Goal: Task Accomplishment & Management: Manage account settings

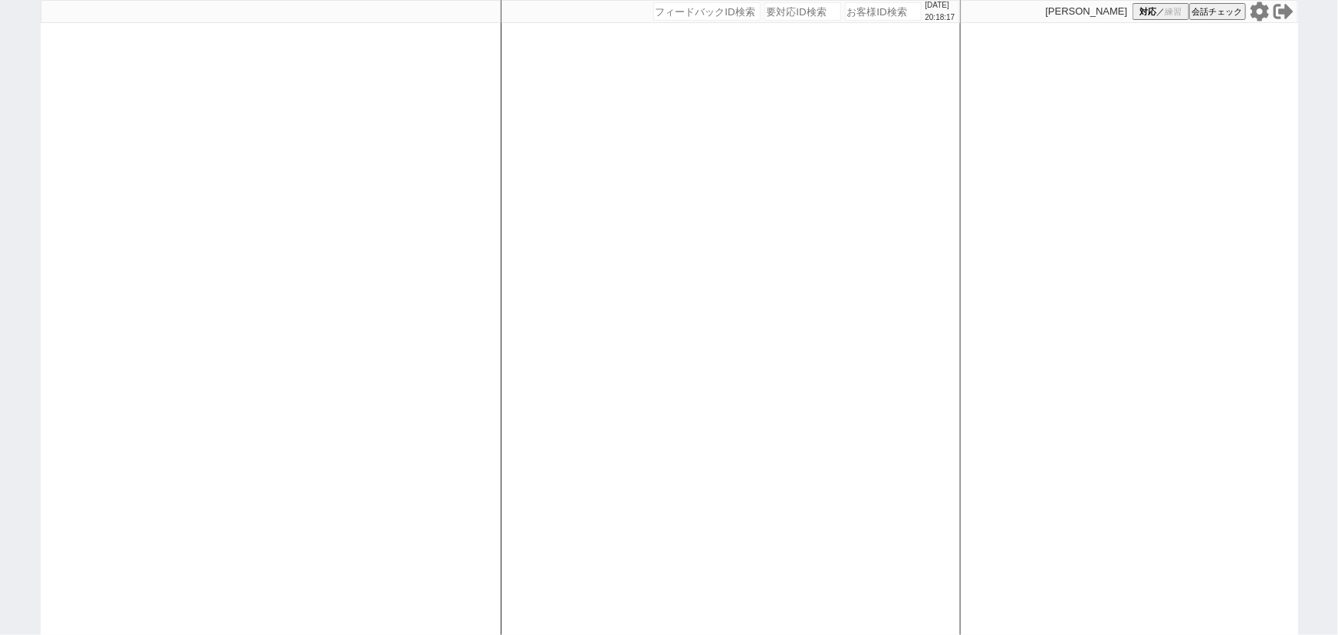
click at [856, 21] on div "[DATE] 20:18:17" at bounding box center [730, 11] width 458 height 23
click at [849, 14] on input "number" at bounding box center [883, 11] width 77 height 18
paste input "613628"
type input "613628"
select select
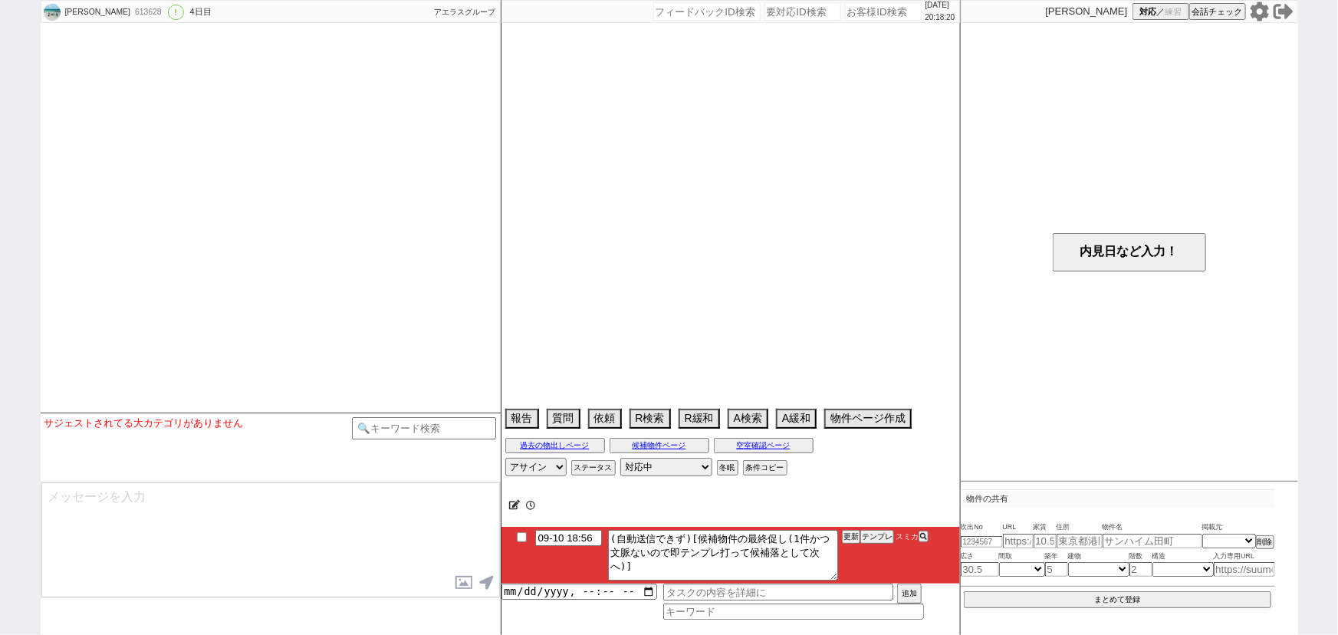
select select "15"
select select "0"
select select "23"
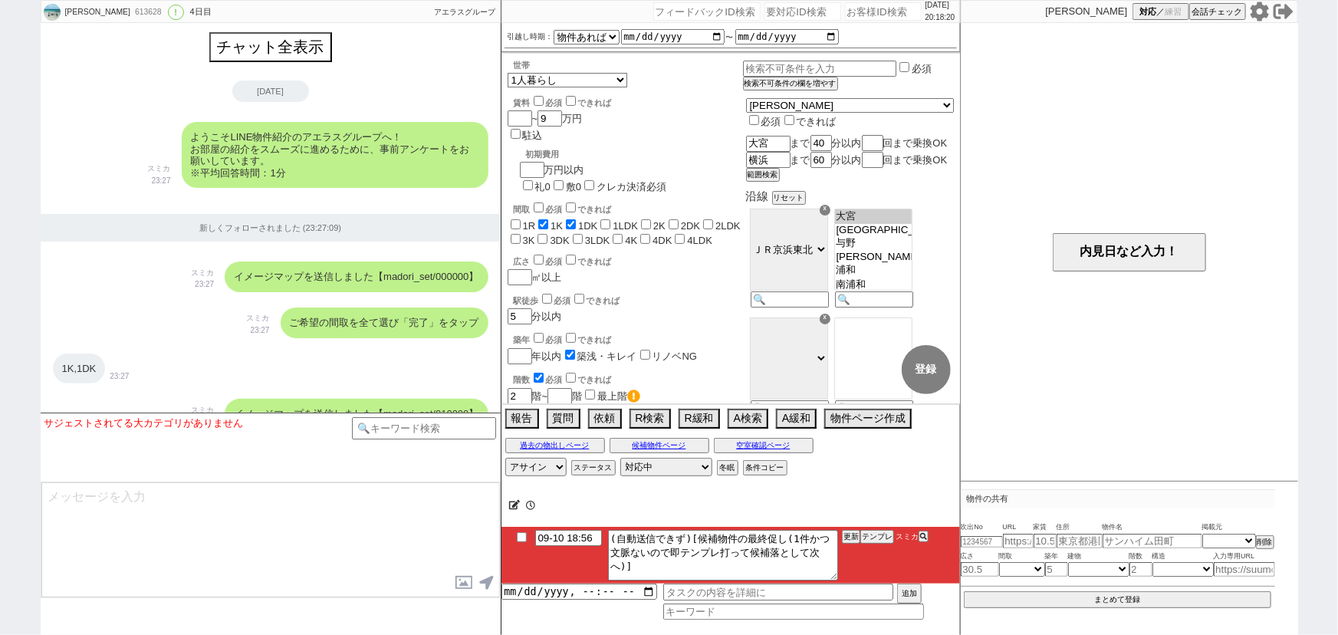
scroll to position [2306, 0]
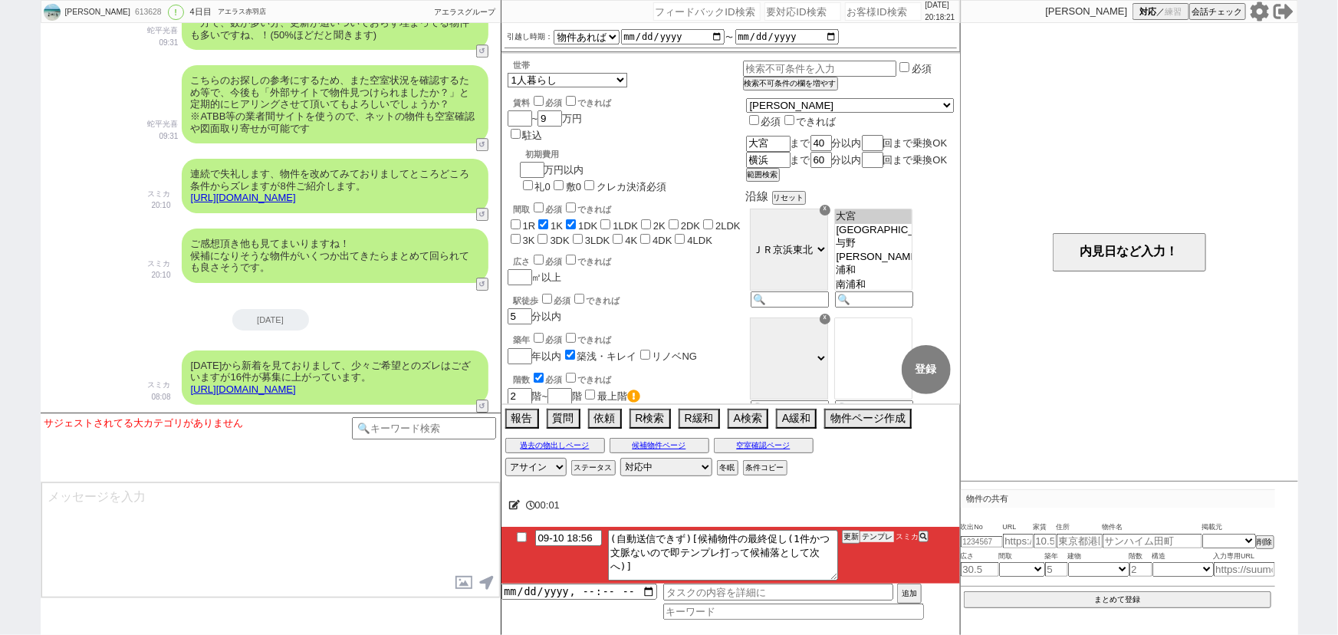
click at [877, 535] on button "テンプレ" at bounding box center [877, 536] width 34 height 11
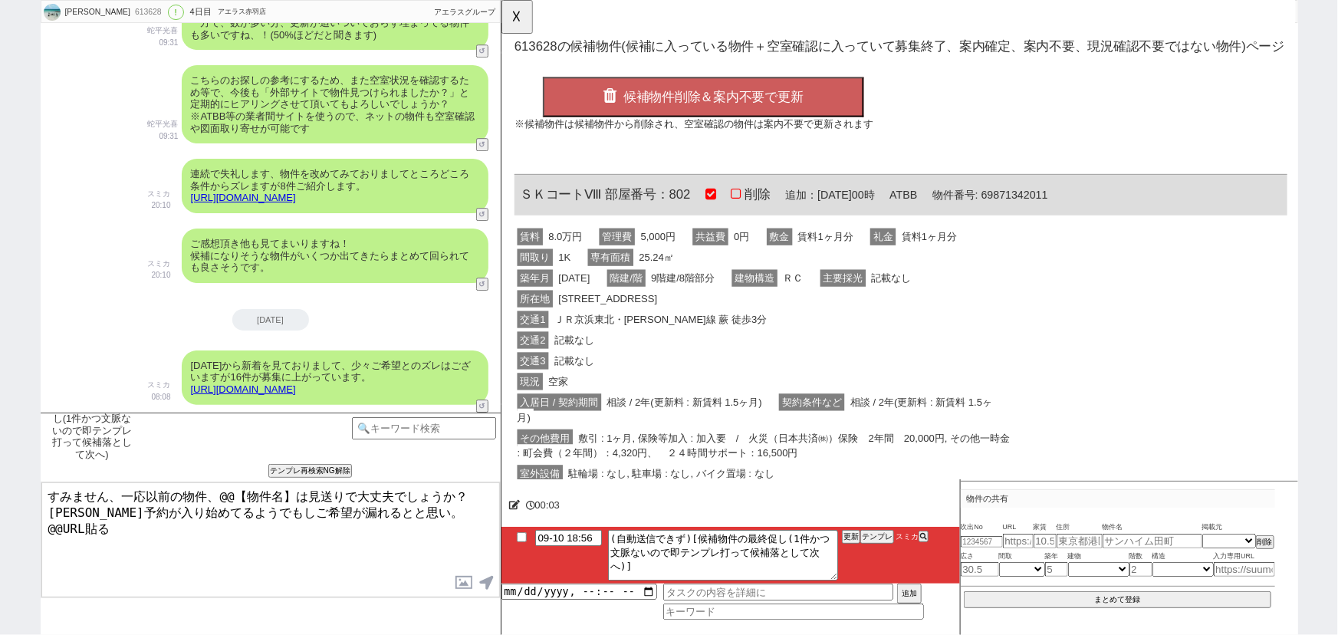
scroll to position [0, 0]
drag, startPoint x: 602, startPoint y: 205, endPoint x: 513, endPoint y: 203, distance: 88.9
click at [513, 203] on div "OK 613628 の候補物件(候補に入っている物件＋空室確認に入っていて募集終了、案内確定、案内不要、現況確認不要ではない物件)ページ 候補物件削除＆案内不…" at bounding box center [930, 377] width 859 height 754
copy span "ＳＫコートⅧ"
drag, startPoint x: 297, startPoint y: 490, endPoint x: 216, endPoint y: 484, distance: 81.4
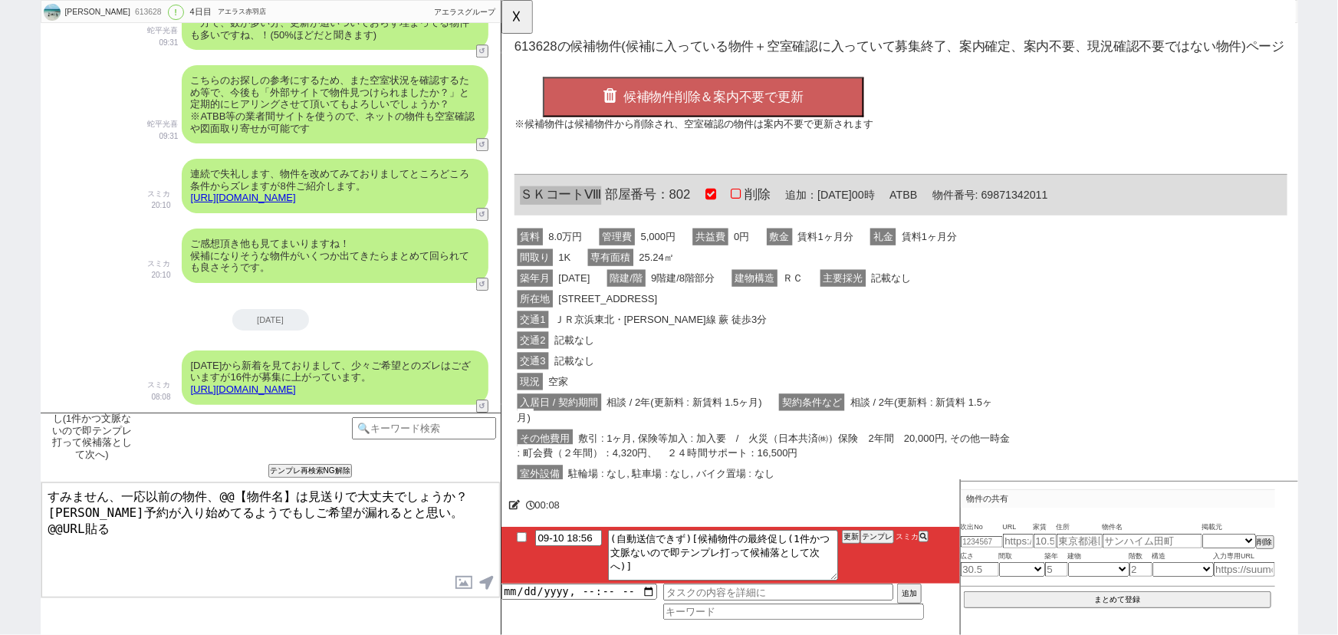
click at [216, 484] on textarea "すみません、一応以前の物件、@@【物件名】は見送りで大丈夫でしょうか？ [PERSON_NAME]予約が入り始めてるようでもしご希望が漏れるとと思い。 @@U…" at bounding box center [270, 539] width 458 height 115
paste textarea "ＳＫコートⅧ"
click at [733, 275] on div "間取り 1K 専有面積 25.24㎡" at bounding box center [784, 277] width 540 height 22
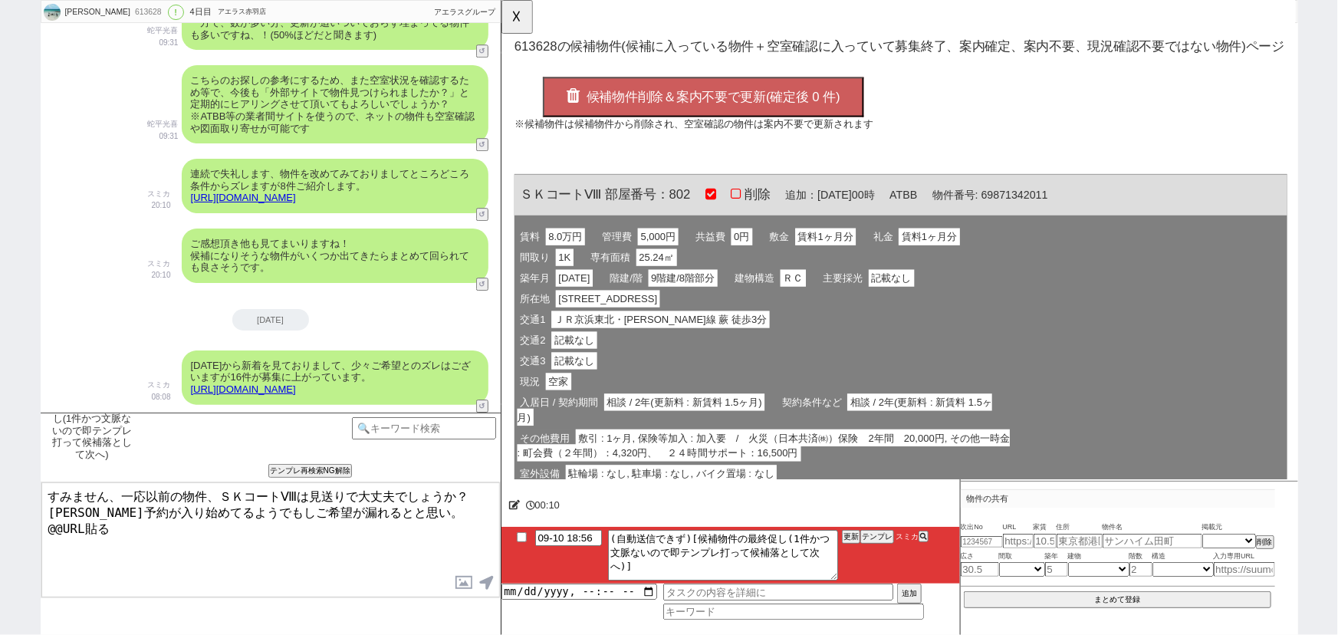
click at [718, 106] on span "候補物件削除＆案内不要で更新(確定後 0 件)" at bounding box center [728, 104] width 273 height 15
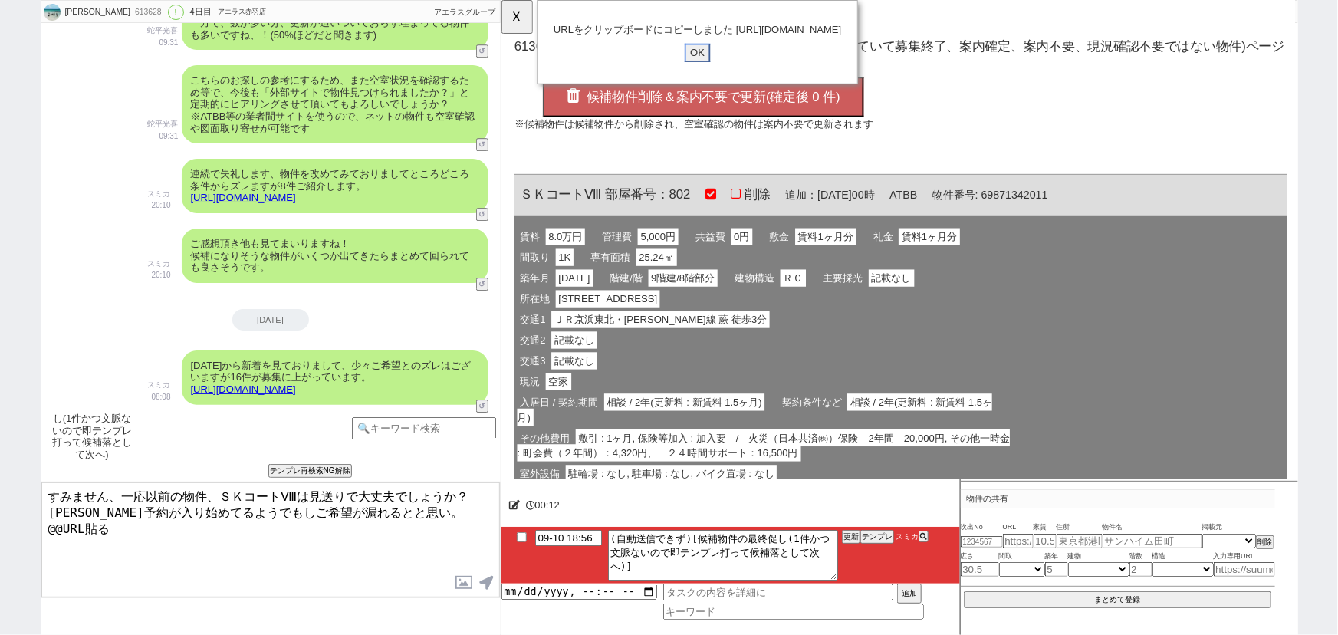
click at [710, 67] on input "OK" at bounding box center [712, 57] width 28 height 20
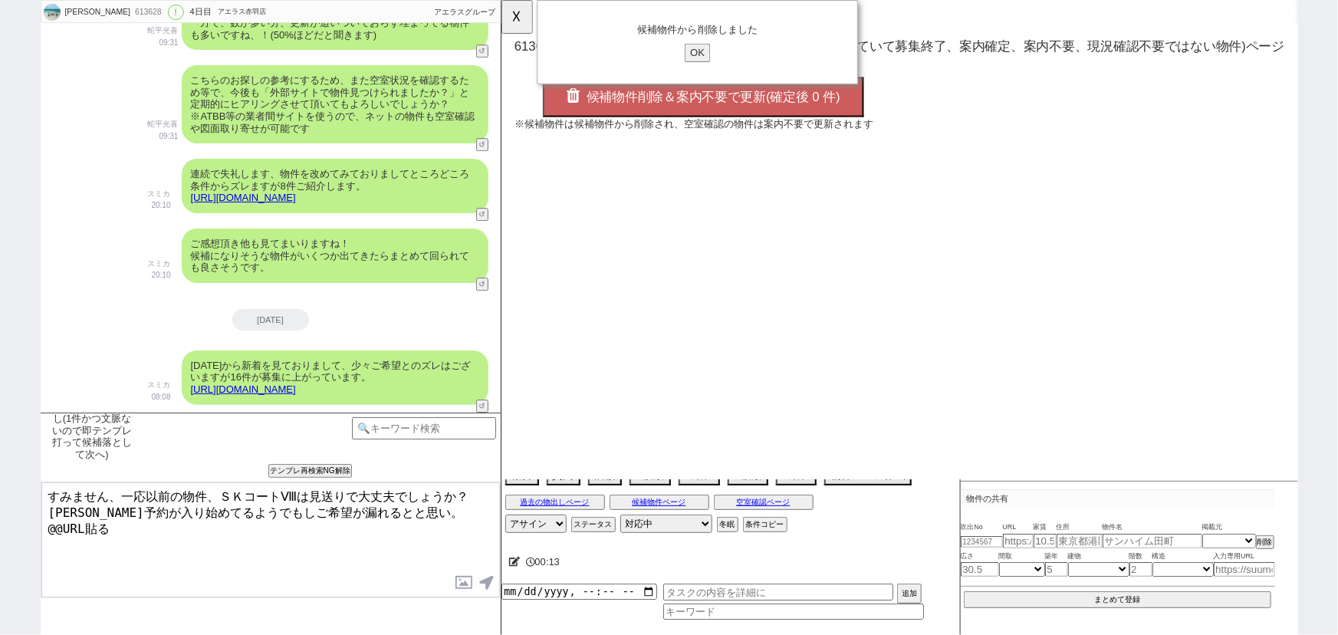
drag, startPoint x: 113, startPoint y: 527, endPoint x: 0, endPoint y: 556, distance: 116.9
click at [0, 556] on div "[PERSON_NAME] 613628 ! 0 4日目 アエラス[PERSON_NAME]店 冬眠中 自社客 アエラスグループ スミカ_BPO チャット全表…" at bounding box center [669, 317] width 1338 height 635
type textarea "すみません、一応以前の物件、ＳＫコートⅧは見送りで大丈夫でしょうか？ [PERSON_NAME]予約が入り始めてるようでもしご希望が漏れるとと思い。 [URL…"
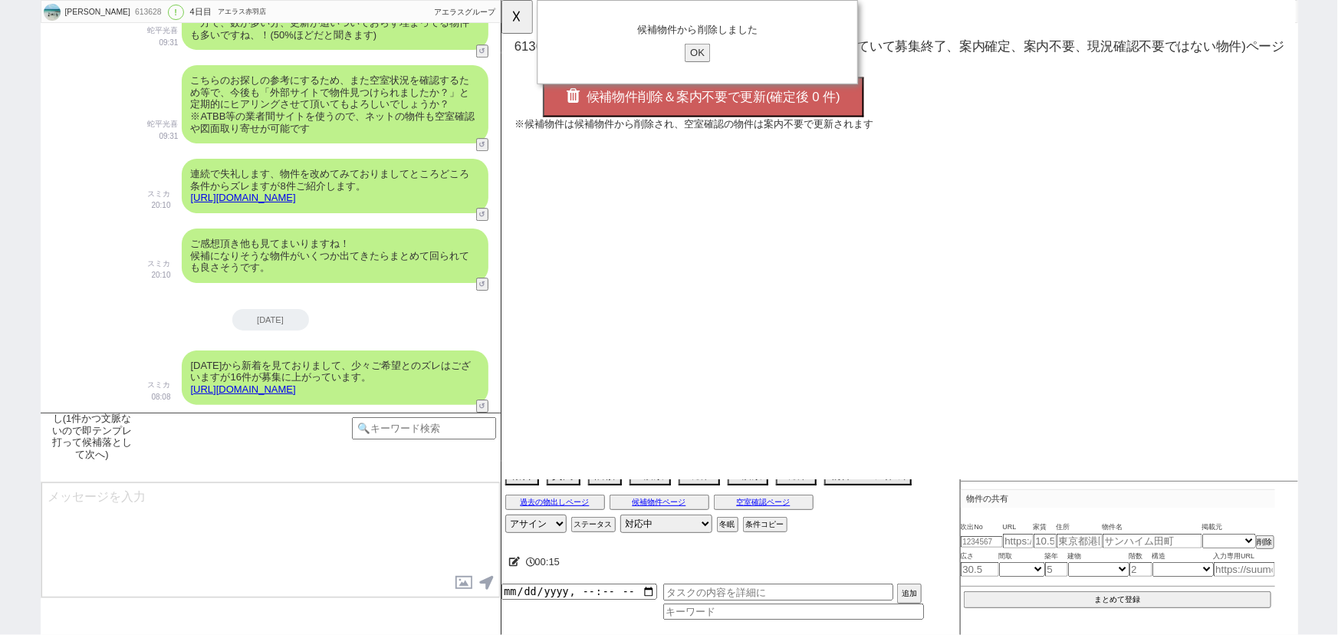
scroll to position [2439, 0]
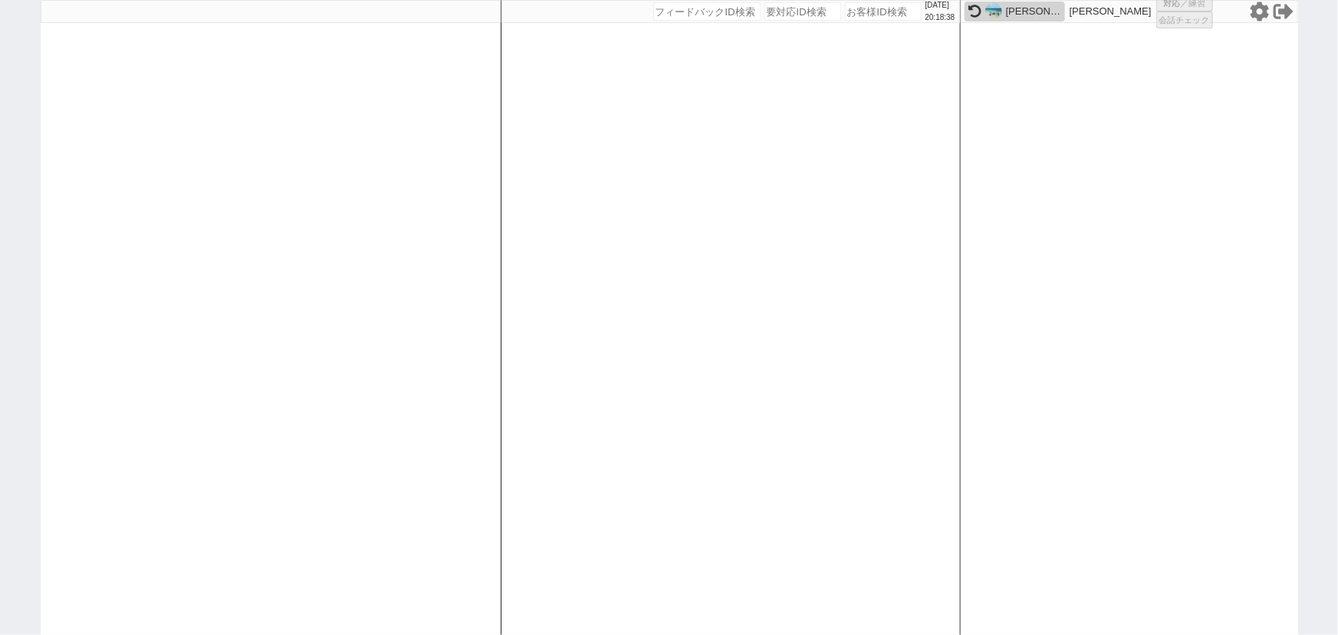
select select "100"
select select "1"
select select "6"
select select "2"
select select "5"
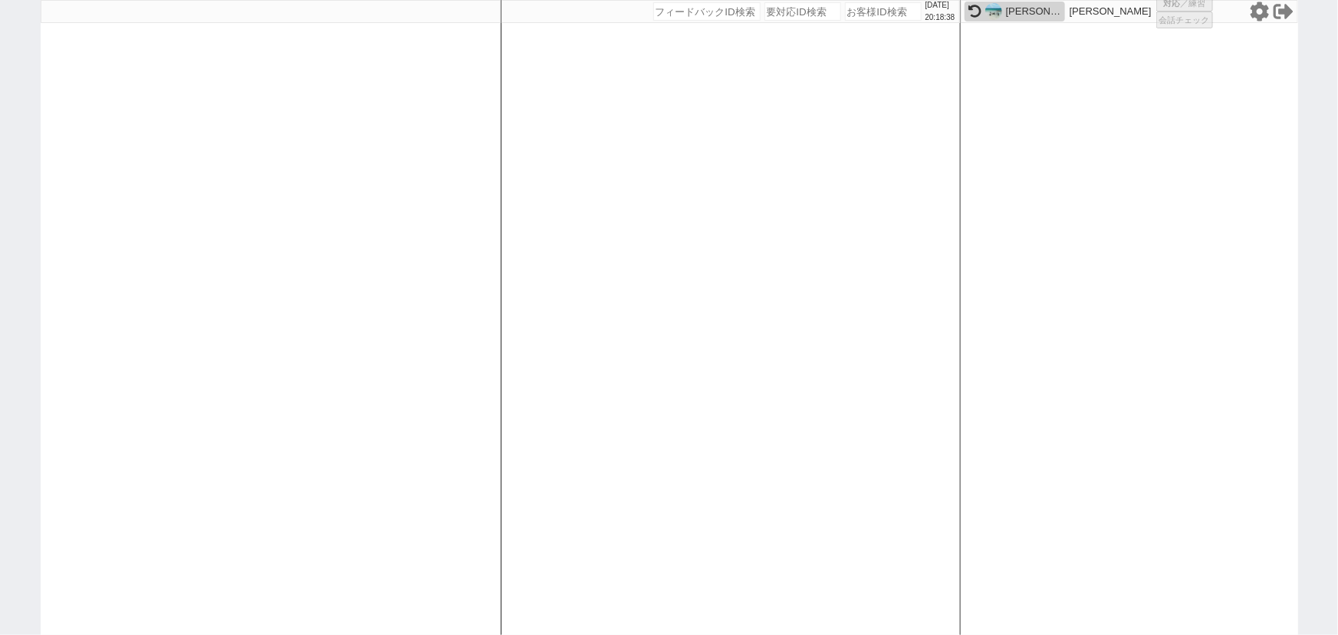
select select
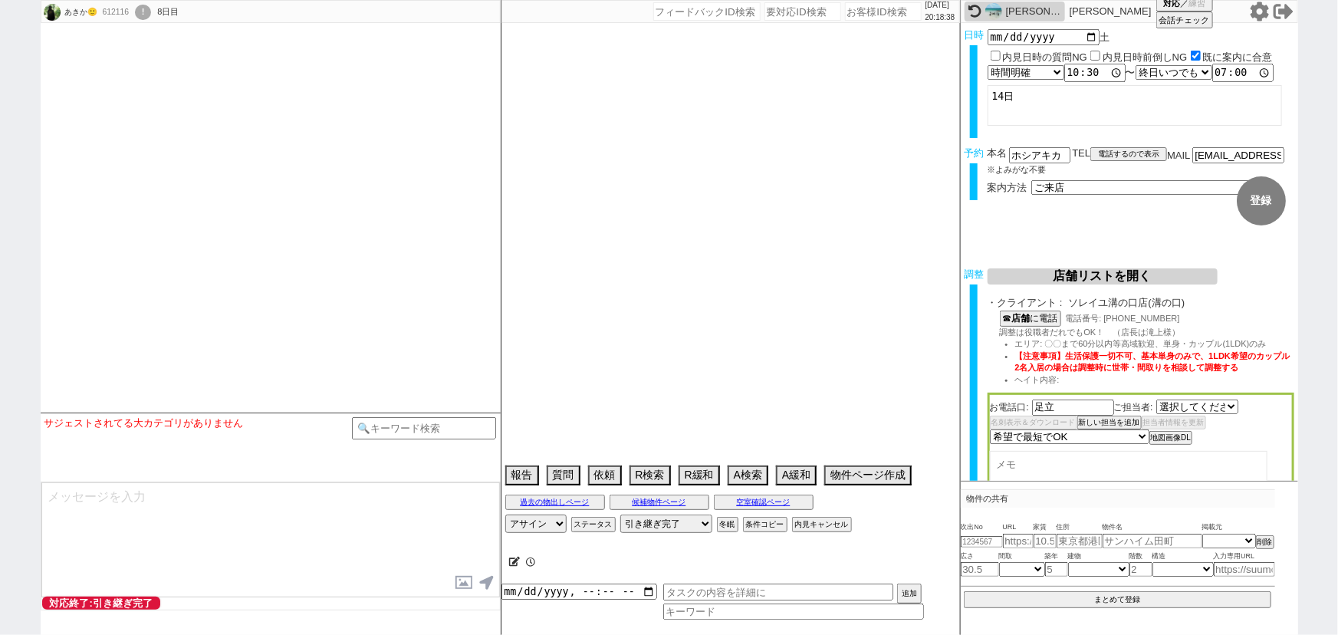
select select "1775"
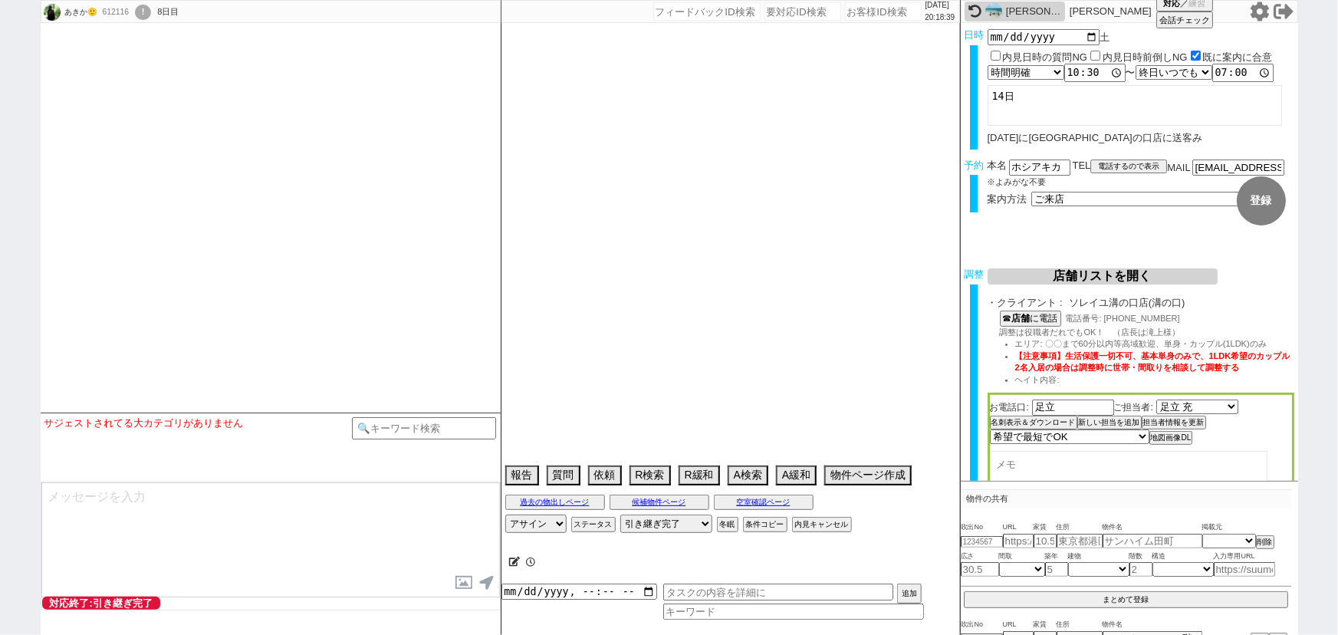
select select "2025"
select select "10"
select select "36"
select select "0"
select select "14"
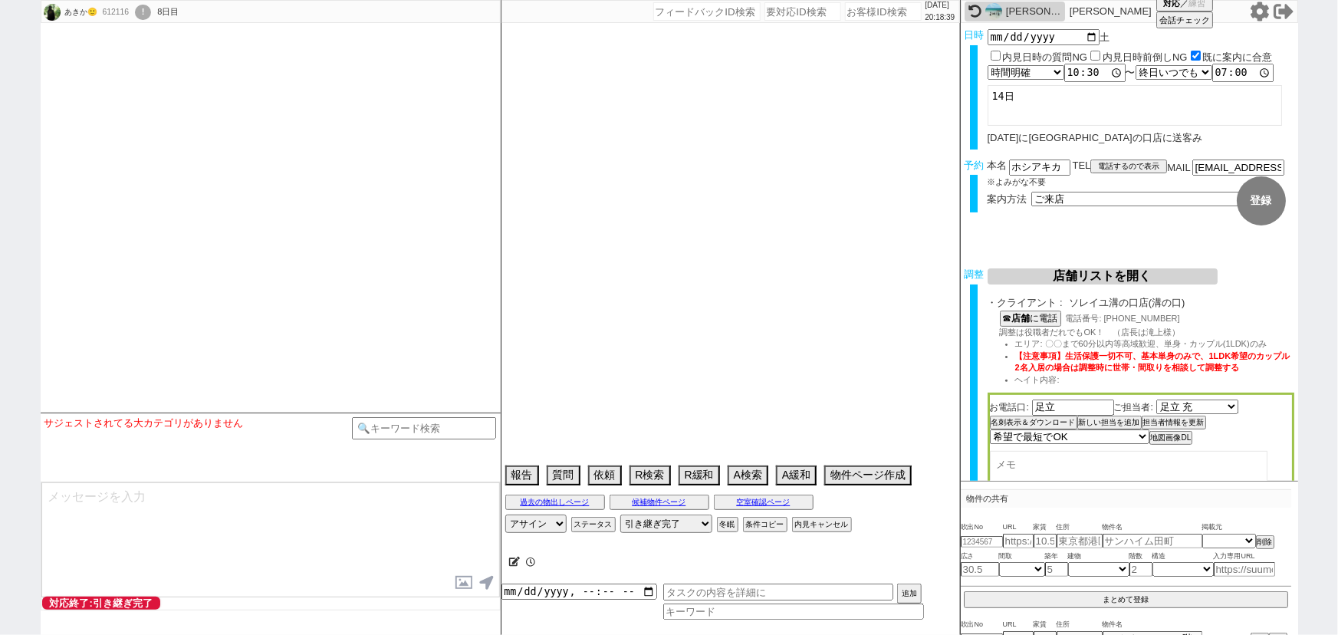
select select "488"
select select "52"
select select "[DATE]"
select select "54"
select select "50"
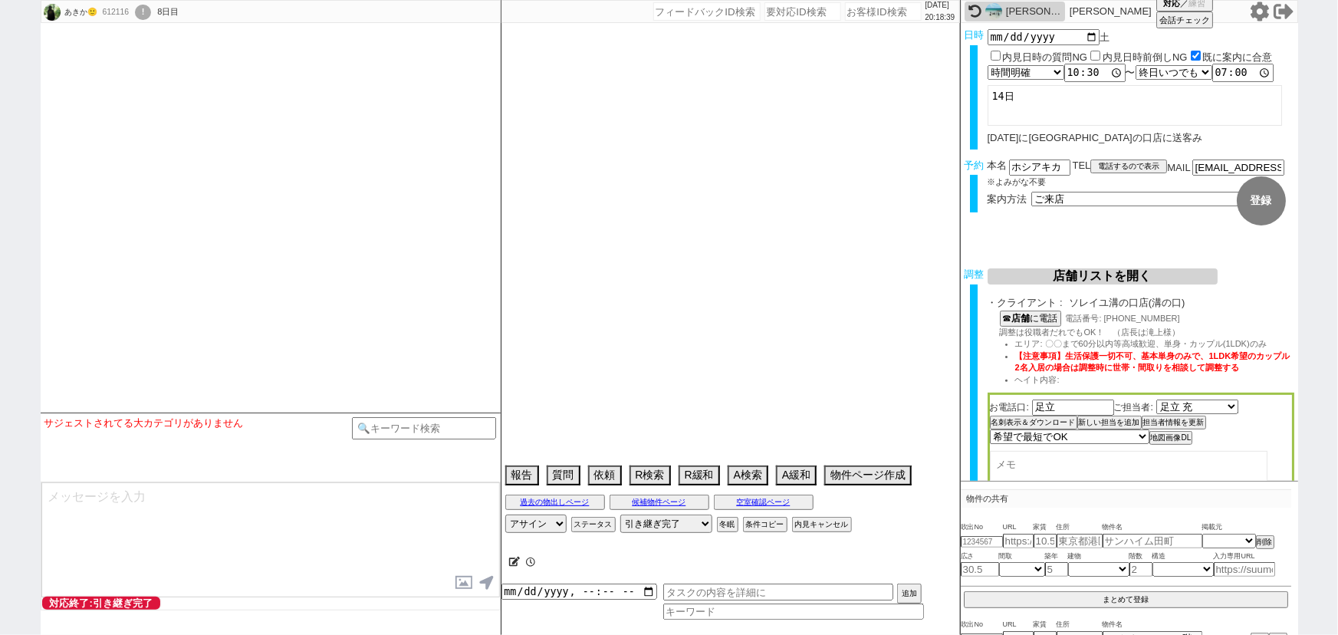
select select "[DATE]"
select select "69"
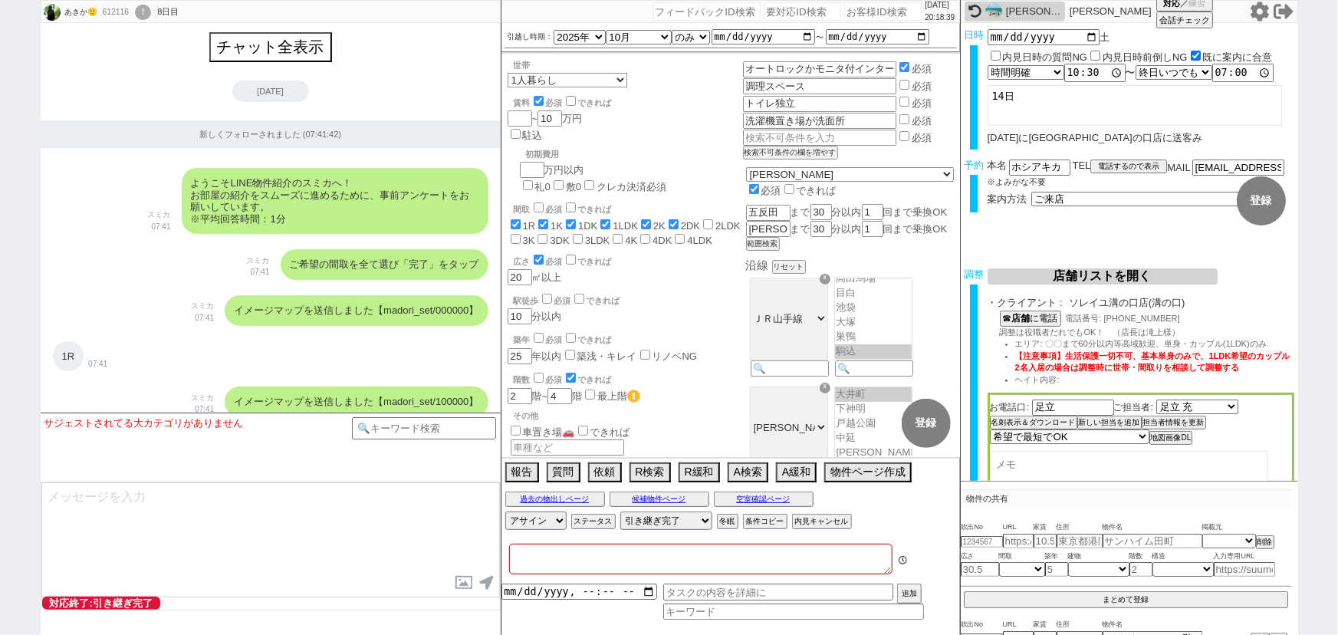
type textarea "他社なし"
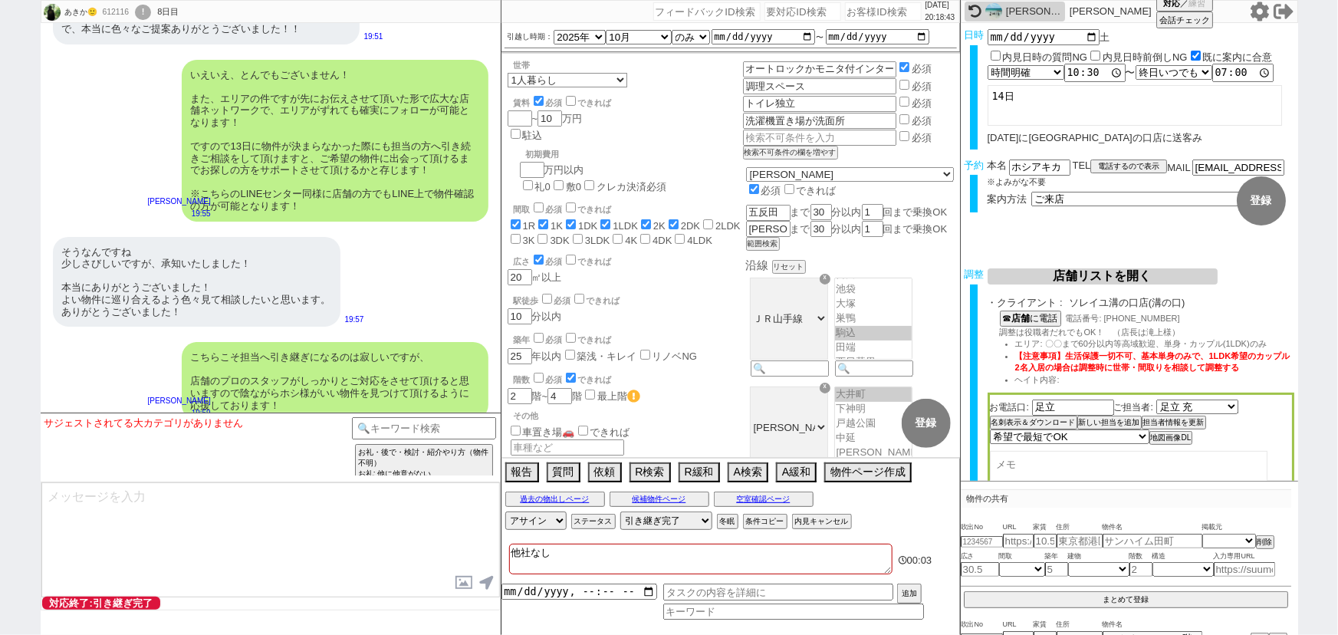
scroll to position [89, 0]
click at [123, 435] on div "ありがとうございます！ がんばります！" at bounding box center [117, 456] width 128 height 42
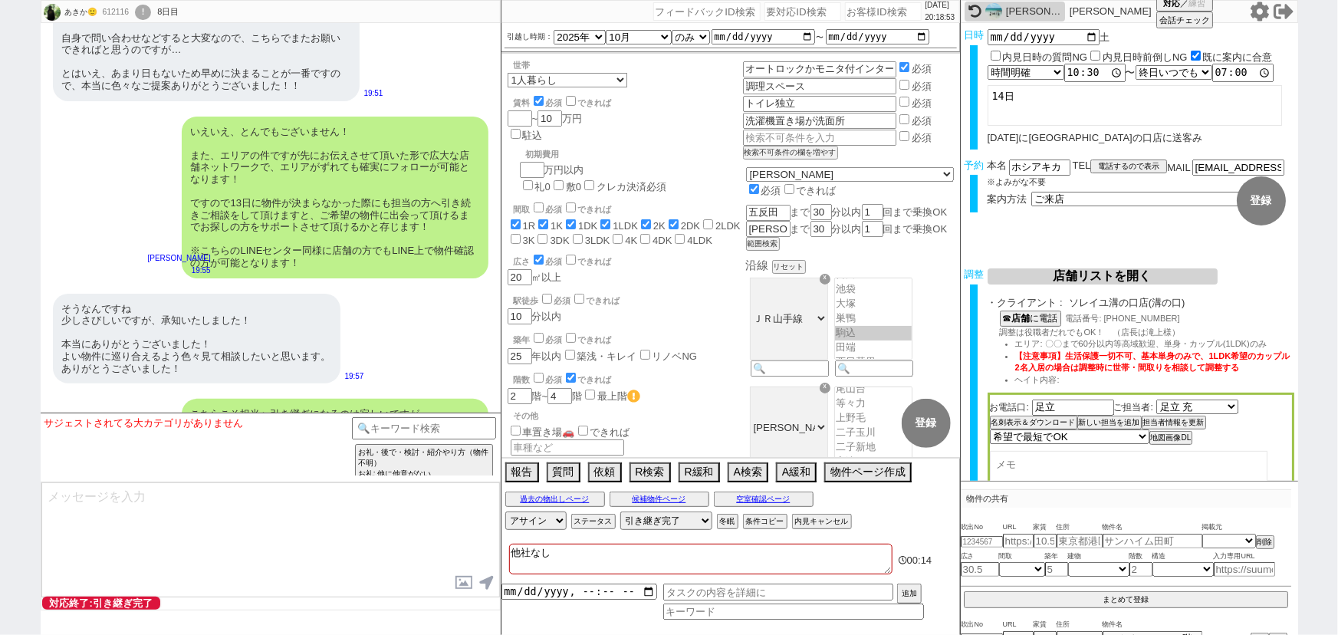
scroll to position [23615, 0]
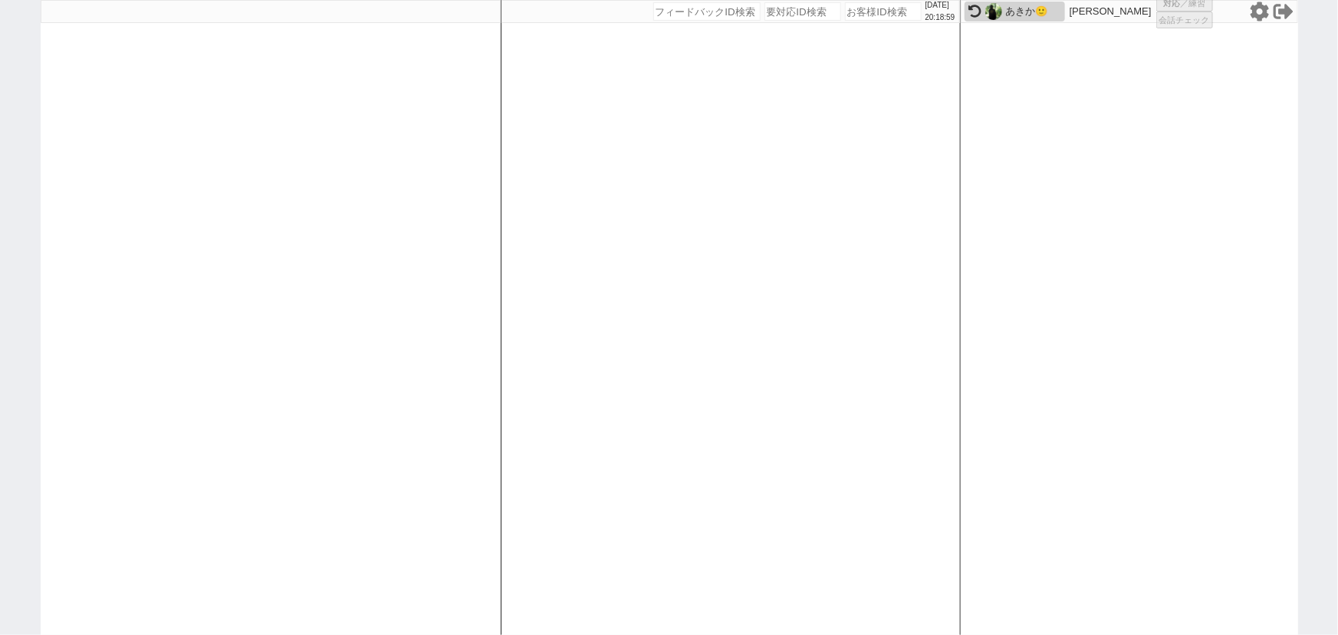
select select "2"
select select
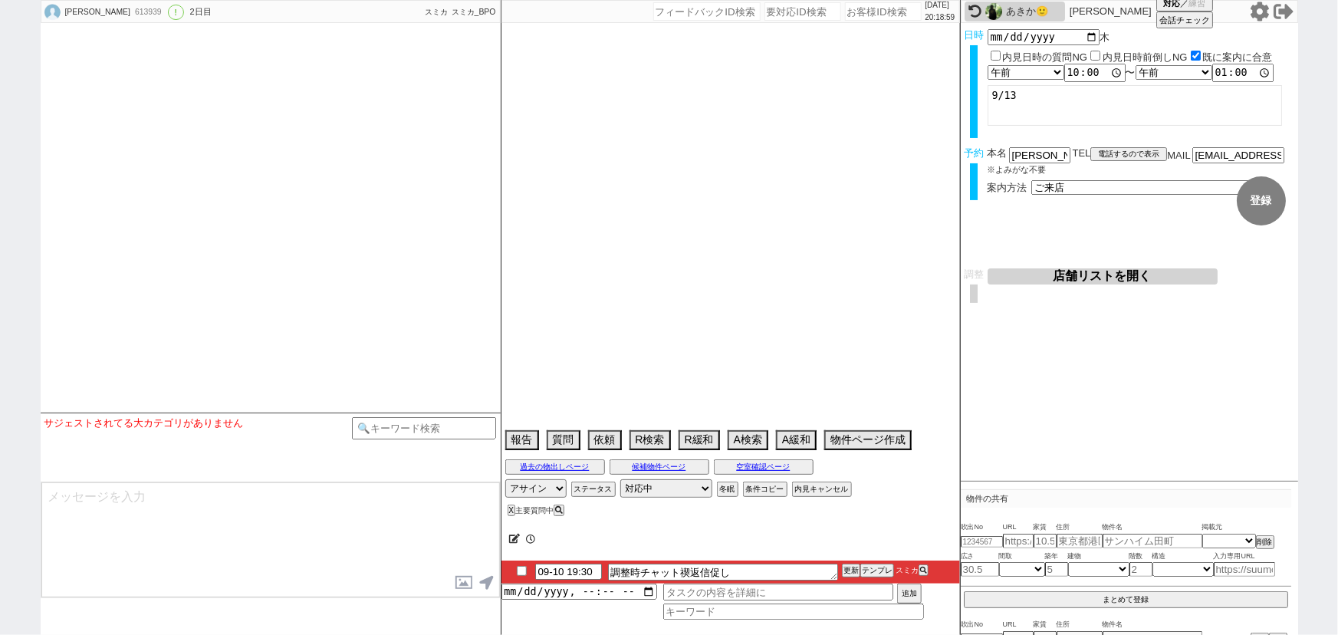
type textarea "[DATE]　13時～(有)ウイルホームで[GEOGRAPHIC_DATA][PERSON_NAME][GEOGRAPHIC_DATA]の[PERSON_NA…"
select select "13"
select select "0"
select select "14"
select select "17"
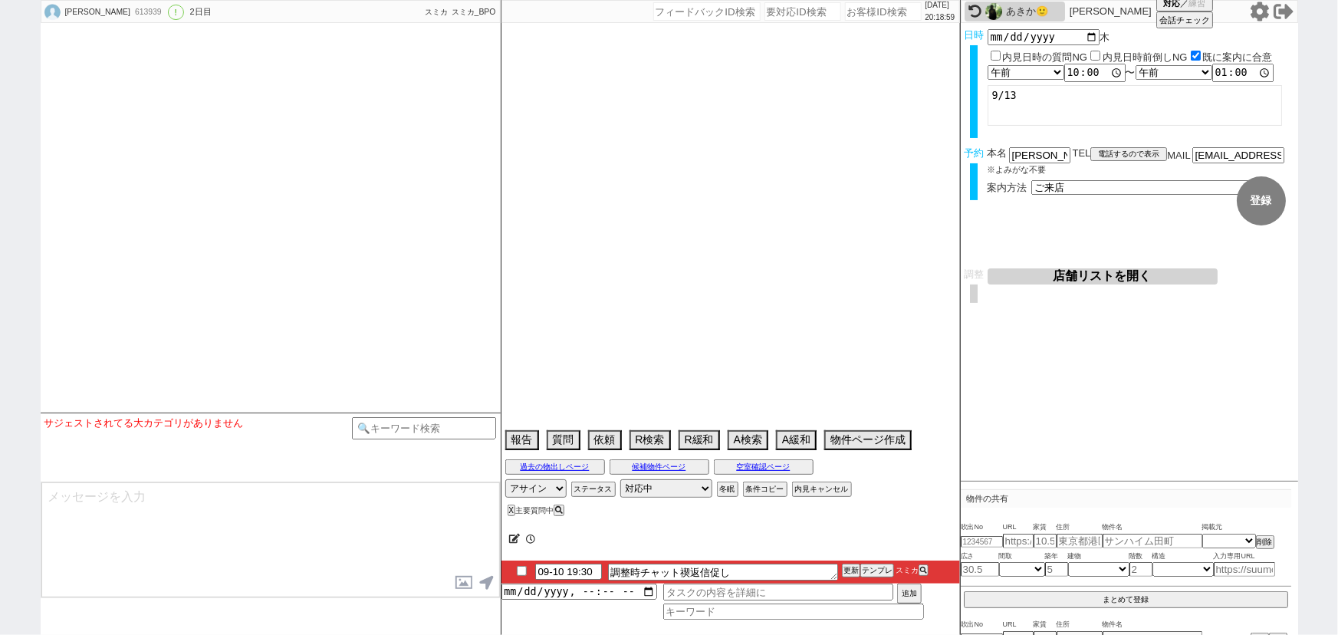
select select "558"
select select "[DATE]"
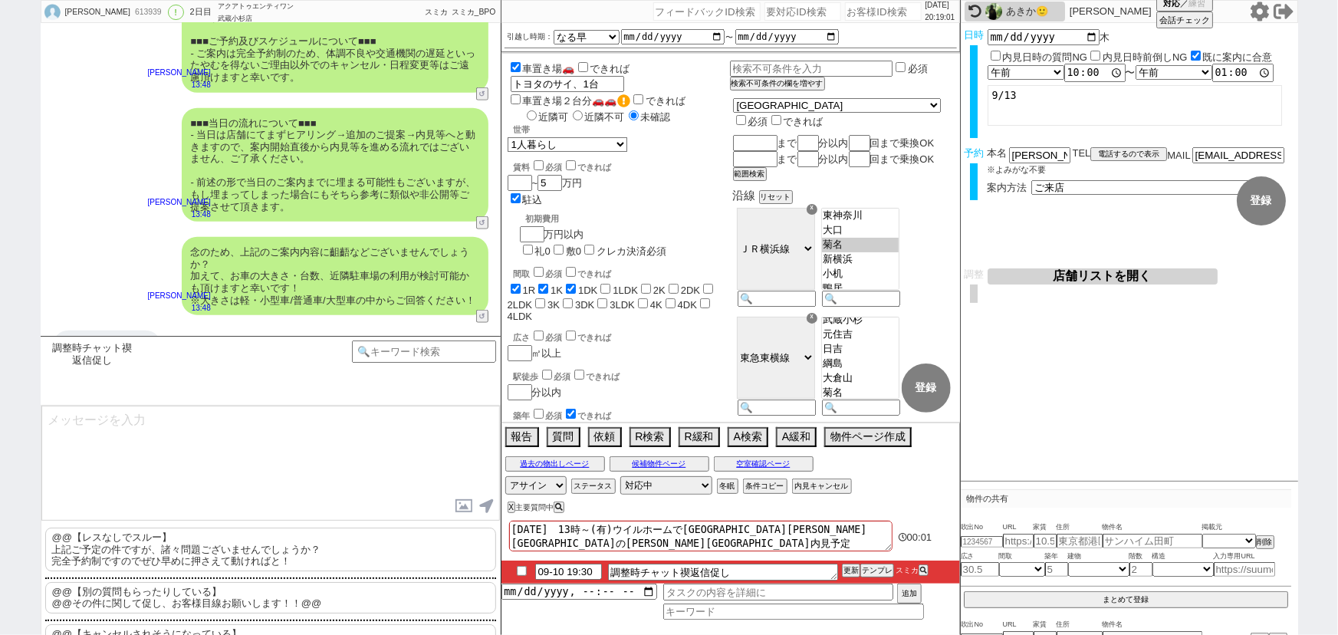
scroll to position [3801, 0]
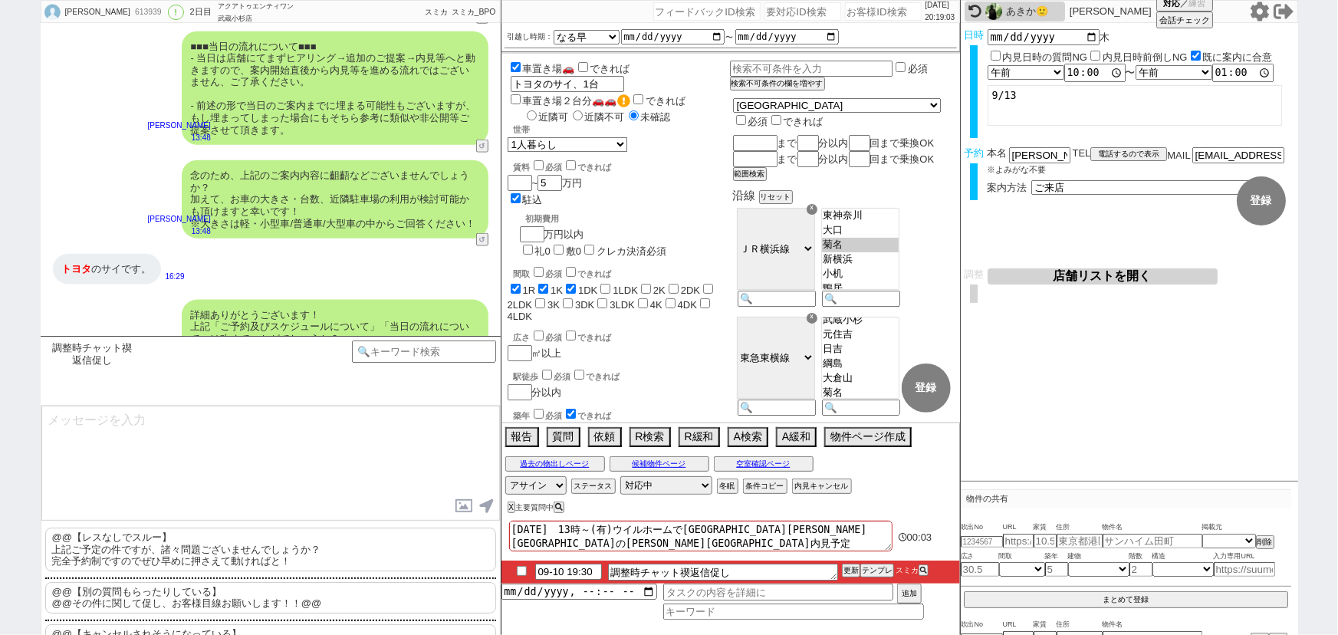
click at [202, 557] on p "@@【レスなしでスルー】 上記ご予定の件ですが、諸々問題ございませんでしょうか？ 完全予約制ですのでぜひ早めに押さえて動ければと！" at bounding box center [270, 549] width 451 height 44
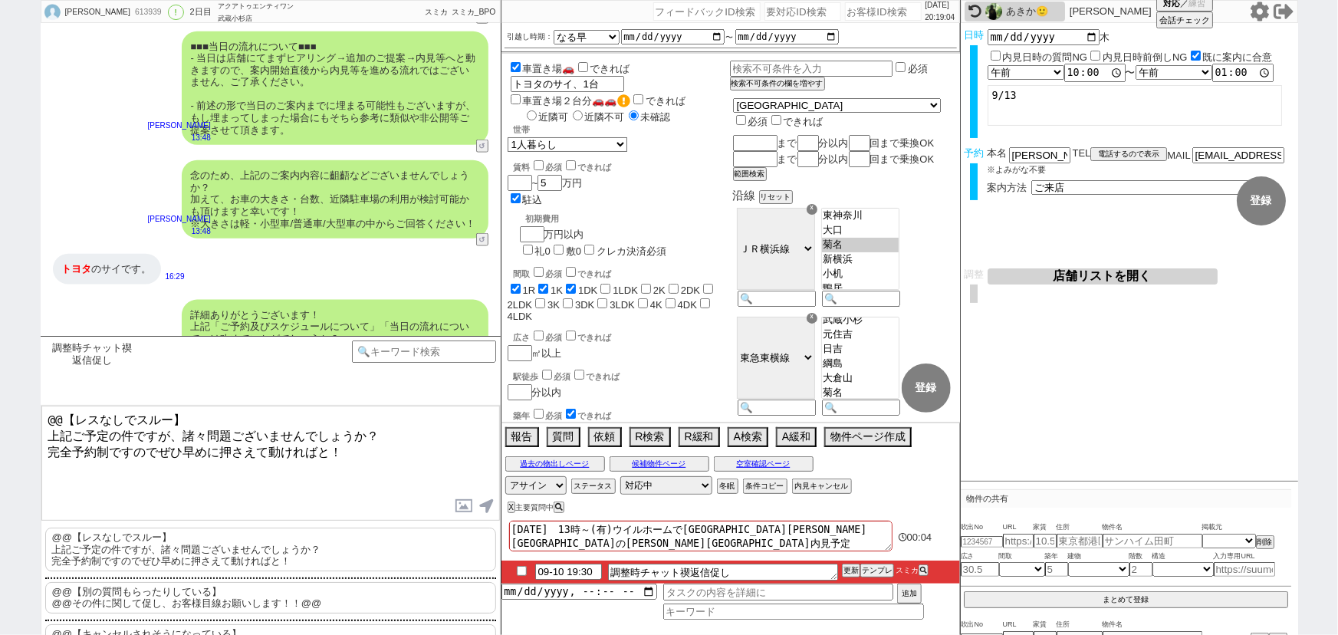
drag, startPoint x: 41, startPoint y: 425, endPoint x: 33, endPoint y: 410, distance: 16.8
click at [33, 410] on div "[PERSON_NAME] 613939 ! 0 2日目 アクアトゥエンティワン 武蔵[PERSON_NAME]店 冬眠中 自社客 スミカ スミカ_BPO チ…" at bounding box center [669, 317] width 1338 height 635
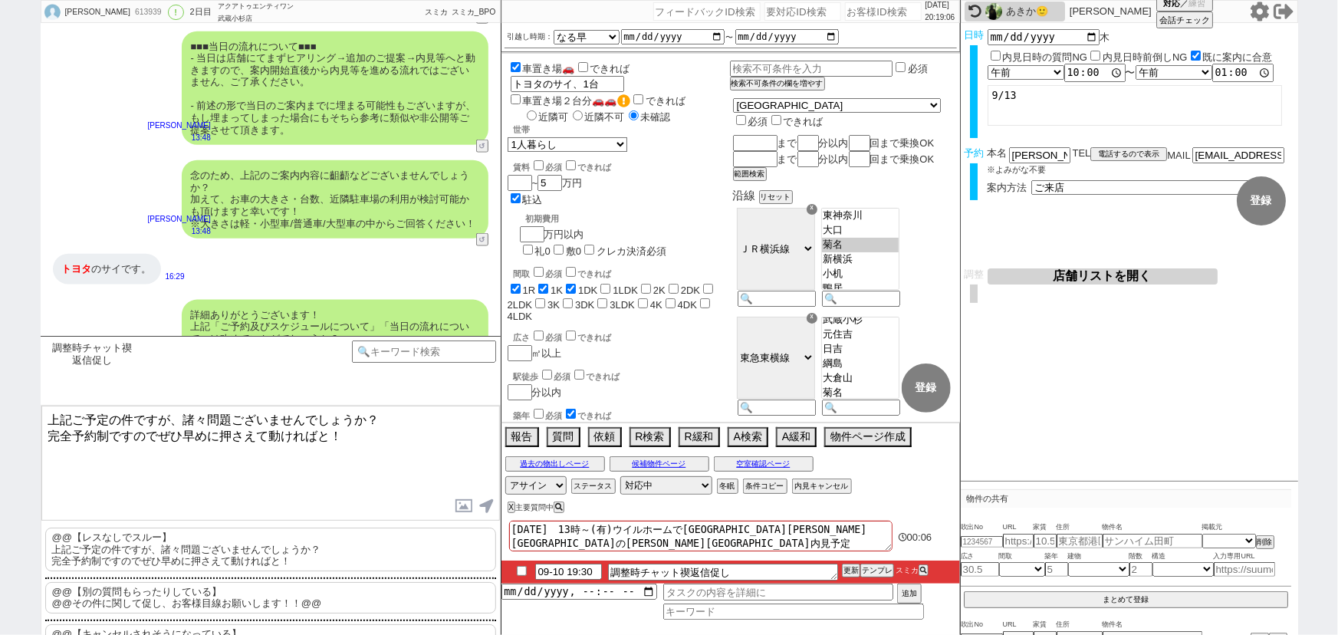
type textarea "上記ご予定の件ですが、諸々問題ございませんでしょうか？ 完全予約制ですのでぜひ早めに押さえて動ければと！"
checkbox input "true"
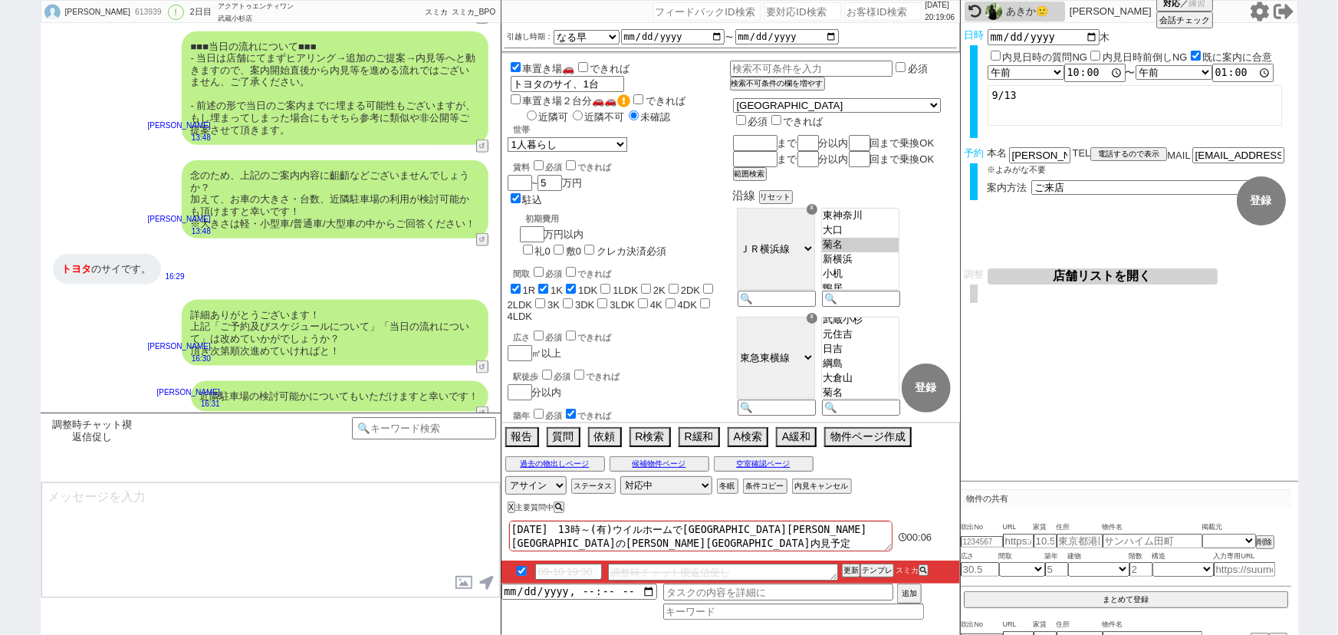
scroll to position [3782, 0]
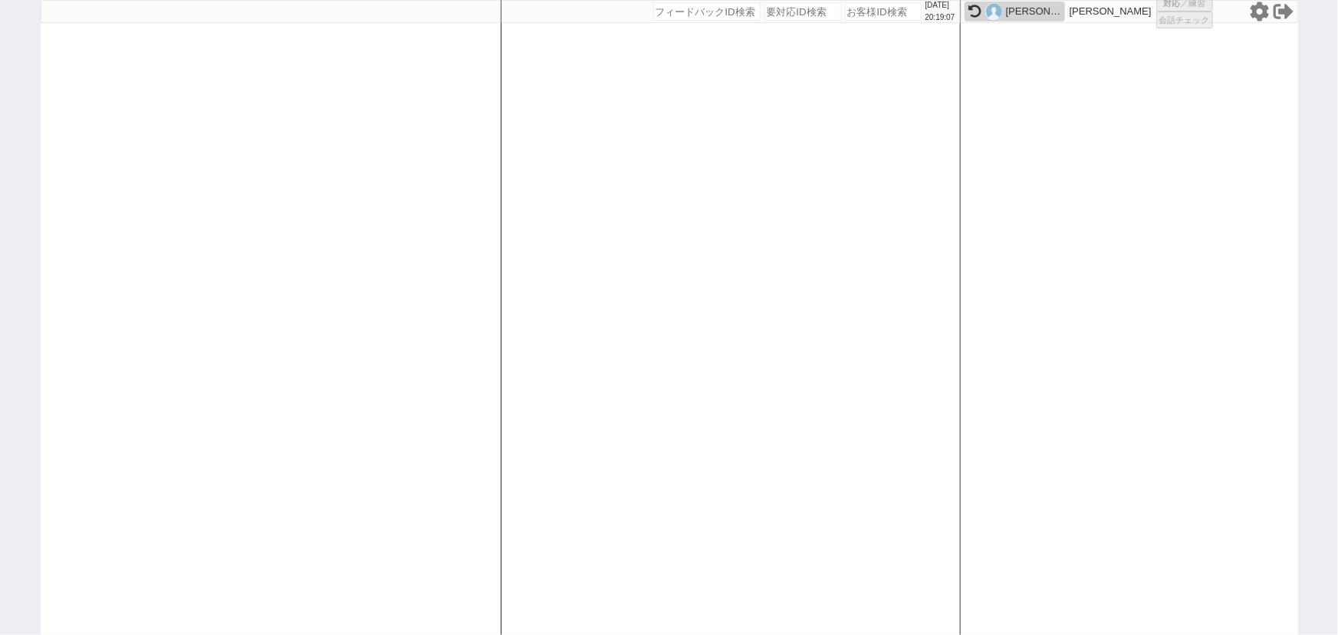
select select "1"
select select "6"
select select "2"
select select "10"
select select
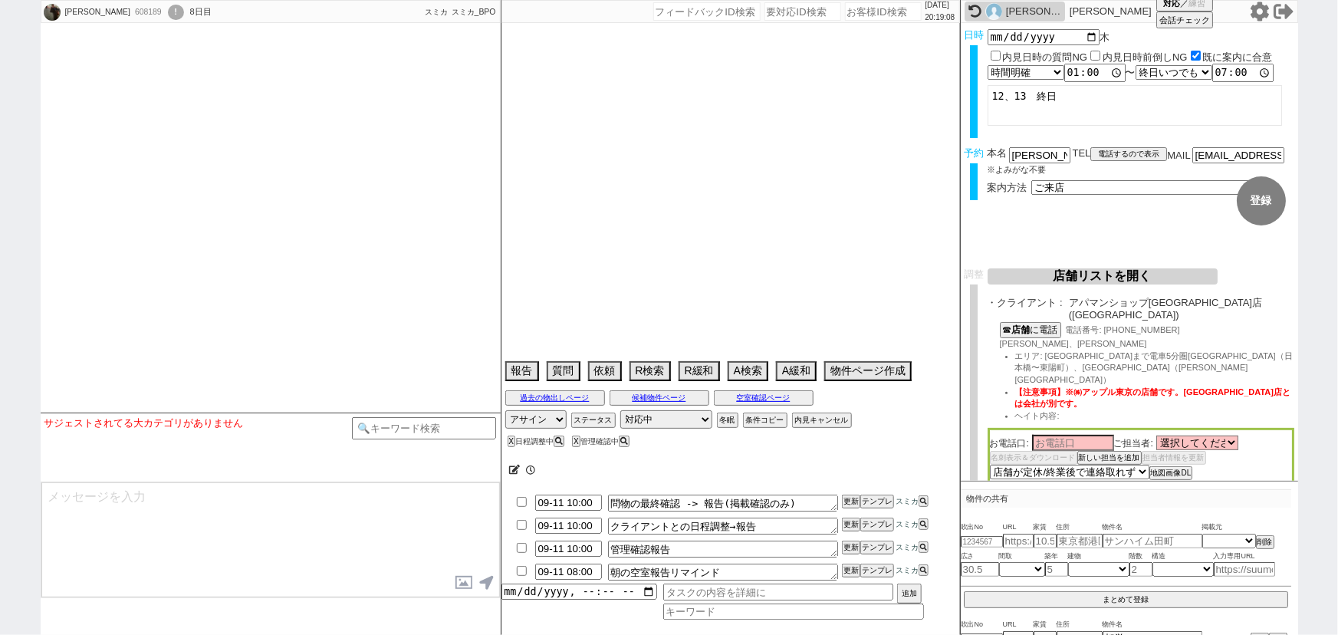
select select
select select "2025"
select select "10"
select select "36"
select select "0"
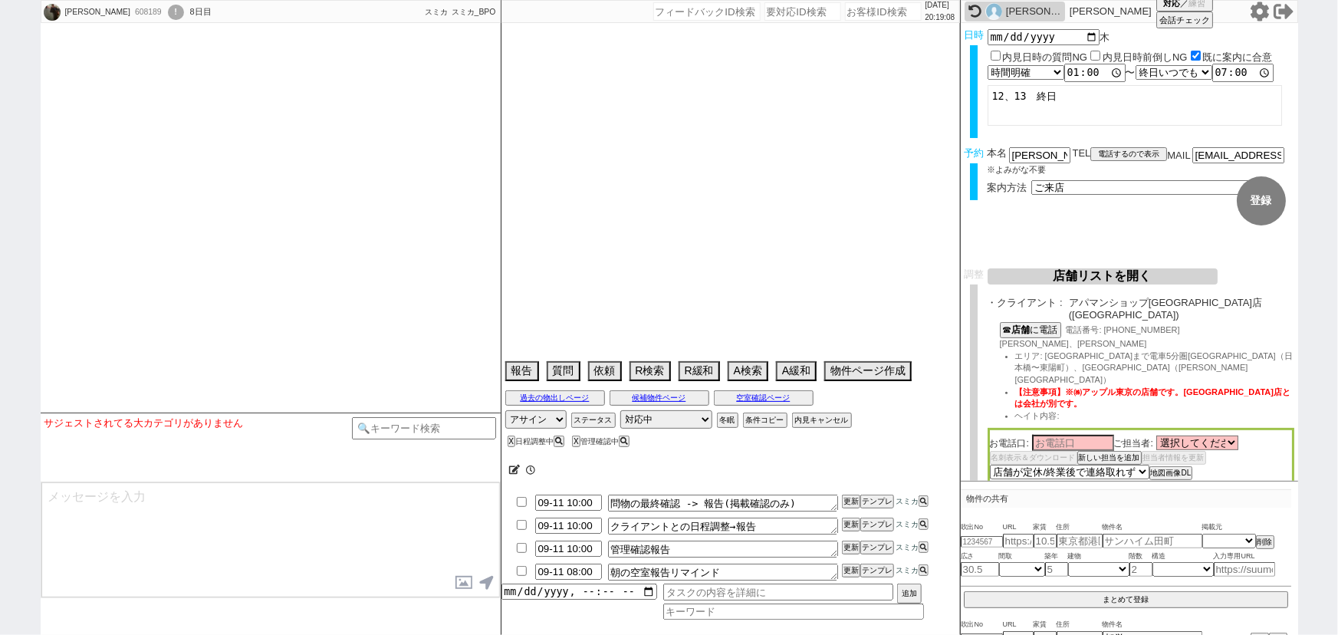
select select "2"
select select "3"
select select "4"
select select "5"
select select "6"
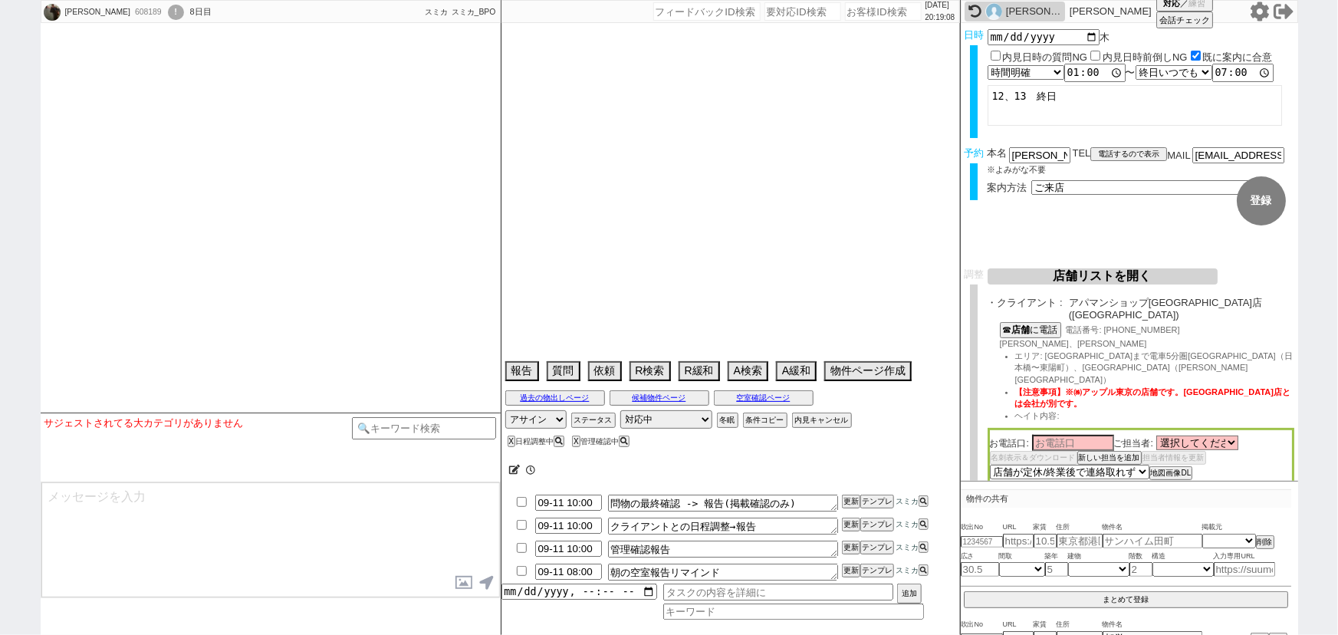
select select "7"
select select "8"
select select "9"
select select "10"
select select "11"
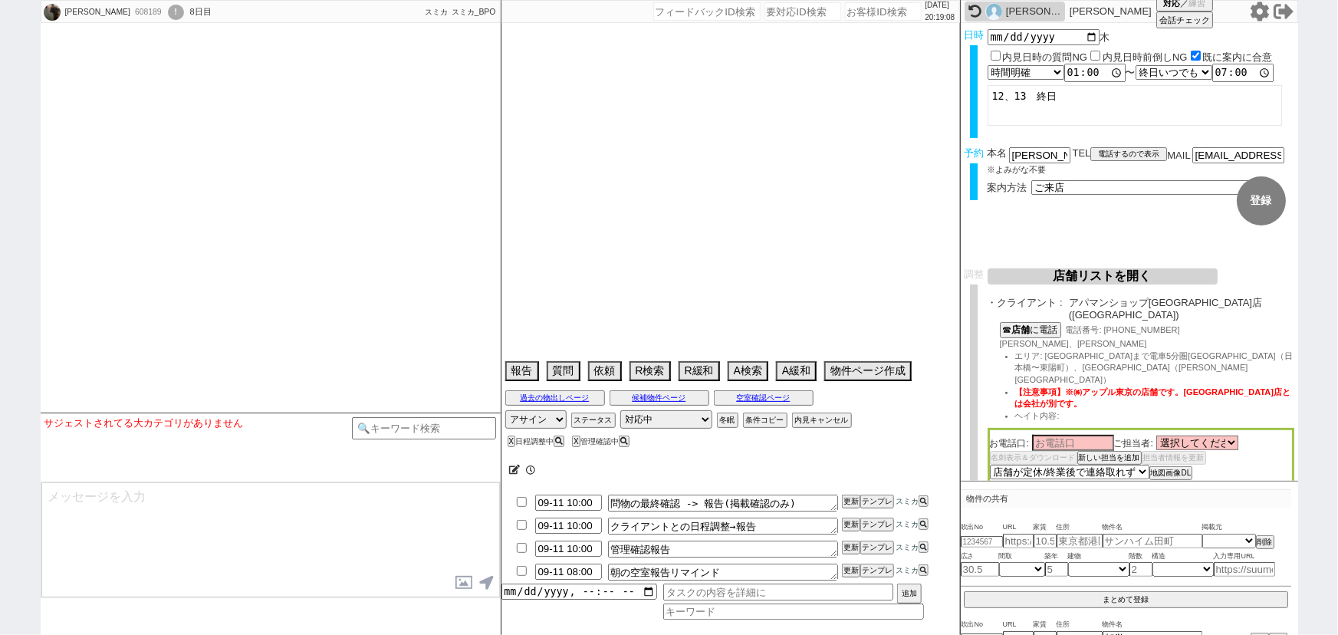
select select "12"
select select "13"
select select "14"
select select "15"
select select "16"
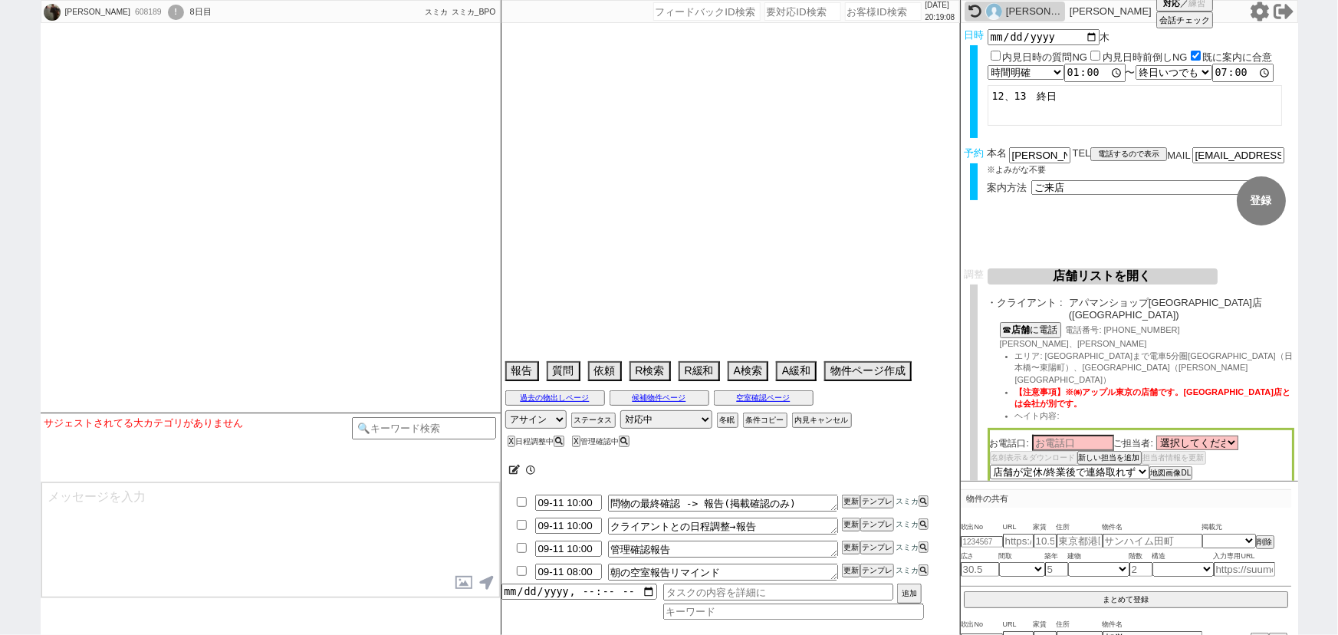
select select "17"
select select "18"
select select "19"
select select "20"
select select "21"
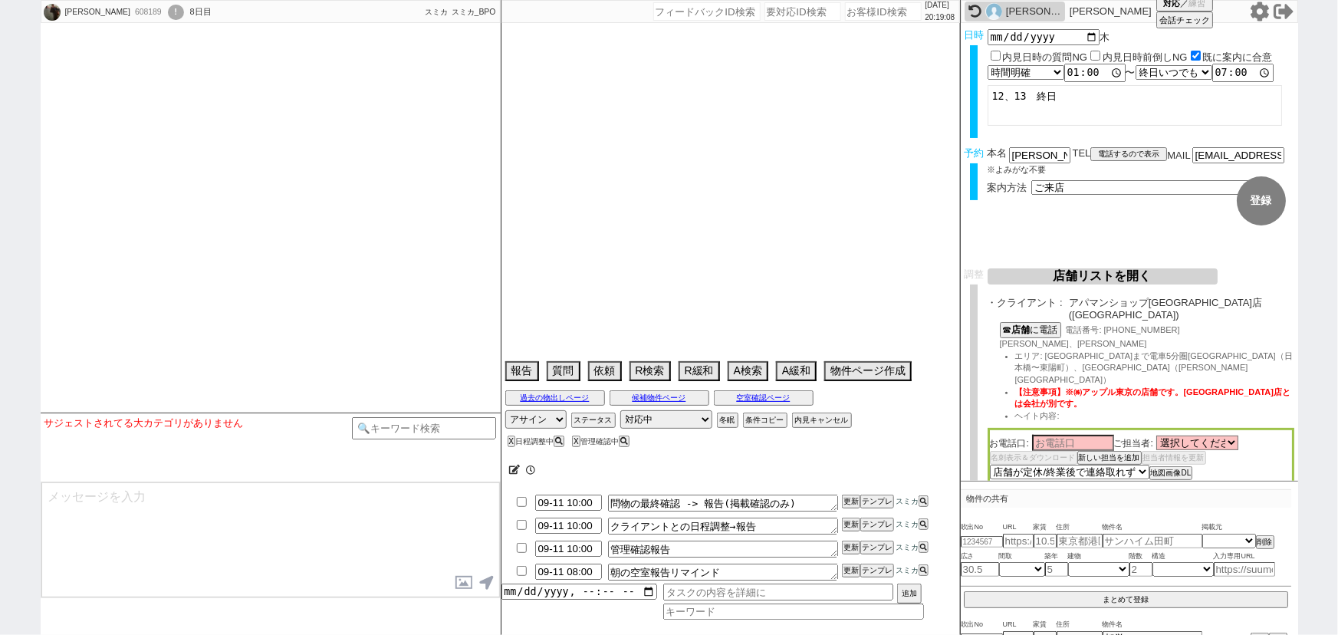
select select "22"
select select "23"
select select "24"
select select "25"
select select "26"
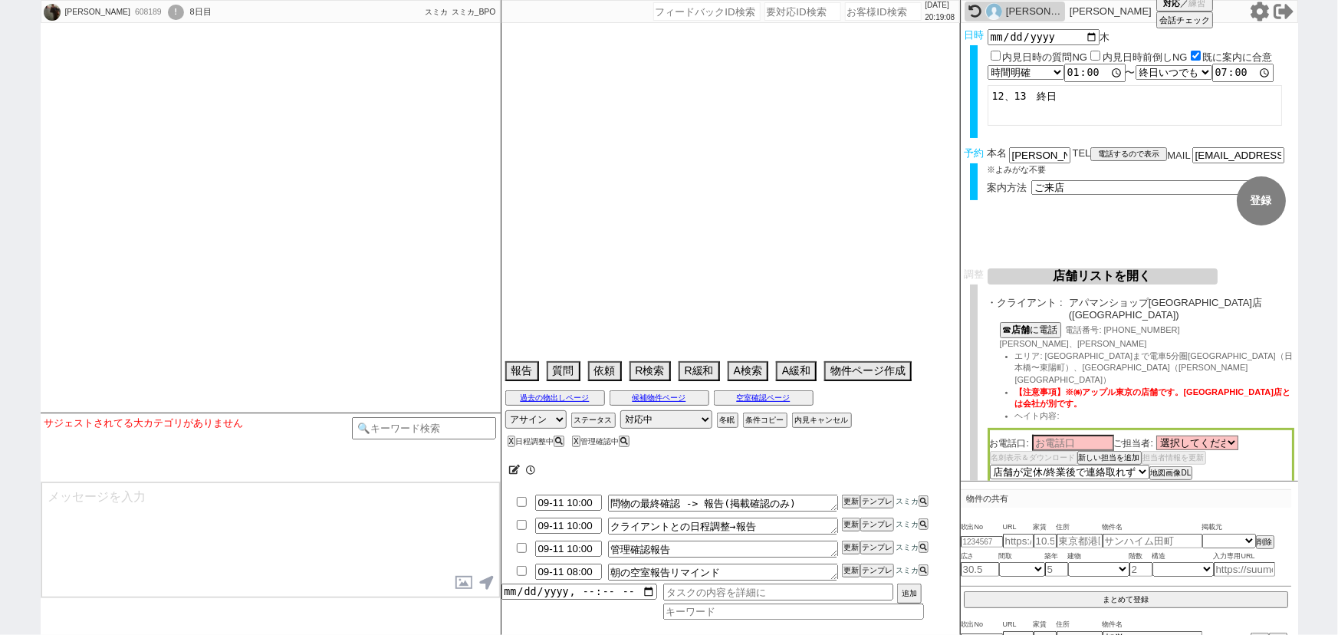
select select "27"
select select "28"
select select "29"
select select "30"
select select "31"
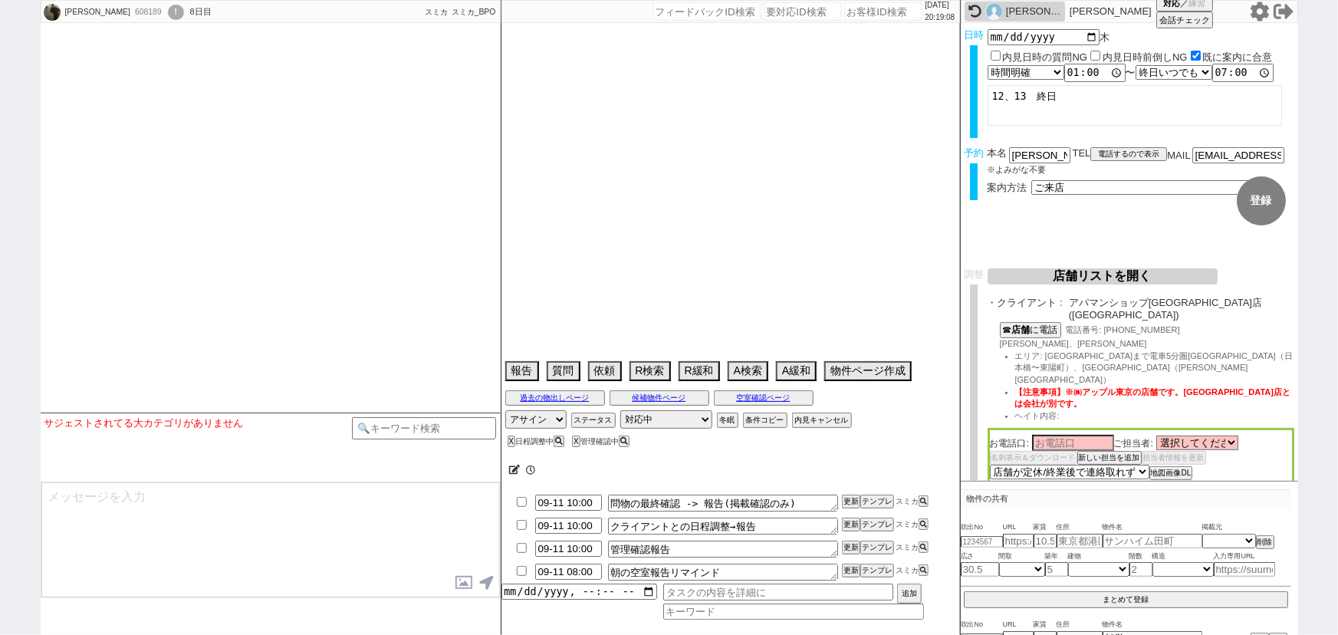
select select "32"
select select "33"
select select "34"
select select "35"
select select "36"
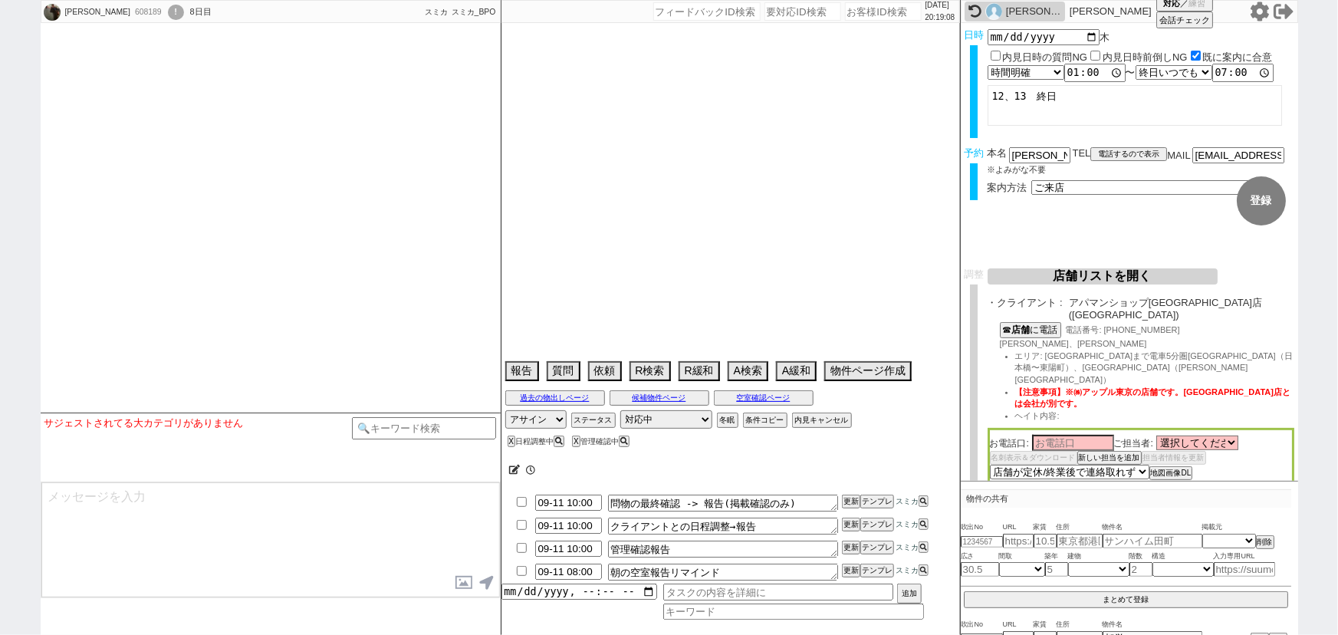
select select "37"
select select "38"
select select "39"
select select "40"
select select "41"
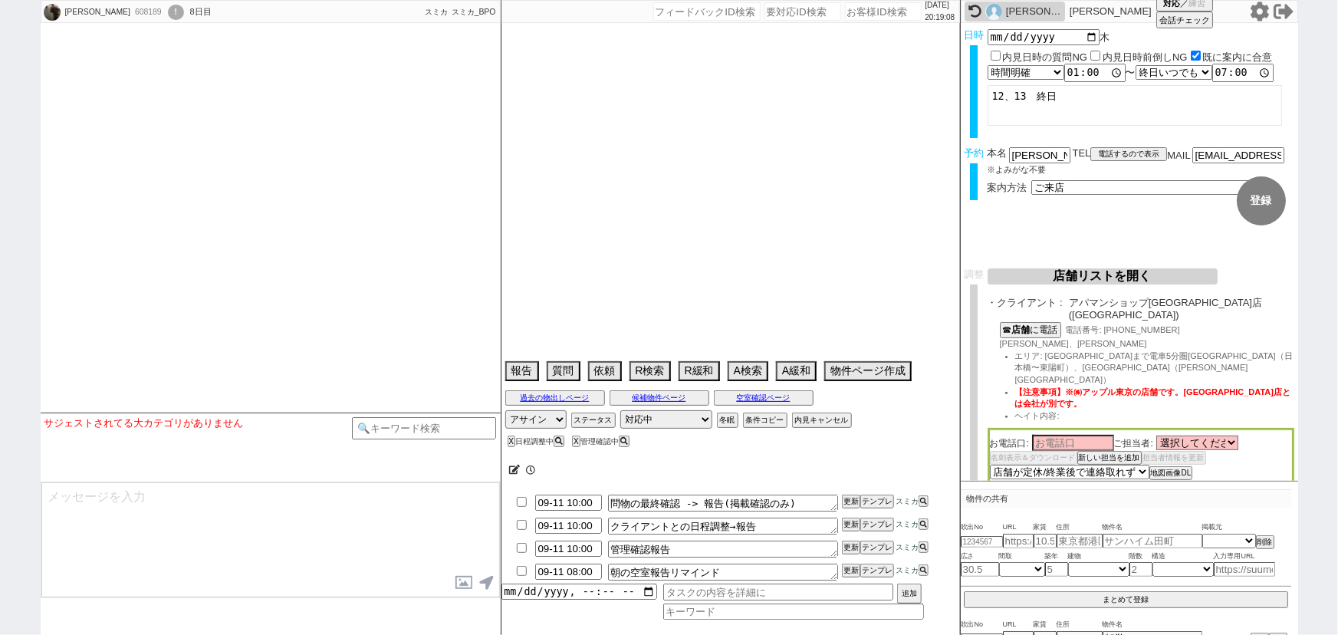
select select "42"
select select "43"
select select "45"
select select "46"
select select "47"
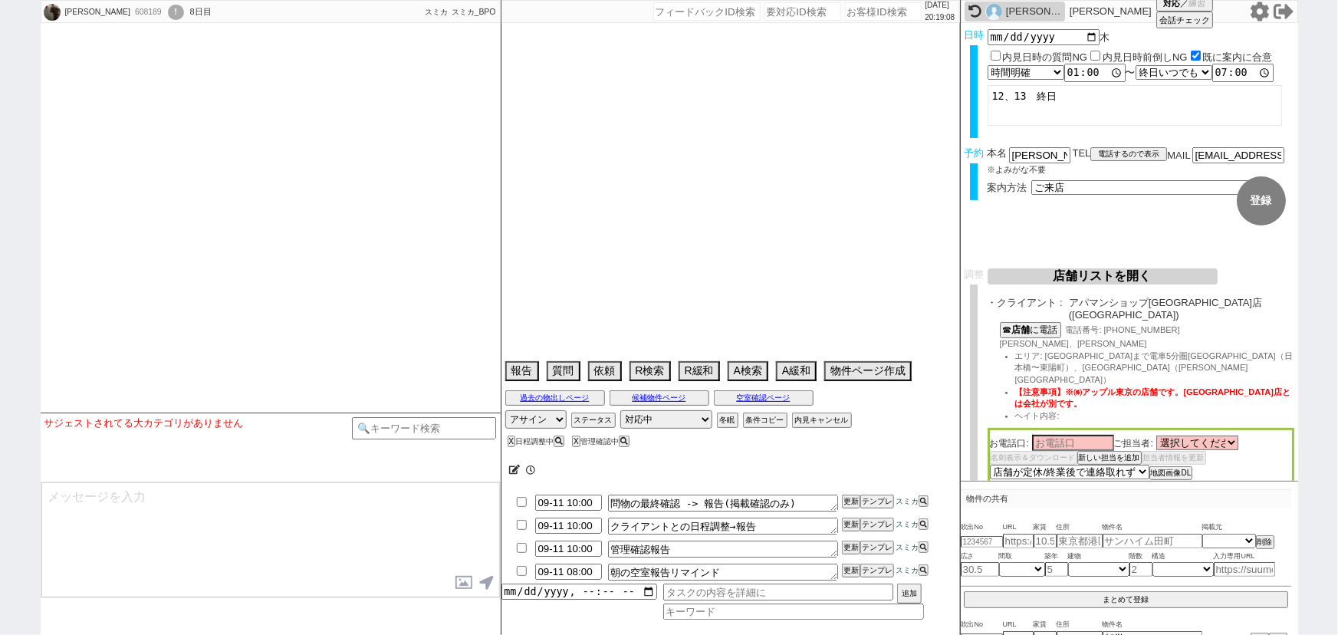
select select "48"
select select "49"
select select "50"
select select "53"
select select "66"
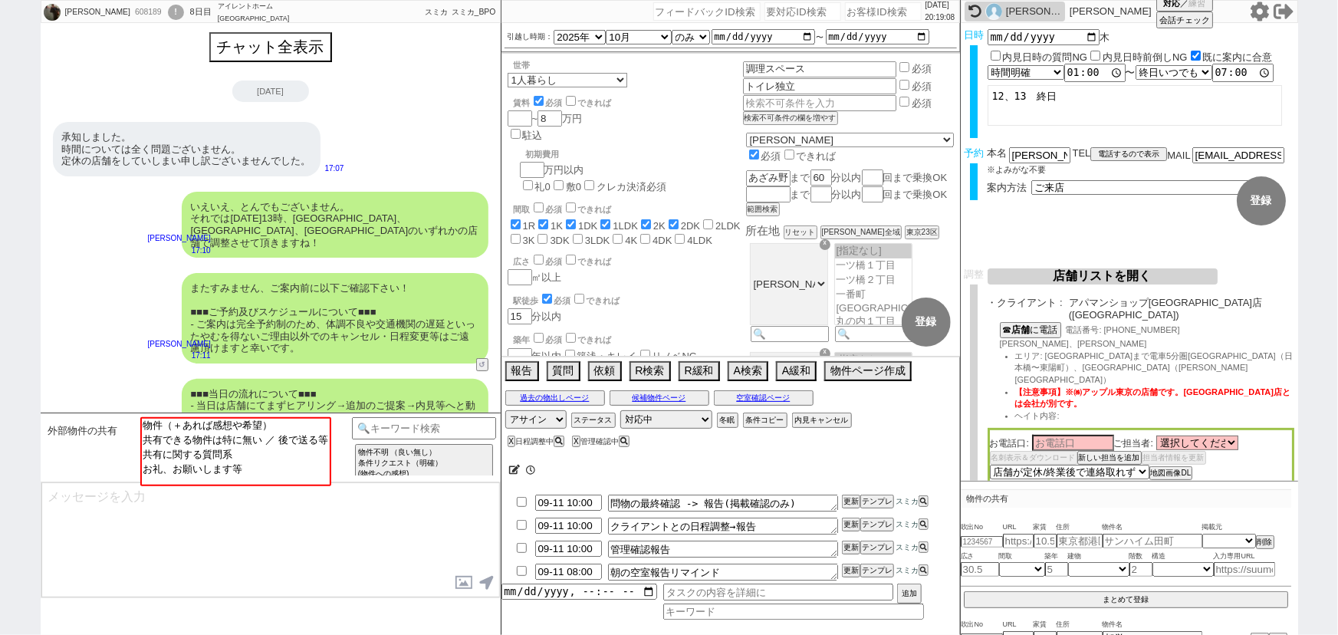
scroll to position [647, 0]
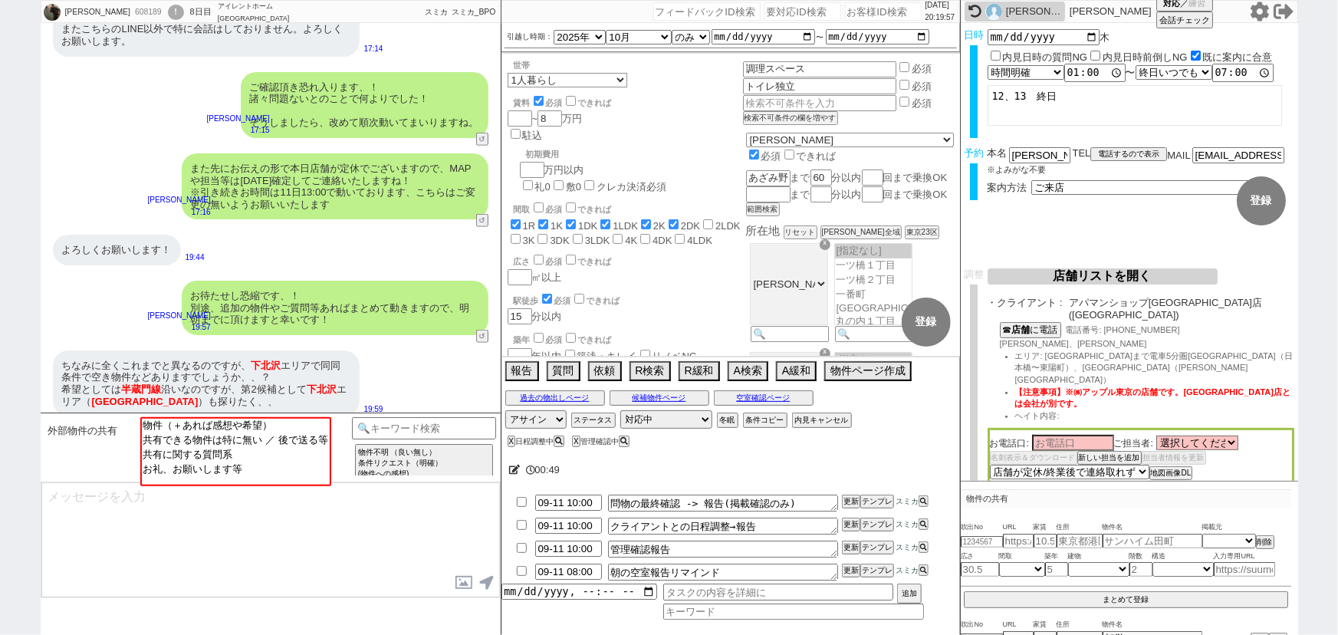
click at [882, 19] on input "number" at bounding box center [883, 11] width 77 height 18
paste input "460698"
type input "460698"
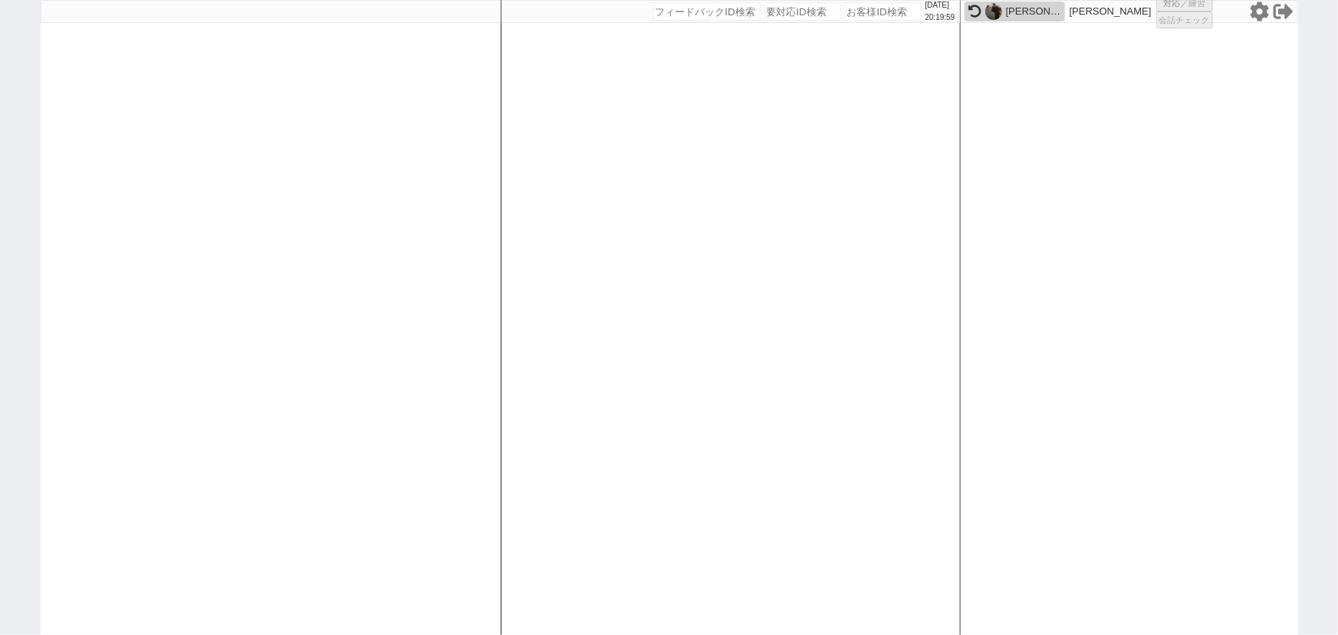
select select "300"
select select "4"
select select
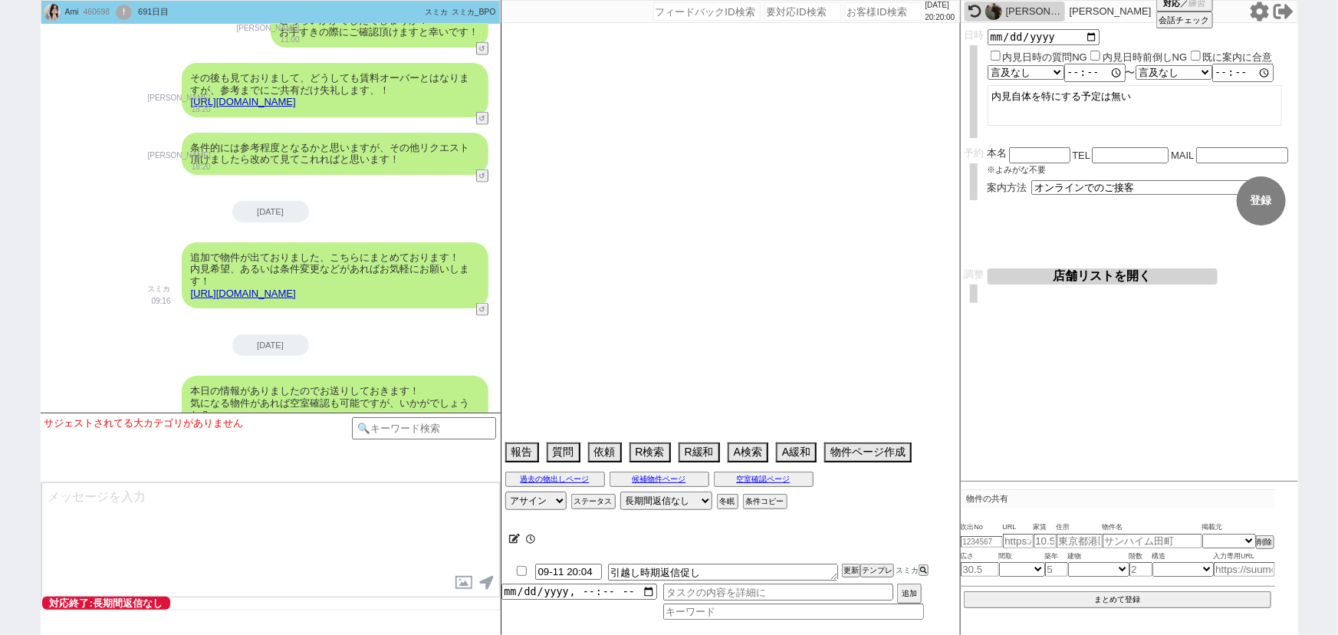
scroll to position [8775, 0]
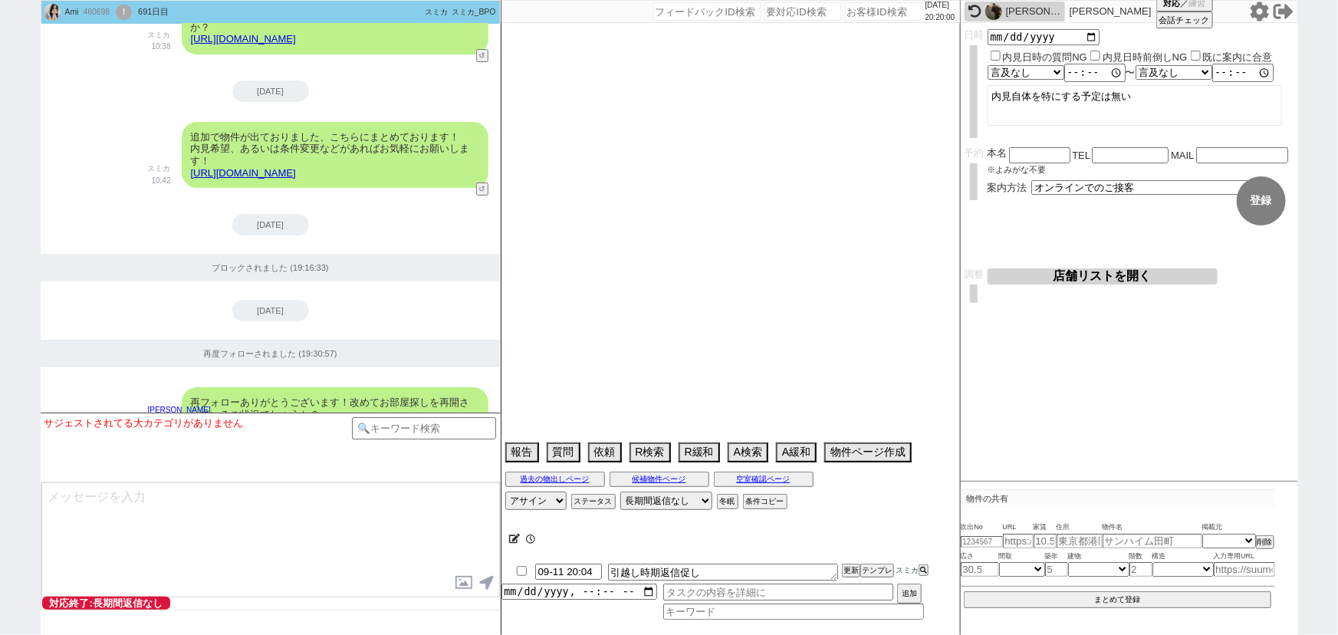
select select "15"
select select "0"
select select "64"
select select "24"
select select "33"
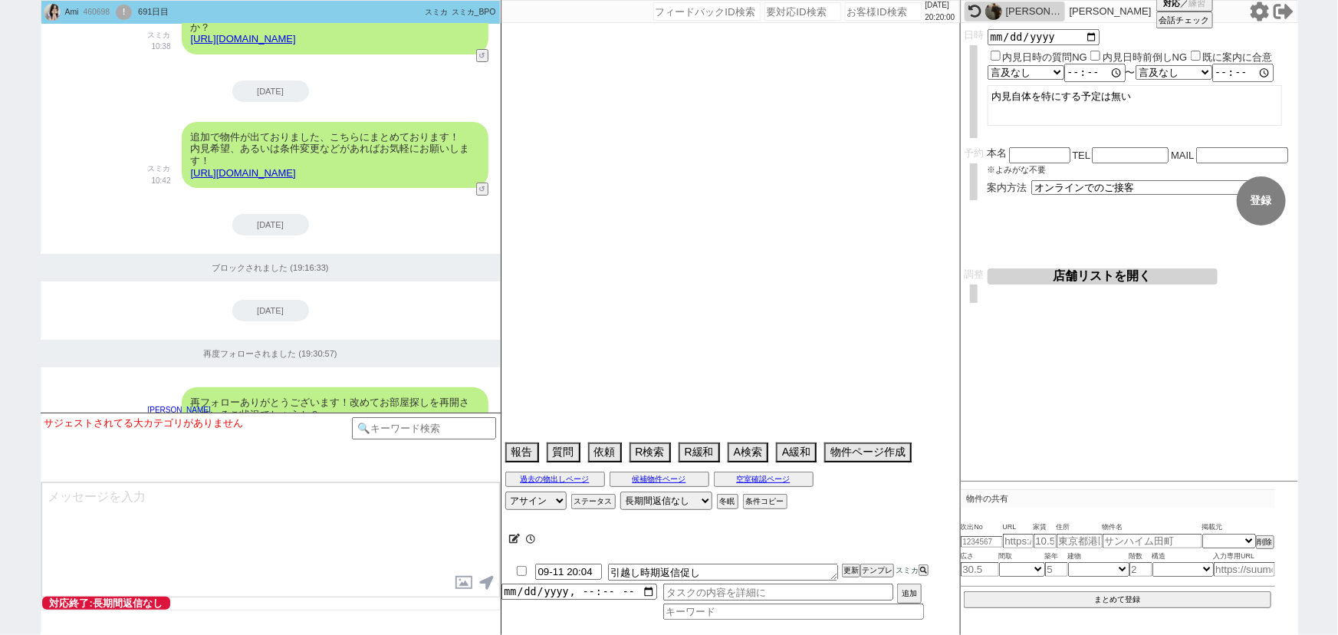
select select "952"
select select "14"
select select "487"
select select "27"
select select "846"
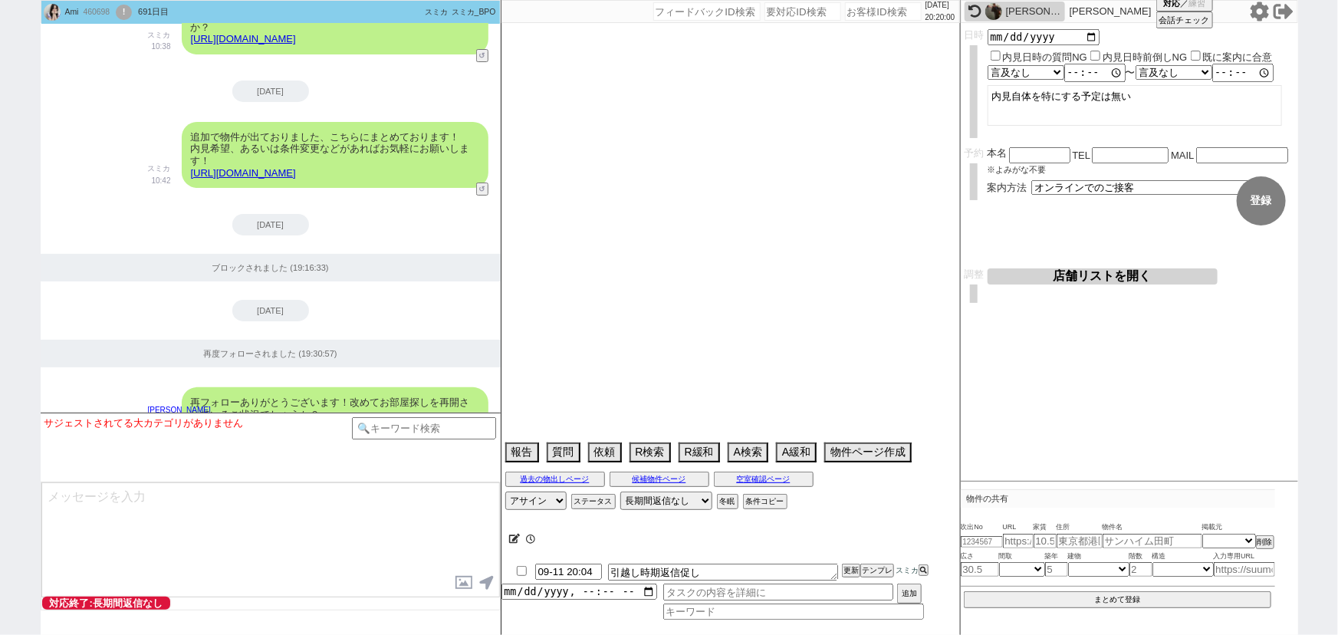
select select "72"
select select "[DATE]"
select select "23"
select select "734"
select select "7"
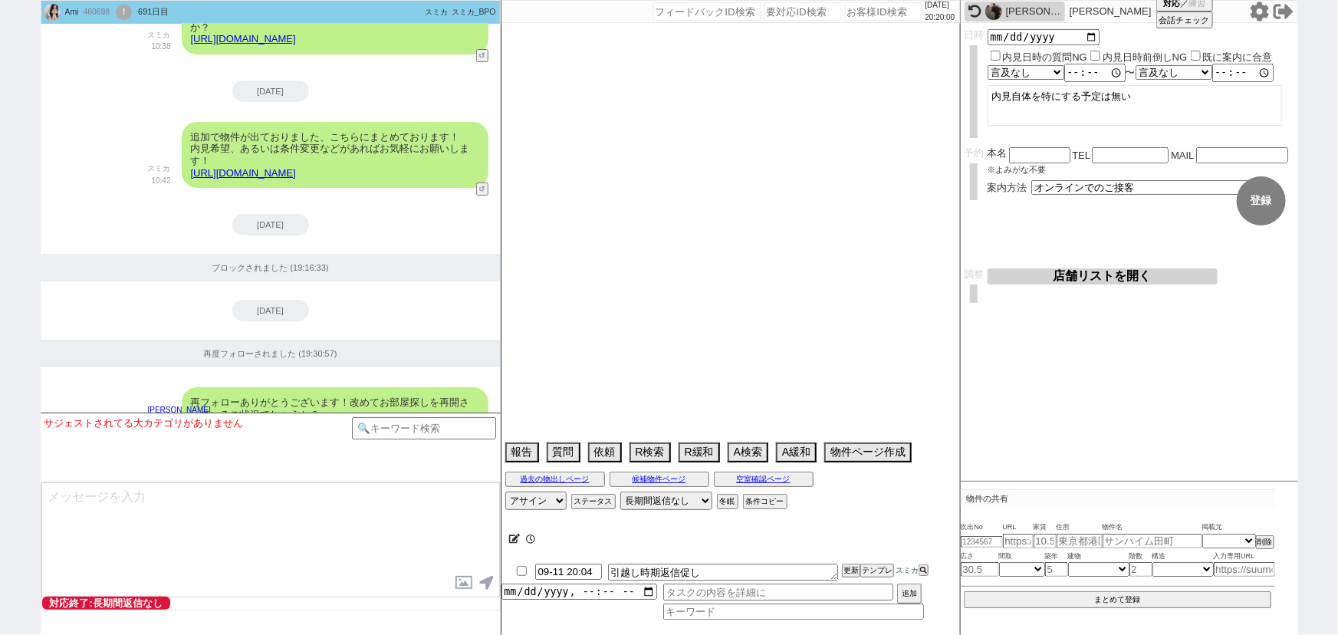
select select "210"
select select "62"
select select "29"
select select "879"
select select "76"
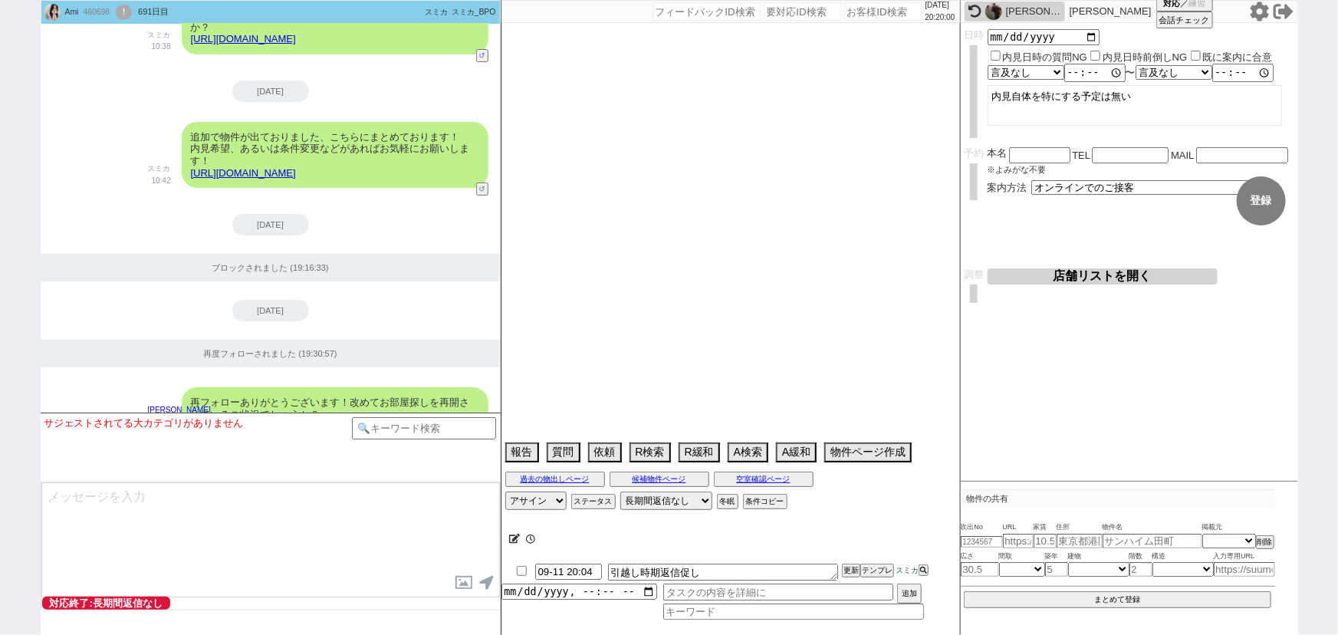
select select "31"
select select "930"
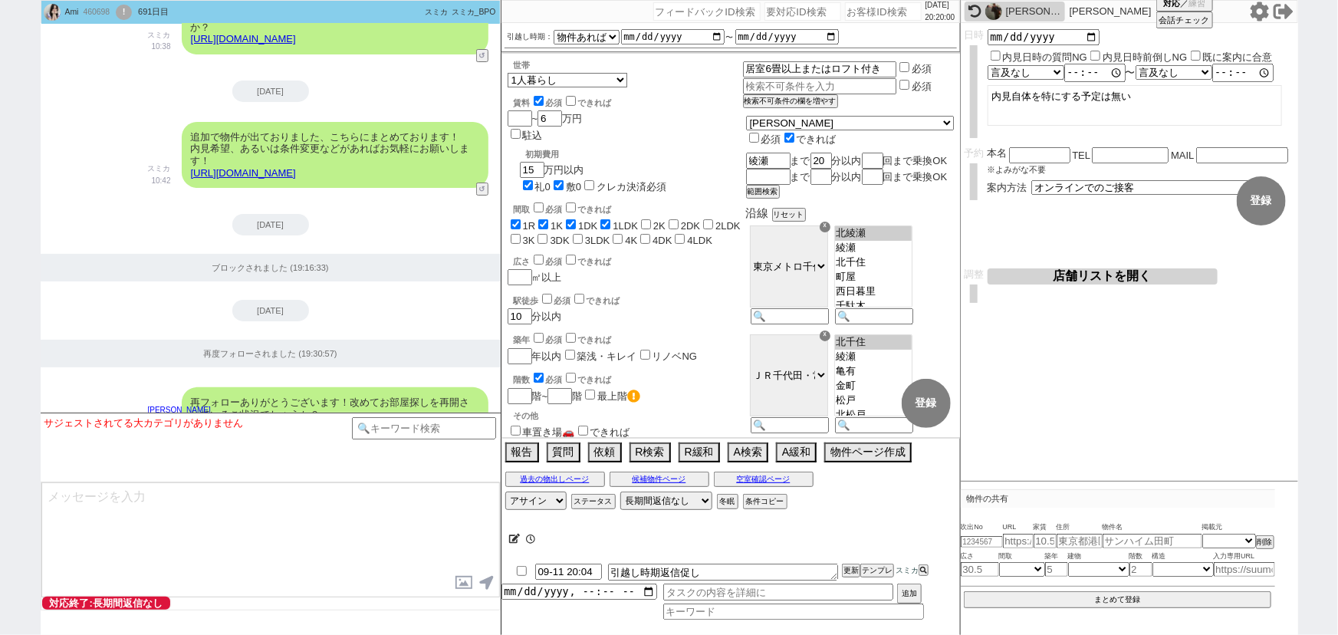
scroll to position [120, 0]
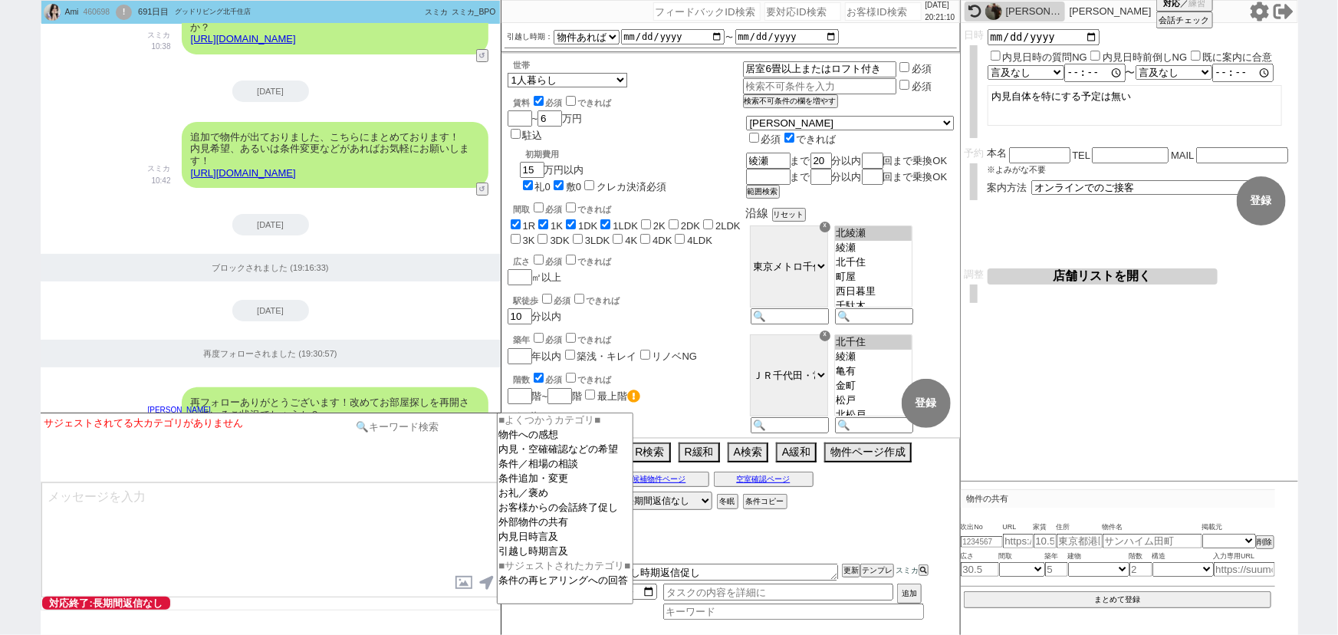
click at [421, 422] on input at bounding box center [424, 426] width 145 height 19
type input "s"
click at [301, 395] on div "再フォローありがとうございます！改めてお部屋探しを再開されているご状況でしょうか？" at bounding box center [335, 408] width 307 height 42
click at [95, 11] on div "460698" at bounding box center [95, 12] width 34 height 12
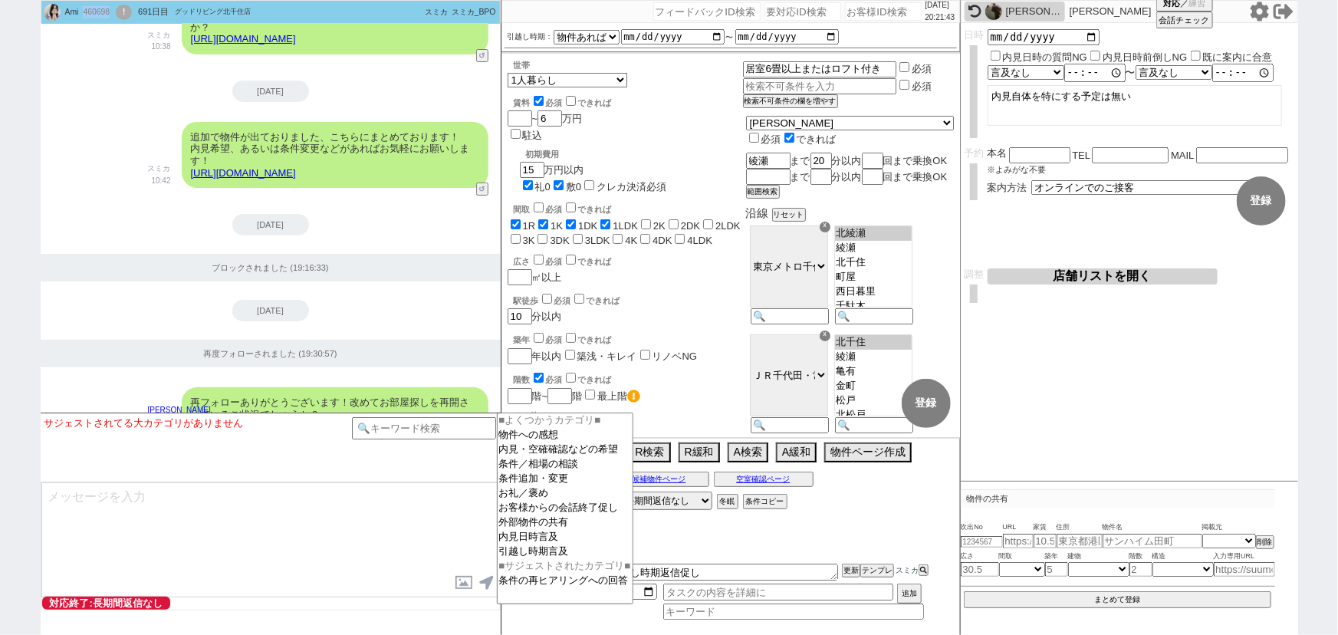
copy div "460698"
click at [393, 429] on input at bounding box center [424, 426] width 145 height 19
type input "再開"
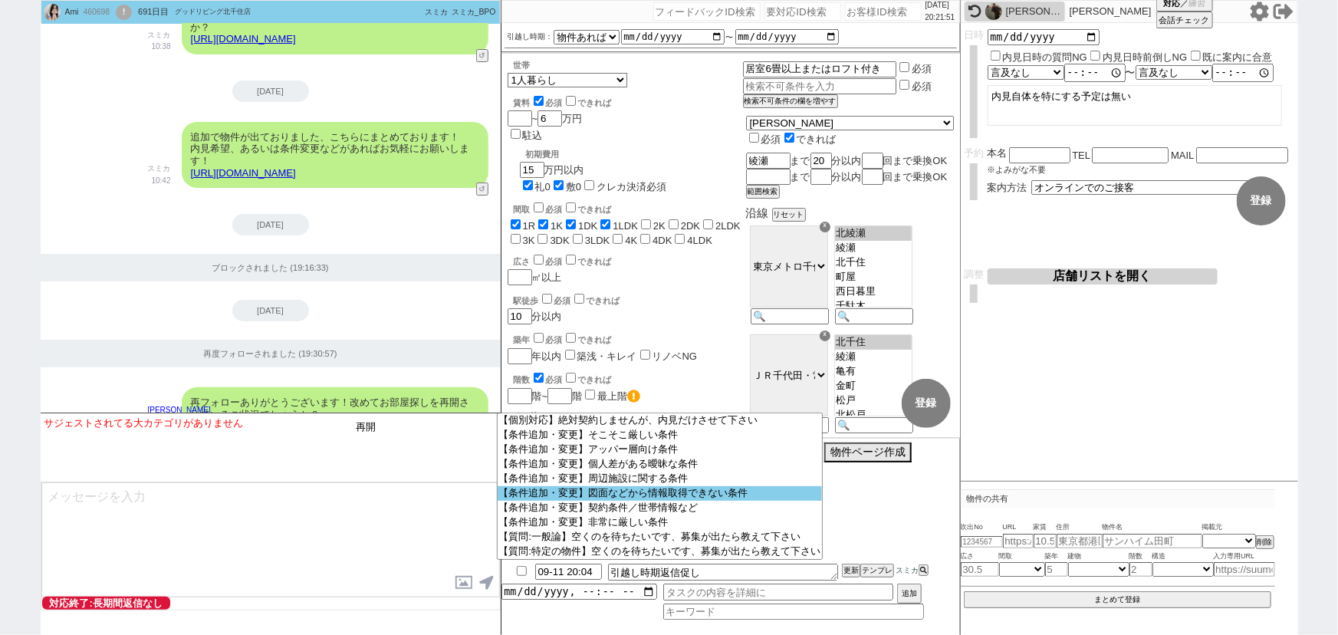
scroll to position [0, 0]
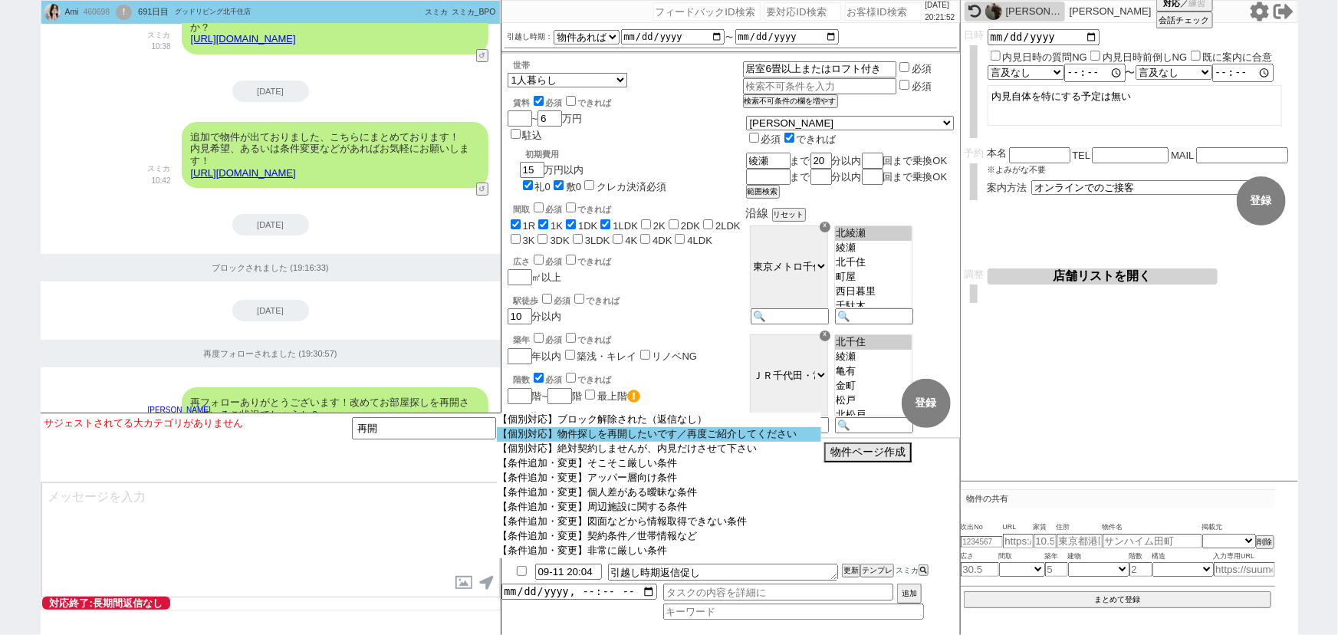
click at [684, 431] on option "【個別対応】物件探しを再開したいです／再度ご紹介してください" at bounding box center [659, 434] width 325 height 15
select select "物件探しを再開したいです／再度ご紹介してください"
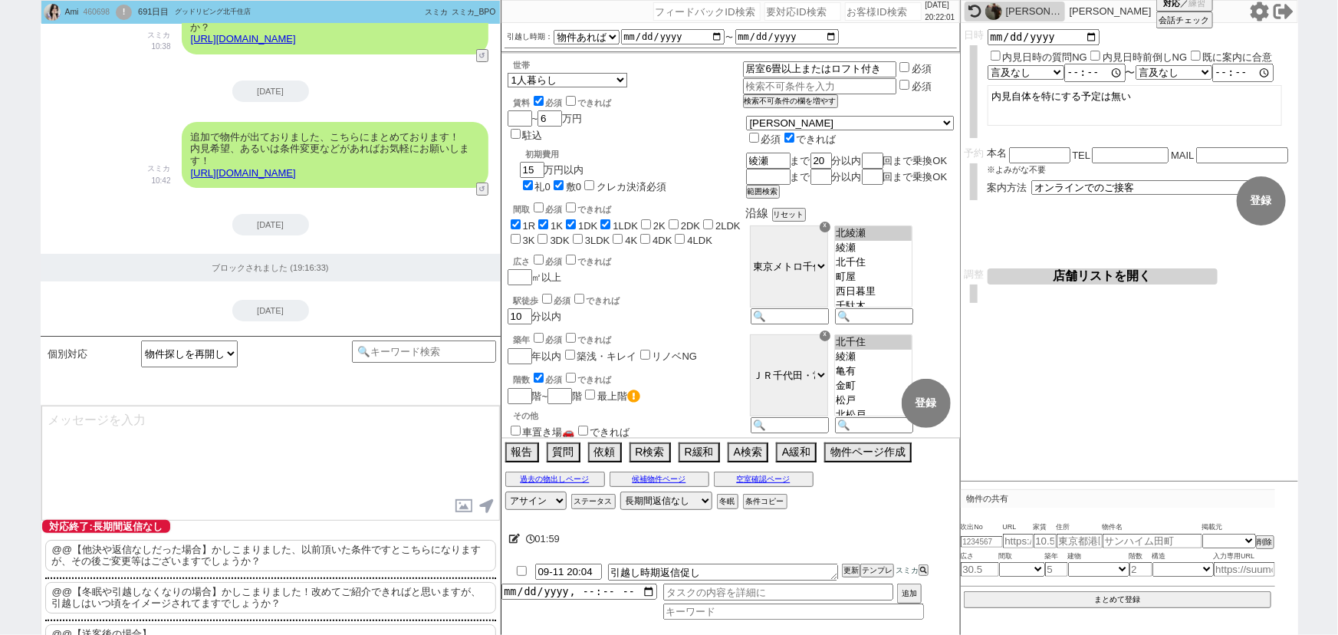
click at [238, 590] on p "@@【冬眠や引越しなくなりの場合】かしこまりました！改めてご紹介できればと思いますが、引越しはいつ頃をイメージされてますでしょうか？" at bounding box center [270, 597] width 451 height 31
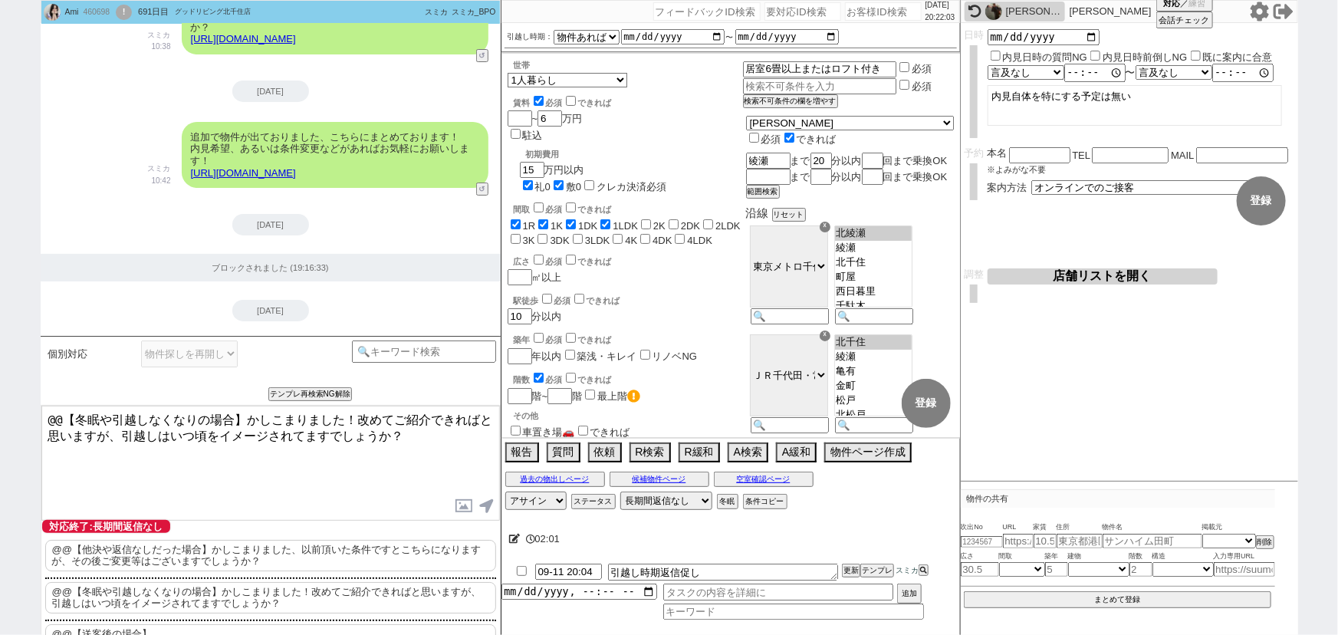
drag, startPoint x: 248, startPoint y: 412, endPoint x: 0, endPoint y: 390, distance: 248.6
click at [0, 390] on div "Ami 460698 ! 0 691日目 グッドリビング北千住店 冬眠中 自社客 スミカ スミカ_BPO チャット全表示 [DATE] ようこそLINE物件紹…" at bounding box center [669, 317] width 1338 height 635
click at [247, 445] on textarea "改めてご紹介できればと思いますが、引越しはいつ頃をイメージされてますでしょうか？" at bounding box center [270, 463] width 458 height 115
type textarea "改めてご紹介できればと思いますが、引越しはいつ頃をイメージされてますでしょうか？"
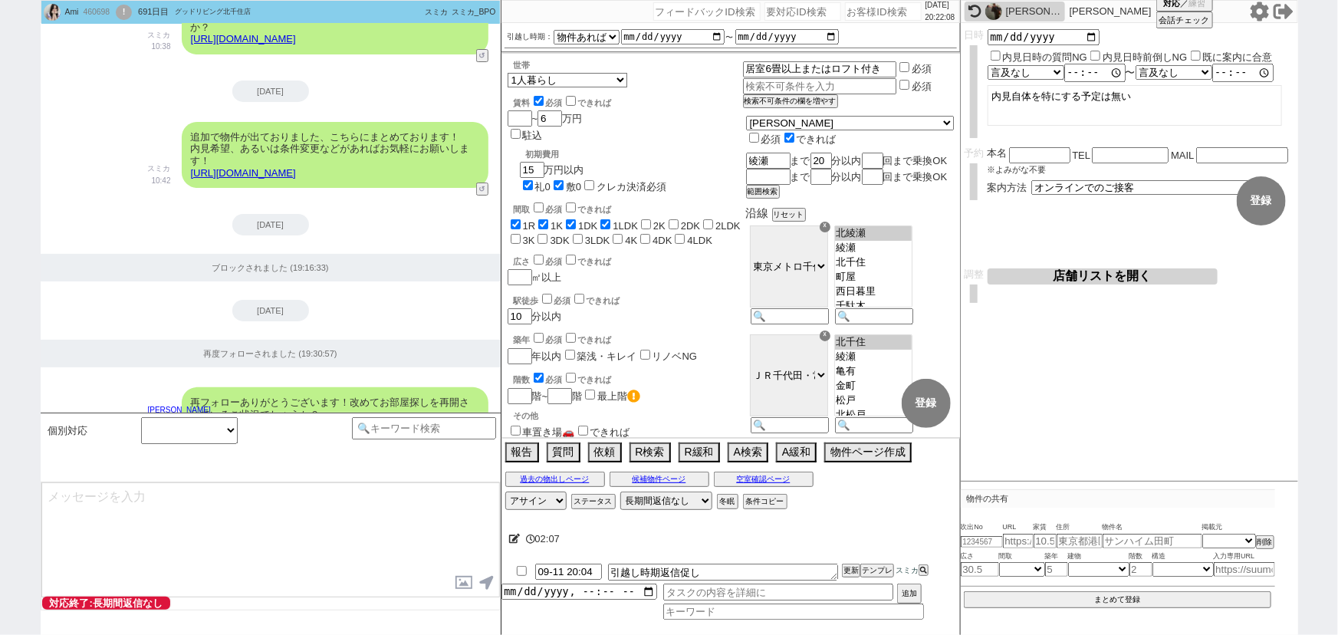
scroll to position [8832, 0]
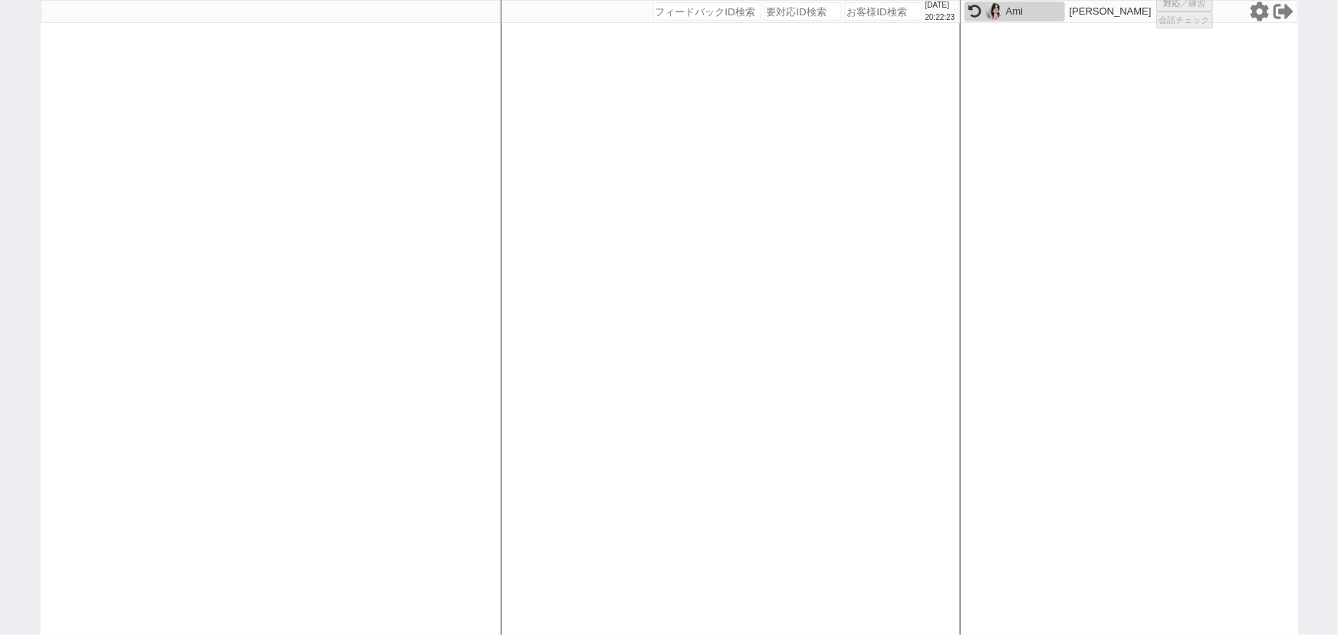
select select
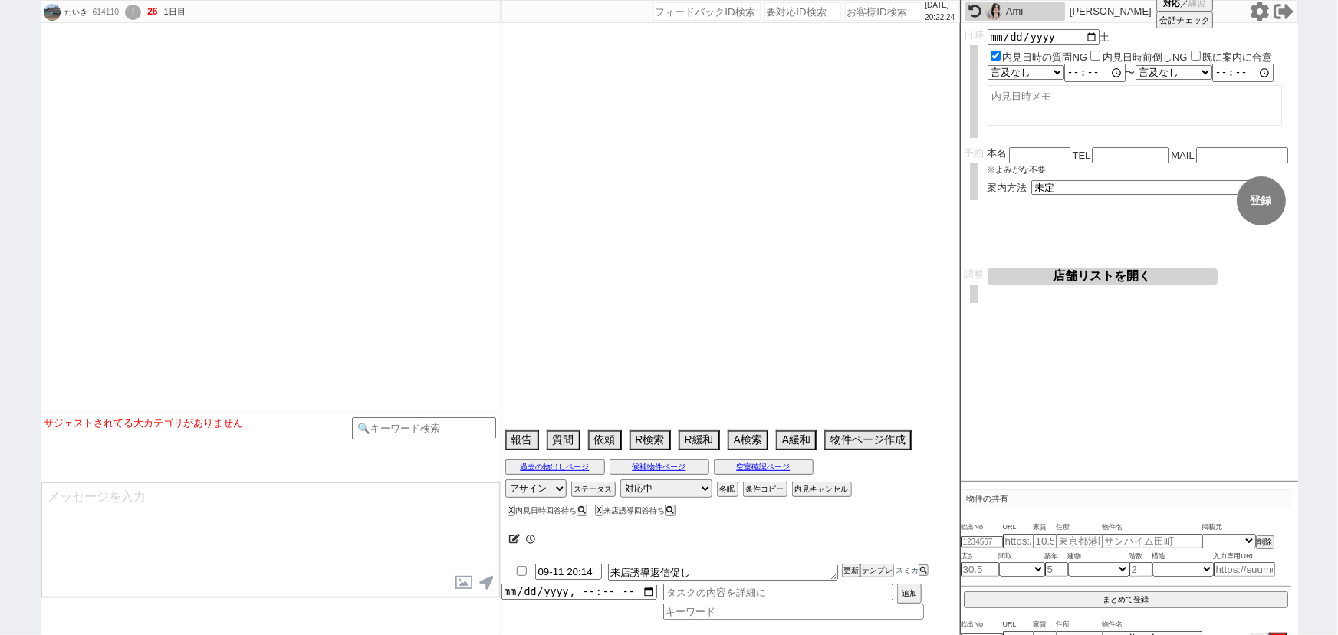
select select
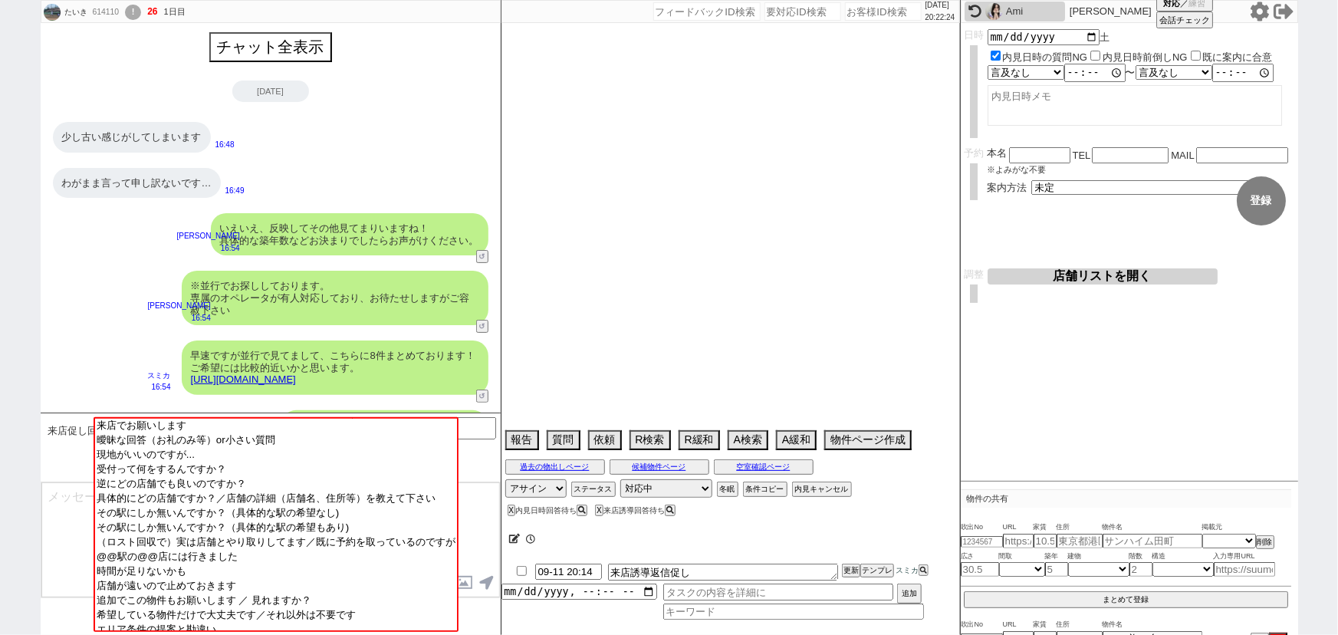
scroll to position [3365, 0]
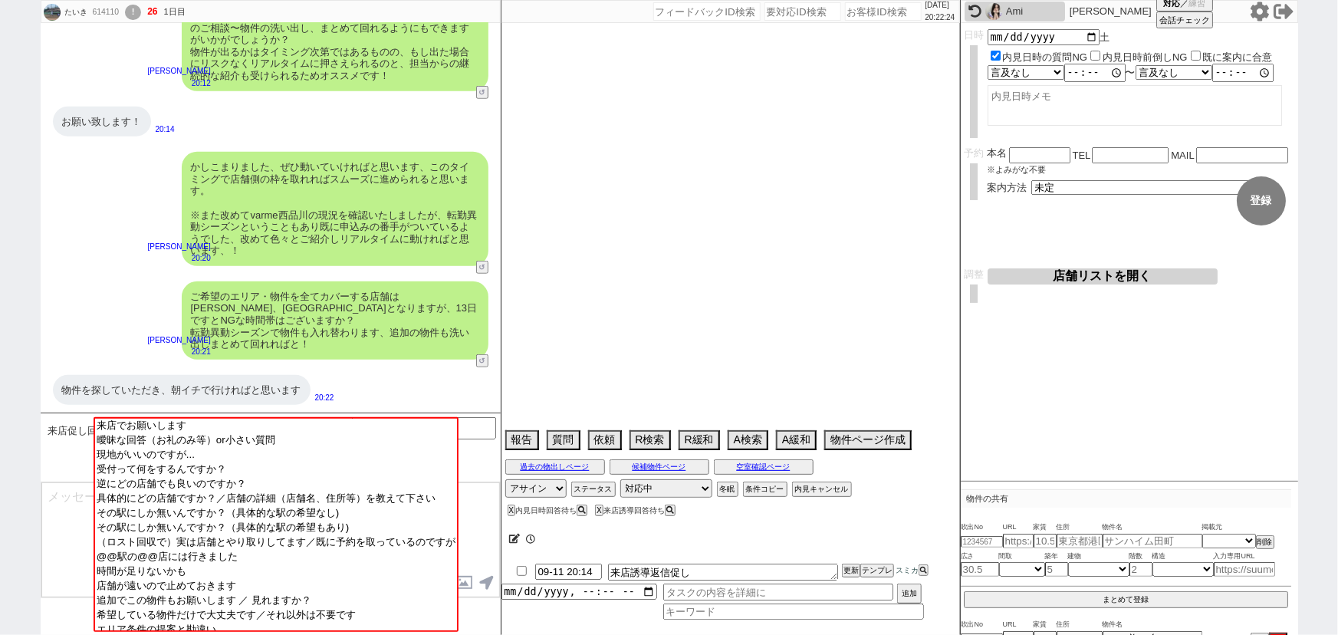
type textarea "@613553のアカウントは対応止めた（暮らす[GEOGRAPHIC_DATA]店流入） [DATE]に予定が分かる"
select select "13"
select select "0"
select select "14"
select select "469"
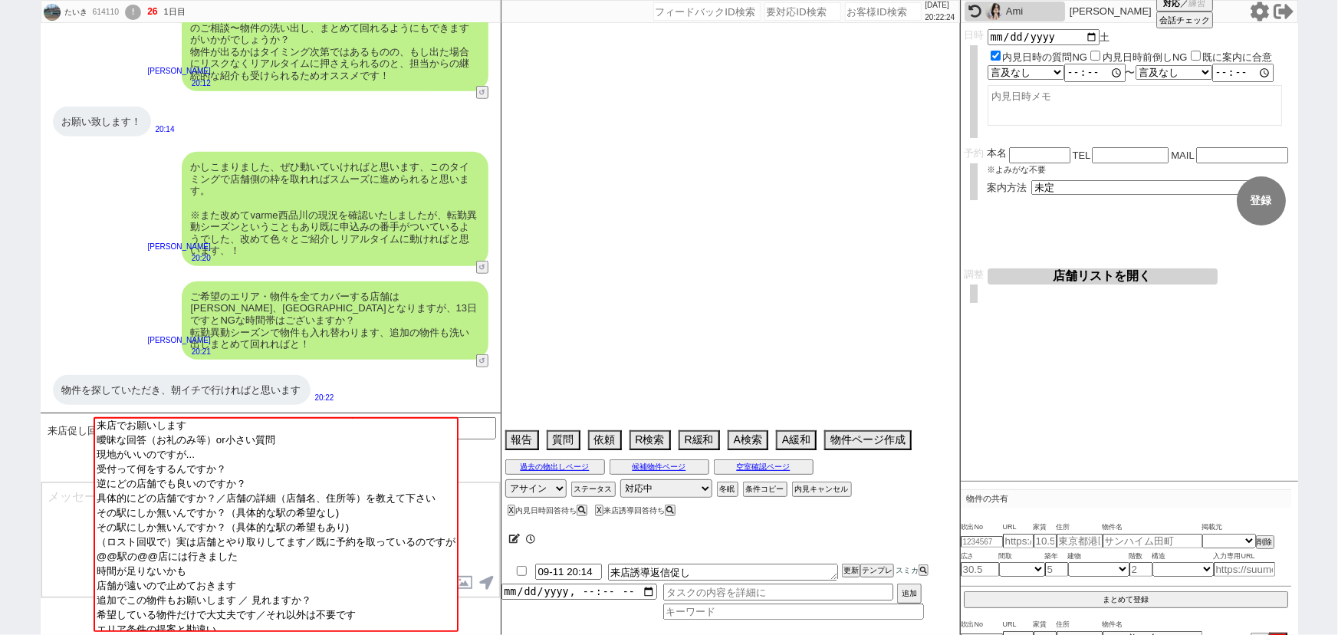
select select "23"
select select "744"
select select "69"
select select "[DATE]"
select select "54"
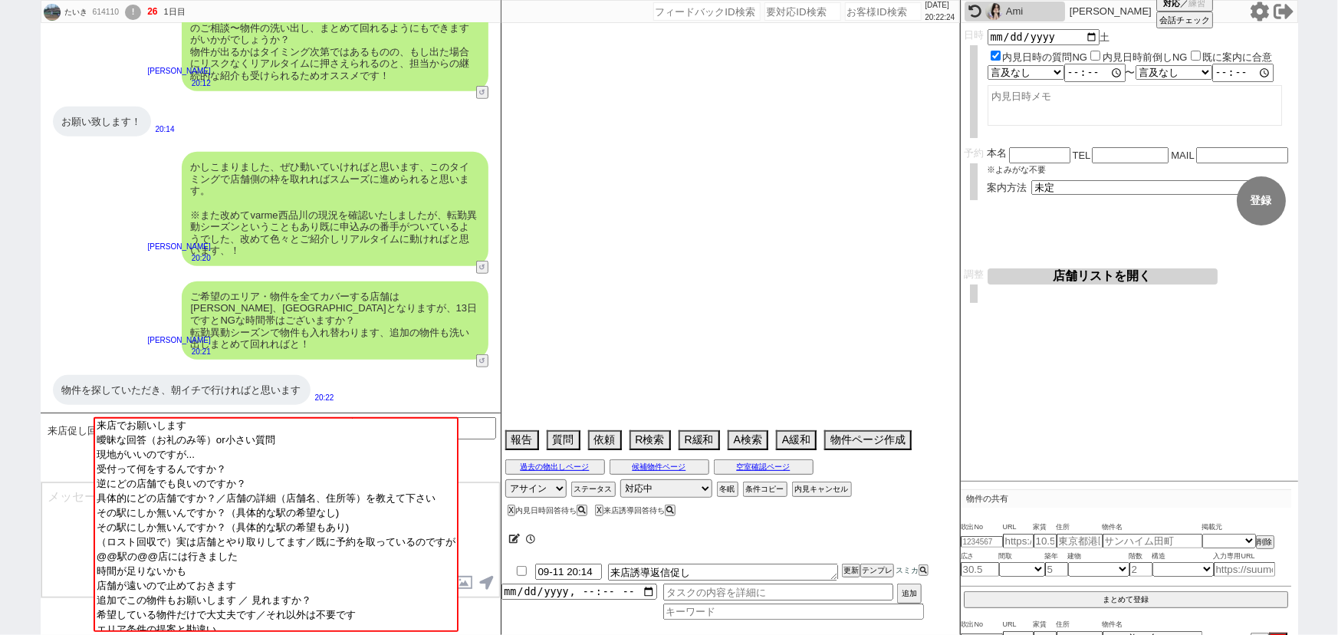
select select "25"
select select "3117"
select select "57"
select select "56"
select select "70"
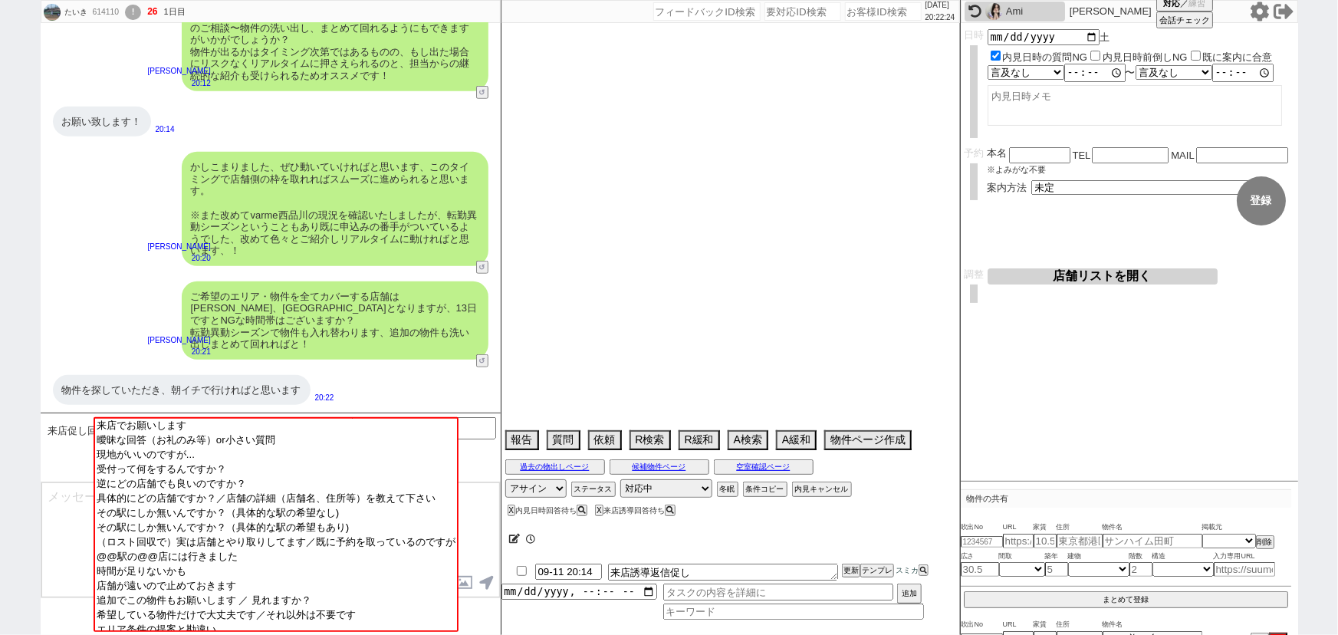
select select "[DATE]"
select select "77"
select select "[DATE]"
select select "50"
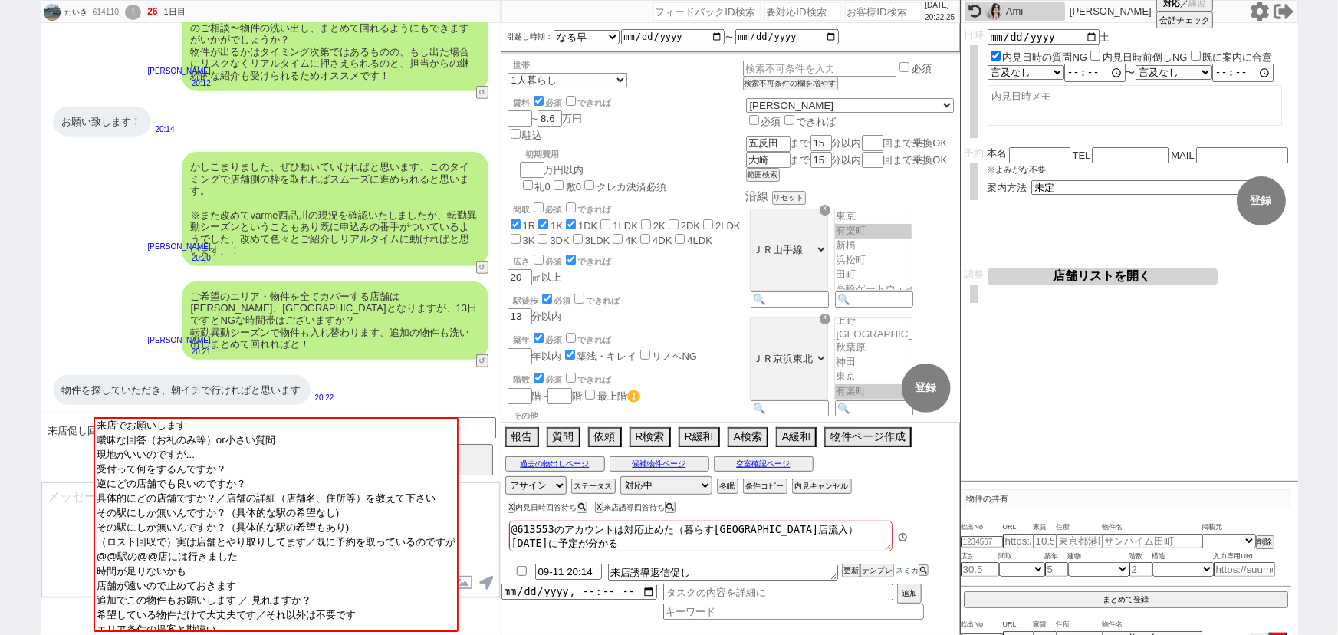
scroll to position [11, 0]
click at [338, 337] on div "ご希望のエリア・物件を全てカバーする店舗は[PERSON_NAME]、[GEOGRAPHIC_DATA]となりますが、13日ですとNGな時間帯はございますか？…" at bounding box center [335, 320] width 307 height 78
click at [1050, 71] on select "言及なし 時間明確 午前 午後 お昼 夕方・夜 終日いつでも その他" at bounding box center [1024, 72] width 75 height 13
select select "2"
click at [987, 66] on select "言及なし 時間明確 午前 午後 お昼 夕方・夜 終日いつでも その他" at bounding box center [1024, 72] width 75 height 13
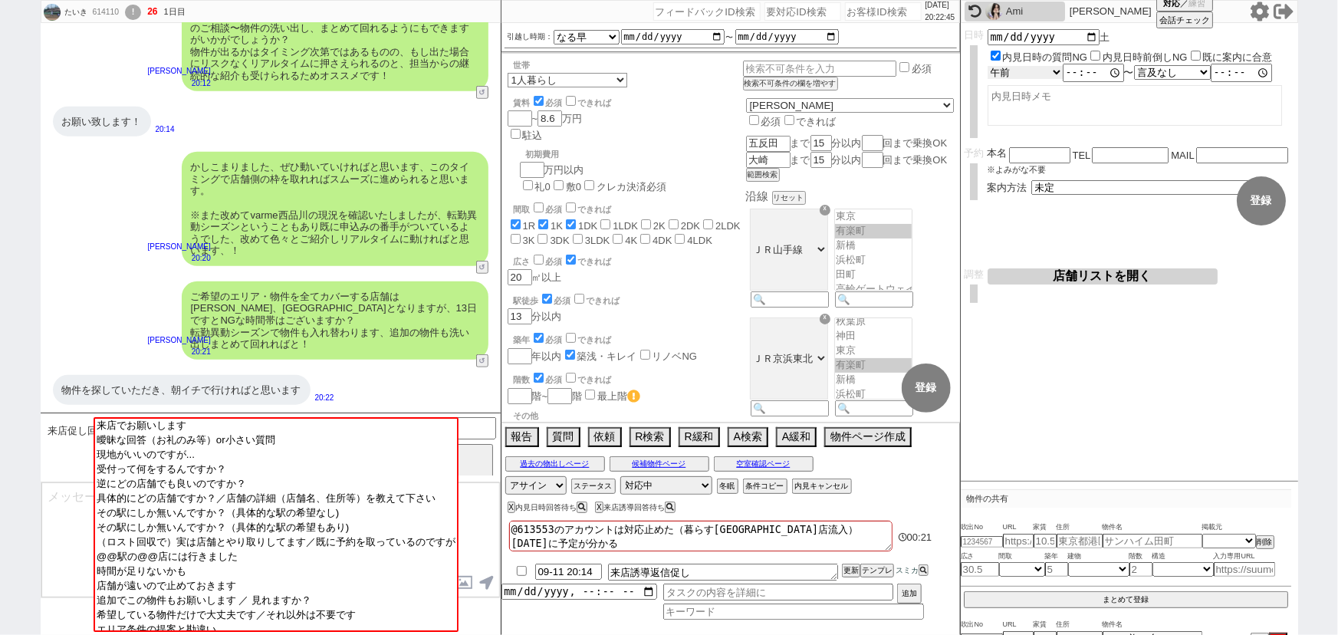
type input "10:00:00"
click at [1154, 64] on div "言及なし 時間明確 午前 午後 お昼 夕方・夜 終日いつでも その他 10:00:00 〜 言及なし 時間明確 午前 午後 お昼 夕方・夜 終日いつでも その他" at bounding box center [1140, 73] width 307 height 18
click at [1155, 74] on select "言及なし 時間明確 午前 午後 お昼 夕方・夜 終日いつでも その他" at bounding box center [1172, 72] width 75 height 13
select select "2"
click at [1139, 66] on select "言及なし 時間明確 午前 午後 お昼 夕方・夜 終日いつでも その他" at bounding box center [1172, 72] width 75 height 13
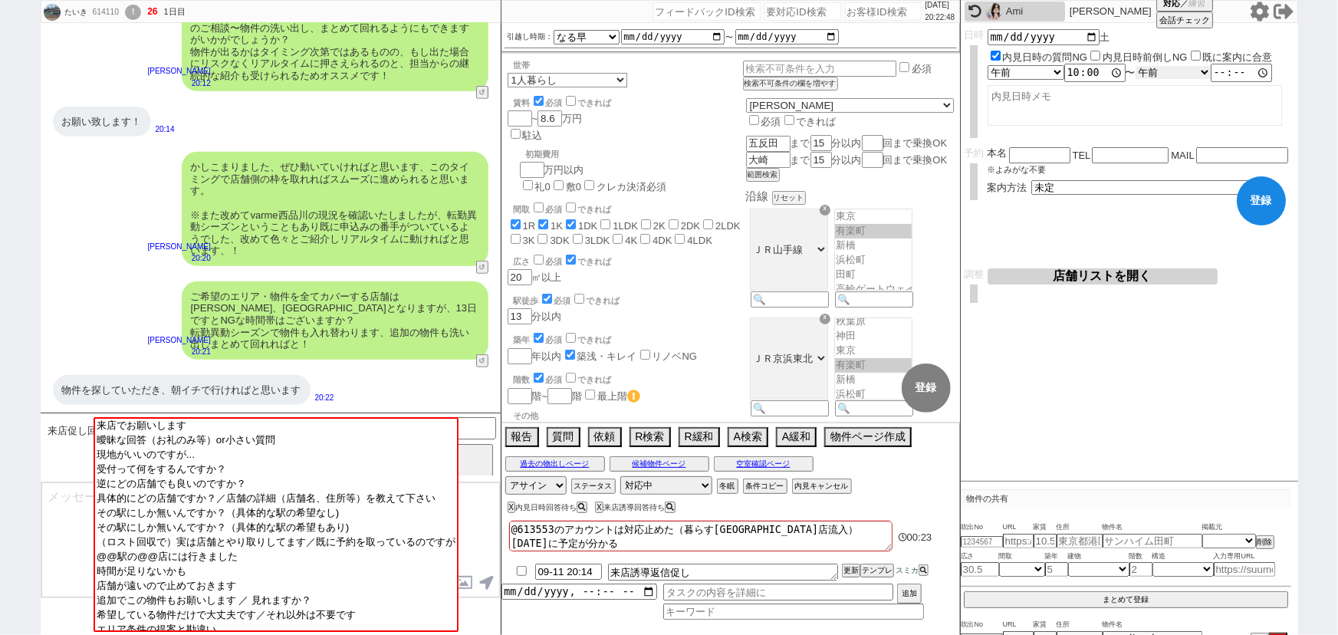
type input "13:00:00"
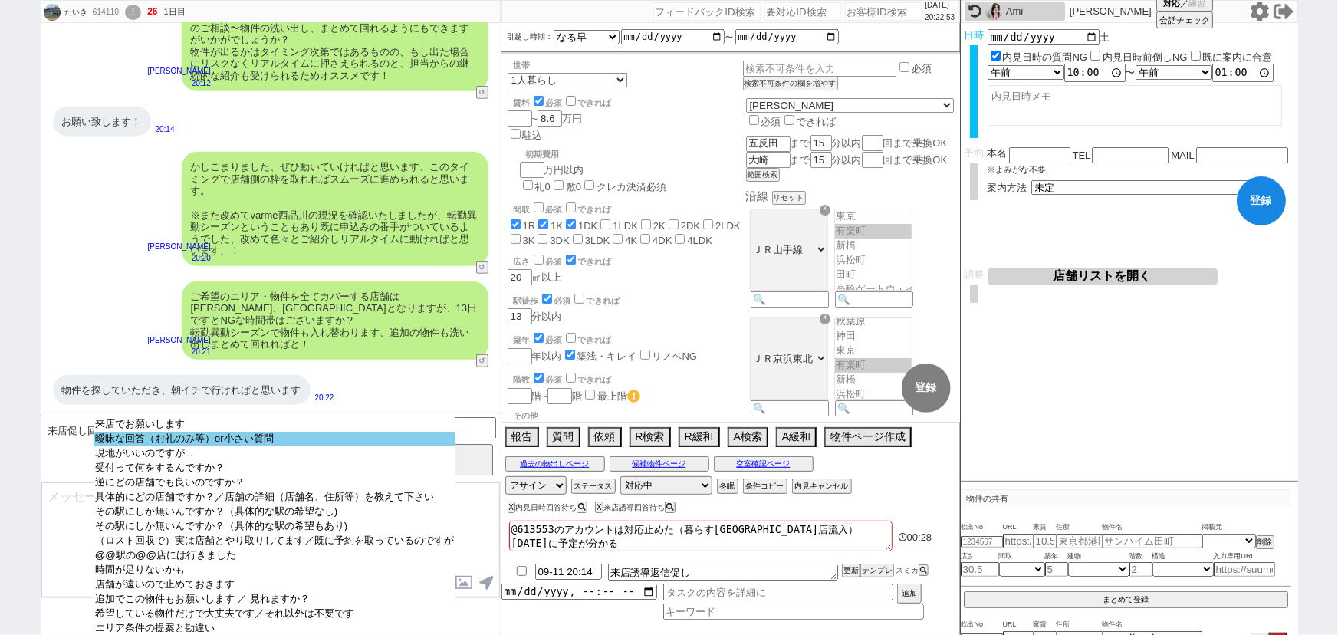
select select "曖昧な回答（お礼のみ等）or小さい質問"
click at [195, 438] on option "曖昧な回答（お礼のみ等）or小さい質問" at bounding box center [275, 439] width 362 height 15
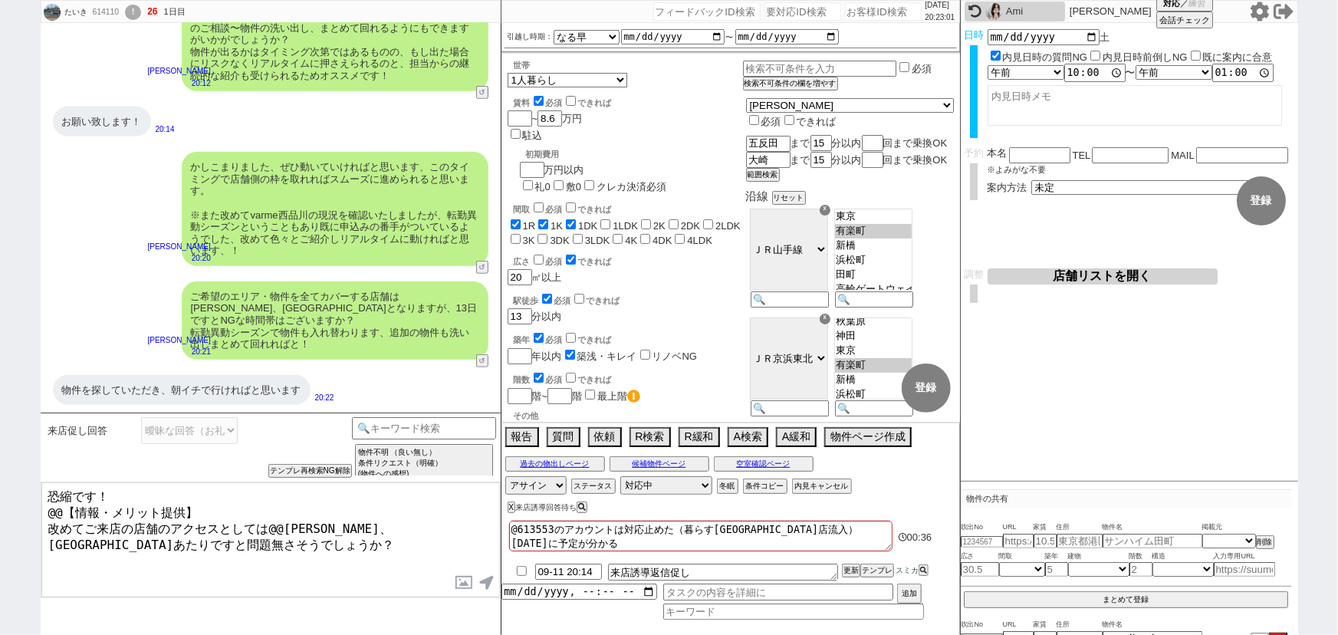
drag, startPoint x: 202, startPoint y: 502, endPoint x: 0, endPoint y: 487, distance: 202.2
click at [0, 487] on div "たいき 614110 ! 26 1日目 冬眠中 自社客 スミカ スミカ_BPO チャット全表示 [DATE] 少し古い感じがしてしまいます 16:48 物件の…" at bounding box center [669, 317] width 1338 height 635
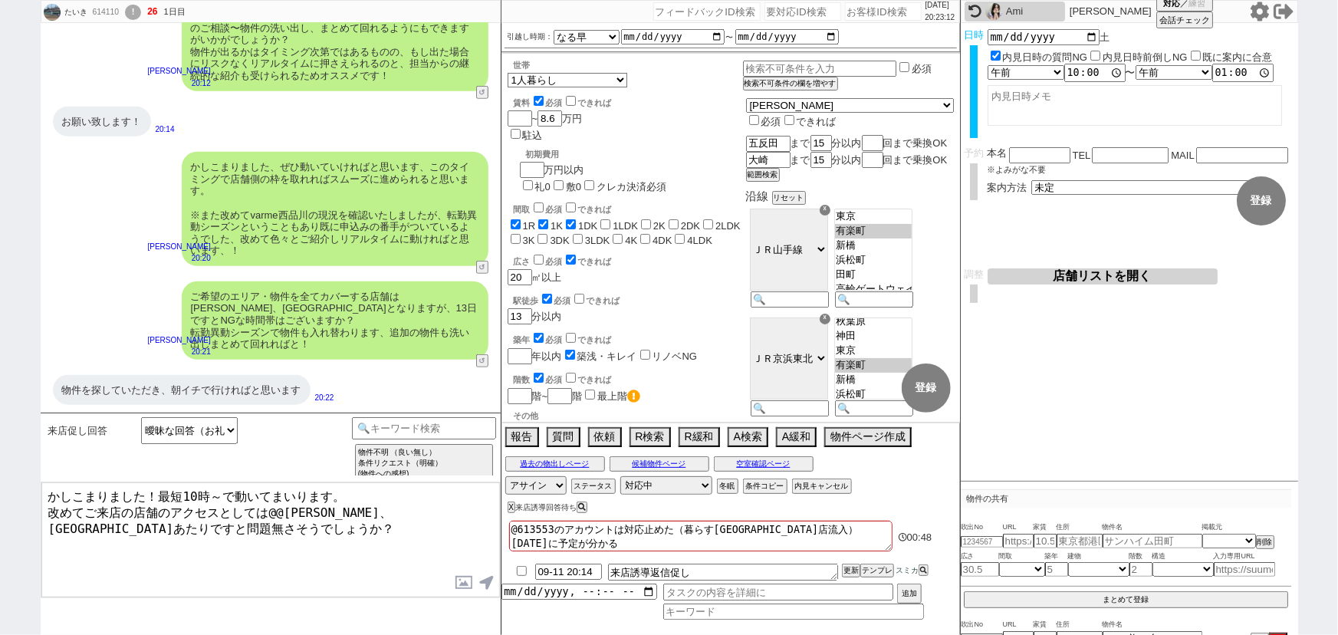
click at [280, 507] on textarea "かしこまりました！最短10時～で動いてまいります。 改めてご来店の店舗のアクセスとしては@@[PERSON_NAME]、[GEOGRAPHIC_DATA]あた…" at bounding box center [270, 539] width 458 height 115
type textarea "かしこまりました！最短10時～で動いてまいります。 改めてご来店の店舗のアクセスとしては[PERSON_NAME]、[GEOGRAPHIC_DATA]あたりで…"
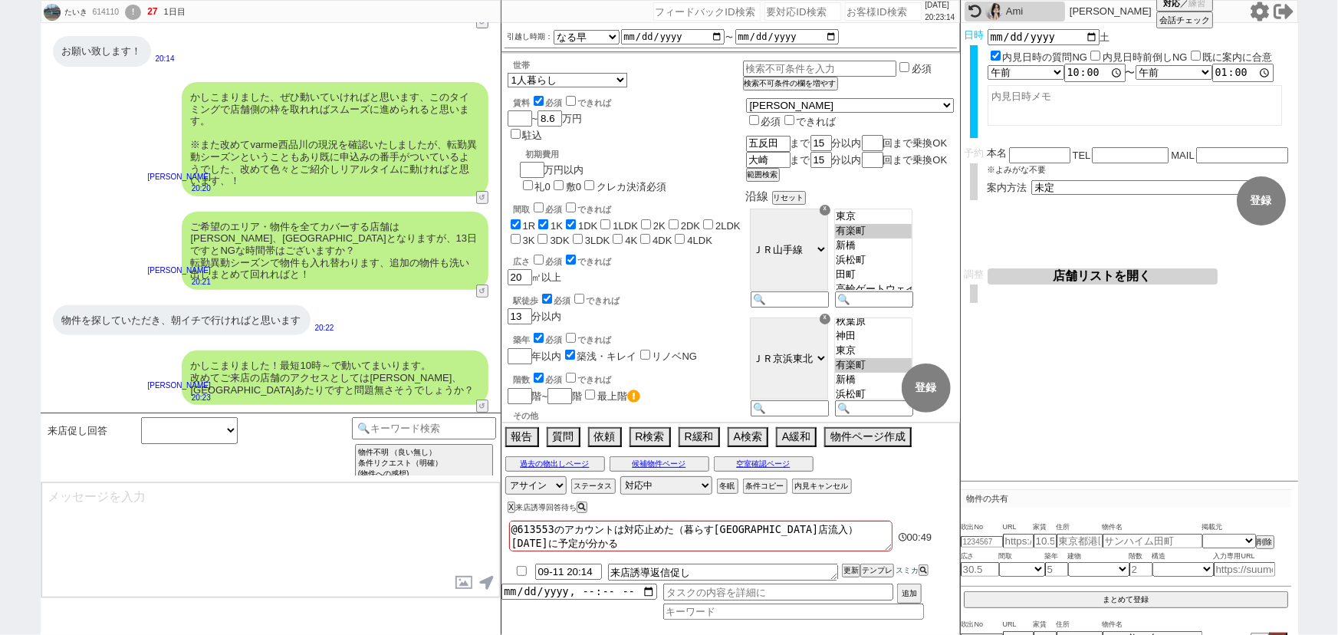
scroll to position [3089, 0]
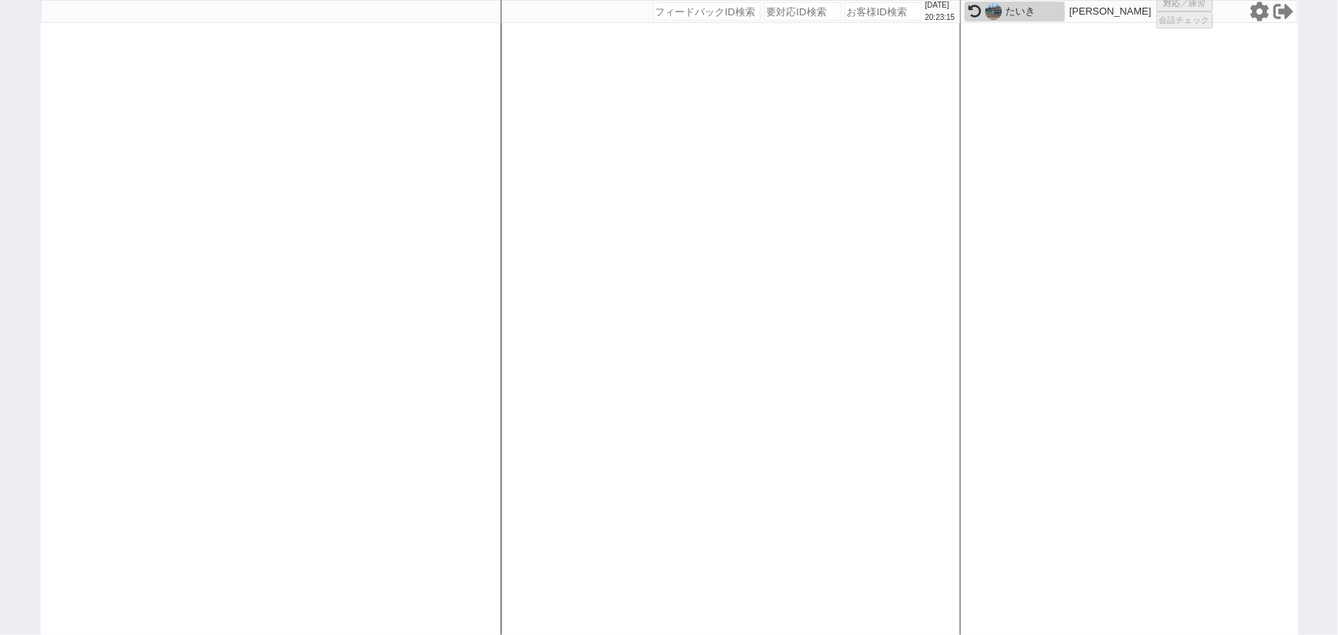
select select "1"
select select "6"
select select "2"
select select "10"
select select
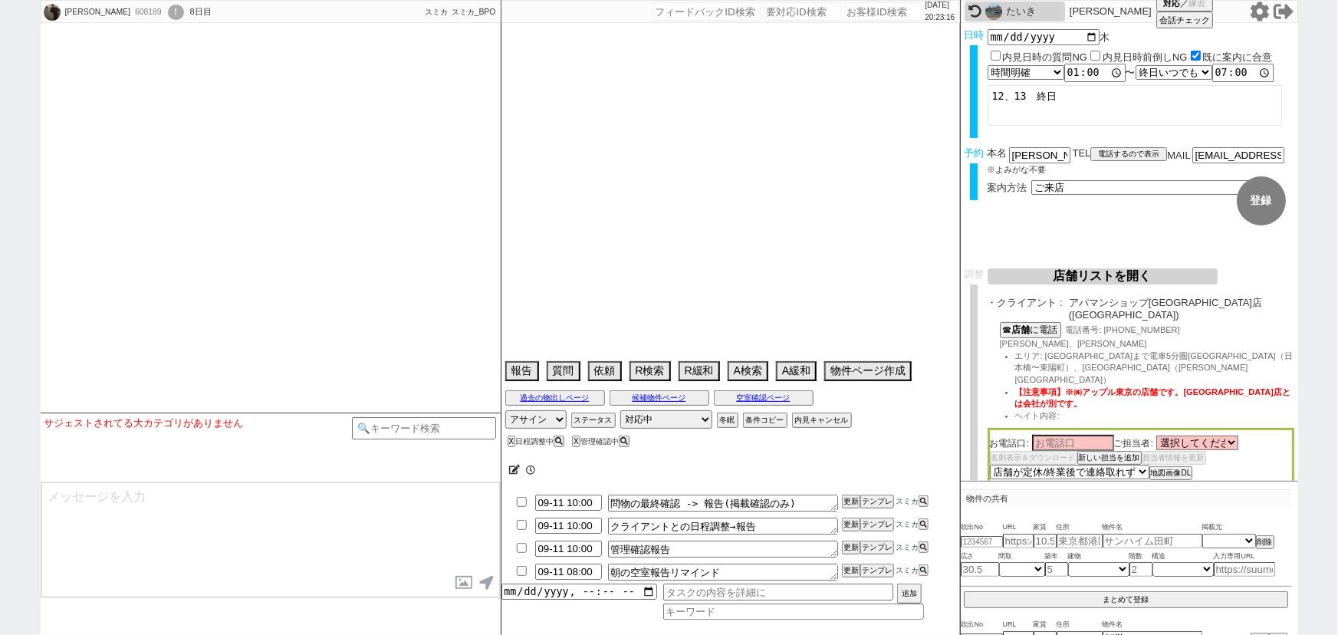
select select
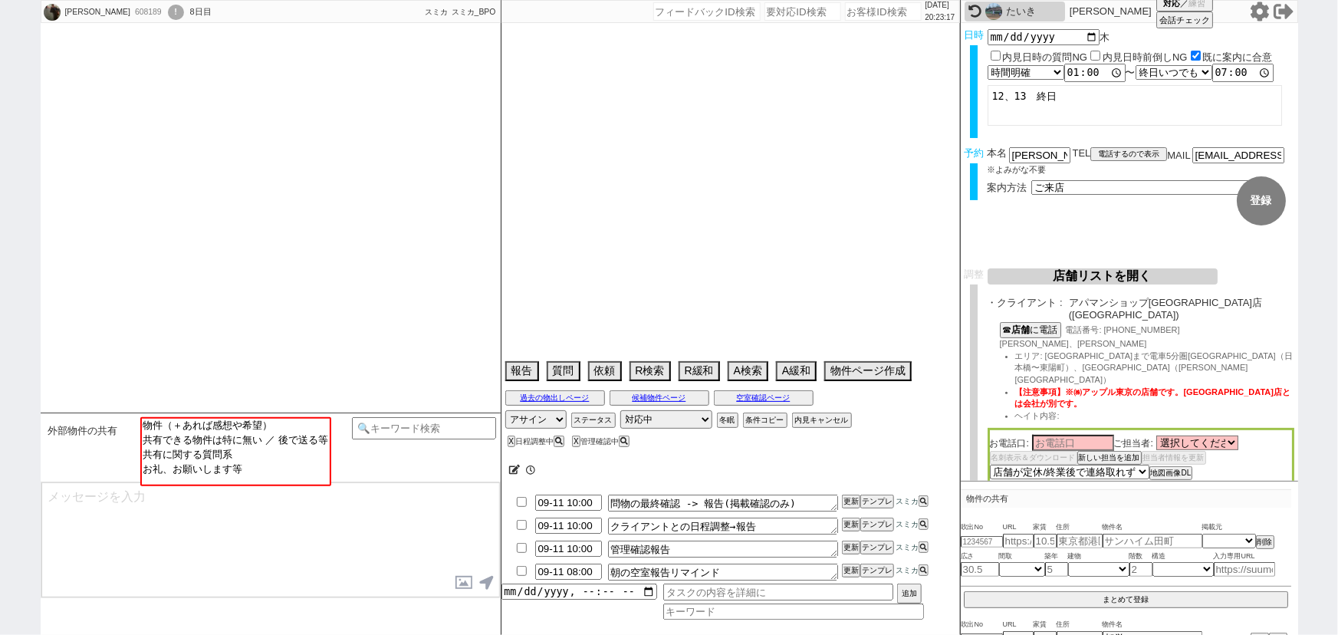
select select "2025"
select select "10"
select select "36"
select select "0"
select select "2"
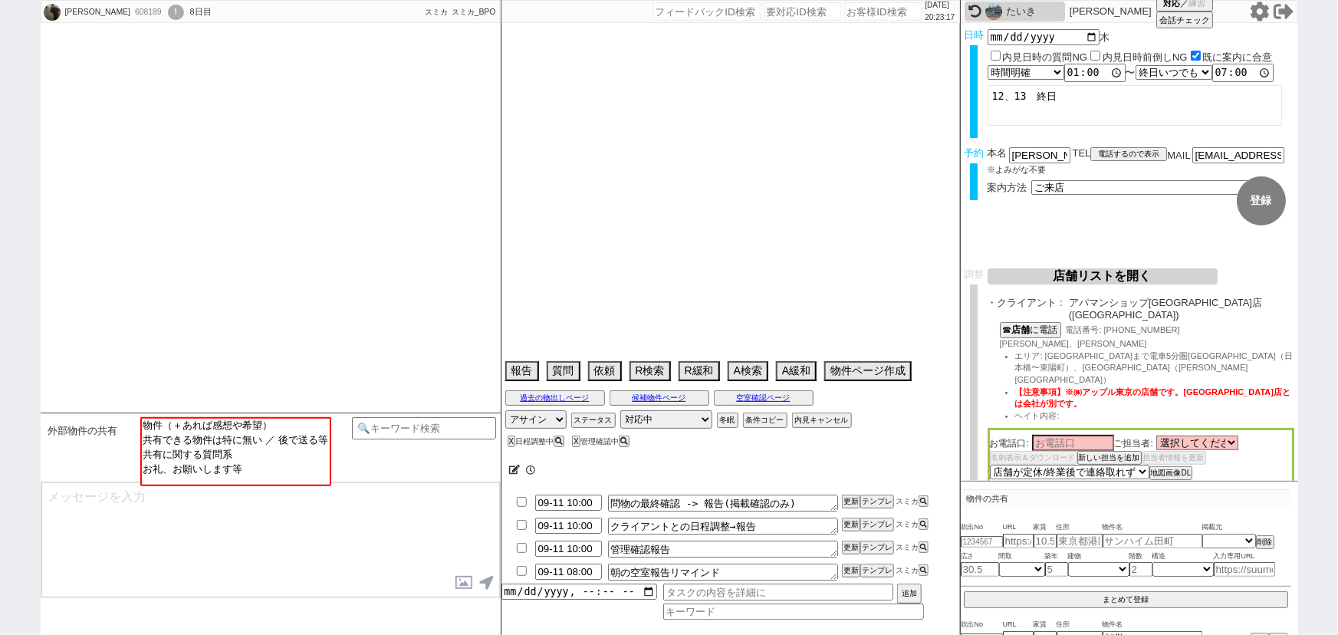
select select "3"
select select "4"
select select "5"
select select "6"
select select "7"
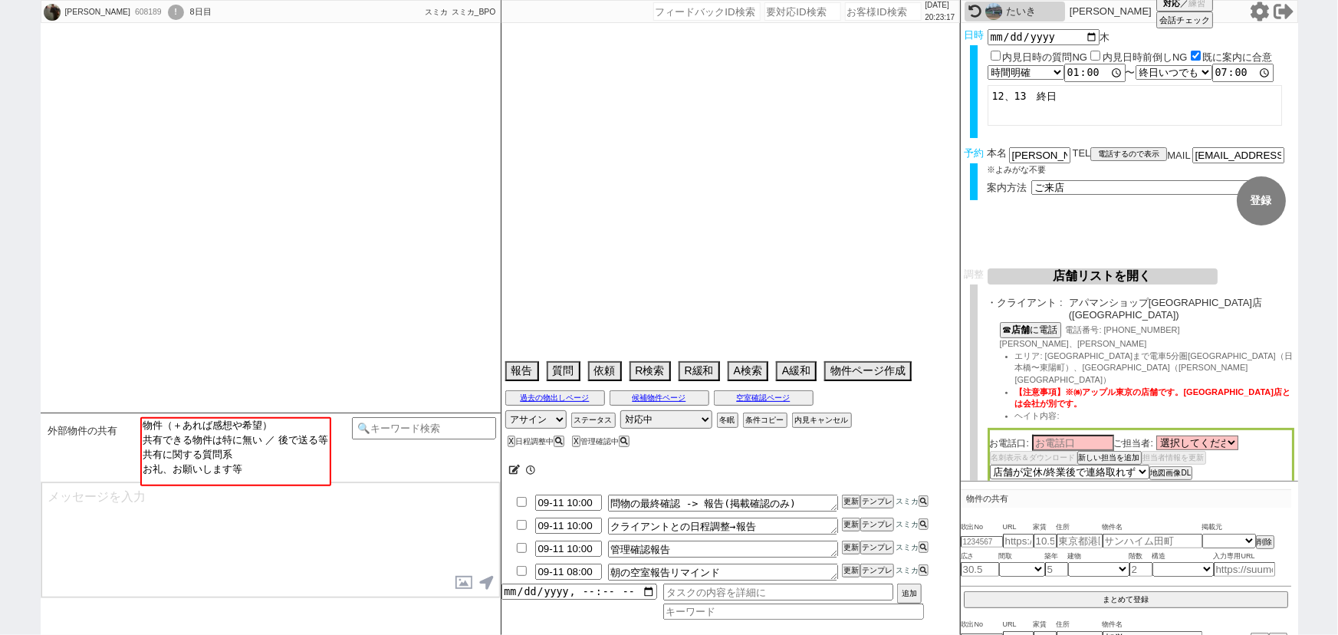
select select "8"
select select "9"
select select "10"
select select "11"
select select "12"
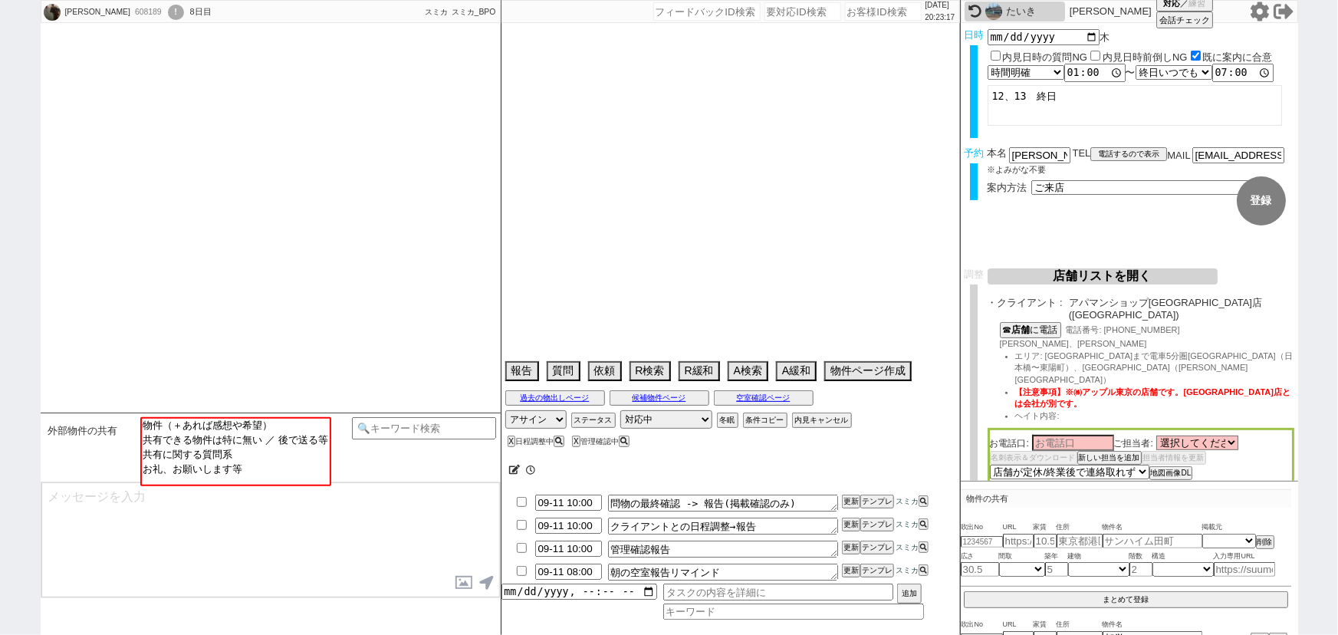
select select "13"
select select "14"
select select "15"
select select "16"
select select "17"
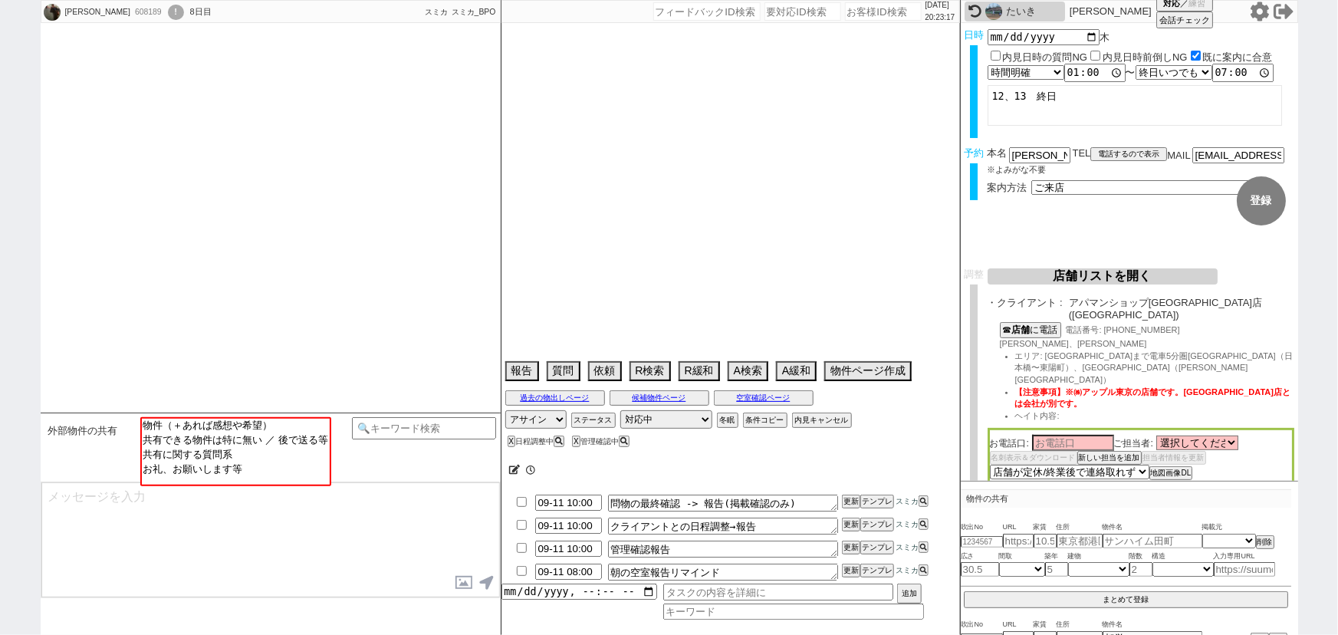
select select "18"
select select "19"
select select "20"
select select "21"
select select "22"
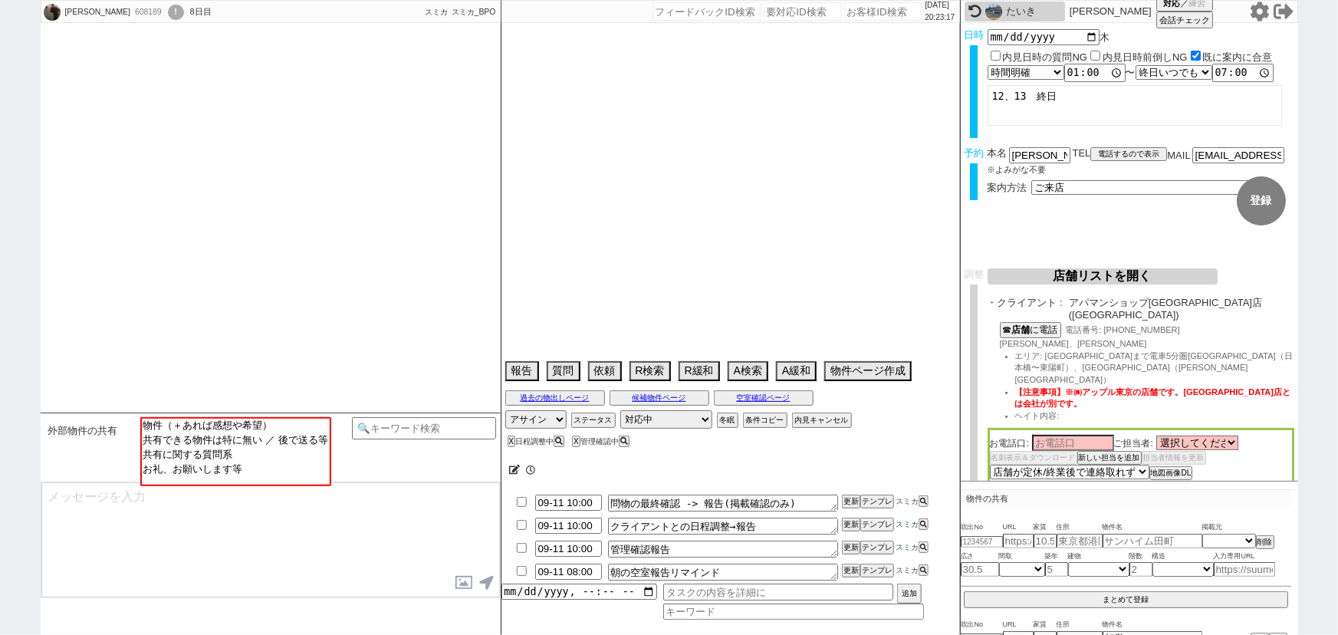
select select "23"
select select "24"
select select "25"
select select "26"
select select "27"
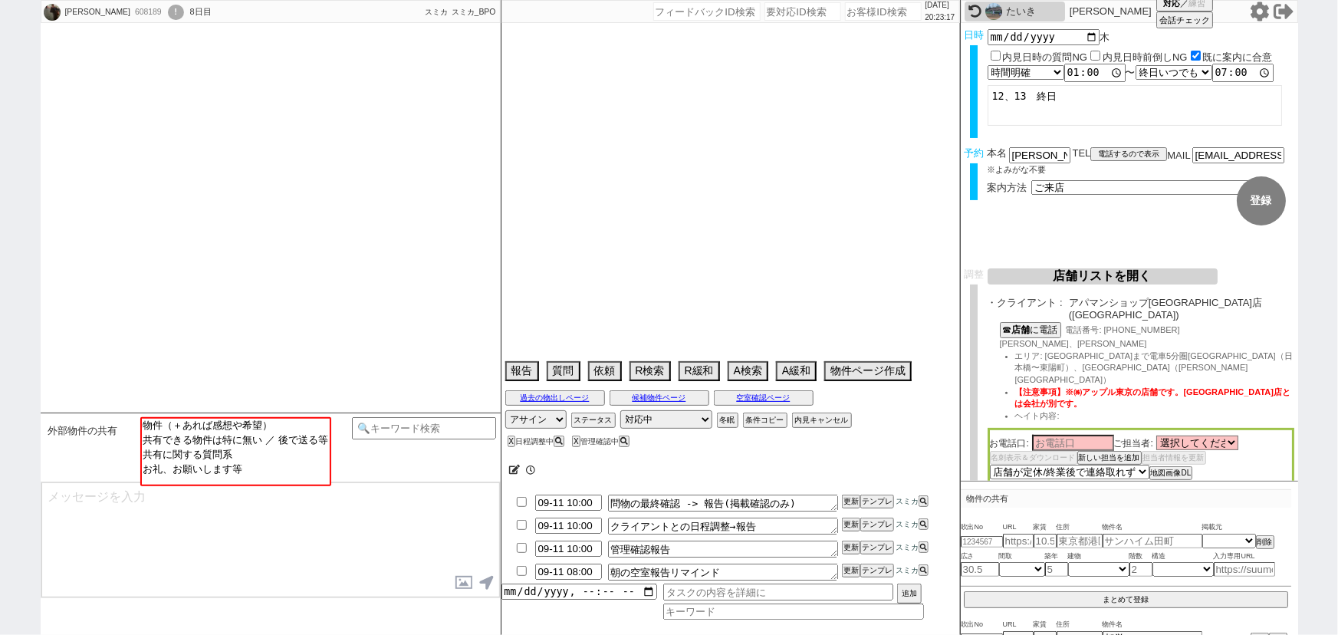
select select "28"
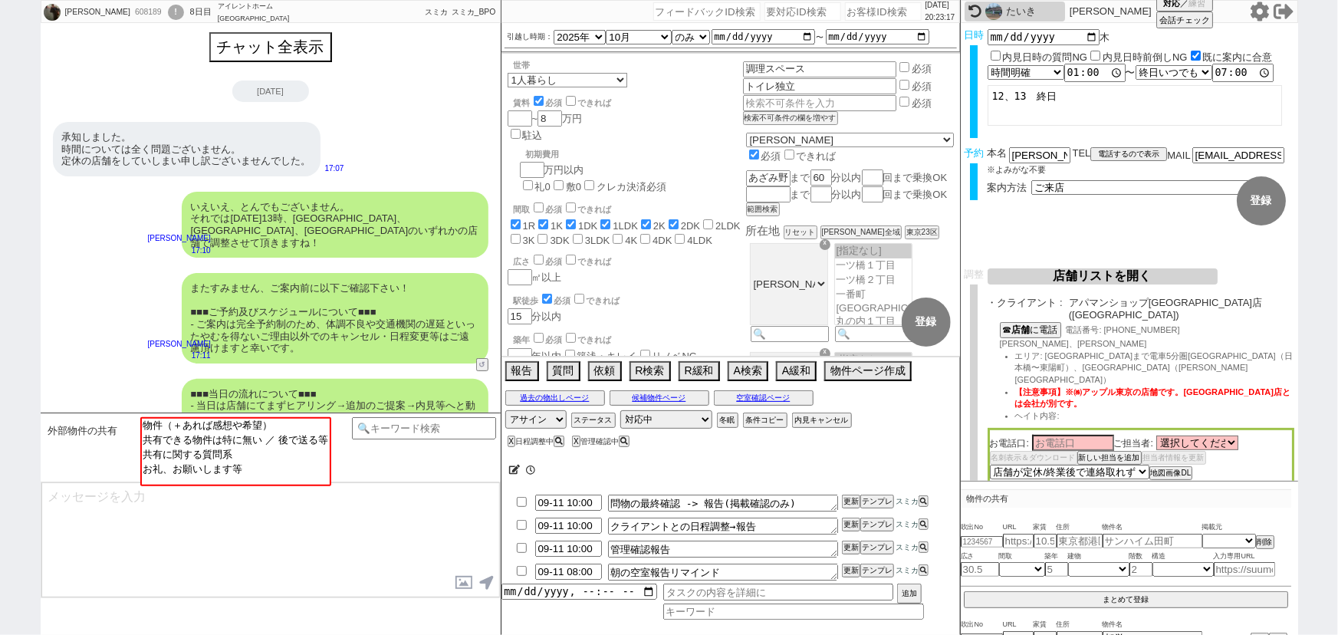
scroll to position [647, 0]
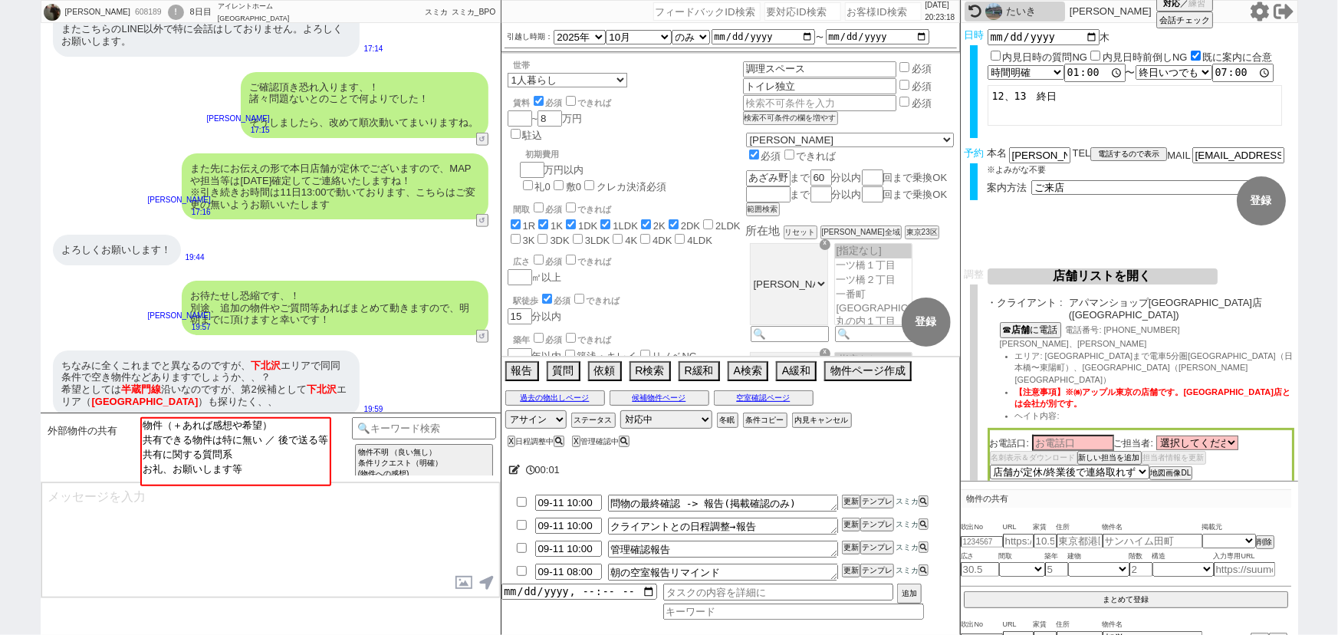
click at [997, 9] on img at bounding box center [993, 11] width 17 height 17
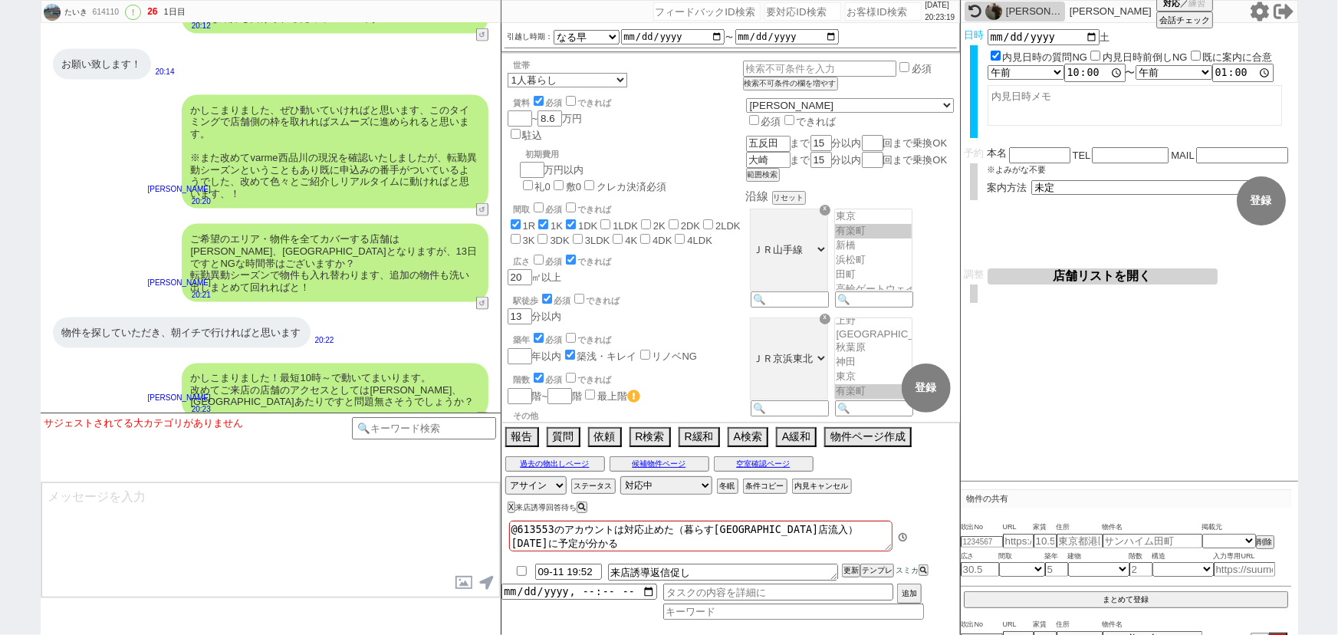
scroll to position [289, 0]
click at [879, 13] on input "number" at bounding box center [883, 11] width 77 height 18
paste input "613618"
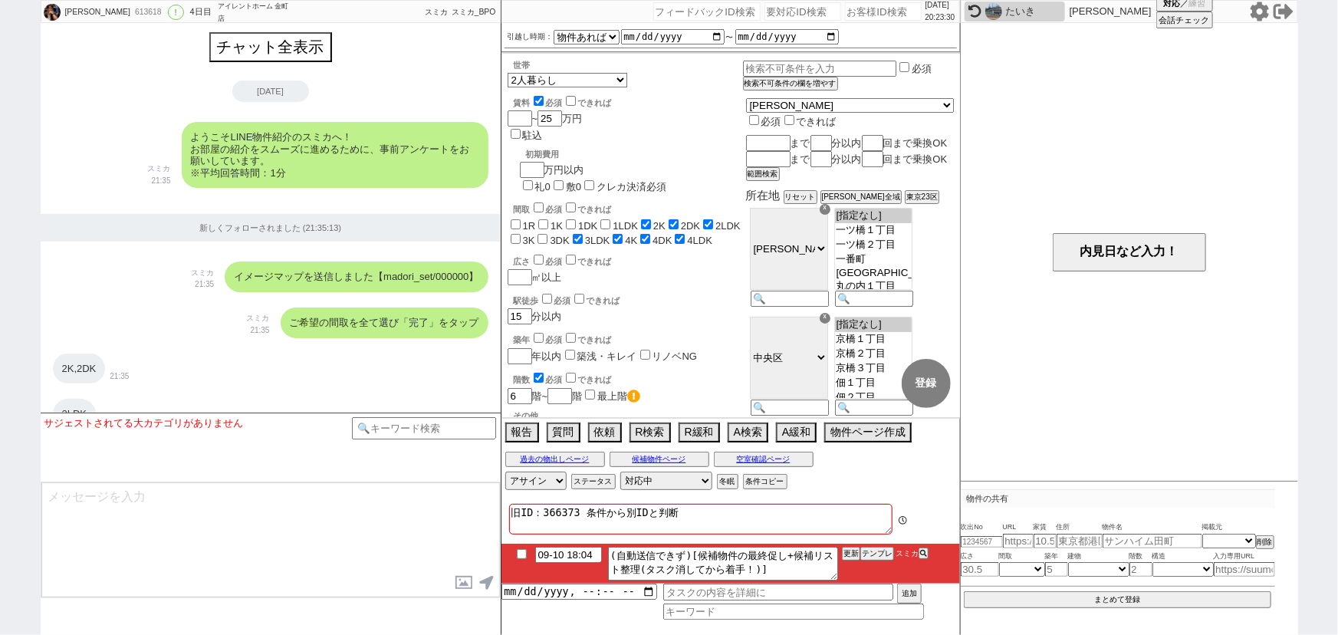
scroll to position [2693, 0]
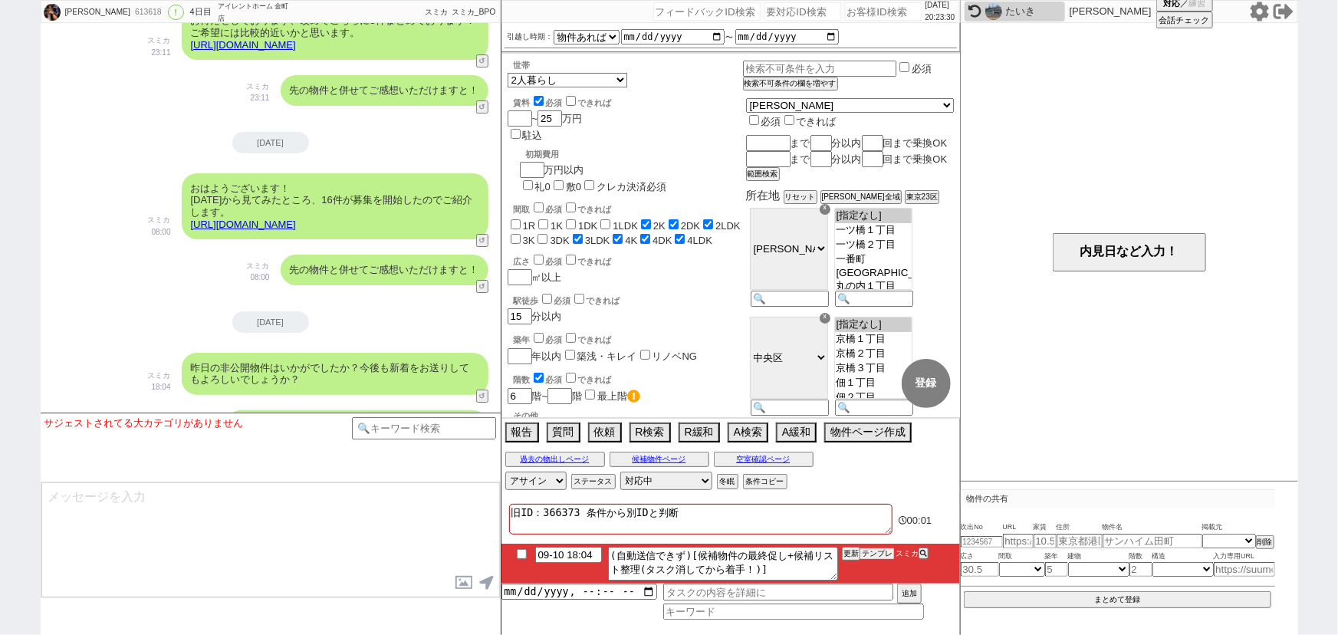
click at [875, 553] on button "テンプレ" at bounding box center [877, 553] width 34 height 11
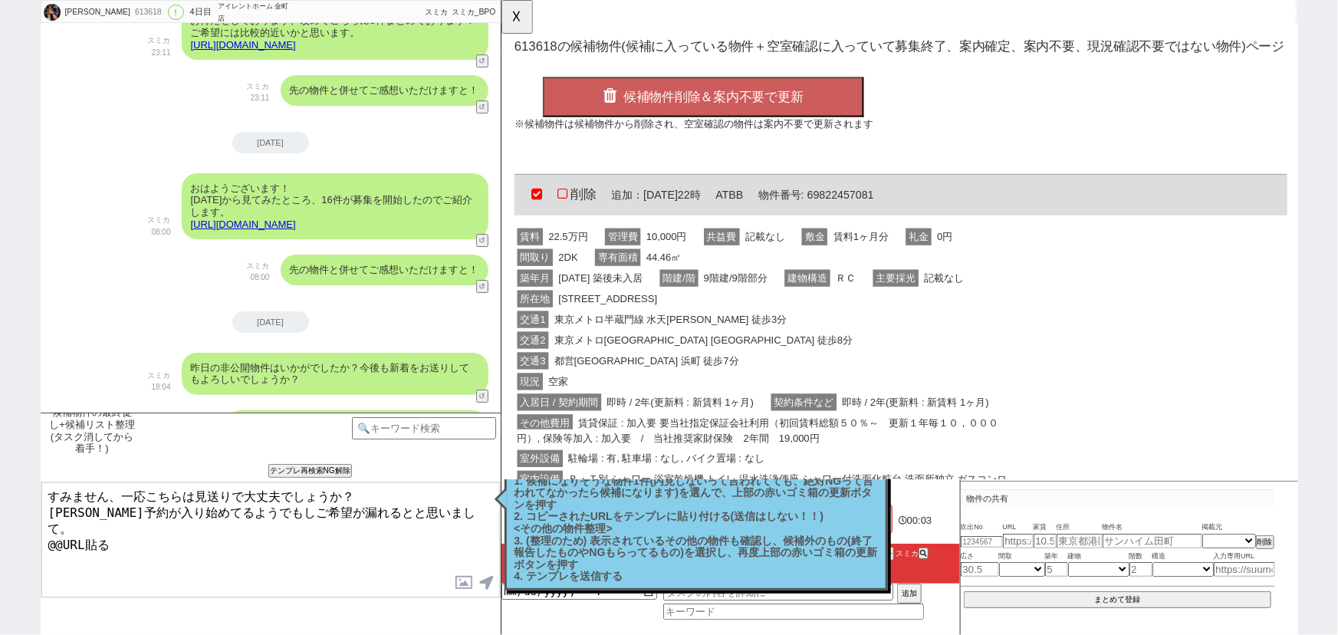
scroll to position [0, 0]
click at [800, 344] on div "交通1 東京メトロ半蔵門線 水天[PERSON_NAME] 徒歩3分" at bounding box center [784, 344] width 540 height 22
click at [768, 356] on div "交通2 東京メトロ[GEOGRAPHIC_DATA] 人形町 徒歩8分" at bounding box center [784, 366] width 540 height 22
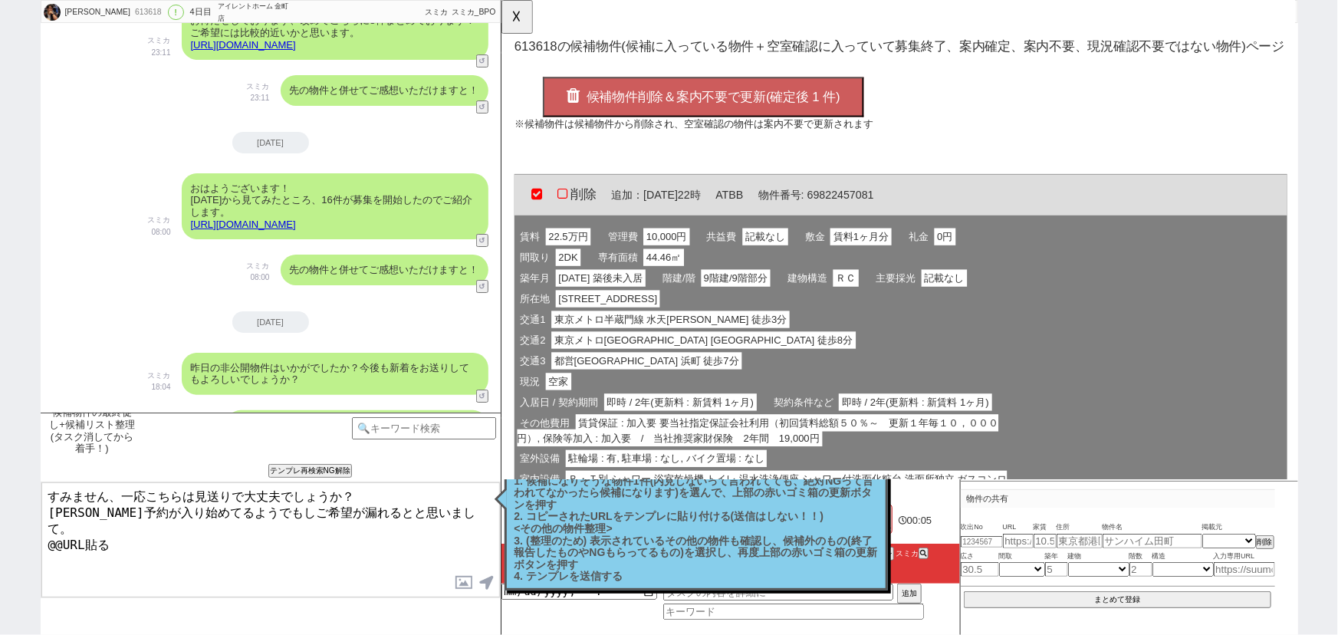
click at [693, 103] on span "候補物件削除＆案内不要で更新(確定後 1 件)" at bounding box center [728, 104] width 273 height 15
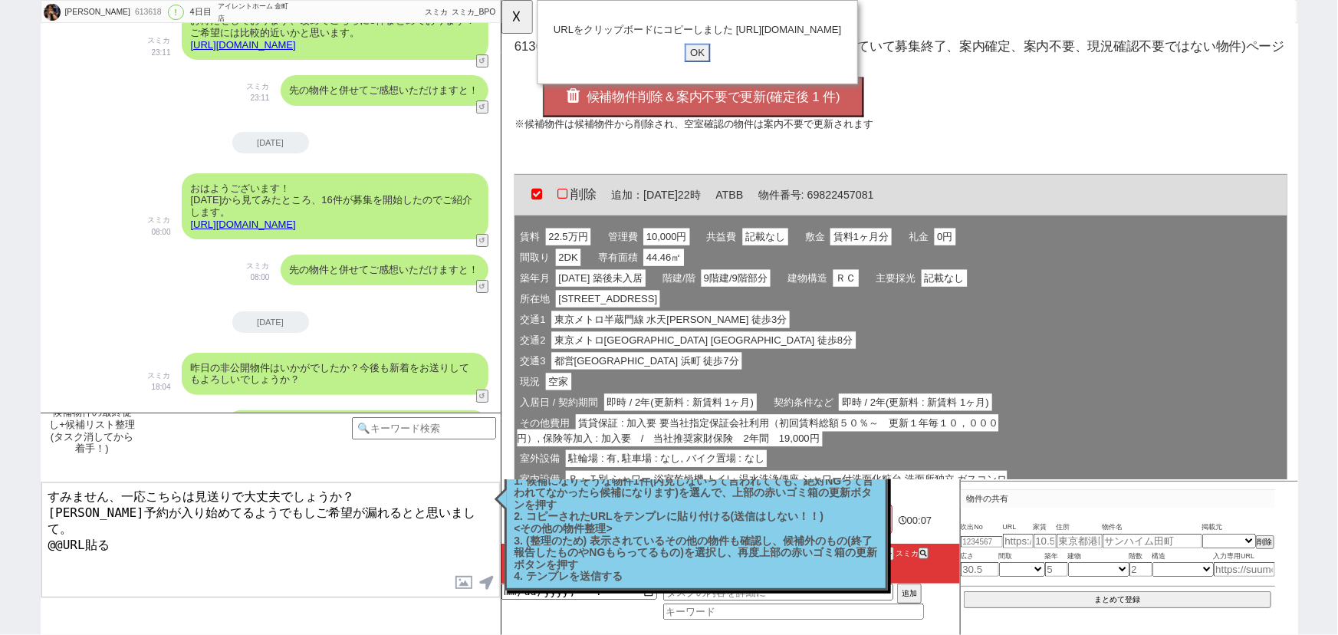
click at [711, 67] on input "OK" at bounding box center [712, 57] width 28 height 20
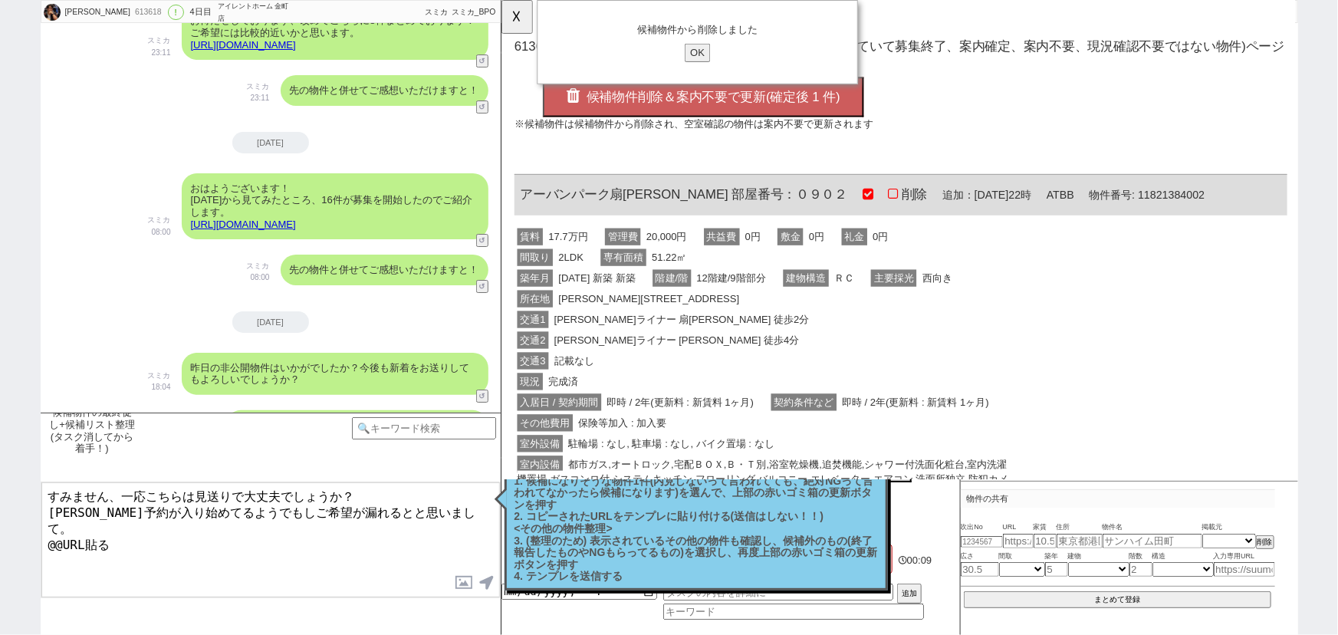
drag, startPoint x: 117, startPoint y: 529, endPoint x: 0, endPoint y: 560, distance: 121.4
click at [0, 560] on div "[PERSON_NAME] 613618 ! 0 4日目 アイレントホーム 金町店 冬眠中 自社客 スミカ スミカ_BPO チャット全表示 [DATE] よう…" at bounding box center [669, 317] width 1338 height 635
paste textarea "[URL][DOMAIN_NAME]"
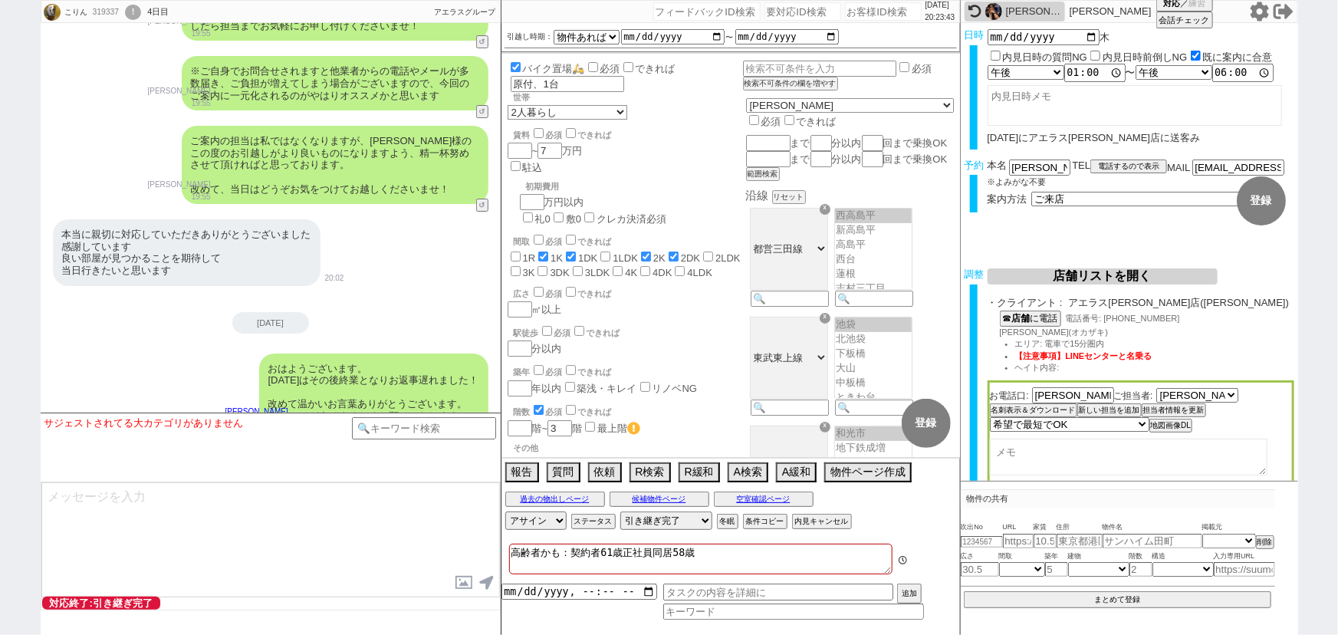
scroll to position [57, 0]
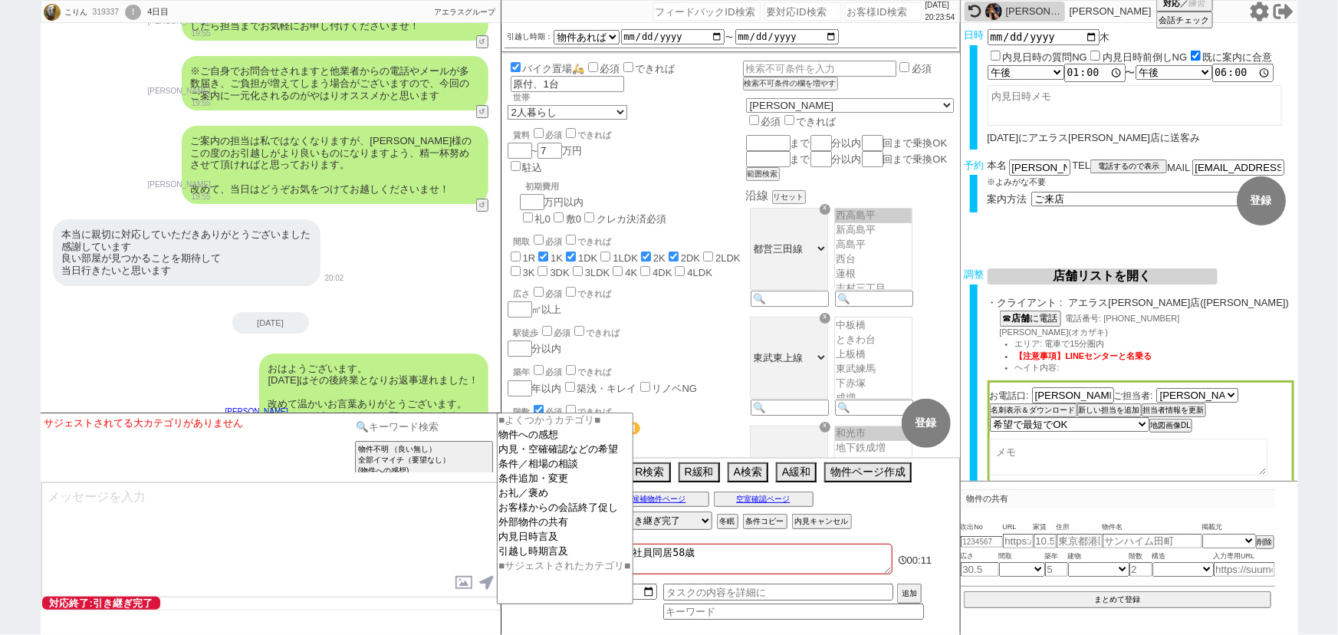
click at [396, 419] on input at bounding box center [424, 426] width 145 height 19
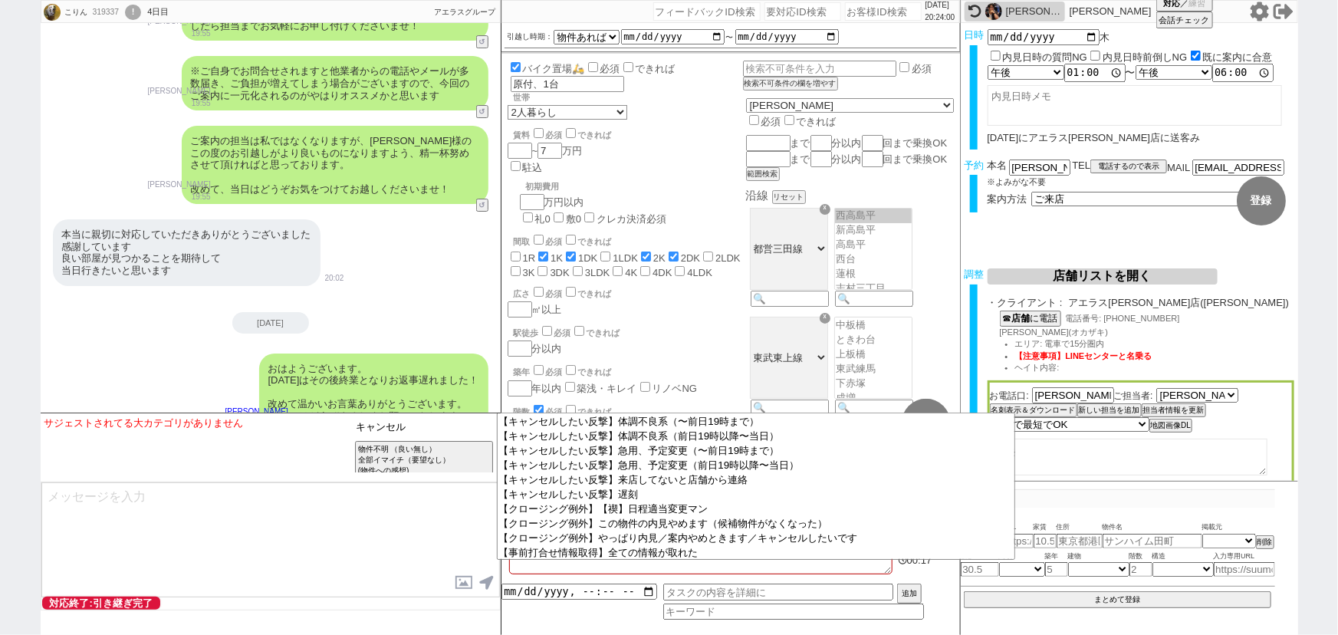
scroll to position [232, 0]
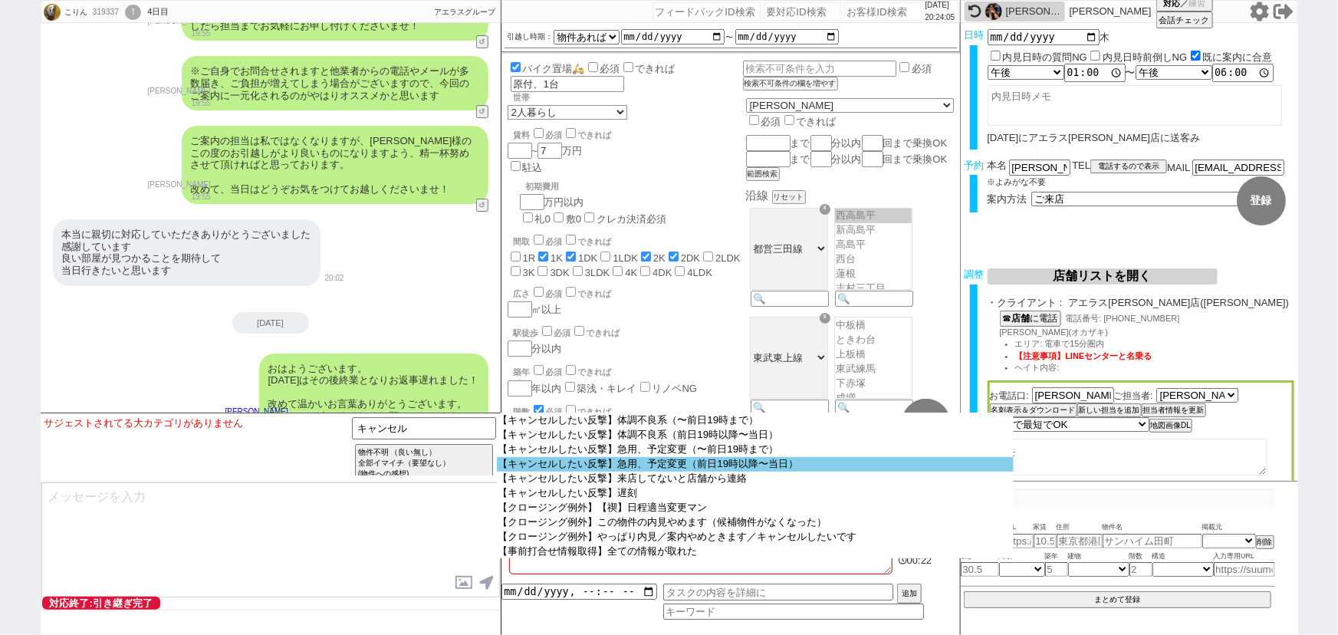
click at [896, 471] on option "【キャンセルしたい反撃】急用、予定変更（前日19時以降〜当日）" at bounding box center [755, 464] width 517 height 15
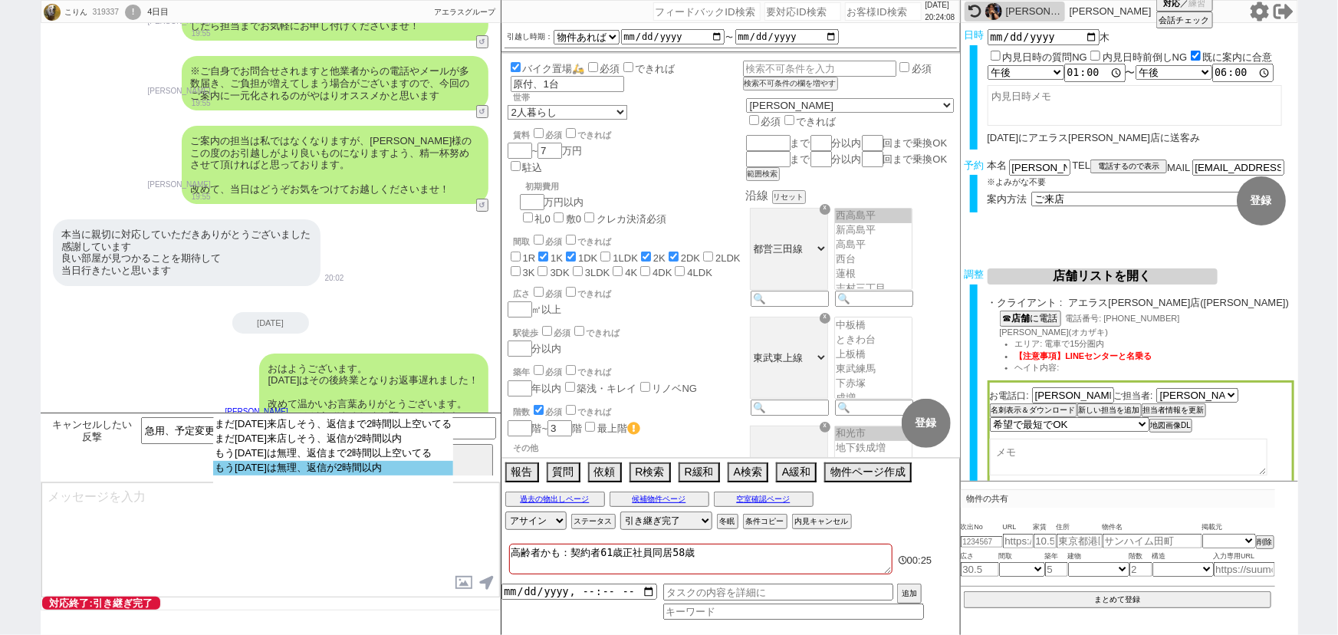
click at [400, 472] on option "もう[DATE]は無理、返信が2時間以内" at bounding box center [333, 468] width 240 height 15
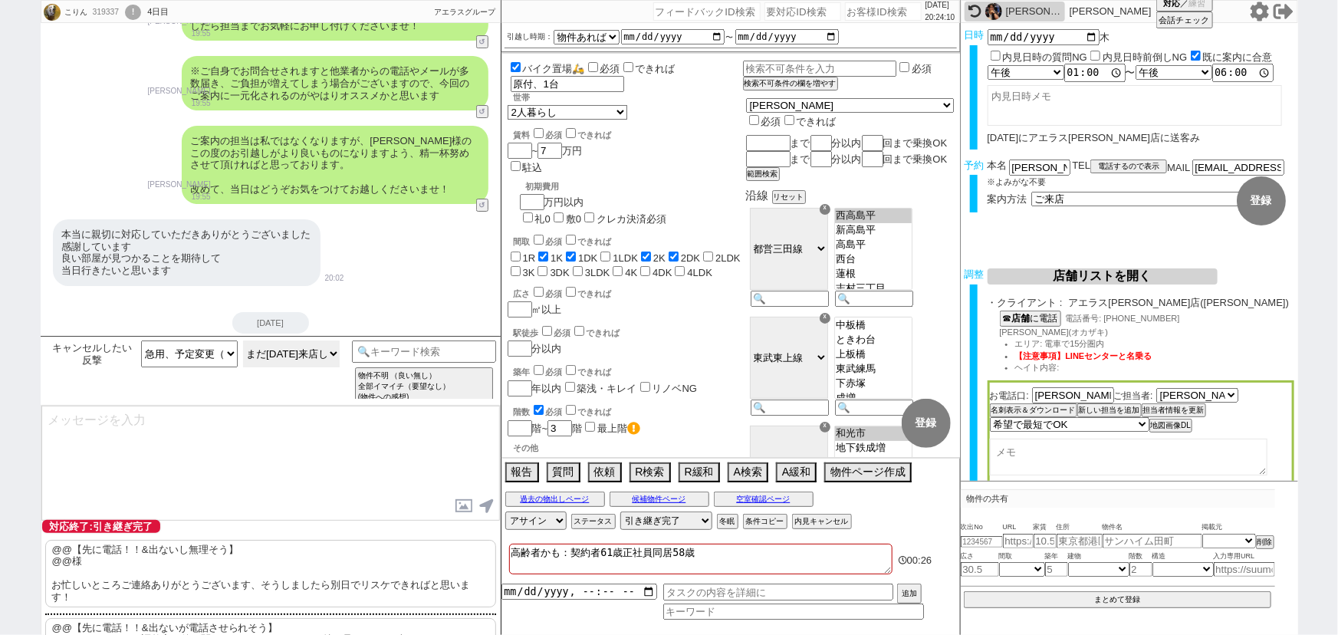
scroll to position [77, 0]
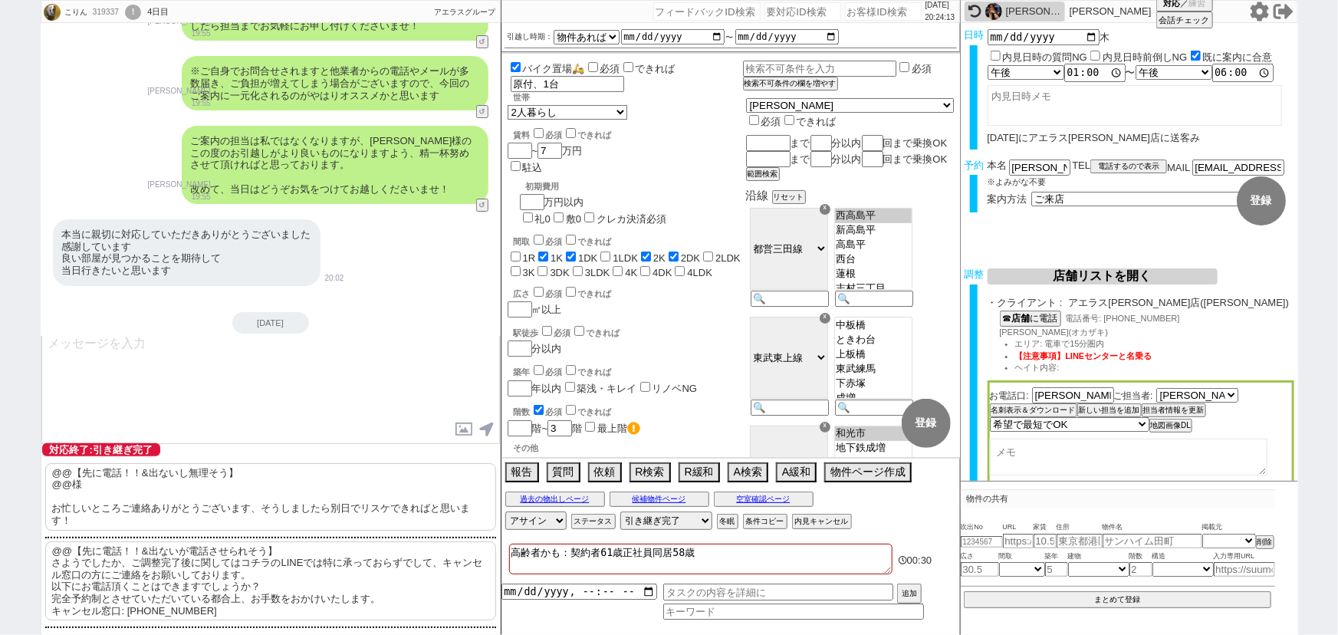
click at [238, 501] on p "@@【先に電話！！&出ないし無理そう】 @@様 お忙しいところご連絡ありがとうございます、そうしましたら別日でリスケできればと思います！" at bounding box center [270, 496] width 451 height 67
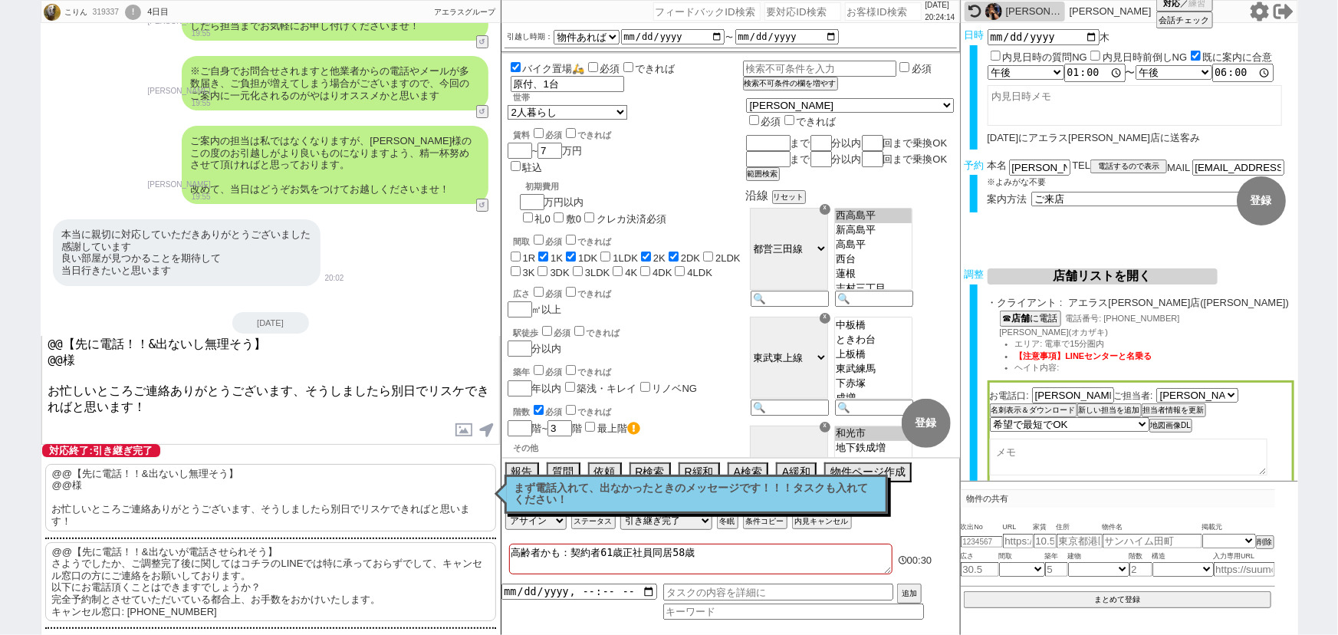
scroll to position [11705, 0]
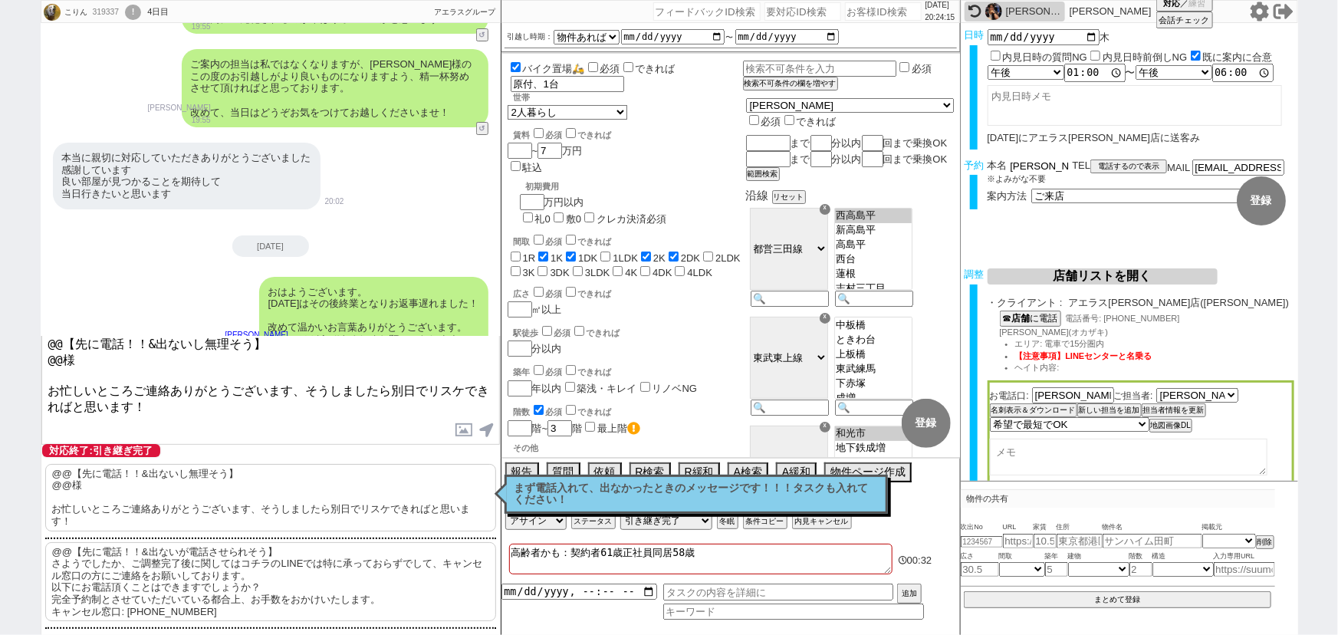
drag, startPoint x: 1030, startPoint y: 167, endPoint x: 991, endPoint y: 169, distance: 39.2
click at [991, 169] on div "本名 [PERSON_NAME]" at bounding box center [1029, 165] width 85 height 13
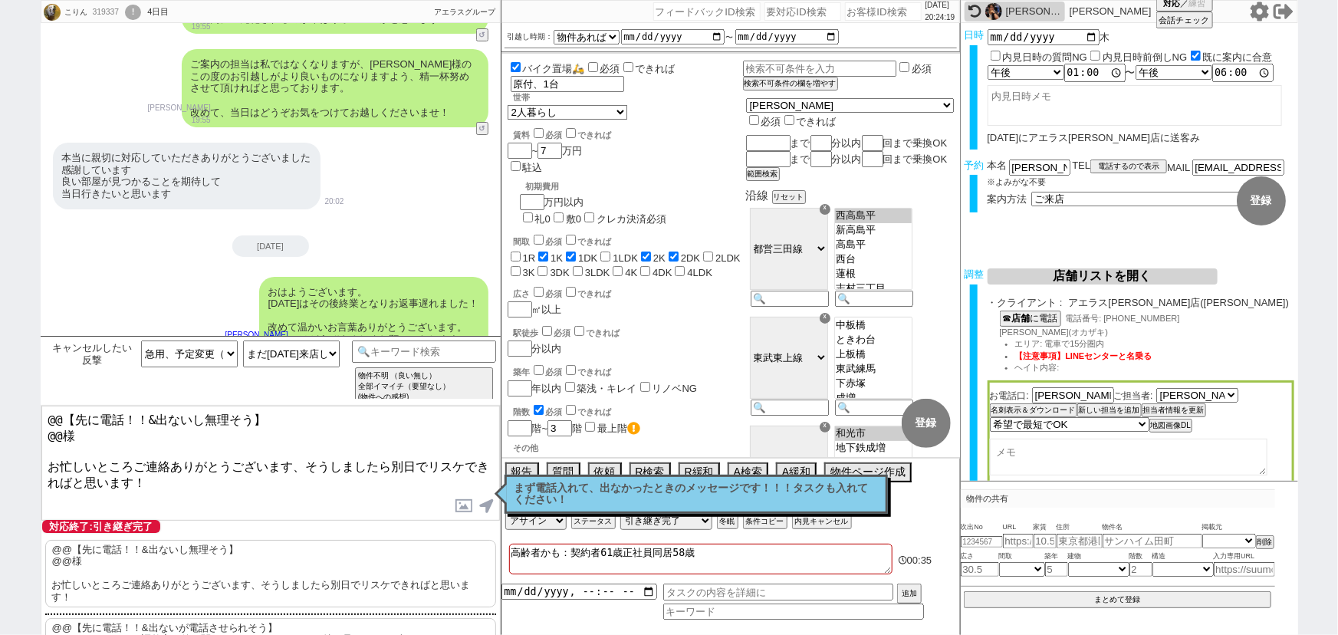
drag, startPoint x: 58, startPoint y: 356, endPoint x: 16, endPoint y: 324, distance: 53.1
click at [16, 324] on div "こりん 319337 ! 0 4日目 冬眠中 自社客 アエラスグループ スミカ_BPO チャット全表示 [DATE] 新しくフォローされました (10:35:…" at bounding box center [669, 317] width 1338 height 635
paste textarea "[PERSON_NAME]"
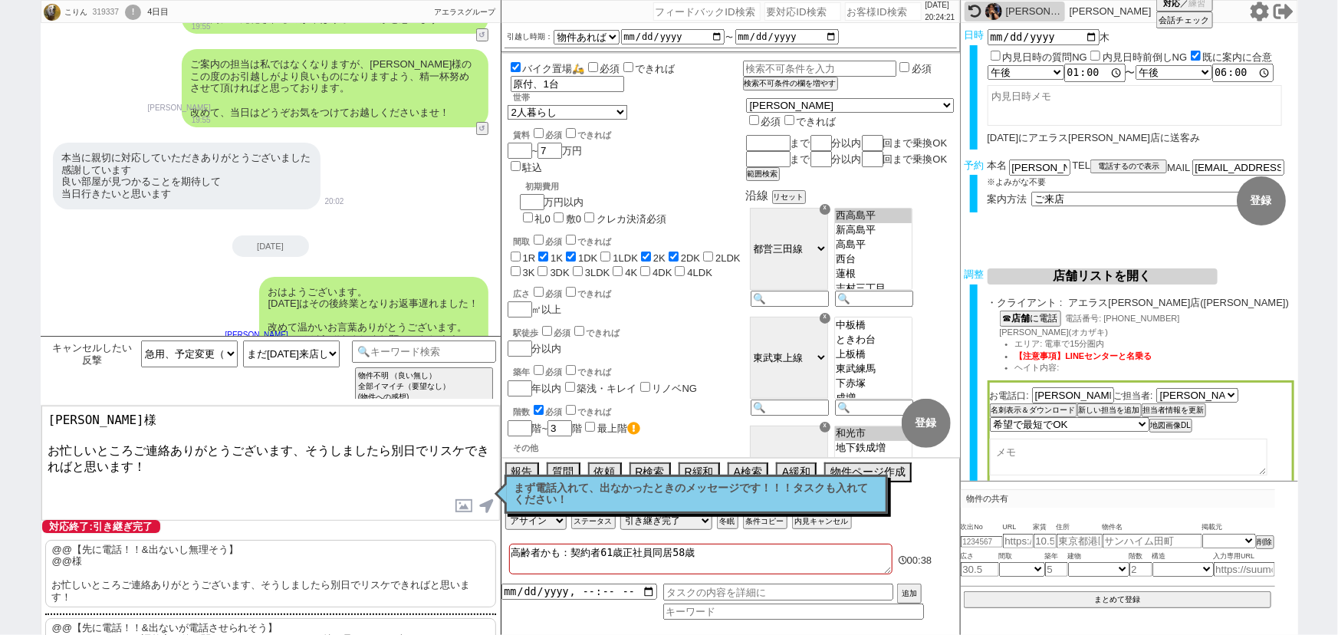
click at [603, 494] on p "まず電話入れて、出なかったときのメッセージです！！！タスクも入れてください！" at bounding box center [695, 494] width 363 height 24
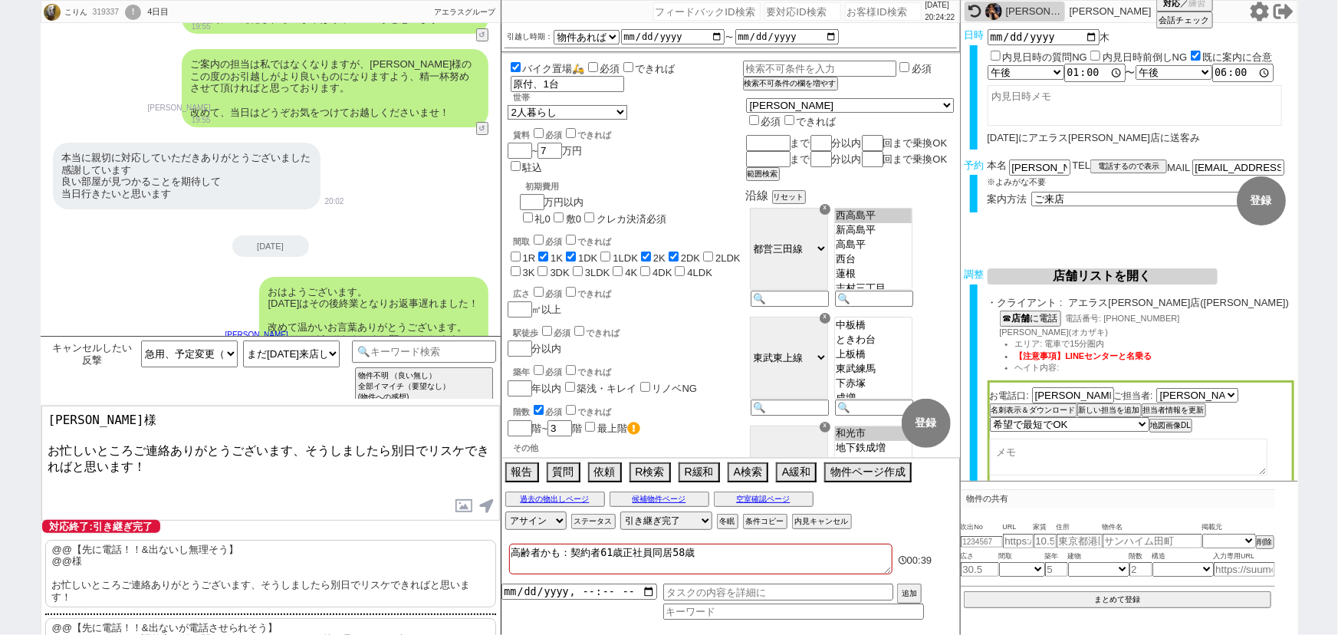
click at [756, 558] on textarea "高齢者かも：契約者61歳正社員同居58歳" at bounding box center [700, 559] width 383 height 31
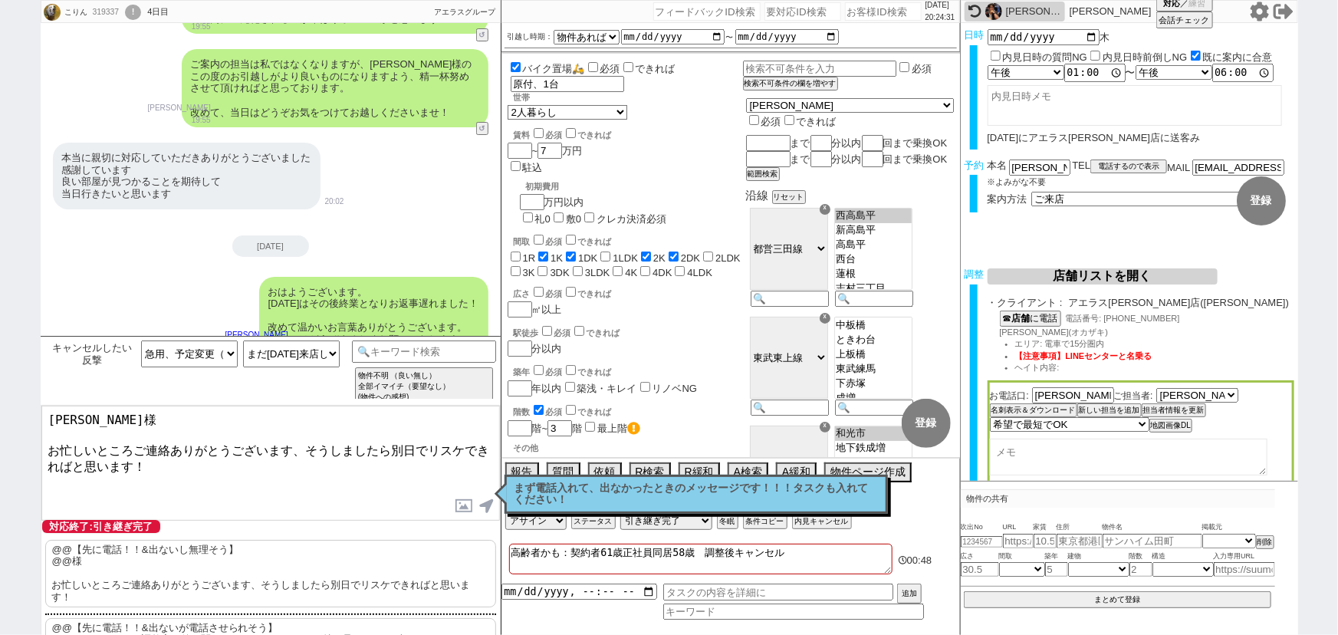
click at [291, 466] on textarea "[PERSON_NAME]様 お忙しいところご連絡ありがとうございます、そうしましたら別日でリスケできればと思います！" at bounding box center [270, 463] width 458 height 115
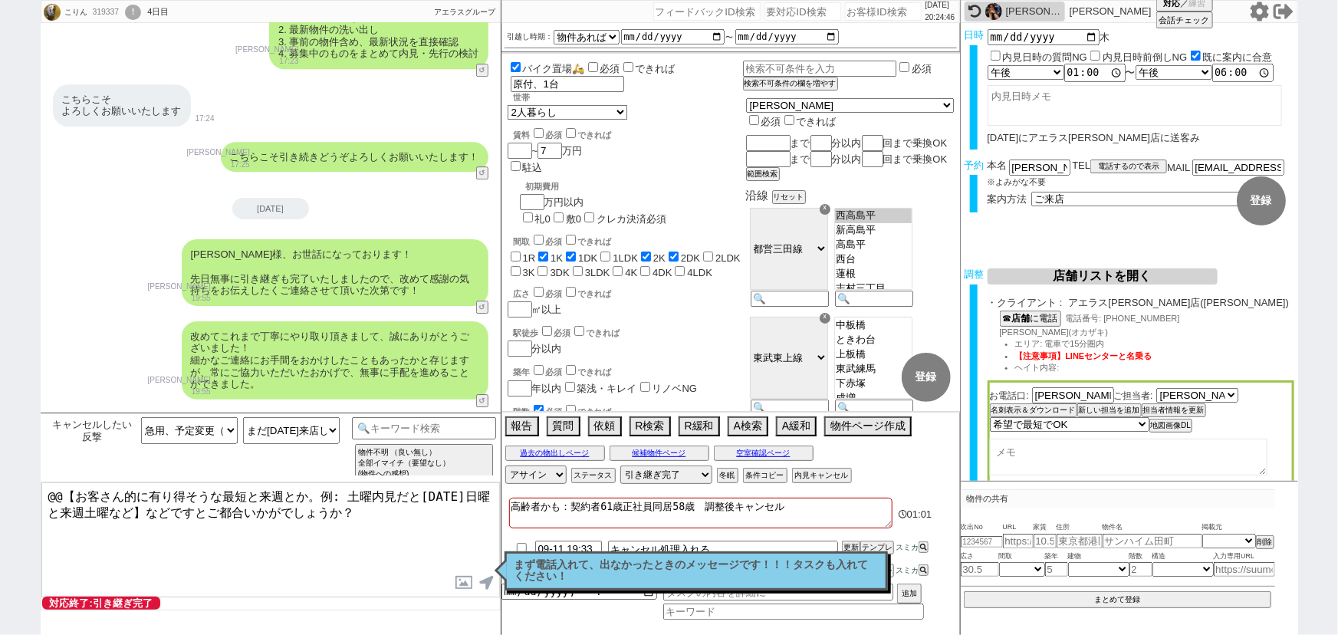
scroll to position [11740, 0]
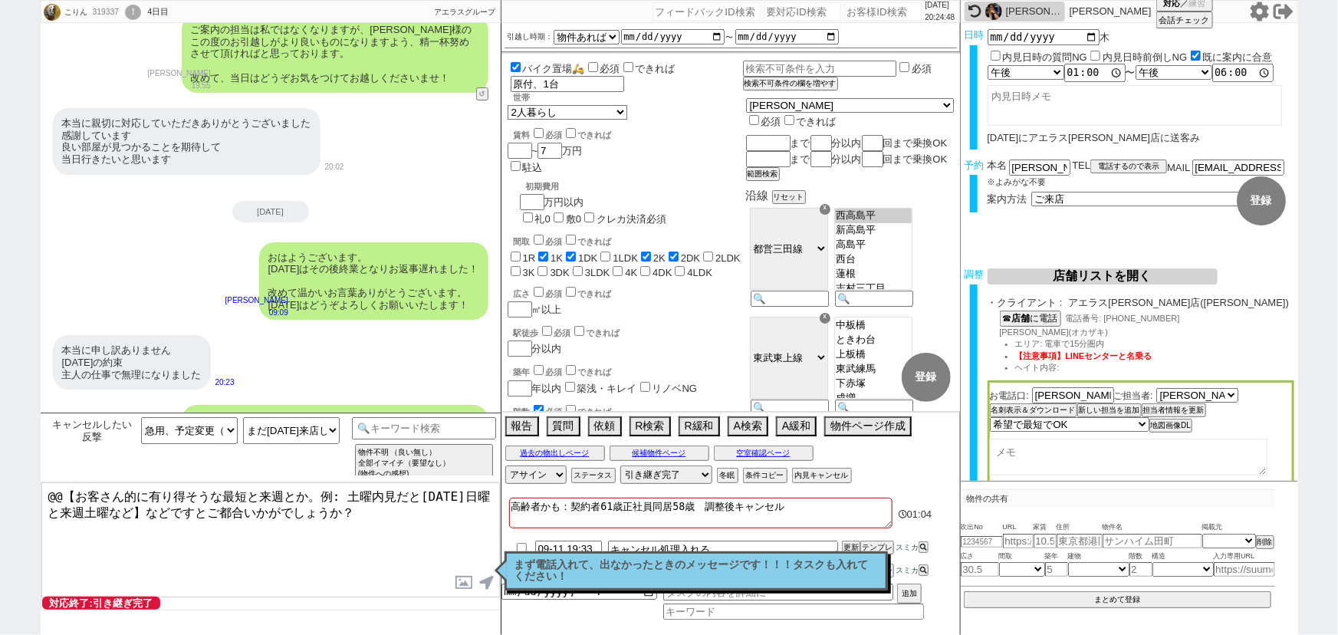
drag, startPoint x: 123, startPoint y: 507, endPoint x: 0, endPoint y: 441, distance: 140.3
click at [0, 441] on div "こりん 319337 ! 0 4日目 冬眠中 自社客 アエラスグループ スミカ_BPO チャット全表示 [DATE] 新しくフォローされました (10:35:…" at bounding box center [669, 317] width 1338 height 635
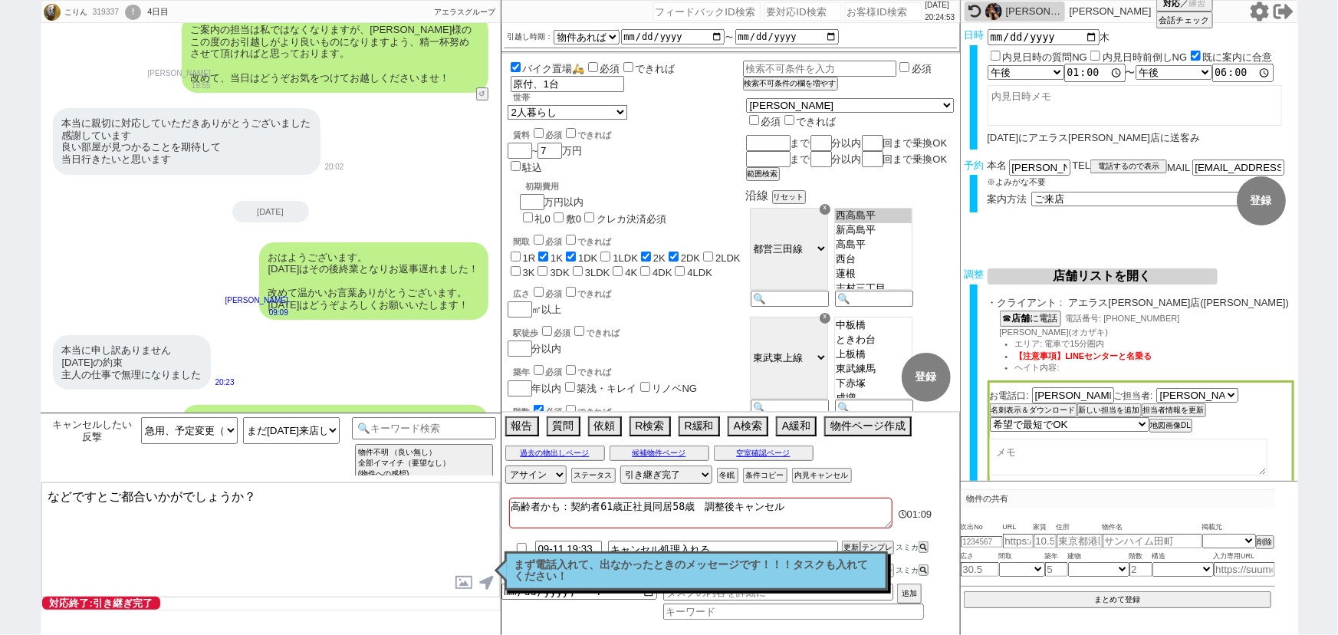
click at [48, 492] on textarea "などですとご都合いかがでしょうか？" at bounding box center [270, 539] width 458 height 115
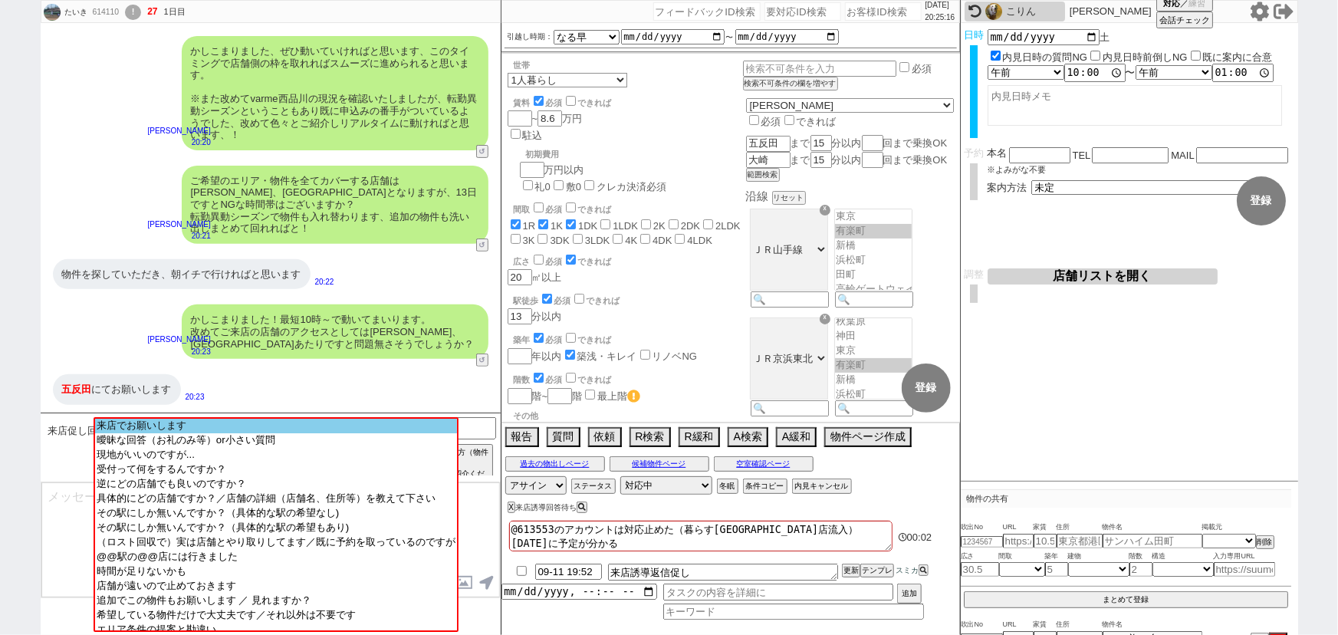
scroll to position [11, 0]
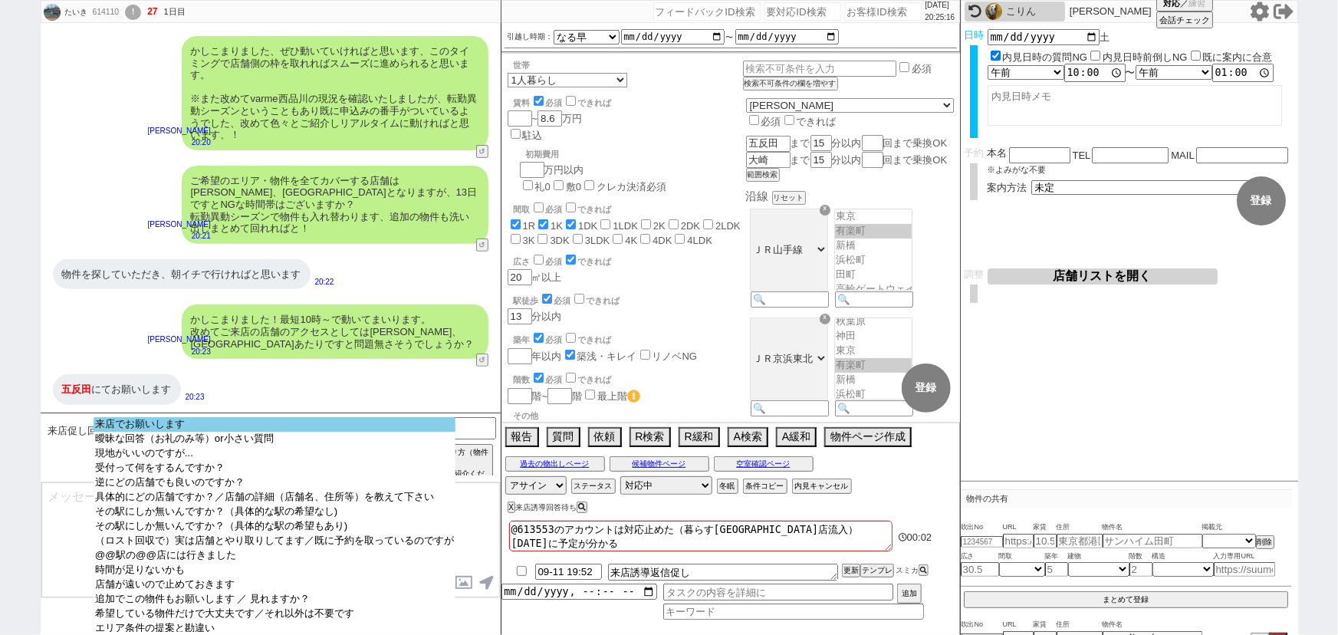
click at [209, 430] on option "来店でお願いします" at bounding box center [275, 424] width 362 height 15
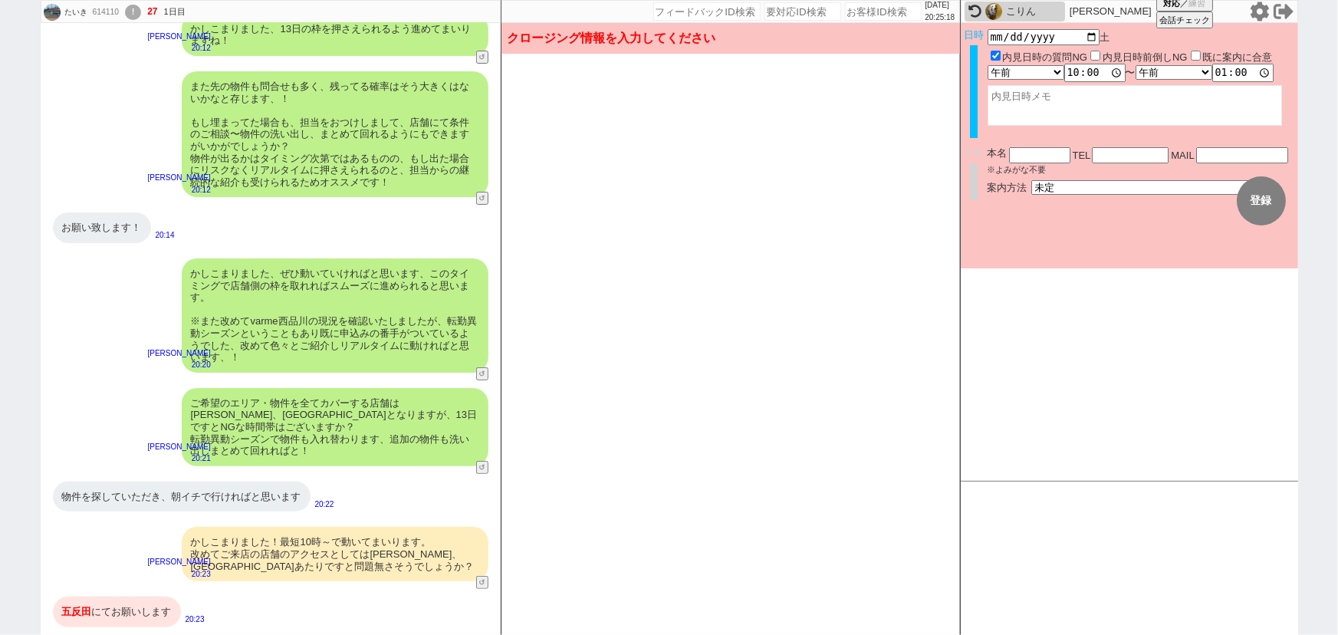
scroll to position [2912, 0]
click at [1051, 186] on select "未定 現地お待ち合わせ ご来店 先行申し込みのご案内or内見無しでの申し込みのご案内 オンラインでのご接客 オンラインで1件の内見のご案内" at bounding box center [1146, 186] width 230 height 13
click at [1031, 180] on select "未定 現地お待ち合わせ ご来店 先行申し込みのご案内or内見無しでの申し込みのご案内 オンラインでのご接客 オンラインで1件の内見のご案内" at bounding box center [1146, 186] width 230 height 13
click at [1064, 246] on form "変更 なし 登録 日時 [DATE] 内見日時の質問NG 内見日時前倒しNG 既に案内に合意 言及なし 時間明確 午前 午後 お昼 夕方・夜 終日いつでも そ…" at bounding box center [1129, 145] width 337 height 245
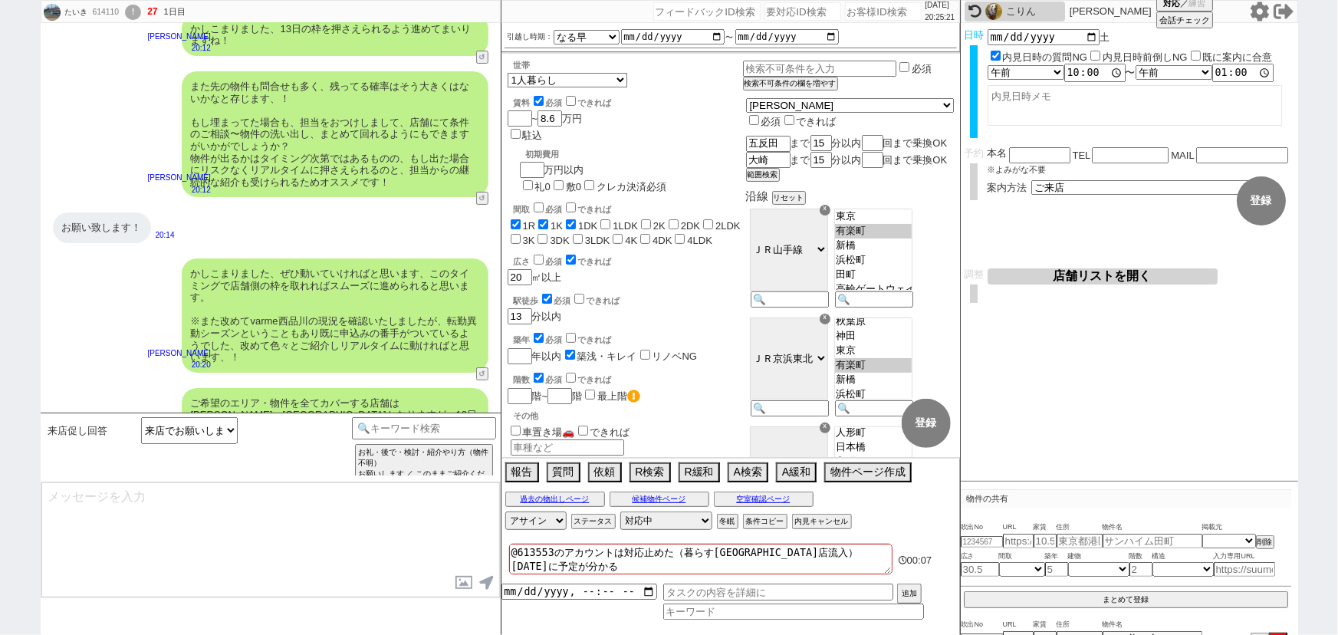
scroll to position [3134, 0]
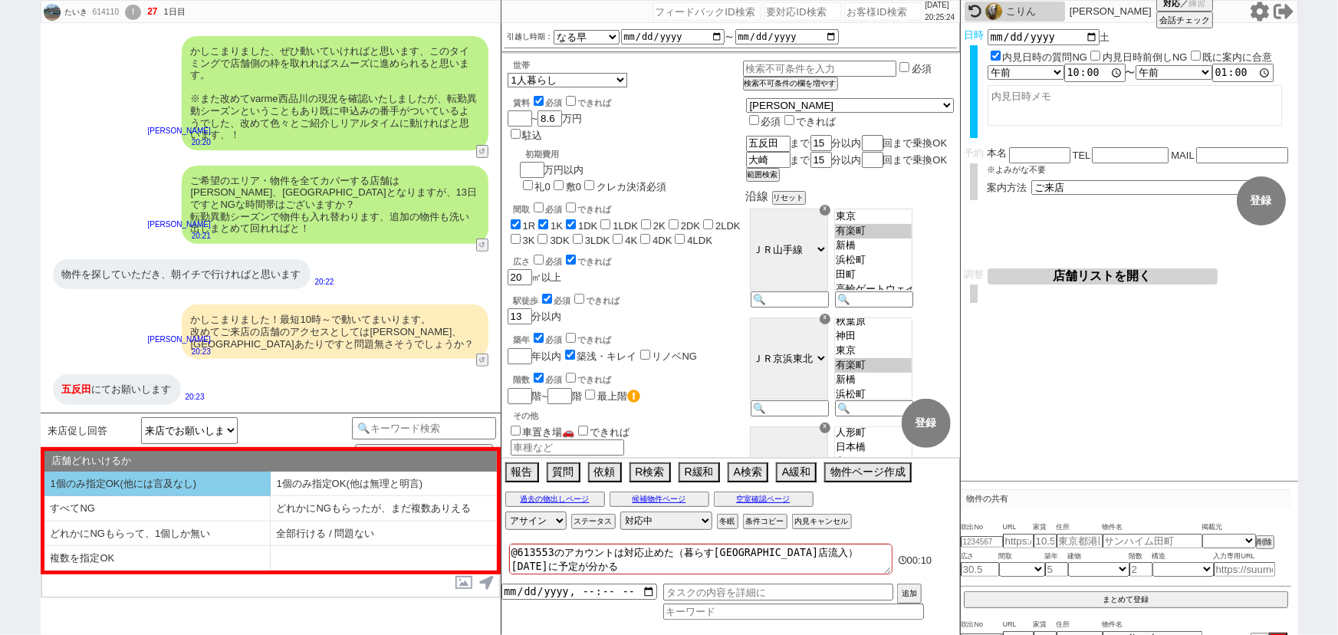
click at [183, 473] on li "1個のみ指定OK(他には言及なし)" at bounding box center [157, 483] width 226 height 25
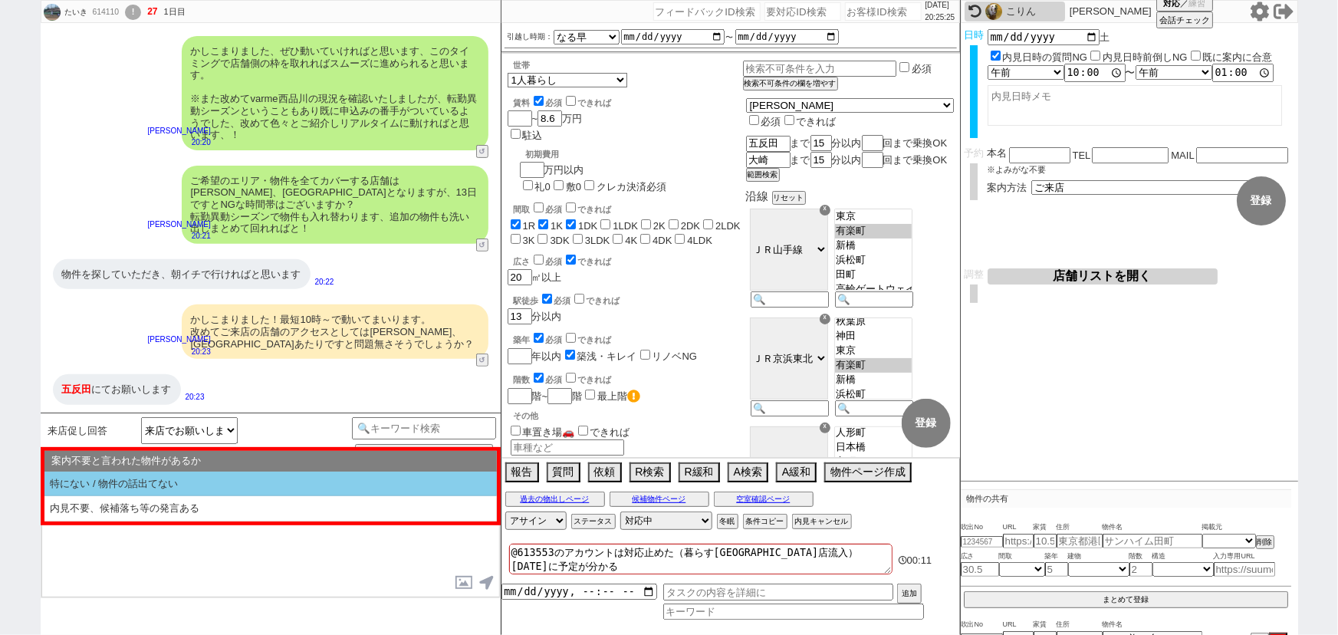
click at [183, 473] on li "特にない / 物件の話出てない" at bounding box center [270, 483] width 452 height 25
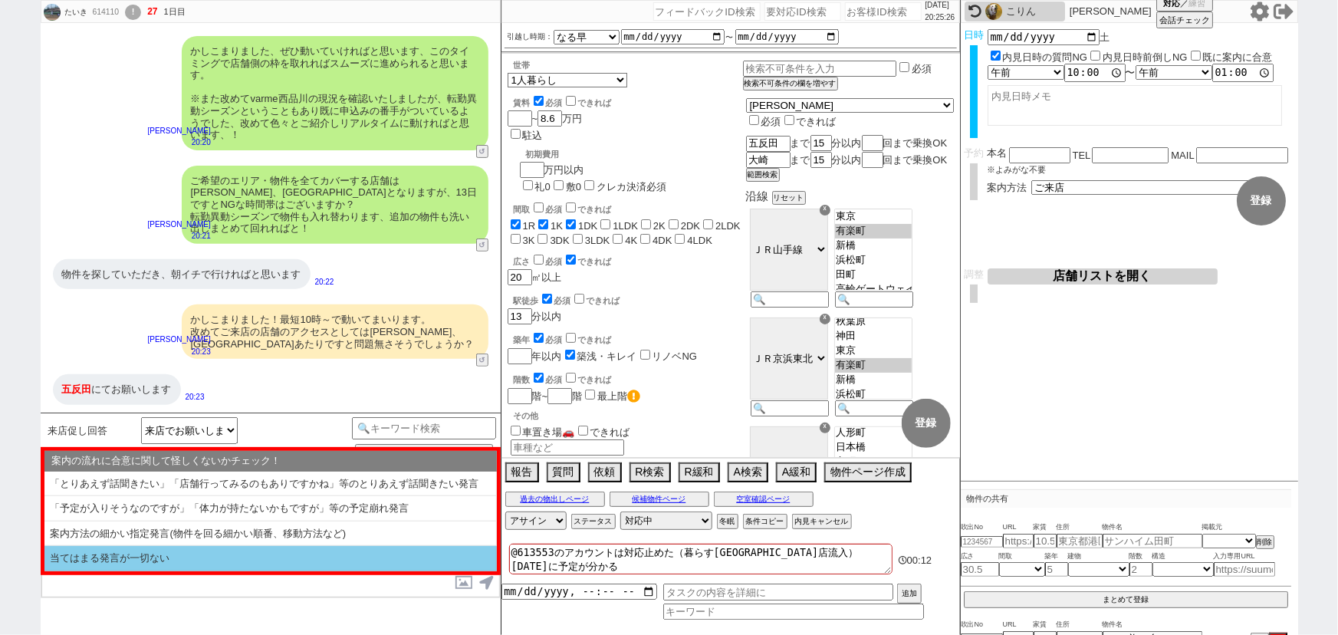
click at [138, 563] on li "当てはまる発言が一切ない" at bounding box center [270, 558] width 452 height 25
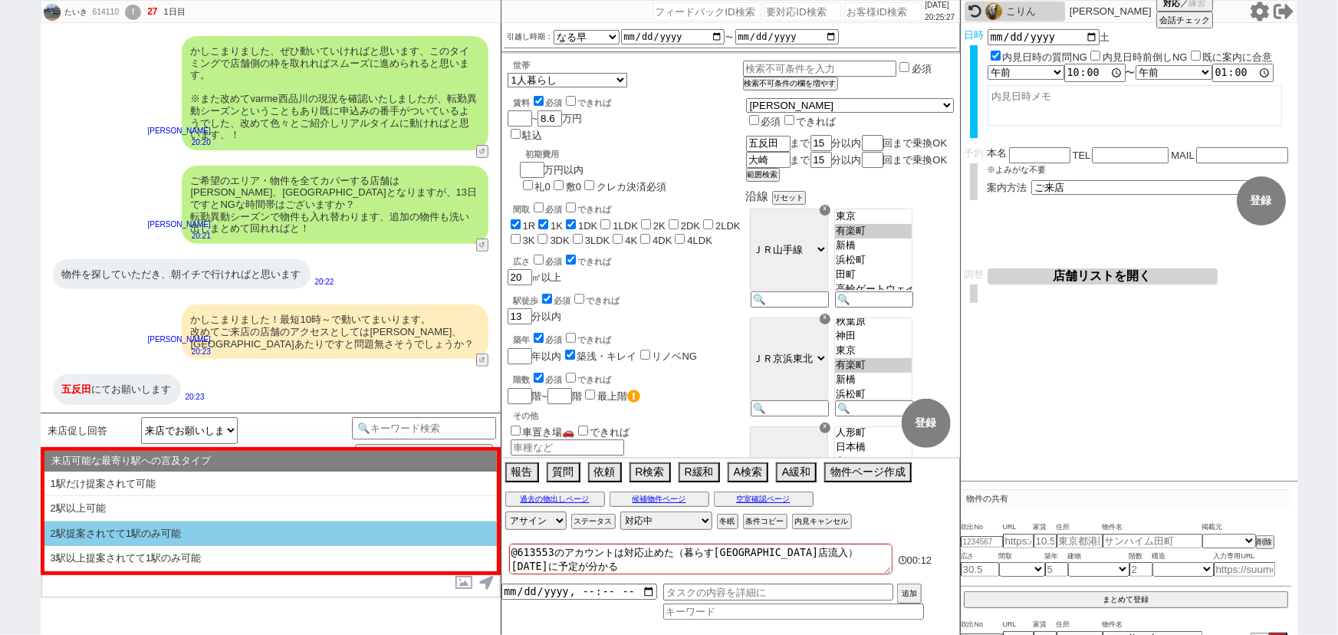
click at [174, 535] on li "2駅提案されてて1駅のみ可能" at bounding box center [270, 533] width 452 height 25
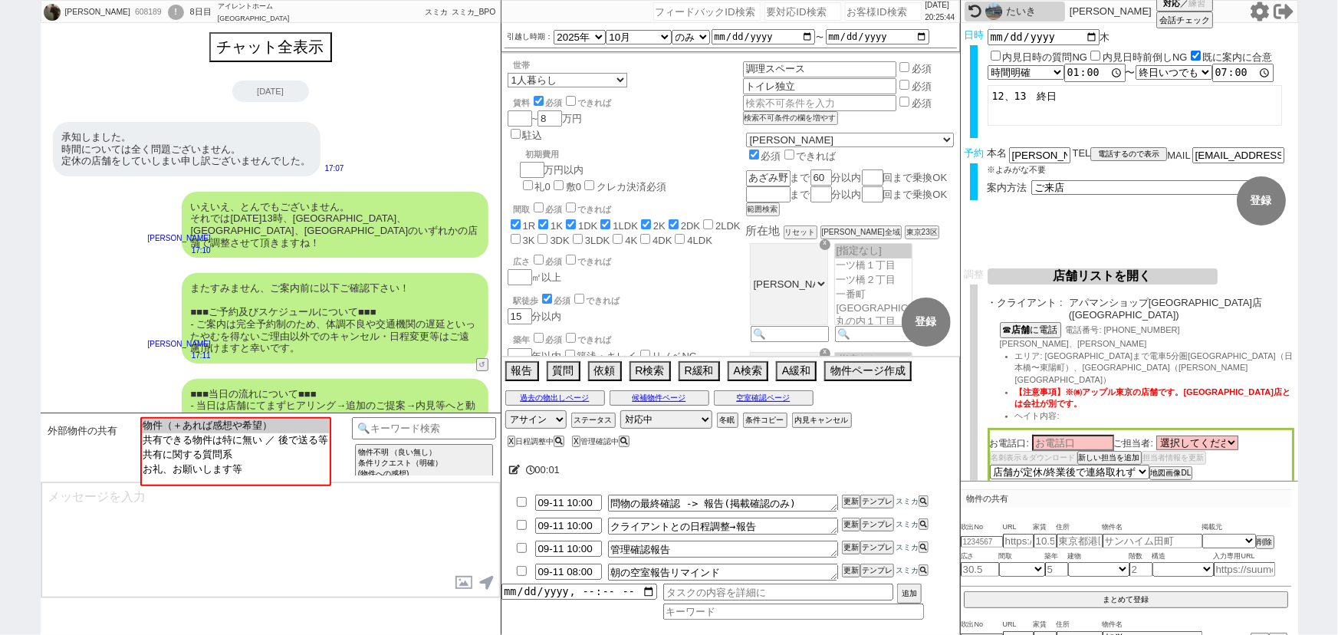
scroll to position [647, 0]
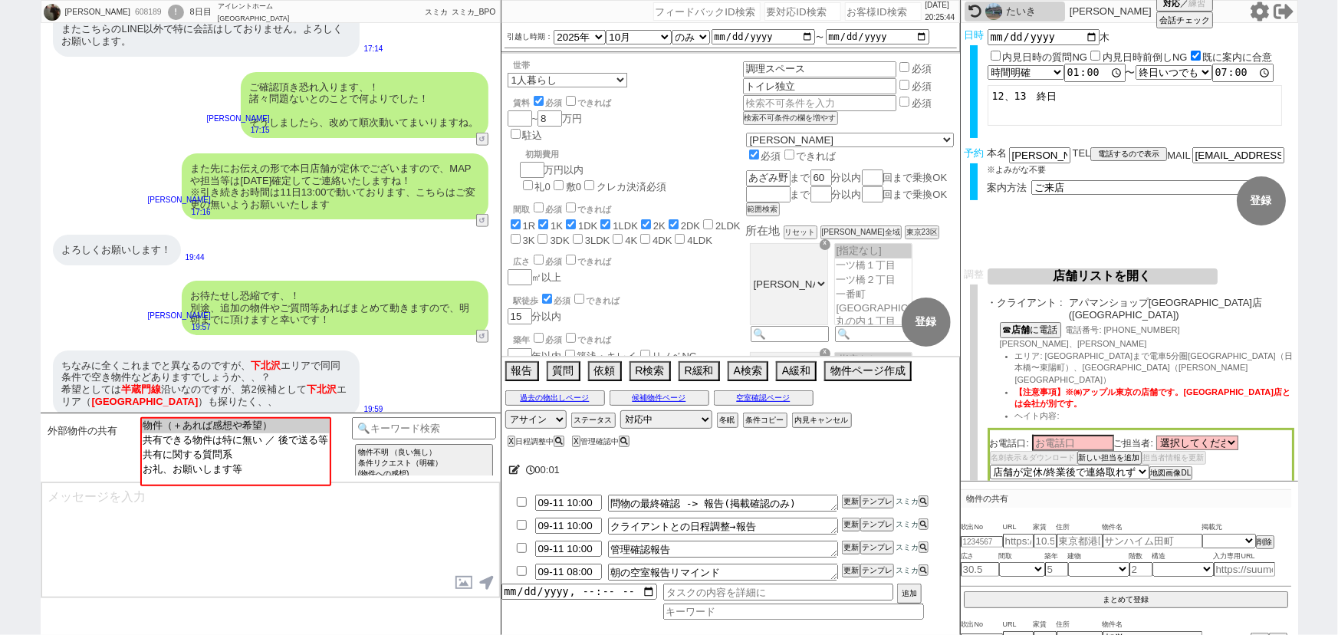
click at [845, 15] on input "number" at bounding box center [883, 11] width 77 height 18
paste input "610843"
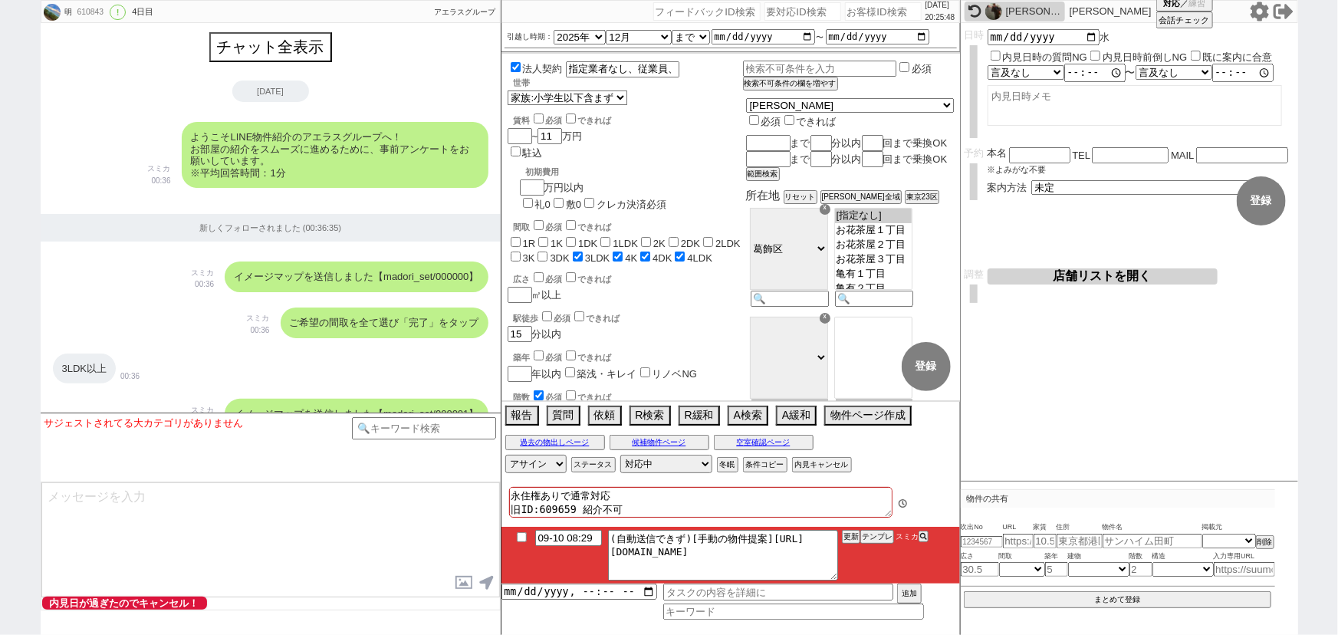
scroll to position [5612, 0]
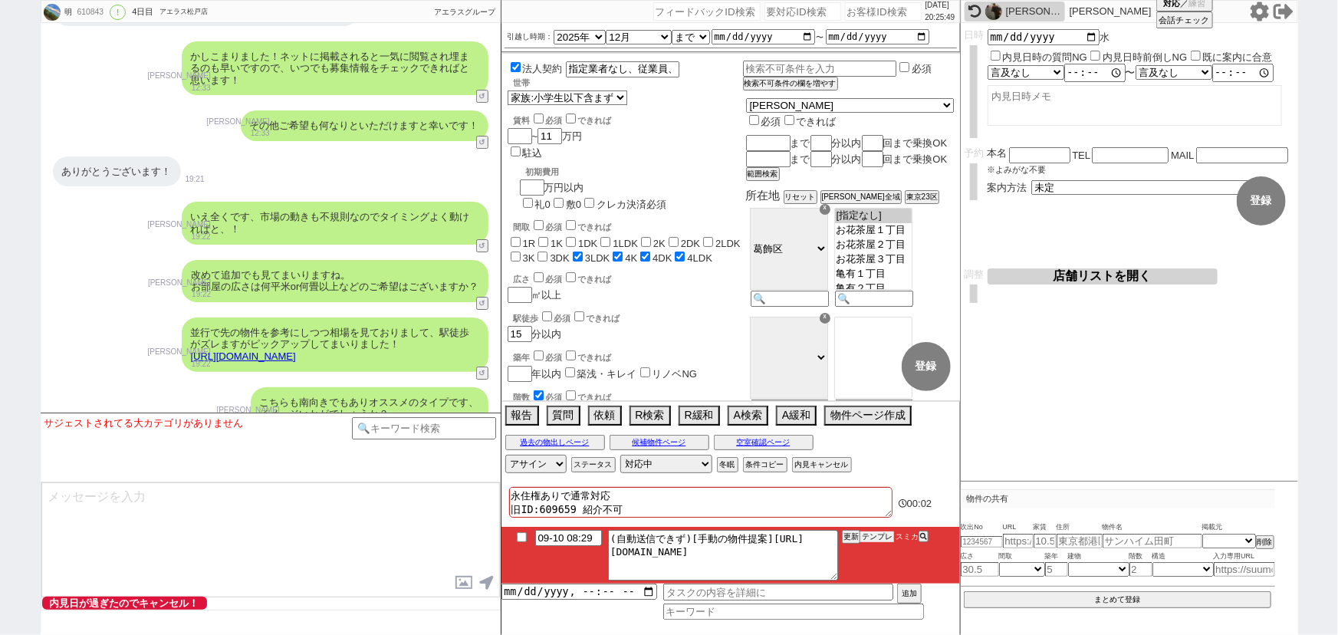
click at [879, 532] on button "テンプレ" at bounding box center [877, 536] width 34 height 11
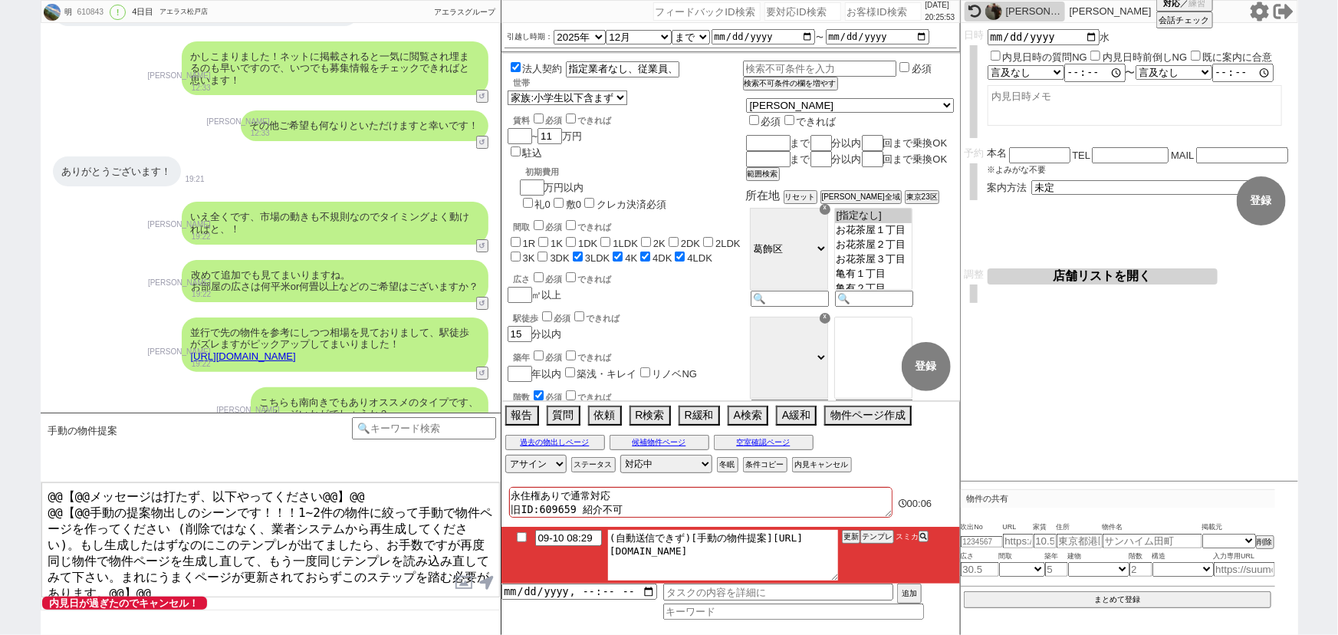
drag, startPoint x: 768, startPoint y: 537, endPoint x: 839, endPoint y: 564, distance: 75.7
click at [839, 564] on li "09-10 08:29 (自動送信できず)[手動の物件提案][URL][DOMAIN_NAME] 更新 テンプレ スミカ" at bounding box center [730, 555] width 458 height 57
click at [396, 429] on input at bounding box center [424, 426] width 145 height 19
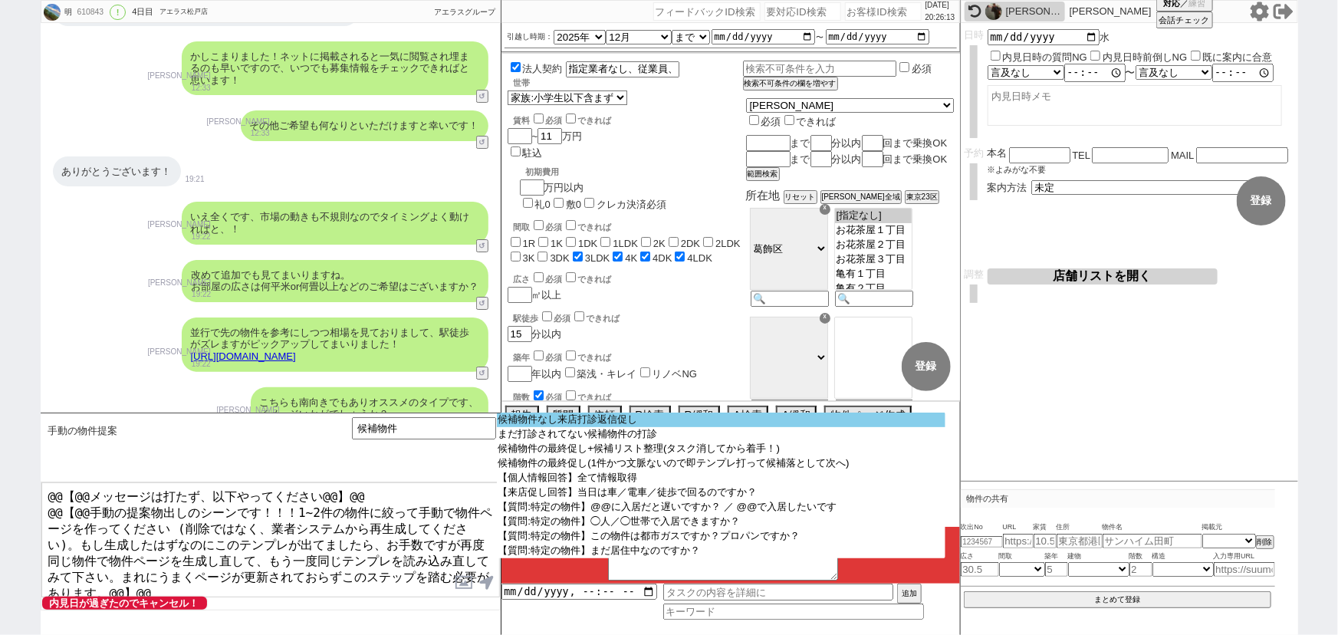
click at [596, 419] on option "候補物件なし来店打診返信促し" at bounding box center [721, 419] width 448 height 15
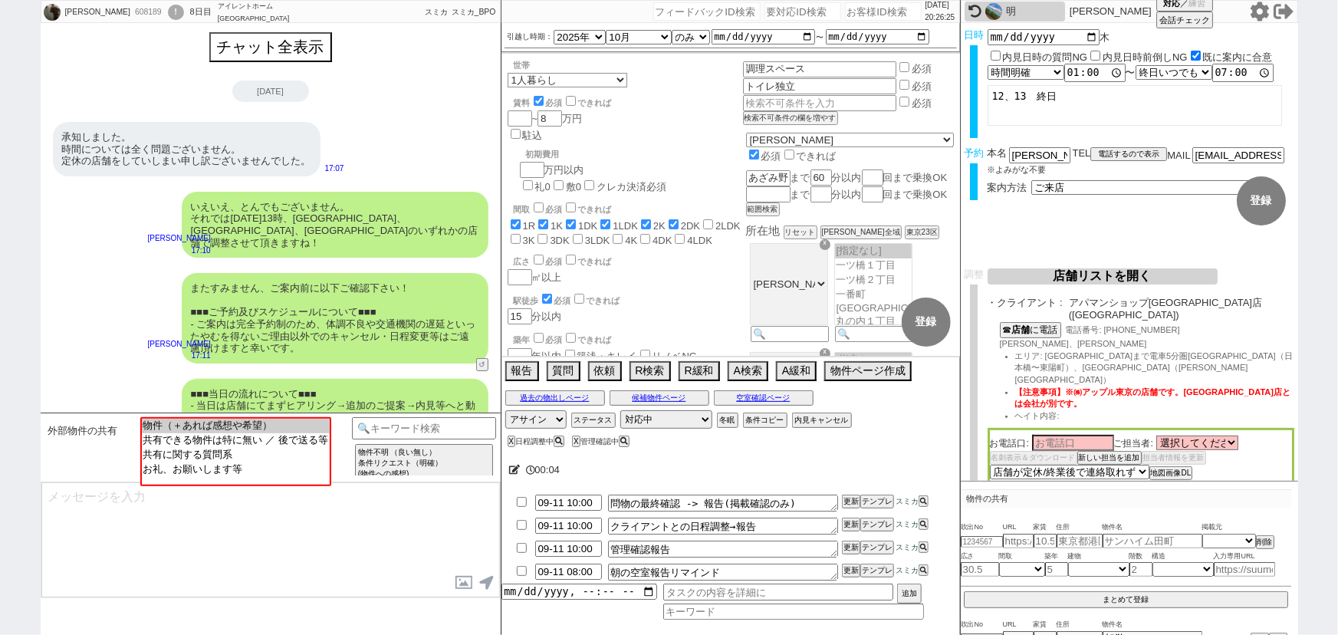
scroll to position [647, 0]
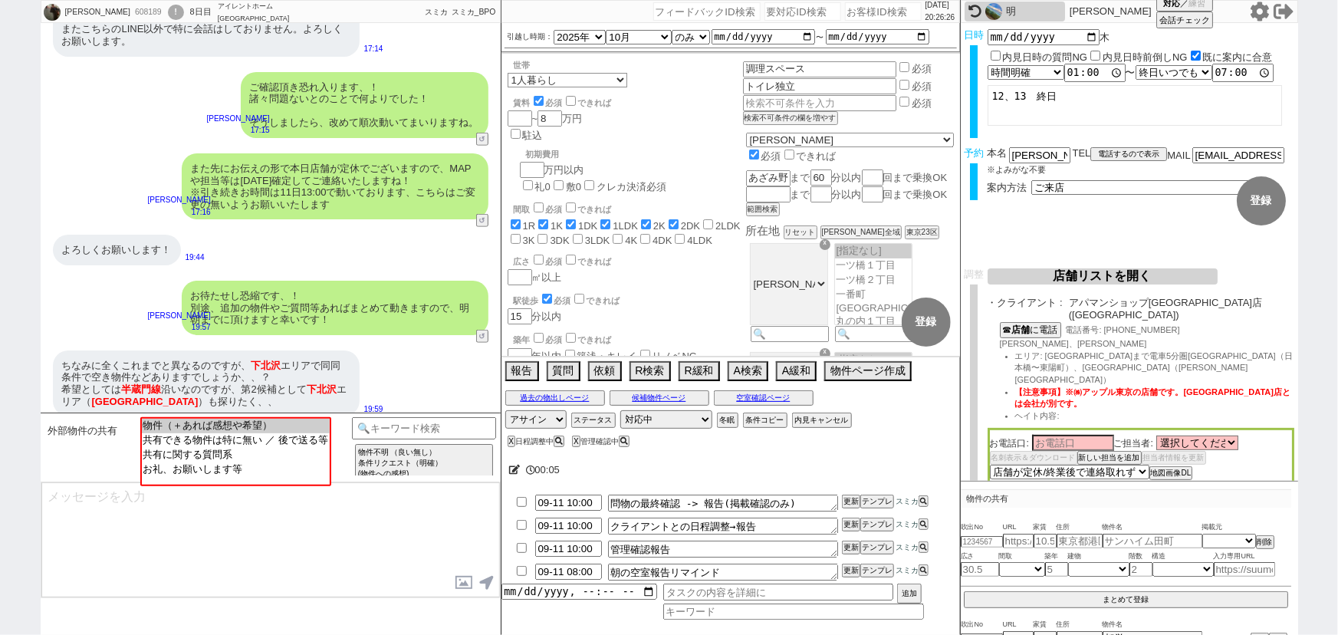
click at [856, 11] on input "number" at bounding box center [883, 11] width 77 height 18
paste input "611922"
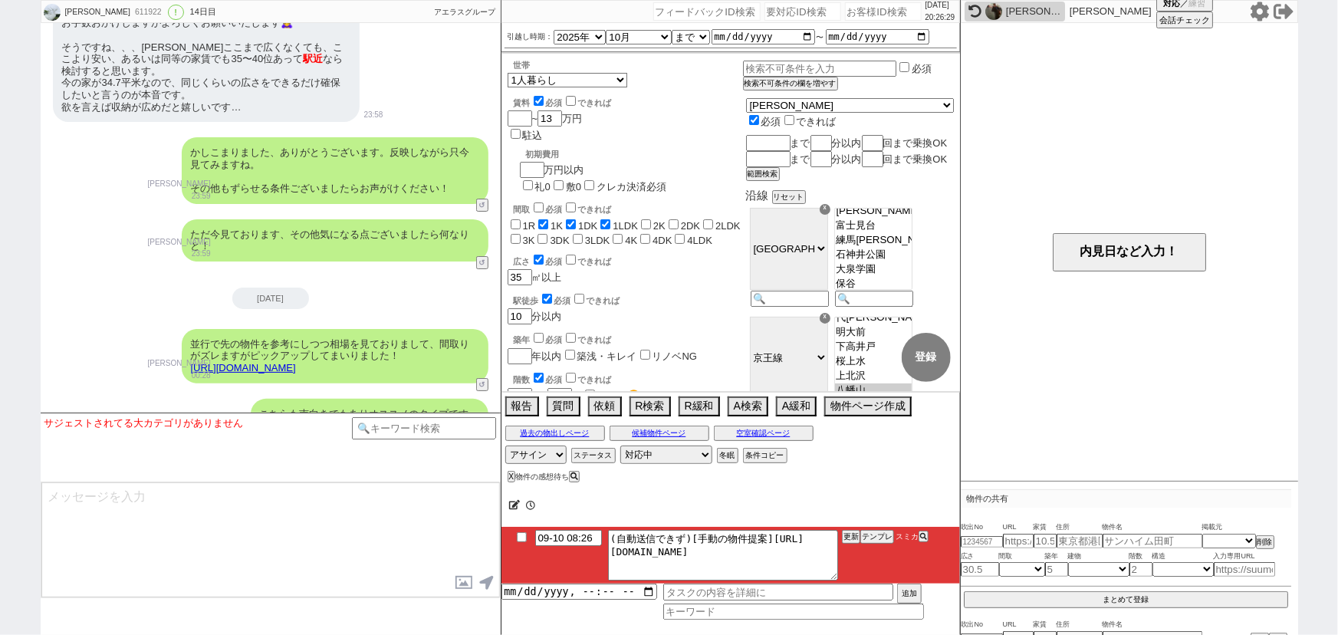
scroll to position [135, 0]
click at [876, 536] on button "テンプレ" at bounding box center [877, 536] width 34 height 11
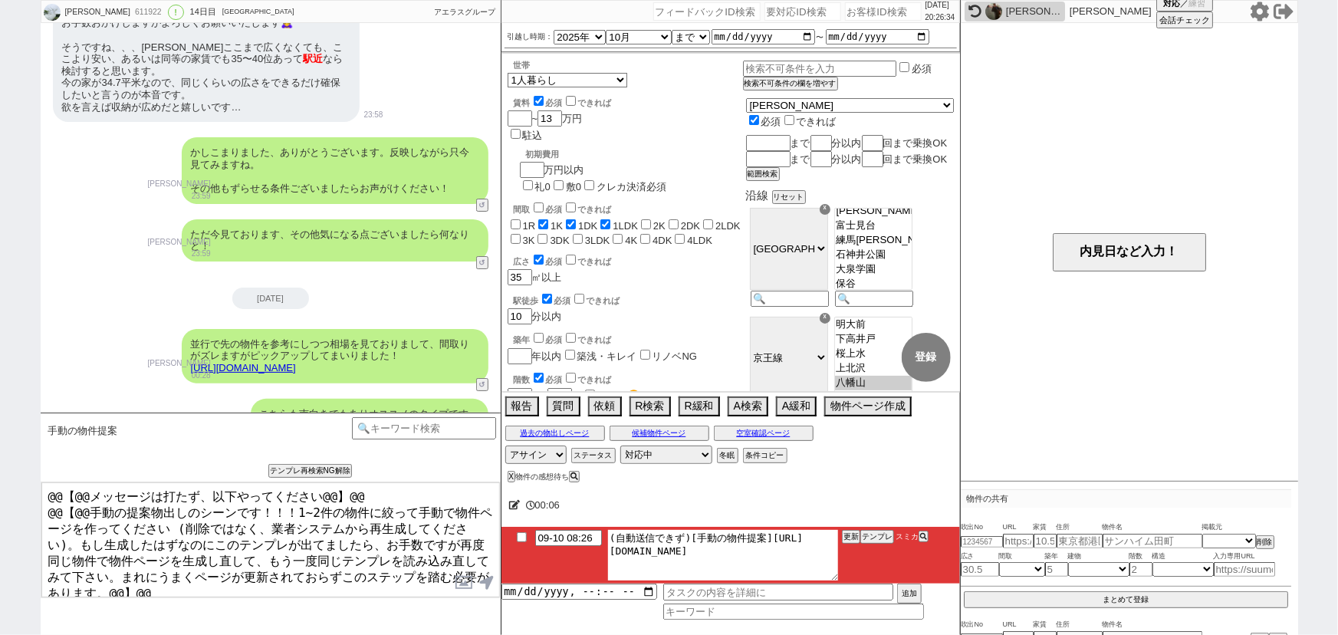
drag, startPoint x: 767, startPoint y: 537, endPoint x: 859, endPoint y: 563, distance: 95.6
click at [859, 563] on li "09-10 08:26 (自動送信できず)[手動の物件提案][URL][DOMAIN_NAME] 更新 テンプレ スミカ" at bounding box center [730, 555] width 458 height 57
click at [872, 536] on button "テンプレ" at bounding box center [877, 536] width 34 height 11
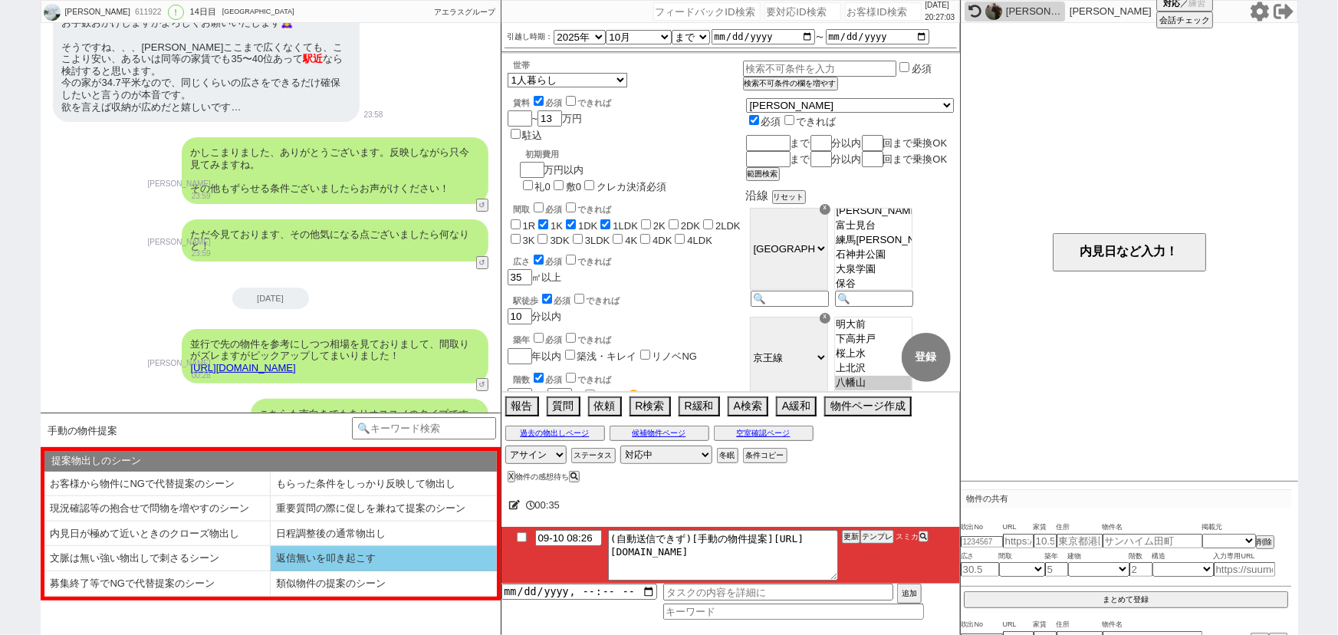
click at [300, 546] on li "返信無いを叩き起こす" at bounding box center [384, 558] width 226 height 25
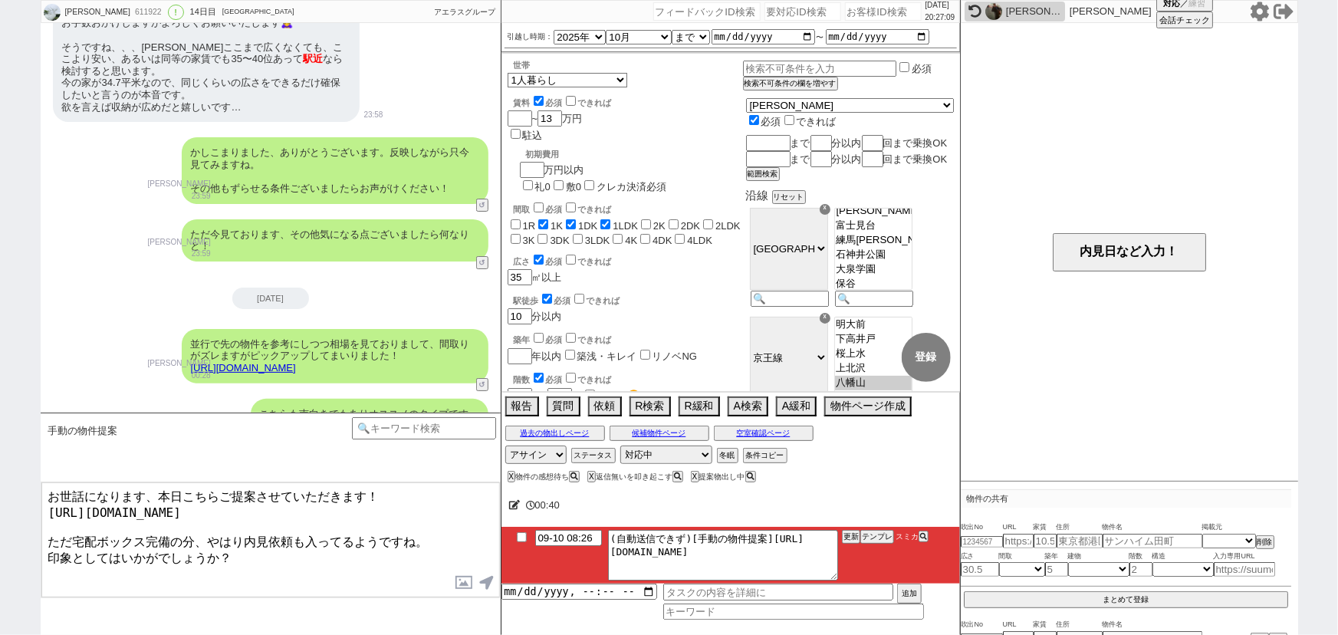
drag, startPoint x: 169, startPoint y: 529, endPoint x: 71, endPoint y: 533, distance: 97.4
click at [71, 533] on textarea "お世話になります、本日こちらご提案させていただきます！ [URL][DOMAIN_NAME] ただ宅配ボックス完備の分、やはり内見依頼も入ってるようですね。 …" at bounding box center [270, 539] width 458 height 115
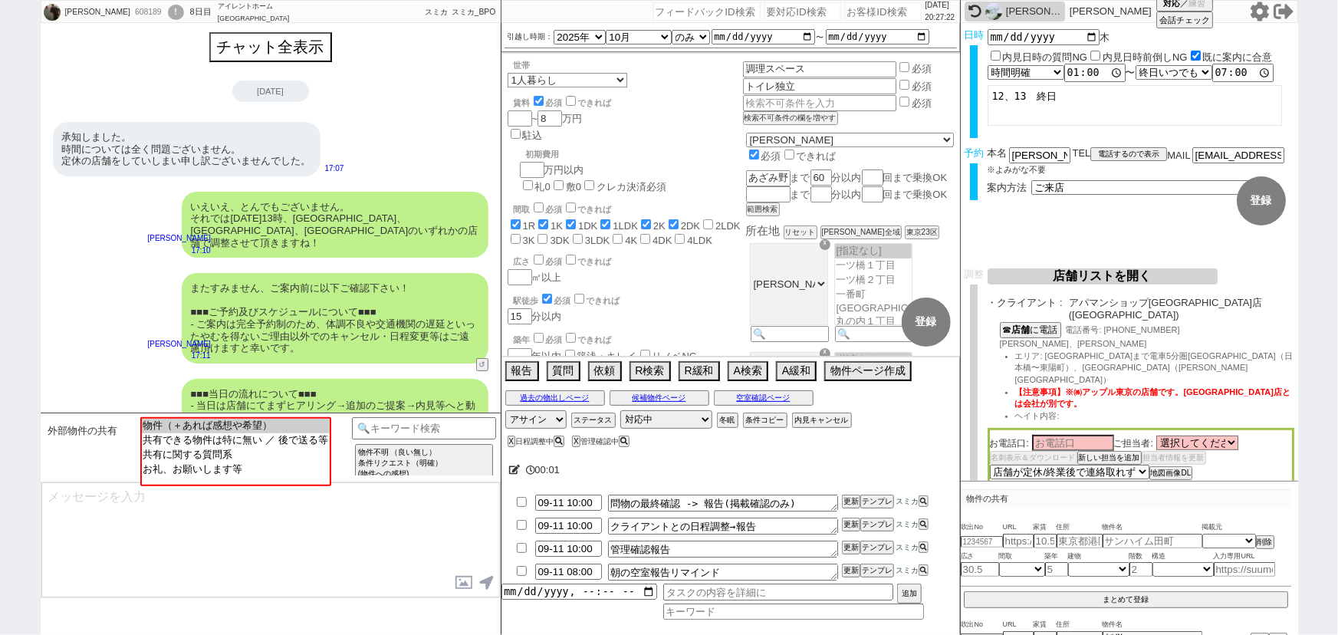
scroll to position [647, 0]
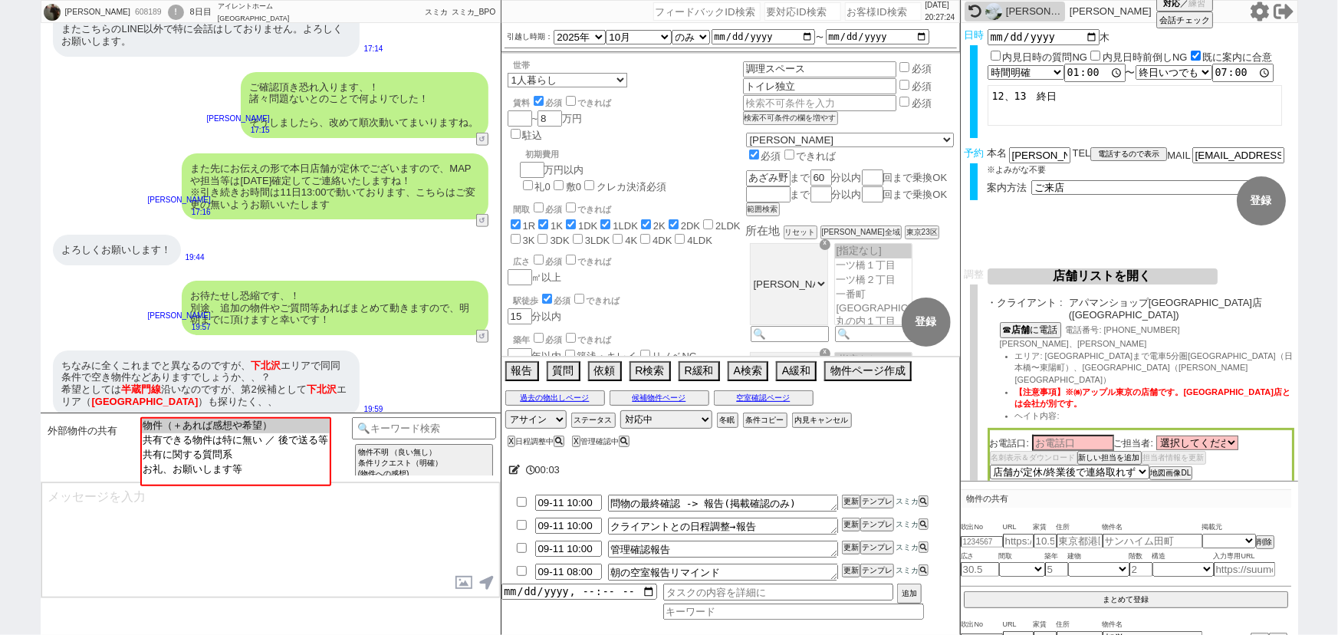
click at [875, 13] on input "number" at bounding box center [883, 11] width 77 height 18
paste input "612809"
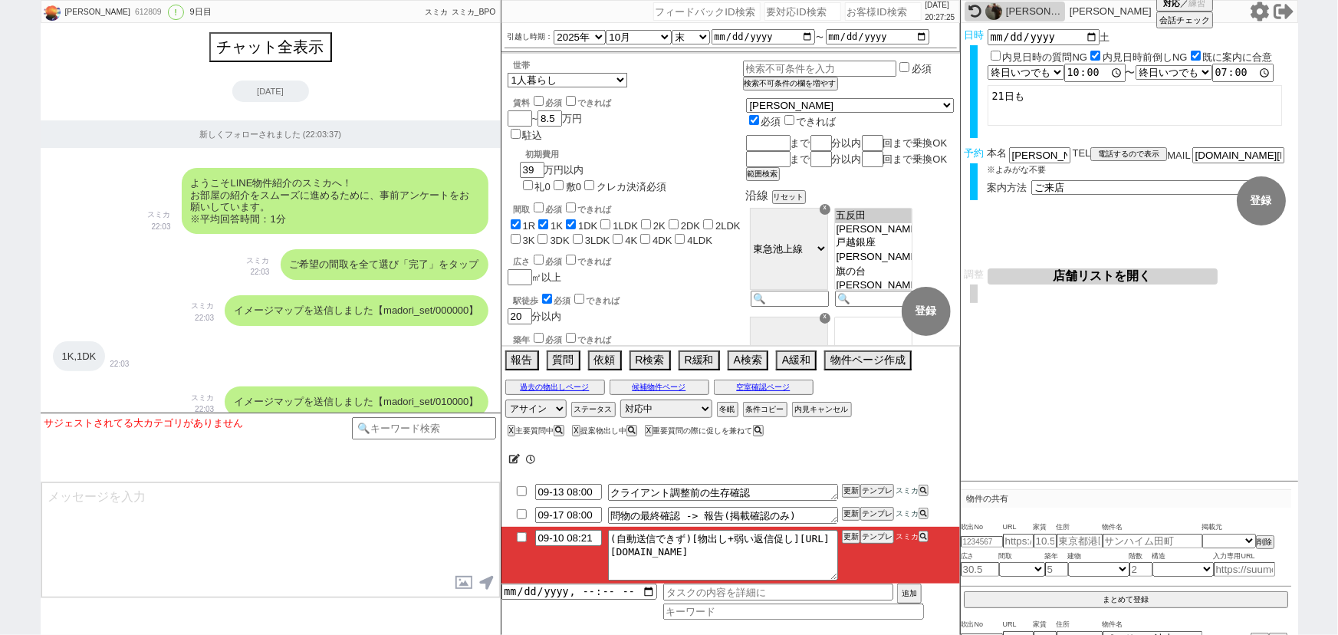
scroll to position [7781, 0]
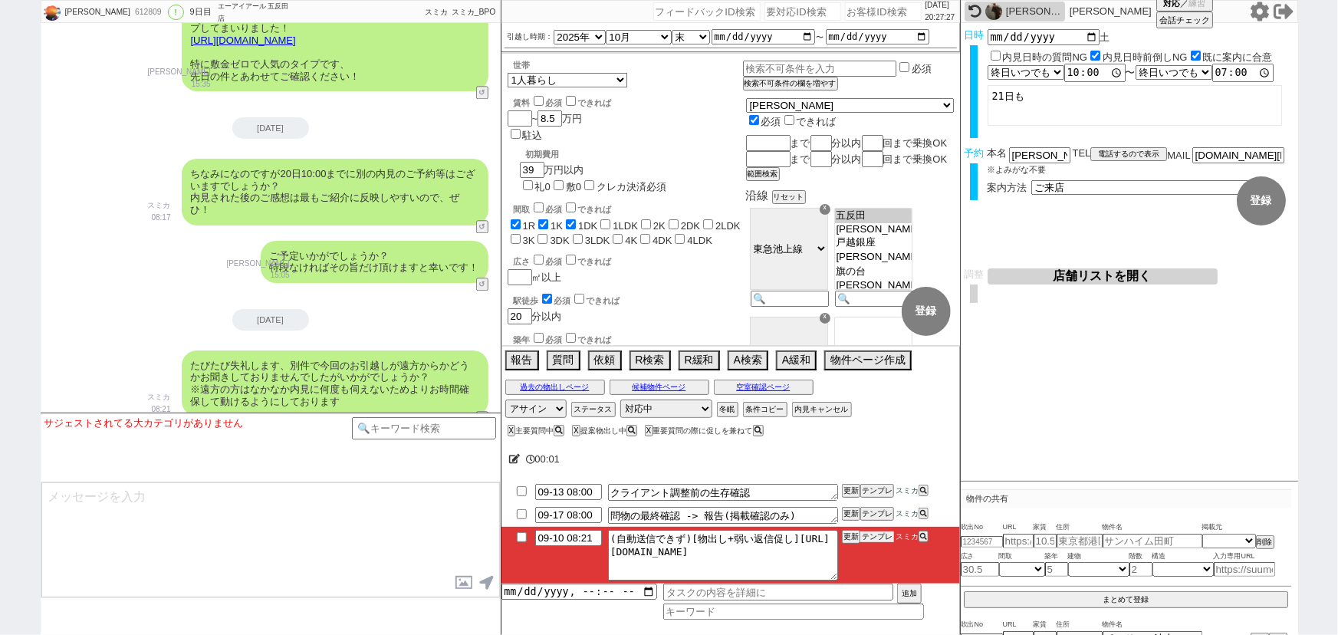
click at [878, 538] on button "テンプレ" at bounding box center [877, 536] width 34 height 11
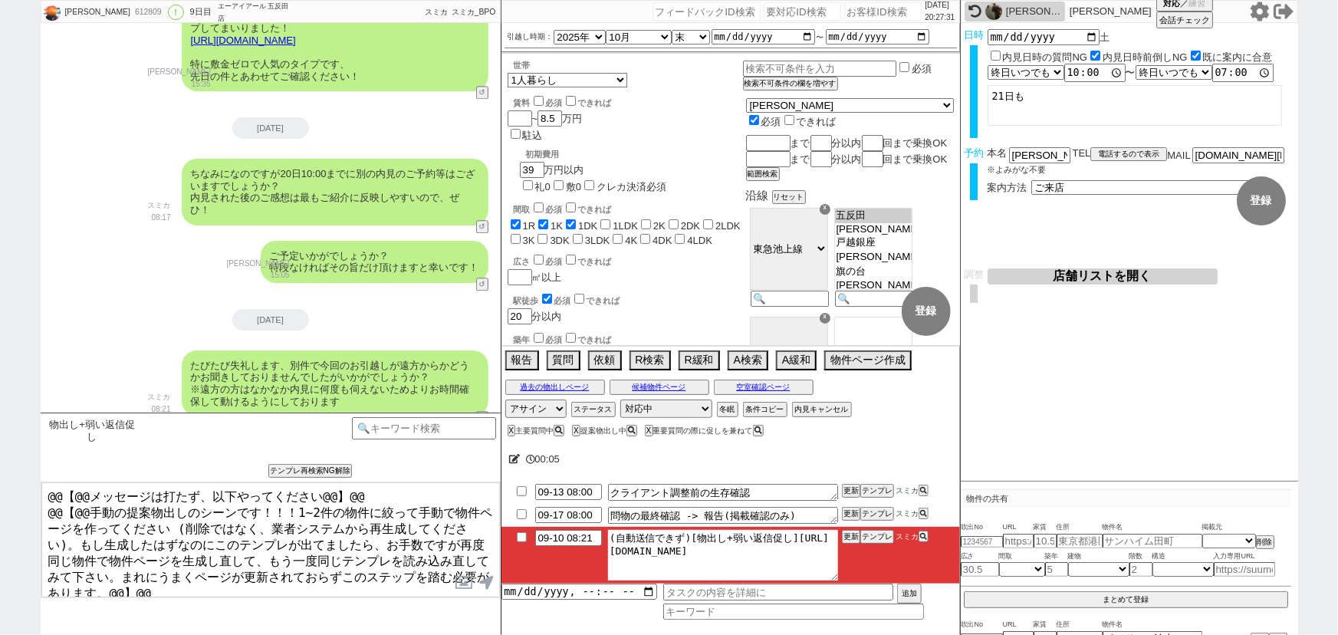
drag, startPoint x: 625, startPoint y: 550, endPoint x: 866, endPoint y: 596, distance: 246.0
click at [866, 596] on div "09-13 08:00 クライアント調整前の生存確認 更新 テンプレ スミカ 09-17 08:00 問物の最終確認 -> 報告(掲載確認のみ) 更新 テンプ…" at bounding box center [730, 550] width 458 height 139
click at [882, 540] on button "テンプレ" at bounding box center [877, 536] width 34 height 11
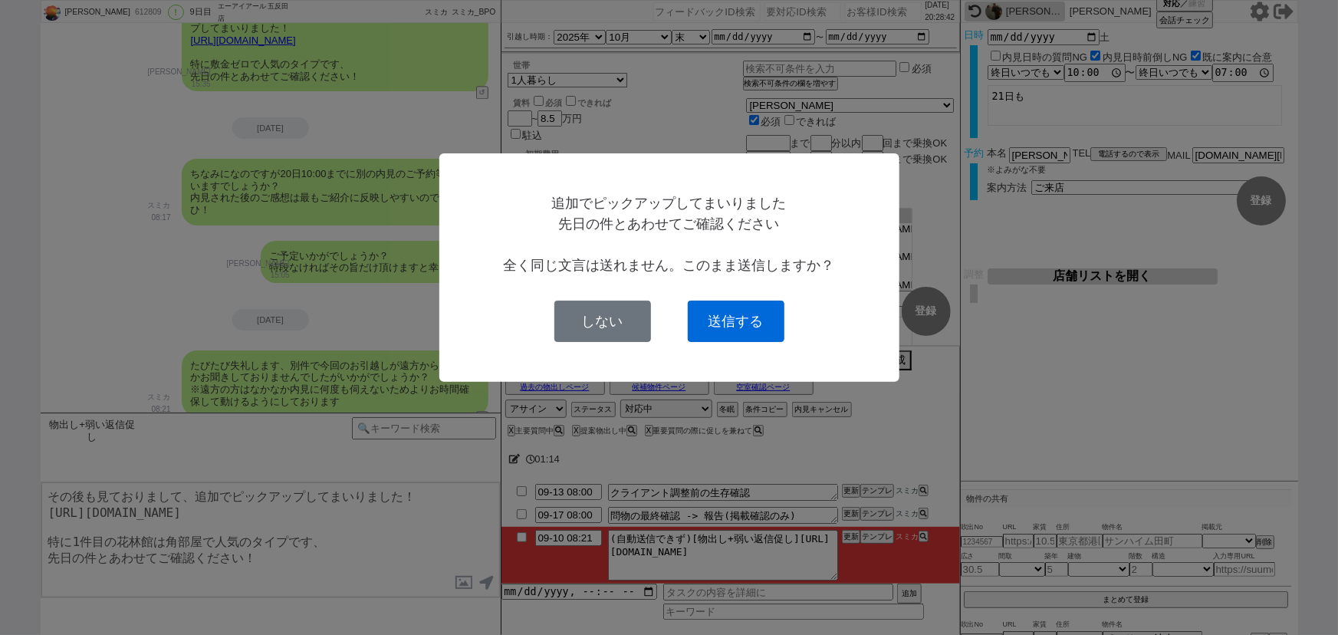
click at [742, 328] on button "送信する" at bounding box center [736, 321] width 97 height 41
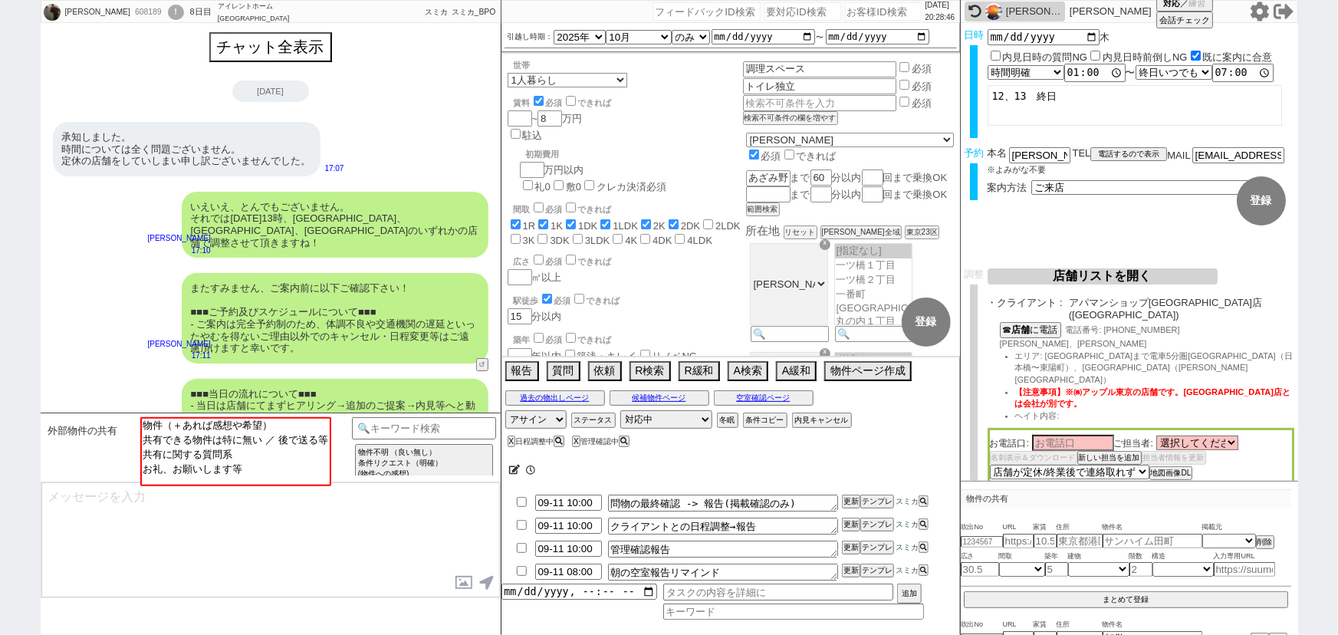
scroll to position [647, 0]
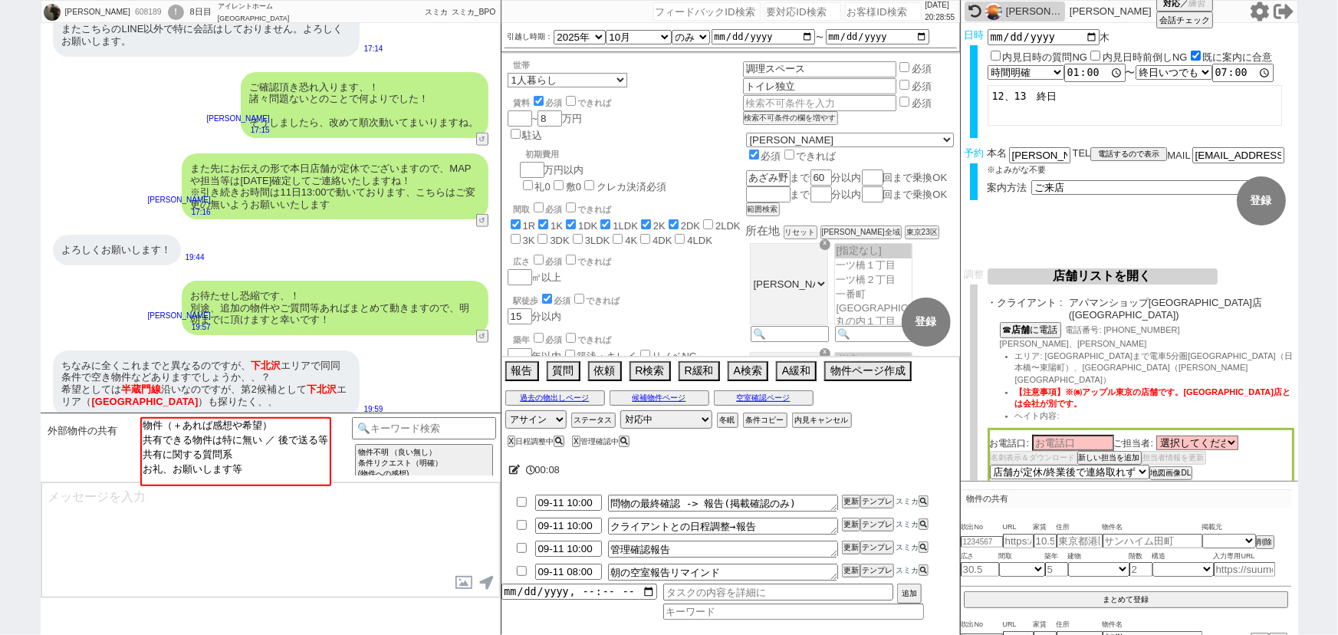
click at [869, 3] on input "number" at bounding box center [883, 11] width 77 height 18
paste input "613490"
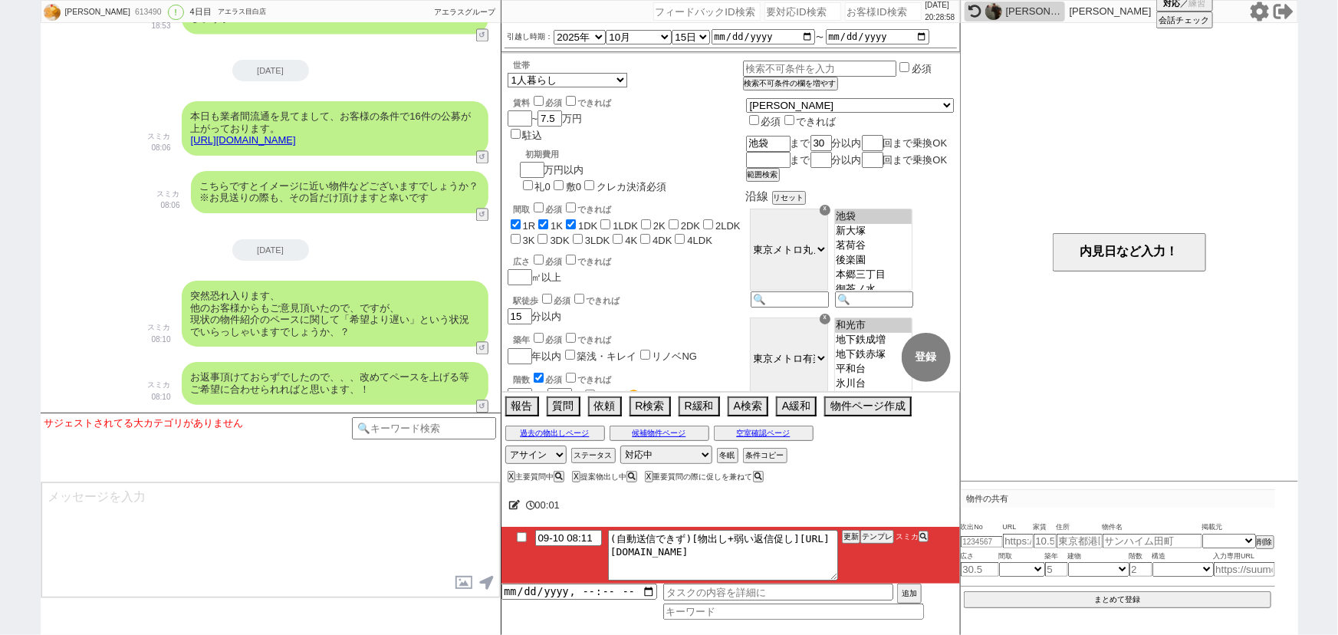
scroll to position [11, 0]
drag, startPoint x: 624, startPoint y: 549, endPoint x: 954, endPoint y: 596, distance: 333.0
click at [954, 596] on div "09-10 08:11 (自動送信できず)[物出し+弱い返信促し][URL][DOMAIN_NAME] 更新 テンプレ スミカ 追加" at bounding box center [730, 573] width 458 height 93
click at [874, 537] on button "テンプレ" at bounding box center [877, 536] width 34 height 11
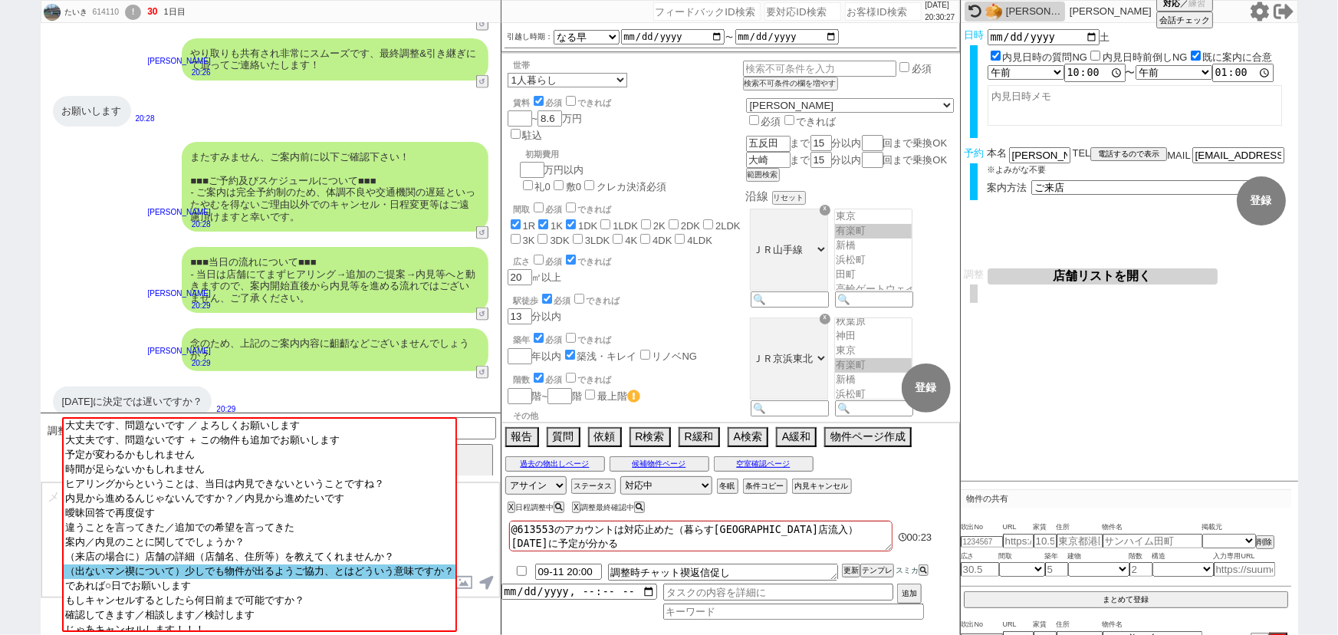
scroll to position [18, 0]
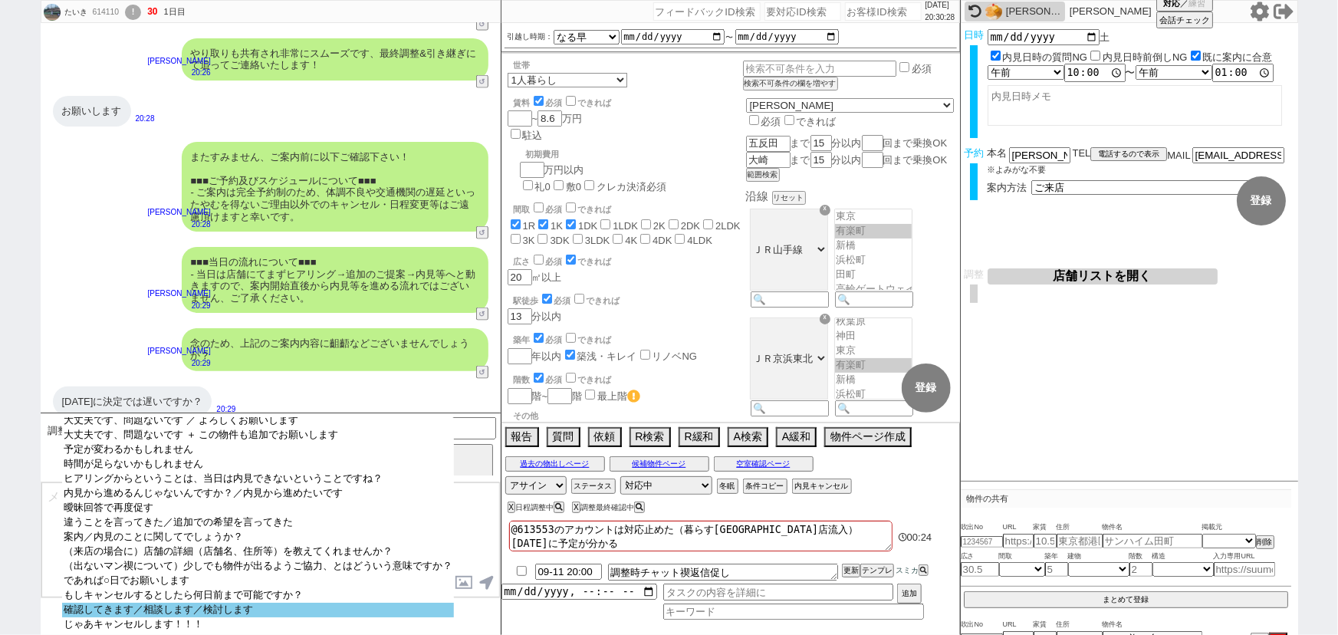
click at [222, 610] on option "確認してきます／相談します／検討します" at bounding box center [258, 610] width 392 height 15
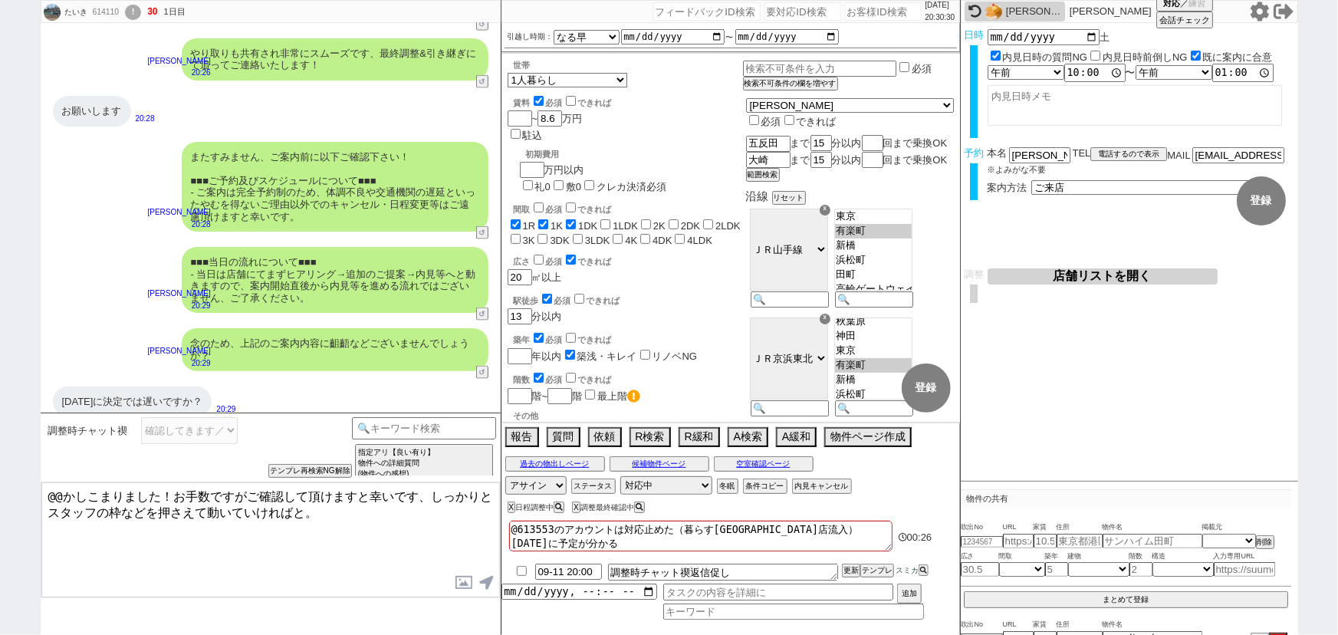
drag, startPoint x: 160, startPoint y: 491, endPoint x: 0, endPoint y: 468, distance: 161.8
click at [0, 468] on div "たいき 614110 ! 30 1日目 冬眠中 自社客 スミカ スミカ_BPO チャット全表示 [DATE] お願い致します！ 20:08 物件の共有に追加 …" at bounding box center [669, 317] width 1338 height 635
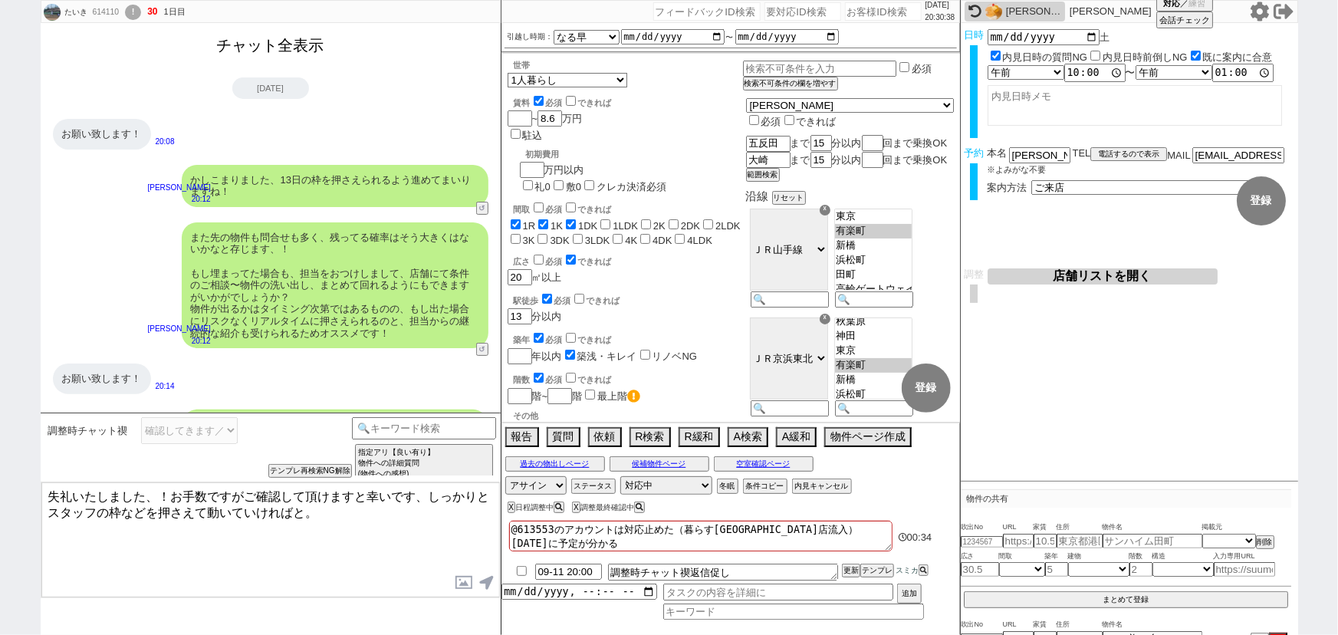
click at [259, 49] on button "チャット全表示" at bounding box center [271, 45] width 120 height 27
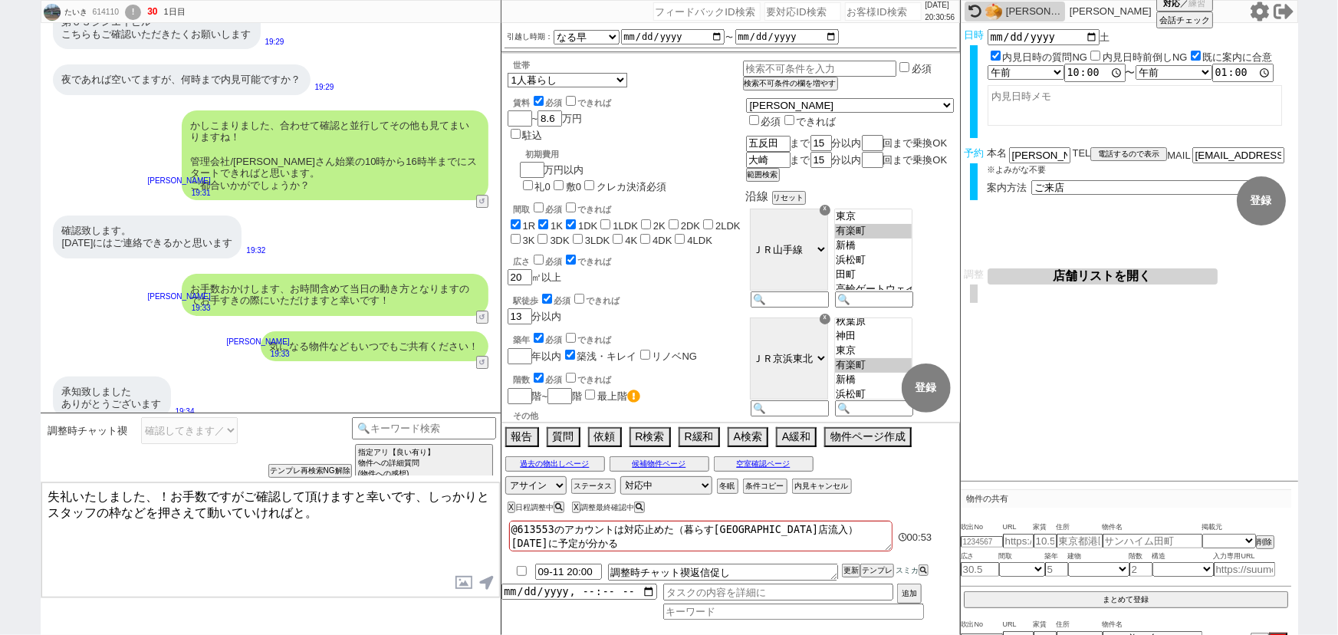
scroll to position [5251, 0]
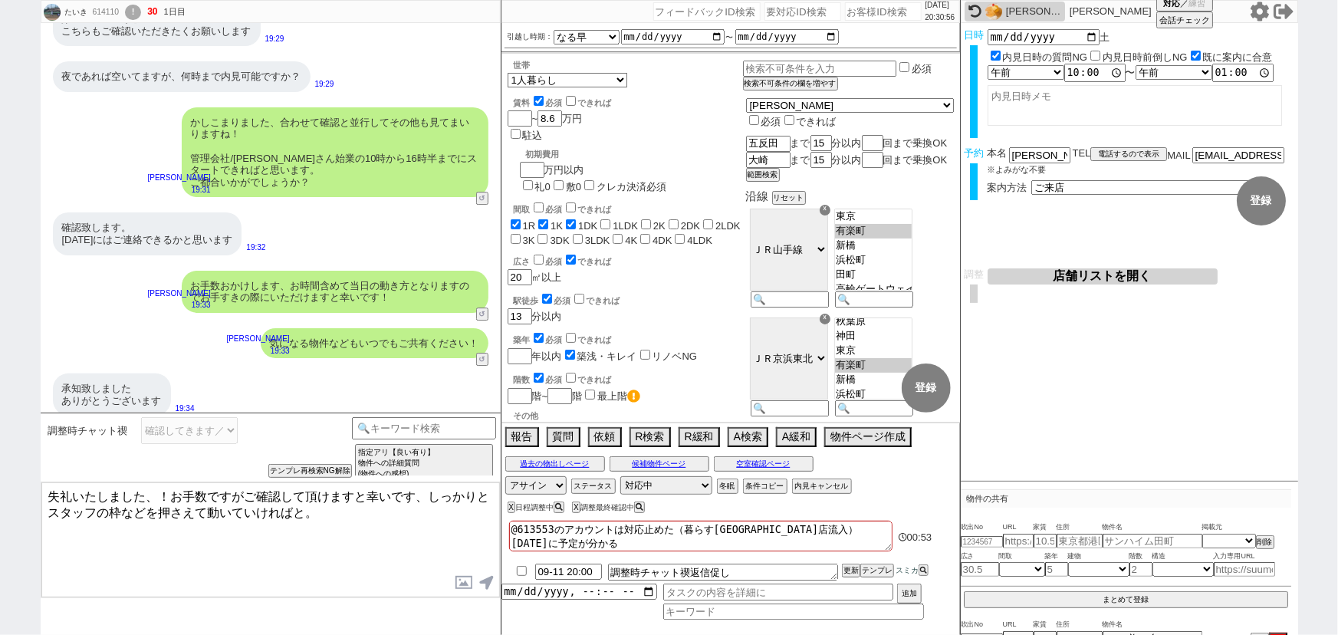
click at [169, 491] on textarea "失礼いたしました、！お手数ですがご確認して頂けますと幸いです、しっかりとスタッフの枠などを押さえて動いていければと。" at bounding box center [270, 539] width 458 height 115
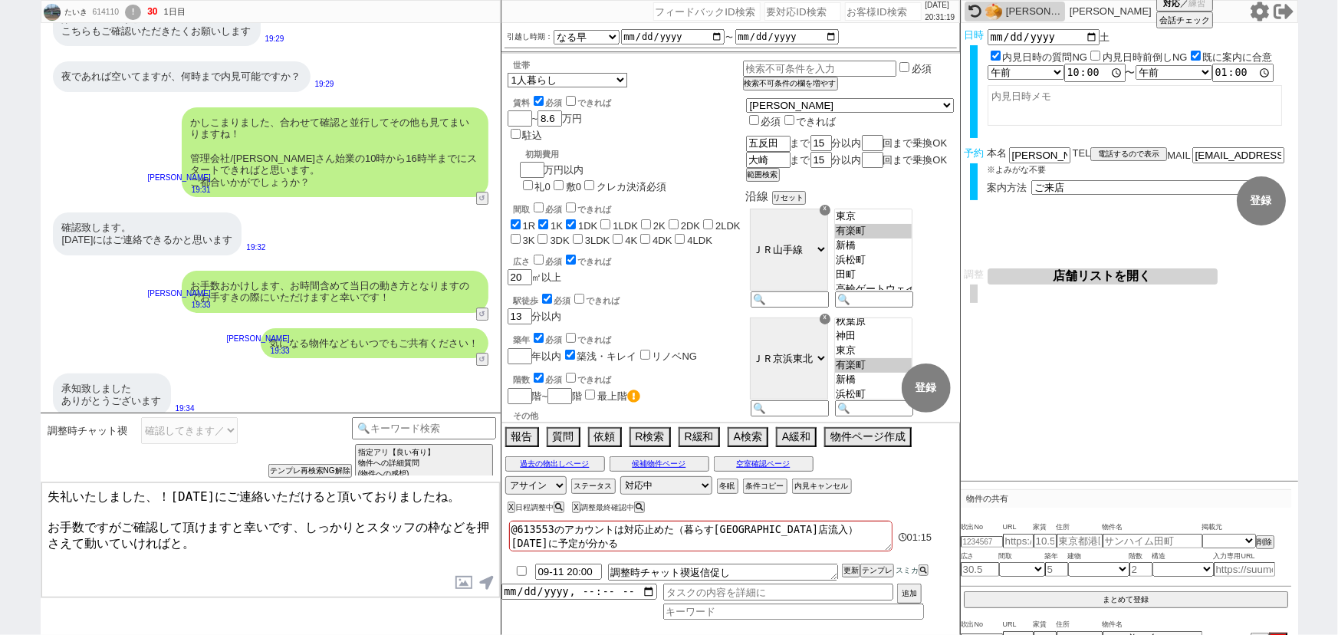
click at [292, 516] on textarea "失礼いたしました、！[DATE]にご連絡いただけると頂いておりましたね。 お手数ですがご確認して頂けますと幸いです、しっかりとスタッフの枠などを押さえて動いて…" at bounding box center [270, 539] width 458 height 115
drag, startPoint x: 292, startPoint y: 517, endPoint x: 32, endPoint y: 516, distance: 259.9
click at [32, 516] on div "たいき 614110 ! 30 1日目 冬眠中 自社客 スミカ スミカ_BPO チャット全表示 [DATE] 新しくフォローされました (16:15:47) …" at bounding box center [669, 317] width 1338 height 635
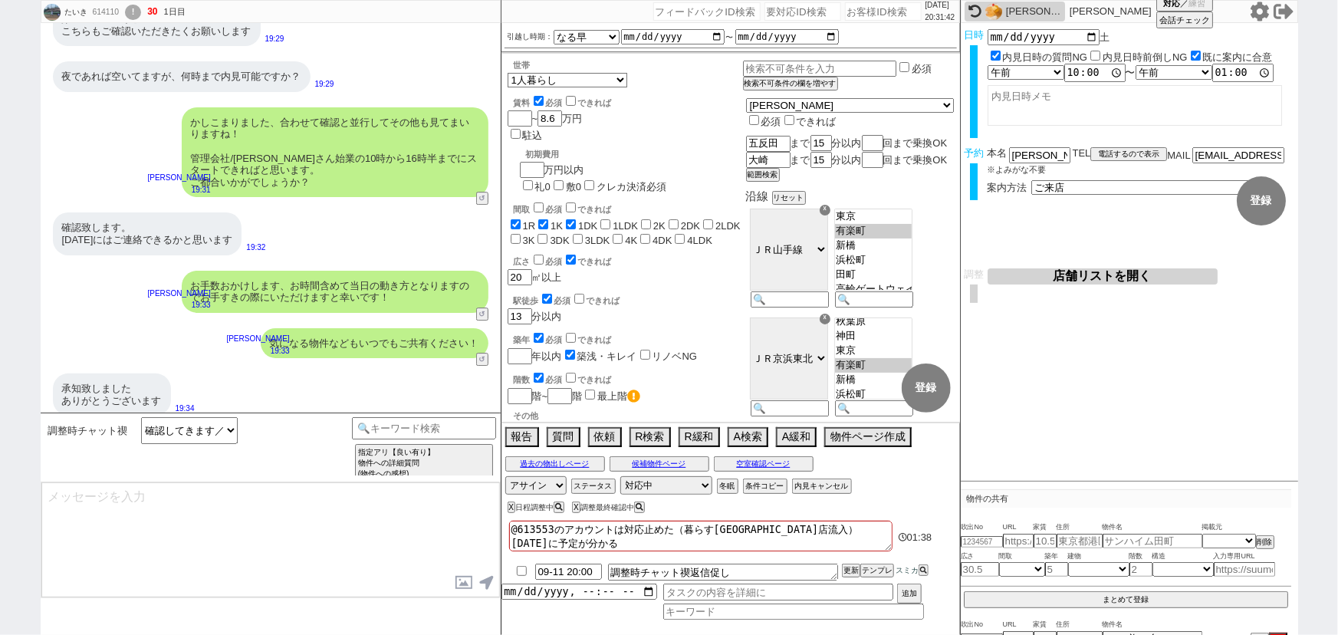
scroll to position [7861, 0]
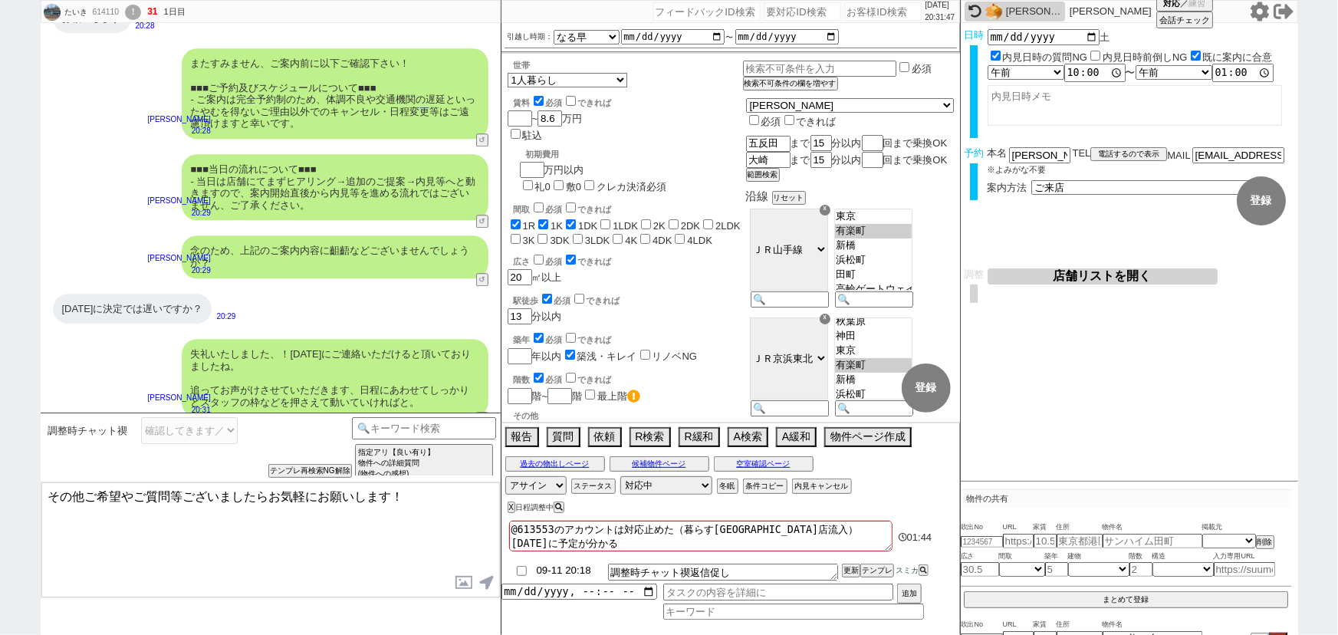
click at [560, 571] on input "09-11 20:18" at bounding box center [568, 569] width 67 height 13
click at [574, 573] on input "09-12 20:18" at bounding box center [568, 569] width 67 height 13
click at [850, 568] on button "更新" at bounding box center [849, 570] width 15 height 11
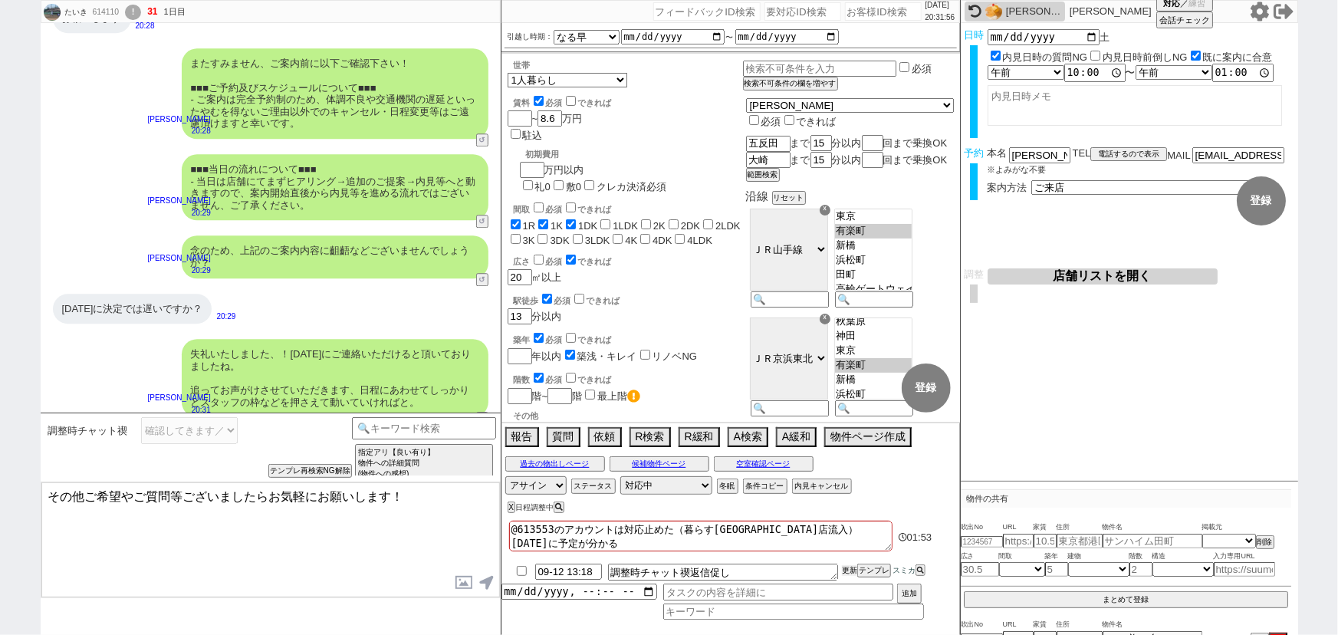
click at [850, 568] on button "更新" at bounding box center [849, 570] width 15 height 11
click at [129, 505] on textarea "その他ご希望やご質問等ございましたらお気軽にお願いします！" at bounding box center [270, 539] width 458 height 115
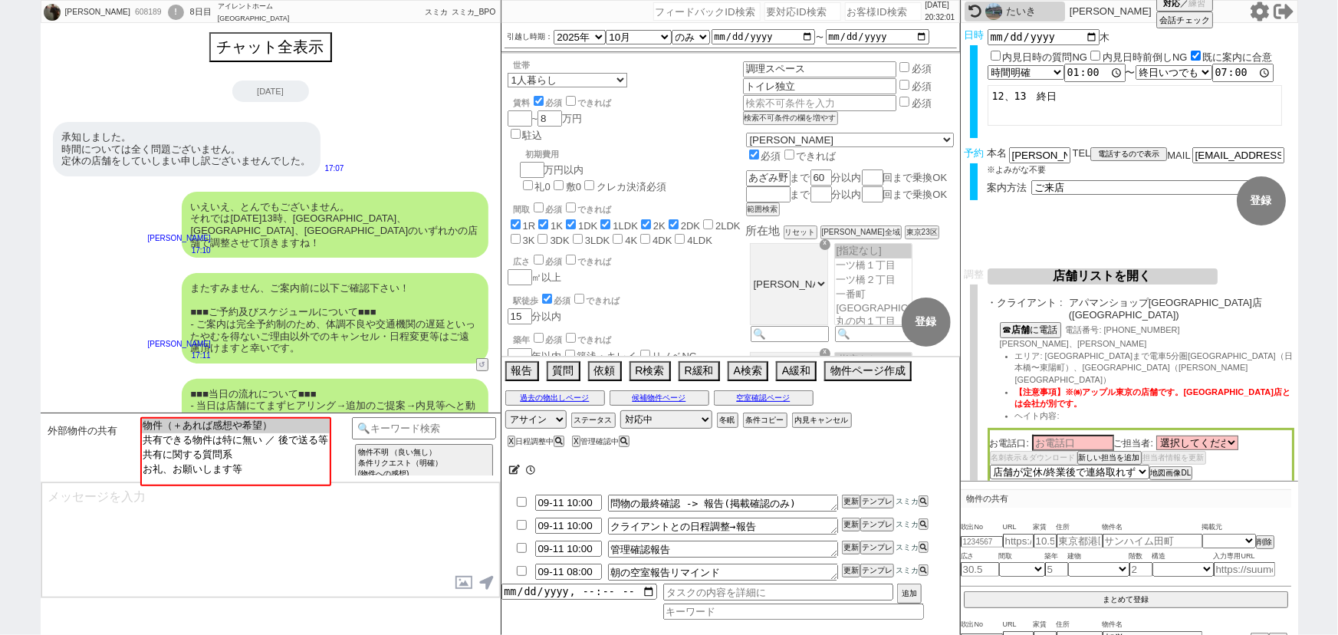
scroll to position [647, 0]
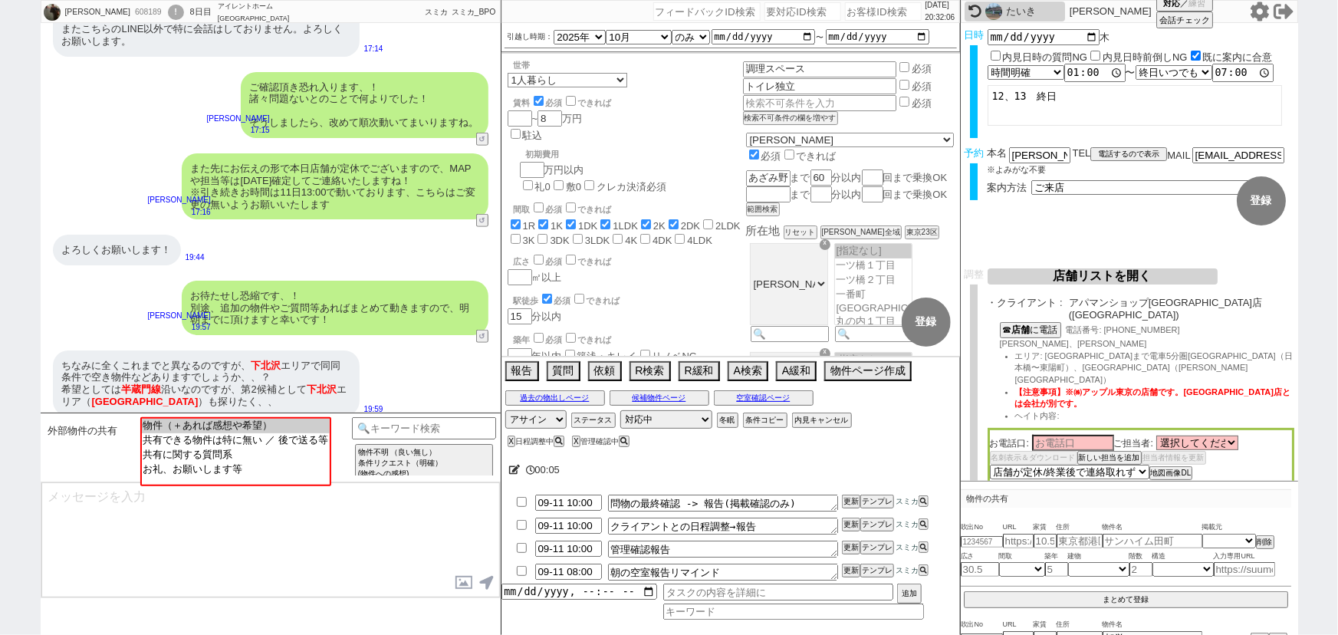
click at [856, 10] on input "number" at bounding box center [883, 11] width 77 height 18
paste input "613596"
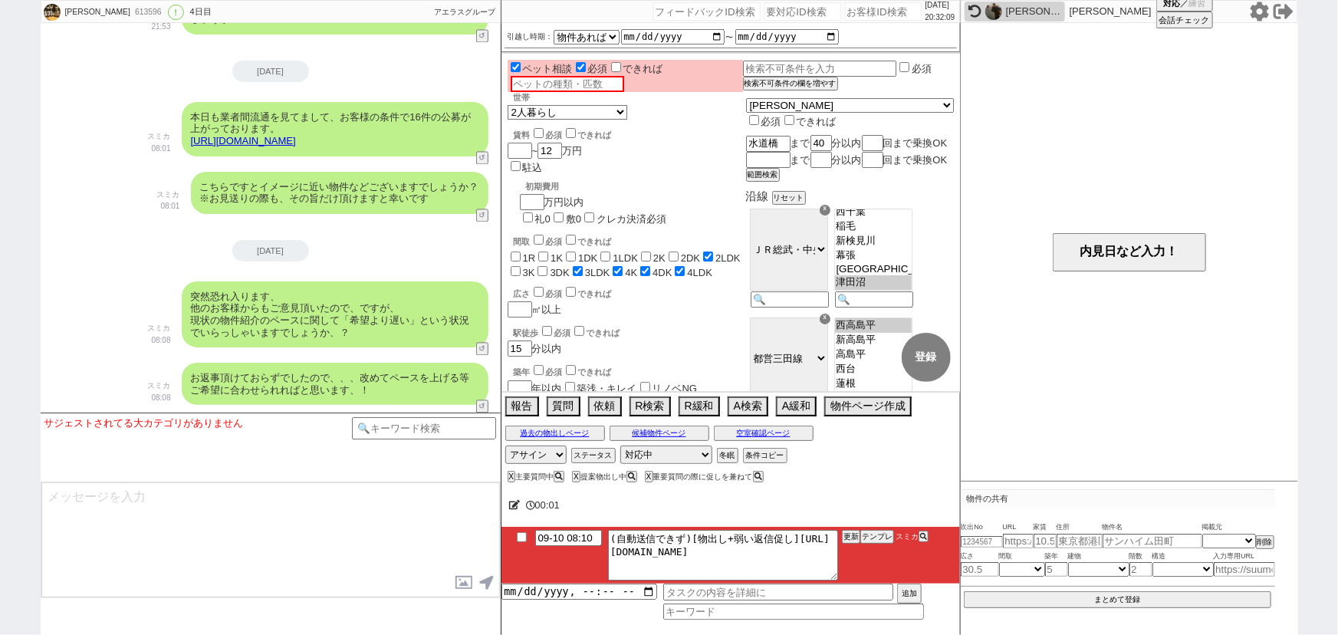
scroll to position [42, 0]
click at [627, 547] on textarea "(自動送信できず)[物出し+弱い返信促し][URL][DOMAIN_NAME]" at bounding box center [723, 555] width 230 height 51
drag, startPoint x: 624, startPoint y: 549, endPoint x: 870, endPoint y: 598, distance: 250.9
click at [870, 598] on div "09-10 08:10 (自動送信できず)[物出し+弱い返信促し][URL][DOMAIN_NAME] 更新 テンプレ スミカ 追加" at bounding box center [730, 573] width 458 height 93
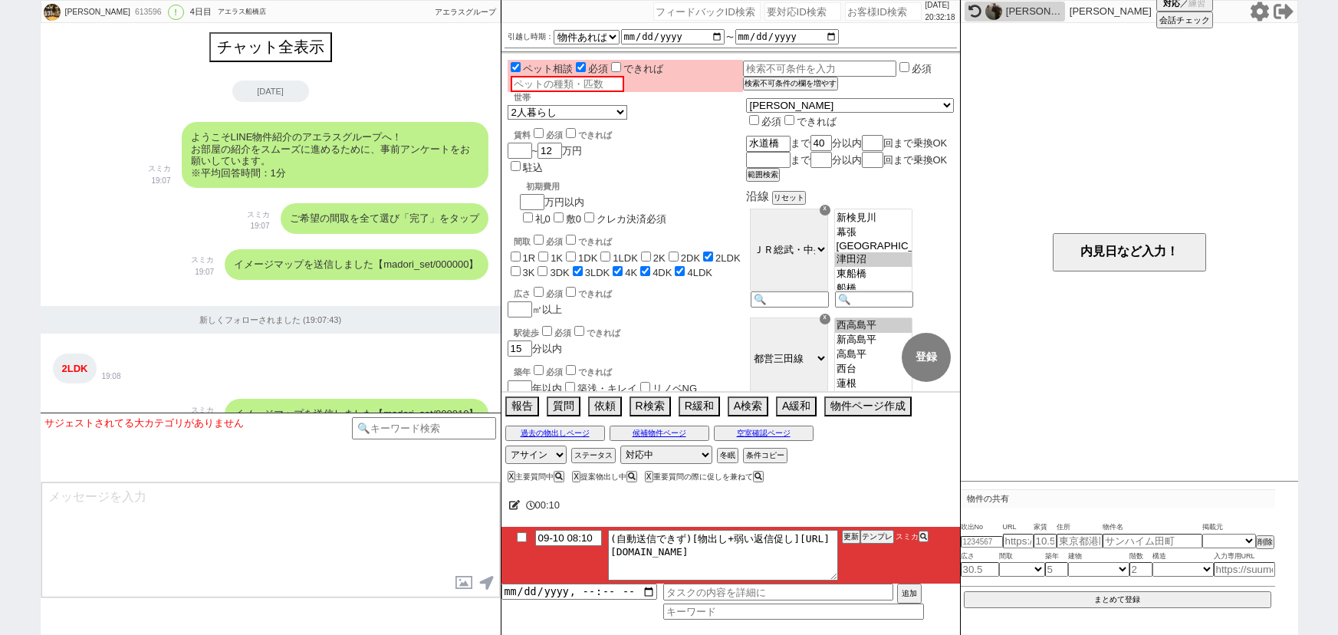
select select "15"
select select "1"
select select "811"
select select "70"
select select "75"
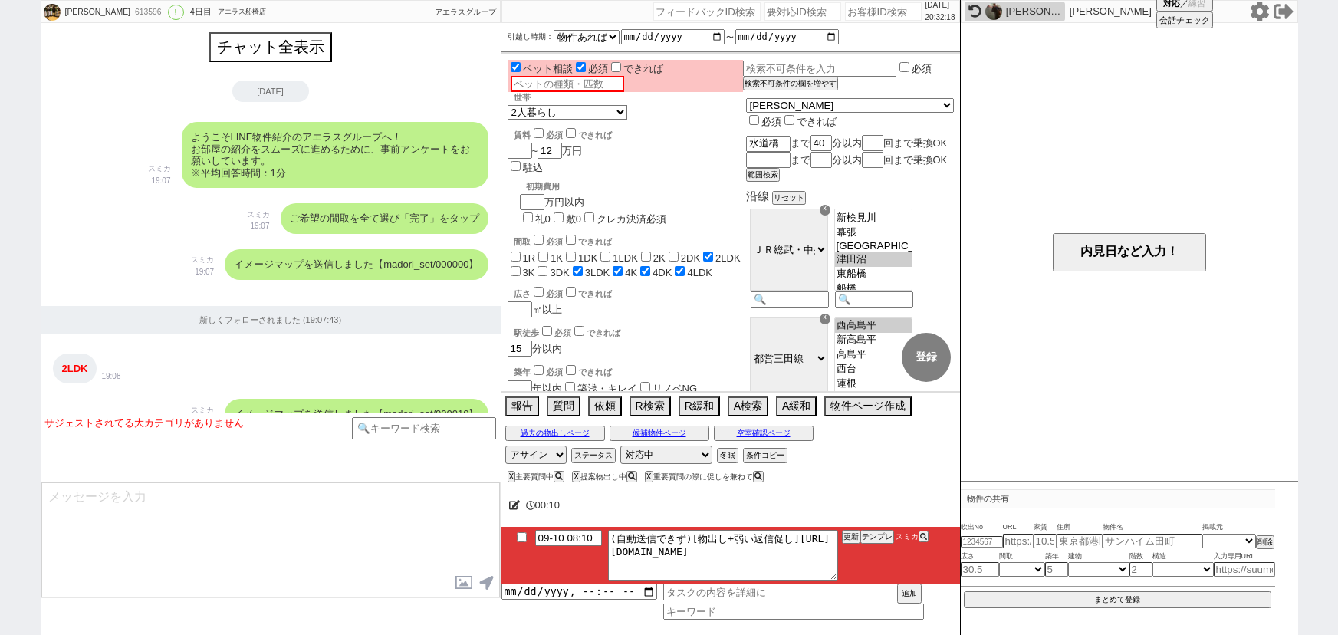
select select "14"
select select "72"
select select "23"
select select "728"
select select "60"
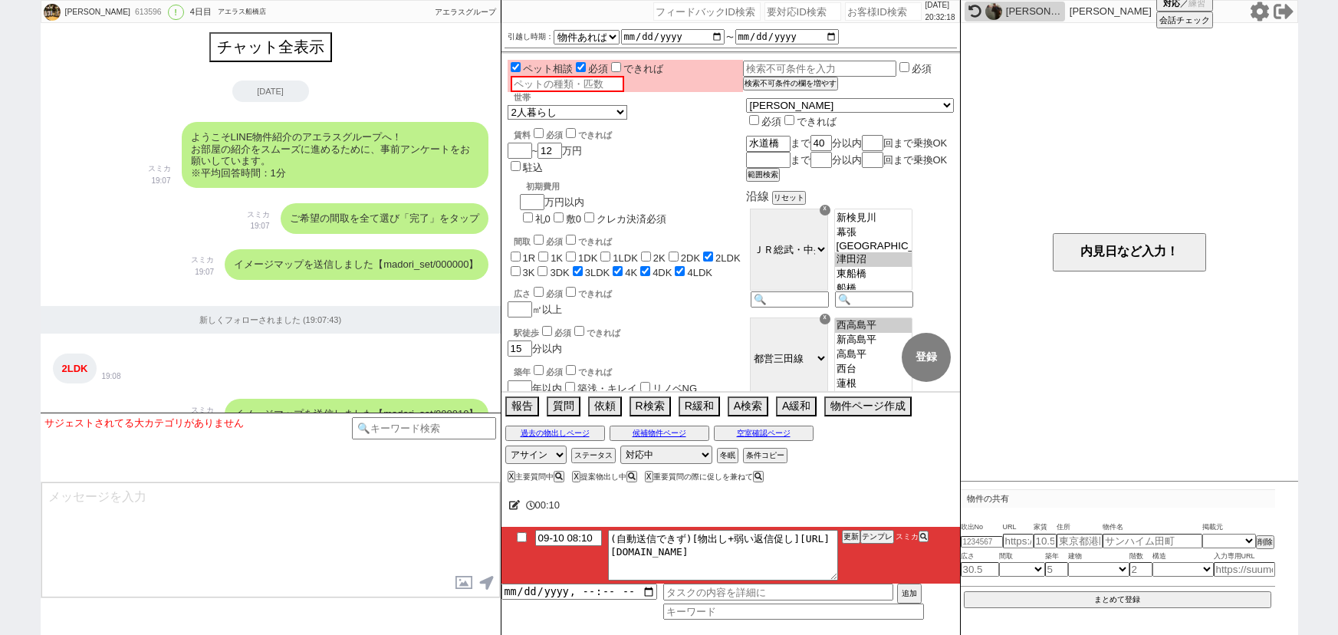
select select "65"
select select "62"
select select "63"
select select "71"
select select "64"
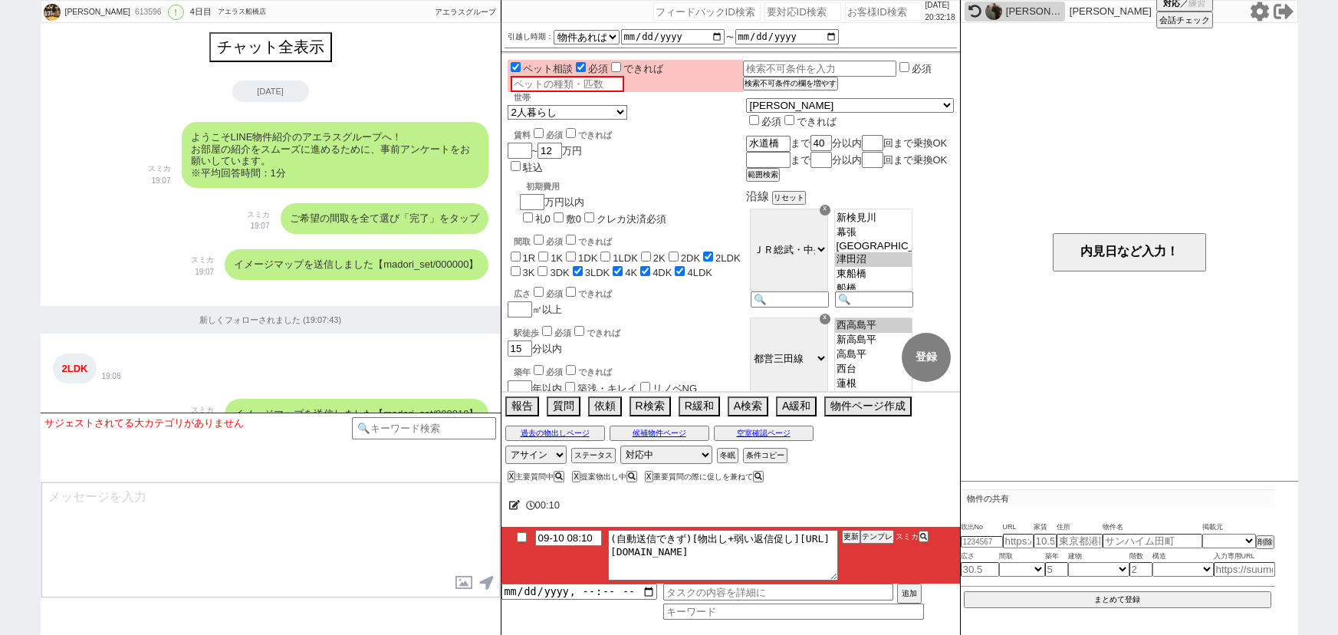
select select "69"
select select "67"
select select "59"
select select "68"
select select "25"
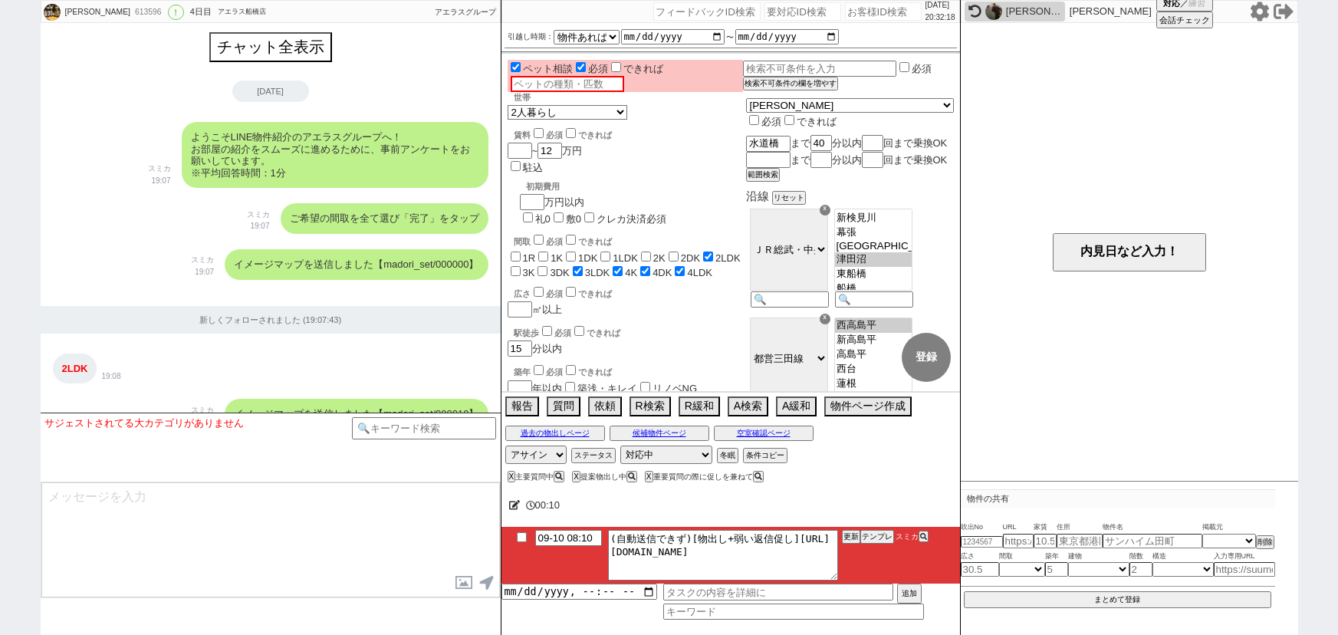
select select "3116"
select select "74"
select select "19"
select select "66"
select select "44"
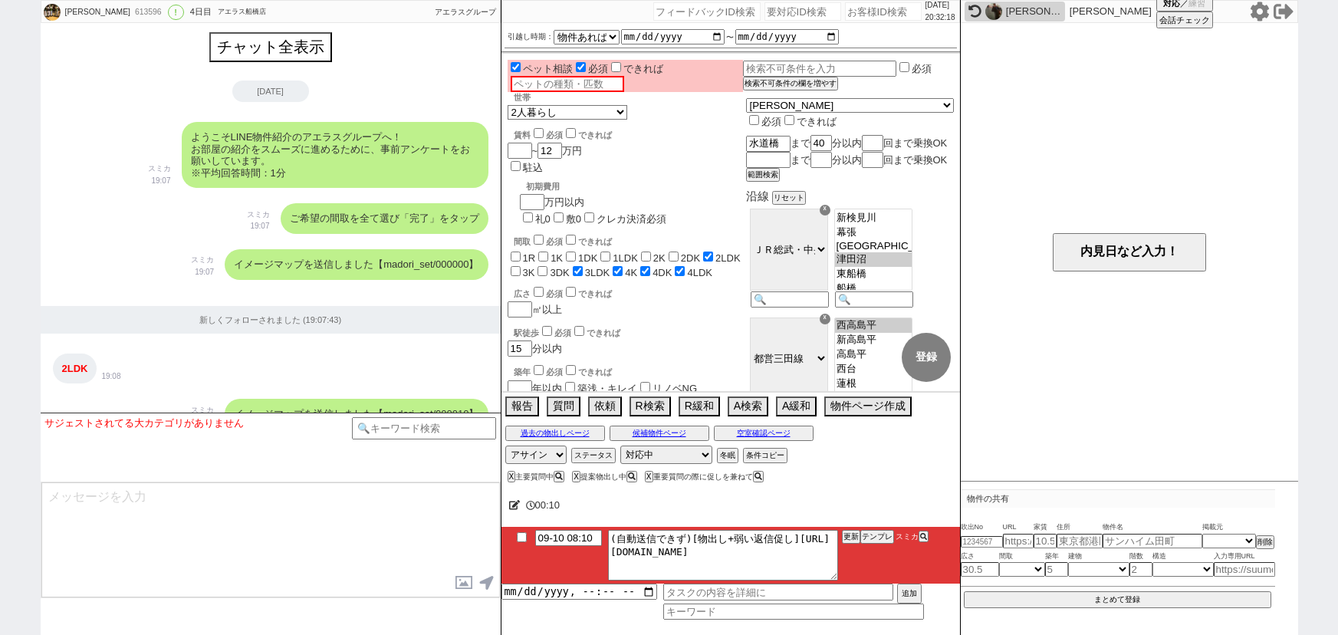
select select "33"
select select "47"
select select "50"
select select "48"
select select "56"
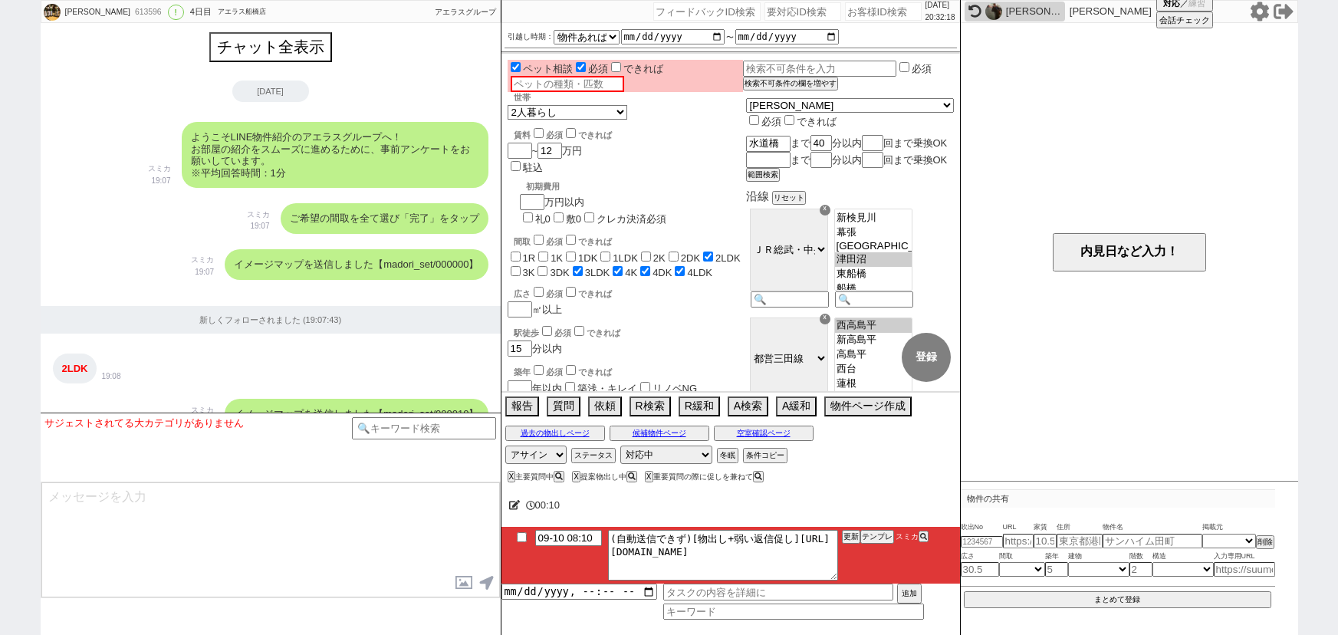
select select "52"
select select "35"
select select "29"
select select "38"
select select "53"
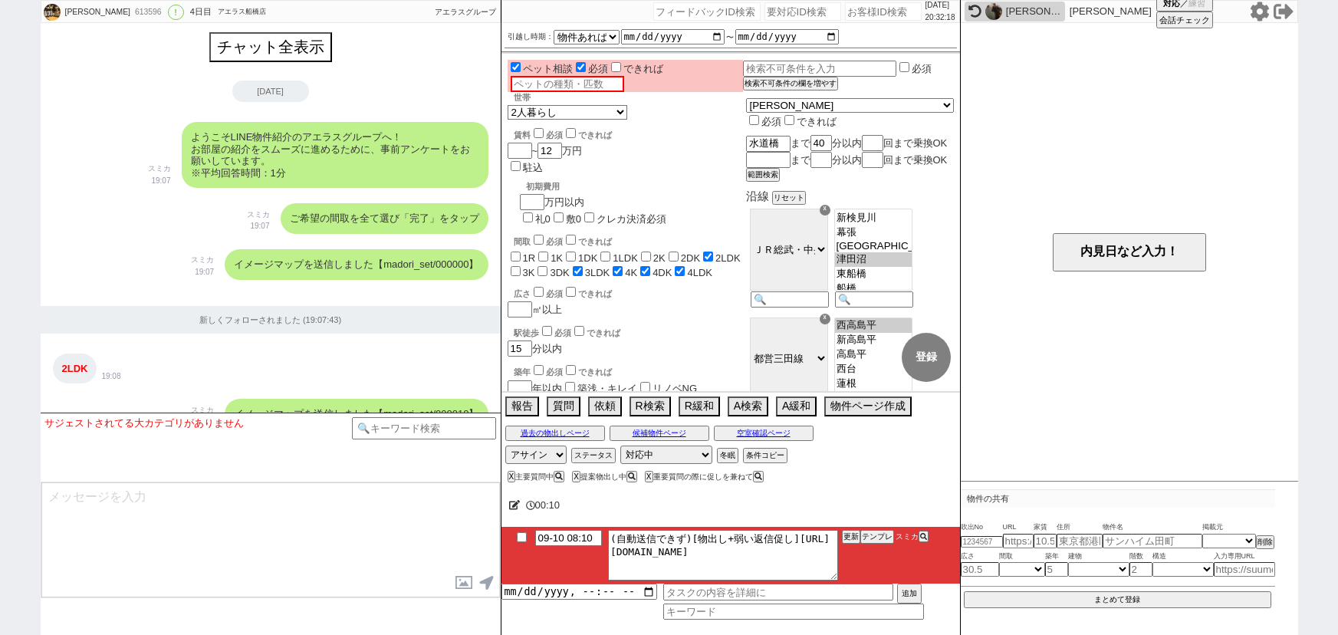
select select "36"
select select "7"
select select "12"
select select "27"
select select "11"
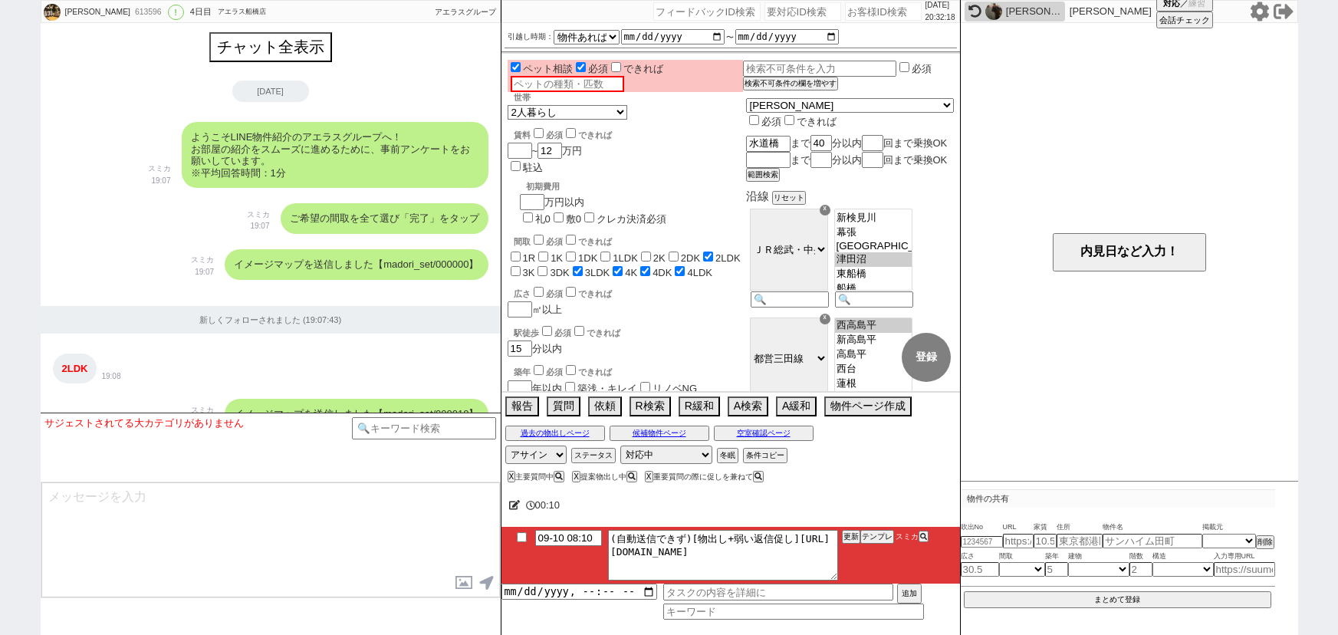
select select "76"
select select "57"
select select "54"
select select "77"
select select "30"
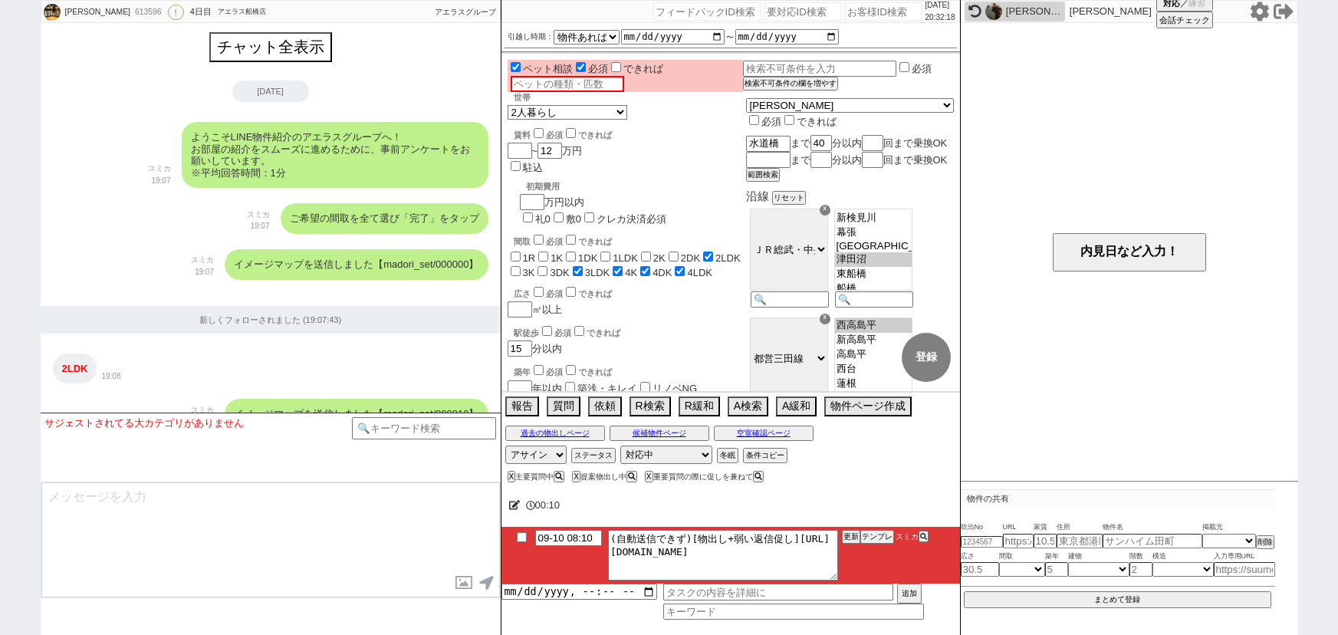
select select "34"
select select "24"
select select "61"
select select "37"
select select "73"
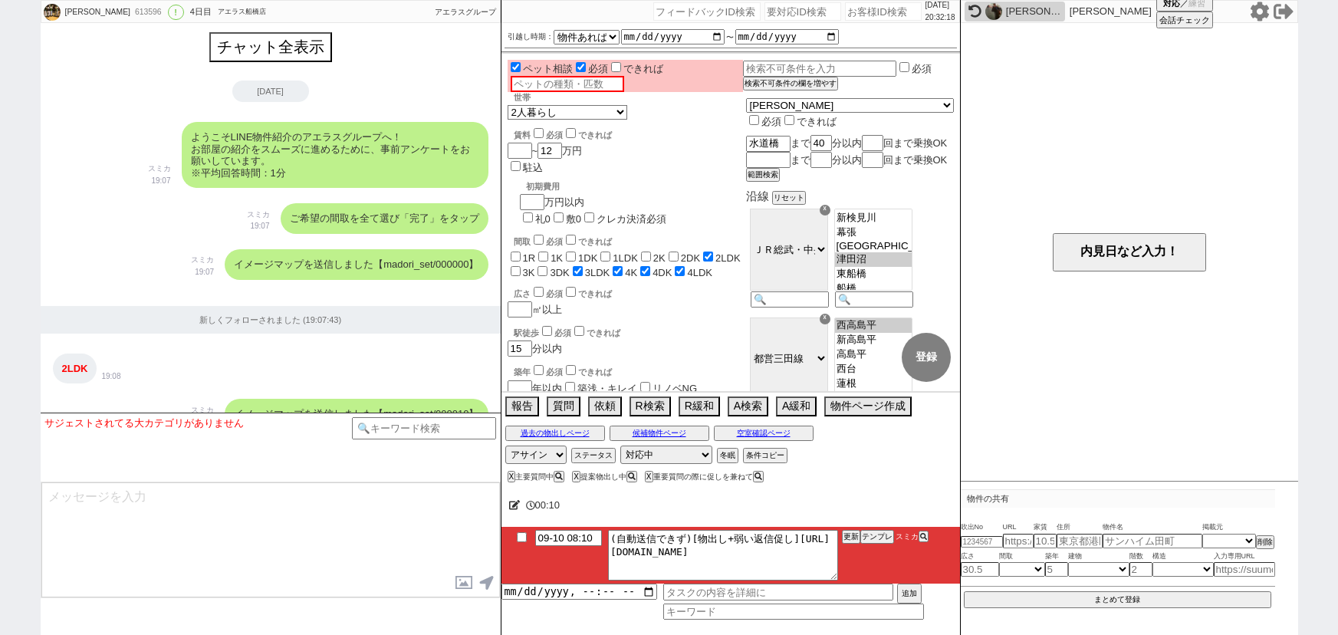
select select "[DATE]"
select select
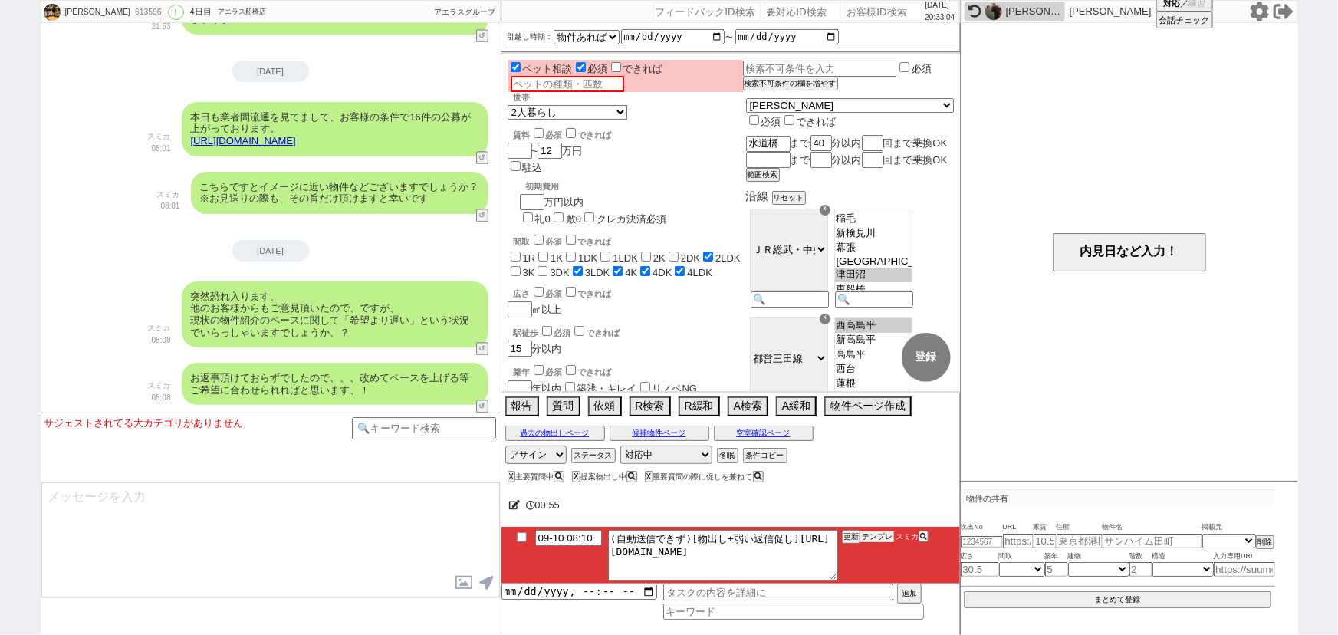
click at [874, 531] on button "テンプレ" at bounding box center [877, 536] width 34 height 11
type textarea "その後も見ておりまして、追加でピックアップしてまいりました！ https://tools.sumika.live/pages/vzwa13s 特に2件目の石井…"
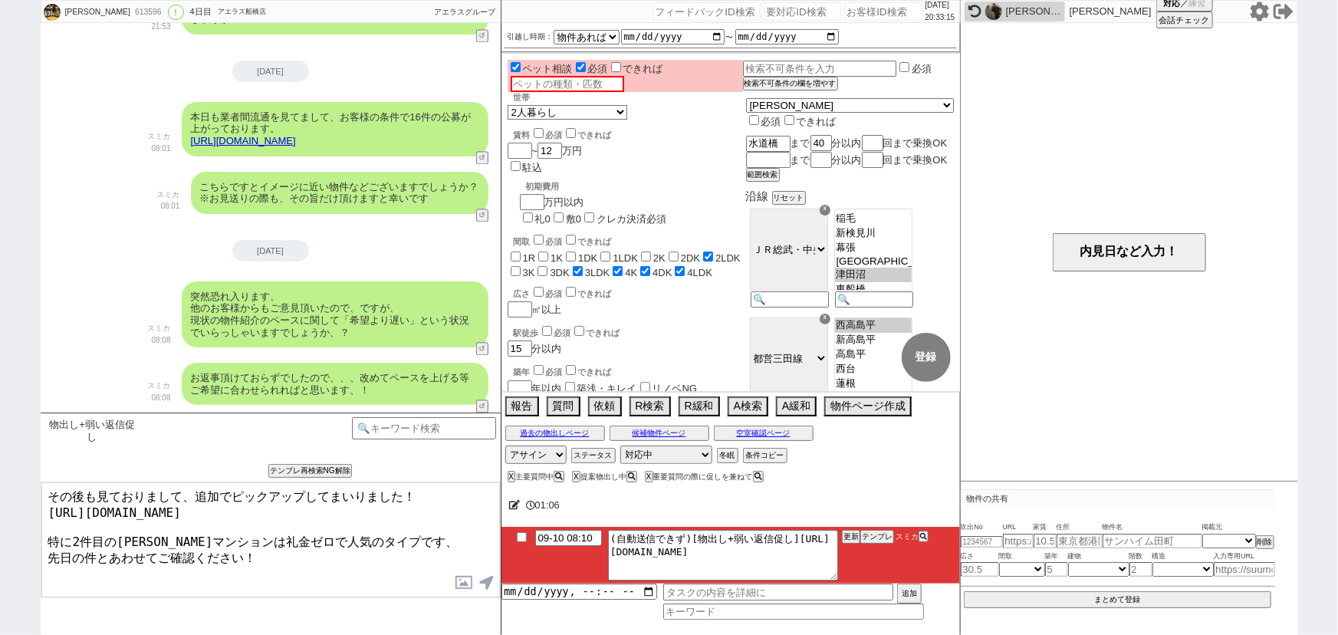
click at [202, 554] on textarea "その後も見ておりまして、追加でピックアップしてまいりました！ https://tools.sumika.live/pages/vzwa13s 特に2件目の石井…" at bounding box center [270, 539] width 458 height 115
checkbox input "true"
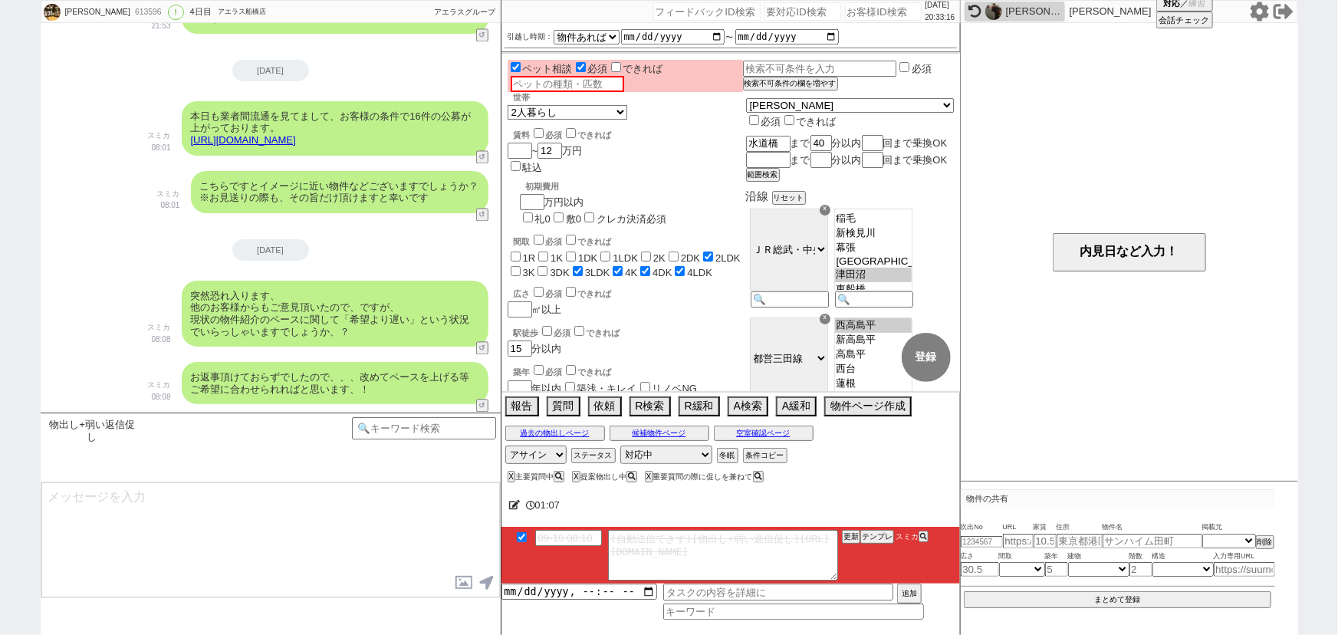
scroll to position [1765, 0]
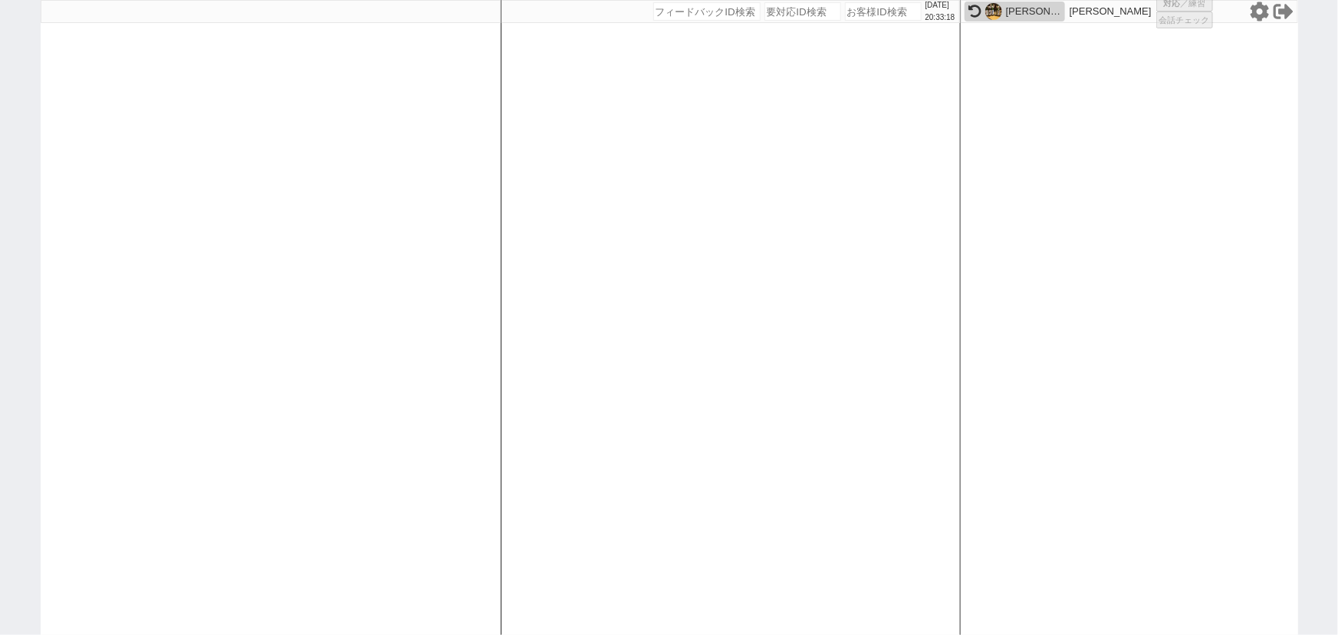
select select "2"
select select
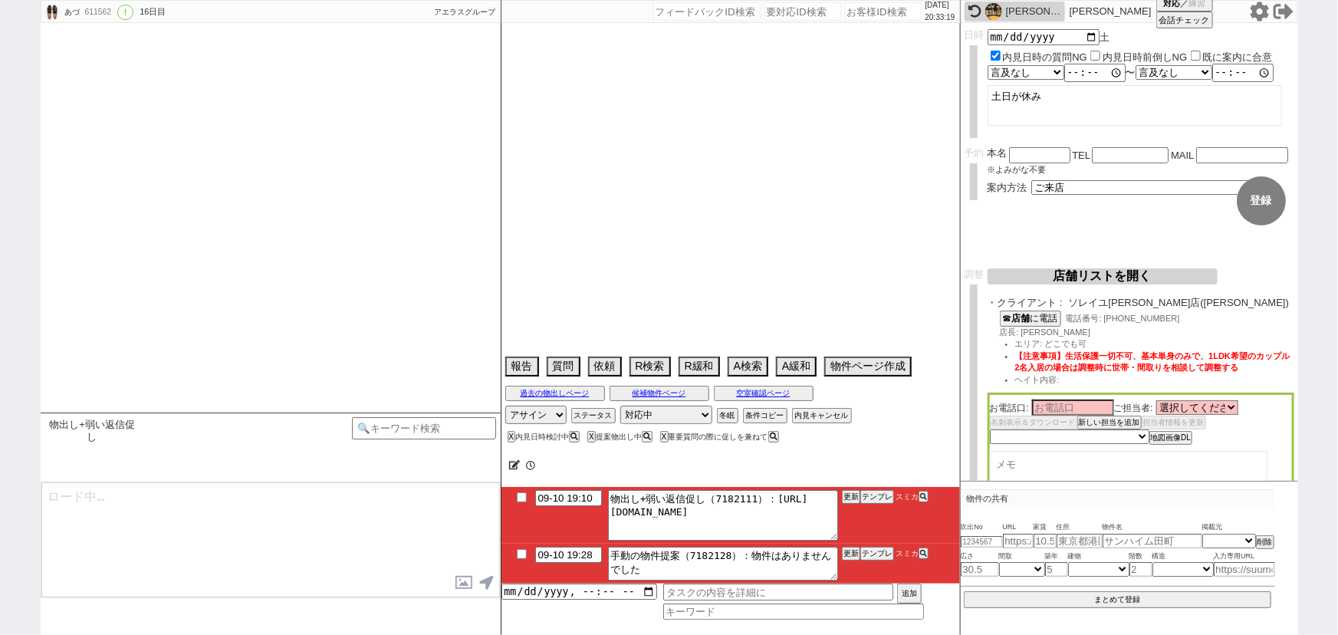
select select "2025"
select select "12"
select select "37"
select select "0"
select select "820"
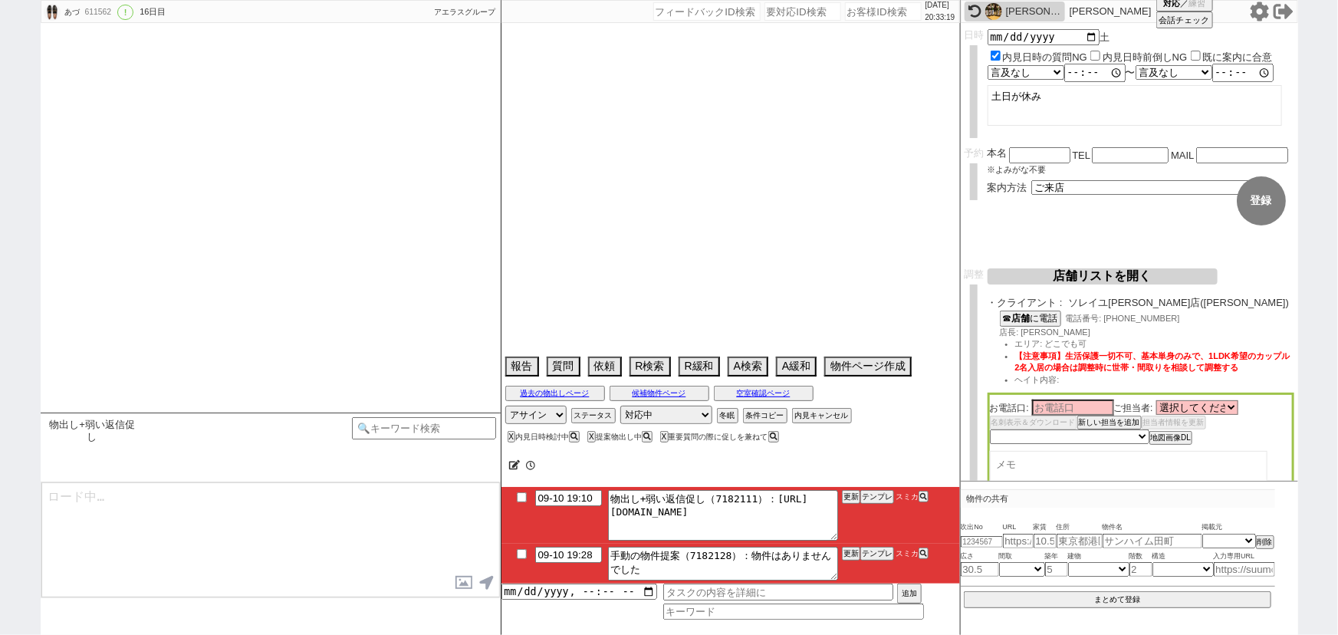
select select "71"
select select "1712"
select select "23"
select select "733"
select select "33"
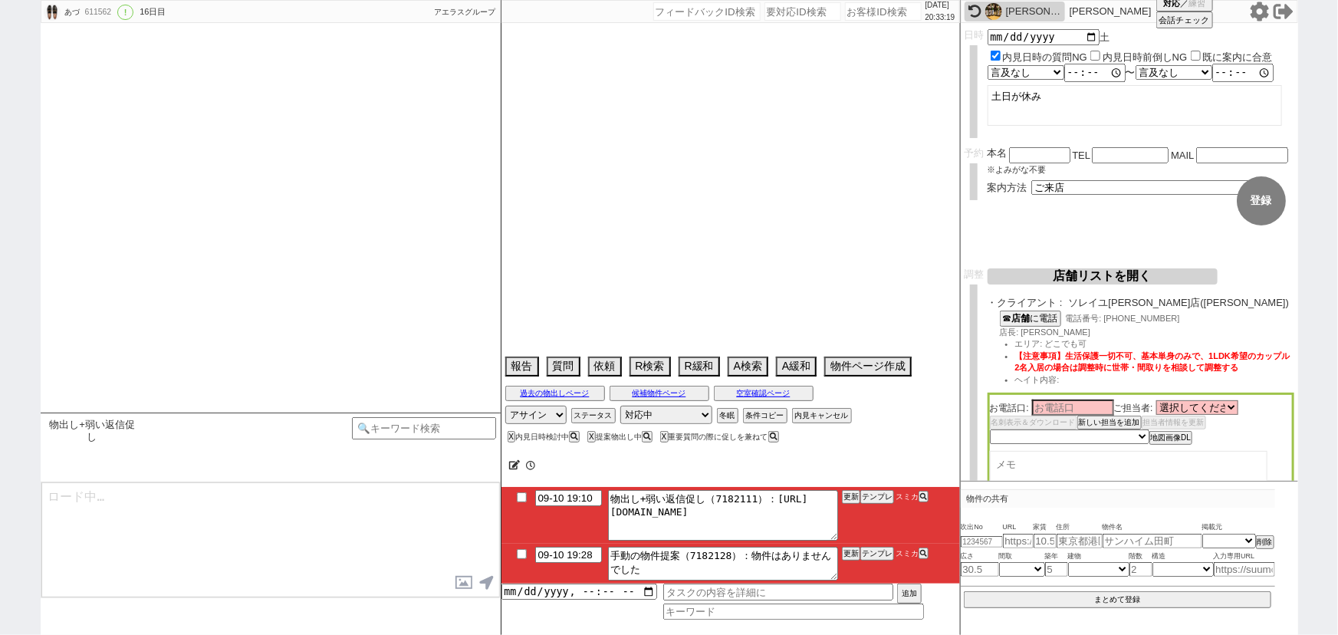
select select "69"
select select "1672"
select select "70"
select select "1685"
select select "30"
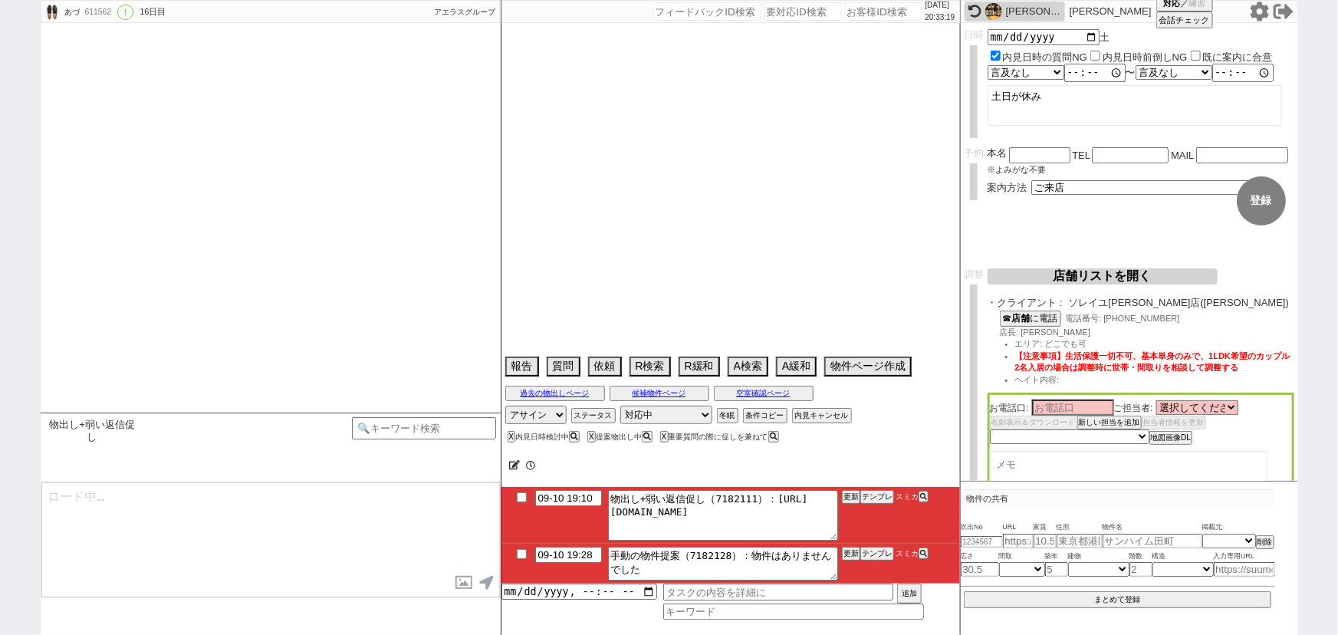
select select "924"
select select "63"
select select "1536"
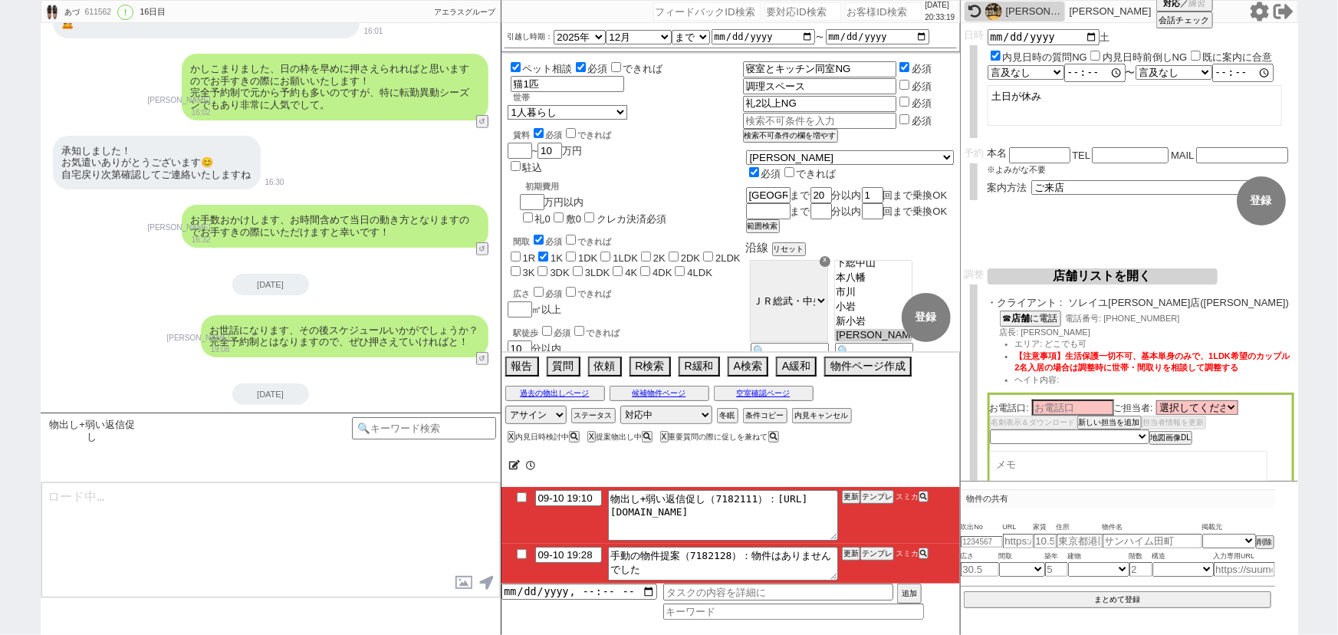
scroll to position [11, 0]
type textarea "@@【@@提案物出しのシーンですが物件が自動で取れてません。「重要質問の際に促しを兼ねて」なシーンなので手動でしっかり探して1件物出しします。物件を探してペー…"
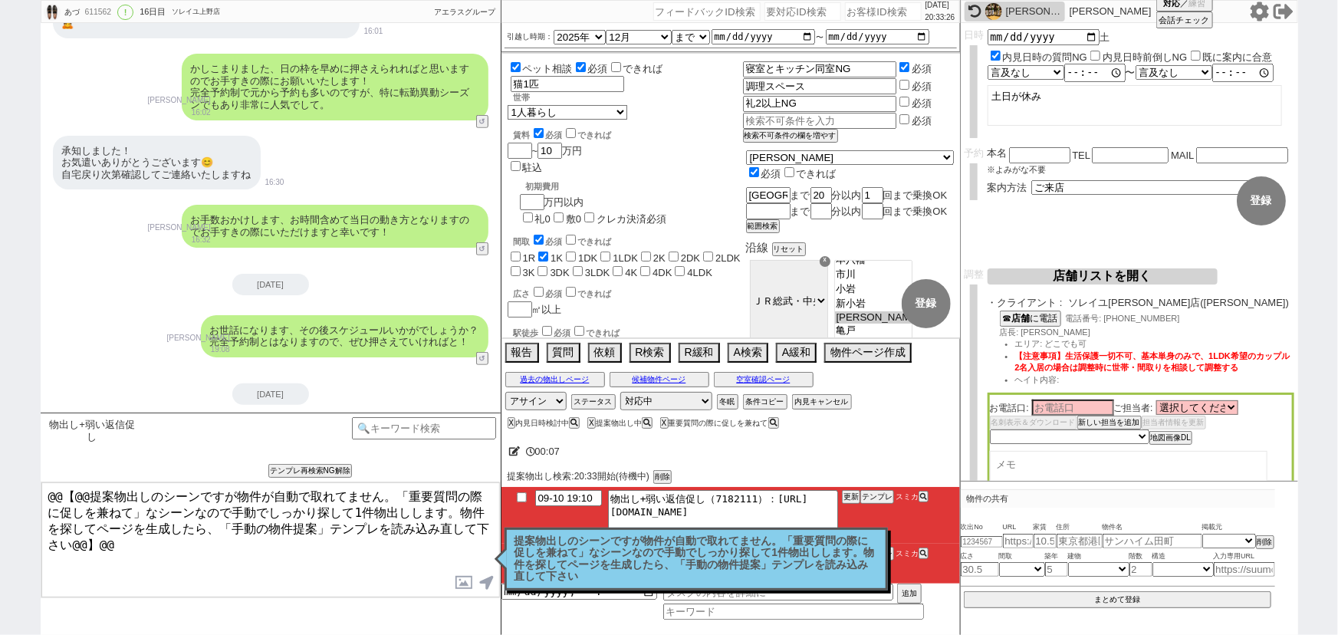
click at [857, 6] on input "number" at bounding box center [883, 11] width 77 height 18
paste input "613542"
type input "613542"
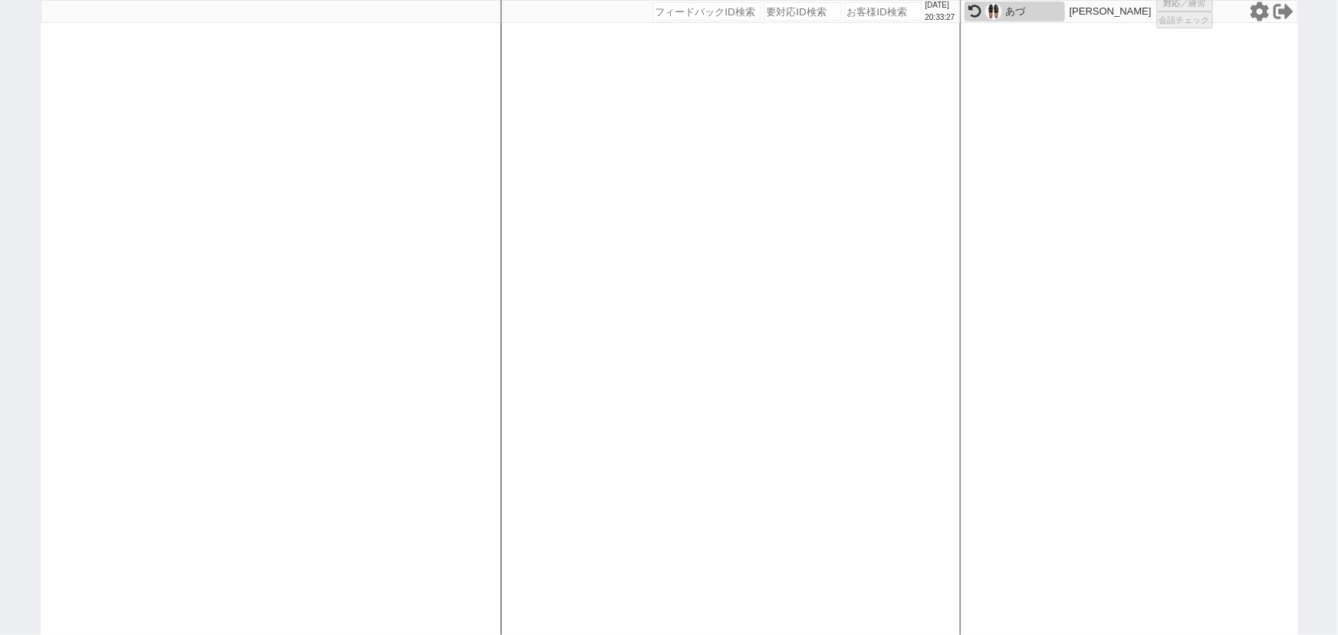
select select
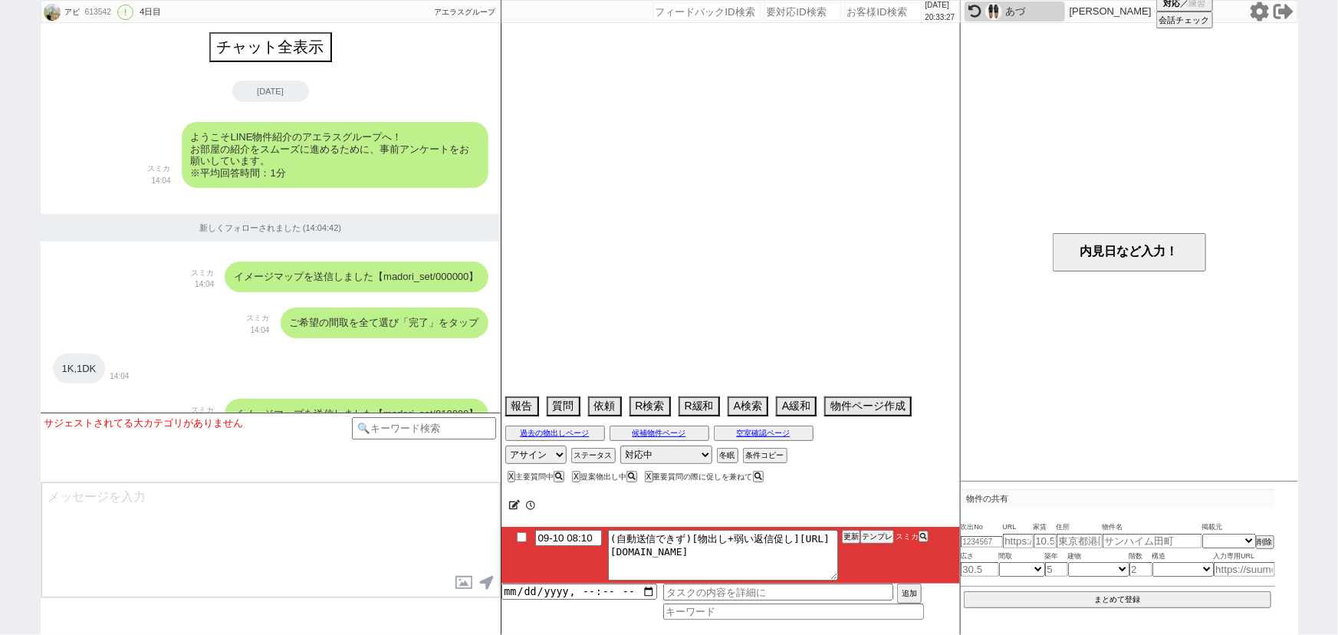
scroll to position [2047, 0]
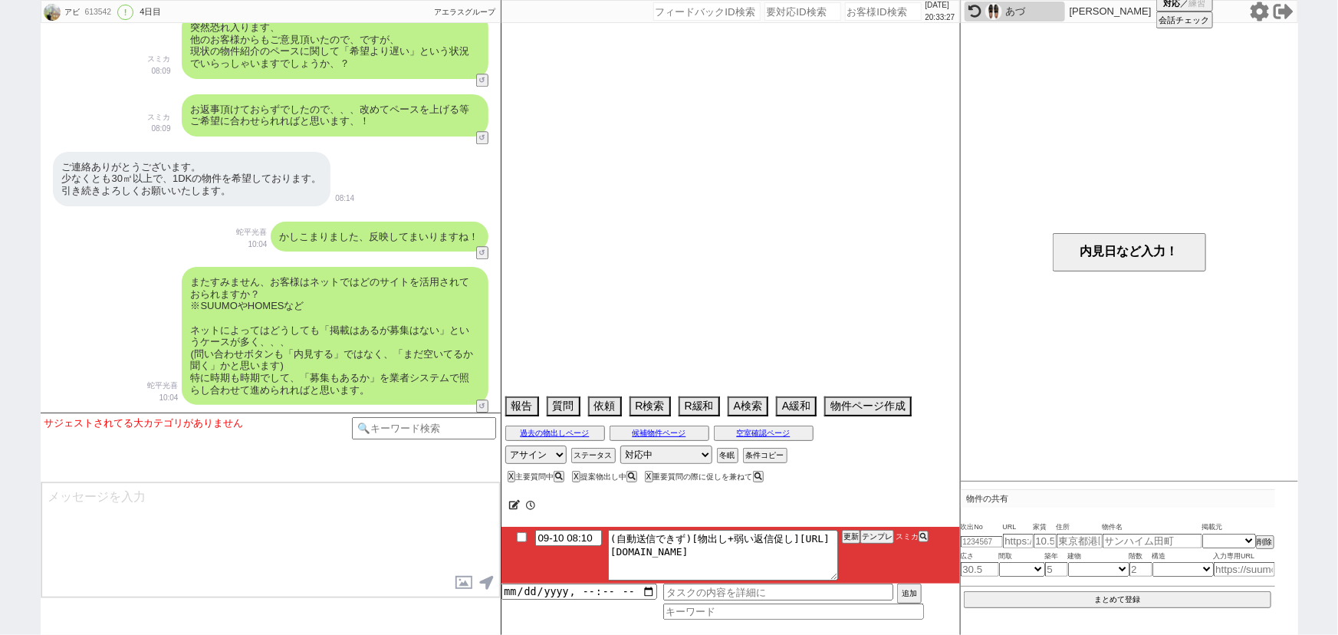
select select "2025"
select select "9"
select select "37"
select select "0"
select select "7"
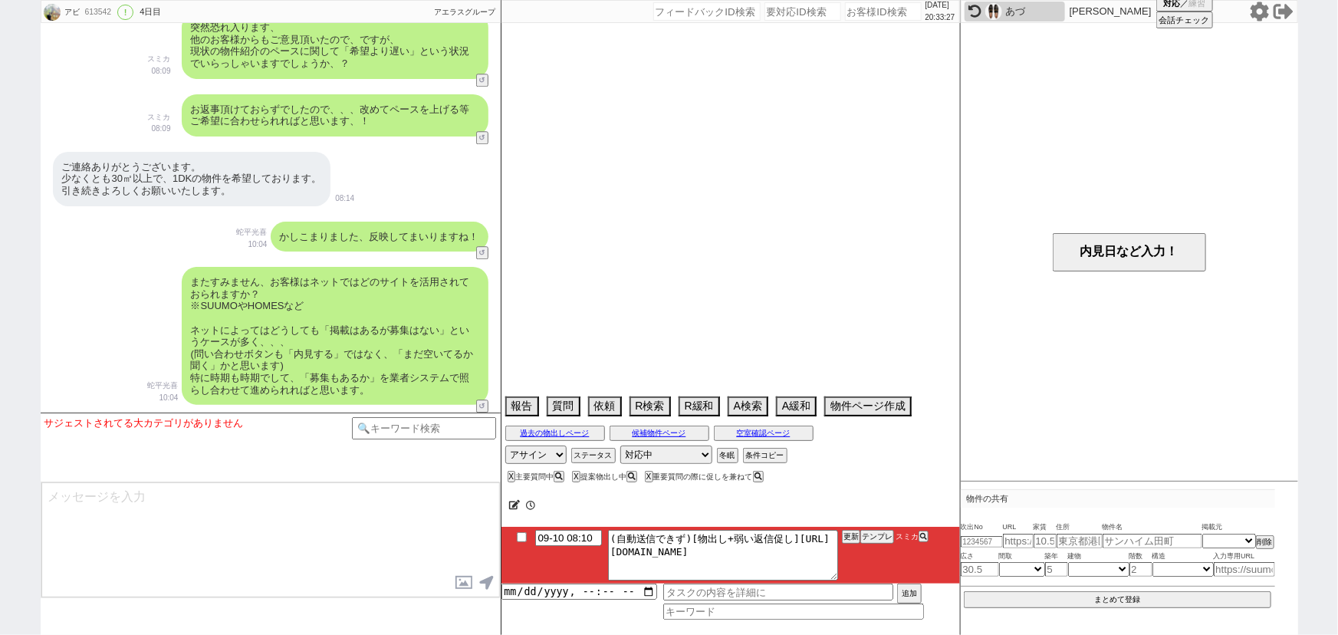
select select "12"
select select "30"
select select "69"
select select "66"
select select "1613"
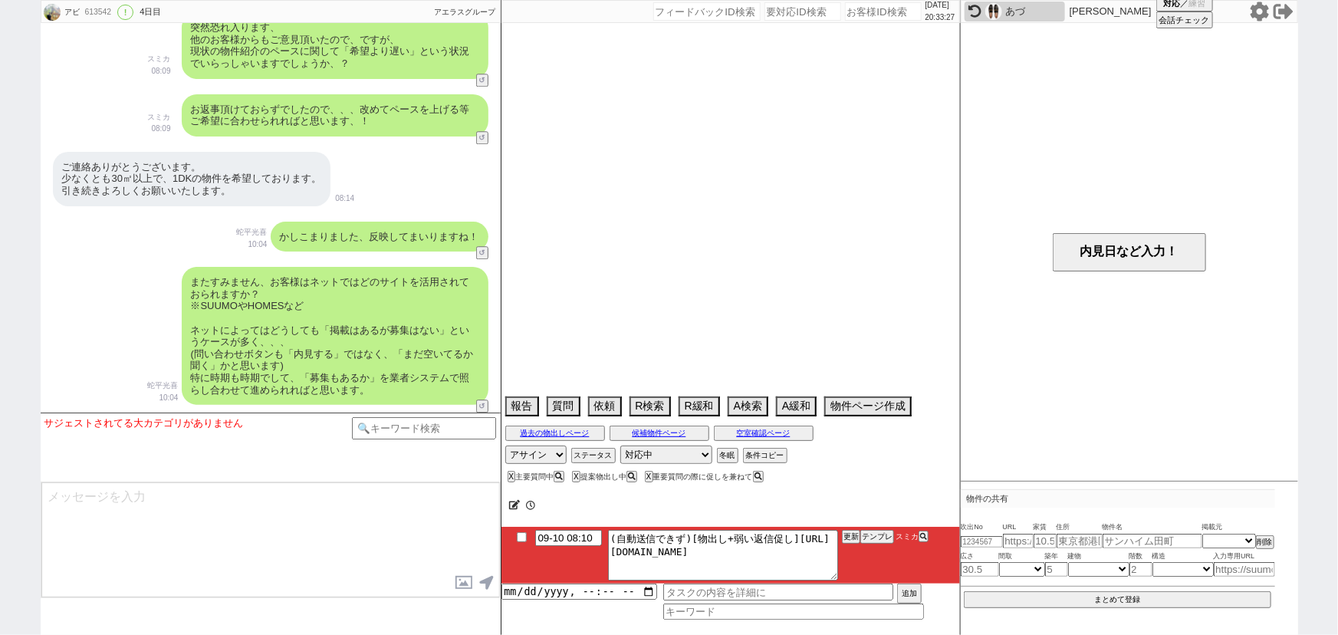
select select "33"
select select "950"
select select "34"
select select "71"
select select "1713"
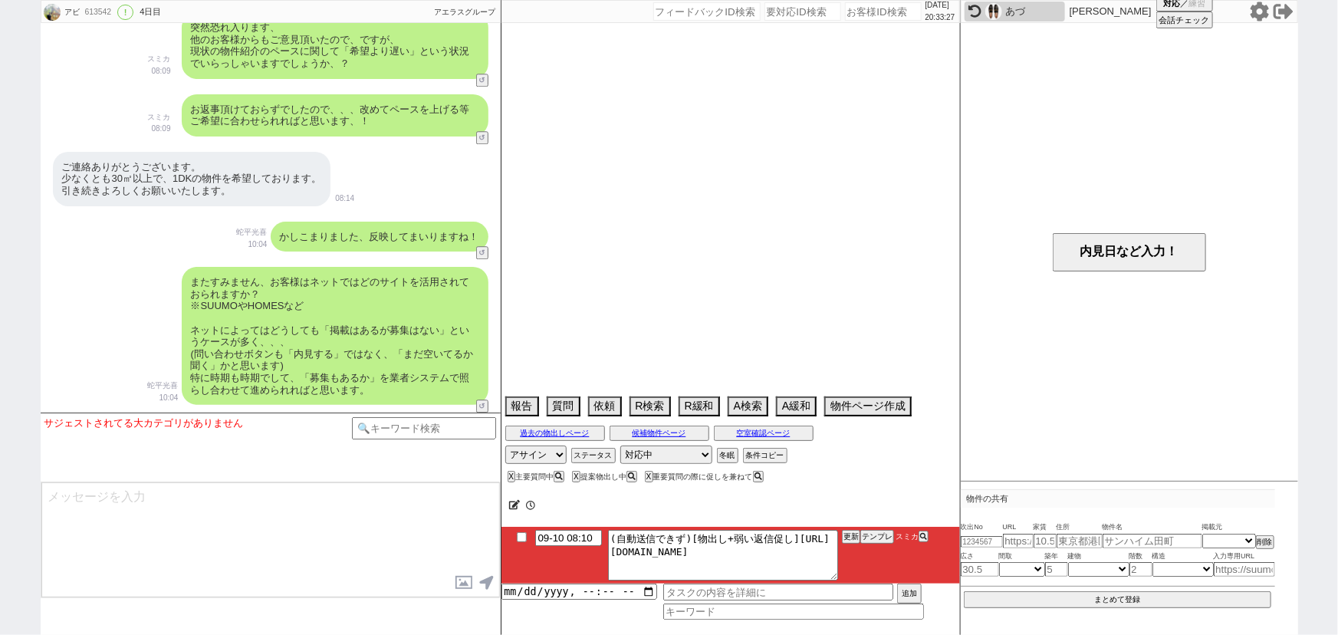
select select "822"
select select "53"
select select "1336"
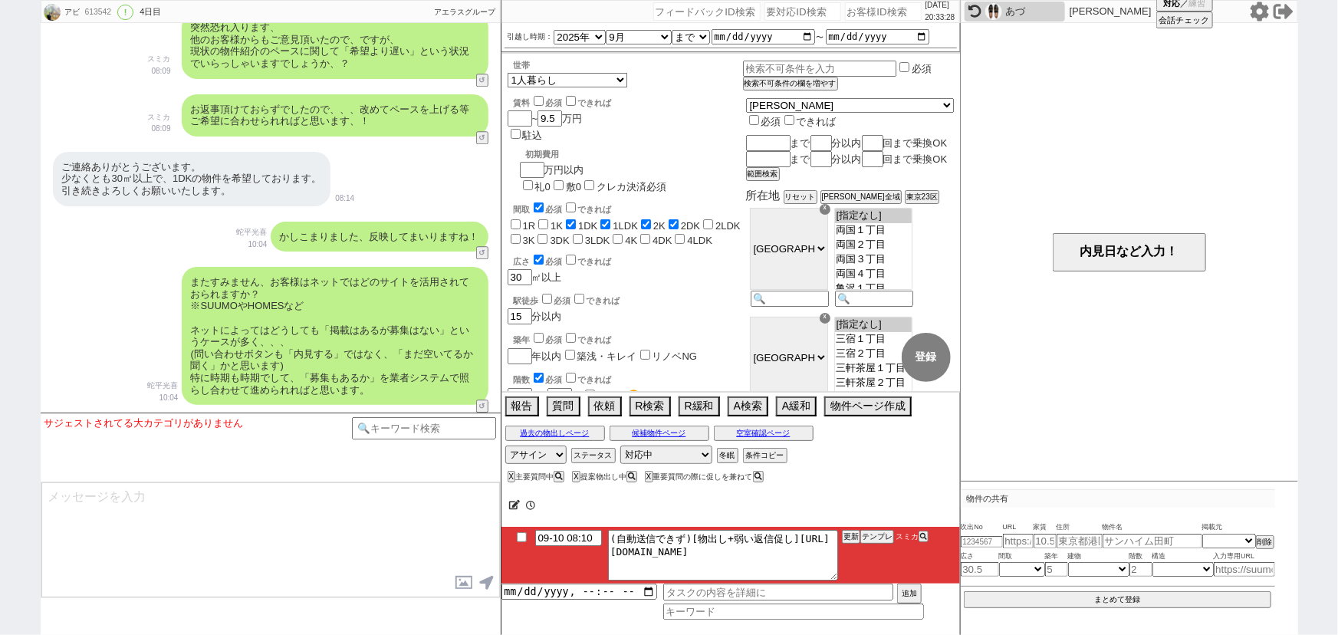
scroll to position [27, 0]
drag, startPoint x: 622, startPoint y: 548, endPoint x: 904, endPoint y: 609, distance: 287.8
click at [904, 609] on div "09-10 08:10 (自動送信できず)[物出し+弱い返信促し]https://jent-crm.com/2ng-84y191pn3984hy/introd…" at bounding box center [730, 573] width 458 height 93
click at [875, 537] on button "テンプレ" at bounding box center [877, 536] width 34 height 11
type textarea "その後も見ておりまして、追加でピックアップしてまいりました！ https://tools.sumika.live/pages/5wtk4md 特に1件目の清水…"
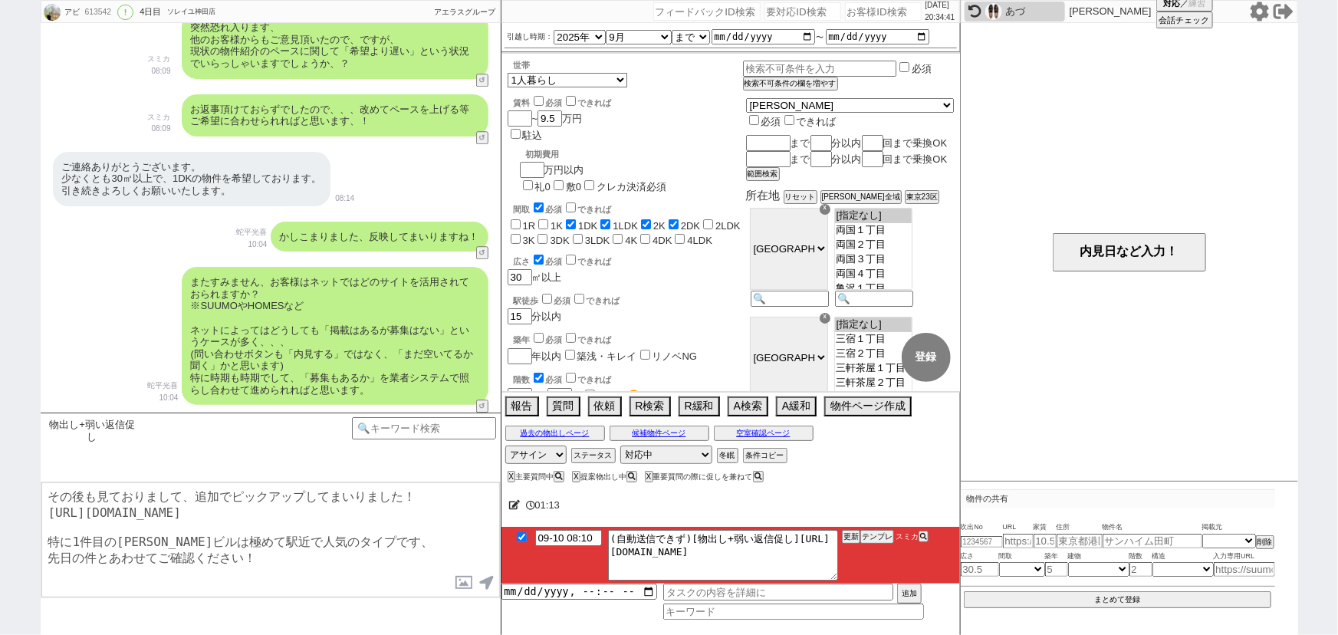
checkbox input "true"
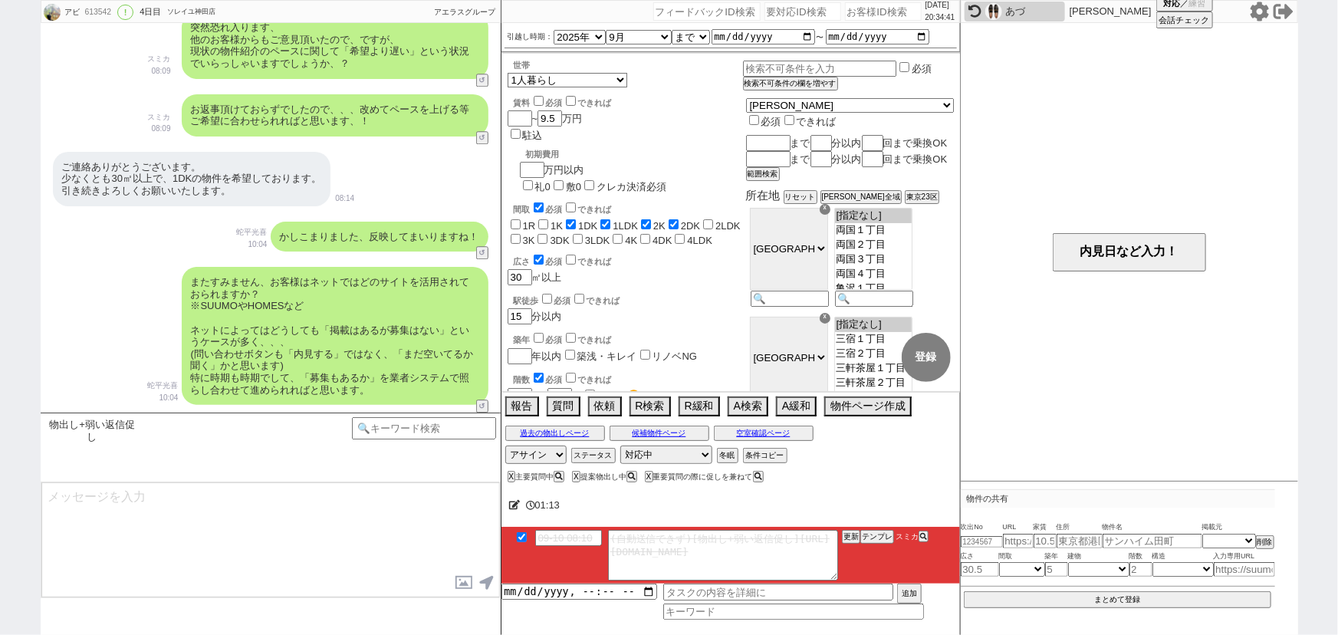
scroll to position [2205, 0]
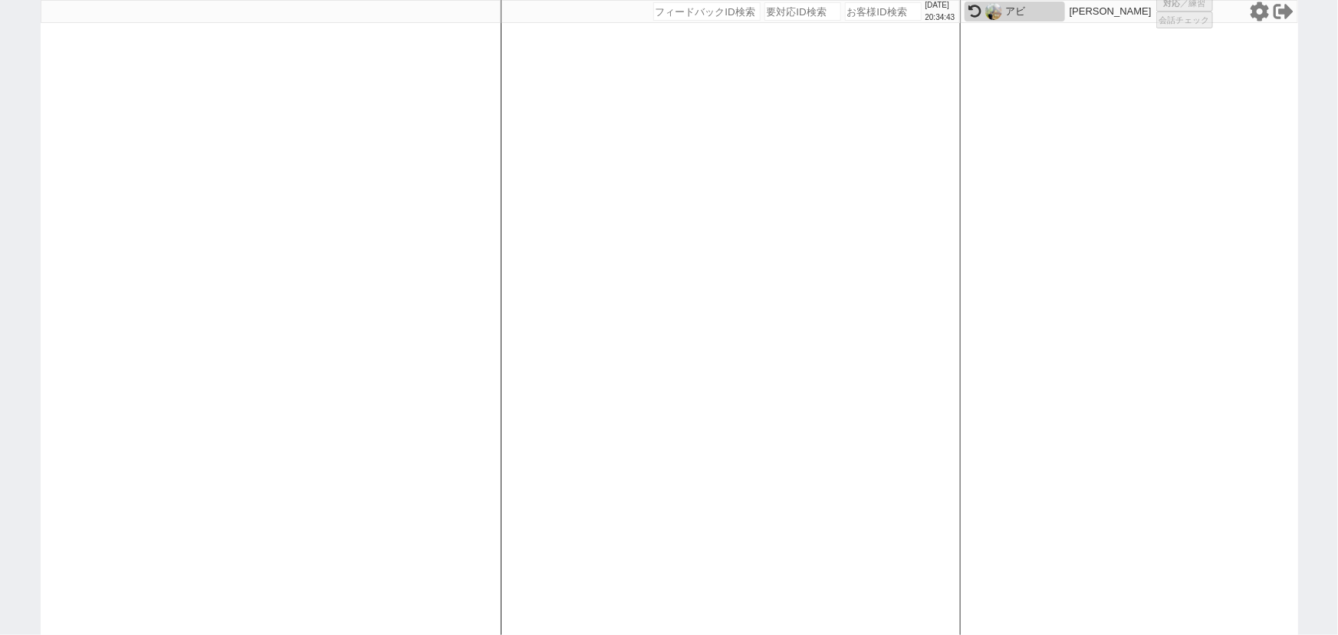
select select "1"
select select "6"
select select "2"
select select "10"
select select
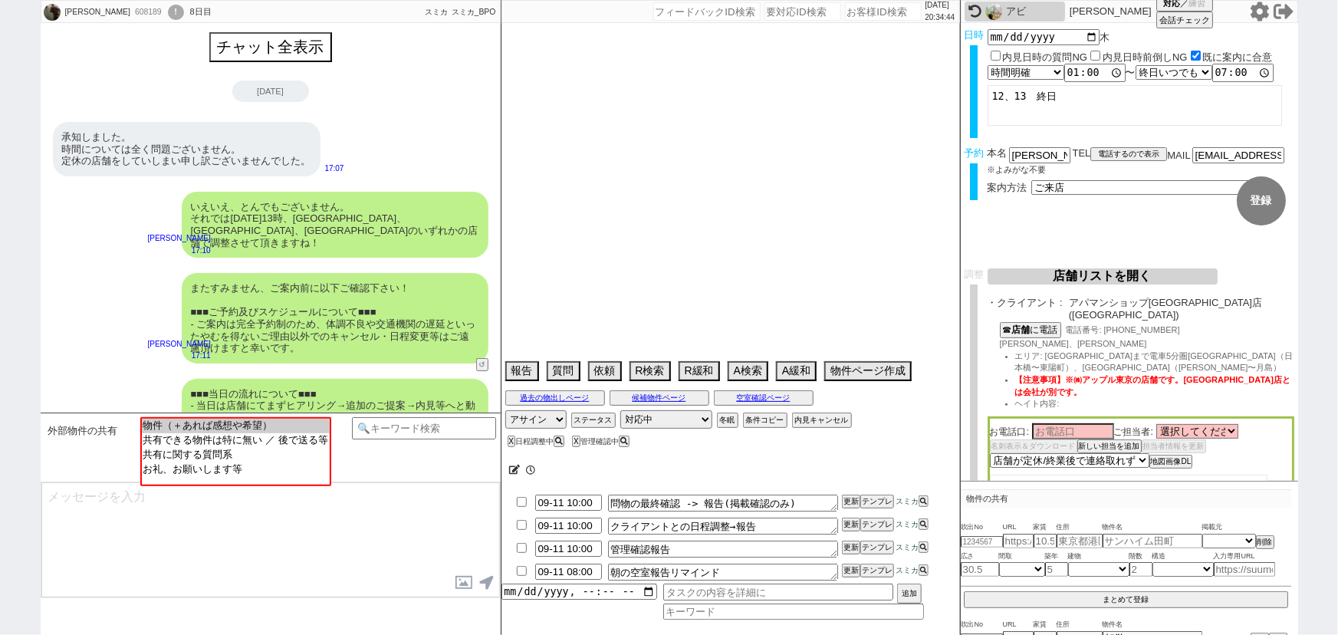
scroll to position [647, 0]
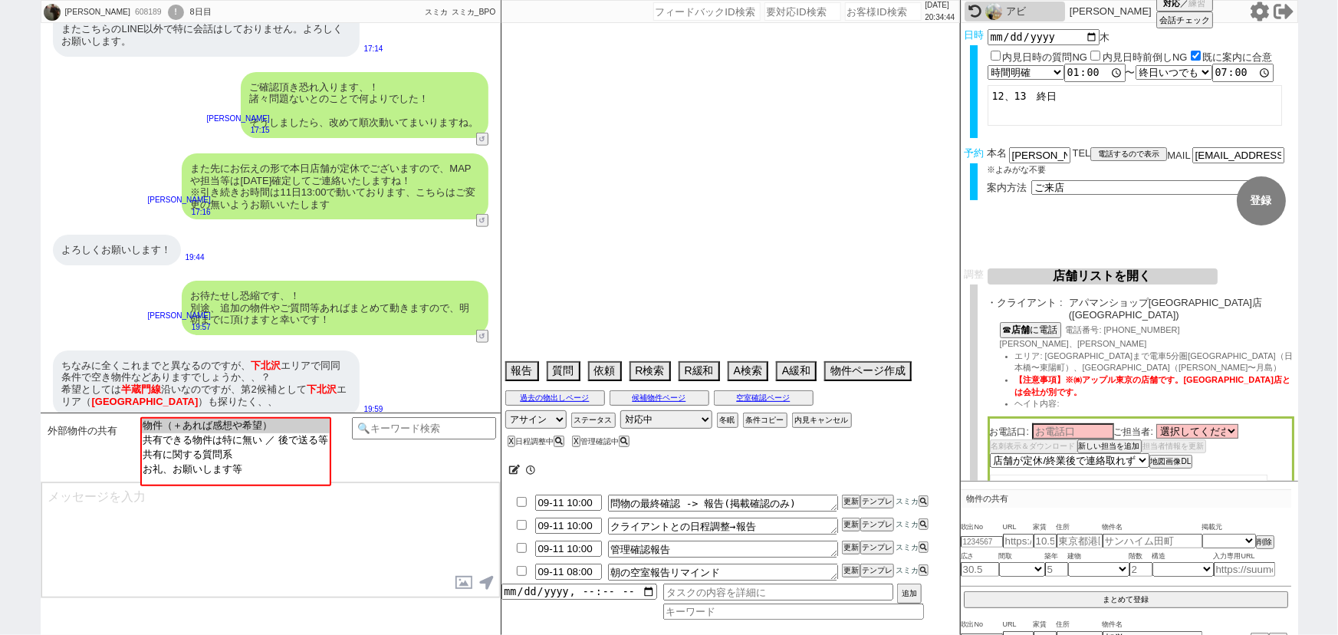
select select "2025"
select select "10"
select select "36"
select select "0"
select select "2"
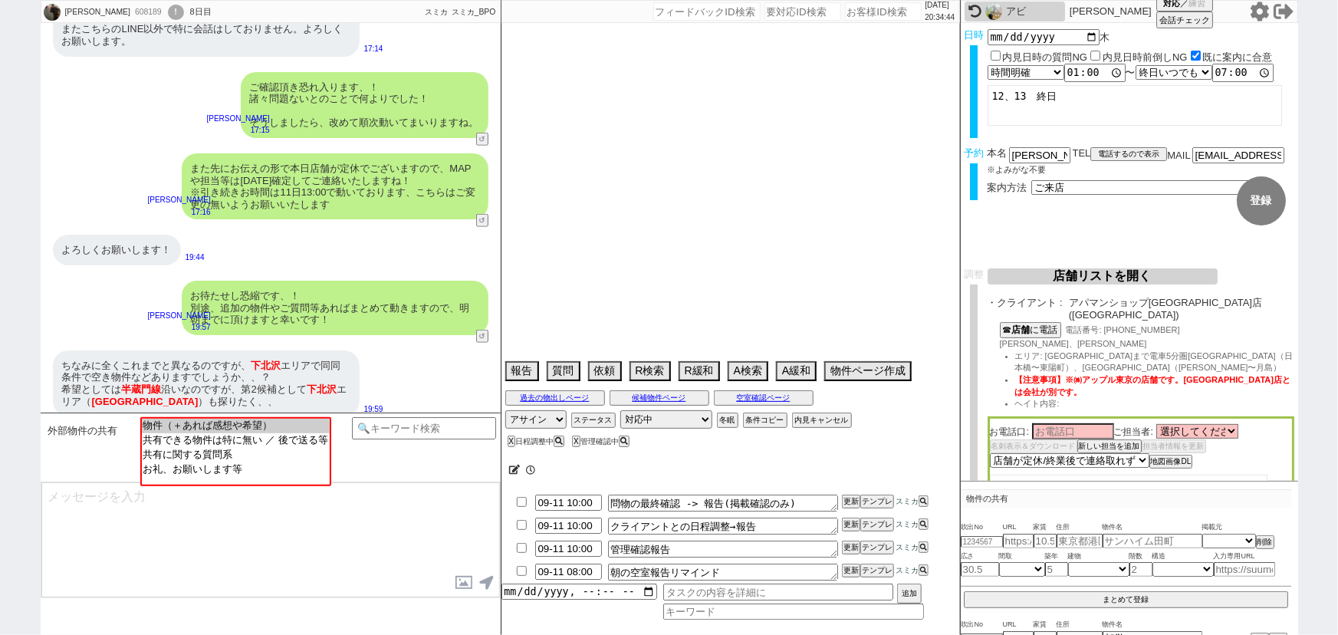
select select "3"
select select "4"
select select "5"
select select "6"
select select "7"
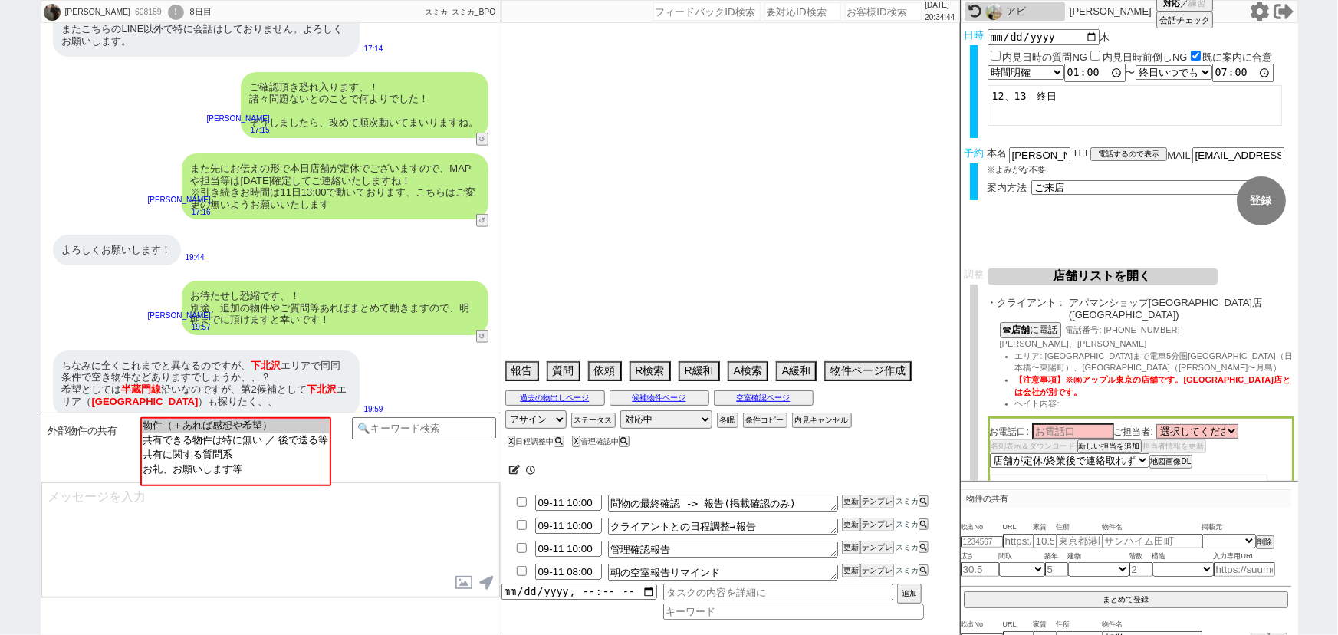
select select "8"
select select "9"
select select "10"
select select "11"
select select "12"
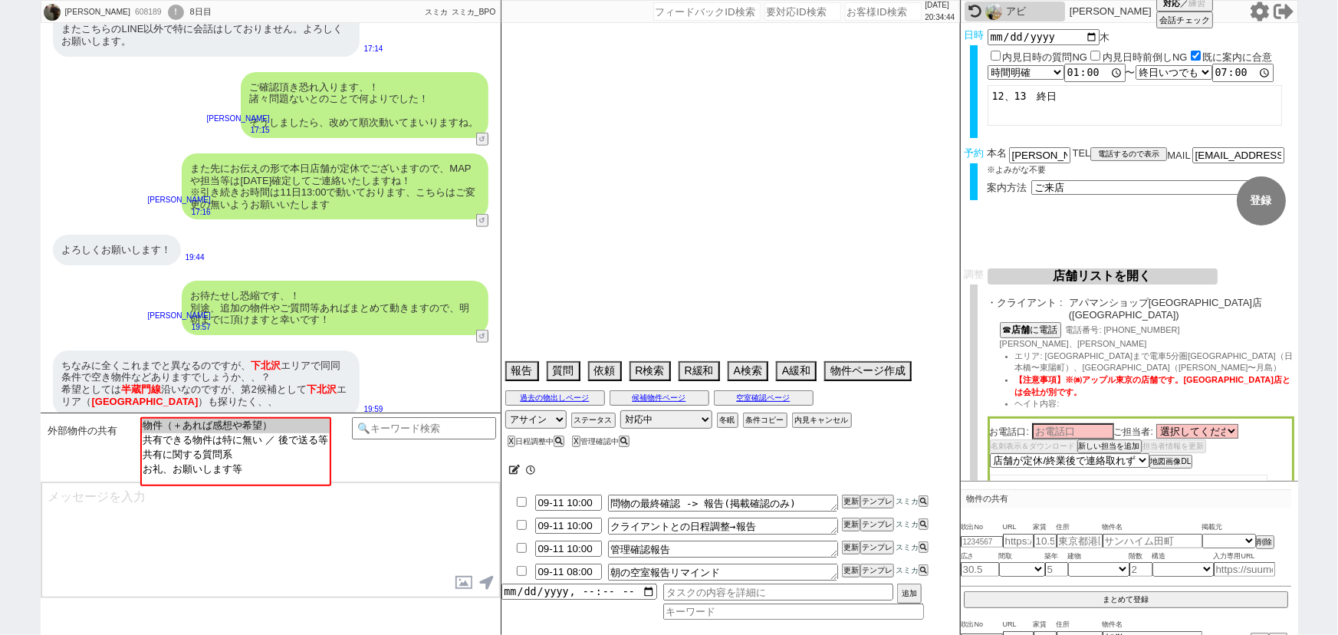
select select "13"
select select "14"
select select "15"
select select "16"
select select "17"
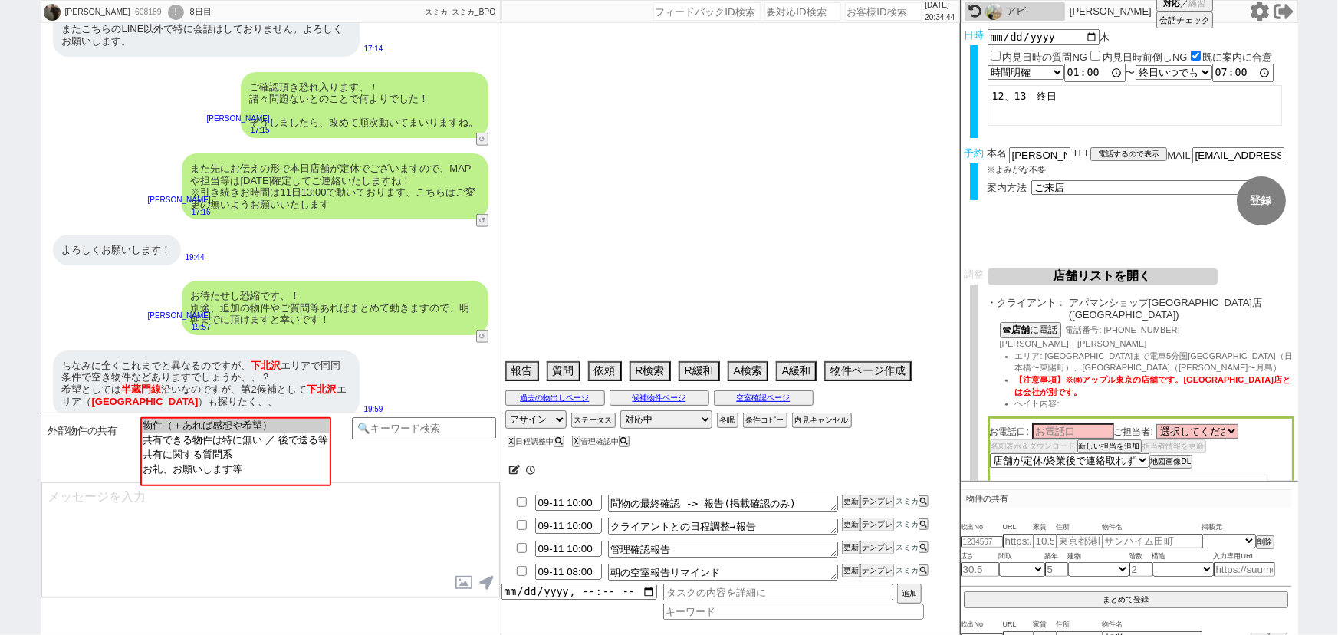
select select "18"
select select "19"
select select "20"
select select "21"
select select "22"
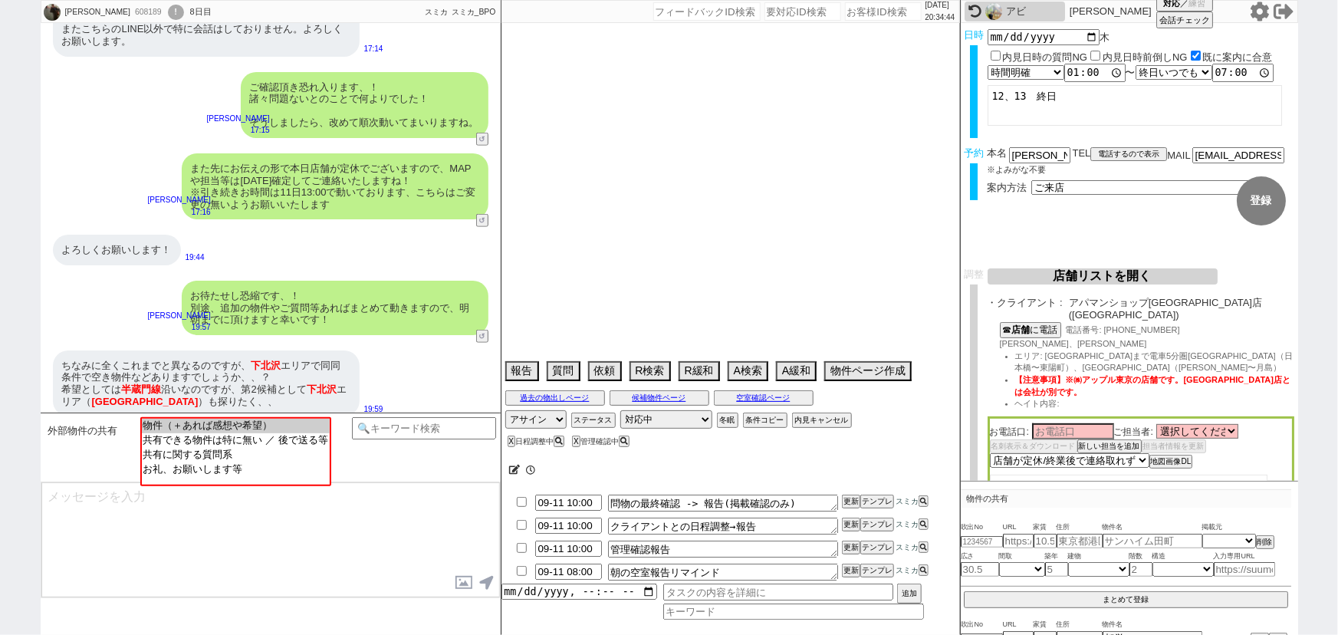
select select "23"
select select "24"
select select "25"
select select "26"
select select "27"
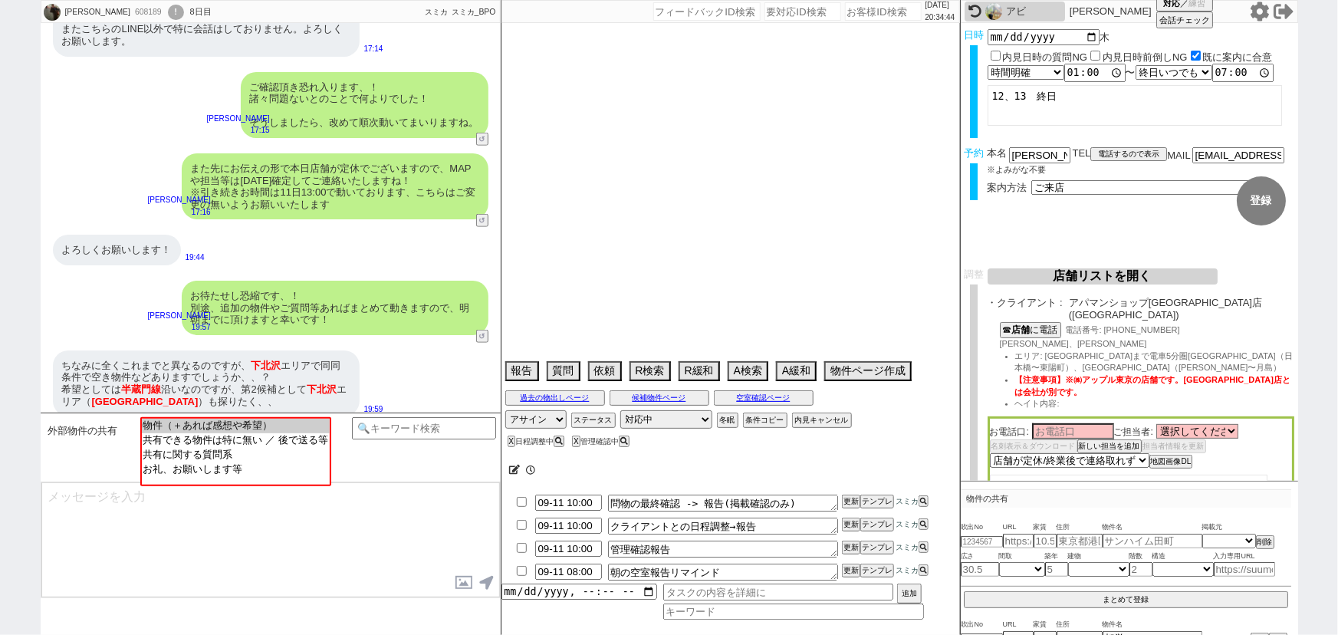
select select "28"
select select "29"
select select "30"
select select "31"
select select "32"
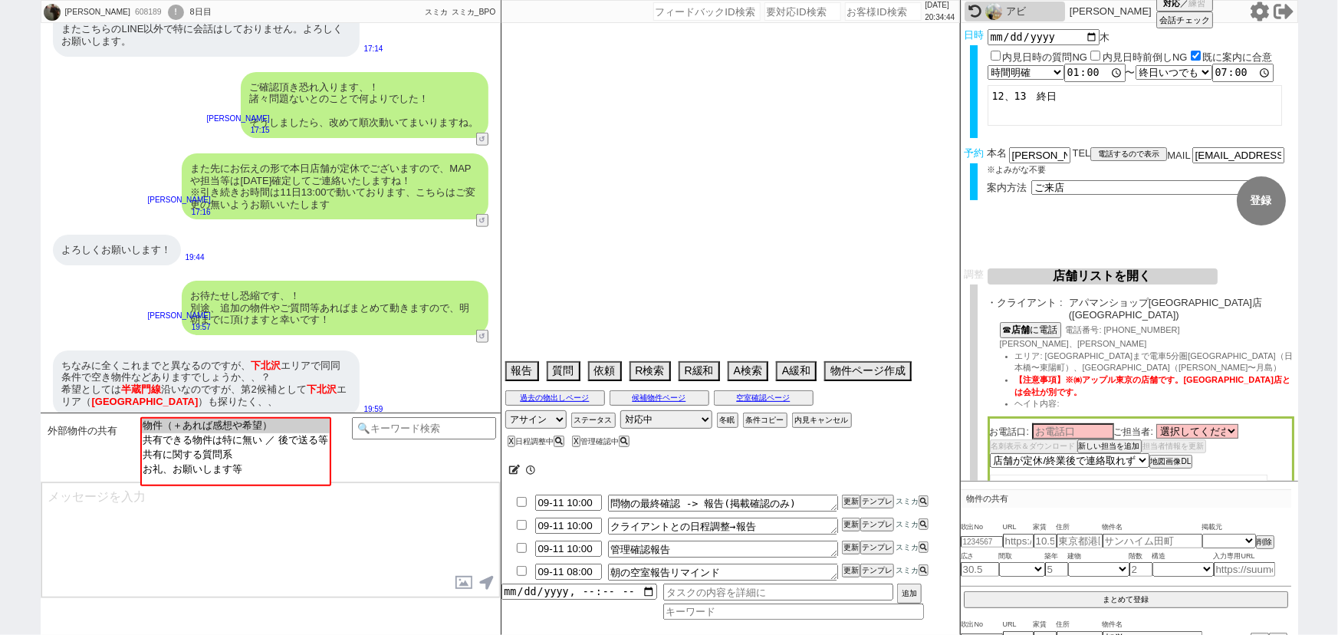
select select "33"
select select "34"
select select "35"
select select "36"
select select "37"
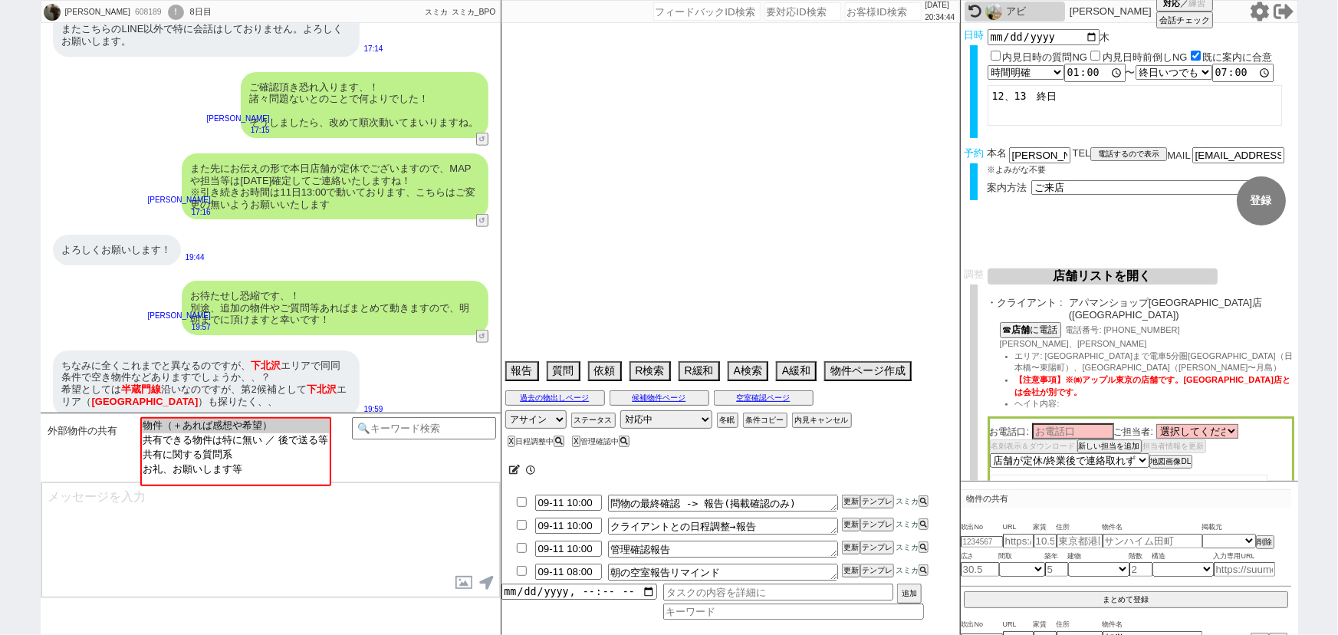
select select "38"
select select "39"
select select "40"
select select "41"
select select "42"
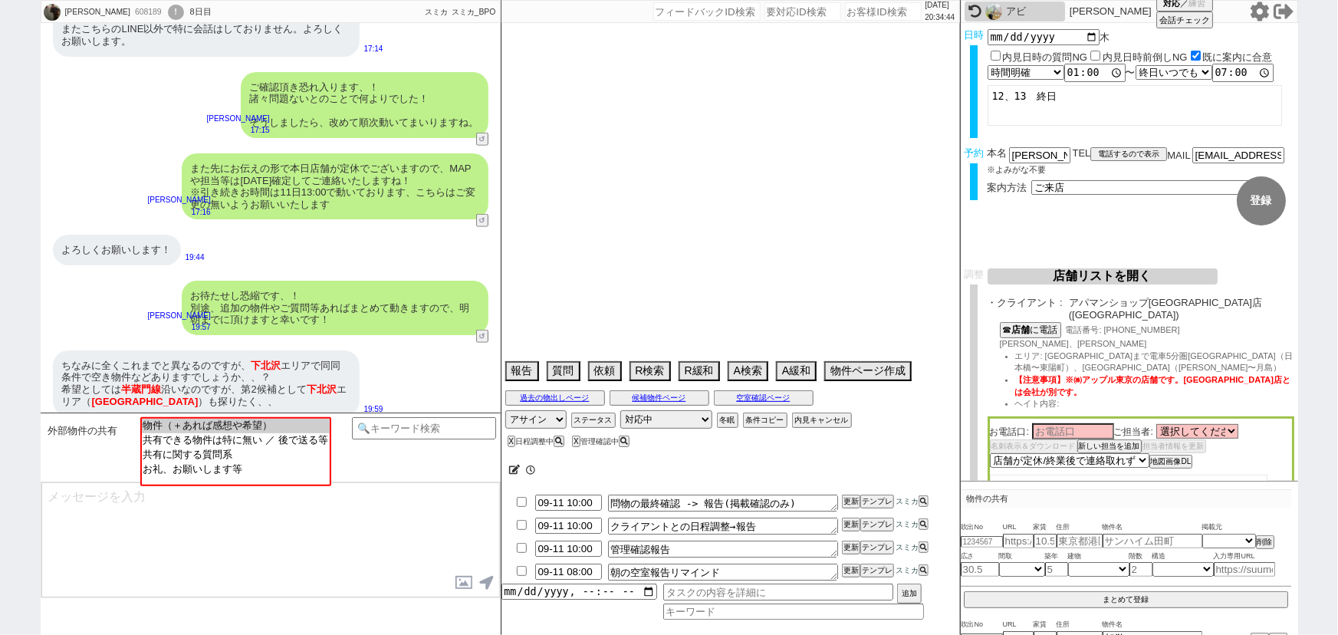
select select "43"
select select "45"
select select "46"
select select "47"
select select "48"
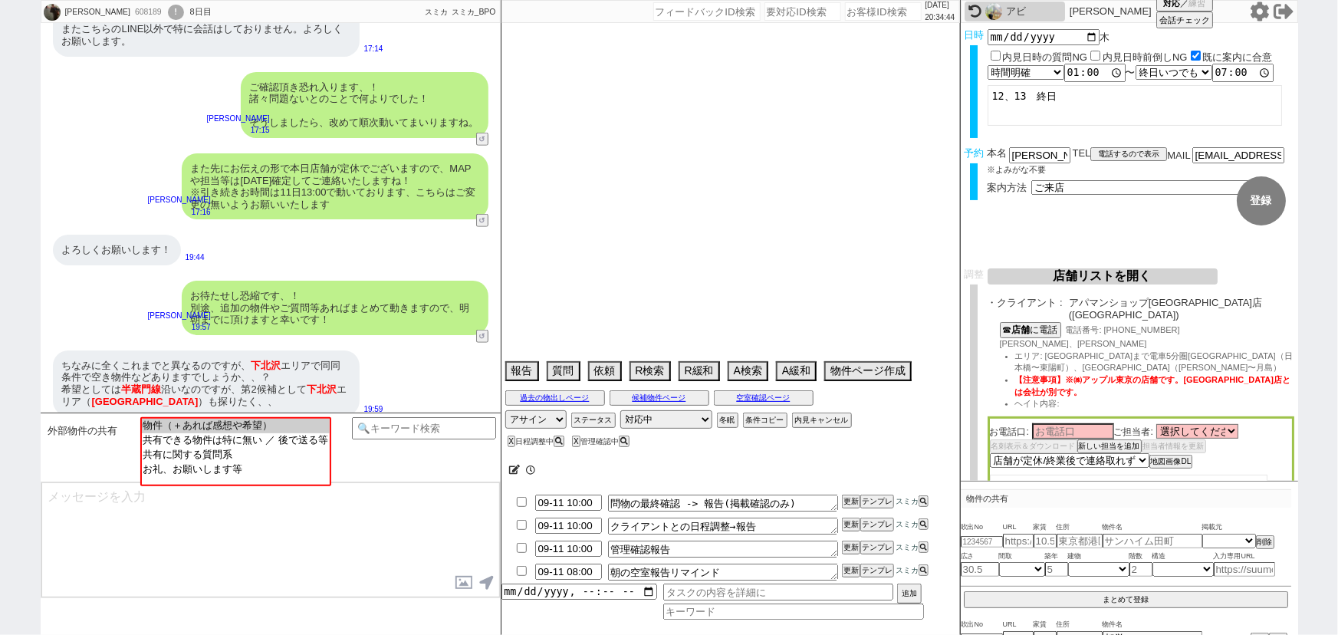
select select "49"
select select "50"
select select "53"
select select "66"
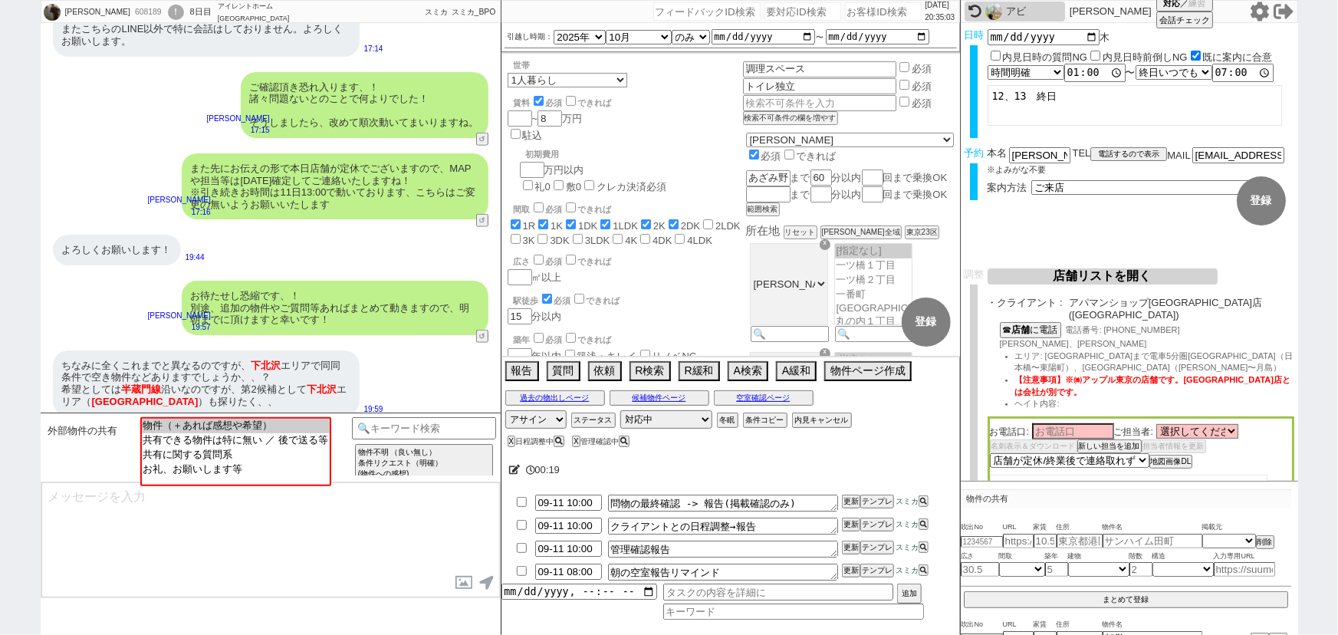
click at [862, 15] on input "number" at bounding box center [883, 11] width 77 height 18
paste input "613222"
type input "613222"
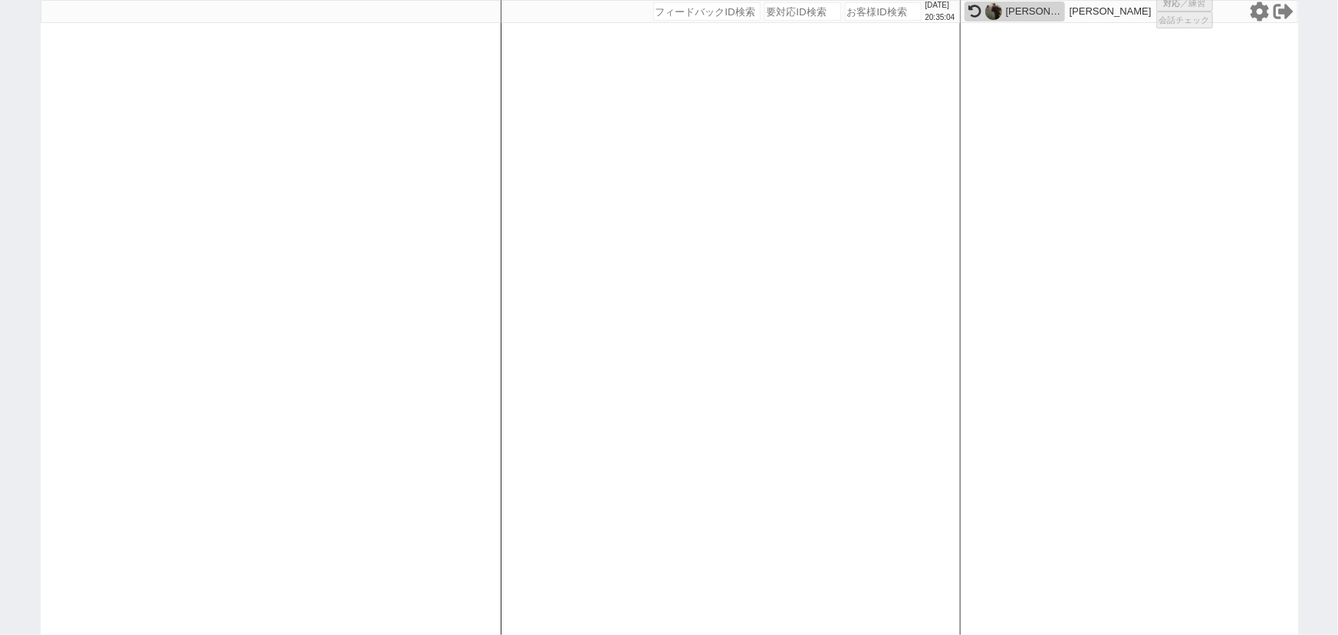
select select "6"
select select "2"
select select "5"
select select
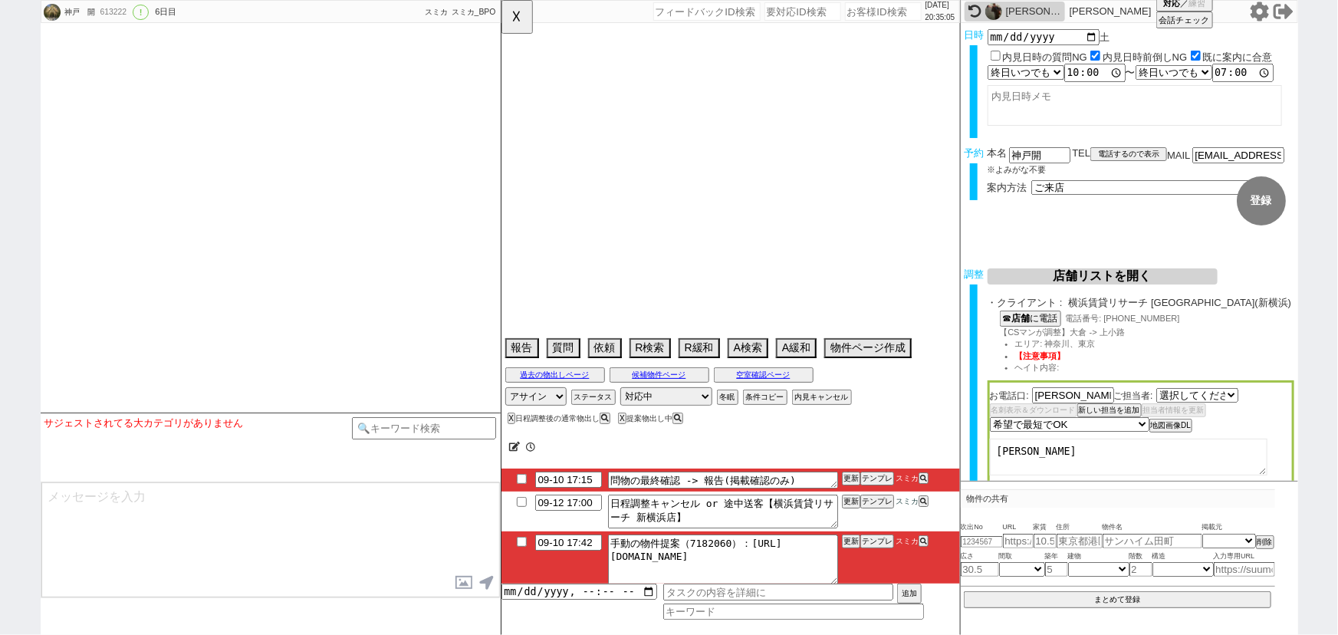
select select "2826"
type textarea "@当日までの他社予定なし"
select select "2025"
select select "10"
select select "33"
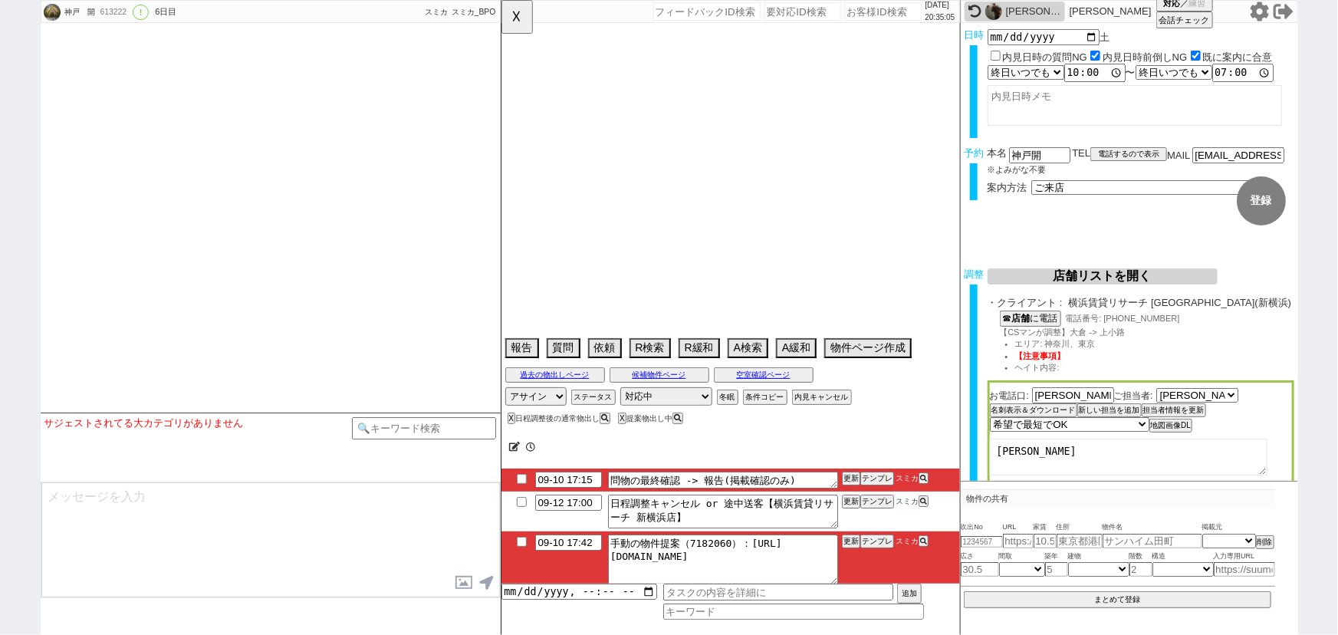
select select "1"
select select "17"
select select "46"
select select "1203"
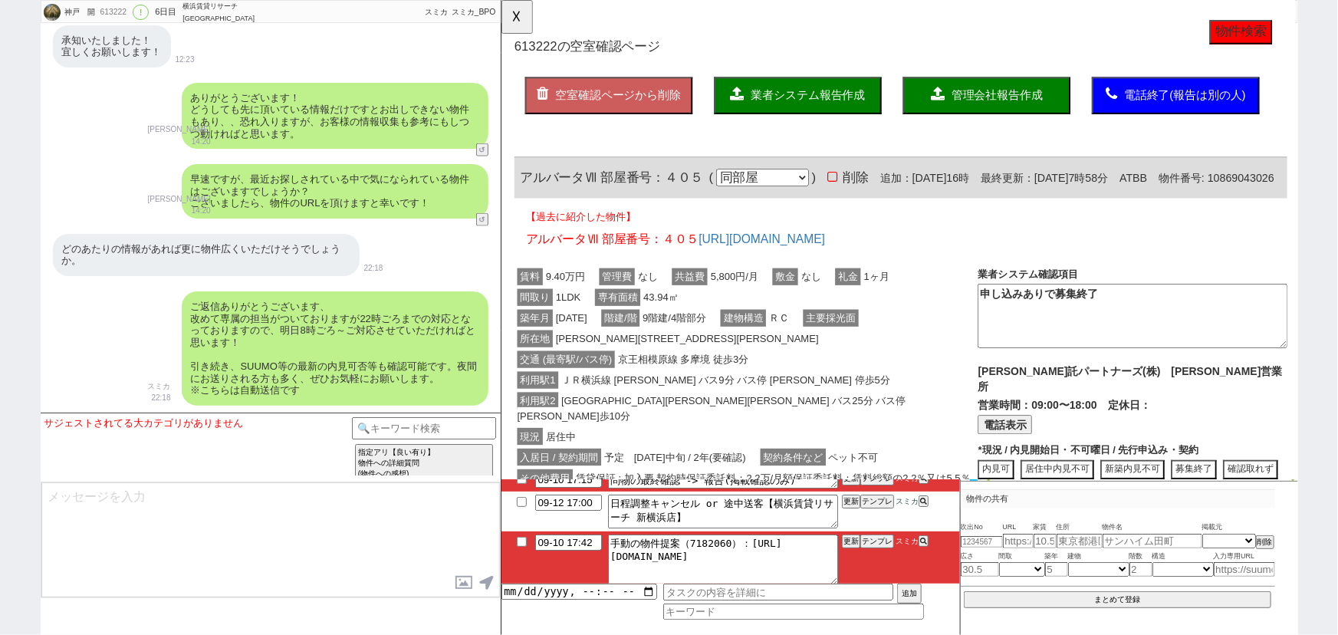
scroll to position [0, 0]
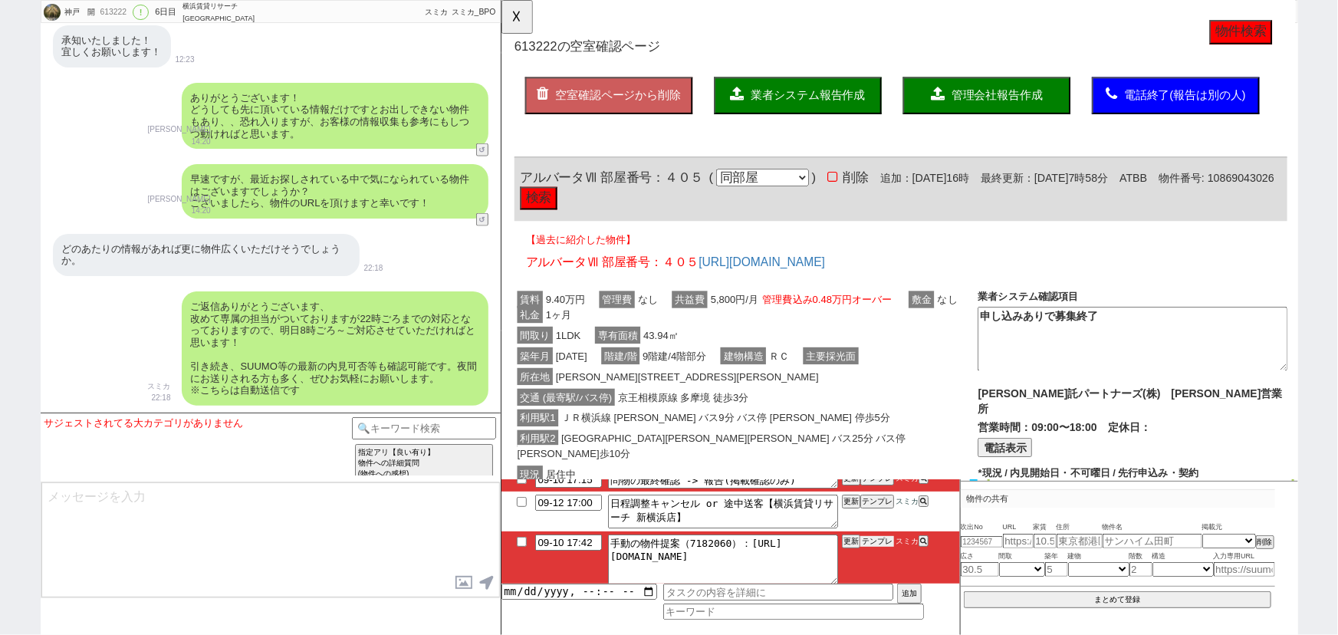
click at [865, 544] on button "テンプレ" at bounding box center [877, 541] width 34 height 11
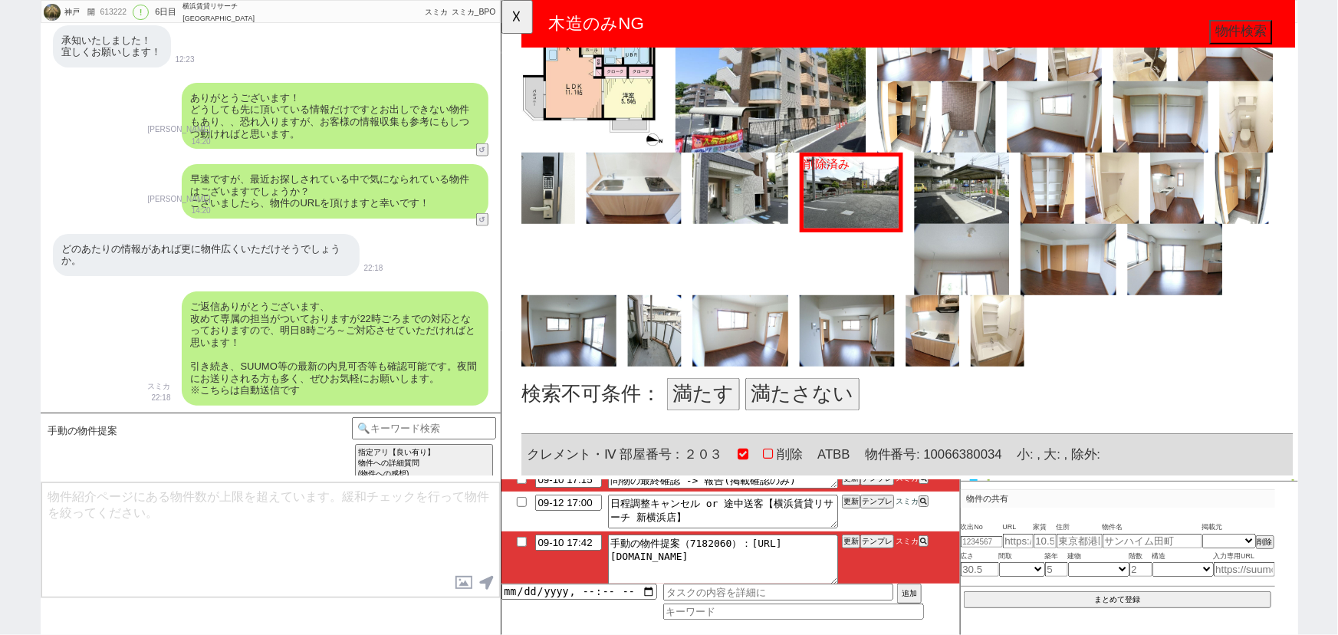
click at [700, 410] on button "満たす" at bounding box center [717, 423] width 78 height 35
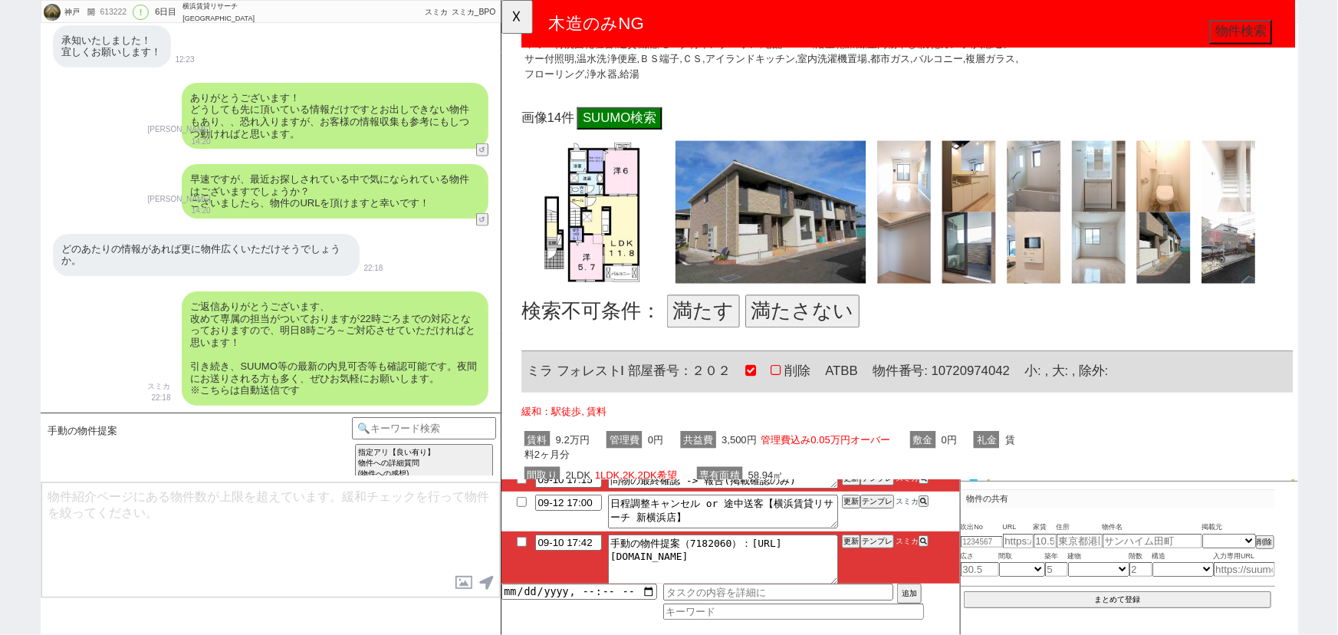
scroll to position [1575, 0]
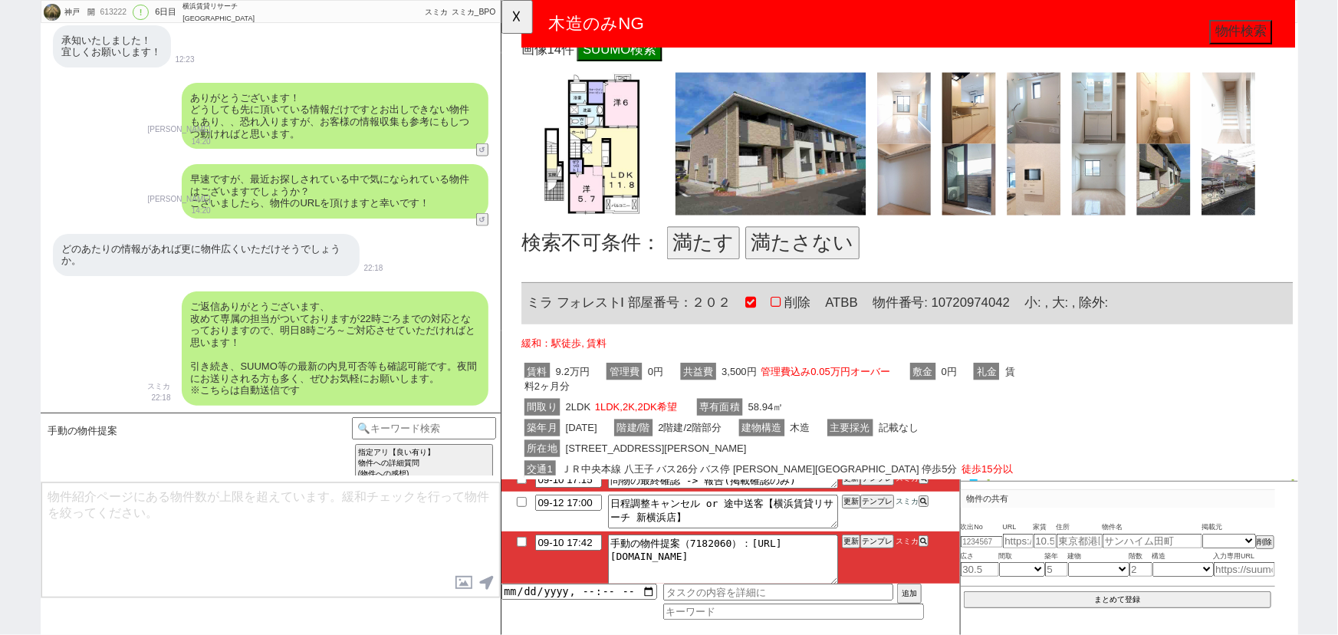
click at [833, 244] on button "満たさない" at bounding box center [824, 261] width 123 height 35
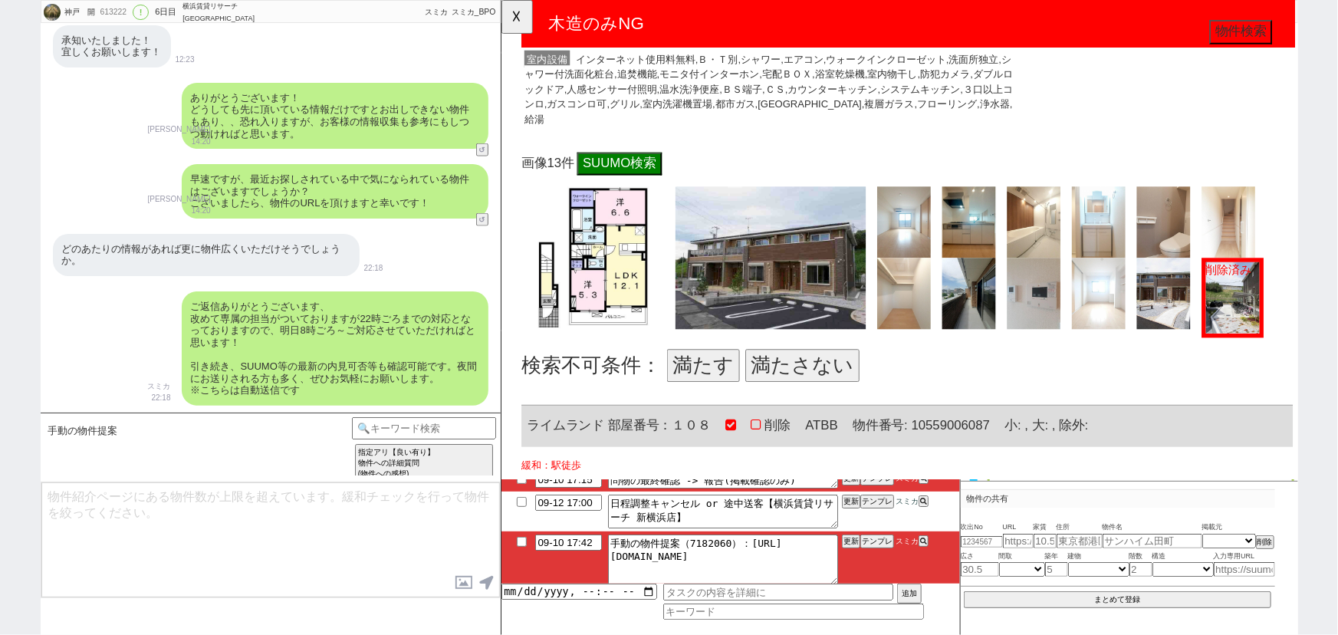
click at [819, 376] on button "満たさない" at bounding box center [824, 393] width 123 height 35
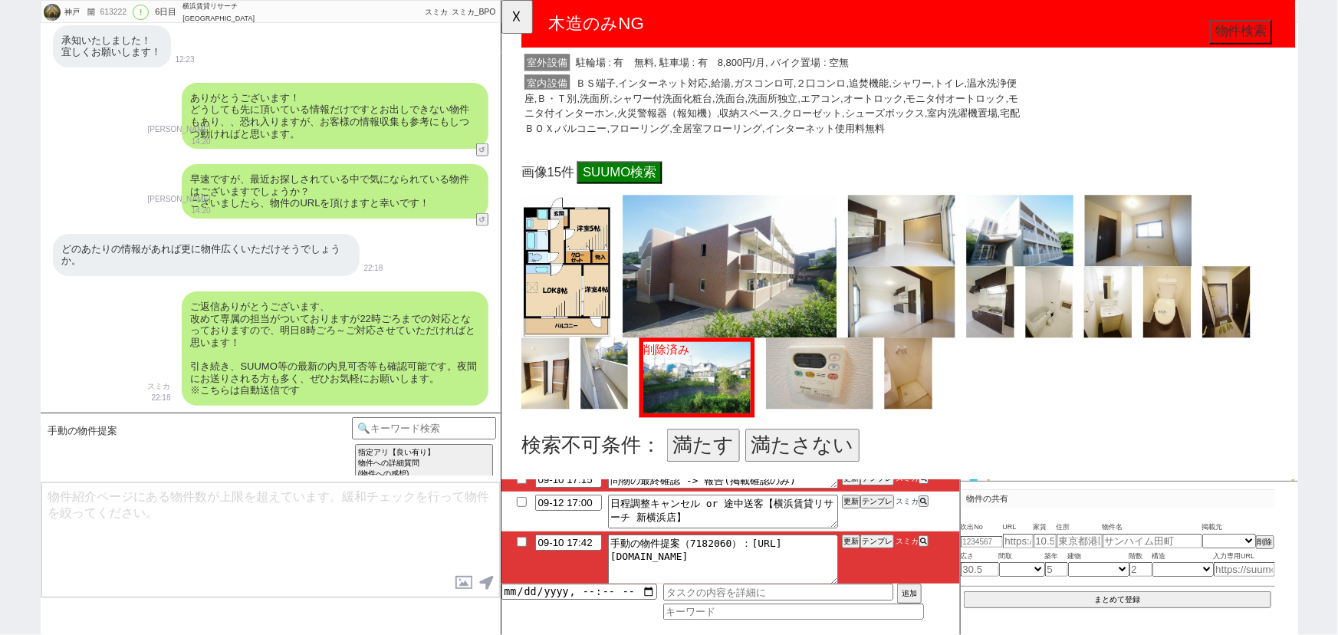
scroll to position [3086, 0]
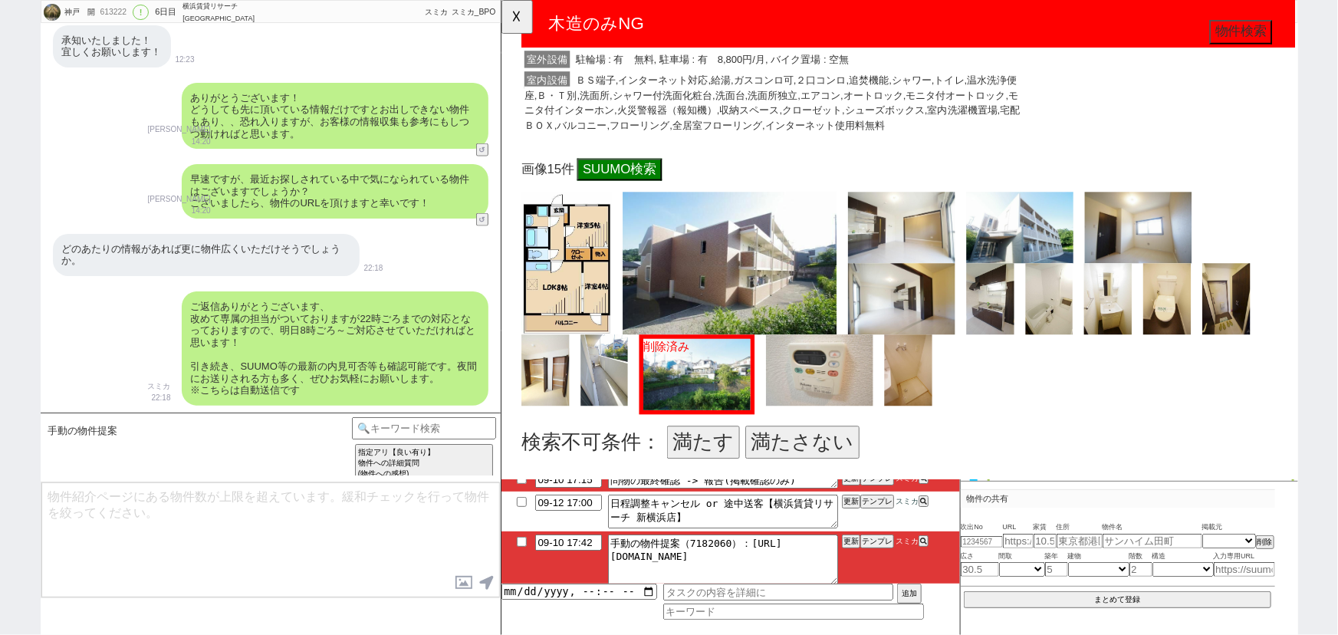
click at [724, 458] on button "満たす" at bounding box center [717, 475] width 78 height 35
click at [893, 544] on span "画像・物件を削除 (削除後 4 件)" at bounding box center [955, 561] width 172 height 35
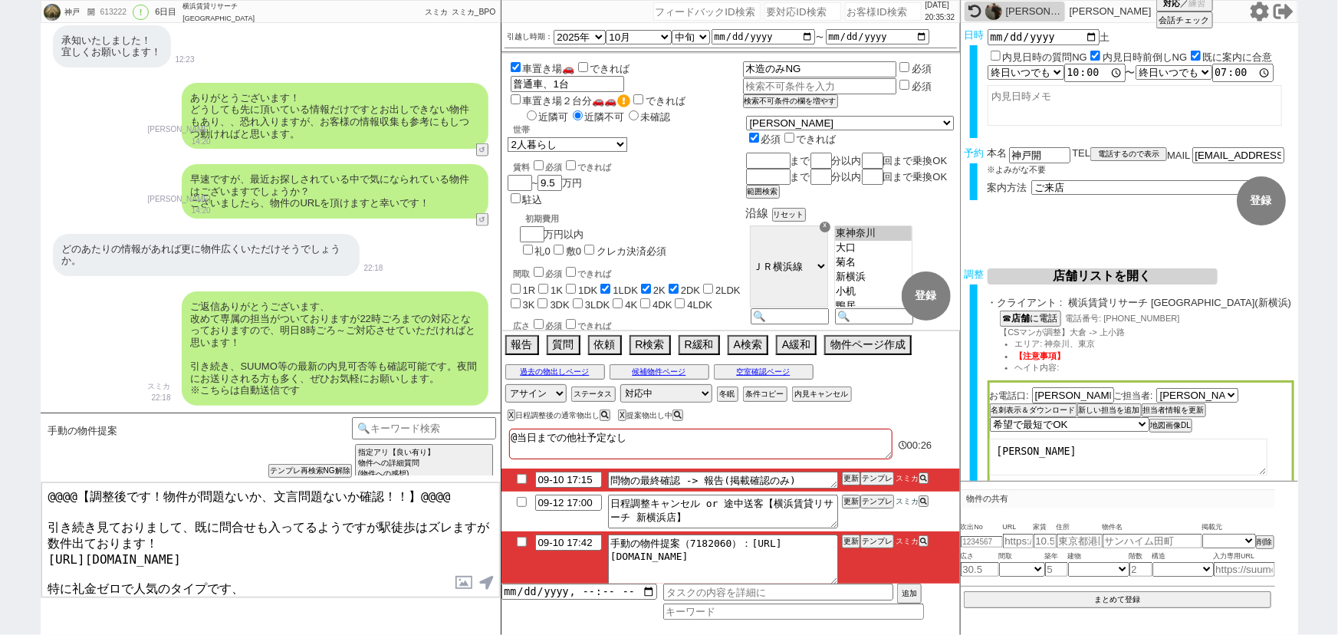
click at [194, 517] on textarea "@@@@【調整後です！物件が問題ないか、文言問題ないか確認！！】@@@@ 引き続き見ておりまして、既に問合せも入ってるようですが駅徒歩はズレますが数件出ており…" at bounding box center [270, 539] width 458 height 115
drag, startPoint x: 456, startPoint y: 491, endPoint x: 0, endPoint y: 421, distance: 461.4
click at [0, 421] on div "神戸　開 613222 ! 0 6日目 横浜賃貸リサーチ 新横浜店 冬眠中 自社客 スミカ スミカ_BPO チャット全表示 2025-09-05 新しくフォロ…" at bounding box center [669, 317] width 1338 height 635
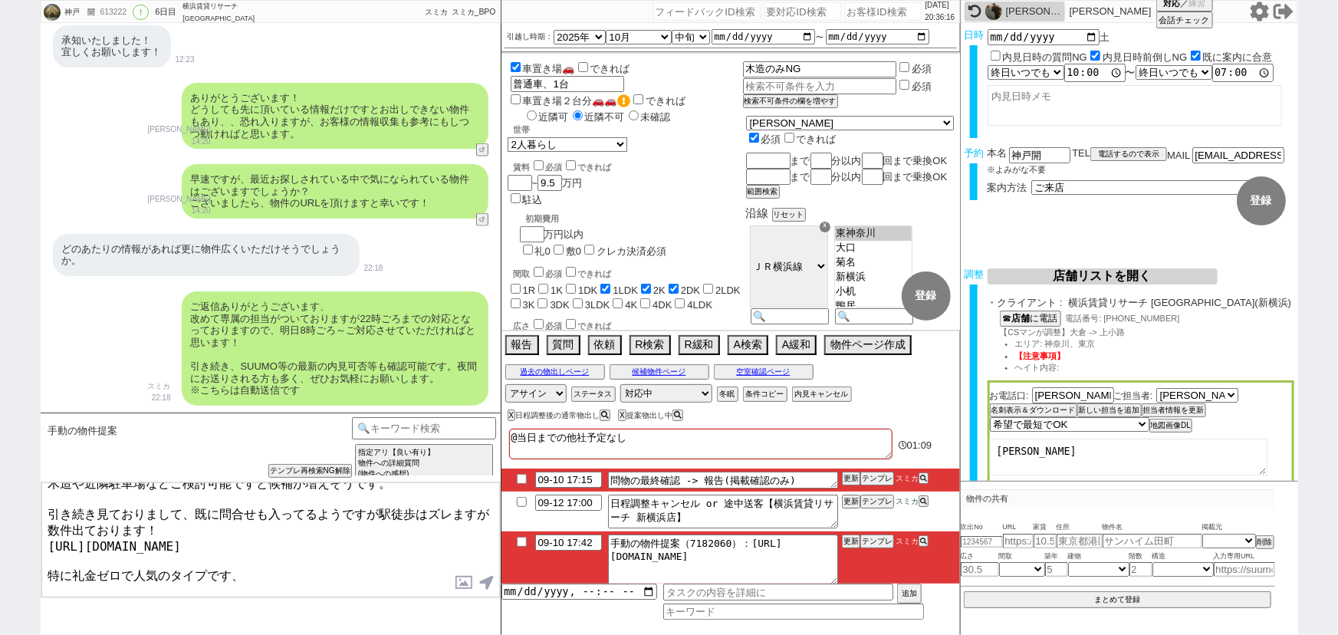
drag, startPoint x: 43, startPoint y: 570, endPoint x: 494, endPoint y: 667, distance: 461.7
click at [494, 634] on html "神戸　開 613222 ! 0 6日目 横浜賃貸リサーチ 新横浜店 冬眠中 自社客 スミカ スミカ_BPO チャット全表示 2025-09-05 新しくフォロ…" at bounding box center [669, 317] width 1338 height 635
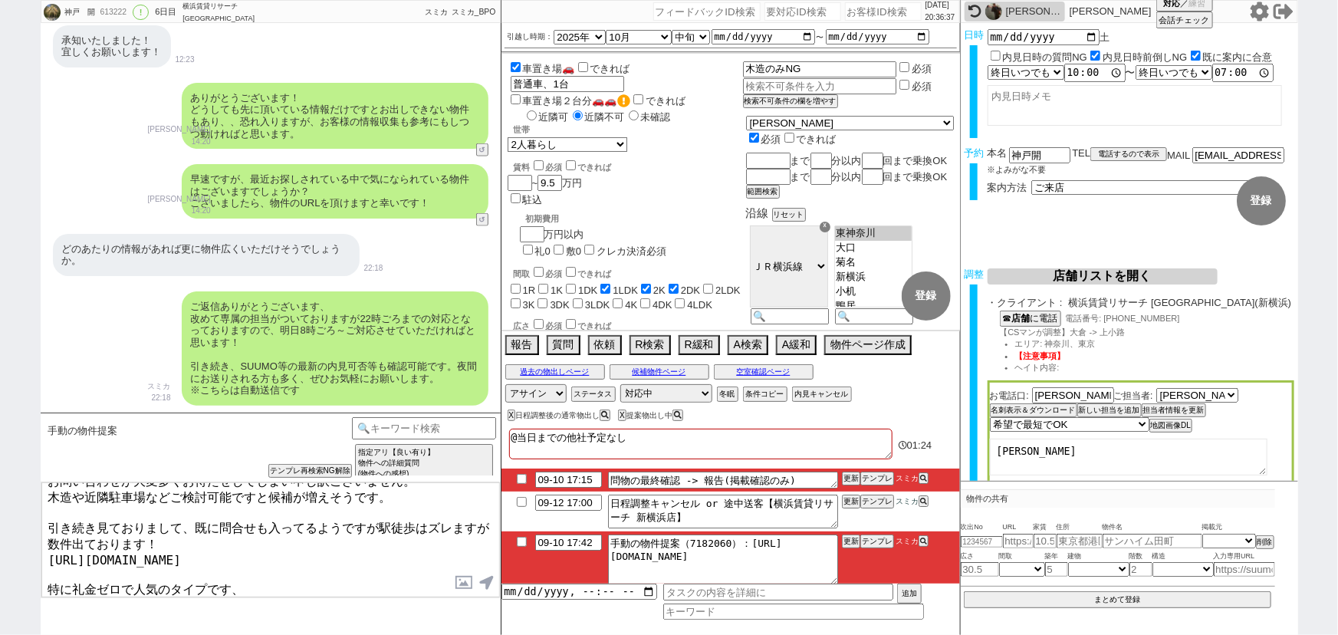
scroll to position [17, 0]
drag, startPoint x: 48, startPoint y: 579, endPoint x: 293, endPoint y: 561, distance: 245.2
click at [293, 561] on textarea "お問い合わせが大変多くお待たせしてしまい申し訳ございません。 木造や近隣駐車場などご検討可能ですと候補が増えそうです。 引き続き見ておりまして、既に問合せも入…" at bounding box center [270, 539] width 458 height 115
type textarea "お問い合わせが大変多くお待たせしてしまい申し訳ございません。 木造や近隣駐車場などご検討可能ですと候補が増えそうです。 引き続き見ておりまして、既に問合せも入…"
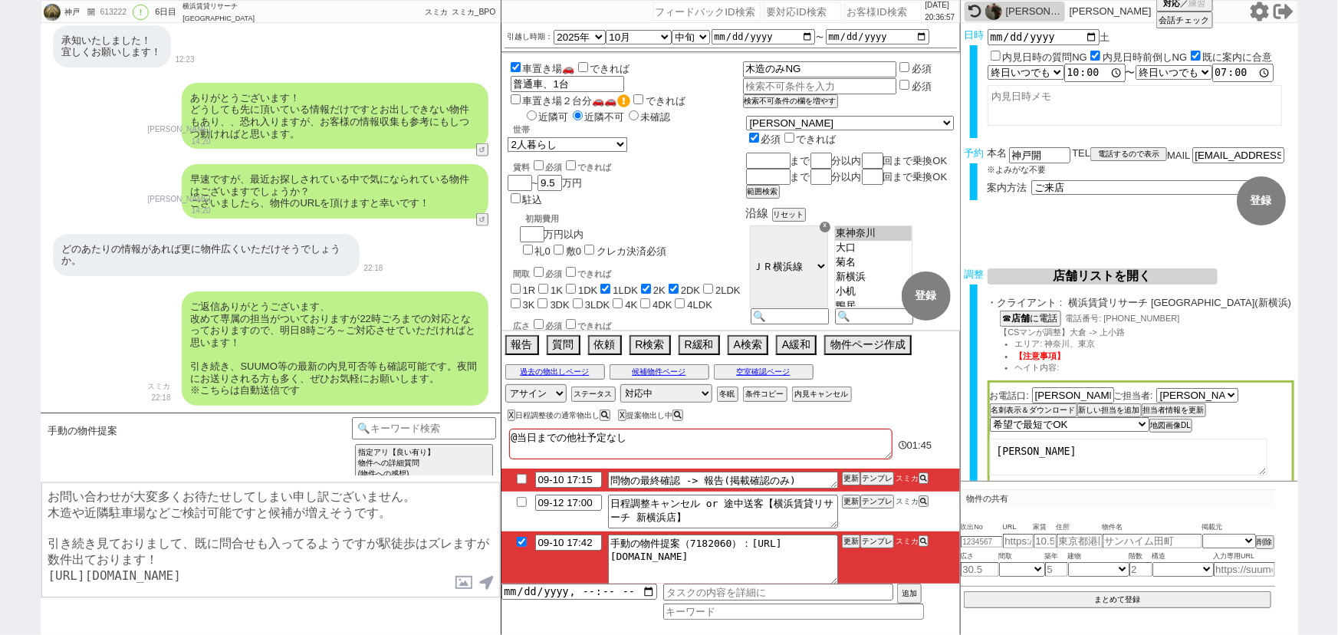
checkbox input "true"
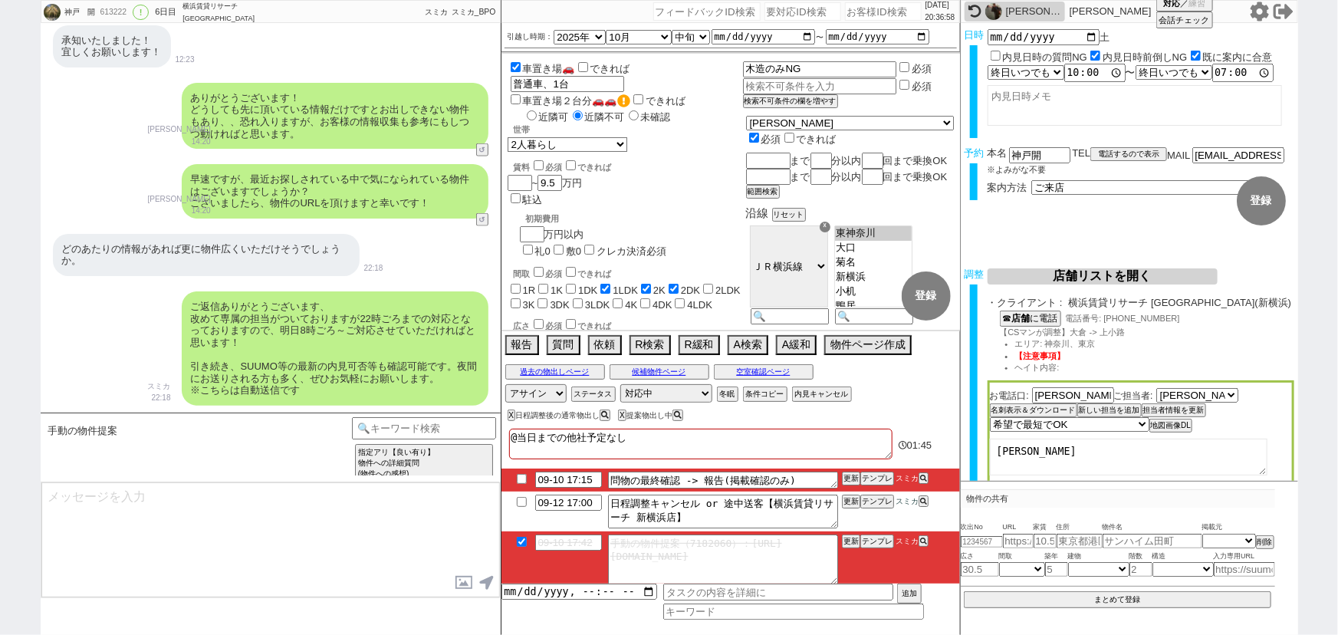
scroll to position [7043, 0]
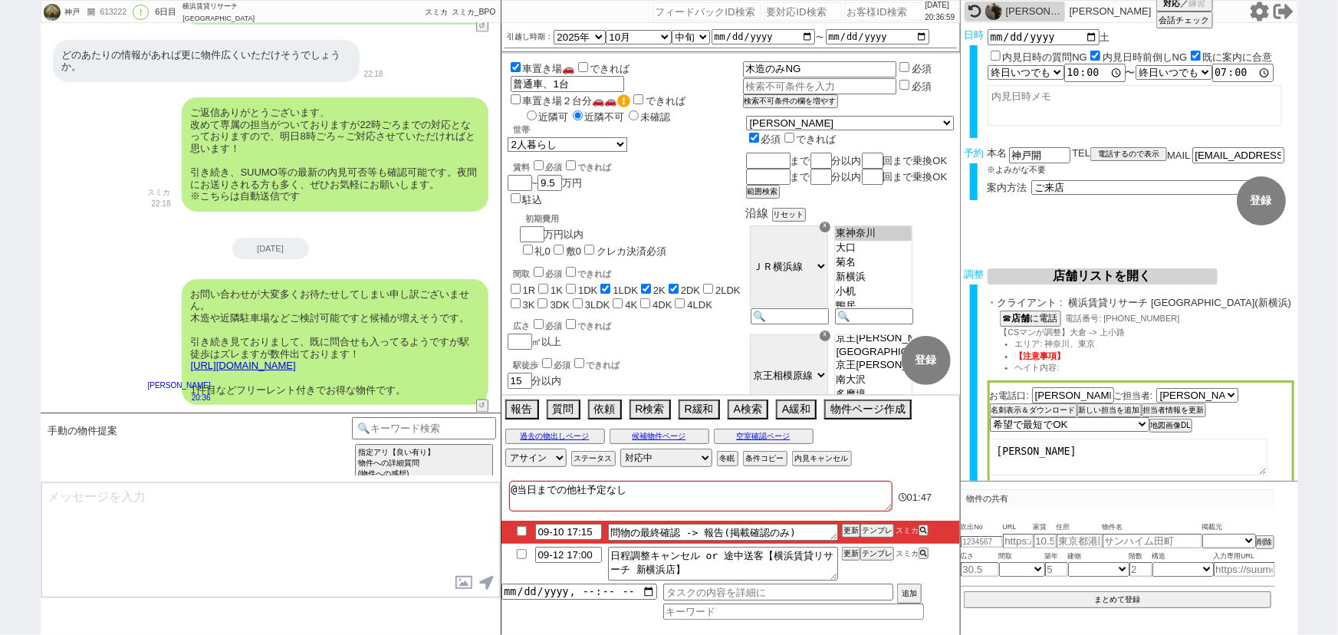
type textarea "良ければ、あわせていかがでしょうか？"
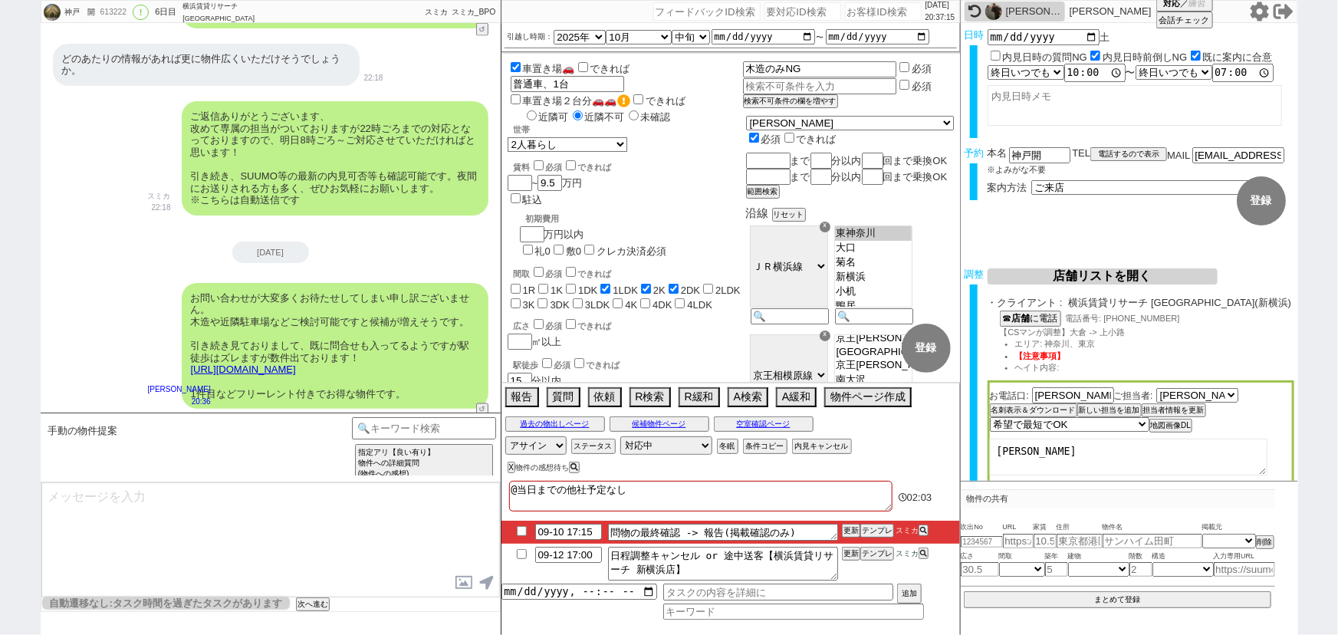
scroll to position [7088, 0]
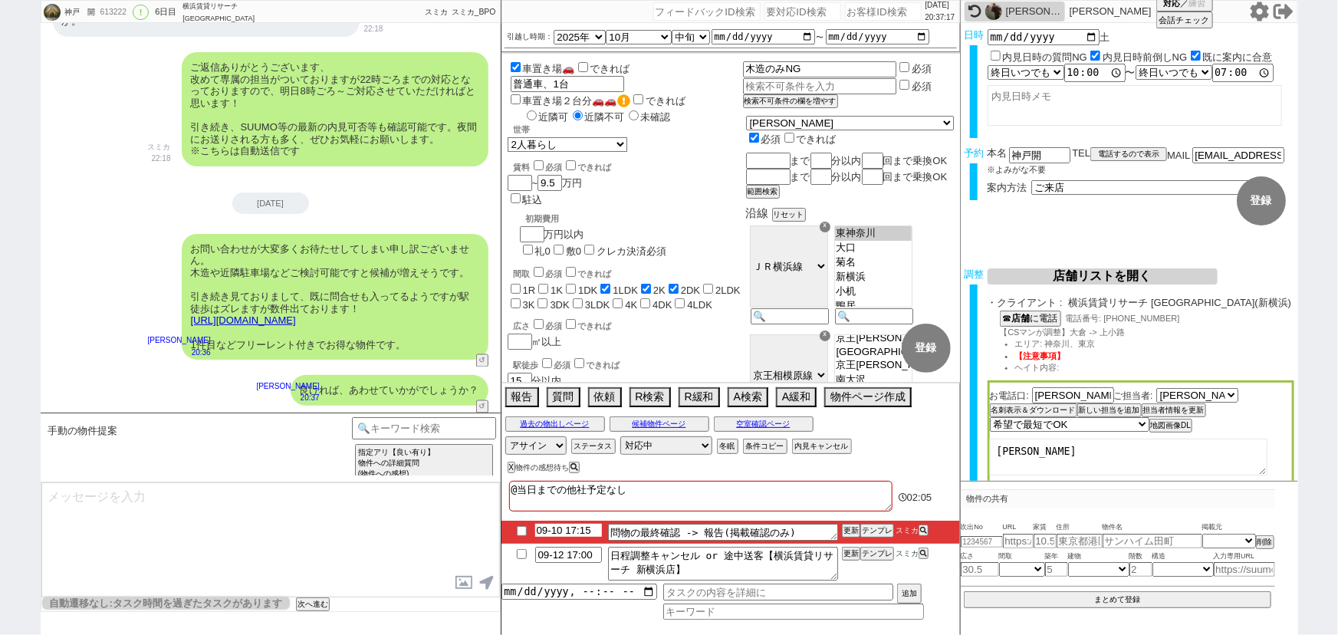
click at [563, 532] on input "09-10 17:15" at bounding box center [568, 530] width 67 height 13
type input "09-11 10:00"
click at [851, 530] on button "更新" at bounding box center [849, 530] width 15 height 11
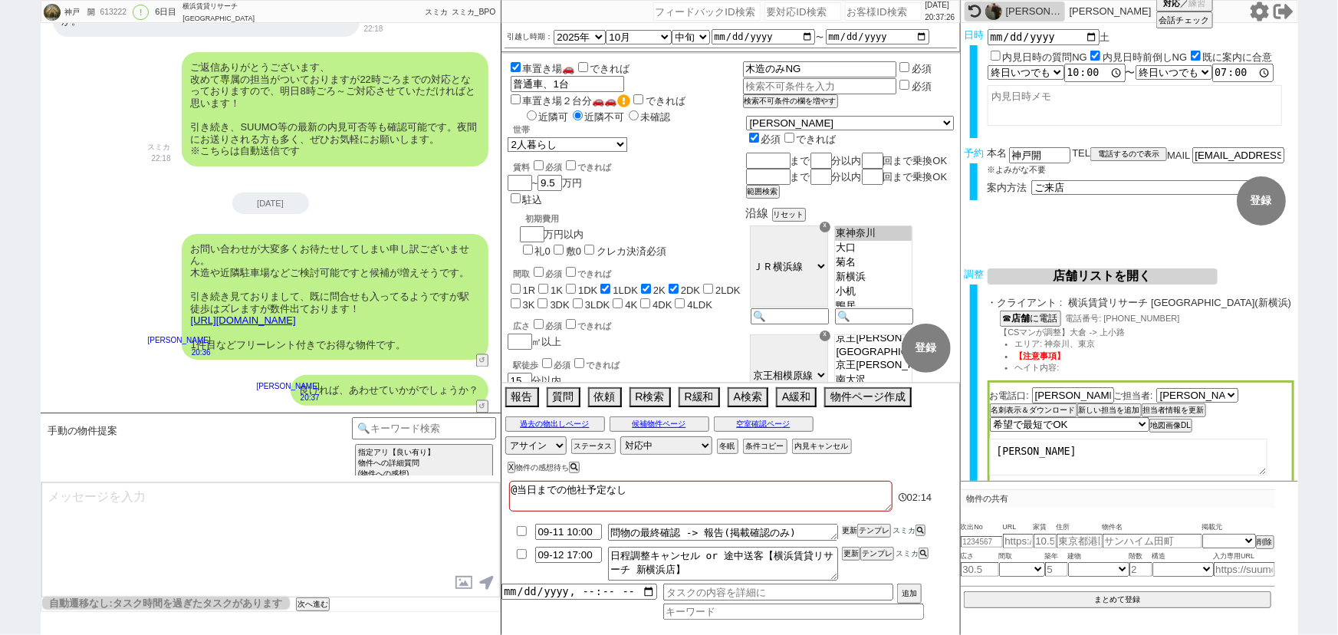
click at [851, 530] on button "更新" at bounding box center [849, 530] width 15 height 11
click at [751, 425] on button "空室確認ページ" at bounding box center [764, 424] width 100 height 12
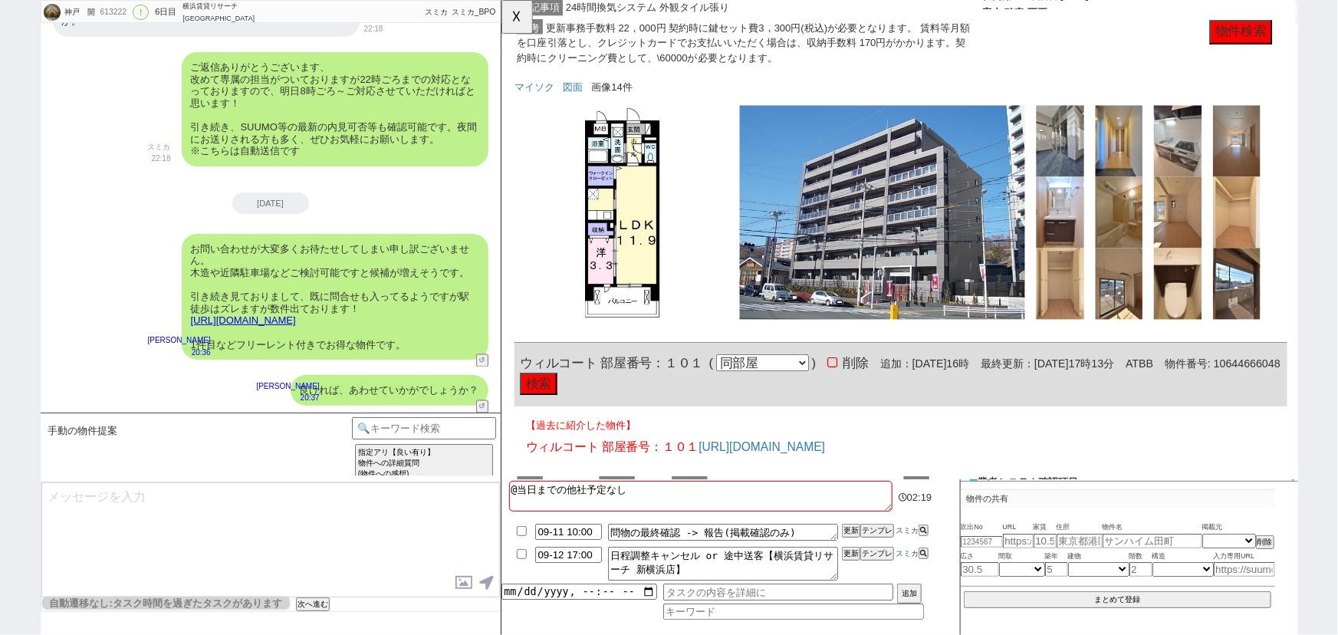
scroll to position [698, 0]
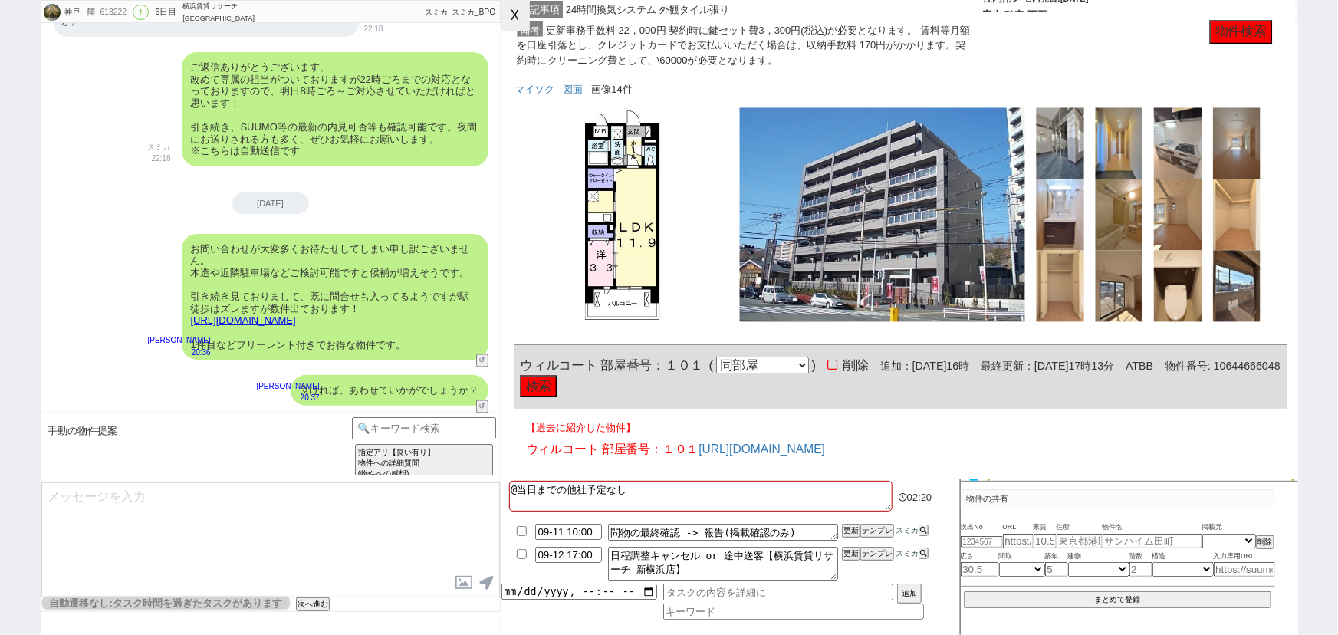
click at [524, 22] on button "☓" at bounding box center [515, 15] width 28 height 31
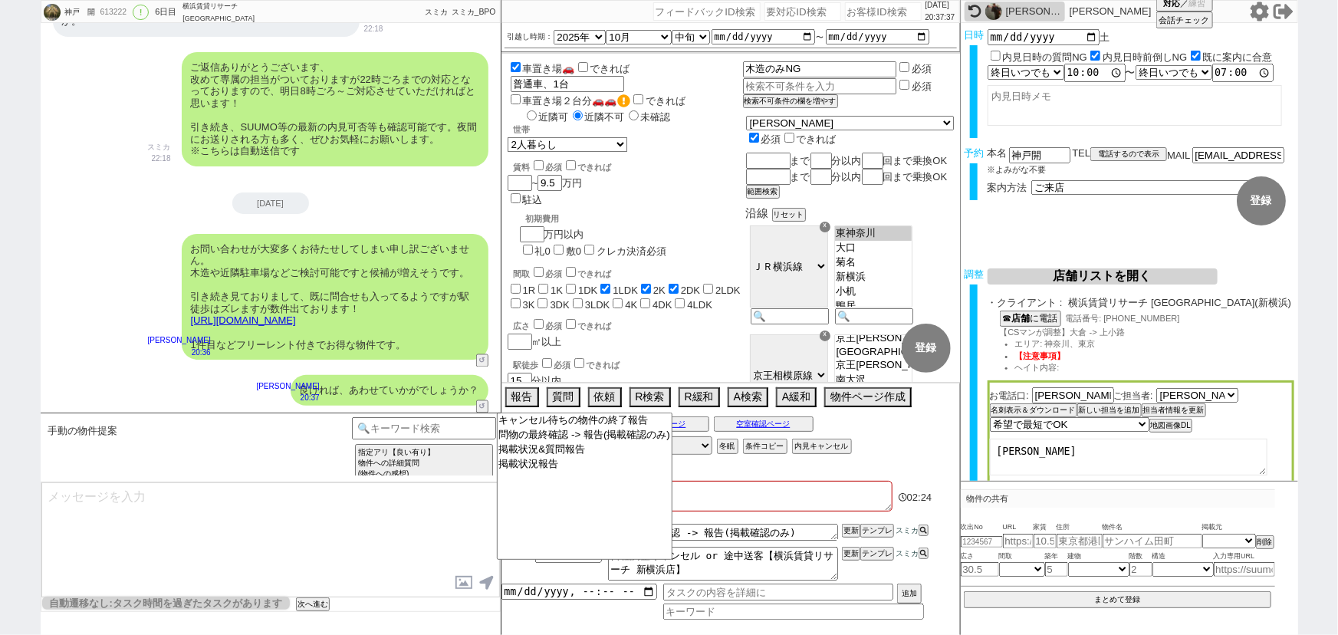
click at [856, 12] on input "number" at bounding box center [883, 11] width 77 height 18
paste input "611562"
type input "611562"
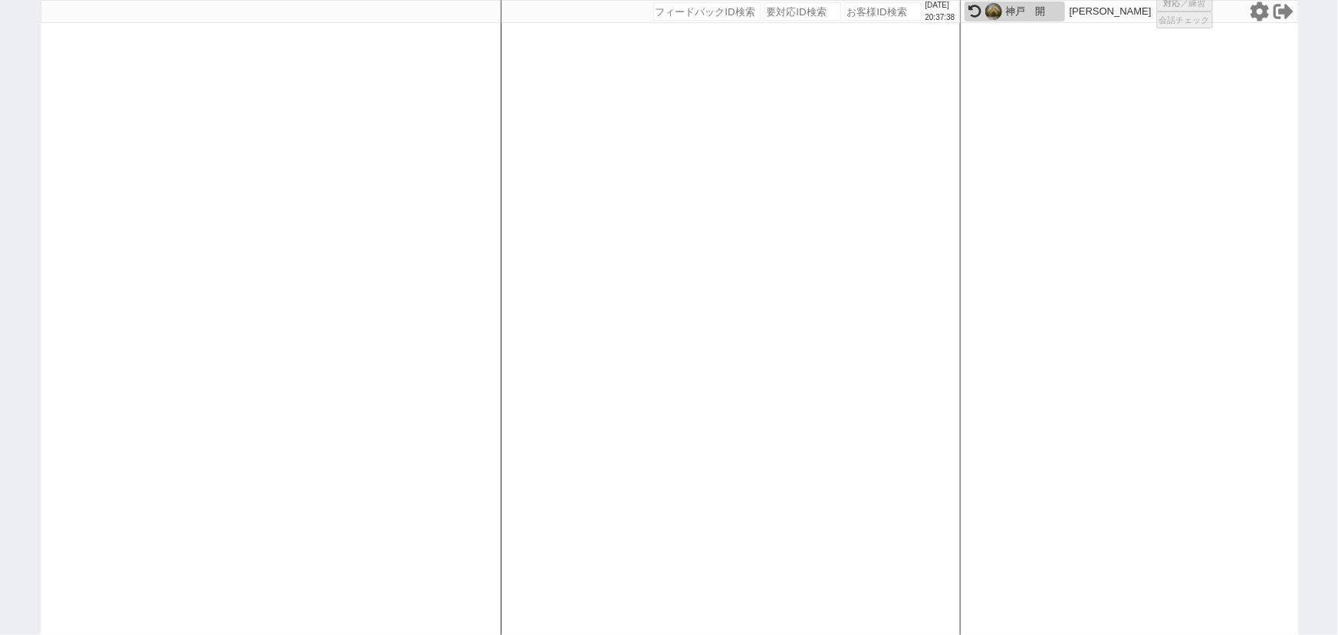
select select "2"
select select
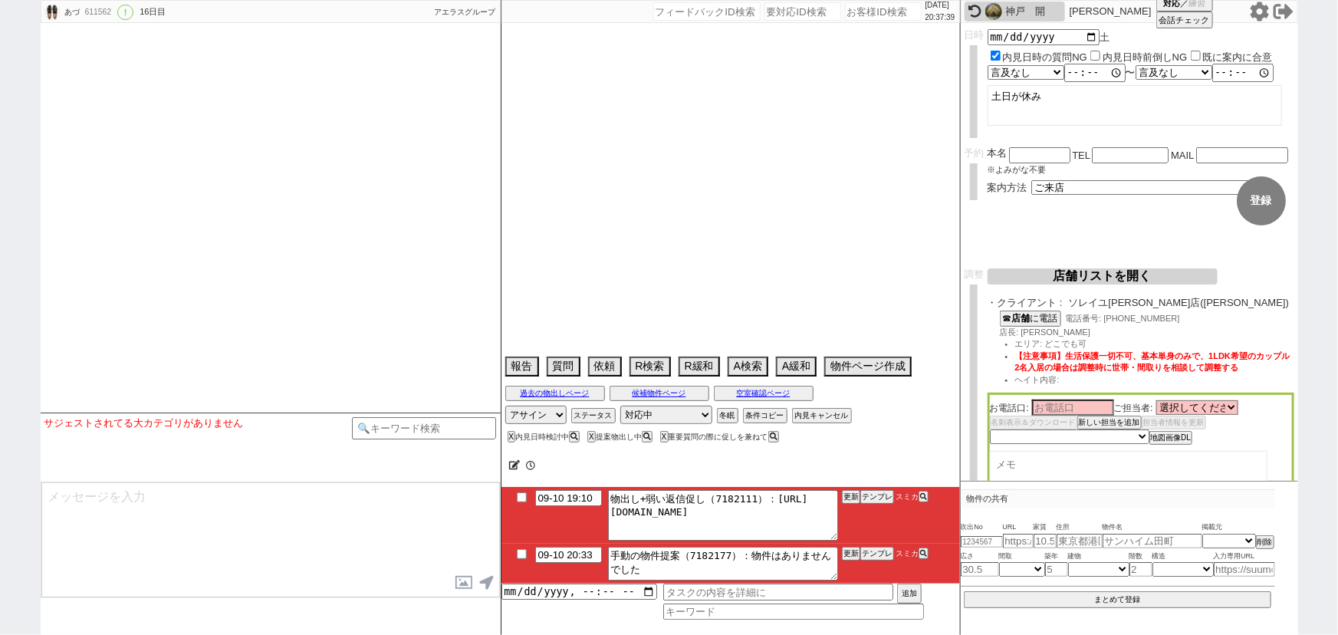
scroll to position [9222, 0]
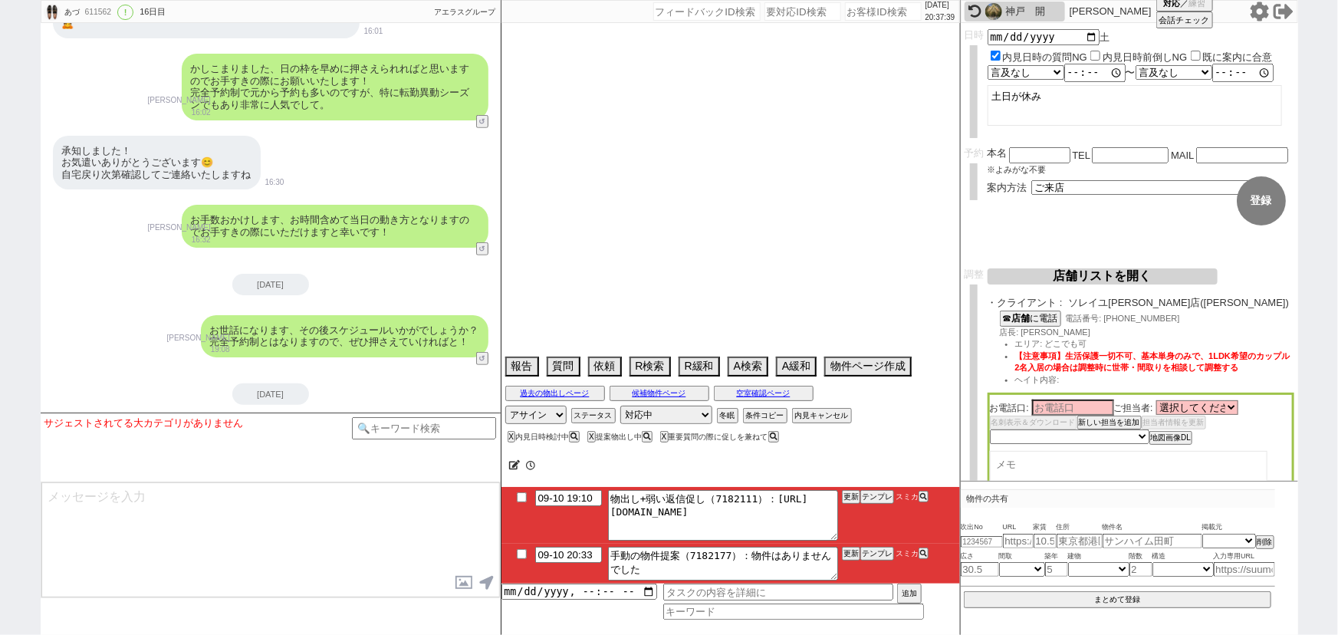
select select "2025"
select select "12"
select select "37"
select select "0"
select select "820"
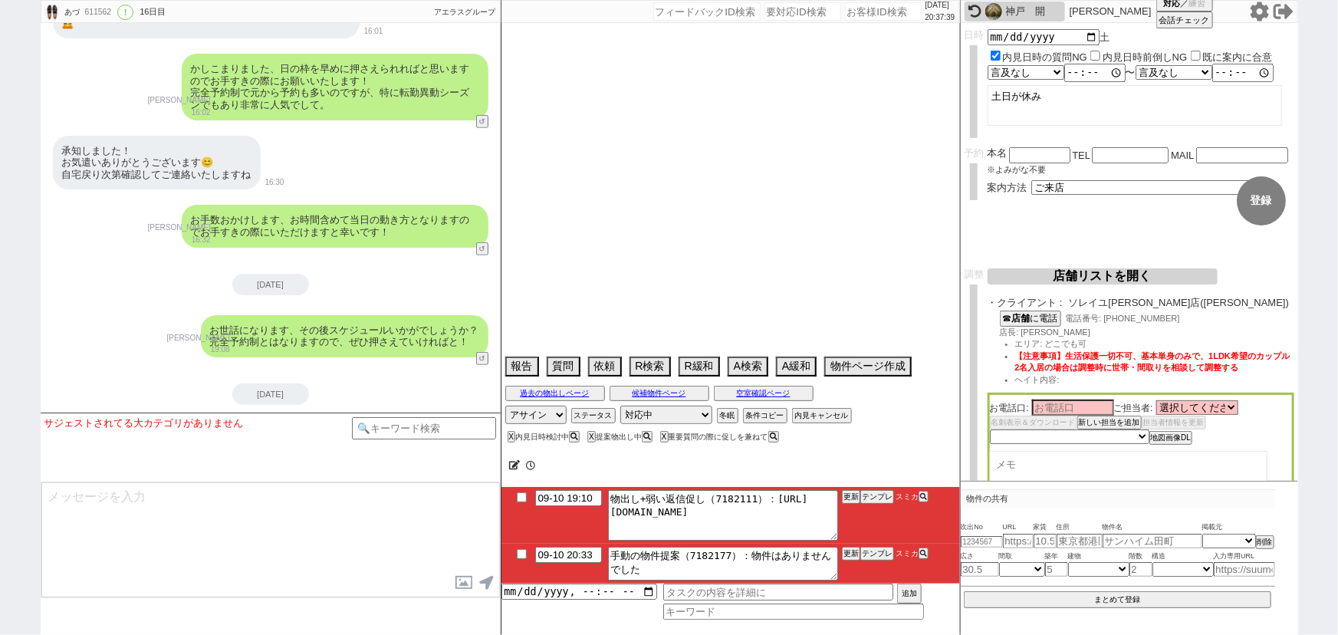
select select "71"
select select "1712"
select select "23"
select select "733"
select select "33"
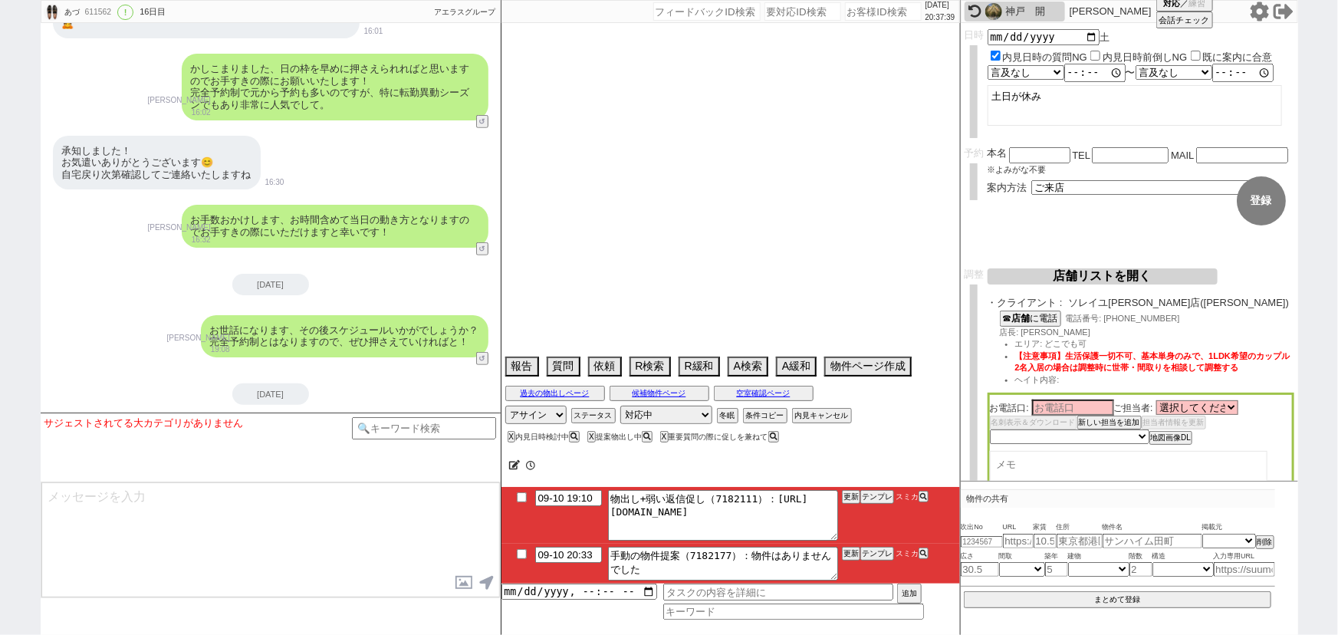
select select "69"
select select "1672"
select select "70"
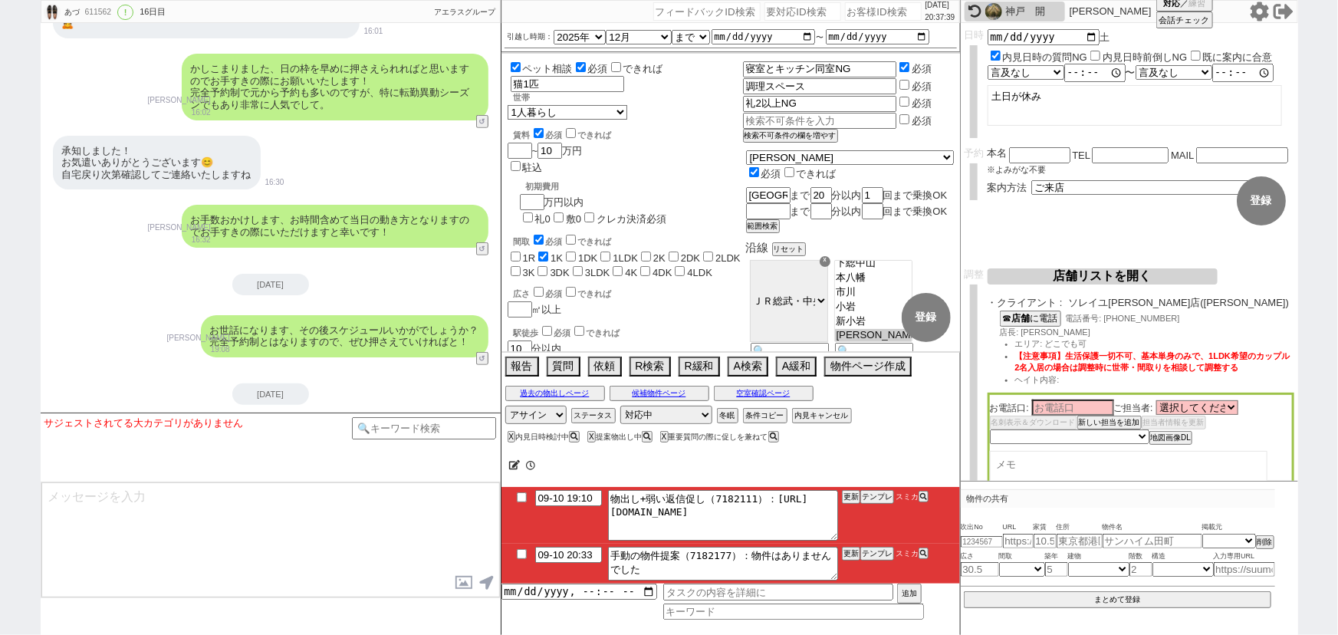
scroll to position [11, 0]
click at [882, 498] on button "テンプレ" at bounding box center [877, 496] width 34 height 11
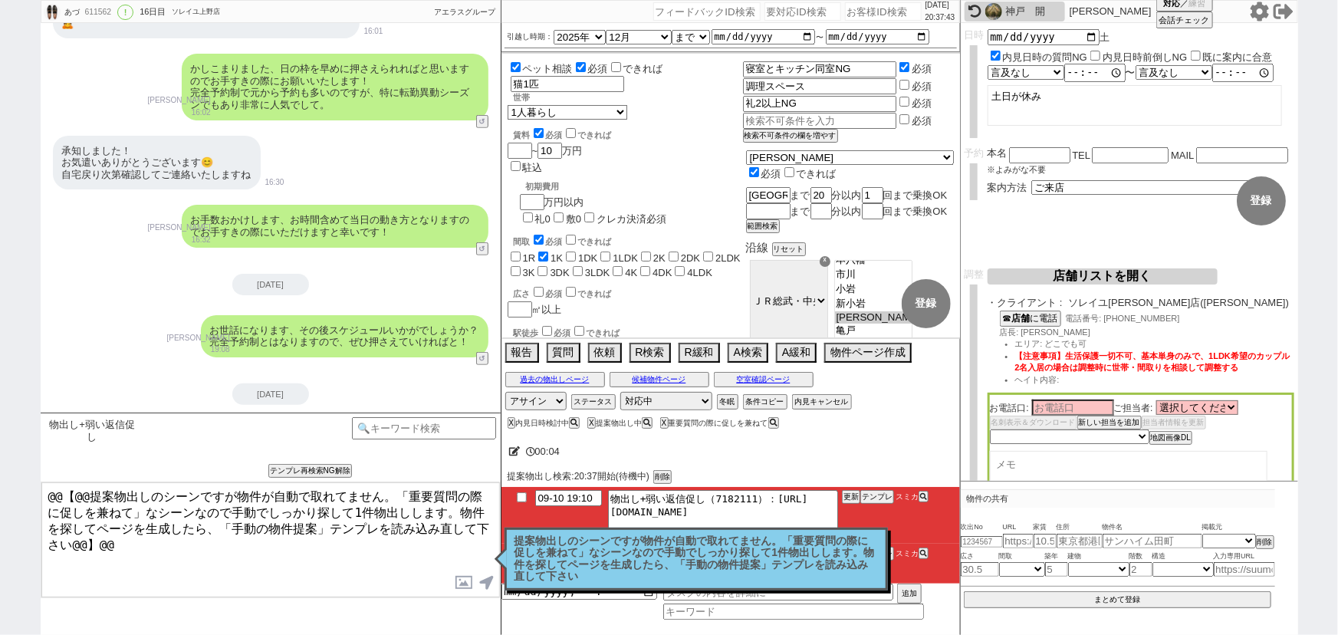
click at [649, 529] on div "提案物出しのシーンですが物件が自動で取れてません。「重要質問の際に促しを兼ねて」なシーンなので手動でしっかり探して1件物出しします。物件を探してページを生成し…" at bounding box center [695, 558] width 383 height 63
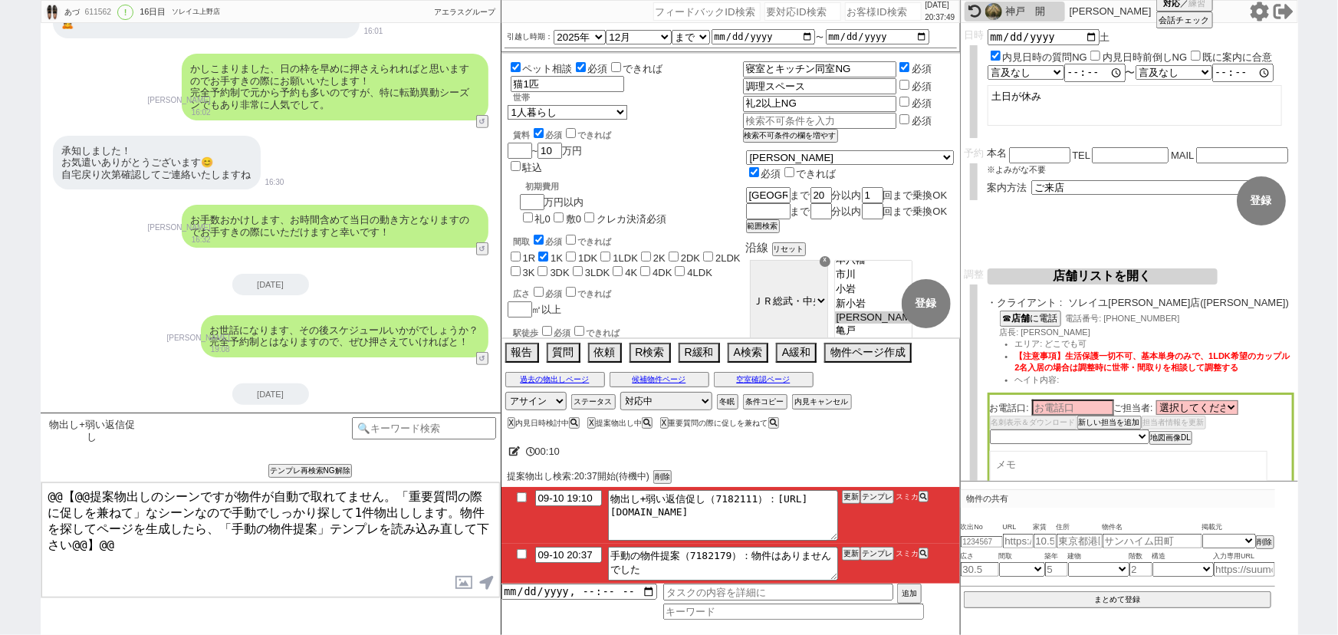
click at [523, 551] on input "checkbox" at bounding box center [522, 554] width 22 height 10
click at [524, 493] on input "checkbox" at bounding box center [522, 497] width 22 height 10
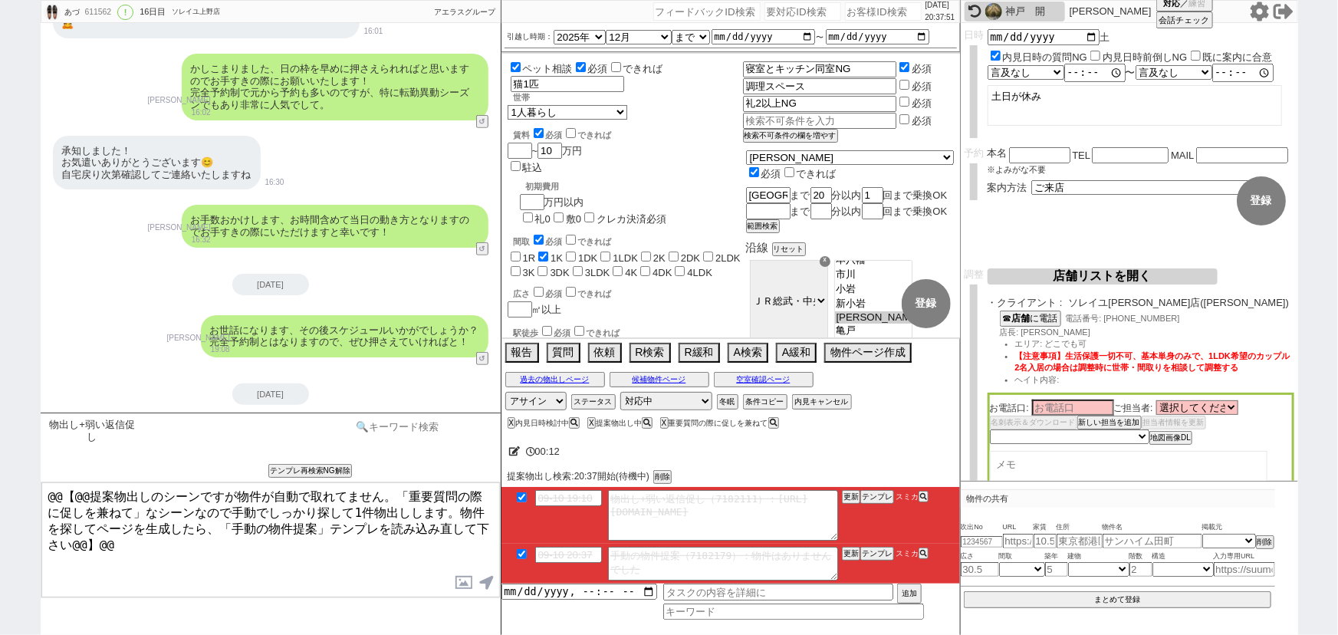
click at [445, 425] on input at bounding box center [424, 426] width 145 height 19
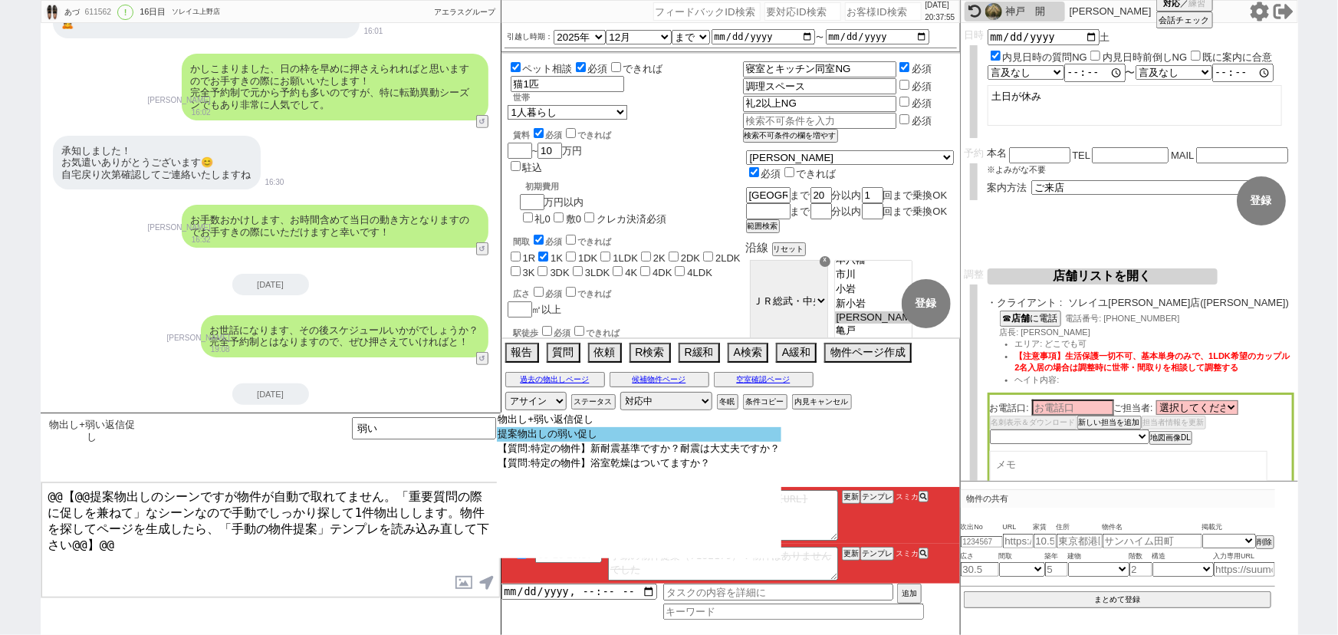
click at [654, 438] on option "提案物出しの弱い促し" at bounding box center [639, 434] width 285 height 15
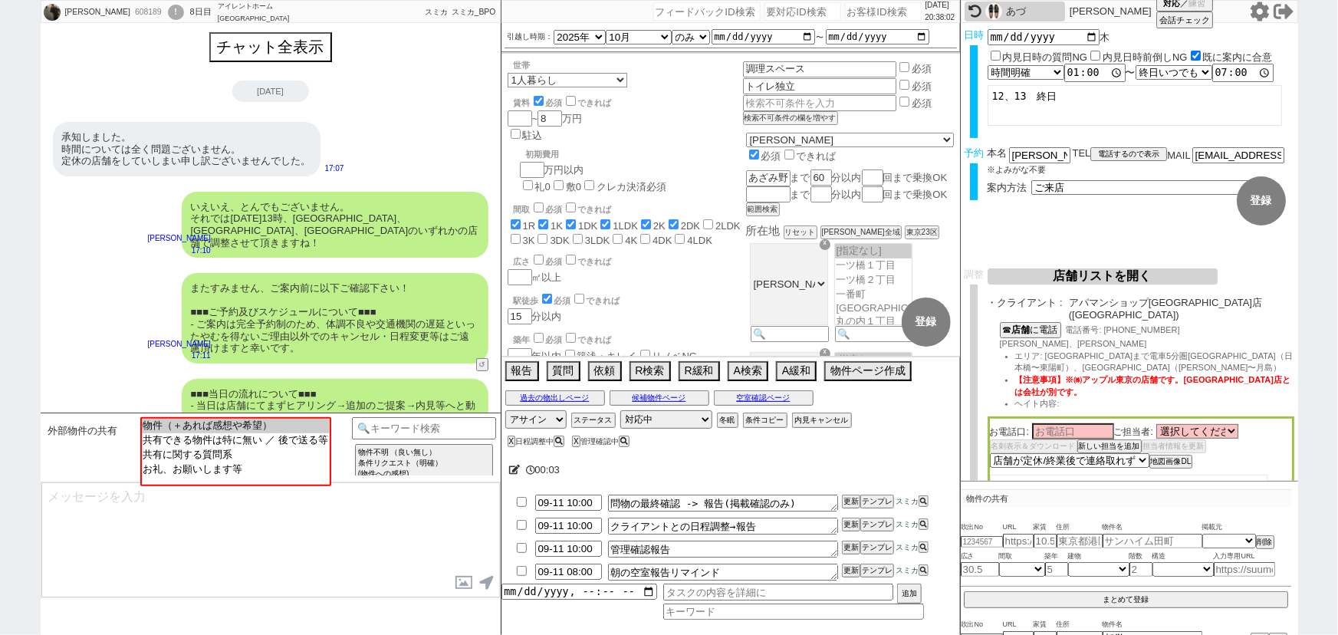
scroll to position [647, 0]
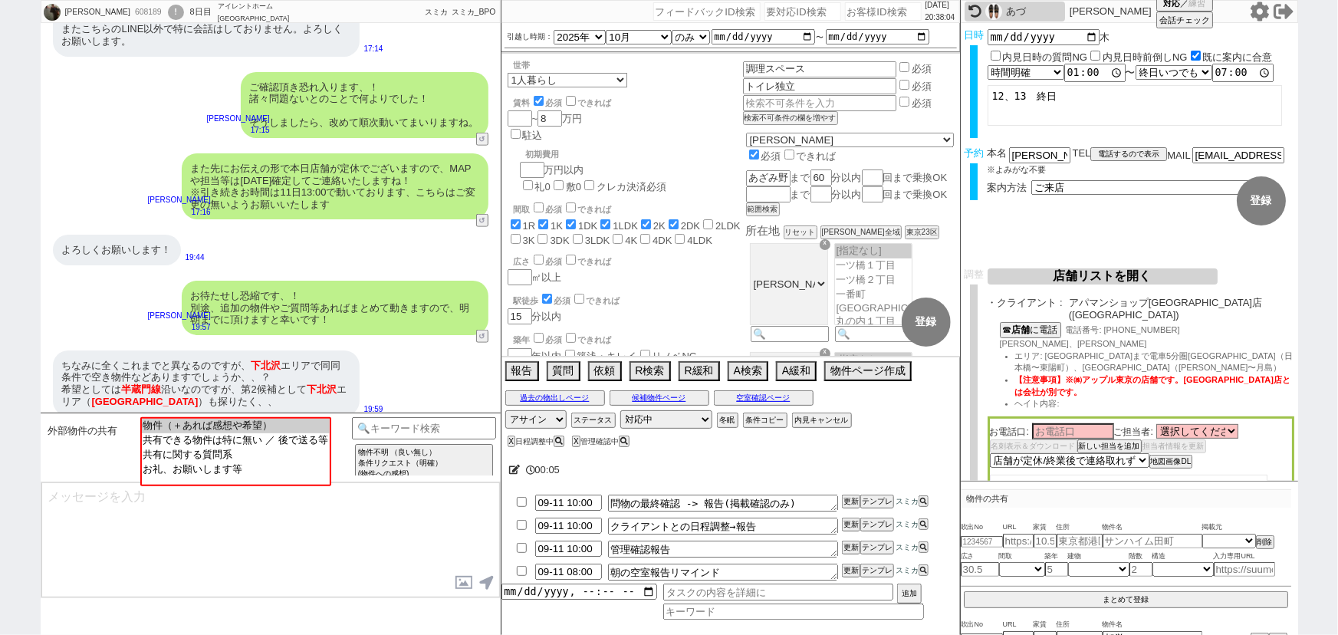
click at [856, 9] on input "number" at bounding box center [883, 11] width 77 height 18
paste input "611113"
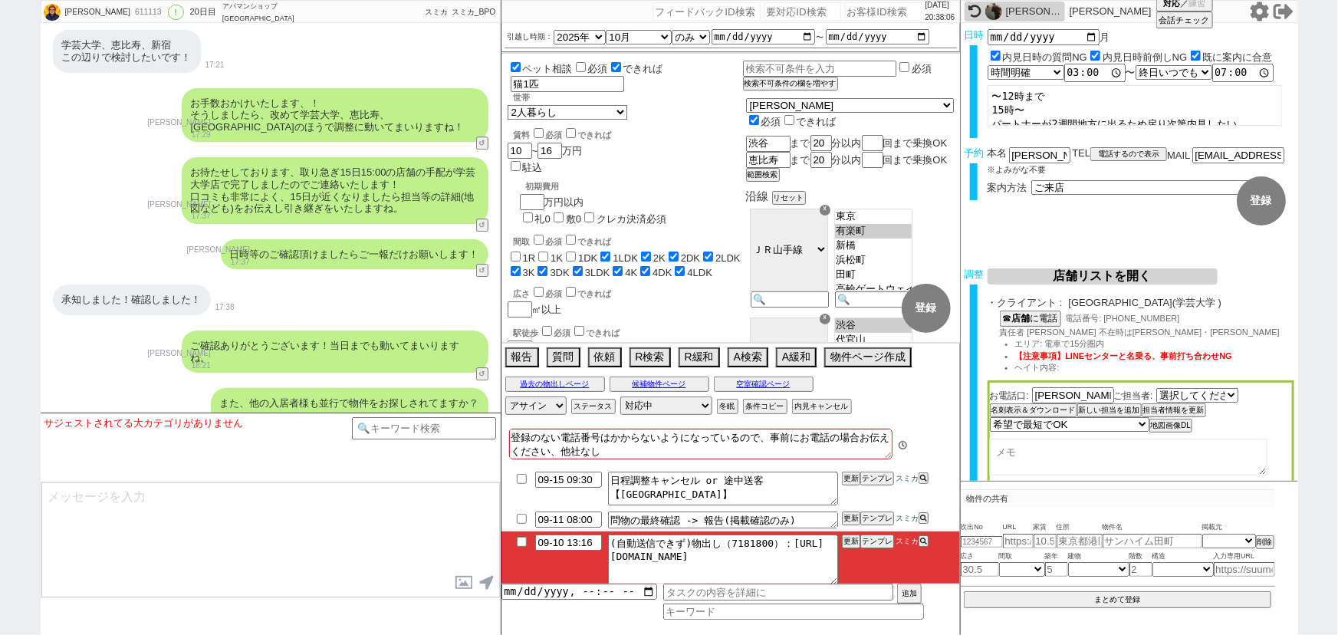
scroll to position [135, 0]
click at [871, 544] on button "テンプレ" at bounding box center [877, 541] width 34 height 11
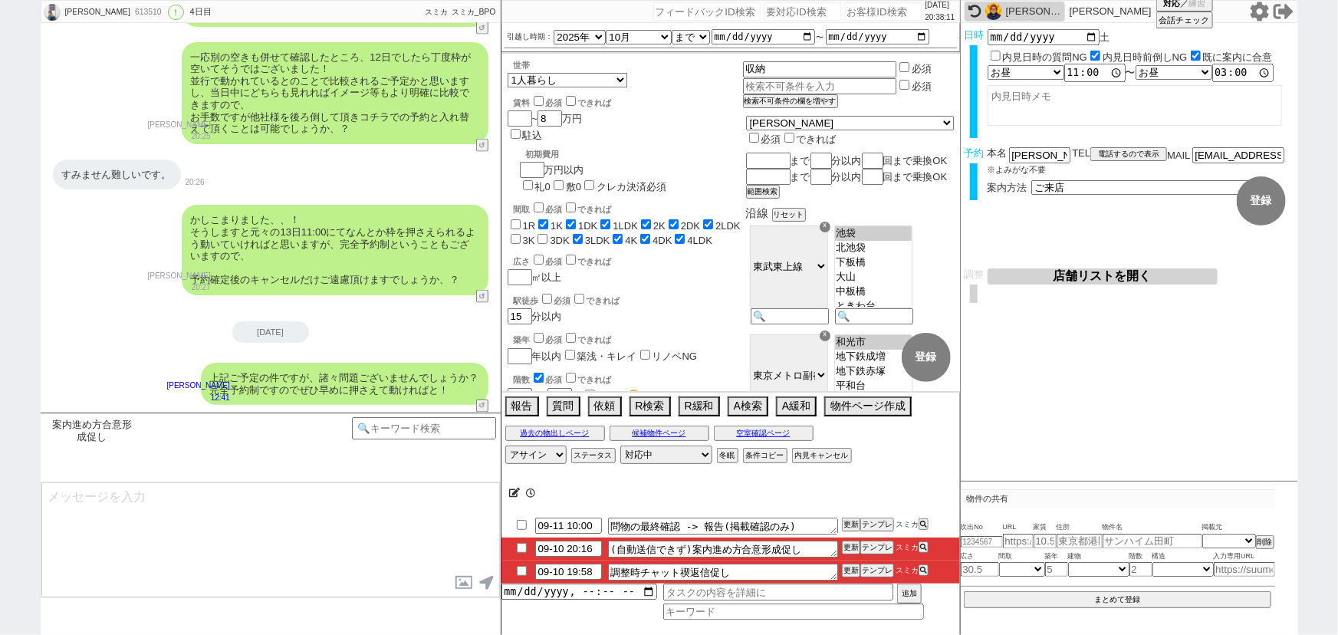
scroll to position [73, 0]
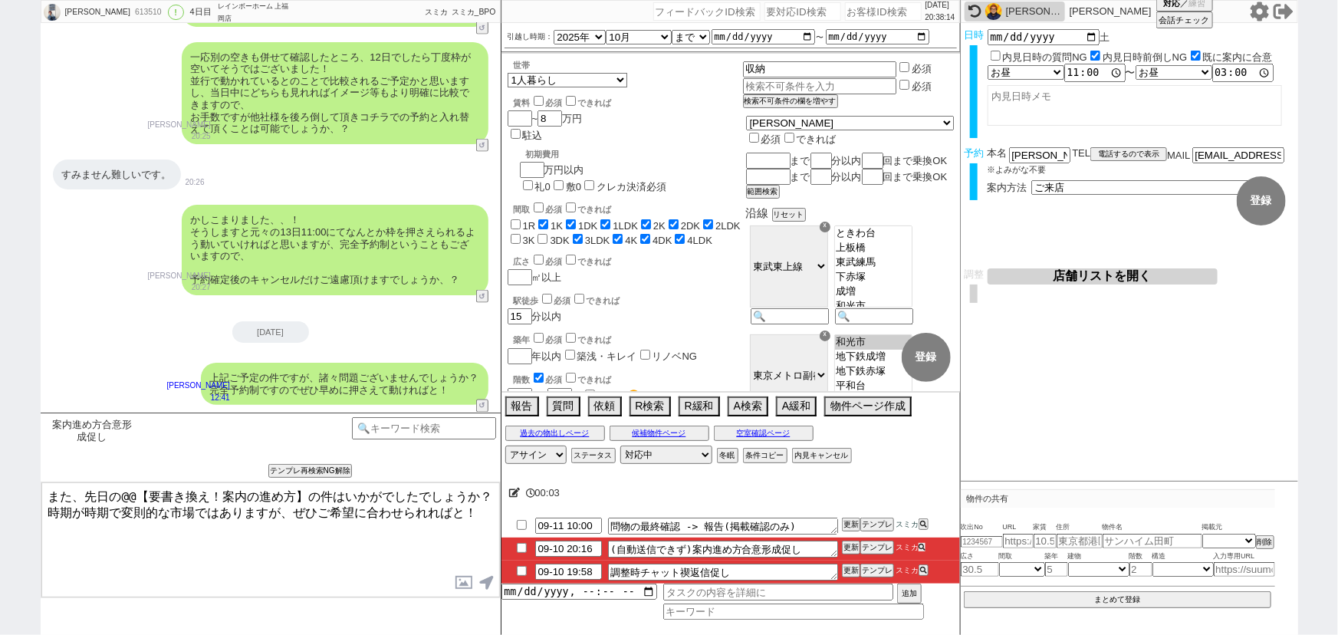
click at [922, 547] on icon at bounding box center [921, 547] width 7 height 7
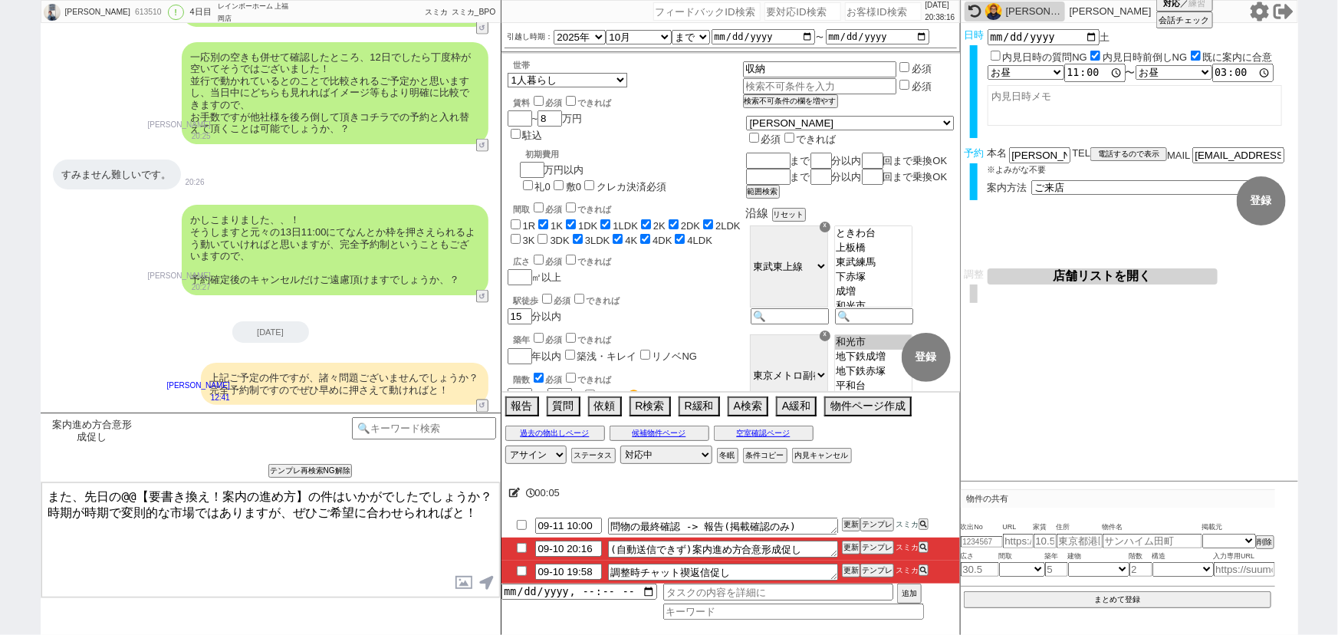
click at [519, 545] on input "checkbox" at bounding box center [522, 548] width 22 height 10
click at [879, 567] on button "テンプレ" at bounding box center [877, 570] width 34 height 11
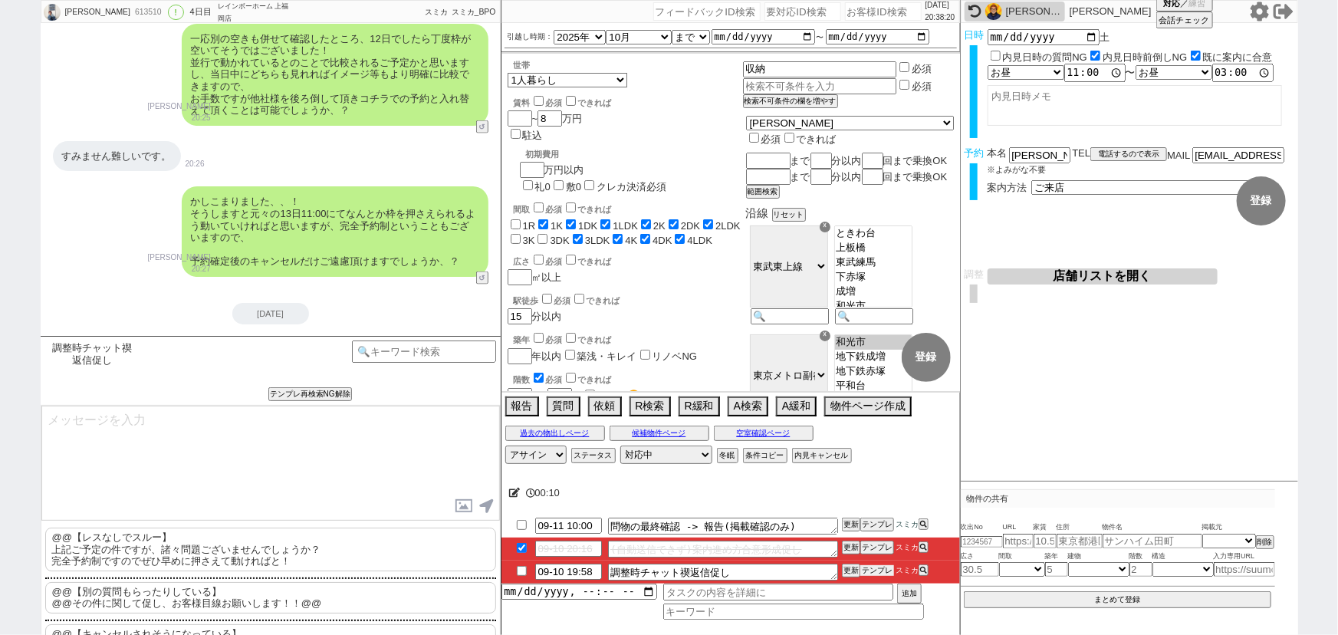
scroll to position [1197, 0]
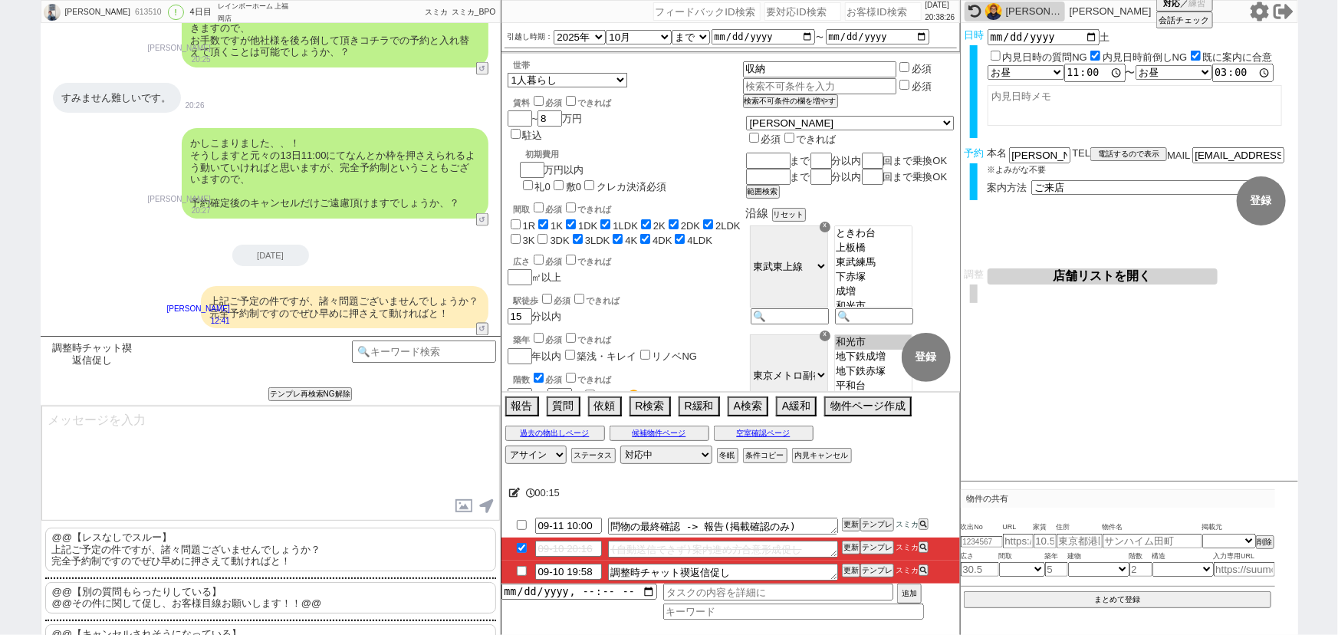
click at [288, 555] on p "@@【レスなしでスルー】 上記ご予定の件ですが、諸々問題ございませんでしょうか？ 完全予約制ですのでぜひ早めに押さえて動ければと！" at bounding box center [270, 549] width 451 height 44
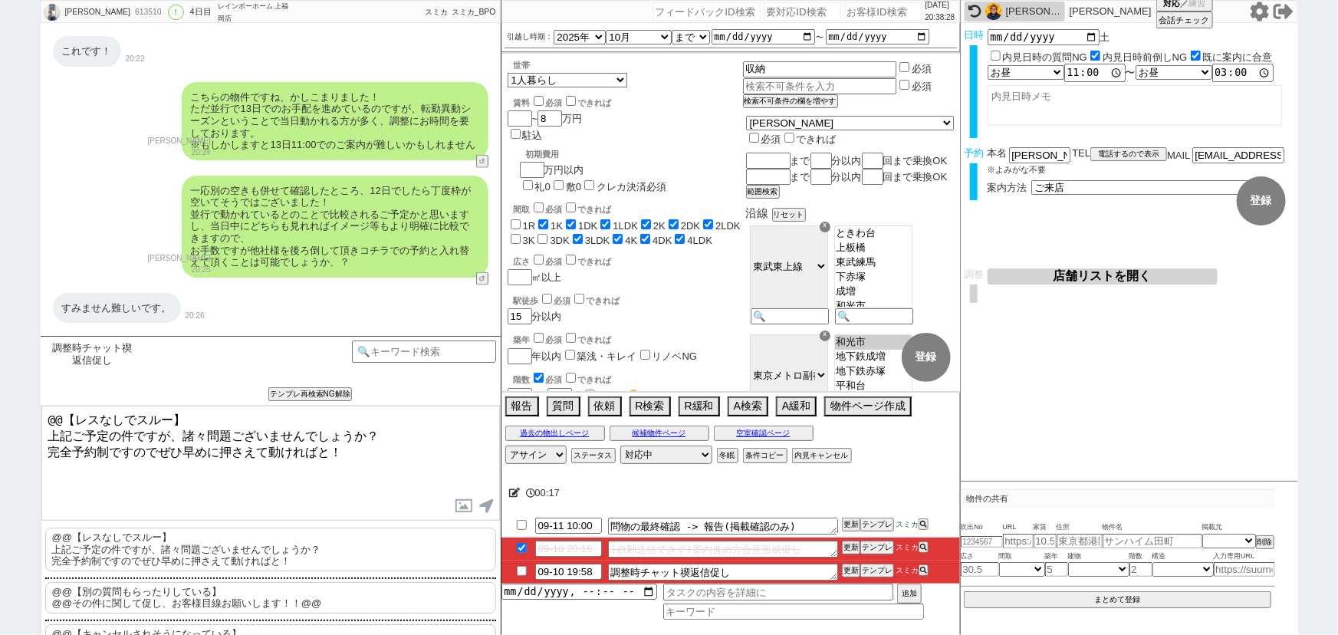
scroll to position [974, 0]
click at [517, 563] on li "09-10 19:58 調整時チャット禊返信促し 更新 テンプレ スミカ" at bounding box center [730, 571] width 458 height 23
click at [522, 568] on input "checkbox" at bounding box center [522, 571] width 22 height 10
click at [521, 547] on input "checkbox" at bounding box center [522, 548] width 22 height 10
click at [883, 549] on button "テンプレ" at bounding box center [877, 547] width 34 height 11
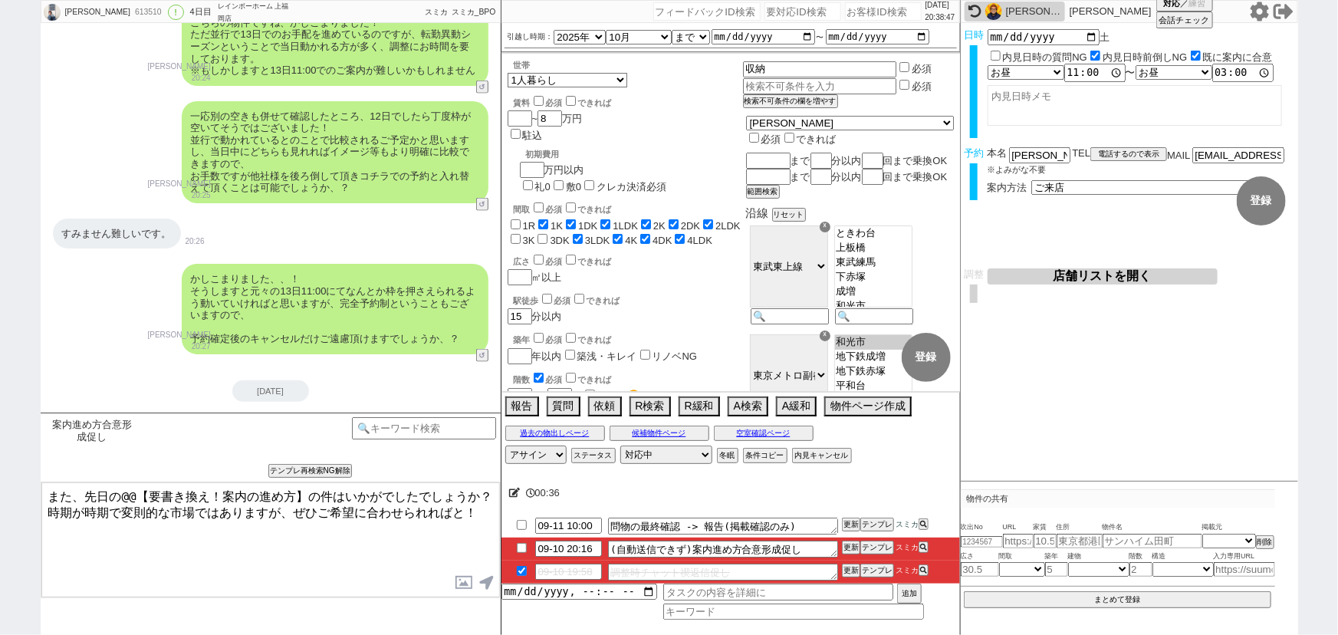
scroll to position [1121, 0]
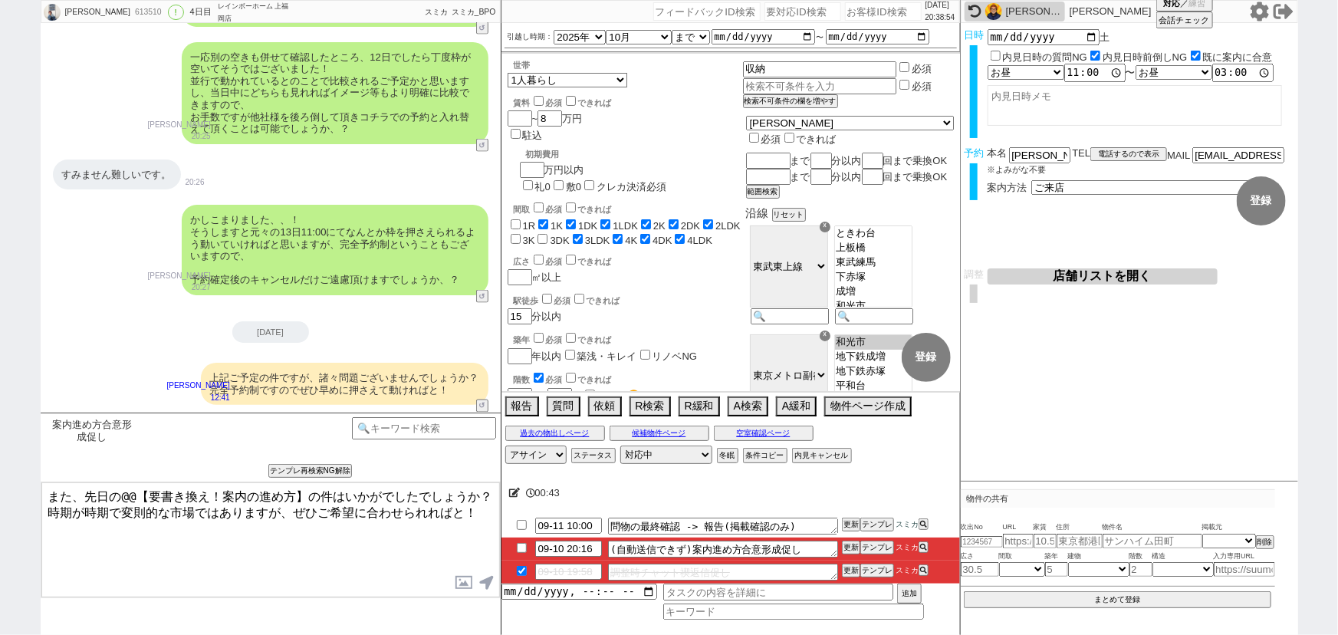
click at [524, 567] on input "checkbox" at bounding box center [522, 571] width 22 height 10
click at [521, 553] on li "09-10 20:16 (自動送信できず)案内進め方合意形成促し 更新 テンプレ スミカ" at bounding box center [730, 548] width 458 height 23
click at [519, 544] on input "checkbox" at bounding box center [522, 548] width 22 height 10
click at [873, 568] on button "テンプレ" at bounding box center [877, 570] width 34 height 11
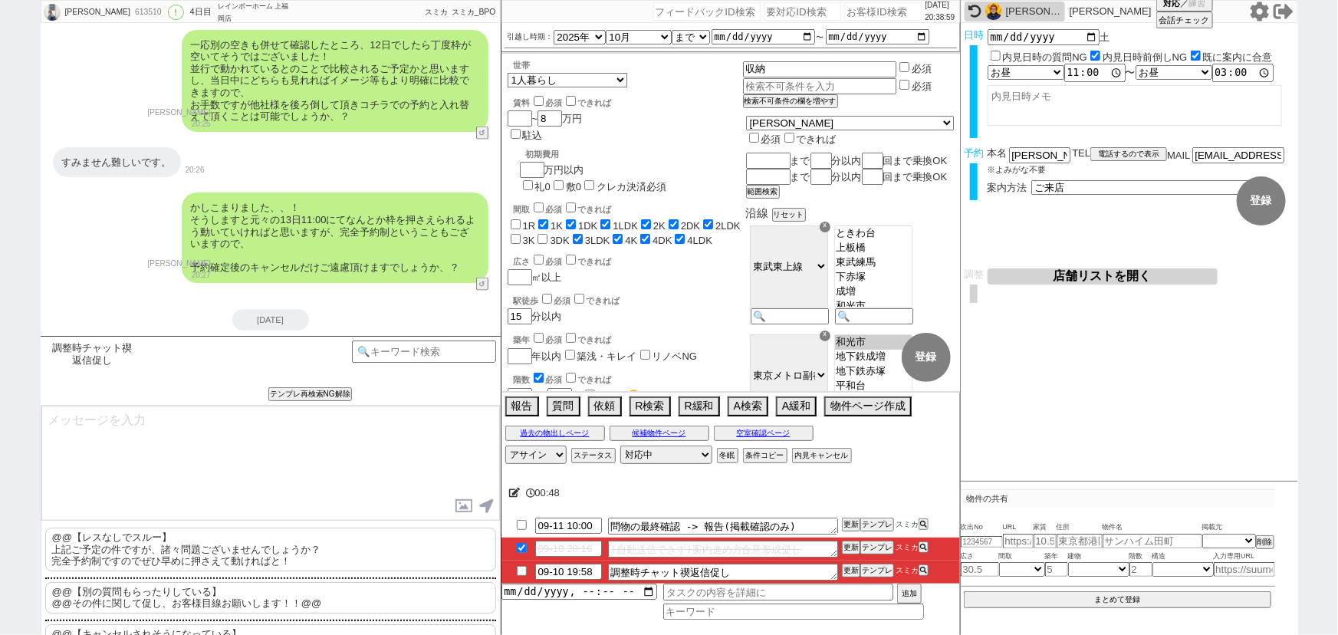
click at [142, 548] on p "@@【レスなしでスルー】 上記ご予定の件ですが、諸々問題ございませんでしょうか？ 完全予約制ですのでぜひ早めに押さえて動ければと！" at bounding box center [270, 549] width 451 height 44
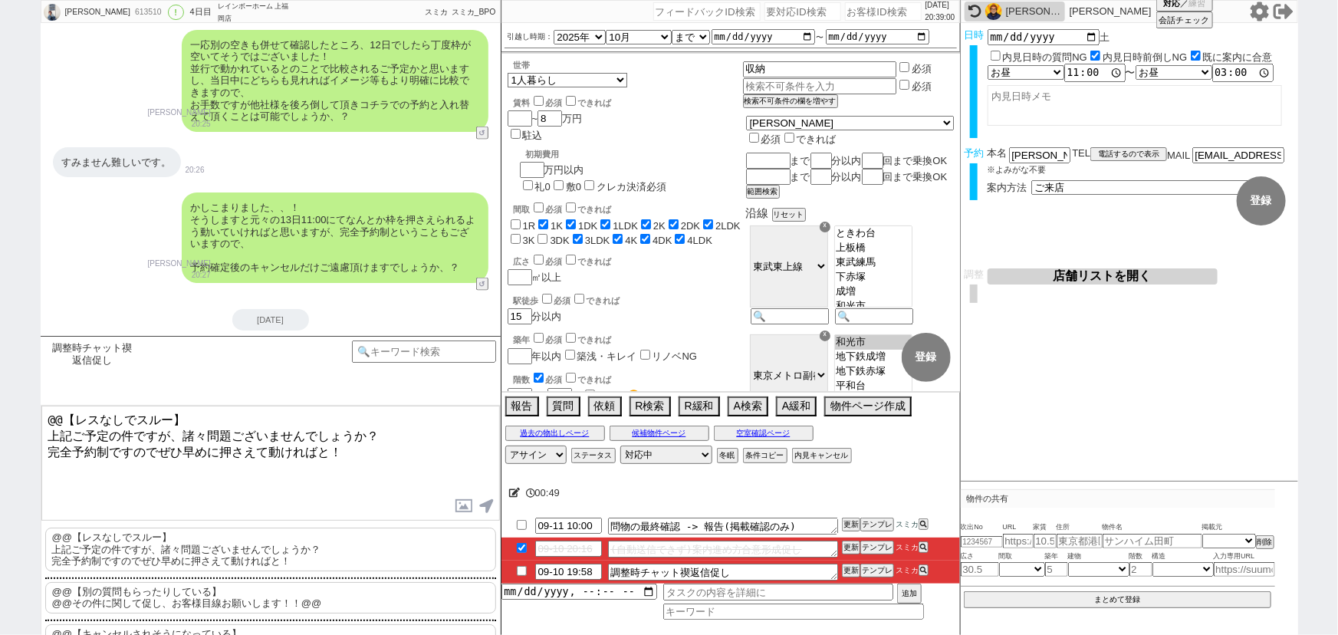
drag, startPoint x: 71, startPoint y: 429, endPoint x: 0, endPoint y: 369, distance: 93.0
click at [0, 369] on div "rina suzuki 613510 ! 0 4日目 レインボーホーム 上福岡店 冬眠中 自社客 スミカ スミカ_BPO チャット全表示 2025-09-08…" at bounding box center [669, 317] width 1338 height 635
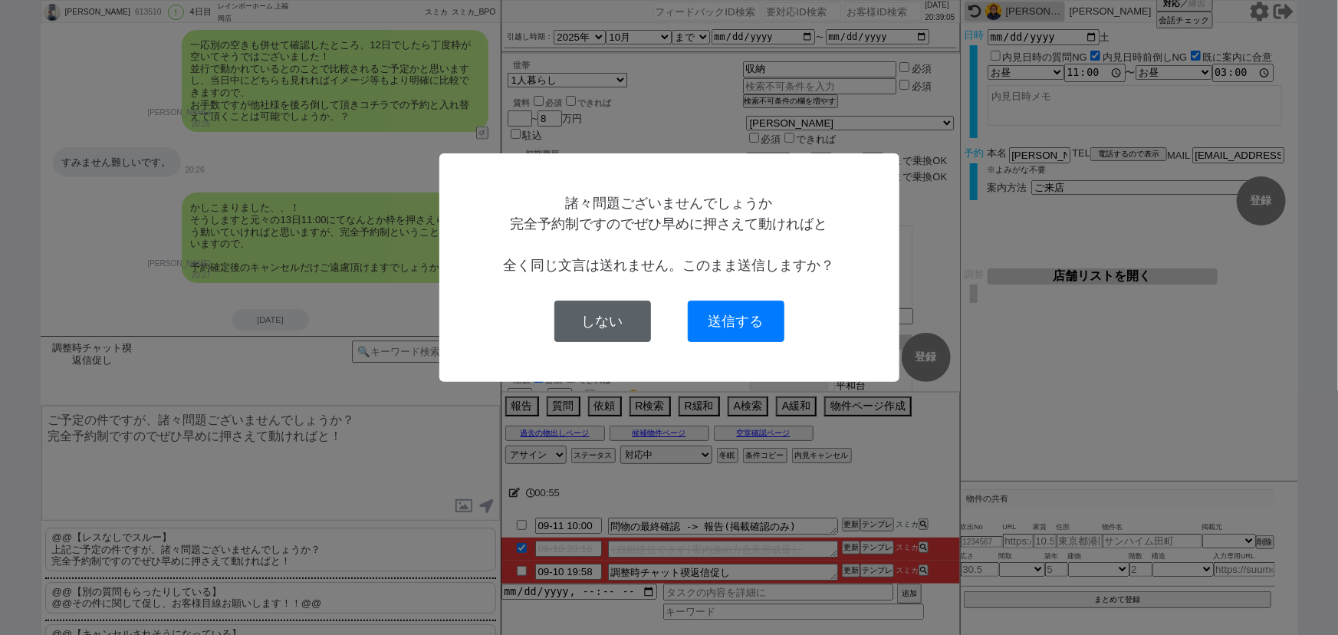
click at [599, 327] on button "しない" at bounding box center [602, 321] width 97 height 41
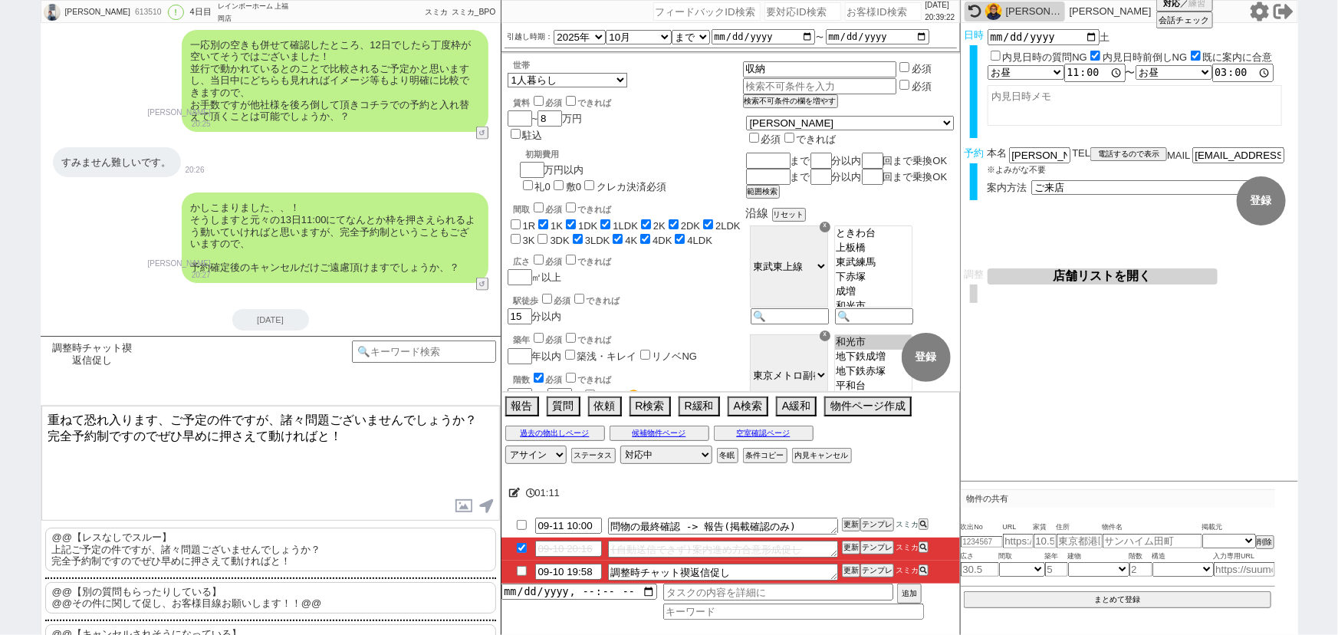
drag, startPoint x: 308, startPoint y: 419, endPoint x: 285, endPoint y: 419, distance: 23.0
click at [285, 419] on textarea "重ねて恐れ入ります、ご予定の件ですが、諸々問題ございませんでしょうか？ 完全予約制ですのでぜひ早めに押さえて動ければと！" at bounding box center [270, 463] width 458 height 115
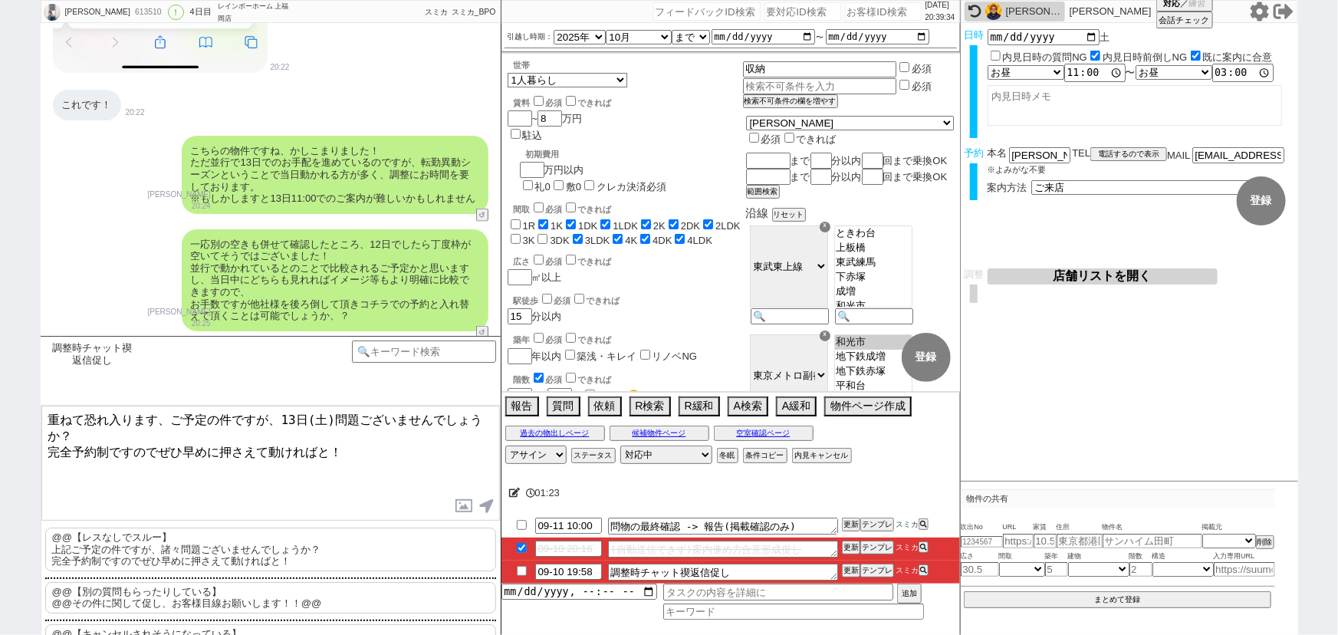
scroll to position [869, 0]
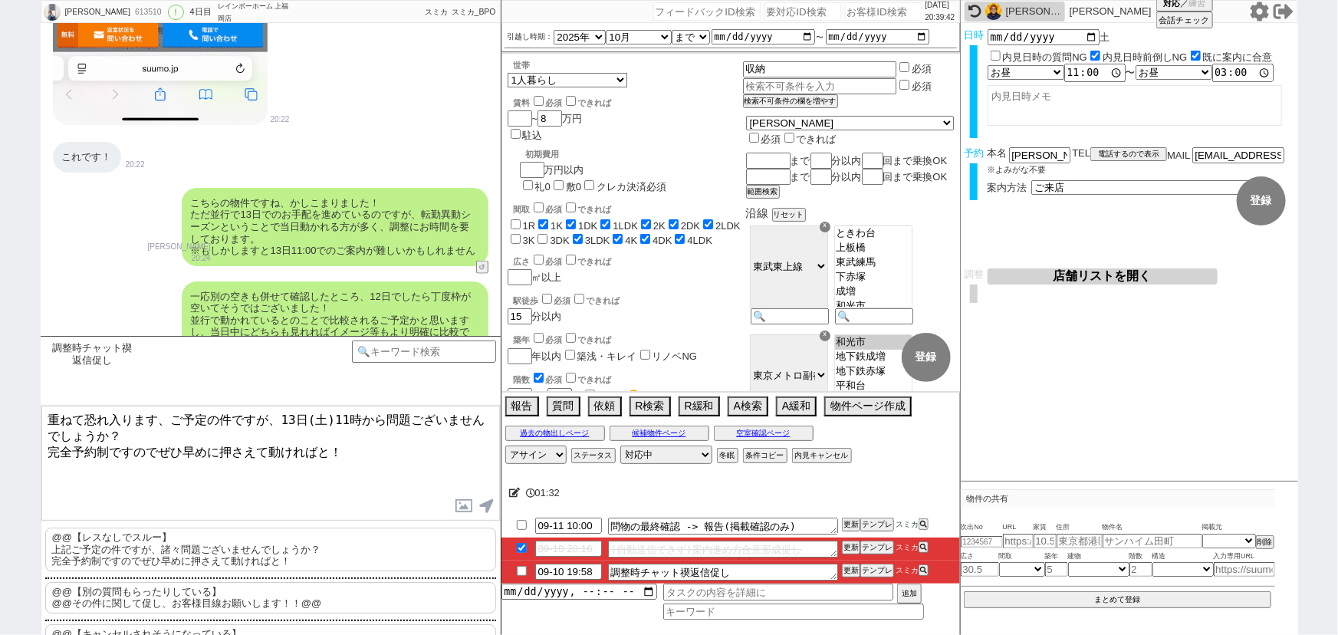
drag, startPoint x: 278, startPoint y: 416, endPoint x: 170, endPoint y: 412, distance: 108.2
click at [170, 412] on textarea "重ねて恐れ入ります、ご予定の件ですが、13日(土)11時から問題ございませんでしょうか？ 完全予約制ですのでぜひ早めに押さえて動ければと！" at bounding box center [270, 463] width 458 height 115
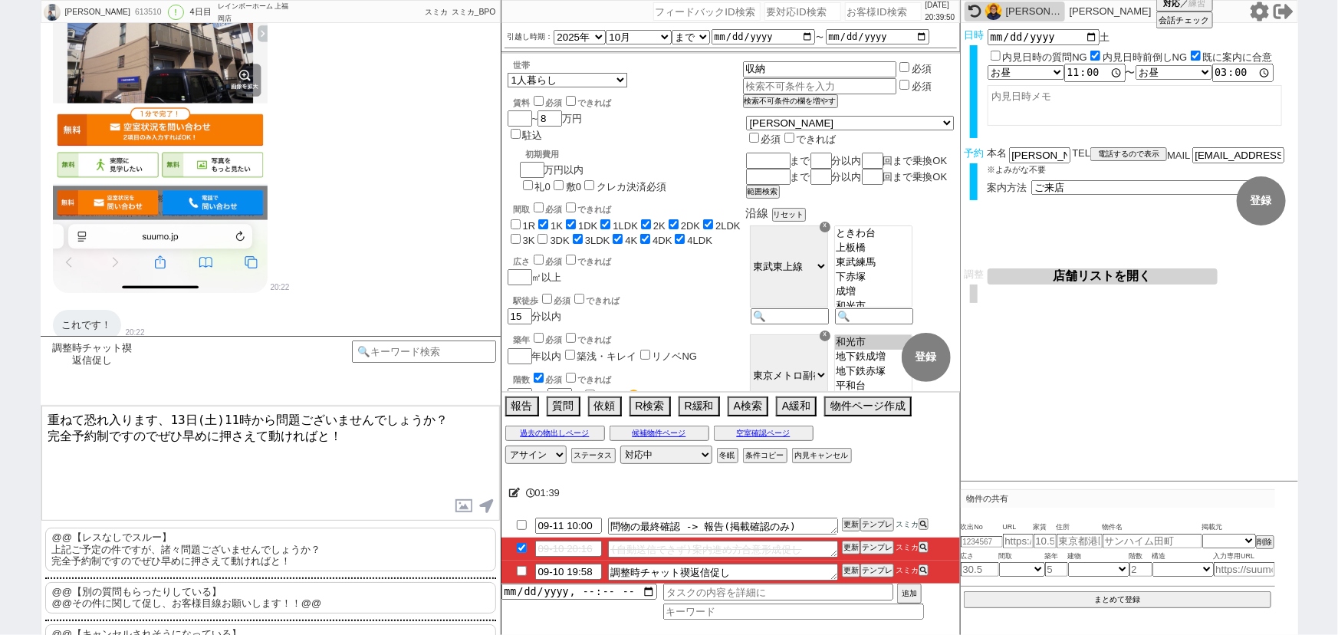
scroll to position [1197, 0]
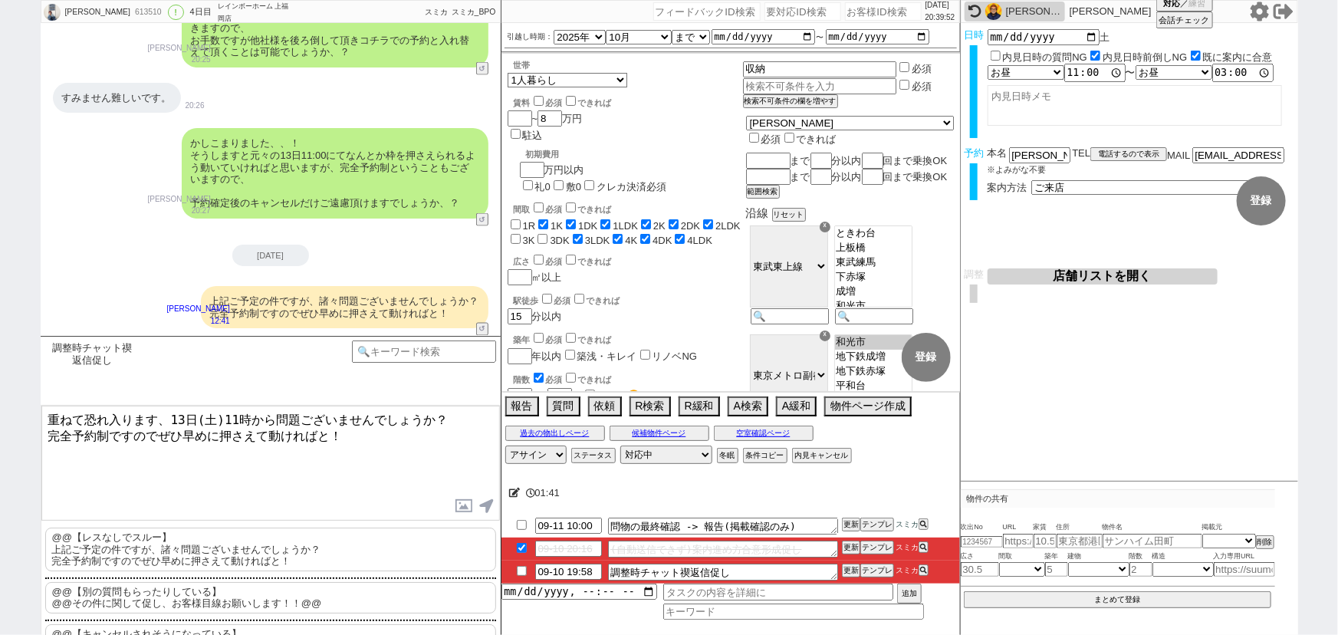
drag, startPoint x: 323, startPoint y: 429, endPoint x: 12, endPoint y: 458, distance: 311.8
click at [12, 458] on div "rina suzuki 613510 ! 0 4日目 レインボーホーム 上福岡店 冬眠中 自社客 スミカ スミカ_BPO チャット全表示 2025-09-08…" at bounding box center [669, 317] width 1338 height 635
click at [45, 432] on textarea "重ねて恐れ入ります、13日(土)11時から問題ございませんでしょうか？ いただき次第で手配に動いてまいります！" at bounding box center [270, 463] width 458 height 115
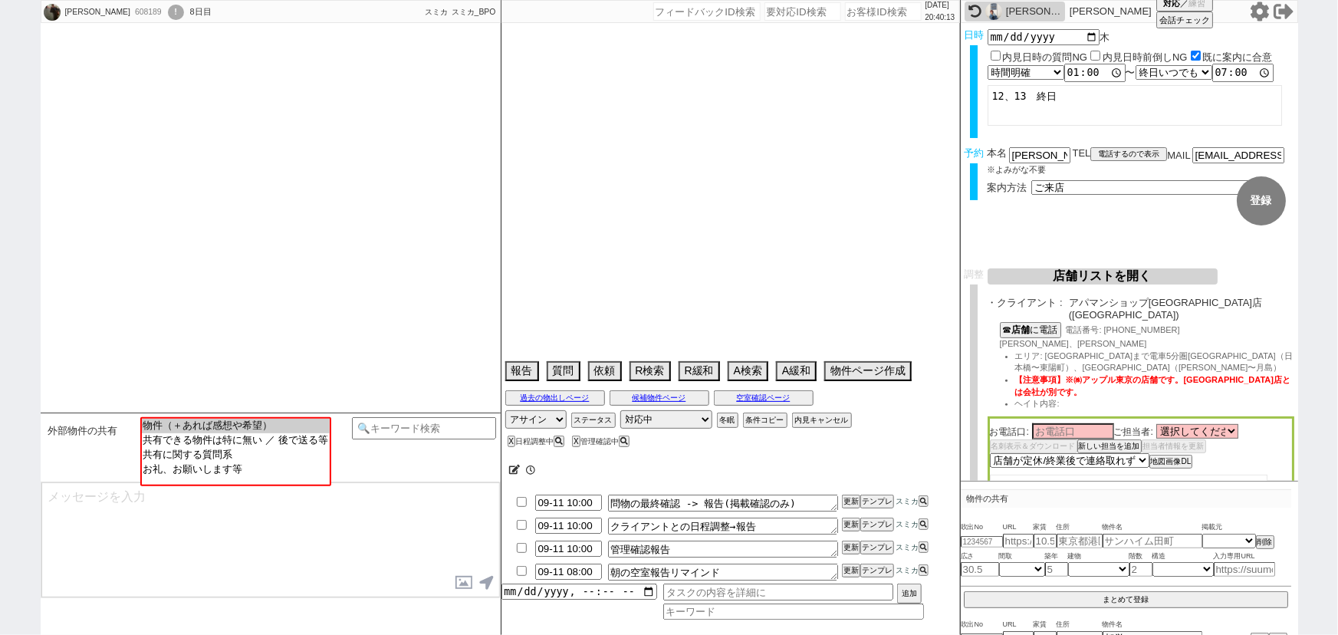
scroll to position [647, 0]
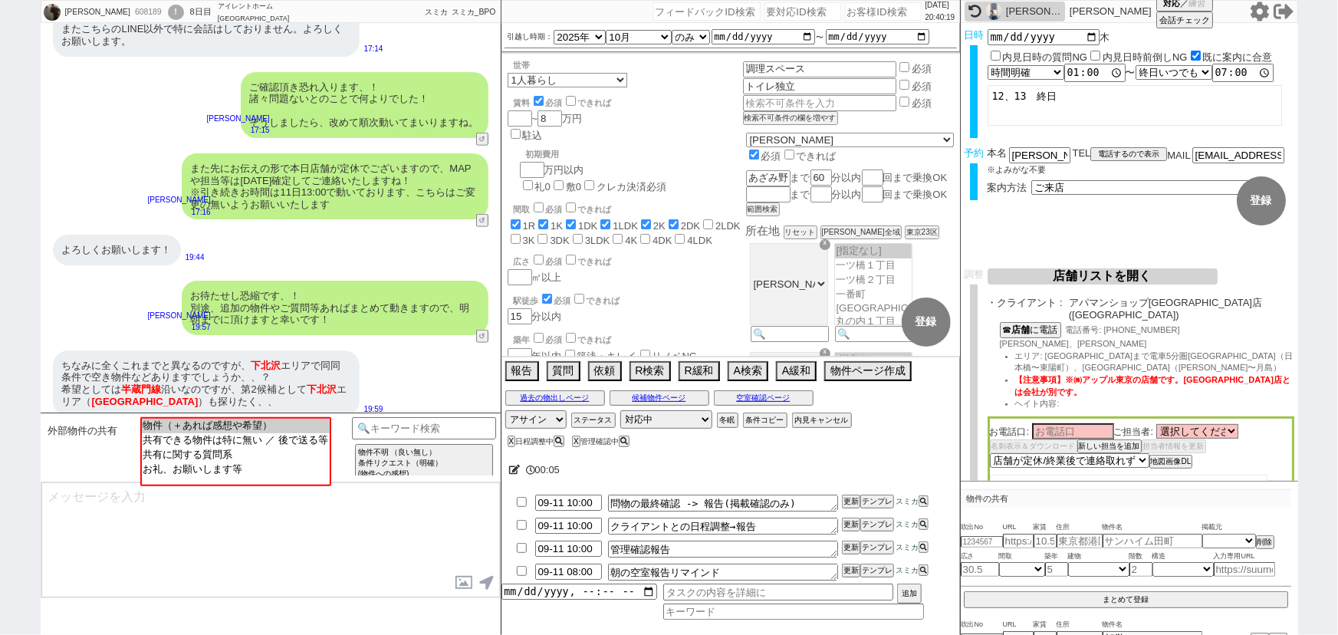
click at [856, 15] on input "number" at bounding box center [883, 11] width 77 height 18
paste input "613514"
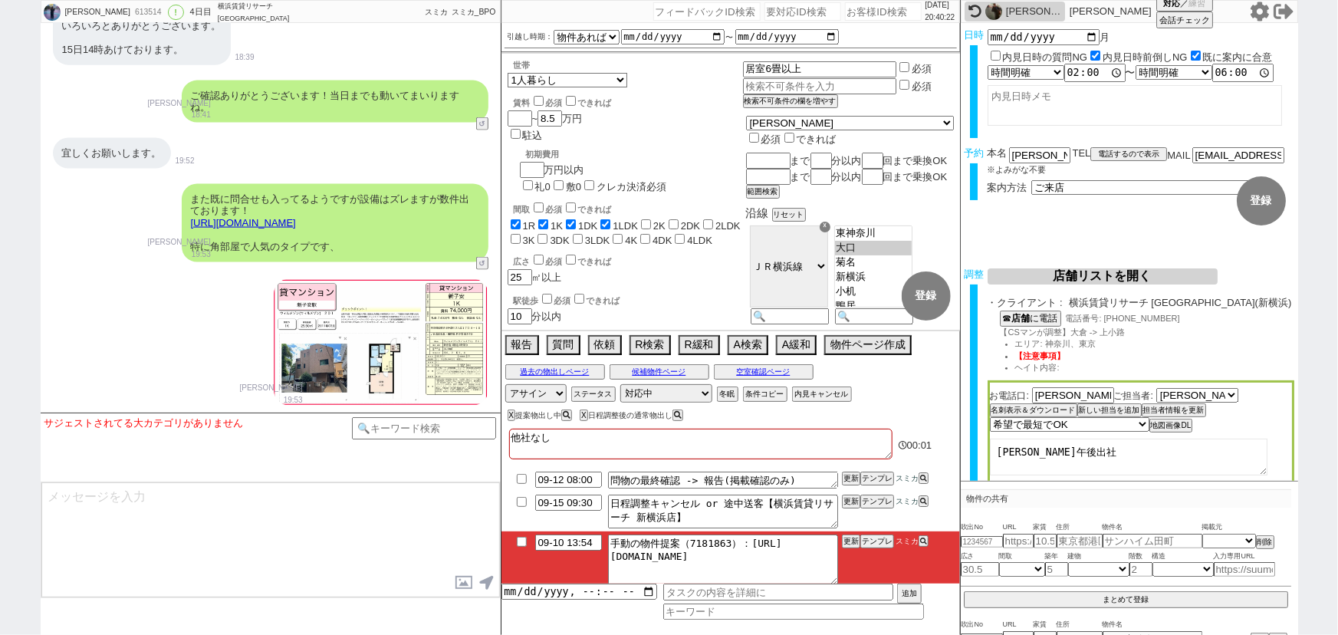
scroll to position [5, 0]
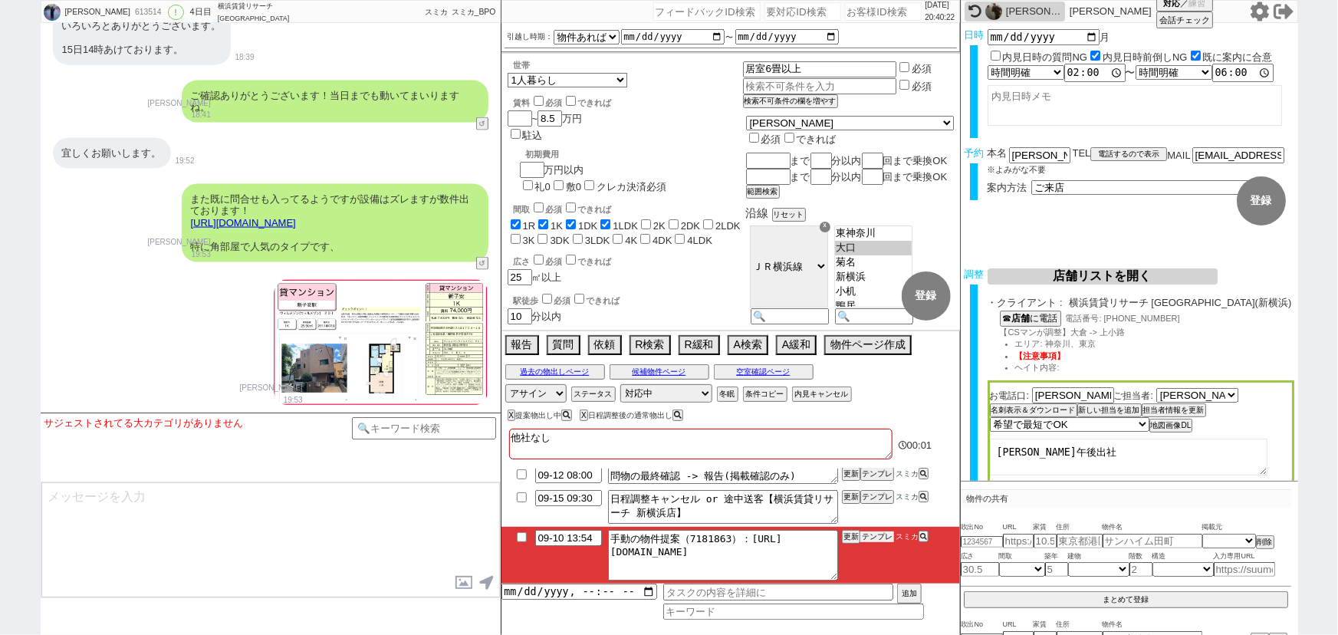
click at [874, 538] on button "テンプレ" at bounding box center [877, 536] width 34 height 11
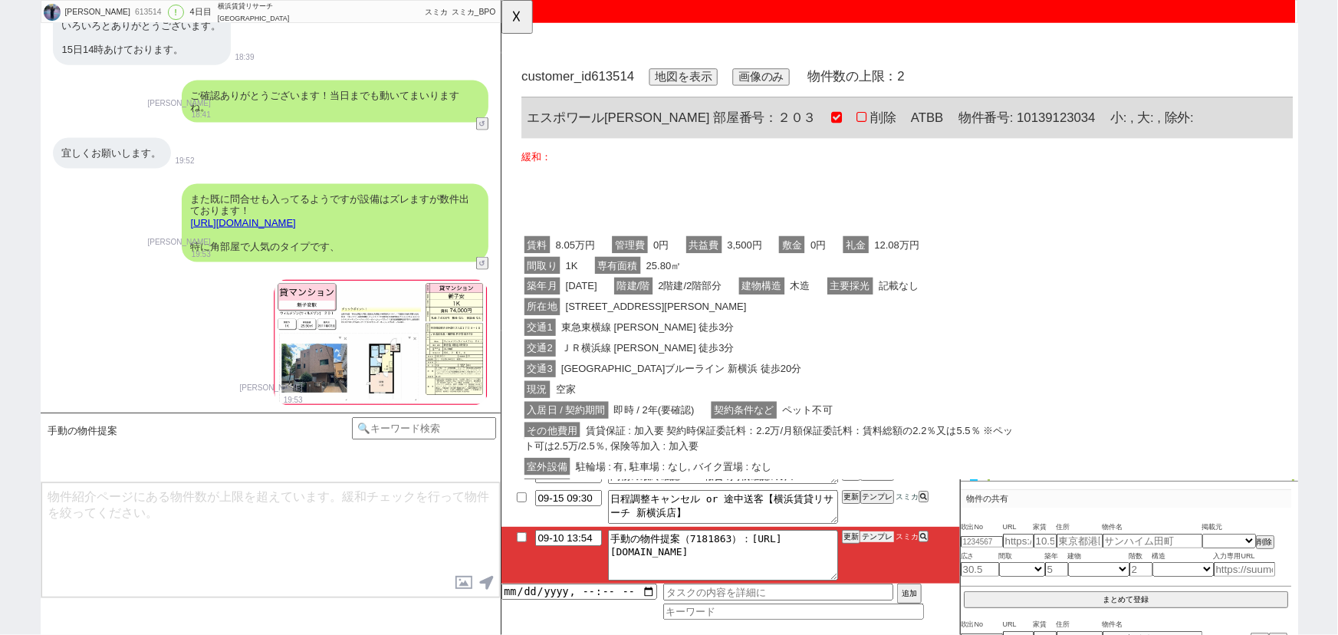
scroll to position [0, 0]
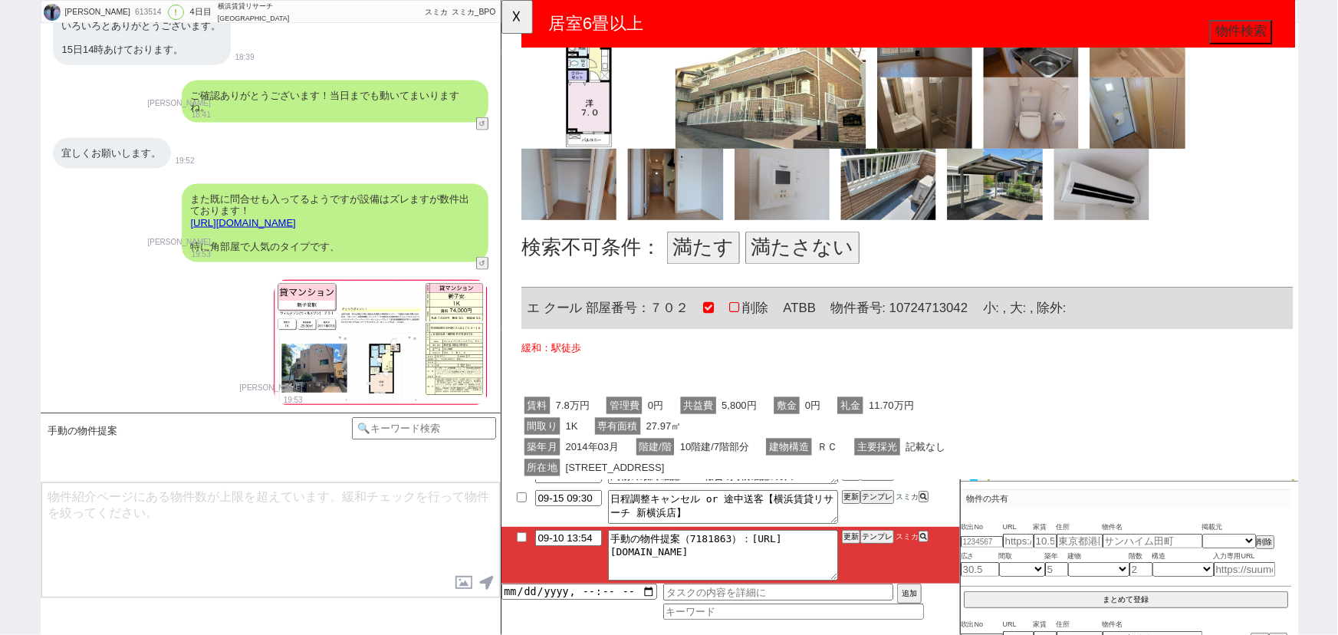
click at [717, 252] on button "満たす" at bounding box center [717, 266] width 78 height 35
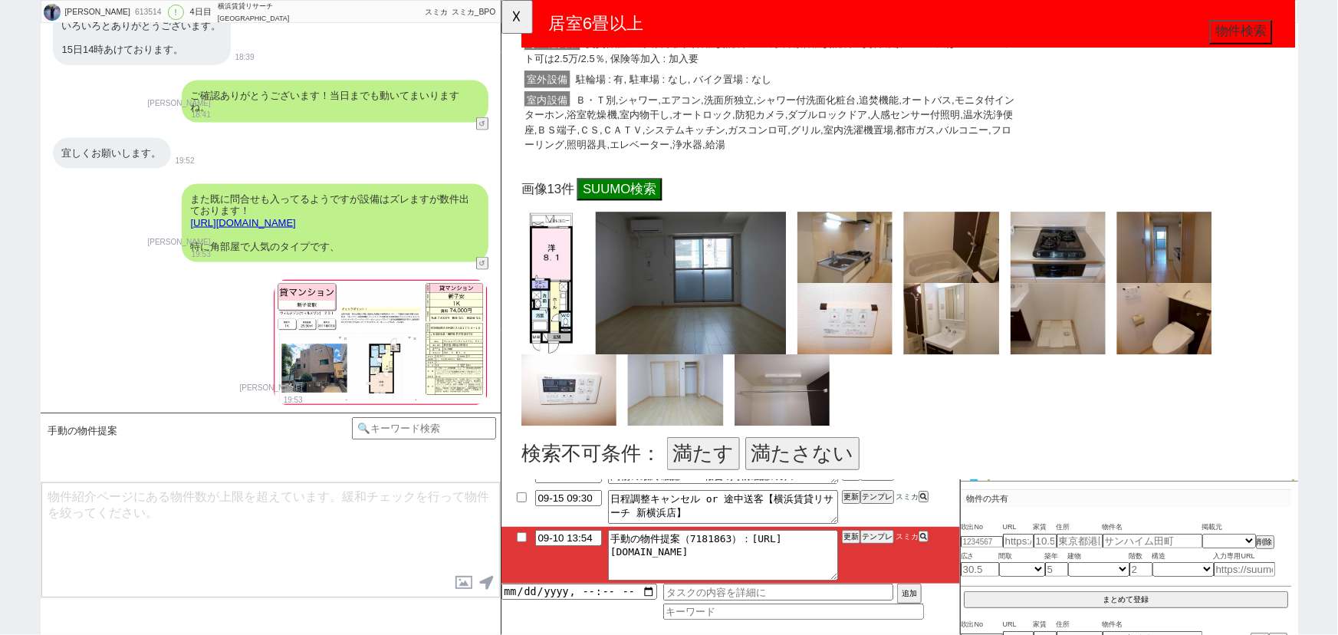
scroll to position [1268, 0]
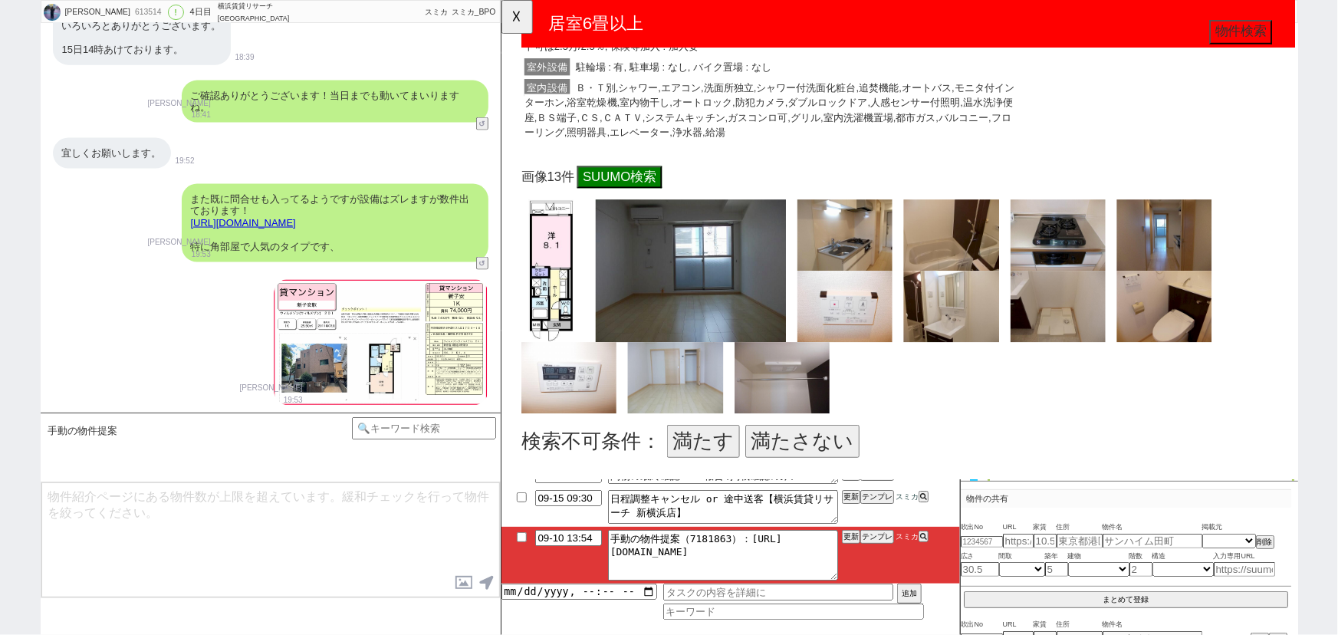
click at [703, 471] on button "満たす" at bounding box center [717, 474] width 78 height 35
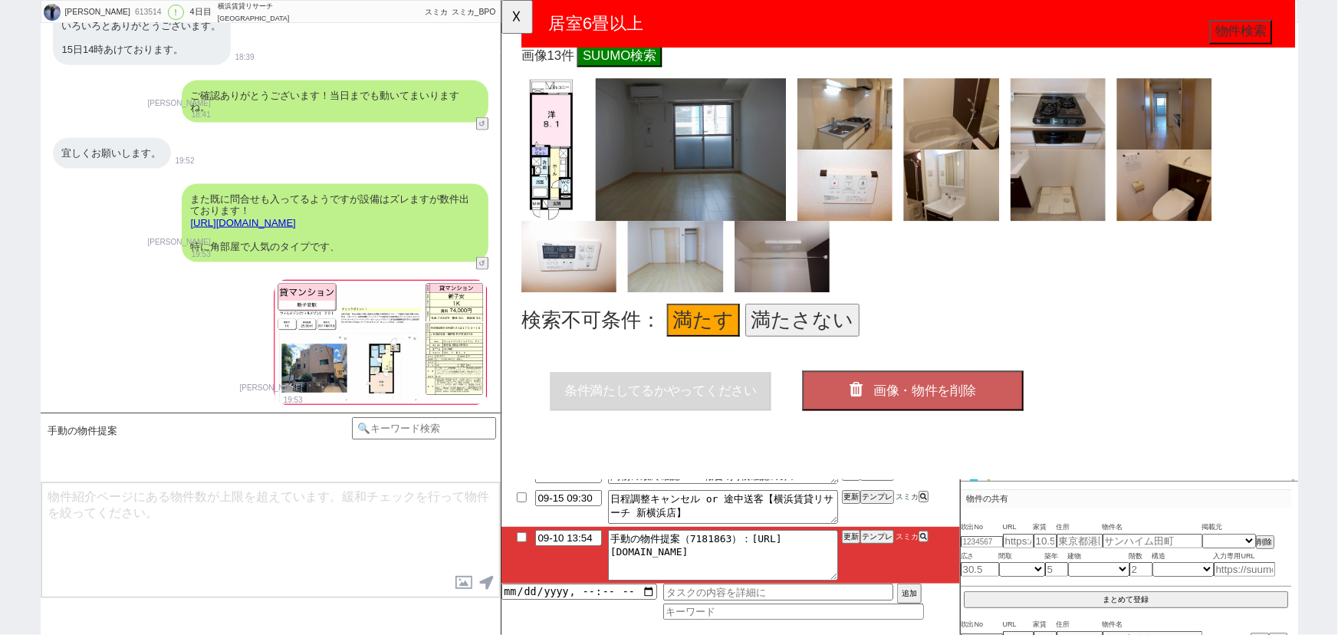
click at [951, 412] on span "画像・物件を削除" at bounding box center [955, 419] width 110 height 15
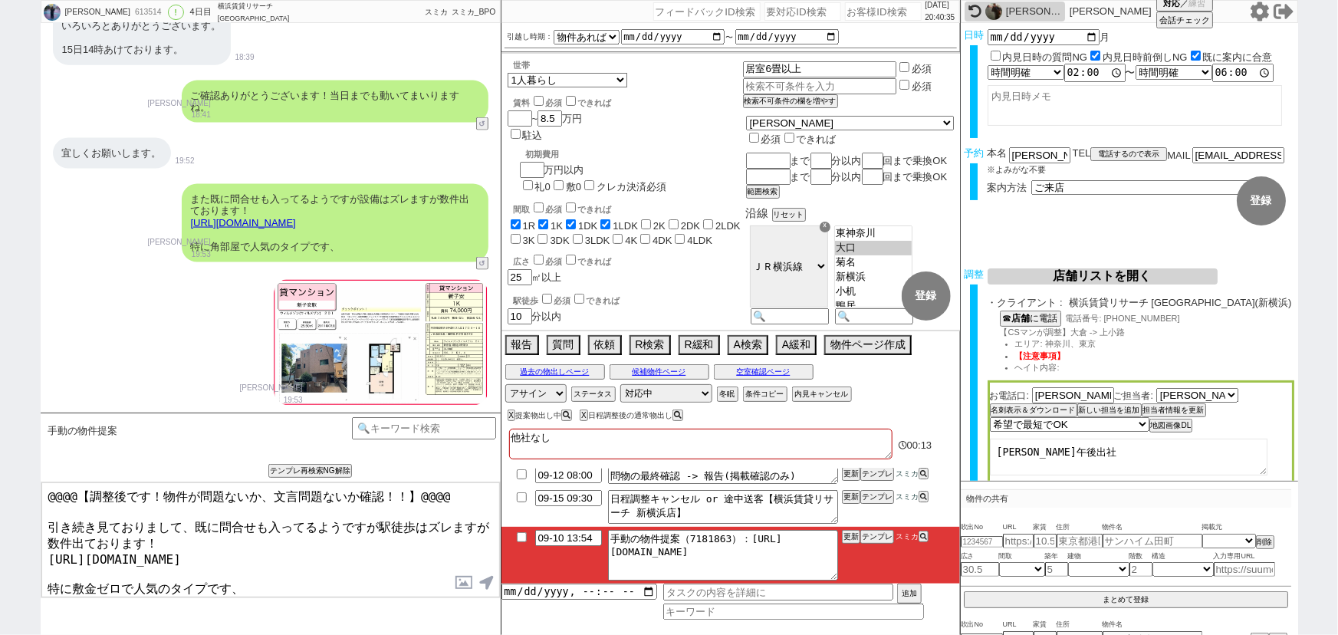
drag, startPoint x: 44, startPoint y: 518, endPoint x: 0, endPoint y: 429, distance: 100.1
click at [0, 429] on div "阪本真帆 613514 ! 0 4日目 横浜賃貸リサーチ 新横浜店 冬眠中 自社客 スミカ スミカ_BPO チャット全表示 2025-09-07 新しくフォロ…" at bounding box center [669, 317] width 1338 height 635
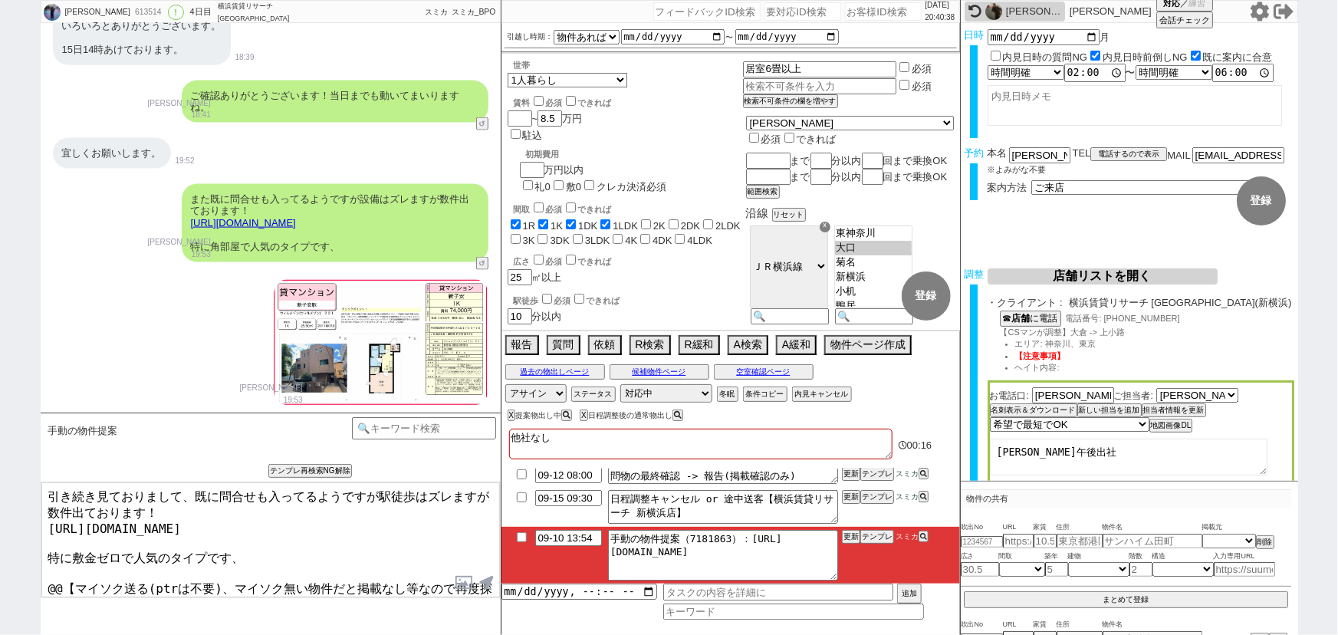
drag, startPoint x: 45, startPoint y: 567, endPoint x: 504, endPoint y: 667, distance: 469.1
click at [504, 634] on html "阪本真帆 613514 ! 0 4日目 横浜賃貸リサーチ 新横浜店 冬眠中 自社客 スミカ スミカ_BPO チャット全表示 2025-09-07 新しくフォロ…" at bounding box center [669, 317] width 1338 height 635
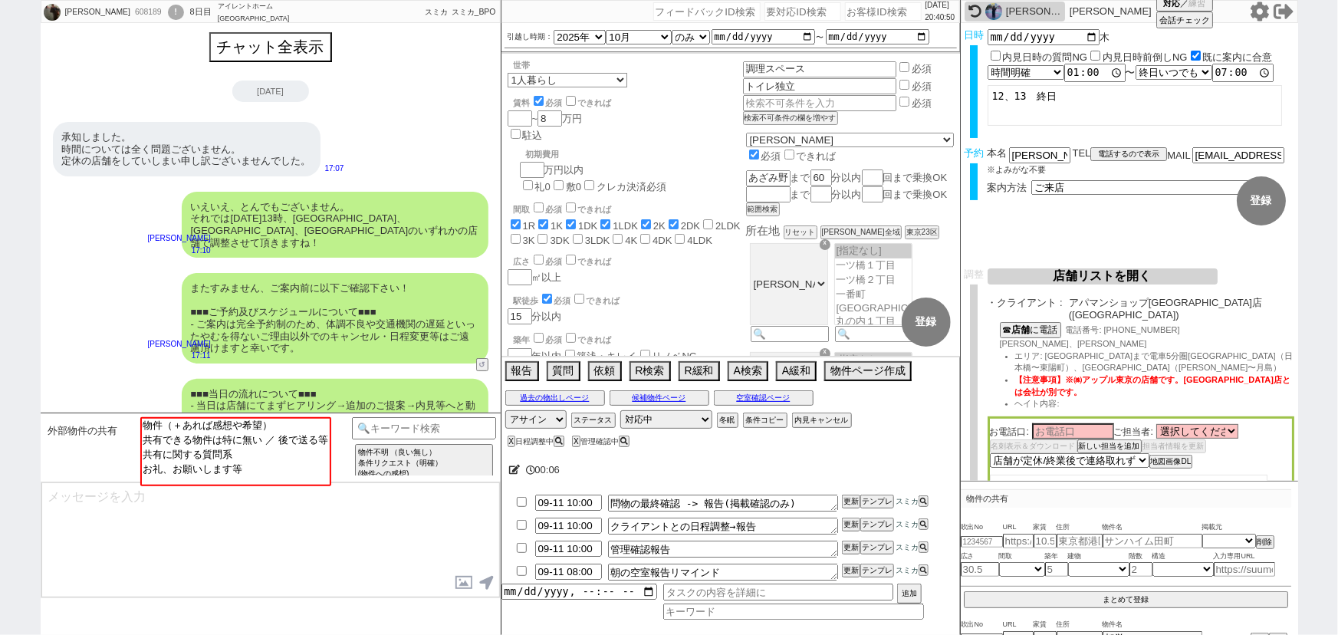
scroll to position [647, 0]
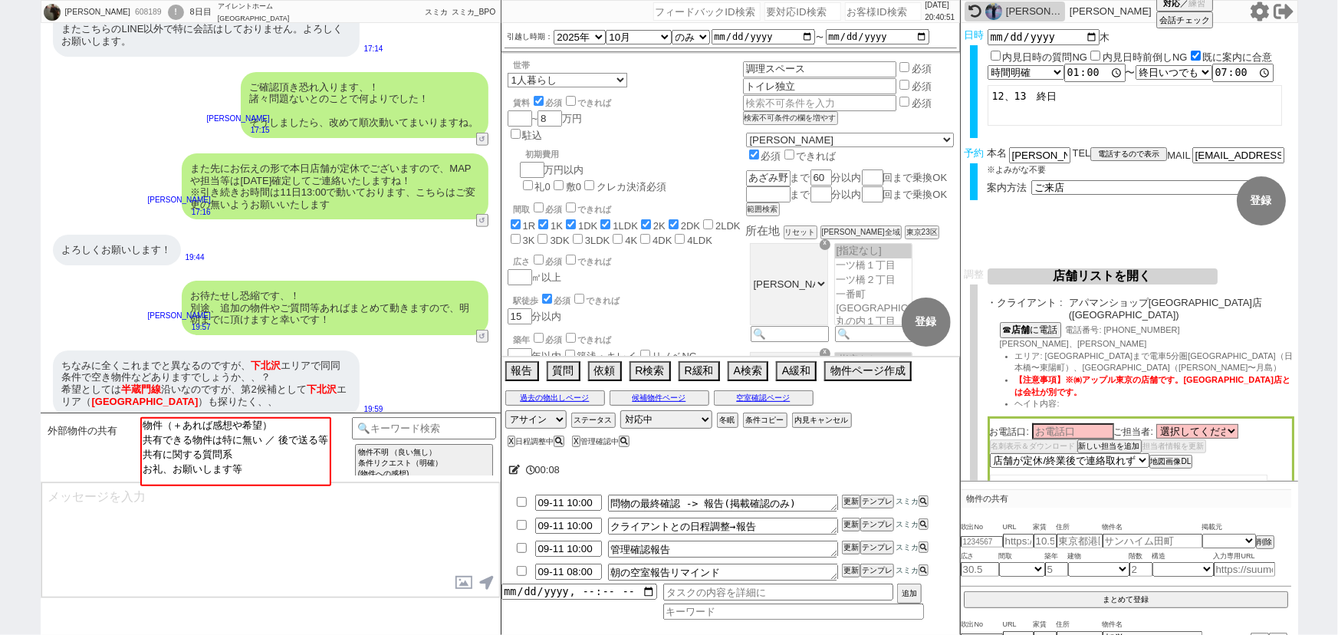
click at [873, 11] on input "number" at bounding box center [883, 11] width 77 height 18
paste input "612809"
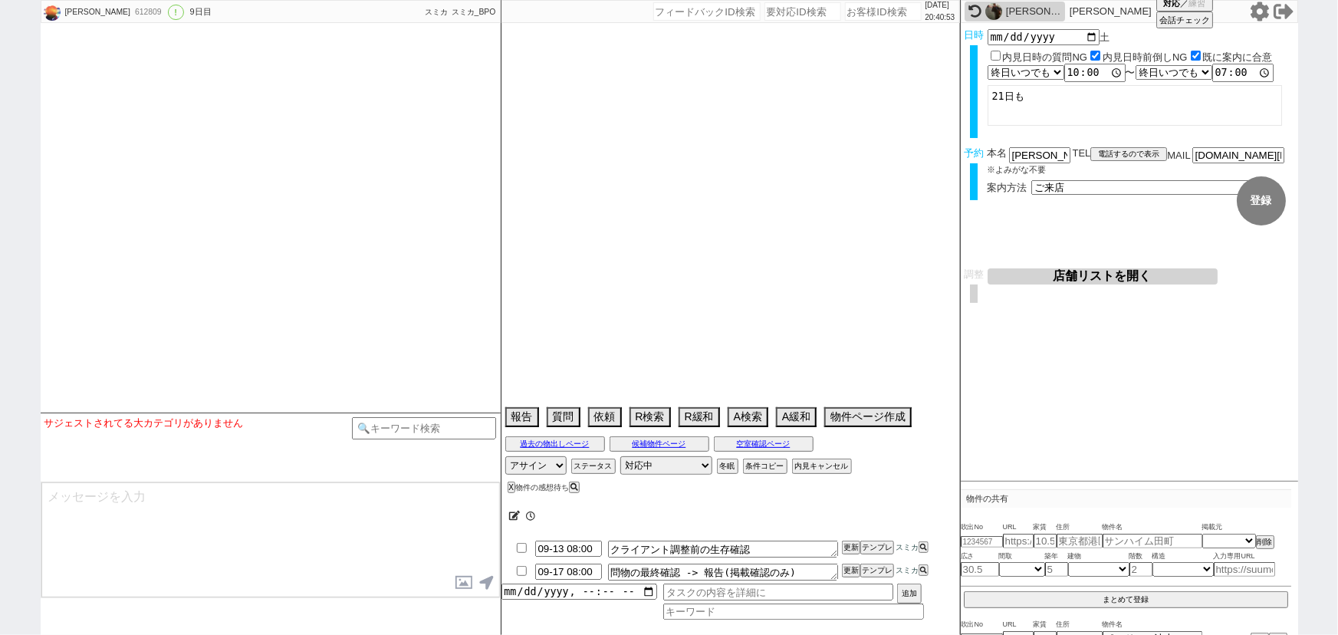
scroll to position [7938, 0]
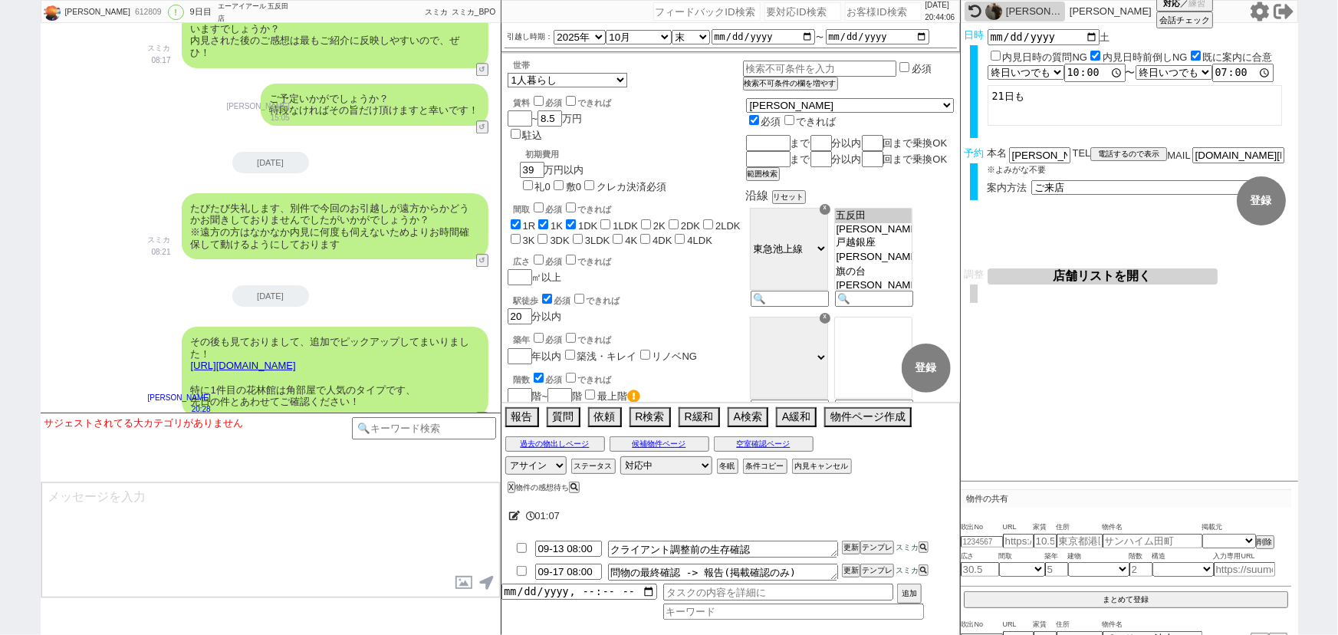
click at [846, 12] on input "number" at bounding box center [883, 11] width 77 height 18
paste input "614096"
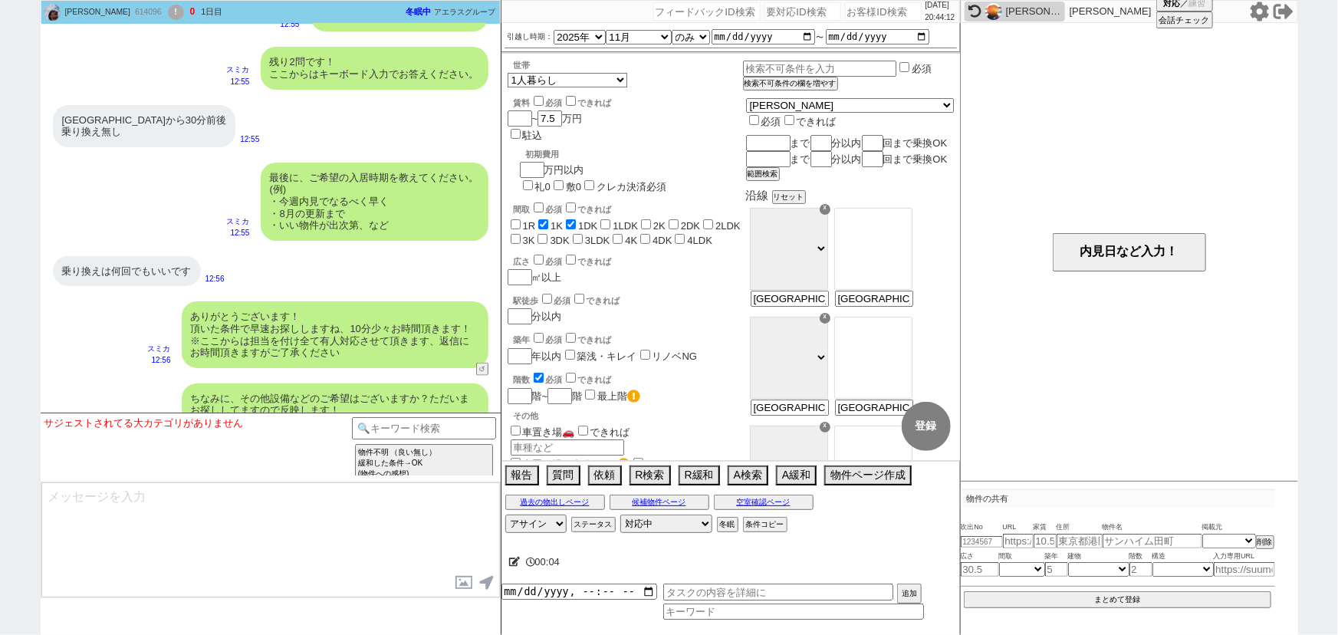
scroll to position [849, 0]
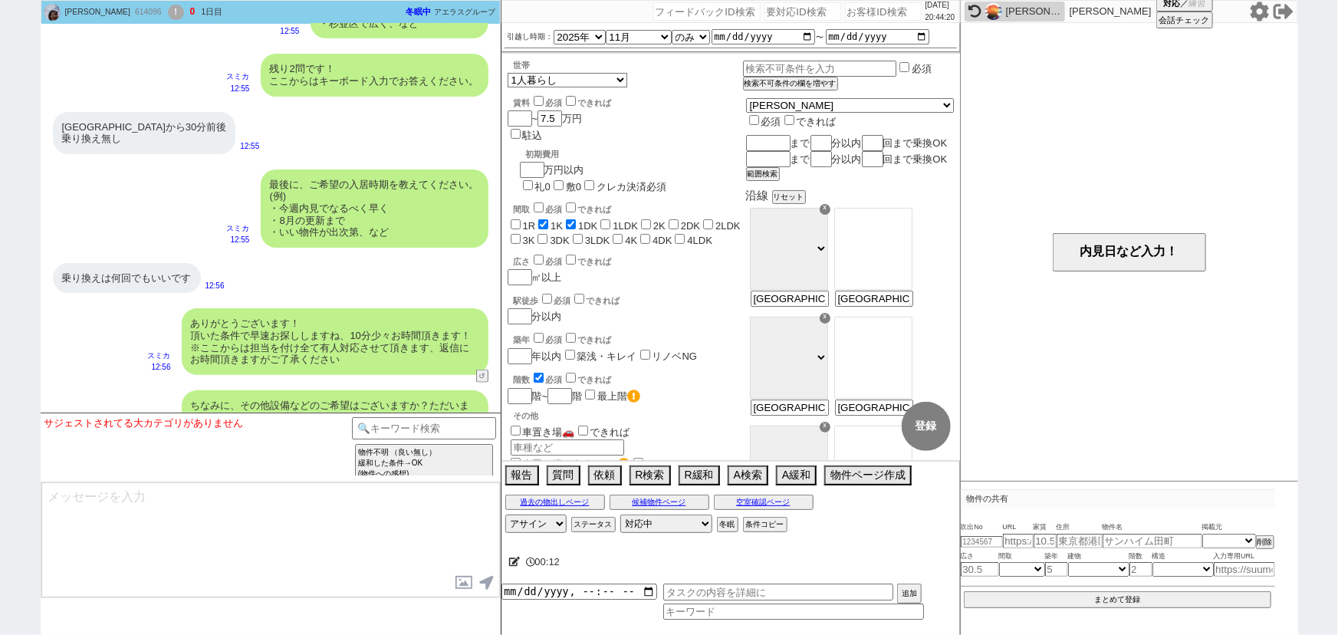
click at [261, 232] on div "最後に、ご希望の入居時期を教えてください。 (例) ・今週内見でなるべく早く ・8月の更新まで ・いい物件が出次第、など" at bounding box center [375, 208] width 228 height 78
click at [817, 105] on select "東京都 神奈川県 埼玉県 千葉県 宮城県 愛知県 福岡県 京都府 大阪府 兵庫県" at bounding box center [850, 104] width 206 height 13
click at [784, 100] on select "東京都 神奈川県 埼玉県 千葉県 宮城県 愛知県 福岡県 京都府 大阪府 兵庫県" at bounding box center [850, 104] width 206 height 13
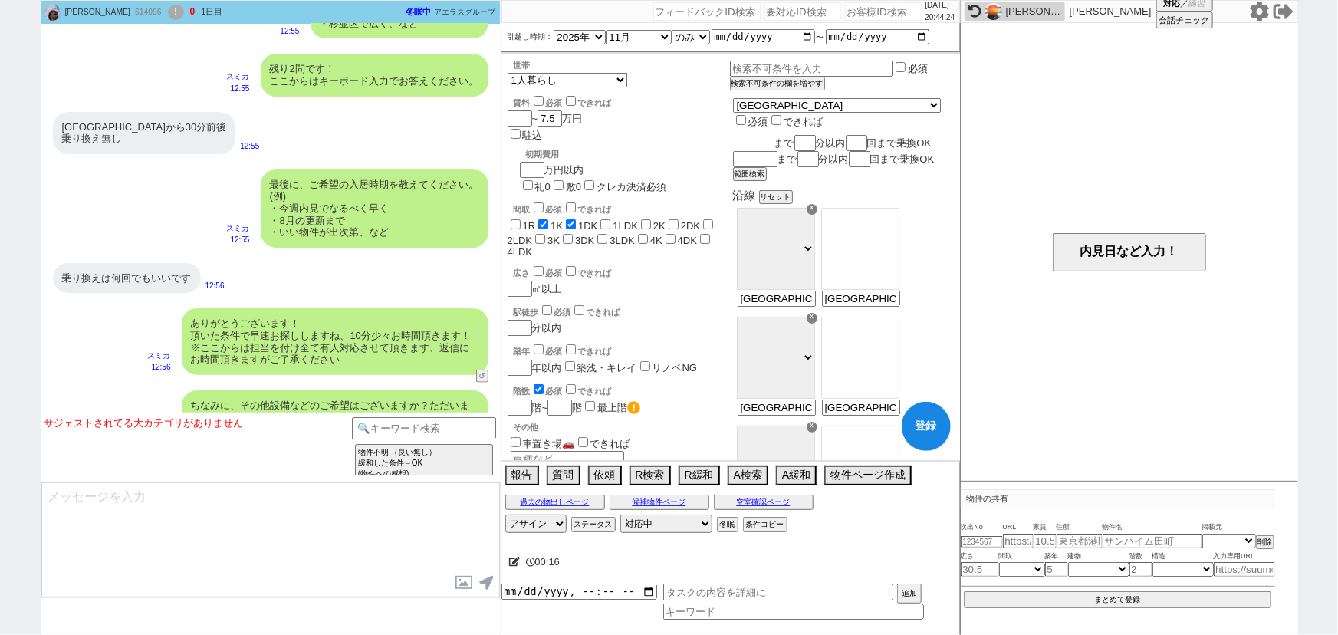
click at [774, 136] on input "text" at bounding box center [753, 142] width 41 height 13
click at [816, 136] on input "number" at bounding box center [806, 142] width 18 height 13
click at [867, 136] on input "number" at bounding box center [858, 142] width 18 height 13
click at [764, 180] on button "範囲検索" at bounding box center [748, 174] width 31 height 11
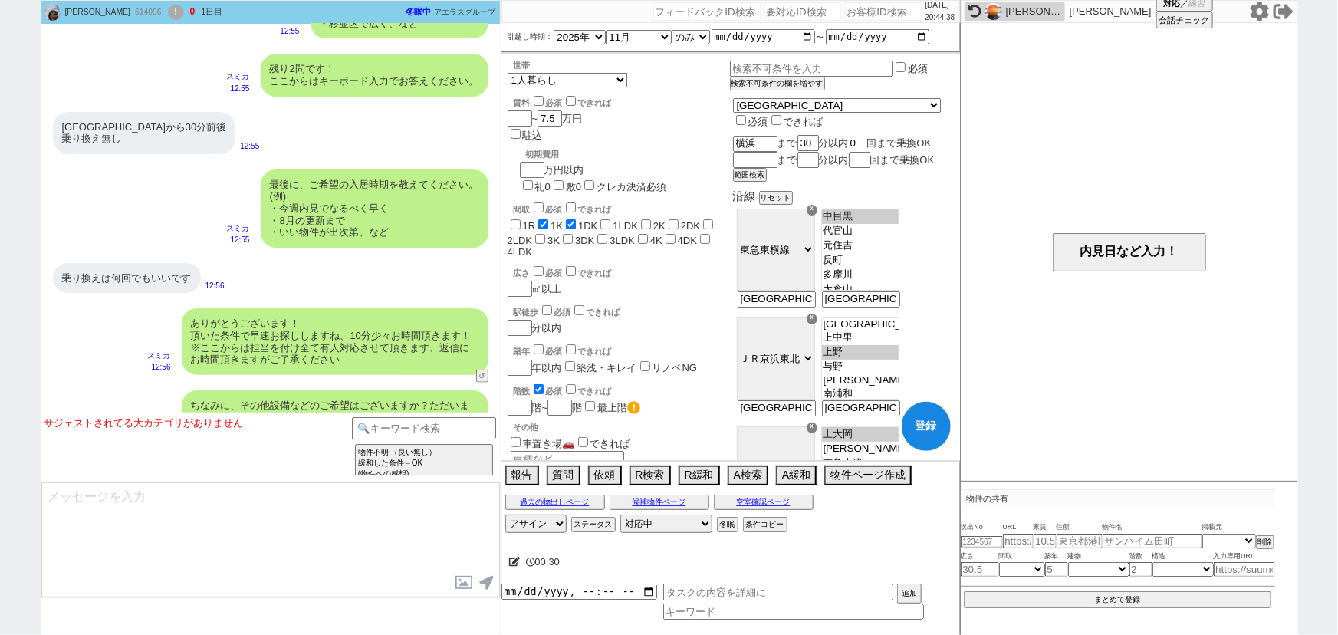
click at [867, 136] on input "0" at bounding box center [858, 142] width 18 height 13
click at [764, 180] on button "範囲検索" at bounding box center [748, 174] width 31 height 11
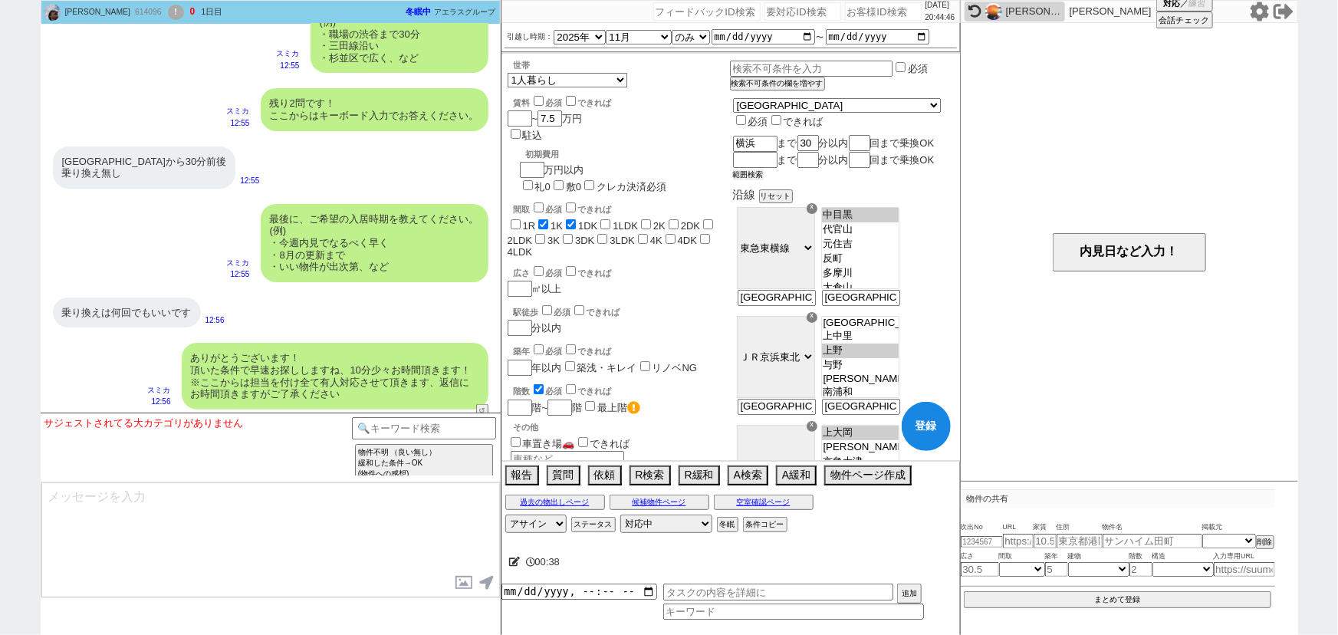
scroll to position [806, 0]
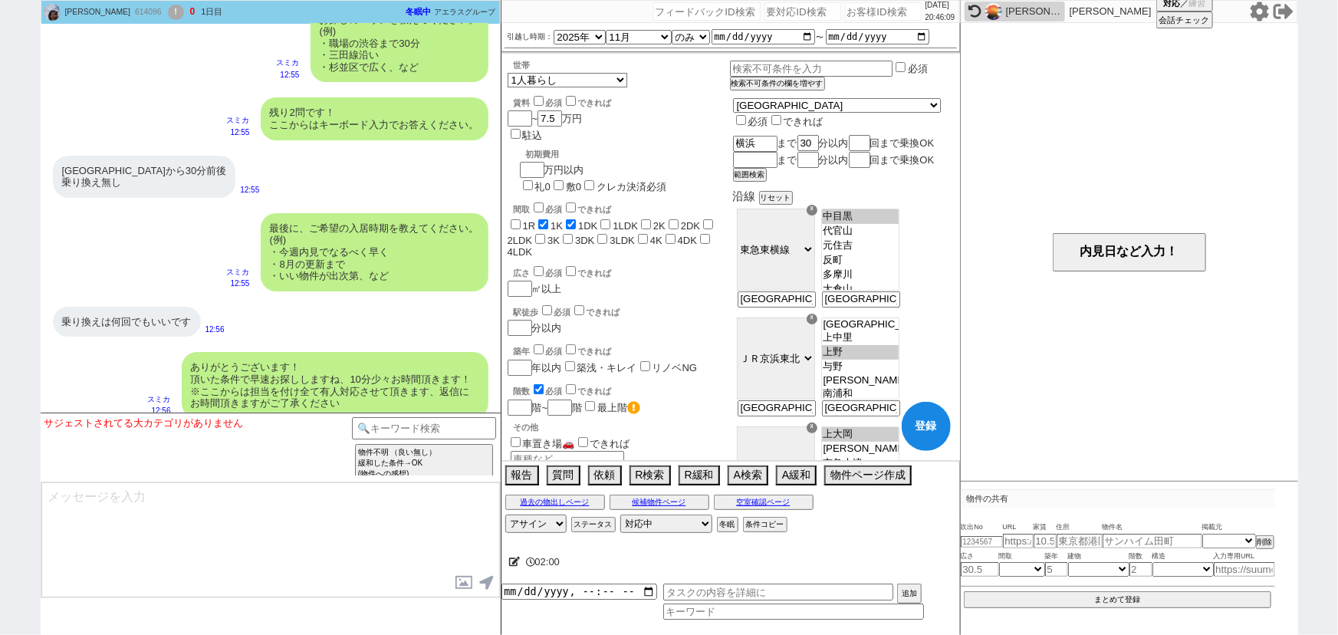
click at [318, 287] on div "最後に、ご希望の入居時期を教えてください。 (例) ・今週内見でなるべく早く ・8月の更新まで ・いい物件が出次第、など" at bounding box center [375, 252] width 228 height 78
click at [863, 11] on input "number" at bounding box center [883, 11] width 77 height 18
paste input "613482"
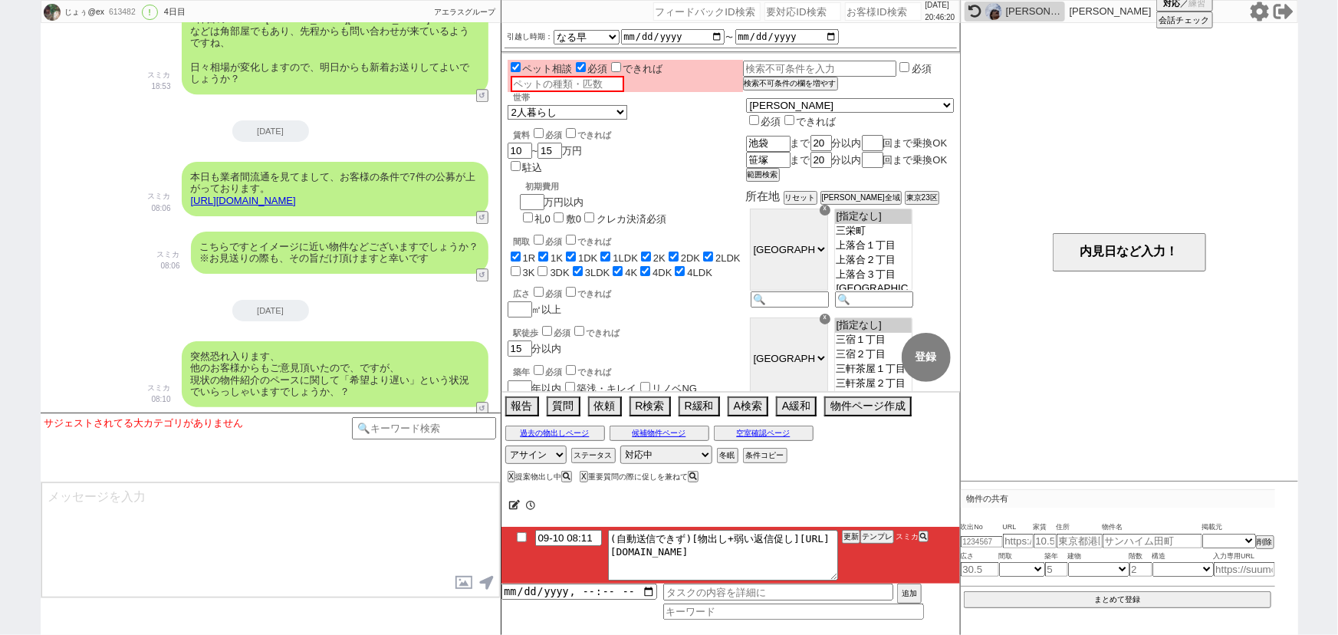
scroll to position [57, 0]
drag, startPoint x: 625, startPoint y: 547, endPoint x: 926, endPoint y: 590, distance: 304.3
click at [926, 590] on div "09-10 08:11 (自動送信できず)[物出し+弱い返信促し]https://jent-crm.com/2ng-84y191pn3984hy/introd…" at bounding box center [730, 573] width 458 height 93
click at [875, 535] on button "テンプレ" at bounding box center [877, 536] width 34 height 11
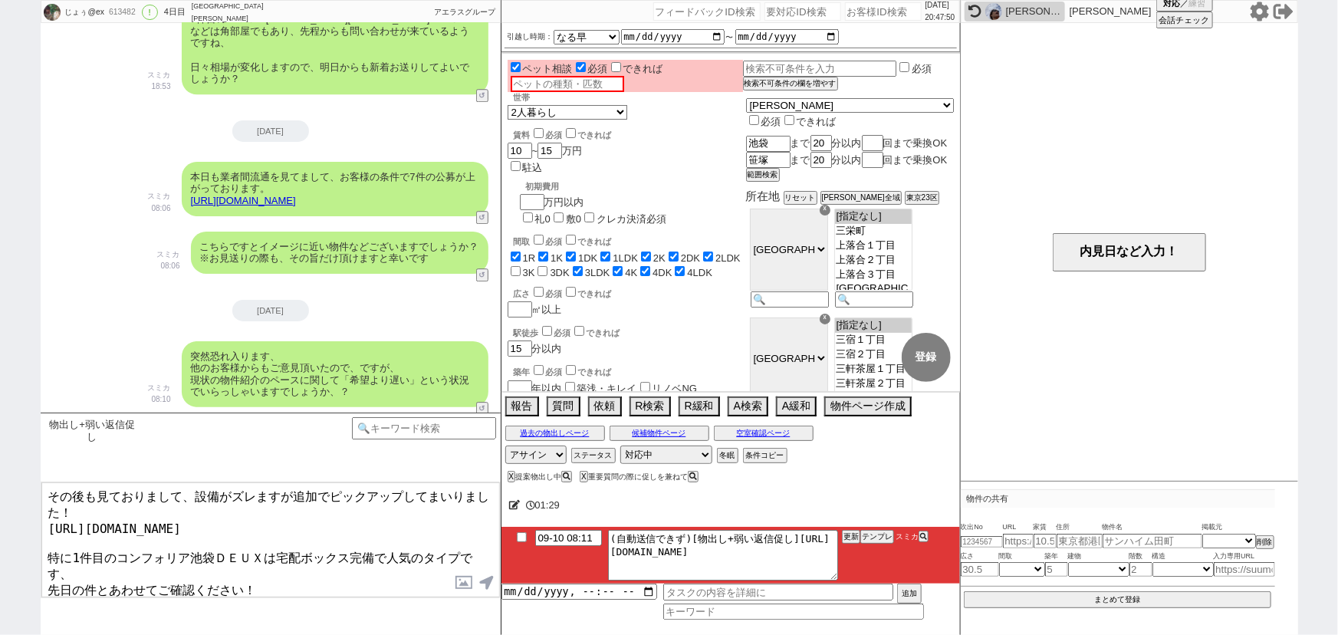
drag, startPoint x: 272, startPoint y: 542, endPoint x: 373, endPoint y: 544, distance: 101.2
click at [373, 544] on textarea "その後も見ておりまして、設備がズレますが追加でピックアップしてまいりました！ https://tools.sumika.live/pages/j4l6d7g …" at bounding box center [270, 539] width 458 height 115
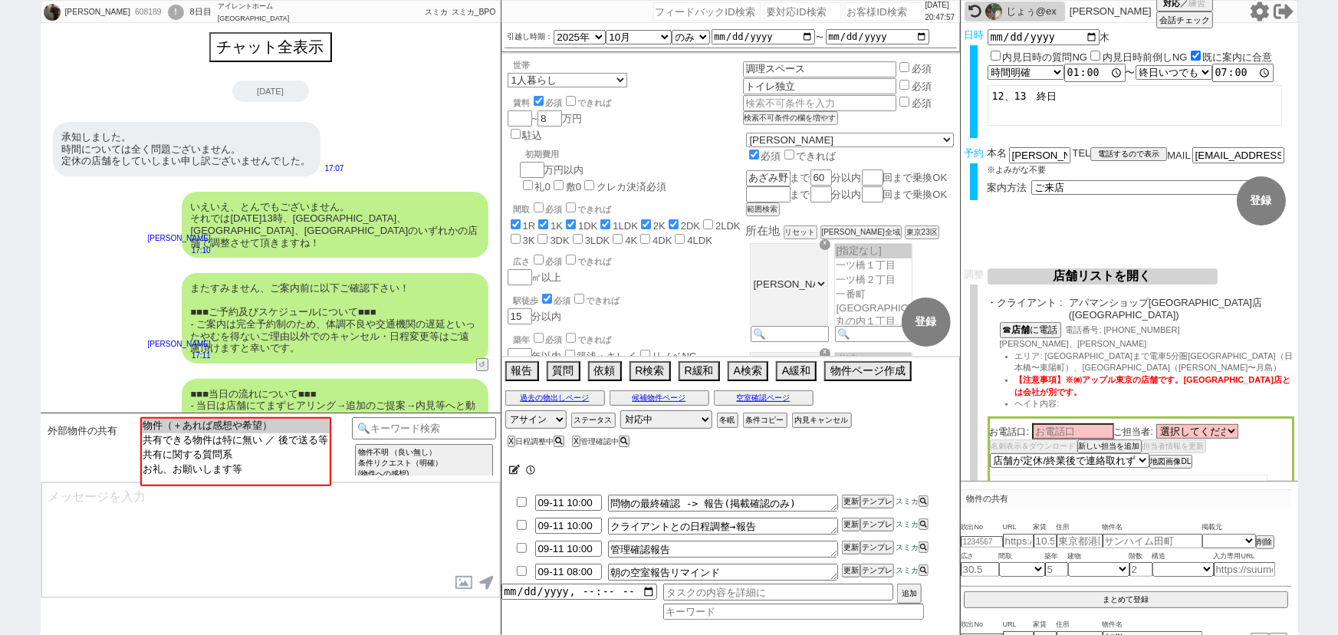
scroll to position [647, 0]
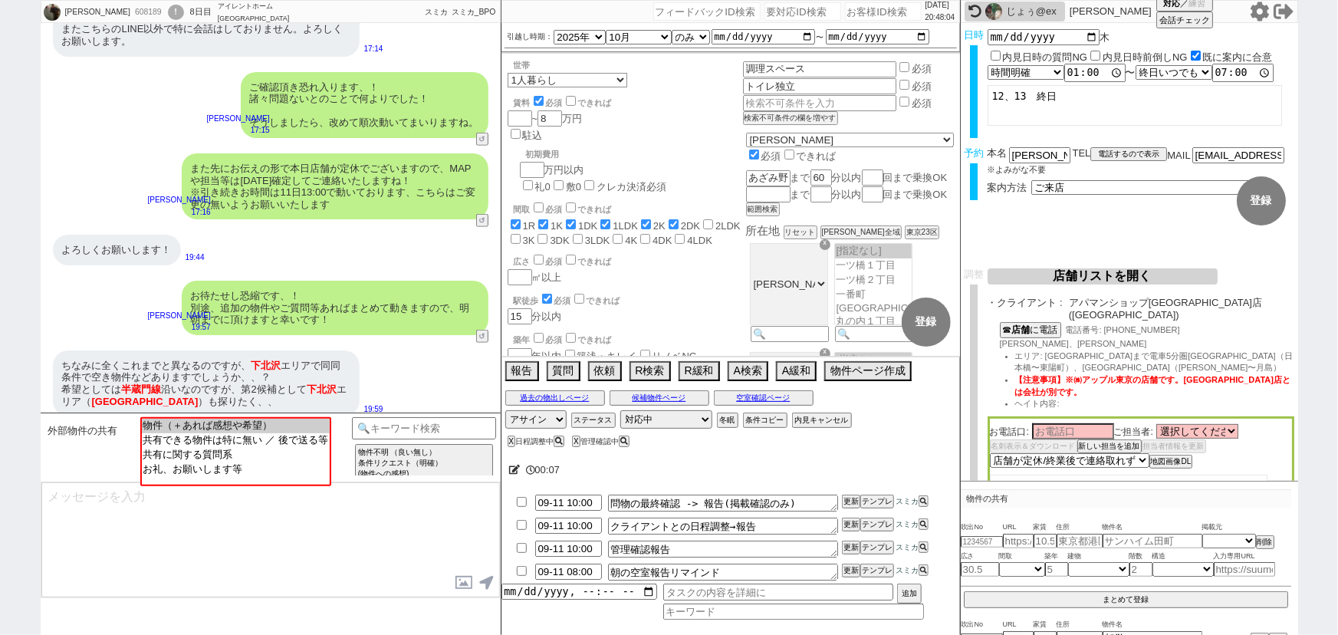
click at [847, 16] on input "number" at bounding box center [883, 11] width 77 height 18
paste input "611113"
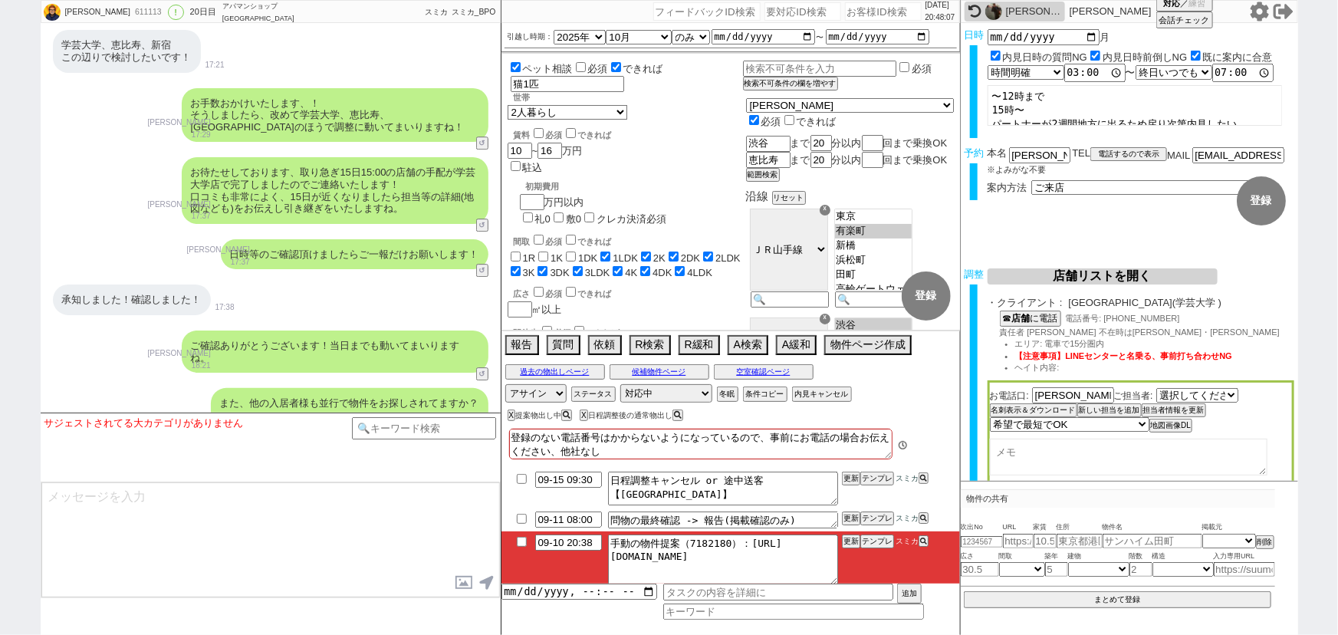
scroll to position [135, 0]
click at [875, 542] on button "テンプレ" at bounding box center [877, 541] width 34 height 11
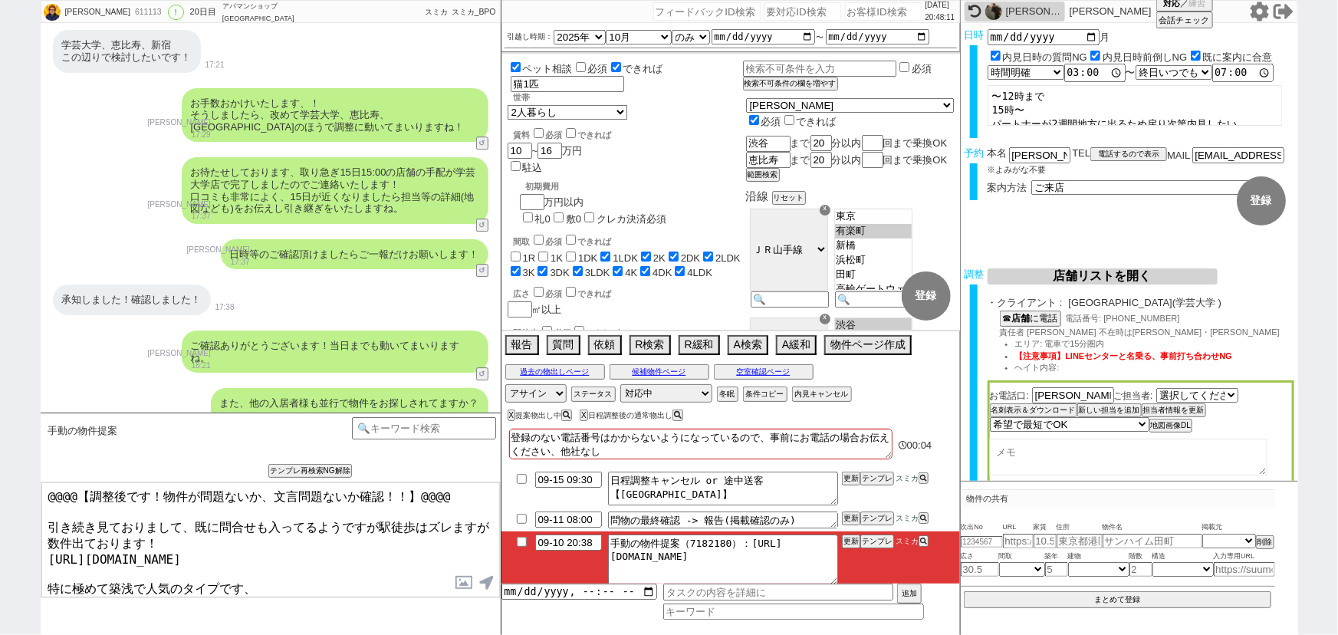
drag, startPoint x: 41, startPoint y: 516, endPoint x: 31, endPoint y: 476, distance: 40.9
click at [31, 476] on div "Junya 611113 ! 0 20日目 アパマンショップ下北沢店 冬眠中 自社客 スミカ スミカ_BPO チャット全表示 2025-08-22 新しくフォ…" at bounding box center [669, 317] width 1338 height 635
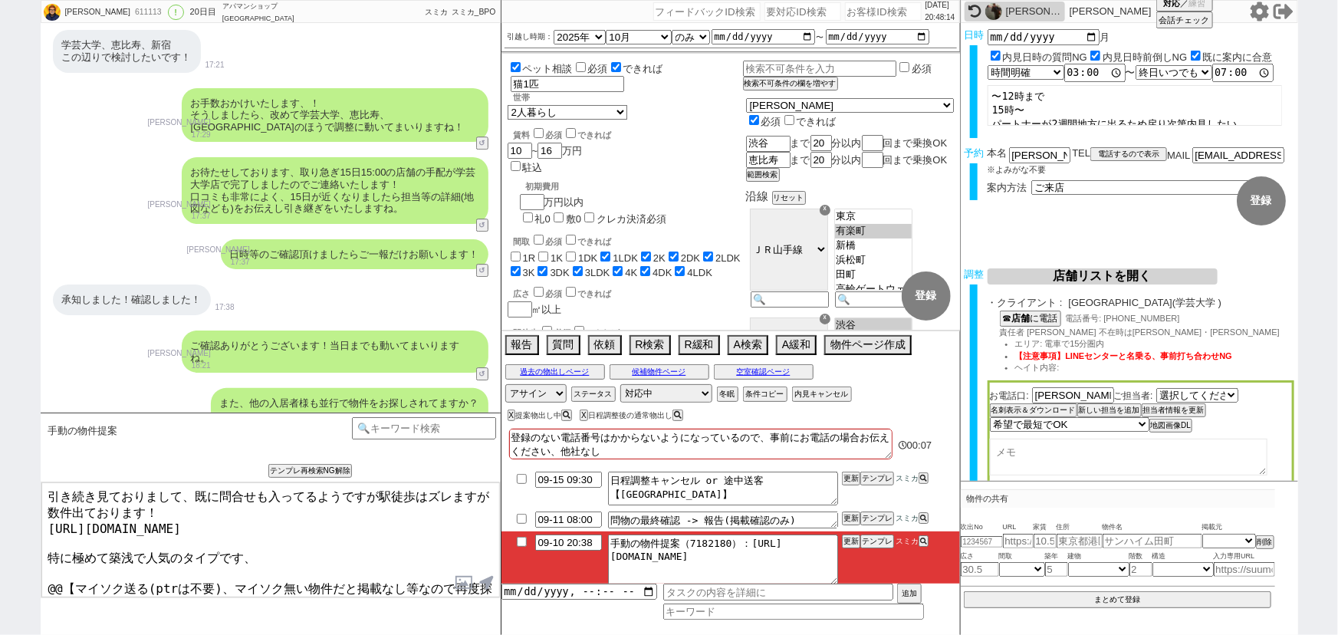
drag, startPoint x: 44, startPoint y: 567, endPoint x: 494, endPoint y: 667, distance: 460.2
click at [494, 634] on html "Junya 611113 ! 0 20日目 アパマンショップ下北沢店 冬眠中 自社客 スミカ スミカ_BPO チャット全表示 2025-08-22 新しくフォ…" at bounding box center [669, 317] width 1338 height 635
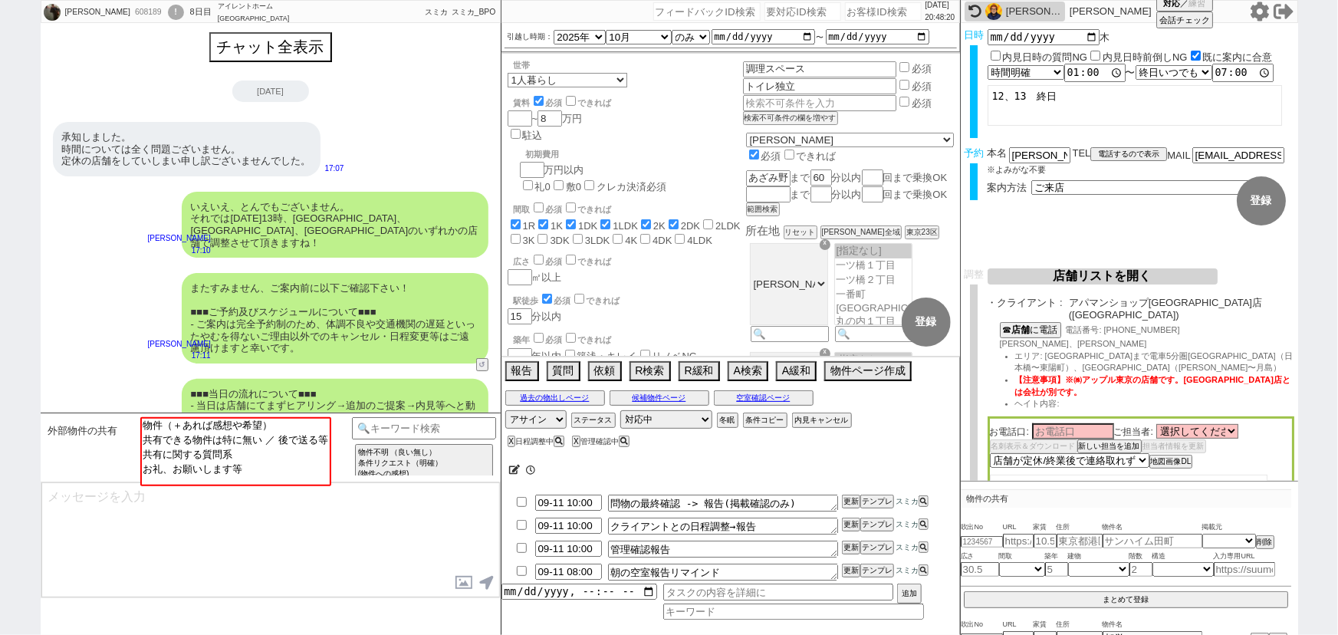
scroll to position [647, 0]
select select
select select "2025"
select select "10"
select select "36"
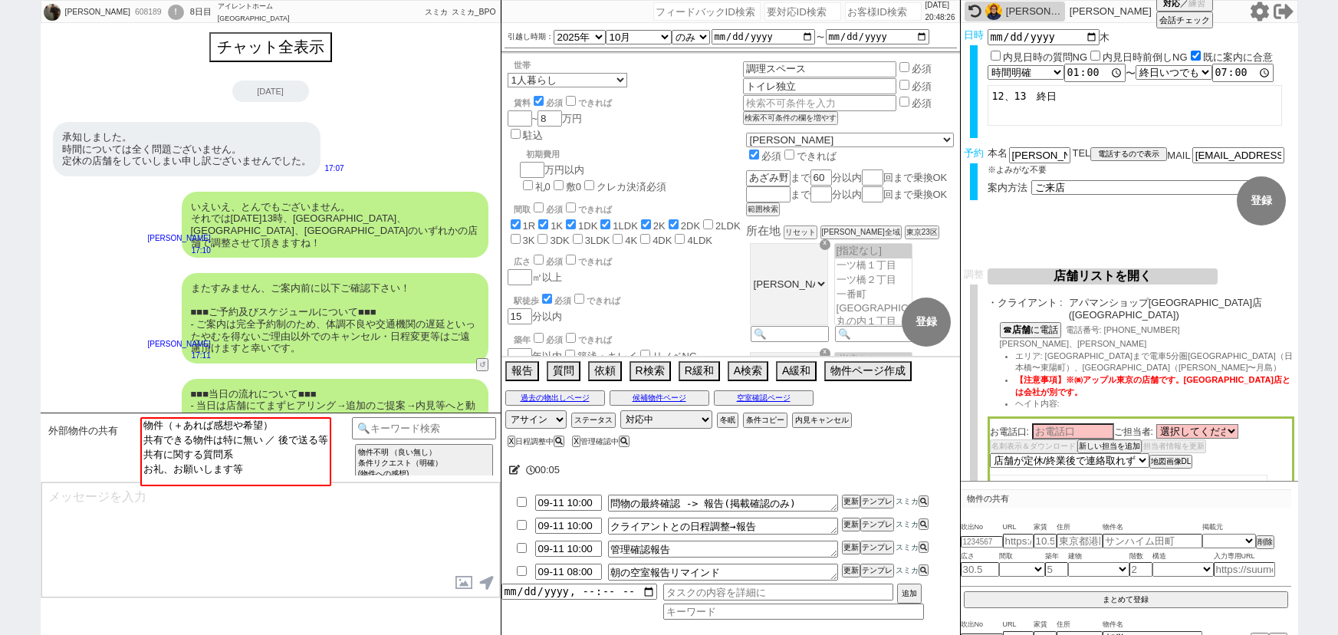
select select "0"
select select "2"
select select "3"
select select "4"
select select "5"
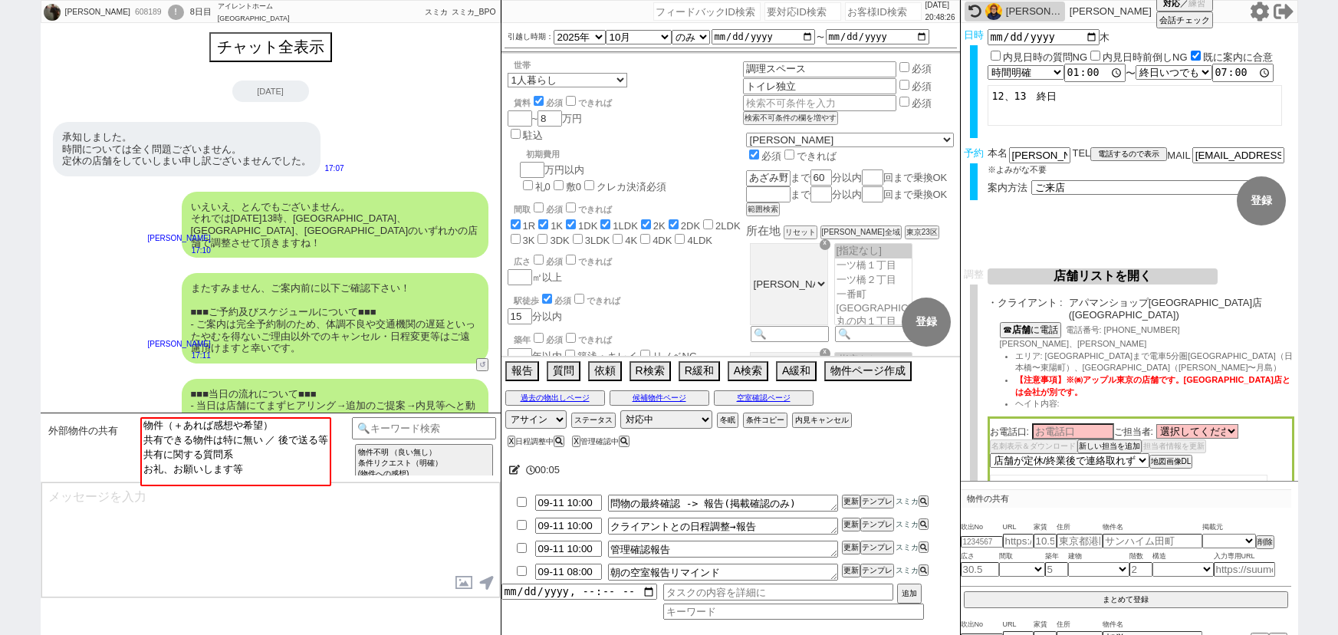
select select "6"
select select "7"
select select "8"
select select "9"
select select "10"
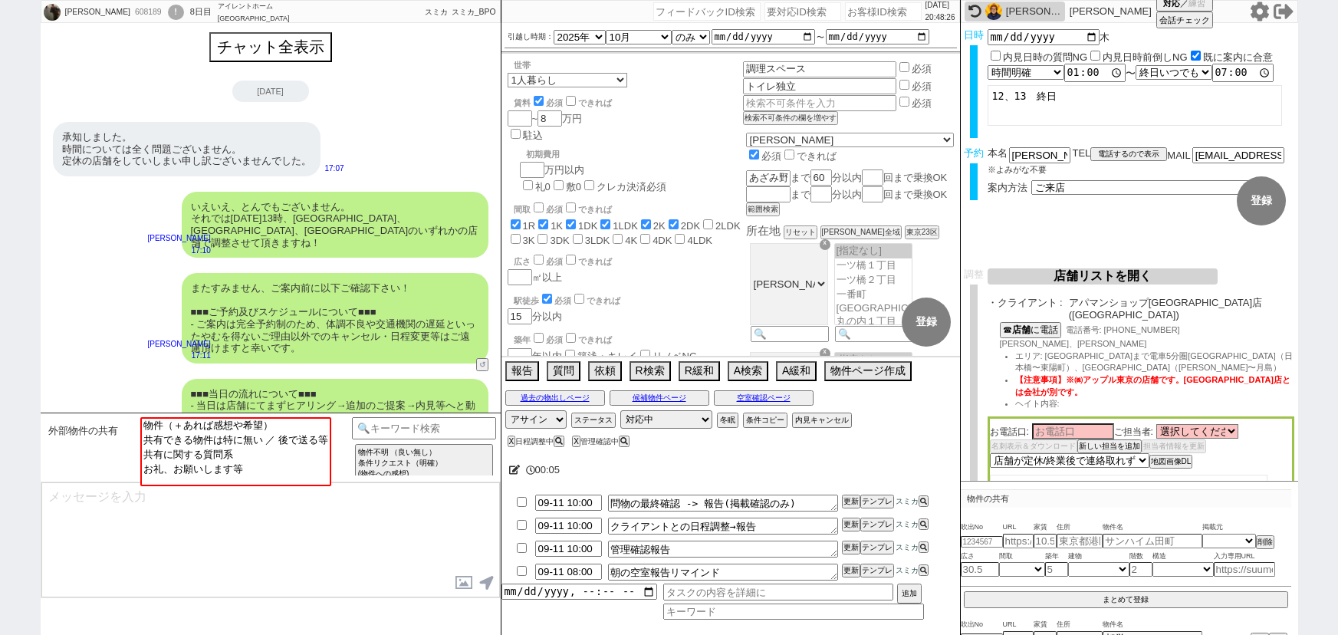
select select "11"
select select "12"
select select "13"
select select "14"
select select "15"
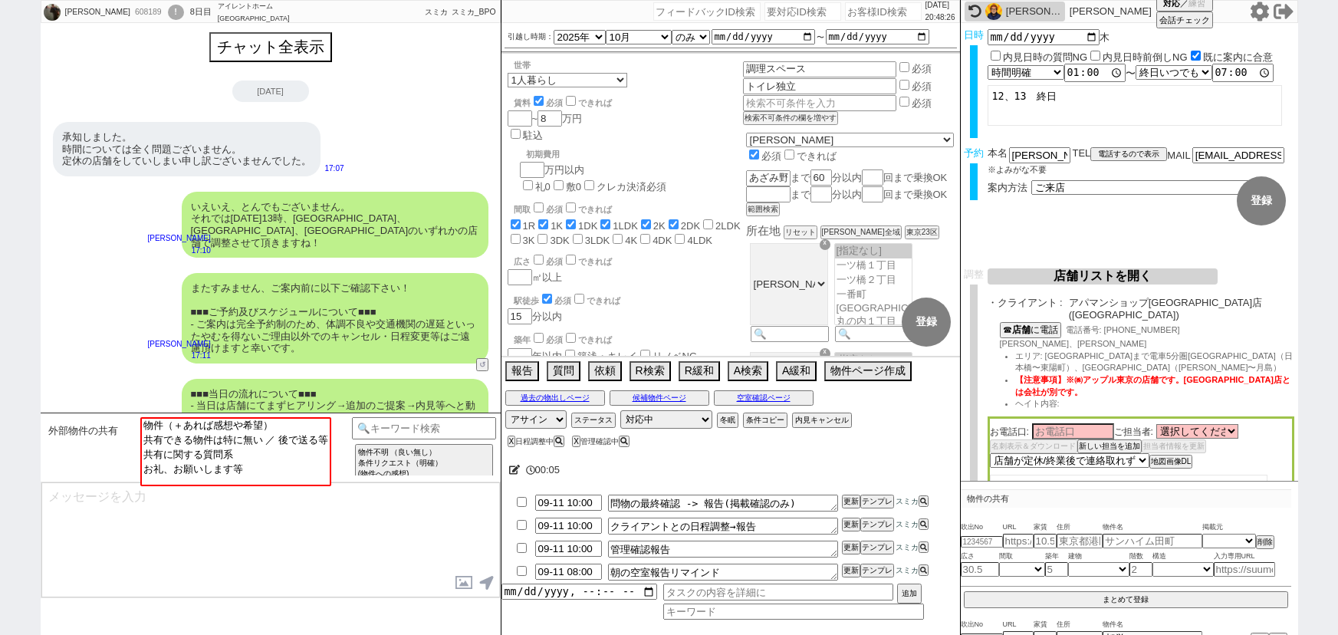
select select "16"
select select "17"
select select "18"
select select "19"
select select "20"
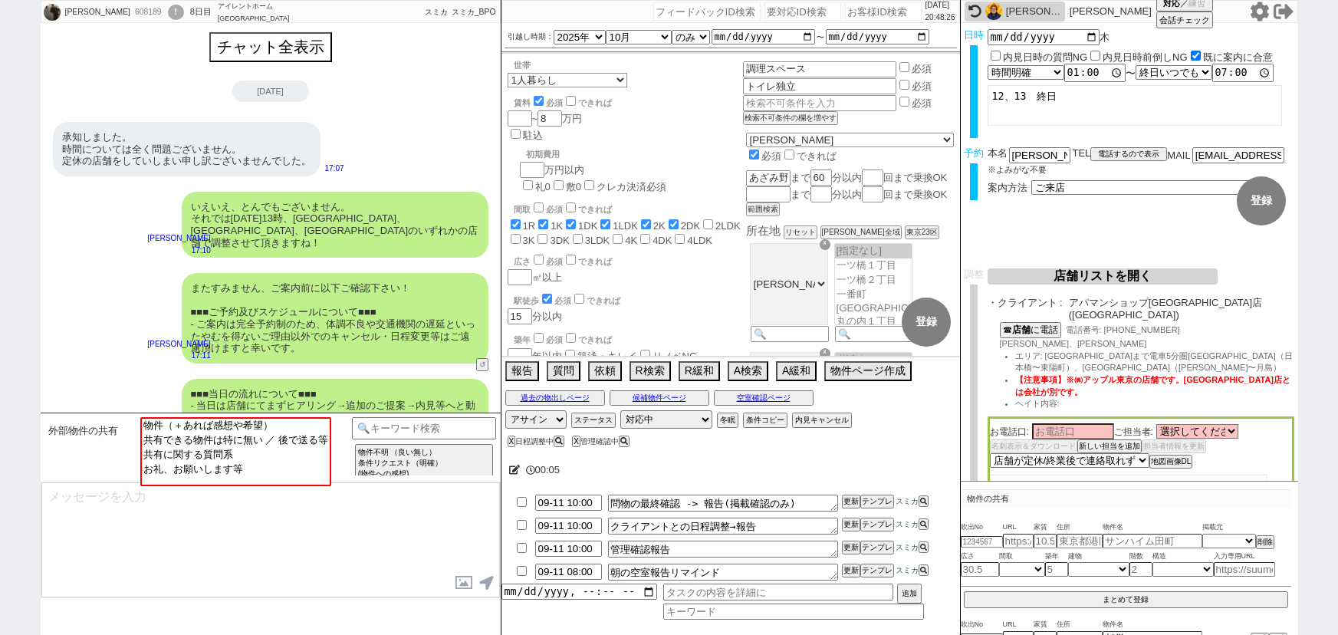
select select "21"
select select "22"
select select "23"
select select "24"
select select "25"
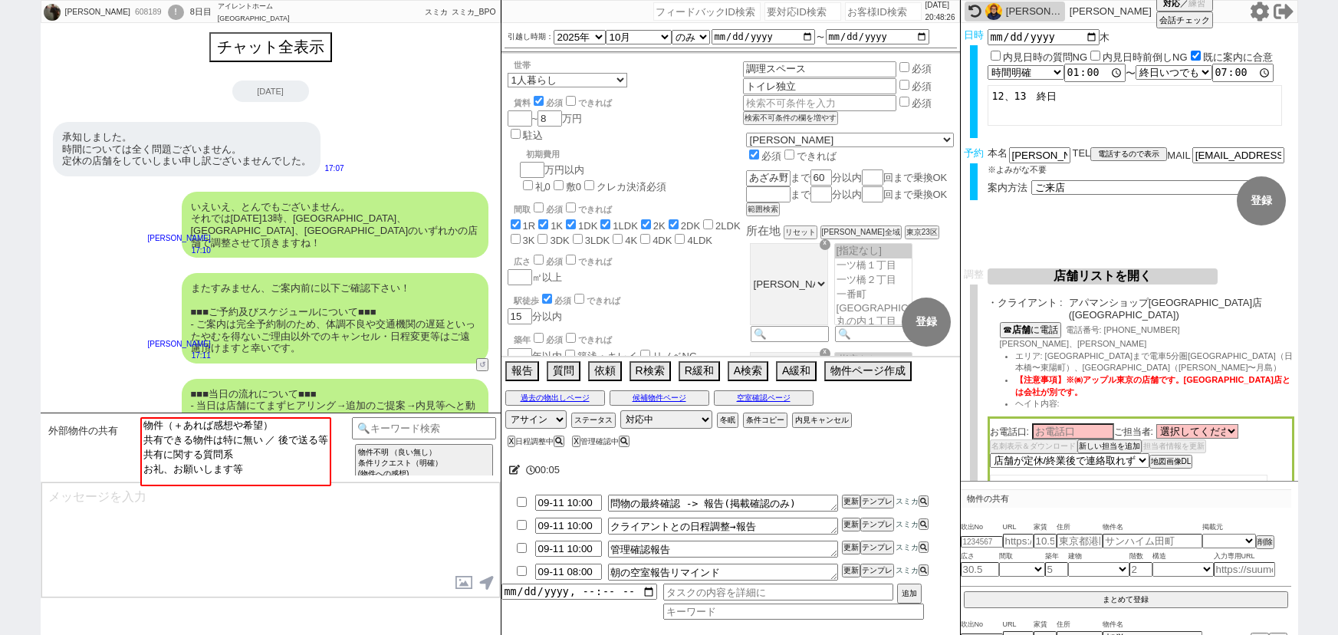
select select "26"
select select "27"
select select "28"
select select "29"
select select "30"
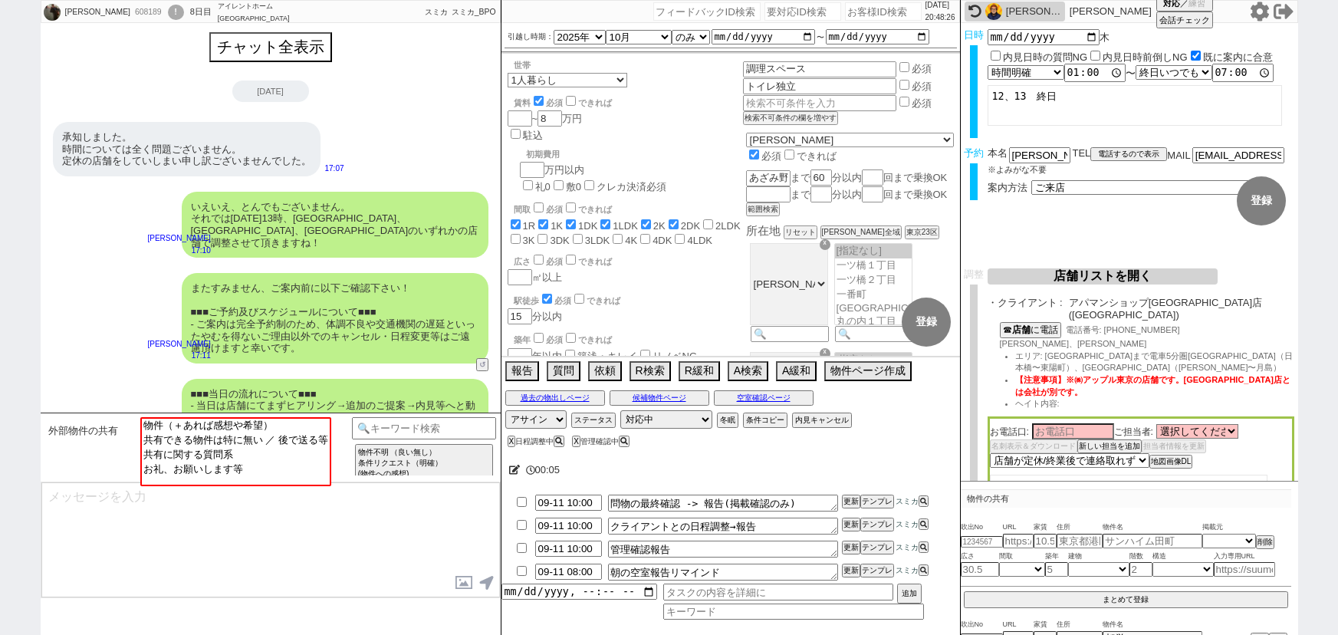
select select "31"
select select "32"
select select "33"
select select "34"
select select "35"
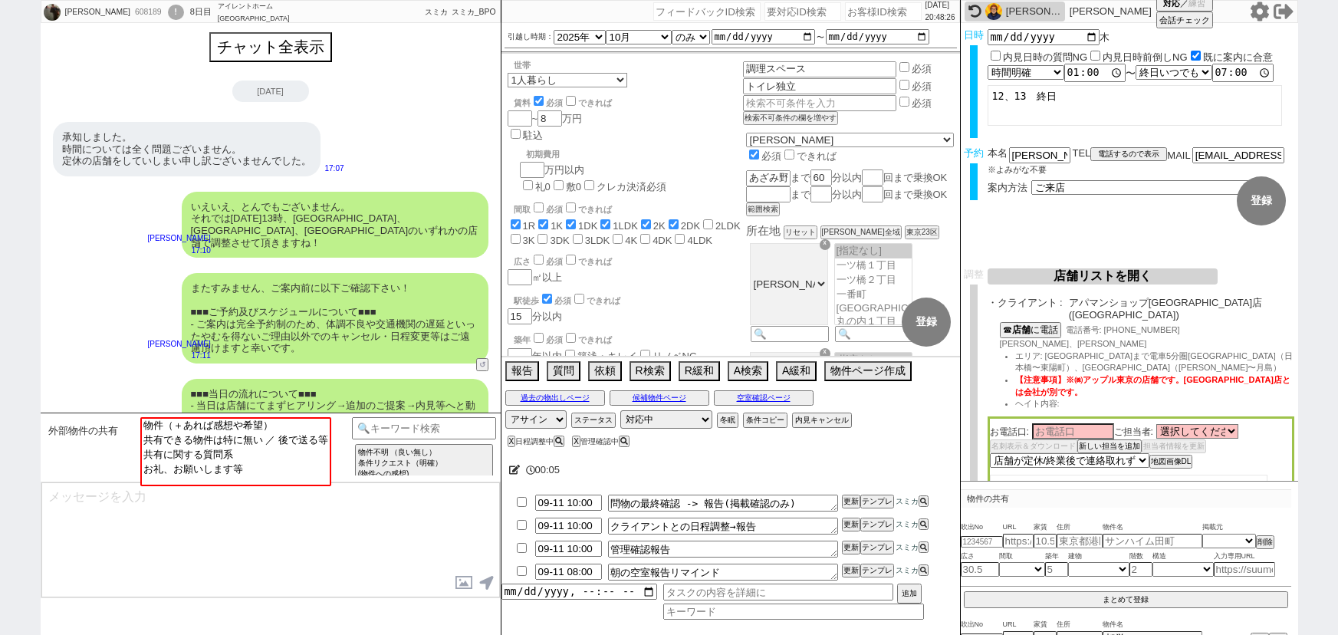
select select "36"
select select "37"
select select "38"
select select "39"
select select "40"
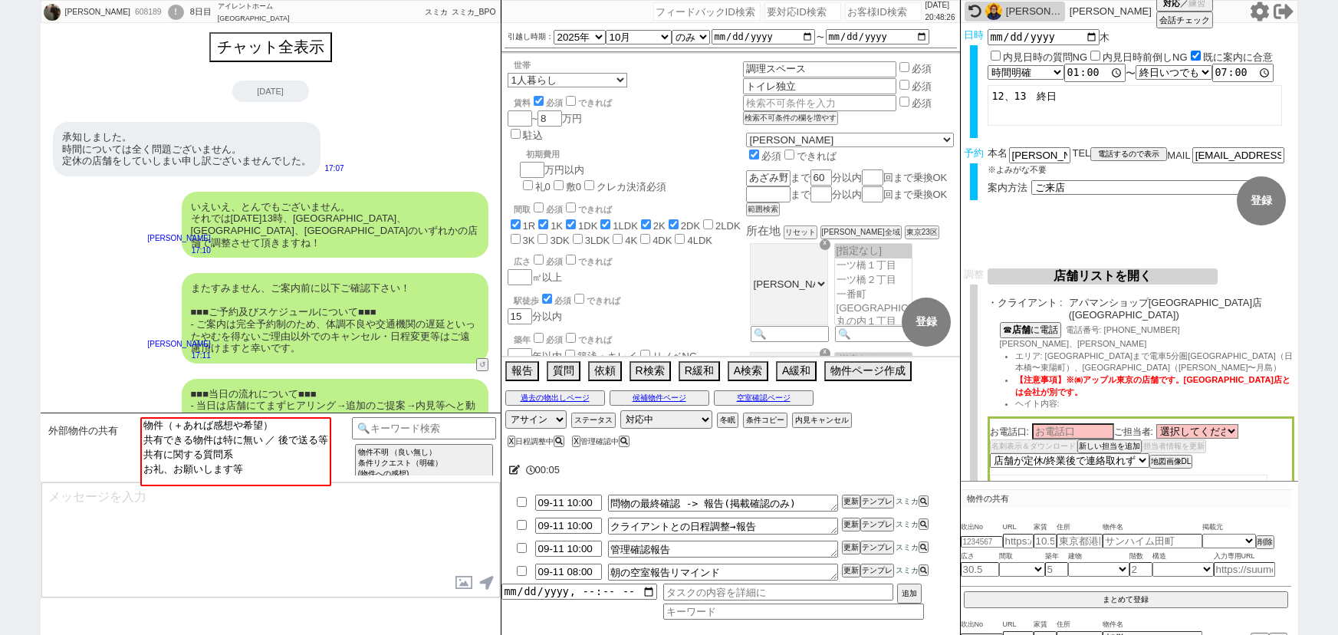
select select "41"
select select "42"
select select "43"
select select "45"
select select "46"
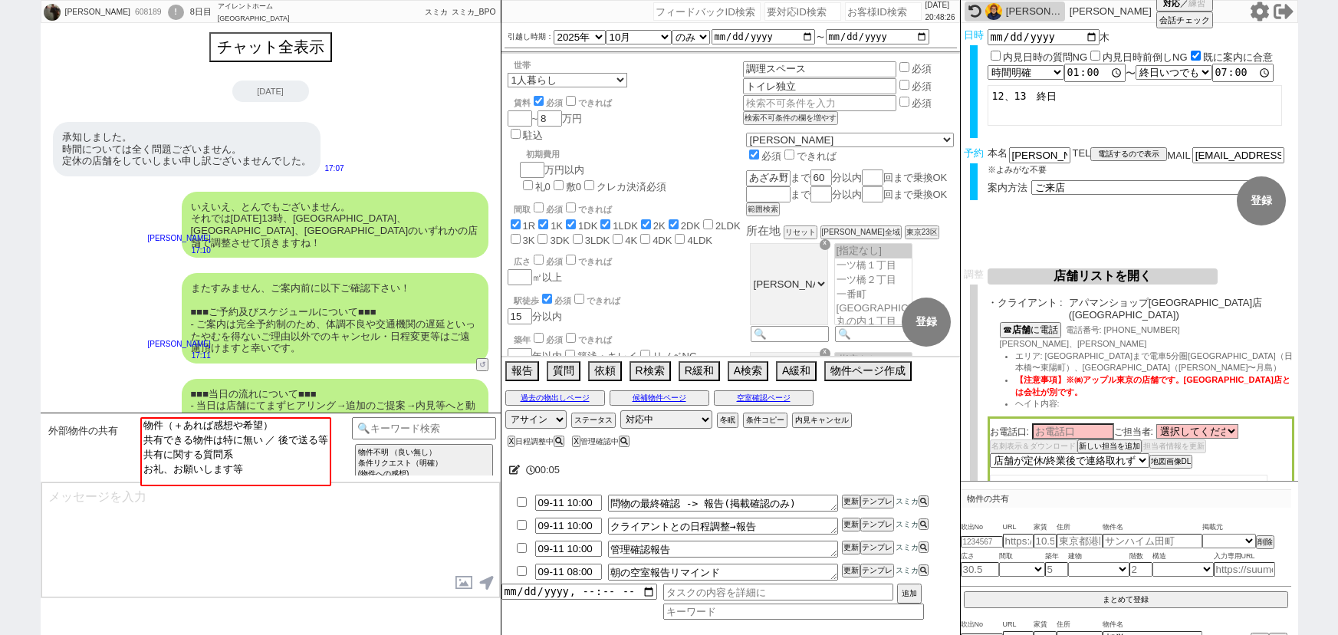
select select "47"
select select "48"
select select "49"
select select "50"
select select "53"
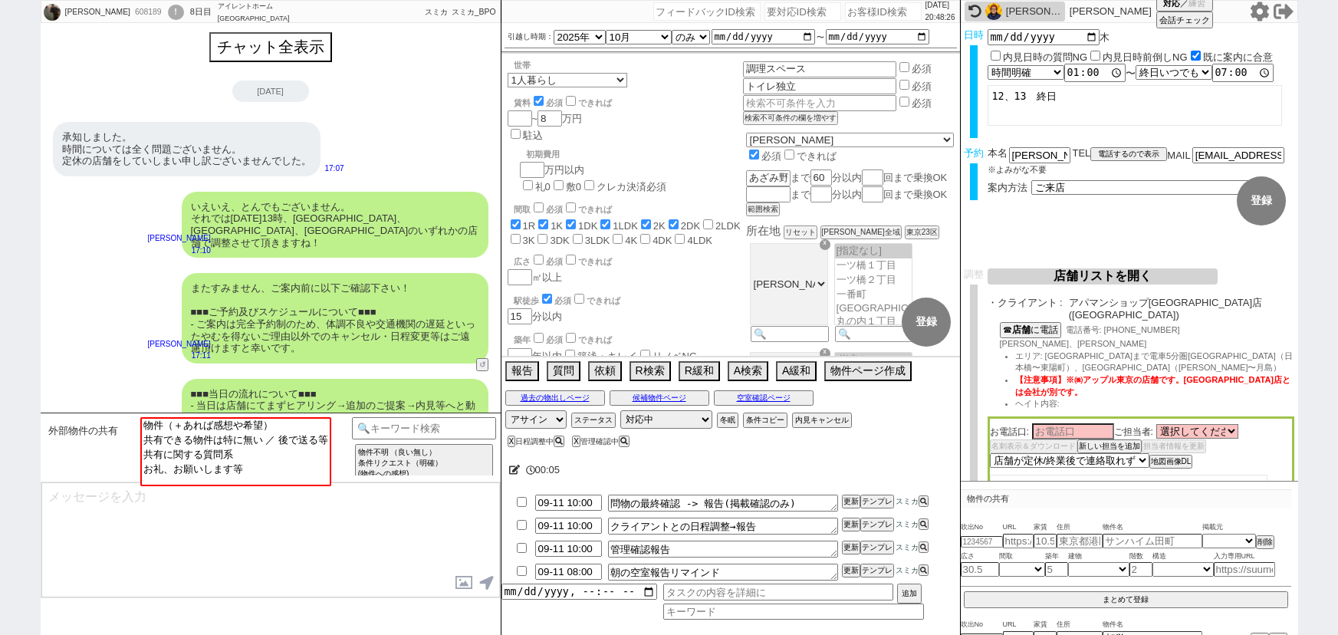
select select "66"
select select "1"
select select "6"
select select "2"
select select "10"
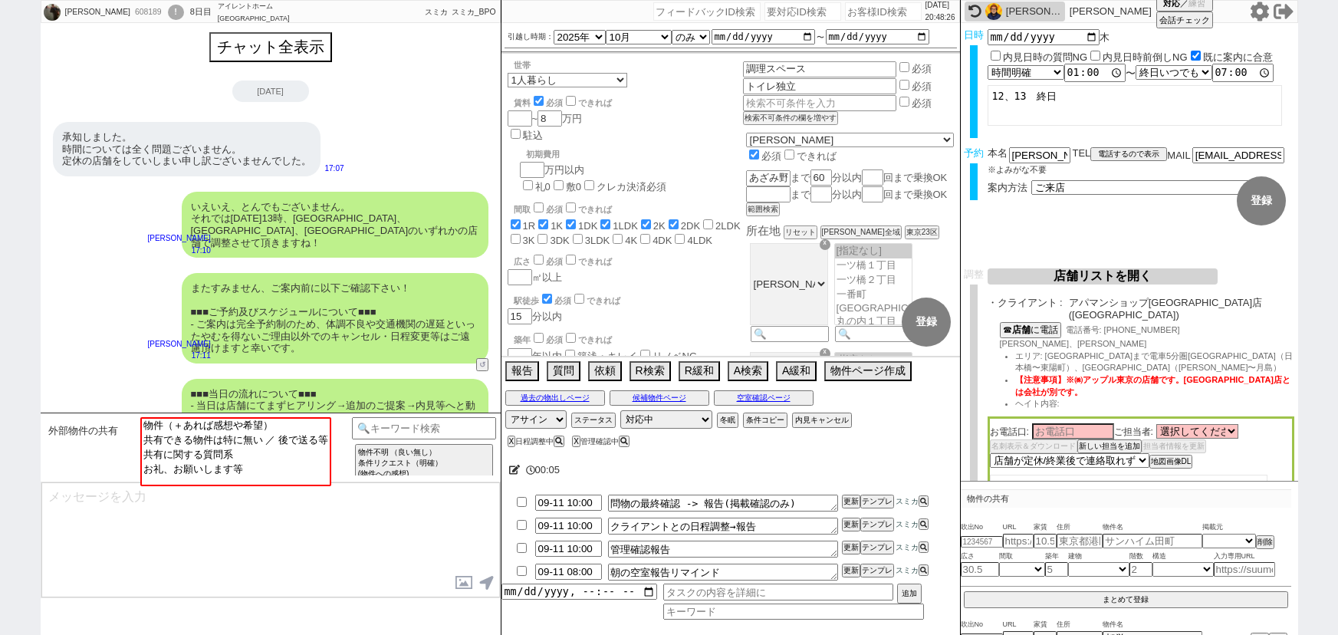
select select
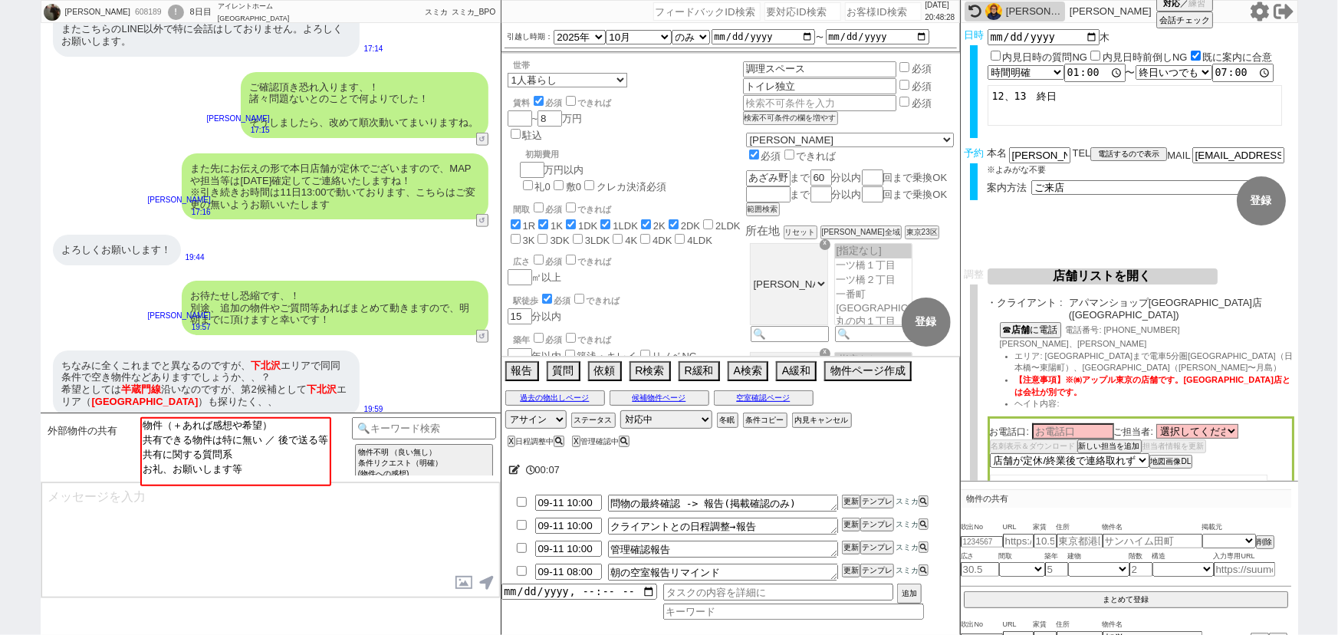
click at [851, 16] on input "number" at bounding box center [883, 11] width 77 height 18
paste input "613657"
type input "613657"
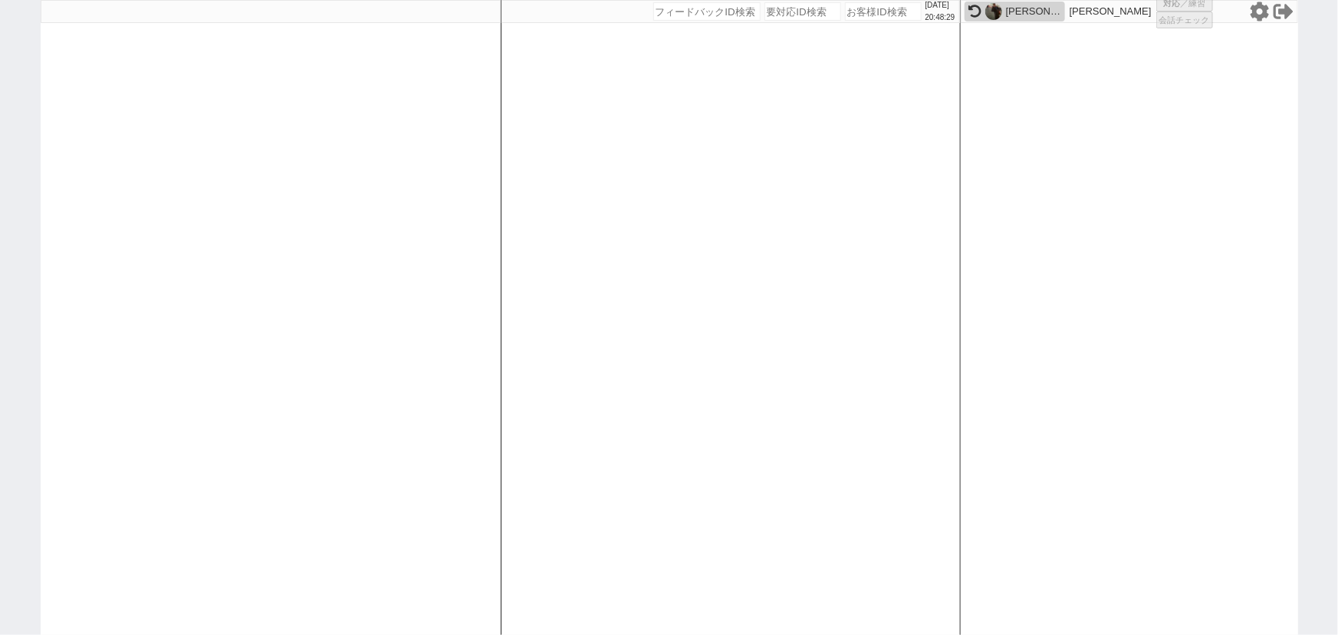
select select "2"
select select
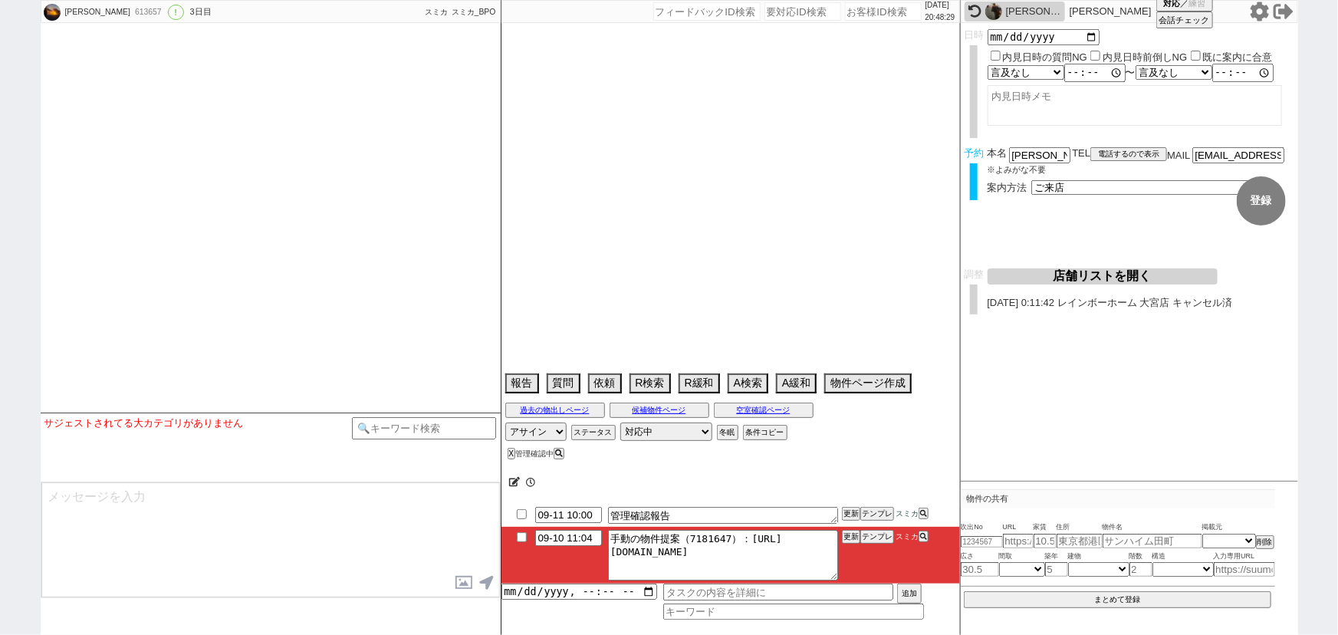
select select "2025"
select select "10"
select select "1"
select select "11"
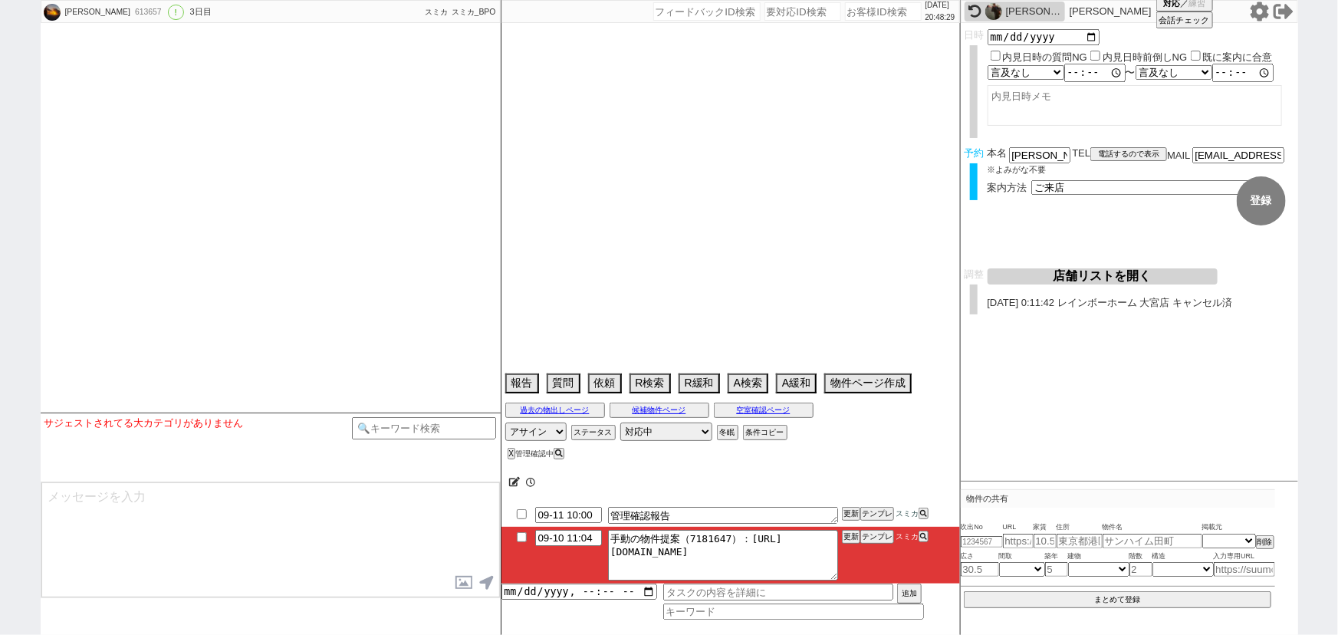
select select "8"
select select "300"
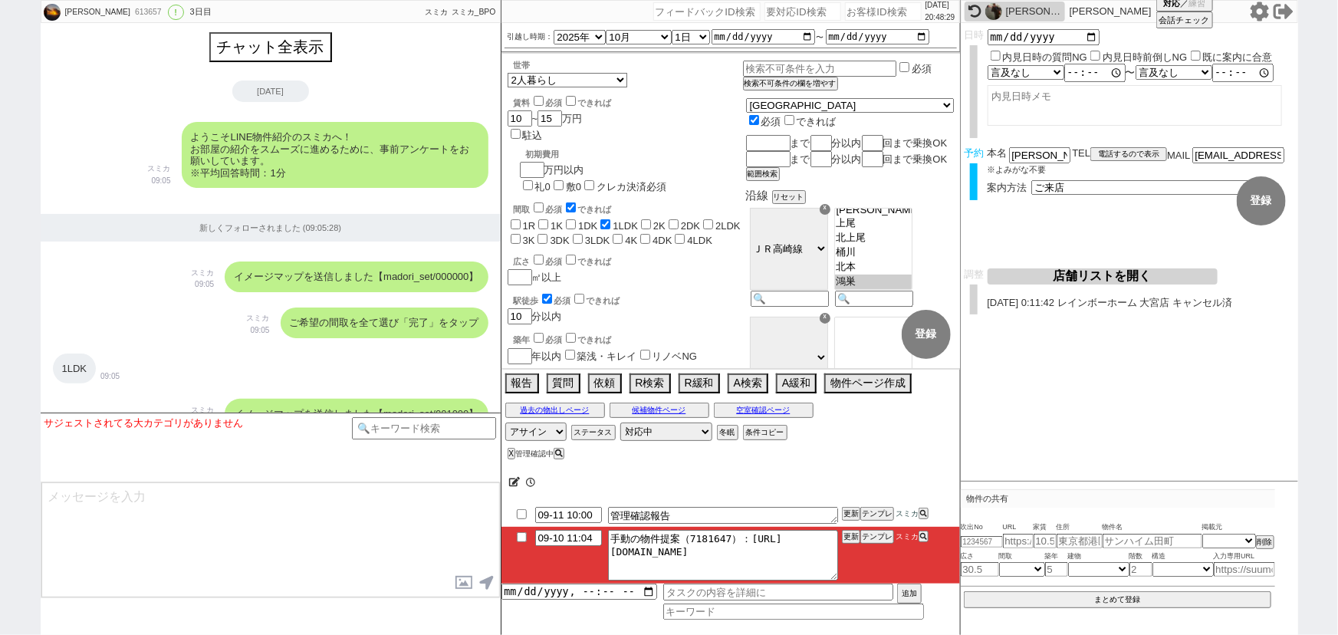
scroll to position [120, 0]
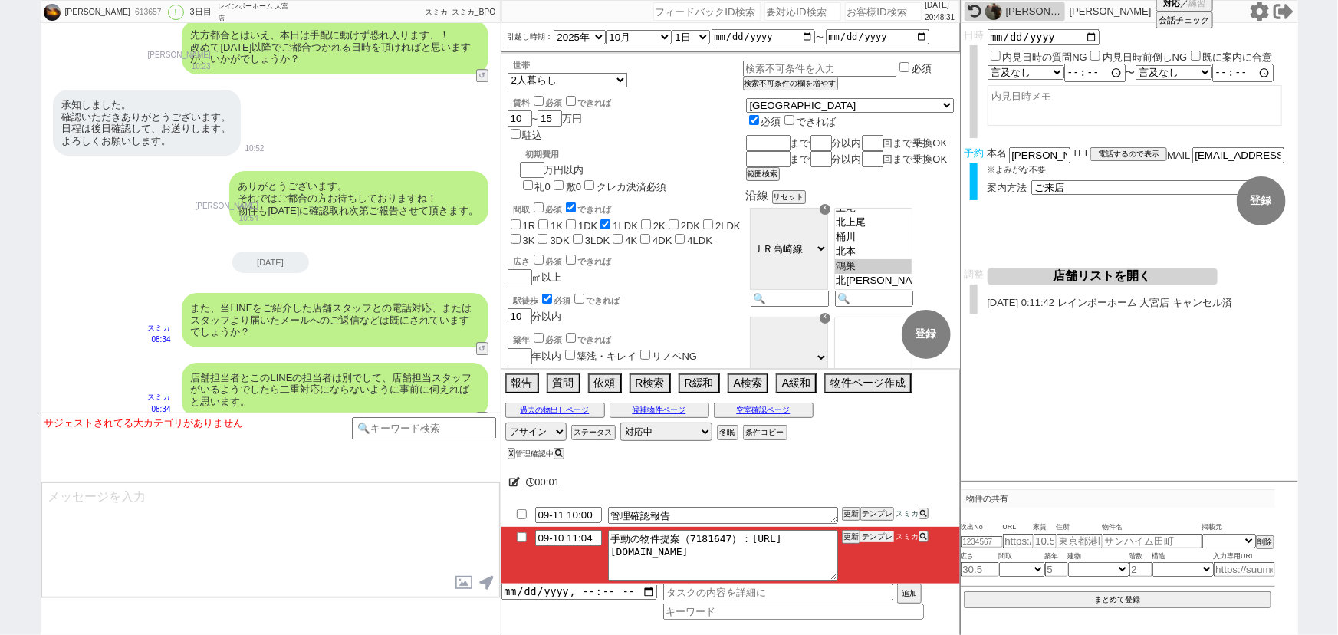
click at [884, 537] on button "テンプレ" at bounding box center [877, 536] width 34 height 11
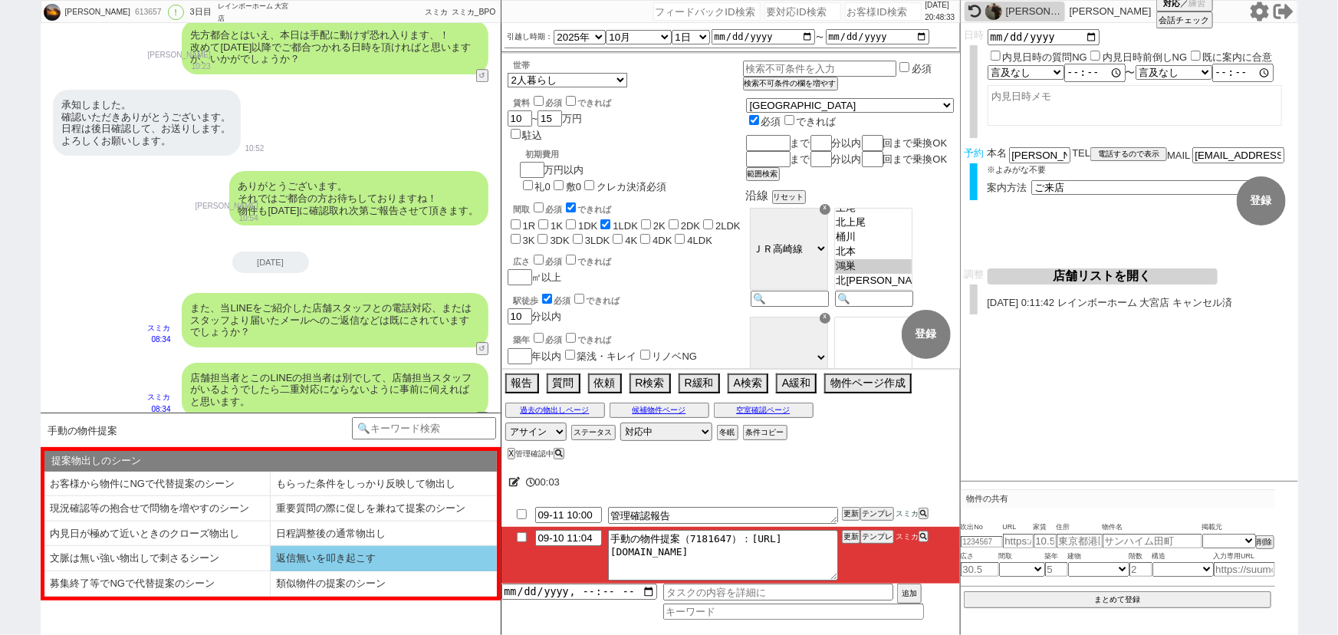
click at [320, 565] on li "返信無いを叩き起こす" at bounding box center [384, 558] width 226 height 25
select select "返信無いを叩き起こす"
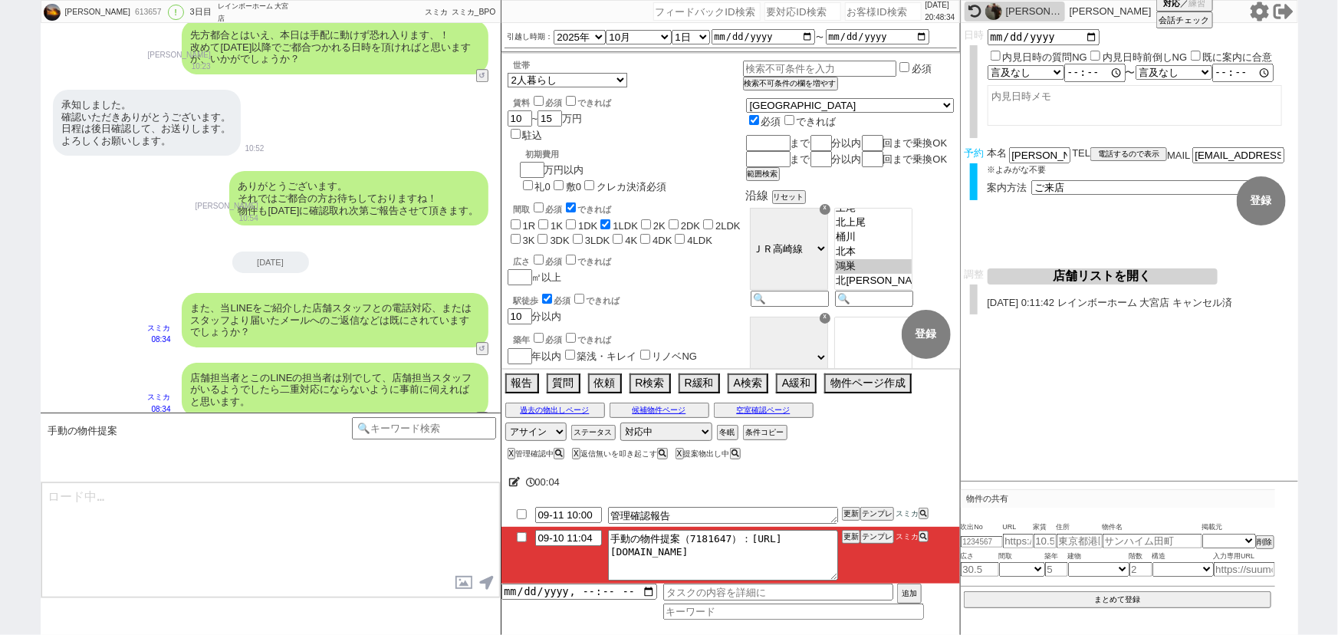
type textarea "お世話になります、本日こちらご提案させていただきます！ https://tools.sumika.live/pages/ksa8xtc ただ極めて築浅の分、や…"
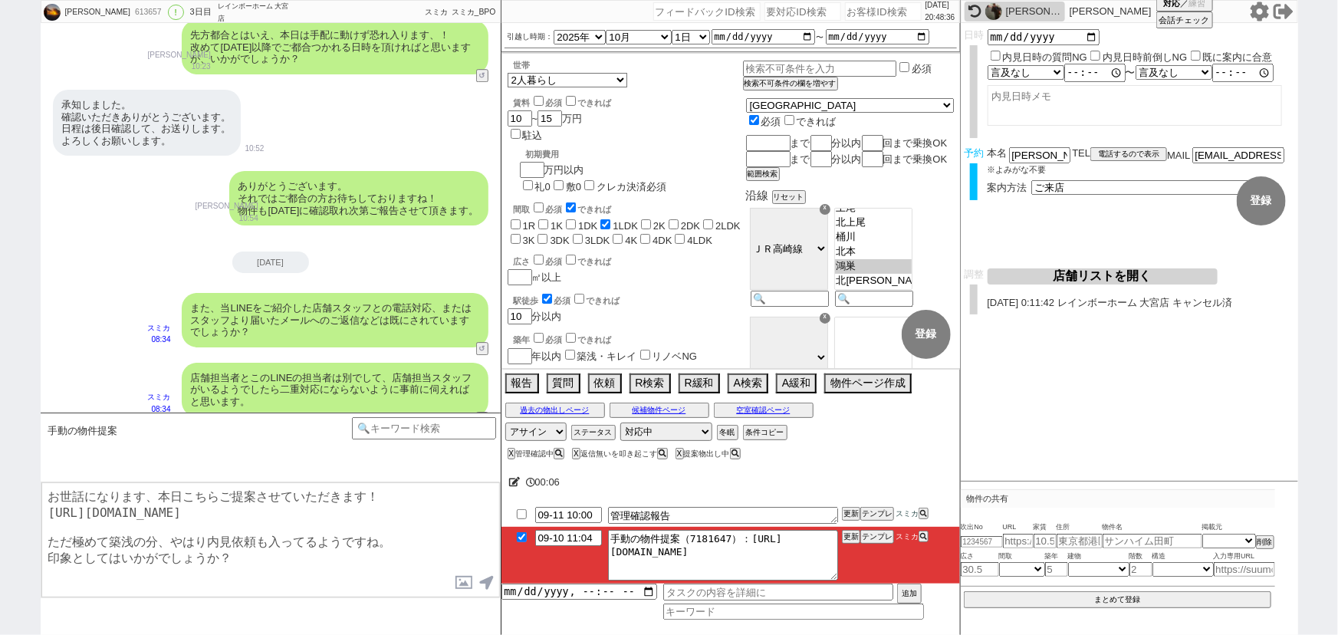
checkbox input "true"
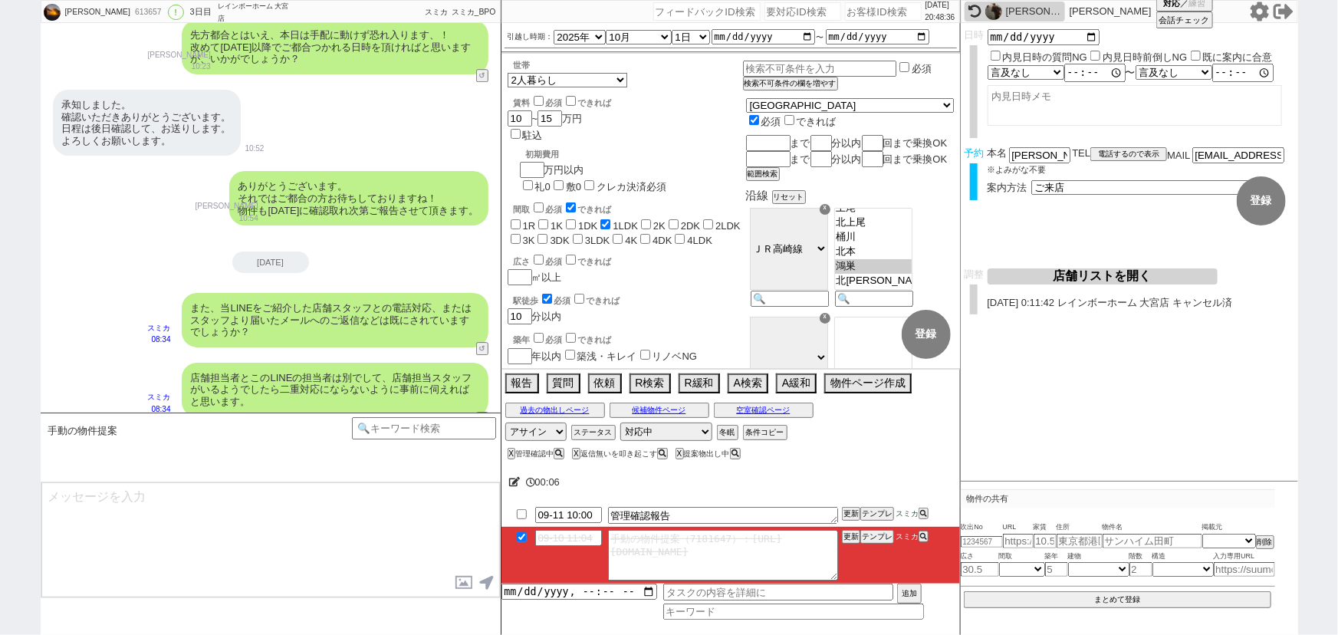
scroll to position [5293, 0]
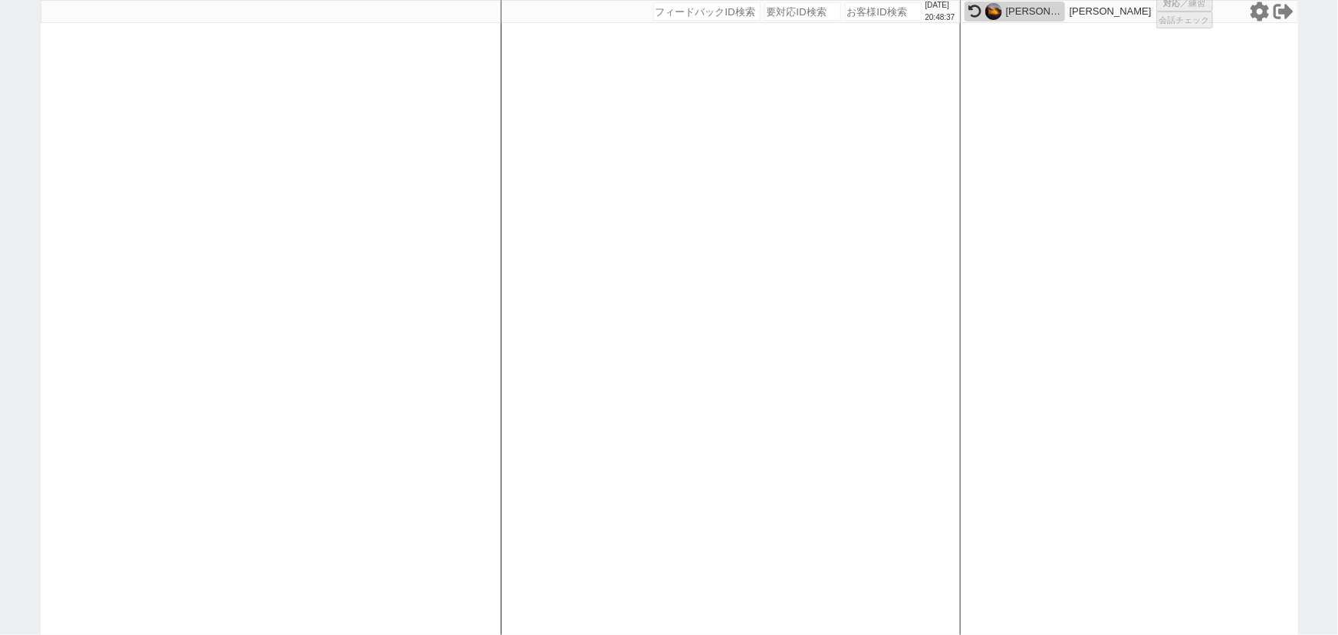
select select
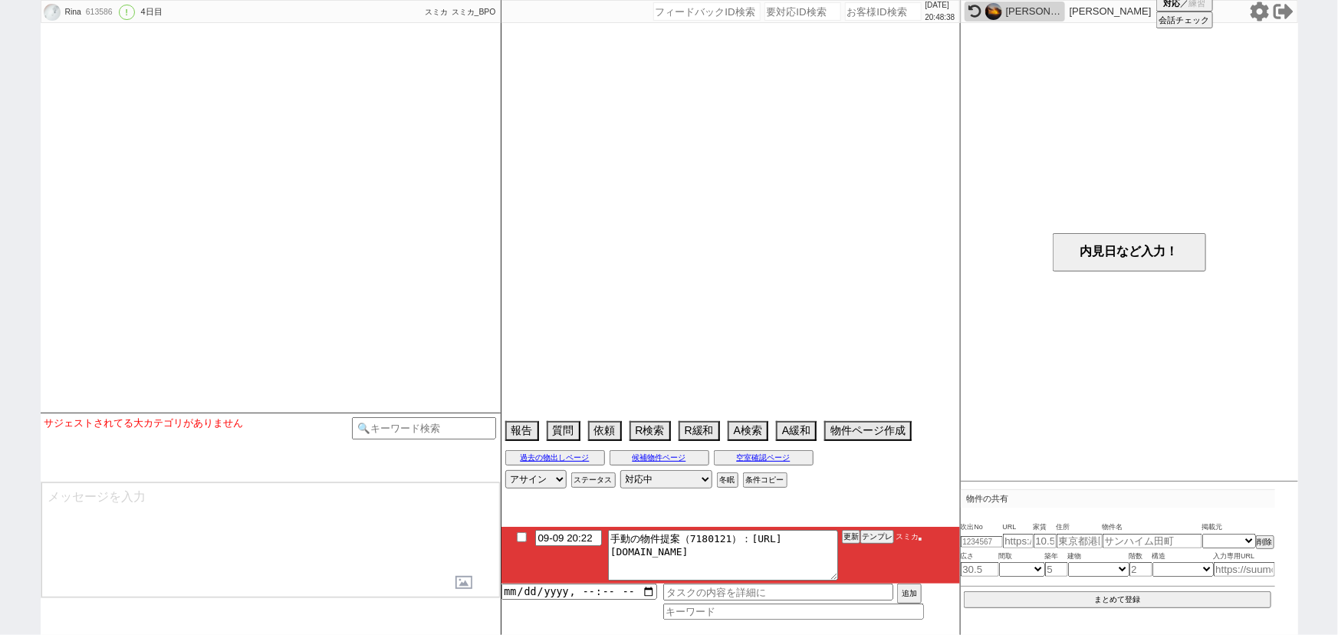
type textarea "ＩＸＯプラス3番手→希望に近い物件が出ればキャンセルする"
select select "2025"
select select "10"
select select "37"
select select "0"
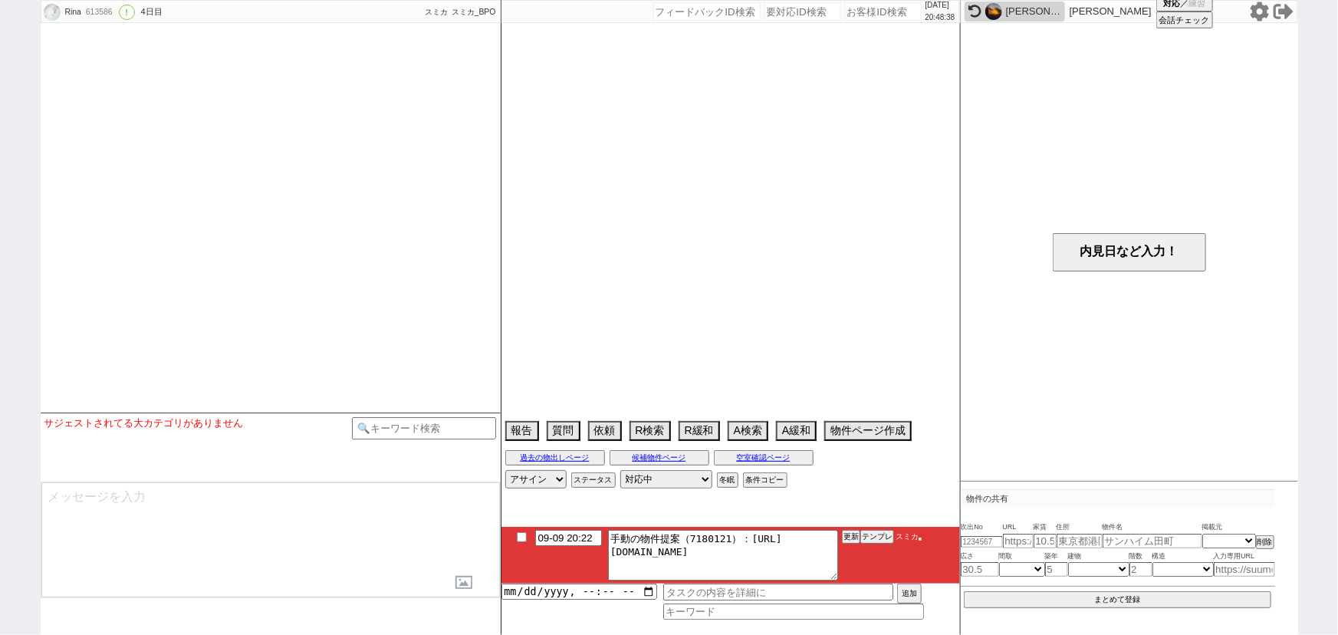
select select "50"
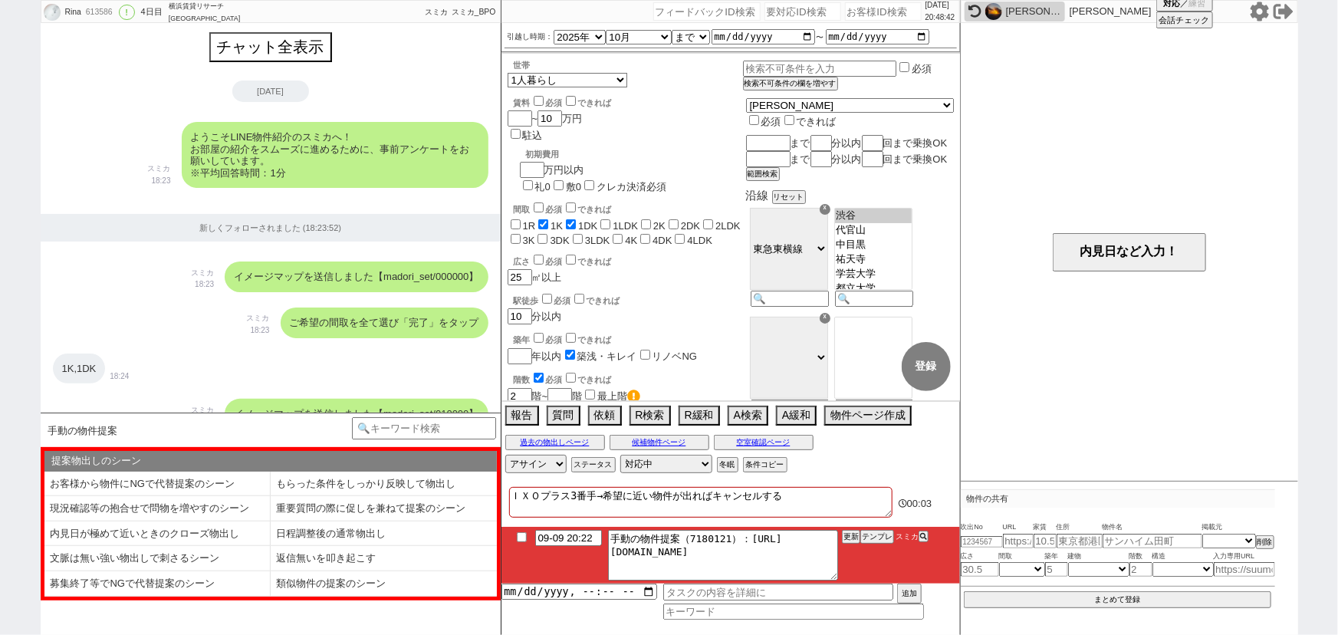
scroll to position [3290, 0]
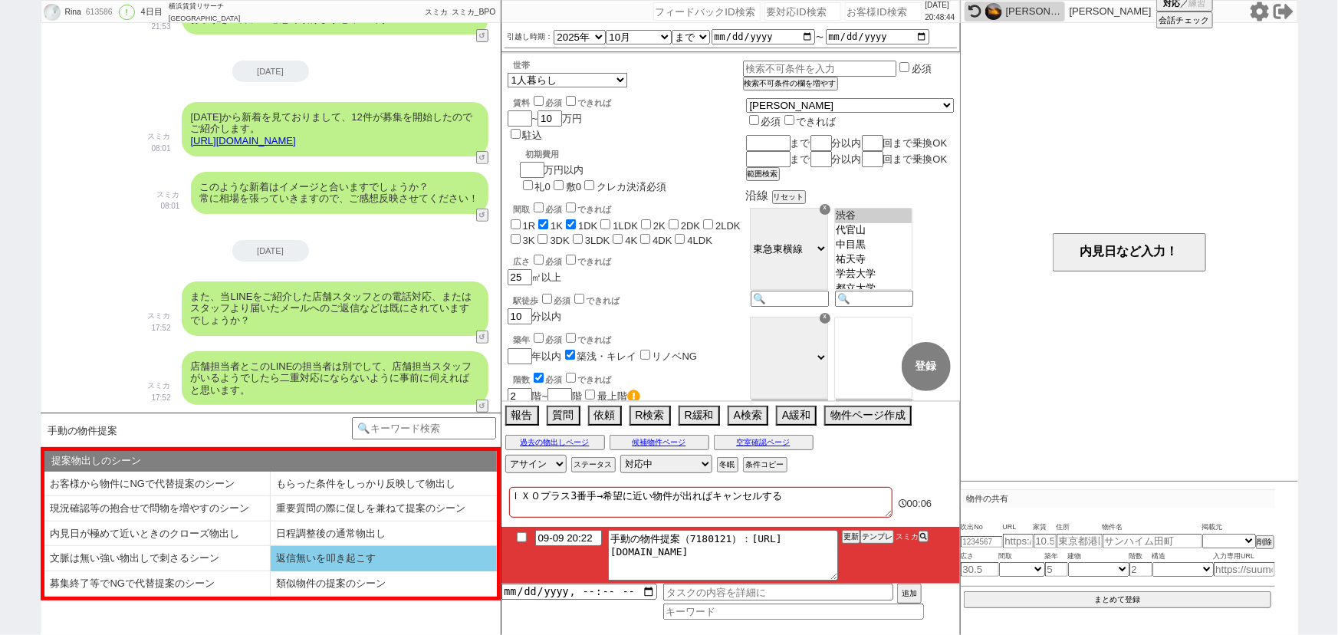
click at [370, 562] on li "返信無いを叩き起こす" at bounding box center [384, 558] width 226 height 25
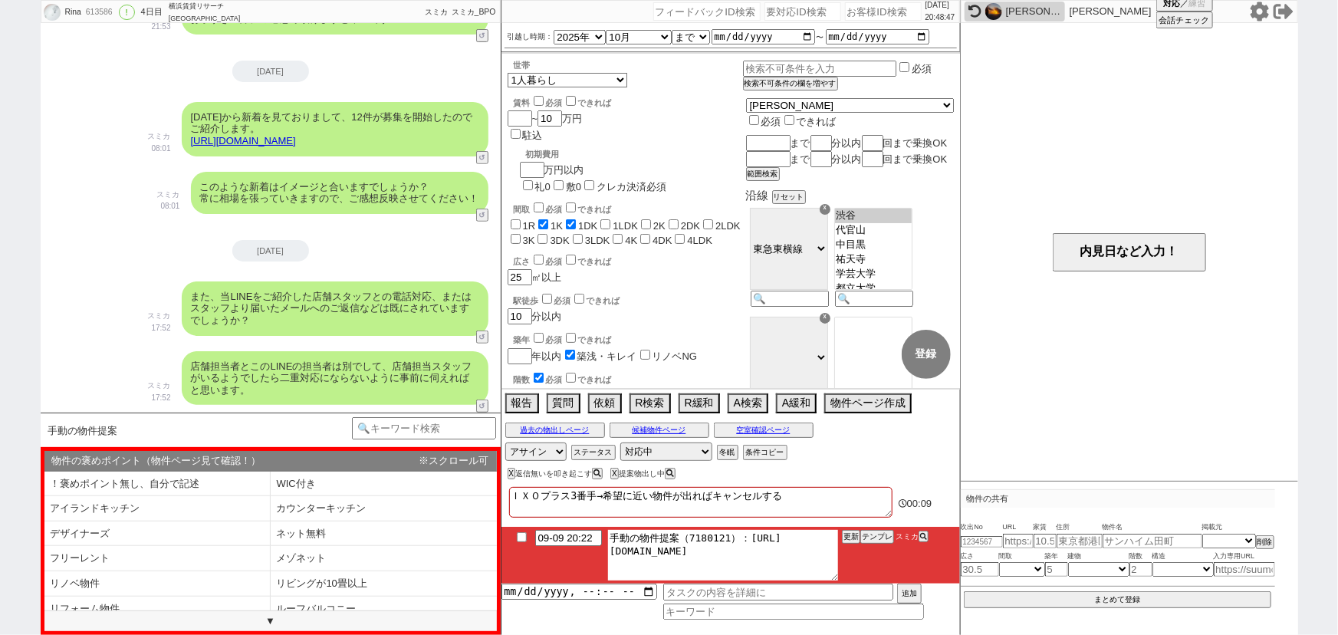
drag, startPoint x: 743, startPoint y: 534, endPoint x: 905, endPoint y: 582, distance: 169.3
click at [905, 582] on li "09-09 20:22 手動の物件提案（7180121）：https://jent-crm.com/2ng-84y191pn3984hy/introducti…" at bounding box center [730, 555] width 458 height 57
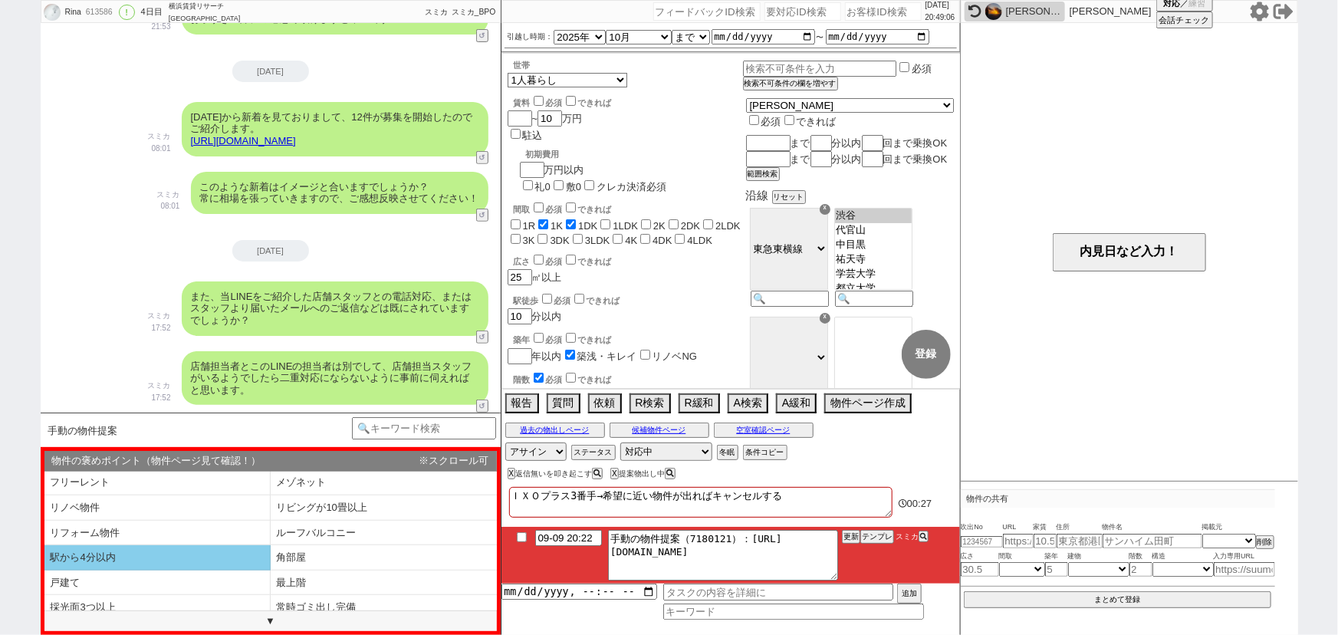
click at [161, 549] on li "駅から4分以内" at bounding box center [157, 557] width 226 height 25
select select "駅から4分以内"
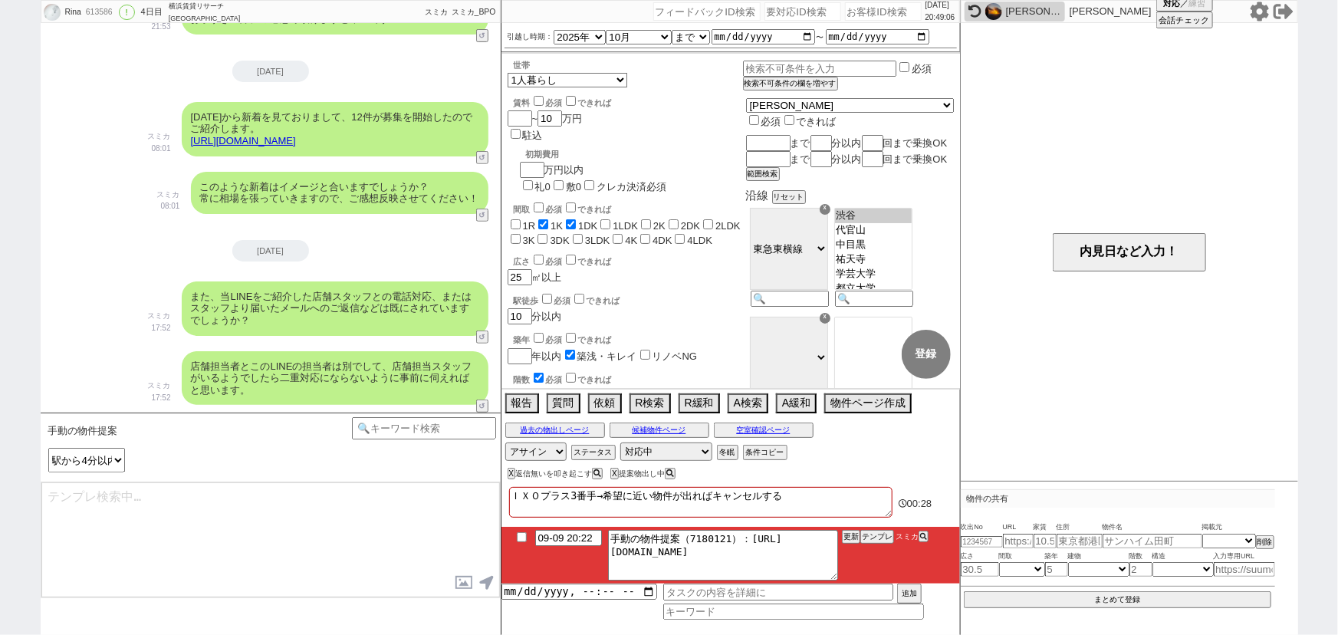
type textarea "お世話になります、本日こちらご提案させていただきます！ https://tools.sumika.live/pages/l7nh939 ただ特に1件目などは極…"
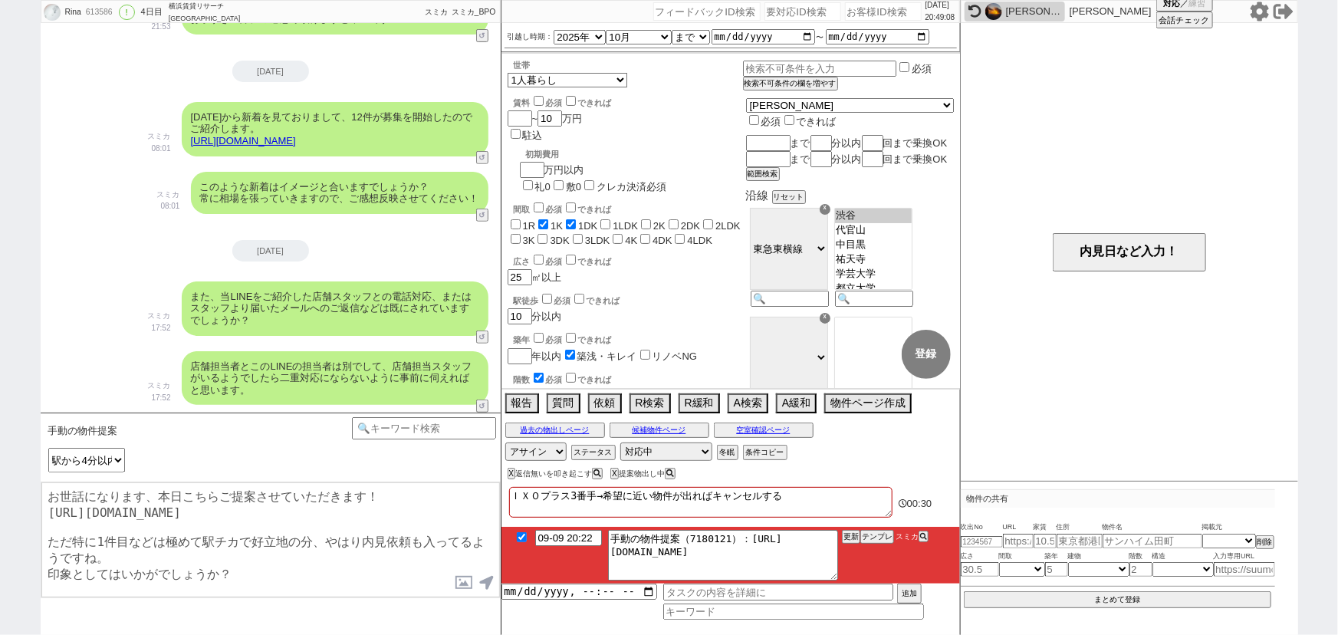
checkbox input "true"
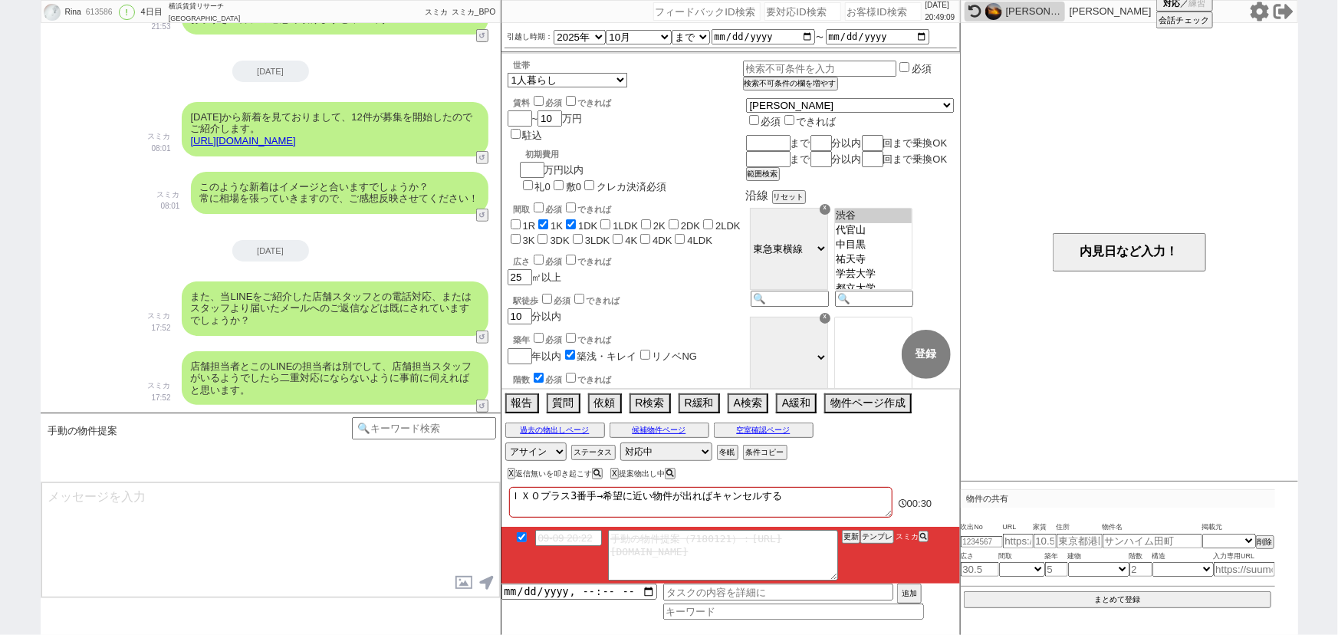
scroll to position [3447, 0]
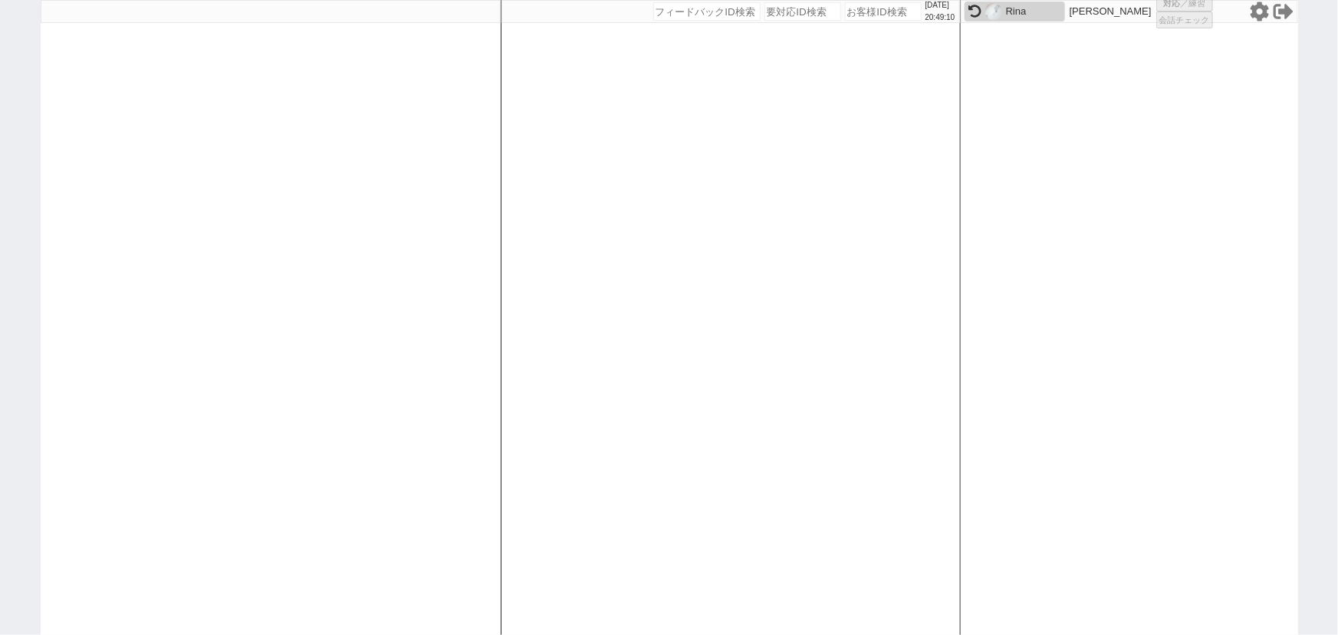
select select
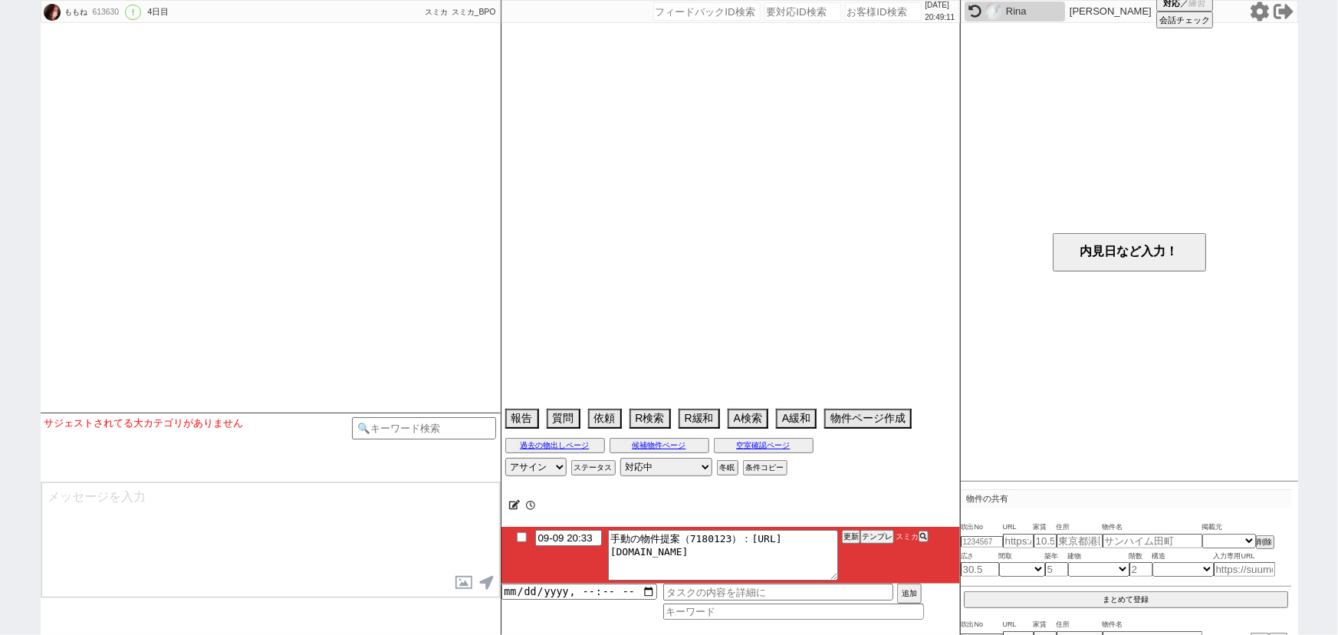
select select "15"
select select "0"
select select "12"
select select "122"
select select "10978"
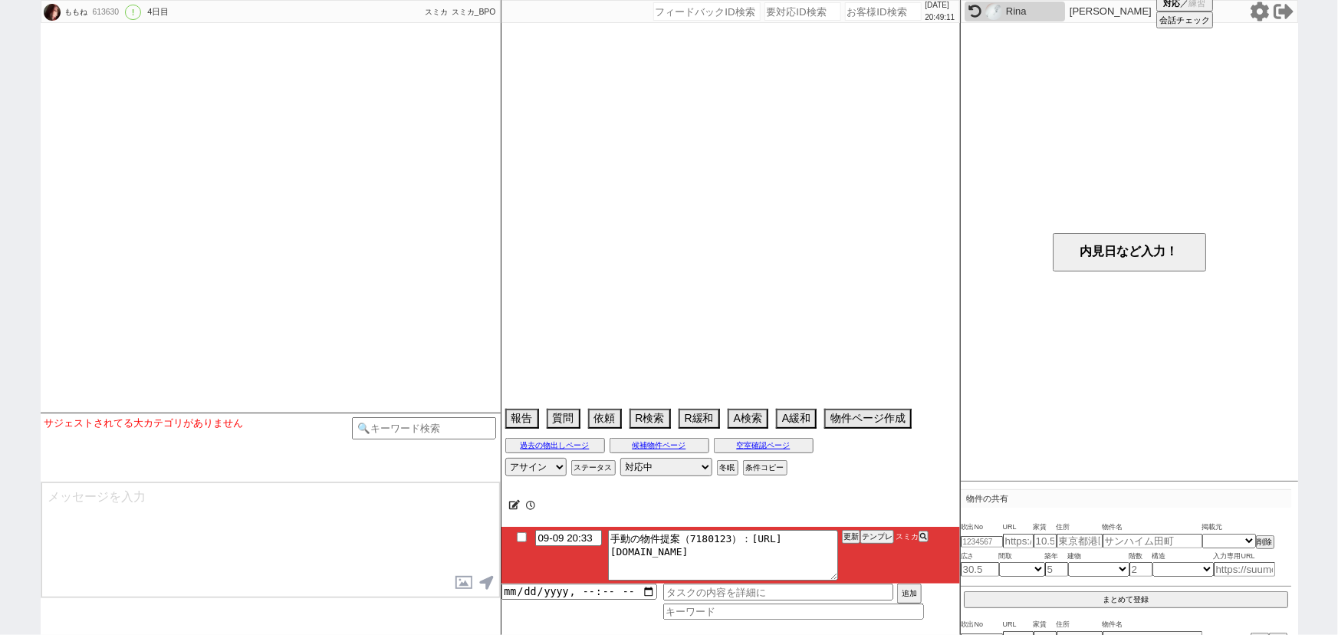
select select "809"
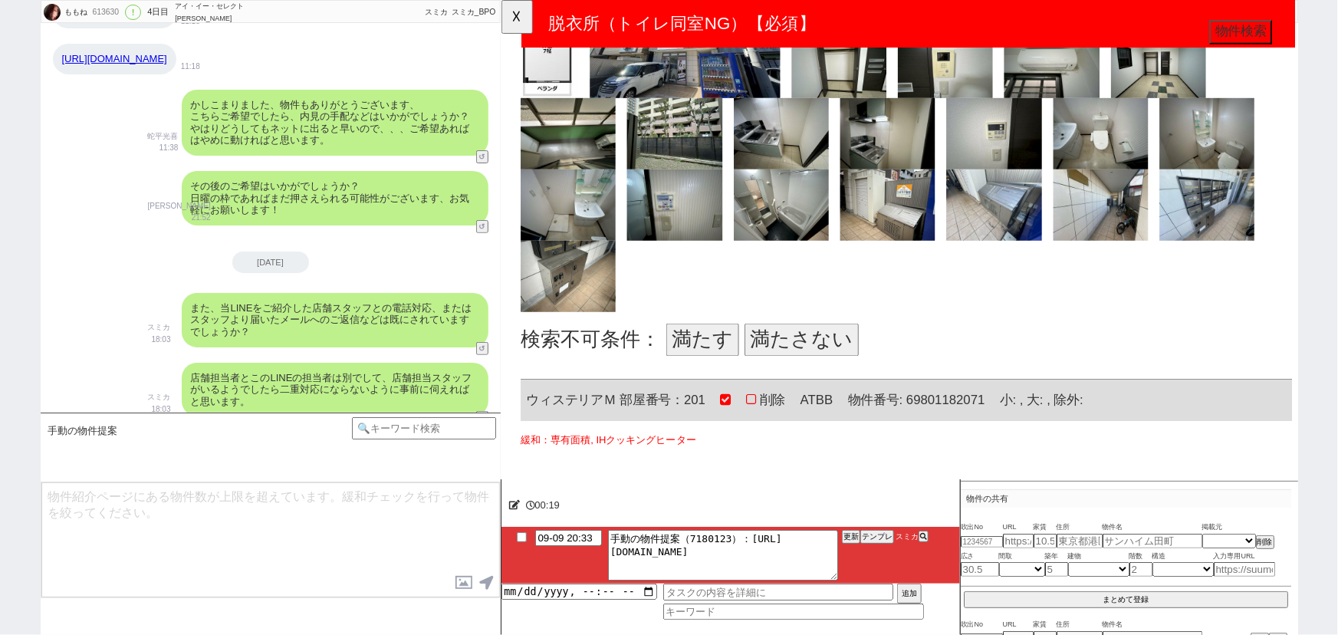
scroll to position [720, 1]
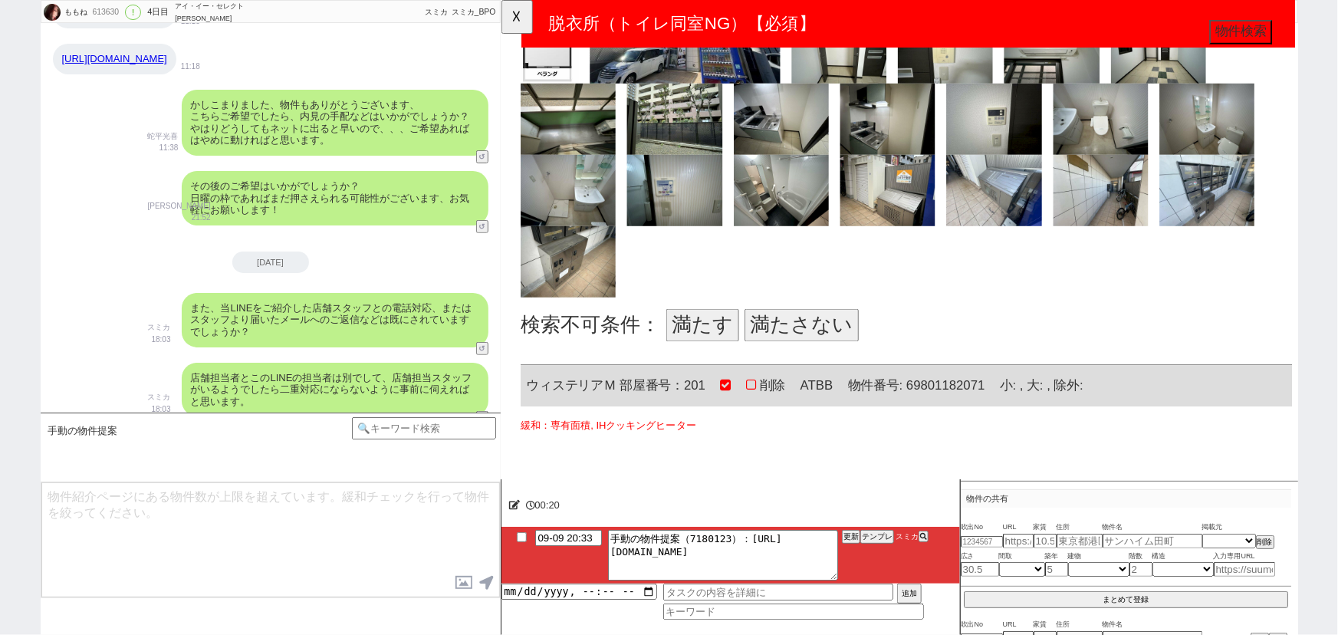
click at [802, 346] on button "満たさない" at bounding box center [823, 349] width 123 height 35
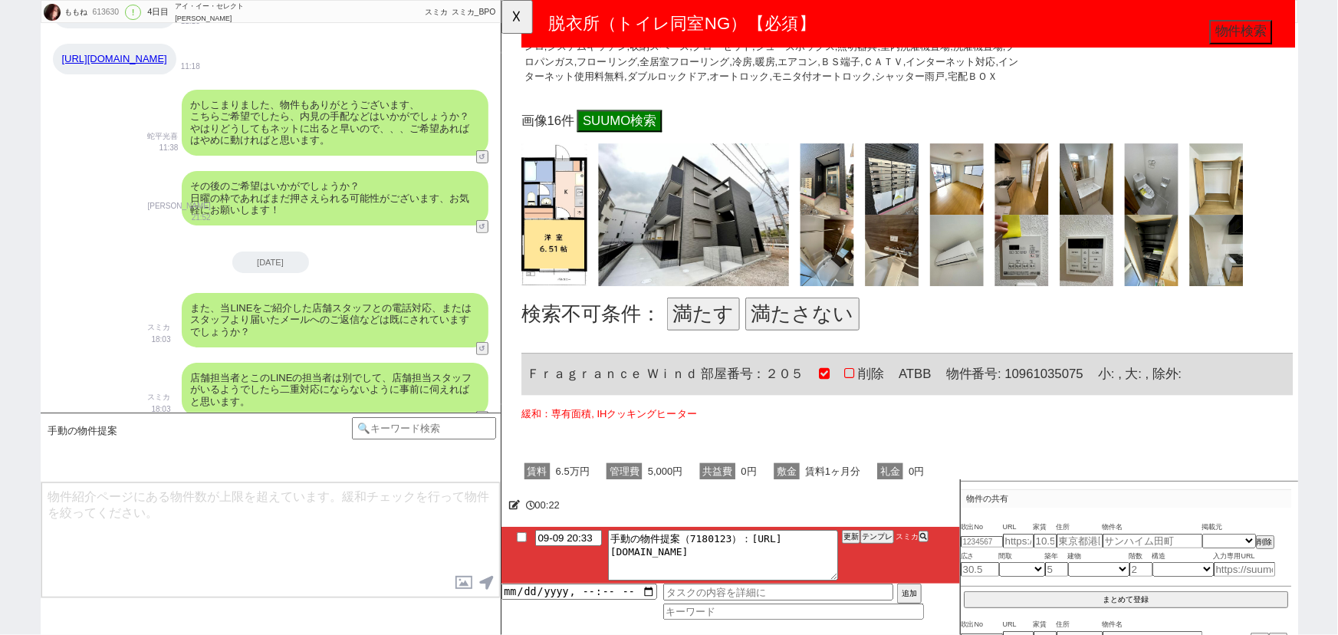
scroll to position [1500, 0]
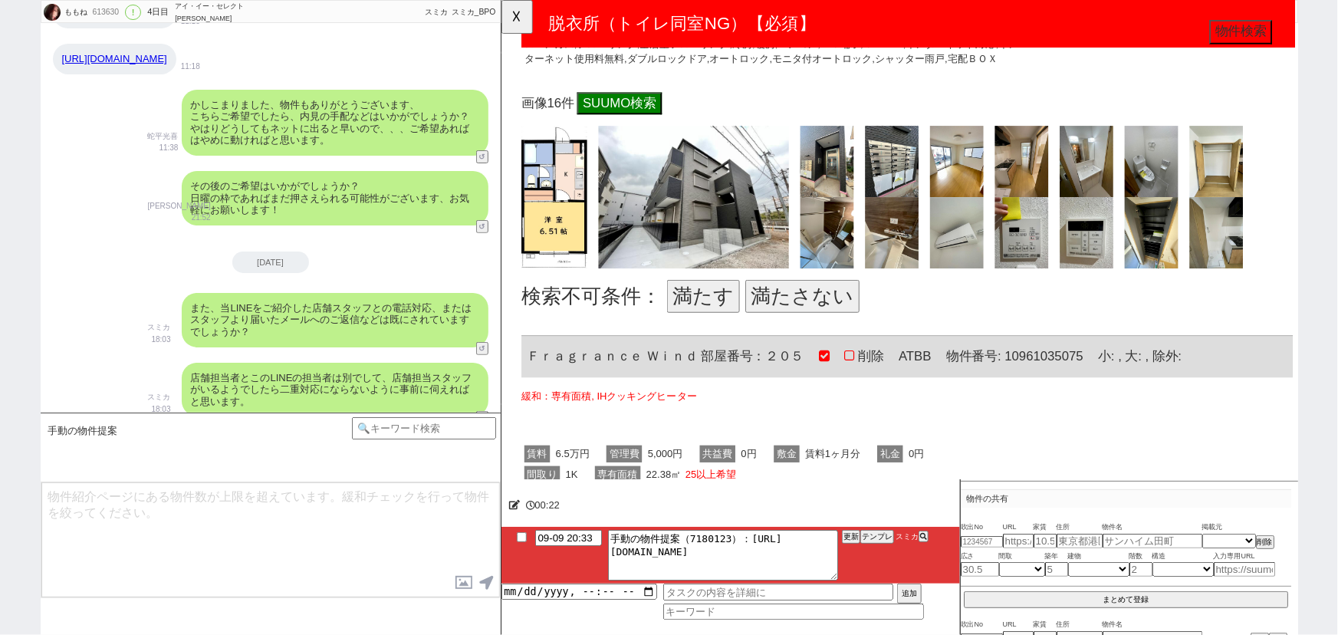
click at [712, 322] on button "満たす" at bounding box center [717, 318] width 78 height 35
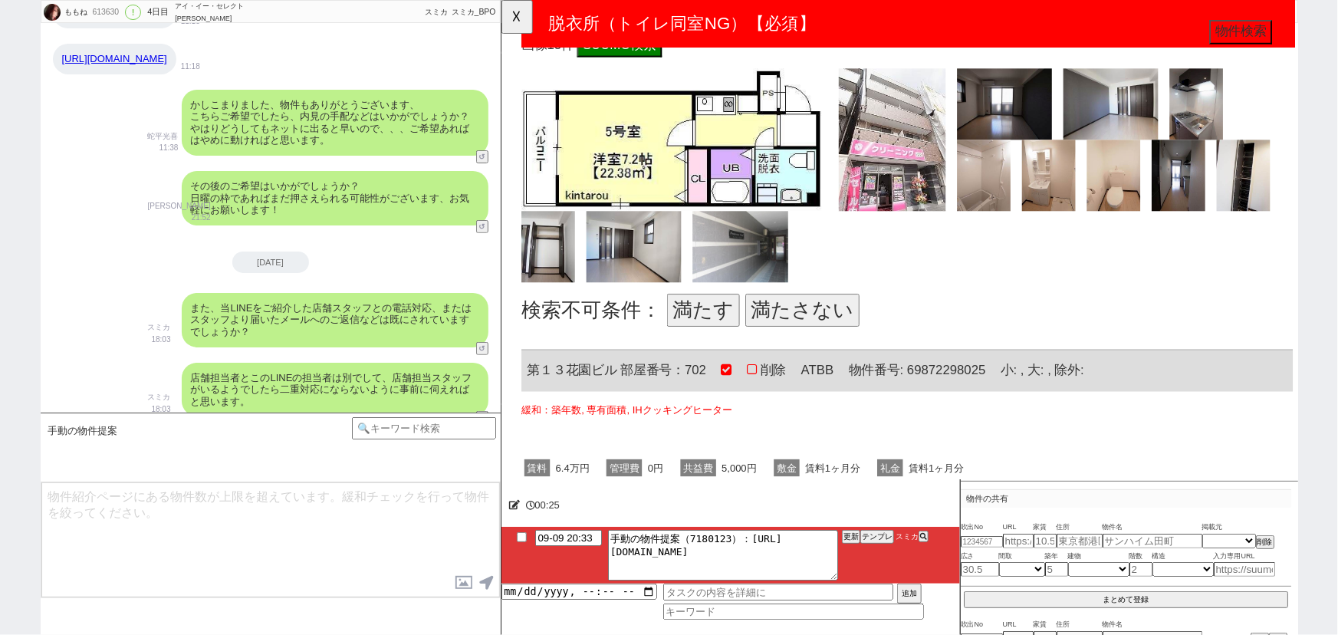
click at [810, 329] on button "満たさない" at bounding box center [824, 333] width 123 height 35
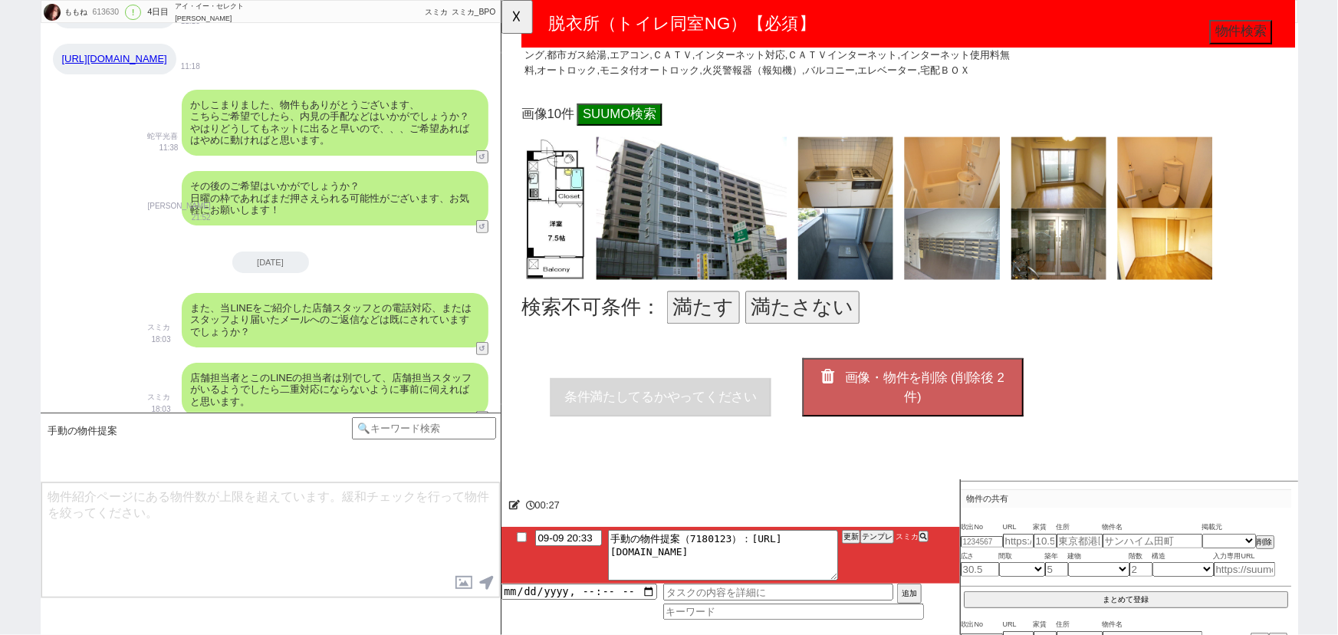
scroll to position [3066, 0]
click at [702, 320] on button "満たす" at bounding box center [717, 329] width 78 height 35
click at [935, 419] on span "画像・物件を削除 (削除後 2 件)" at bounding box center [955, 415] width 172 height 35
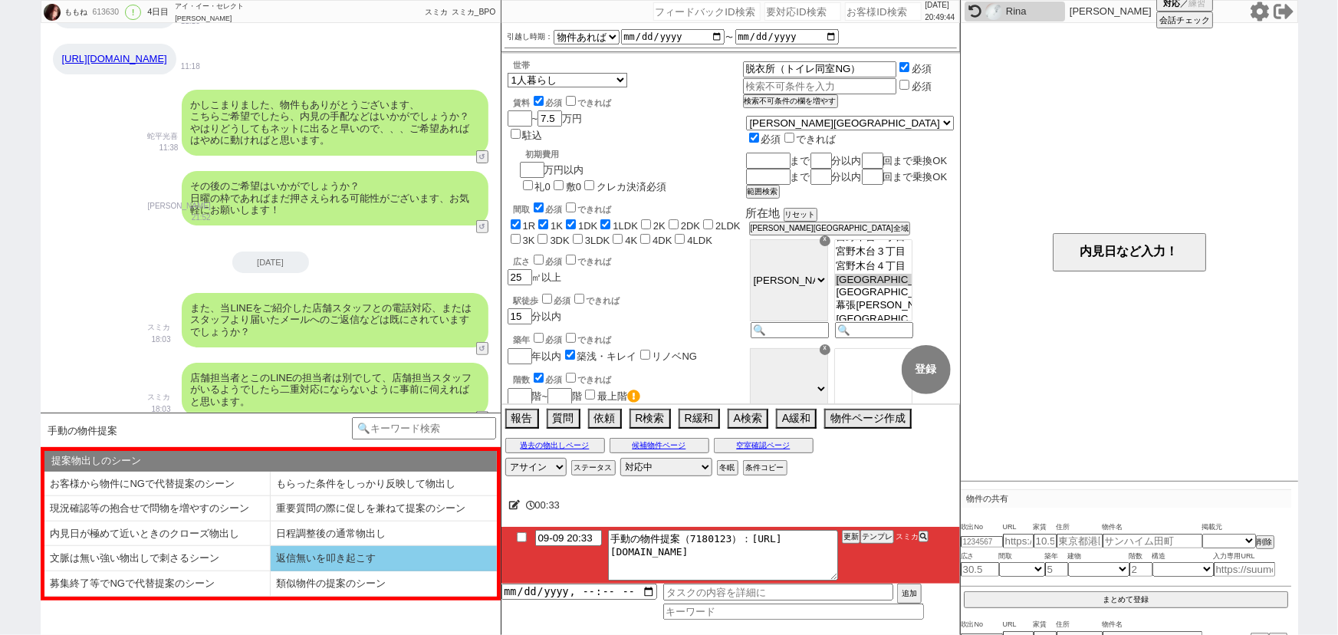
click at [319, 559] on li "返信無いを叩き起こす" at bounding box center [384, 558] width 226 height 25
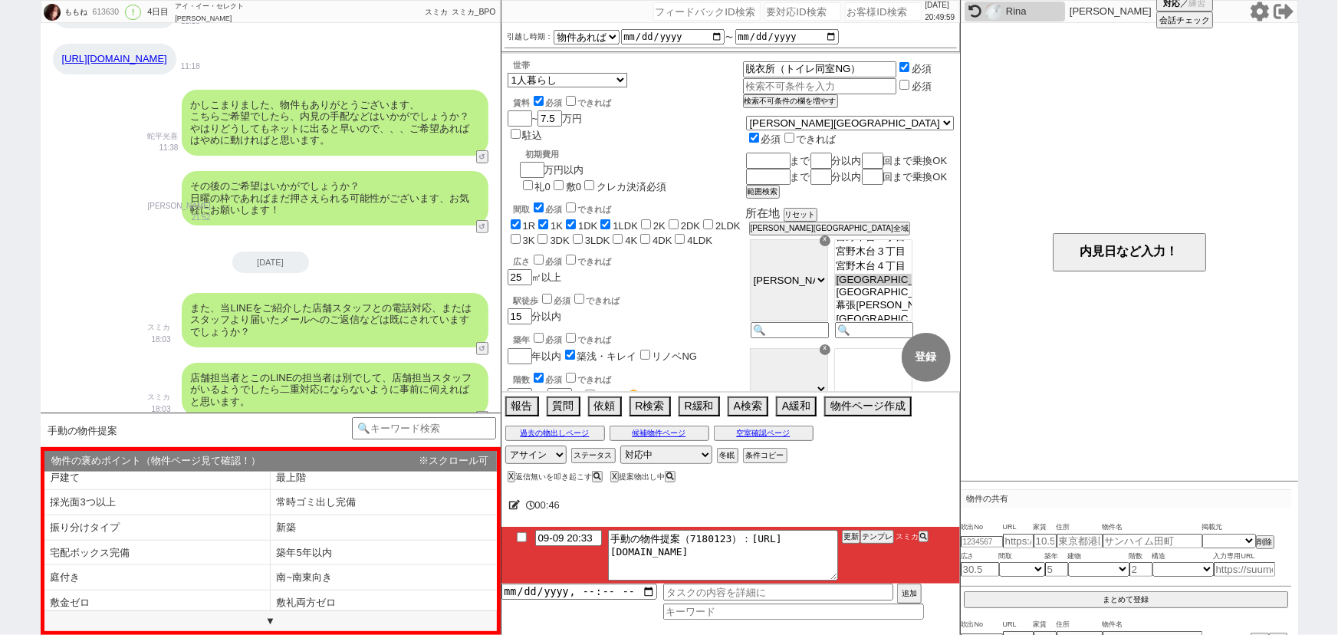
scroll to position [189, 0]
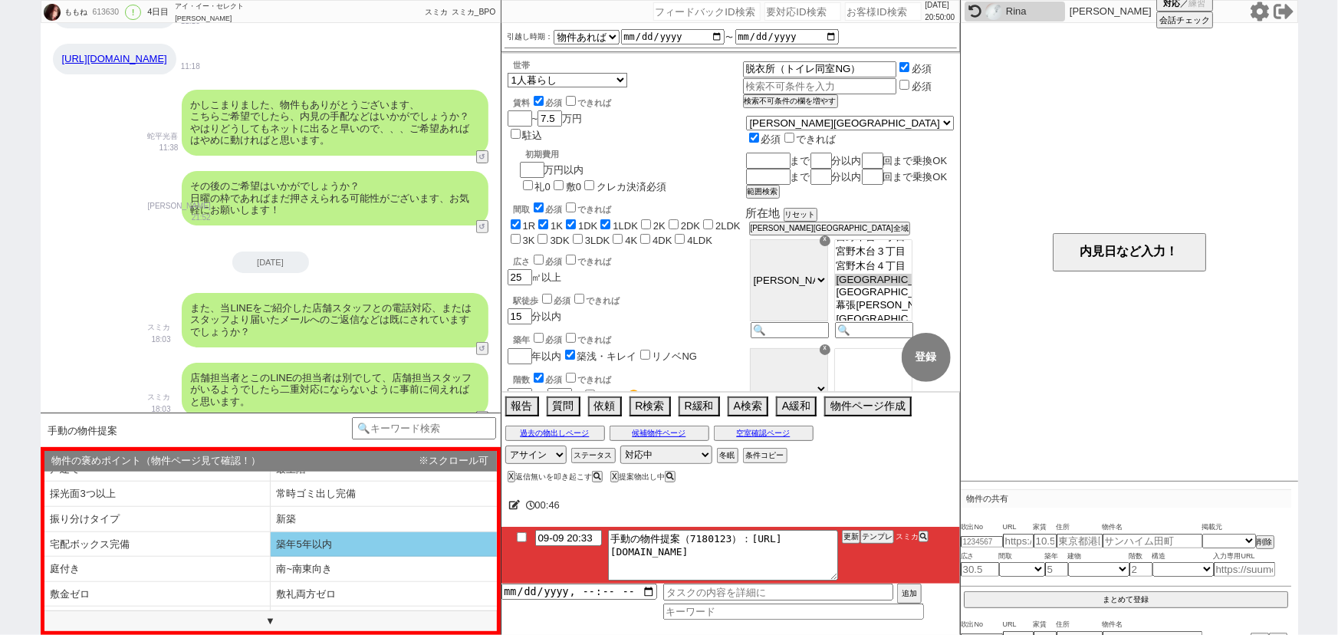
click at [347, 539] on li "築年5年以内" at bounding box center [384, 544] width 226 height 25
type textarea "お世話になります、本日こちらご提案させていただきます！ https://tools.sumika.live/pages/4p70uh1 ただ特に1件目などは極…"
select select "築年5年以内"
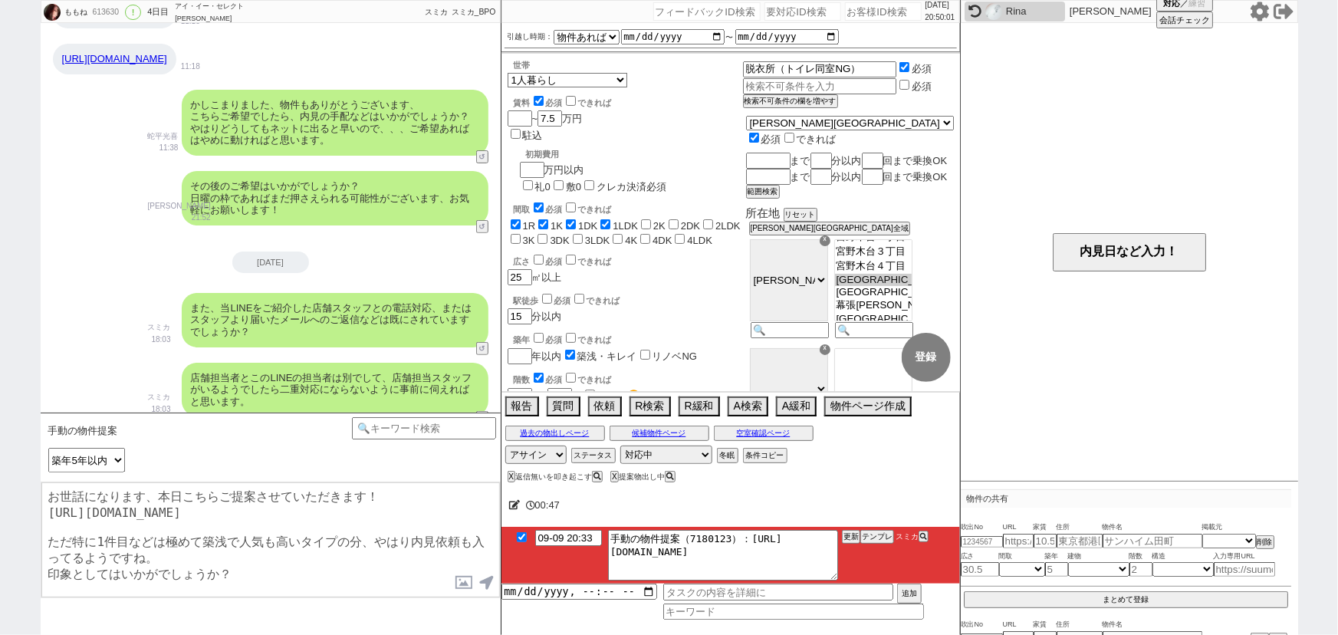
checkbox input "true"
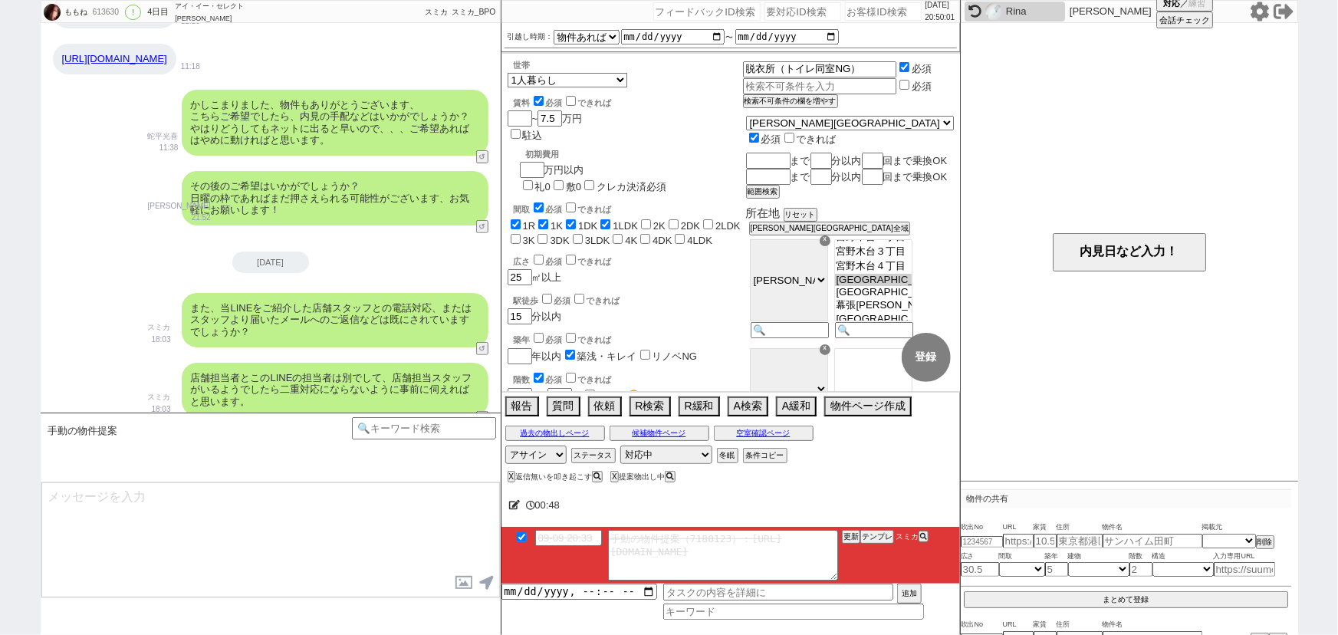
scroll to position [3282, 0]
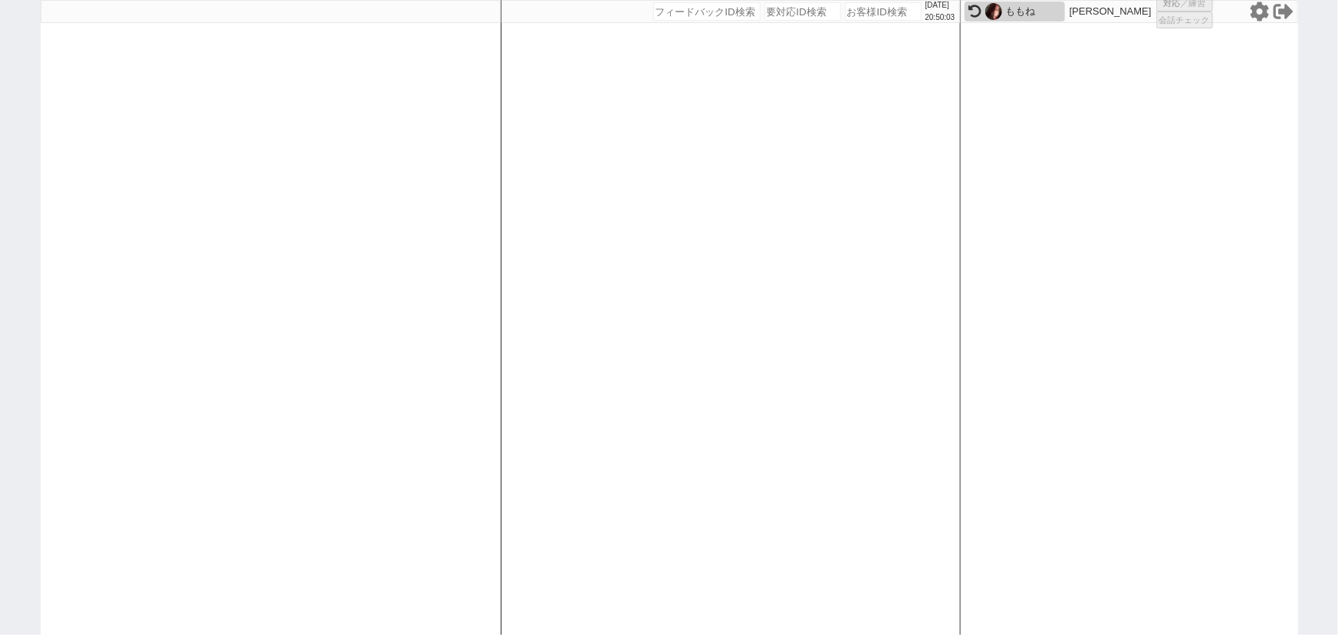
select select
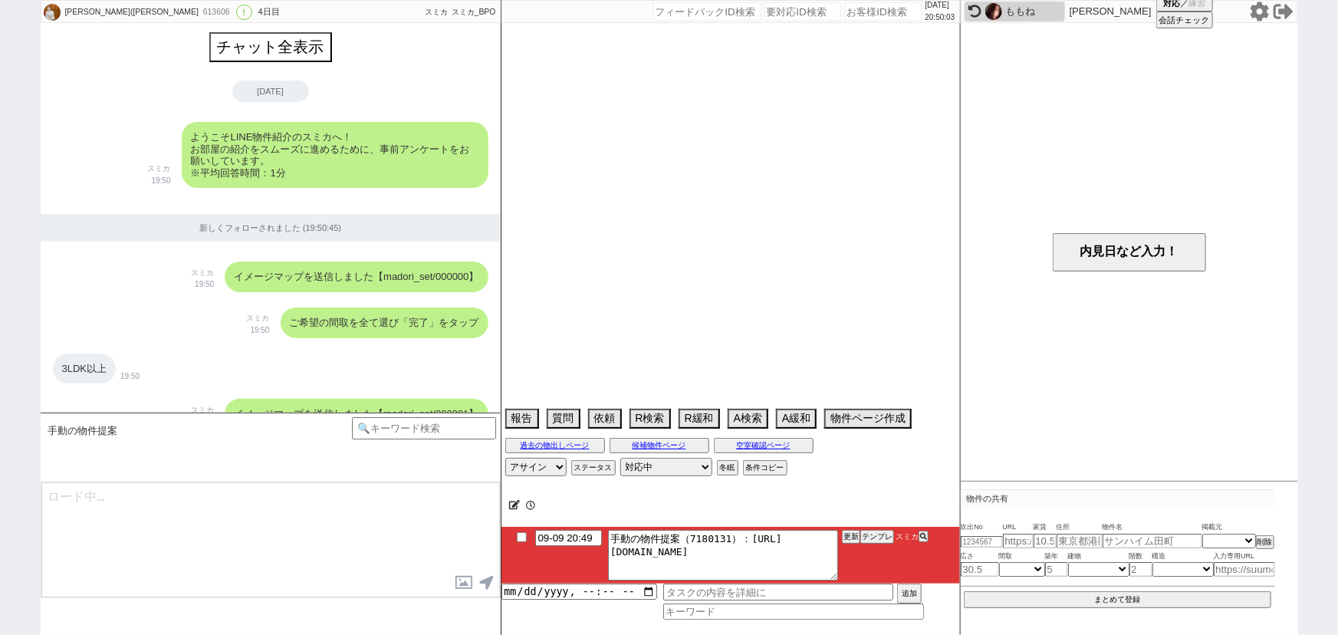
scroll to position [2342, 0]
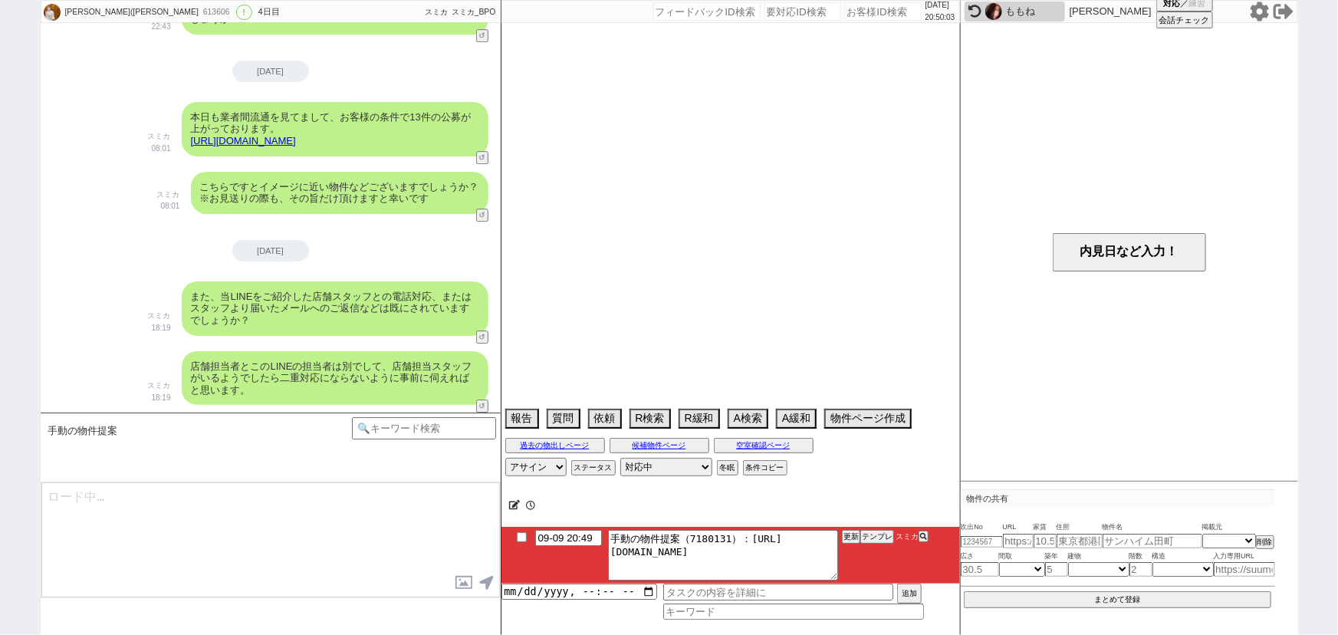
select select "15"
select select "1"
select select "12"
select select "814"
select select "24"
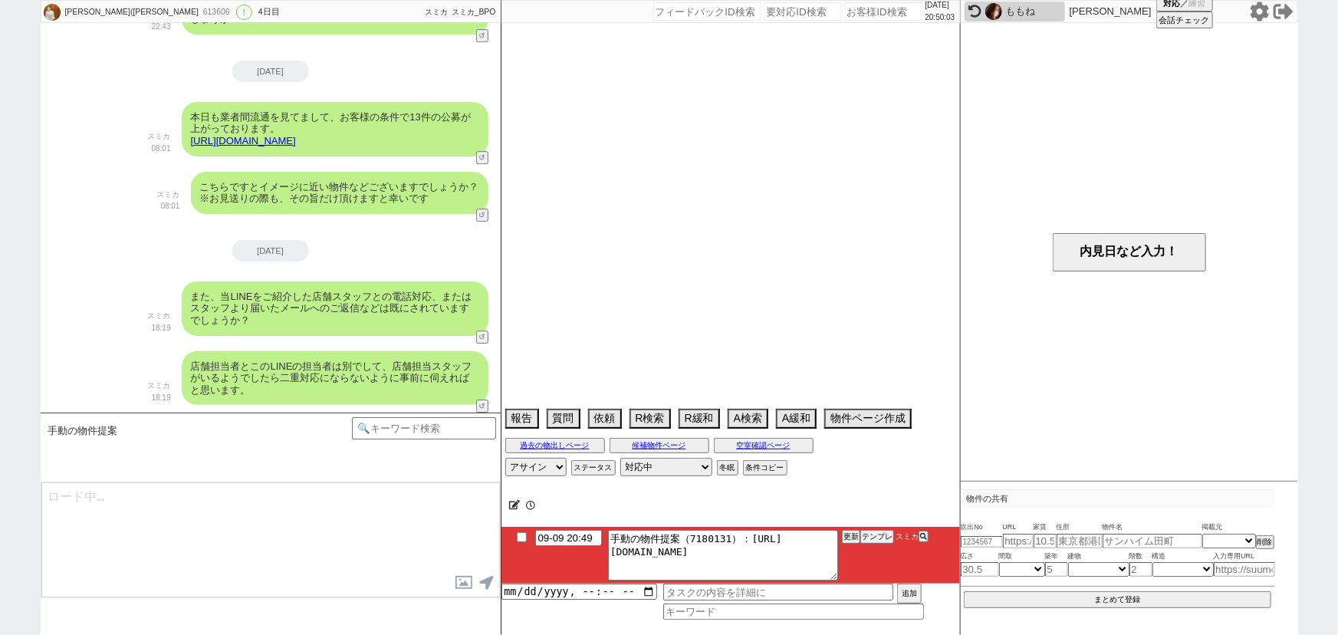
select select "776"
select select "63"
select select "1553"
select select "12"
select select "437"
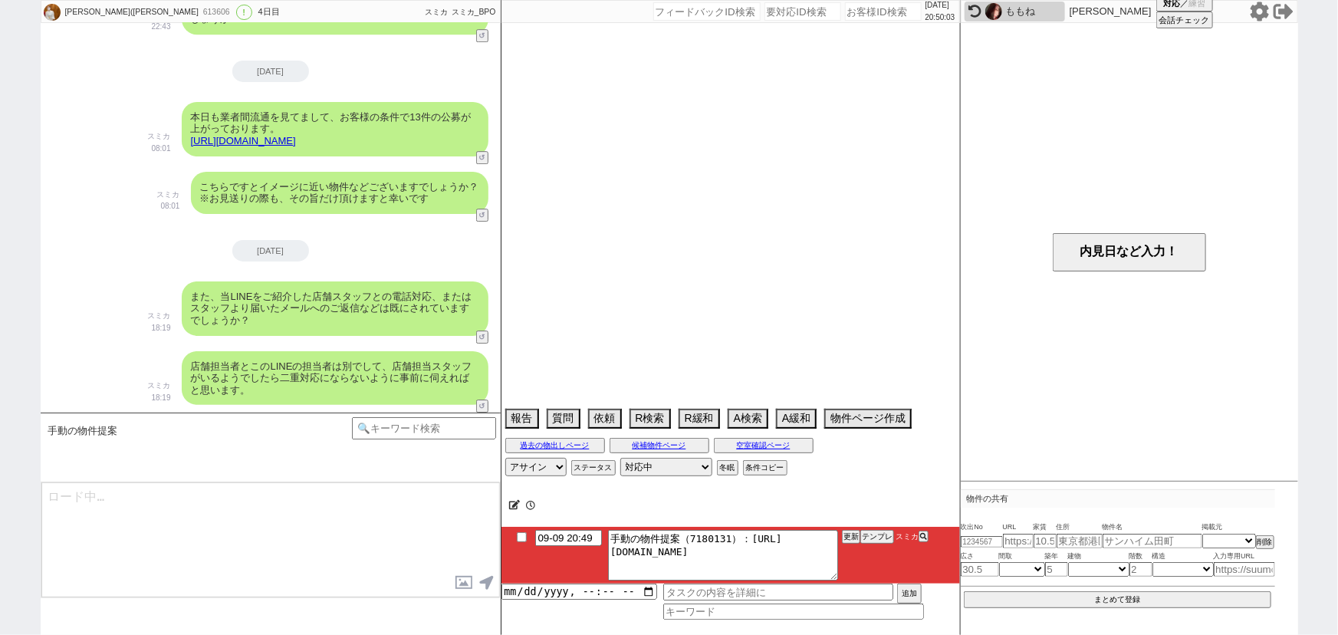
select select "16"
select select "554"
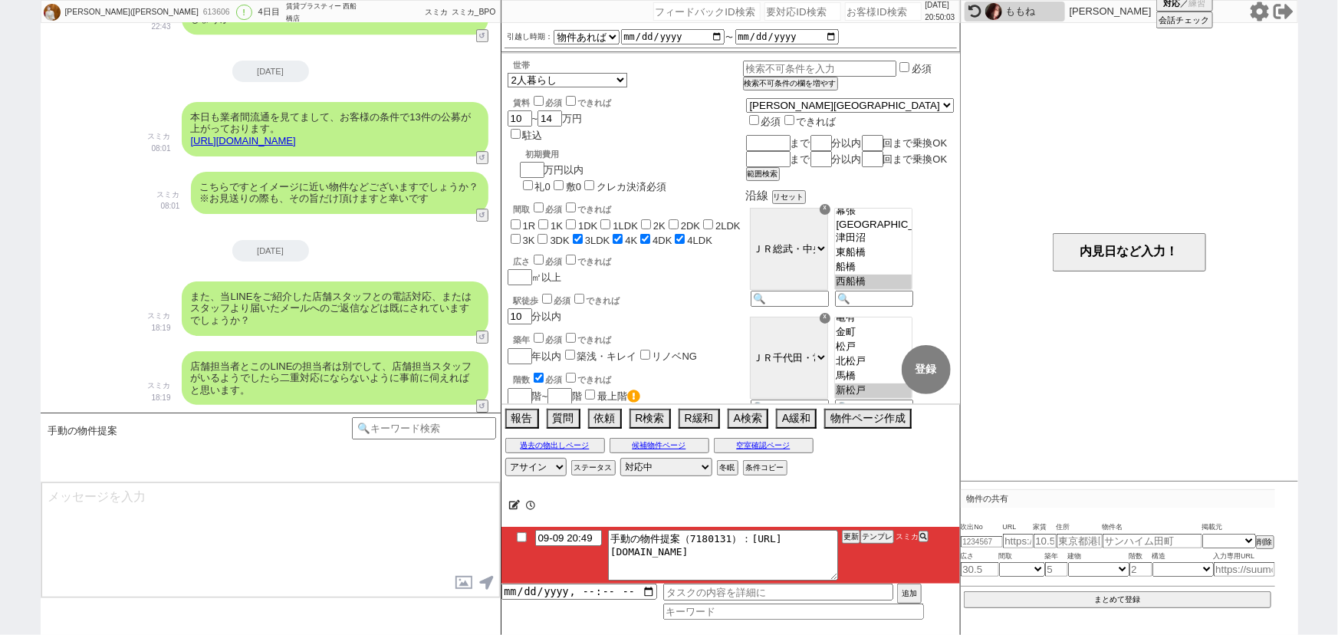
scroll to position [319, 0]
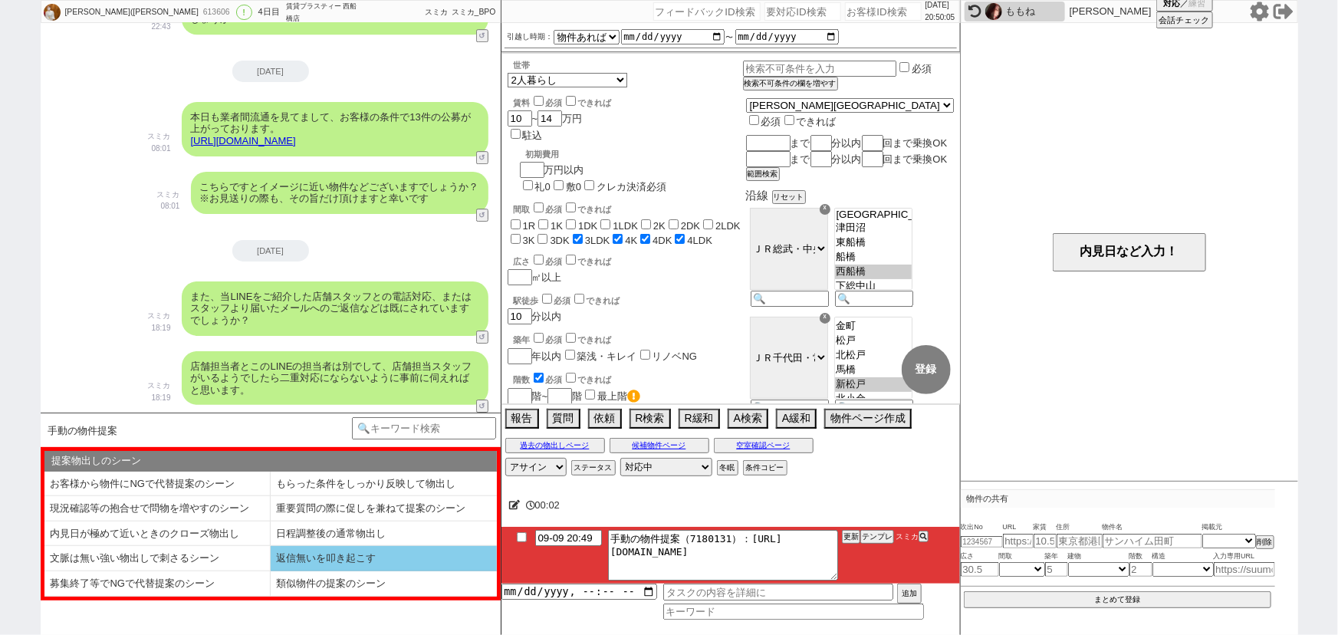
click at [343, 557] on li "返信無いを叩き起こす" at bounding box center [384, 558] width 226 height 25
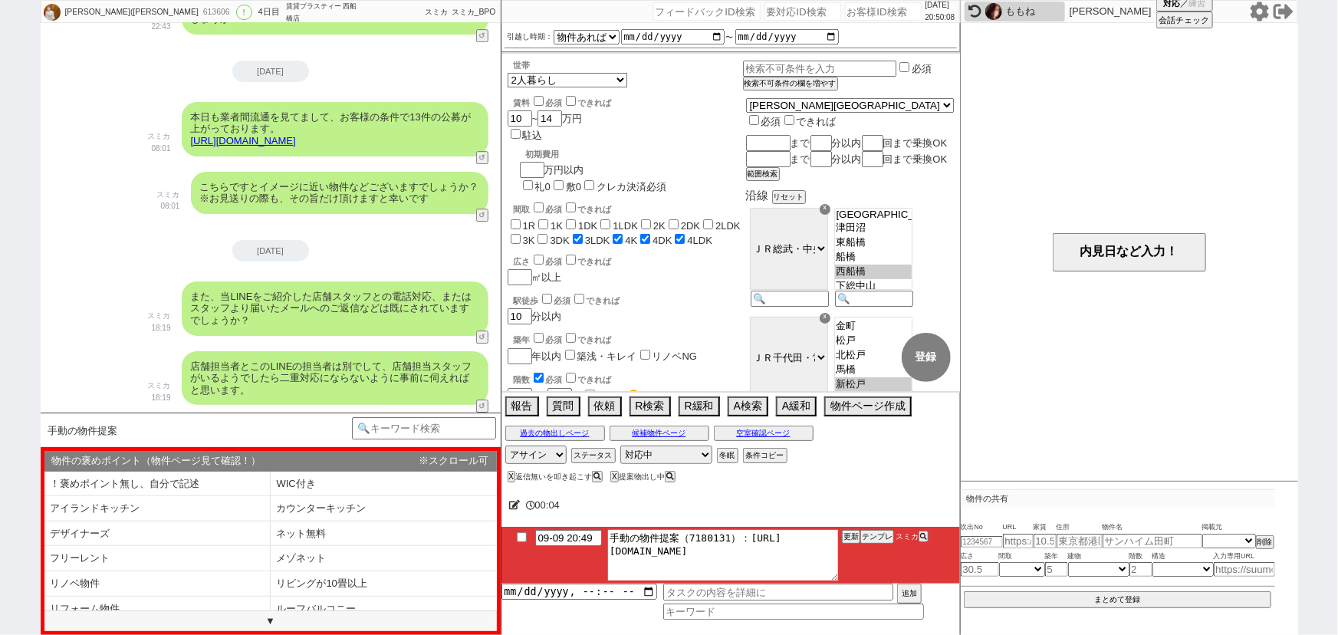
drag, startPoint x: 747, startPoint y: 534, endPoint x: 862, endPoint y: 580, distance: 123.8
click at [862, 580] on li "09-09 20:49 手動の物件提案（7180131）：https://jent-crm.com/2ng-84y191pn3984hy/introducti…" at bounding box center [730, 555] width 458 height 57
drag, startPoint x: 744, startPoint y: 535, endPoint x: 888, endPoint y: 597, distance: 156.9
click at [888, 597] on div "09-09 20:49 手動の物件提案（7180131）：https://jent-crm.com/2ng-84y191pn3984hy/introducti…" at bounding box center [730, 573] width 458 height 93
click at [512, 475] on div "X 返信無いを叩き起こす" at bounding box center [555, 476] width 97 height 8
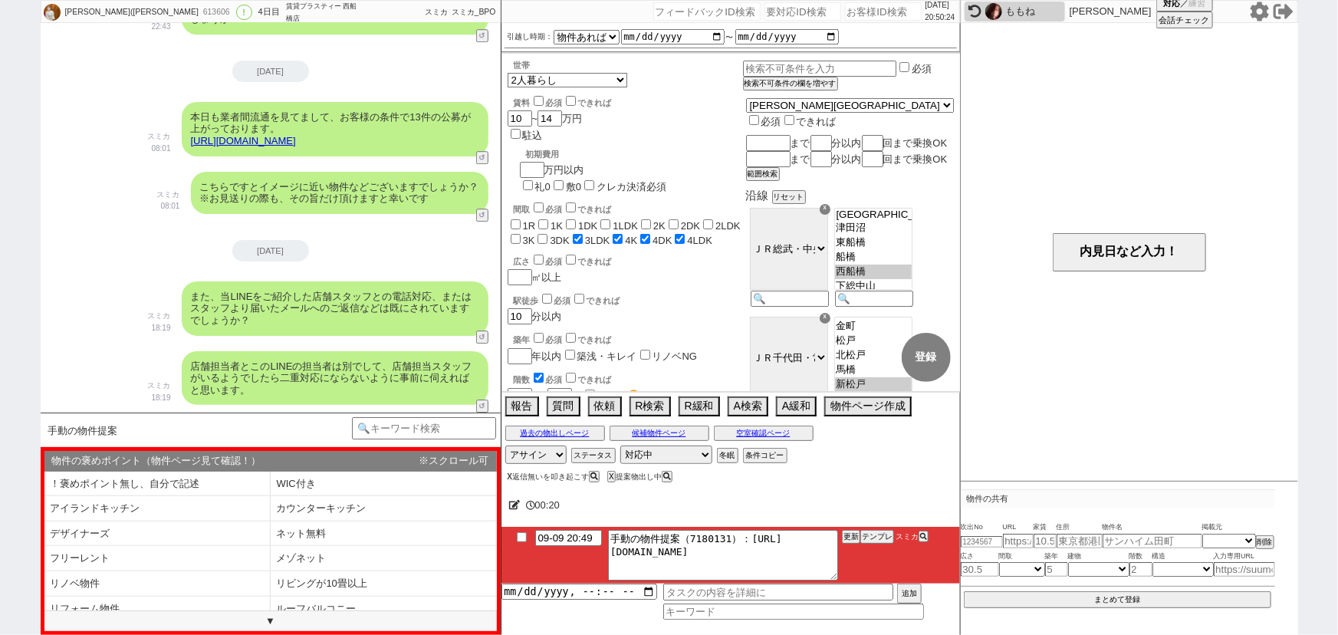
click at [507, 475] on button "X" at bounding box center [509, 476] width 5 height 8
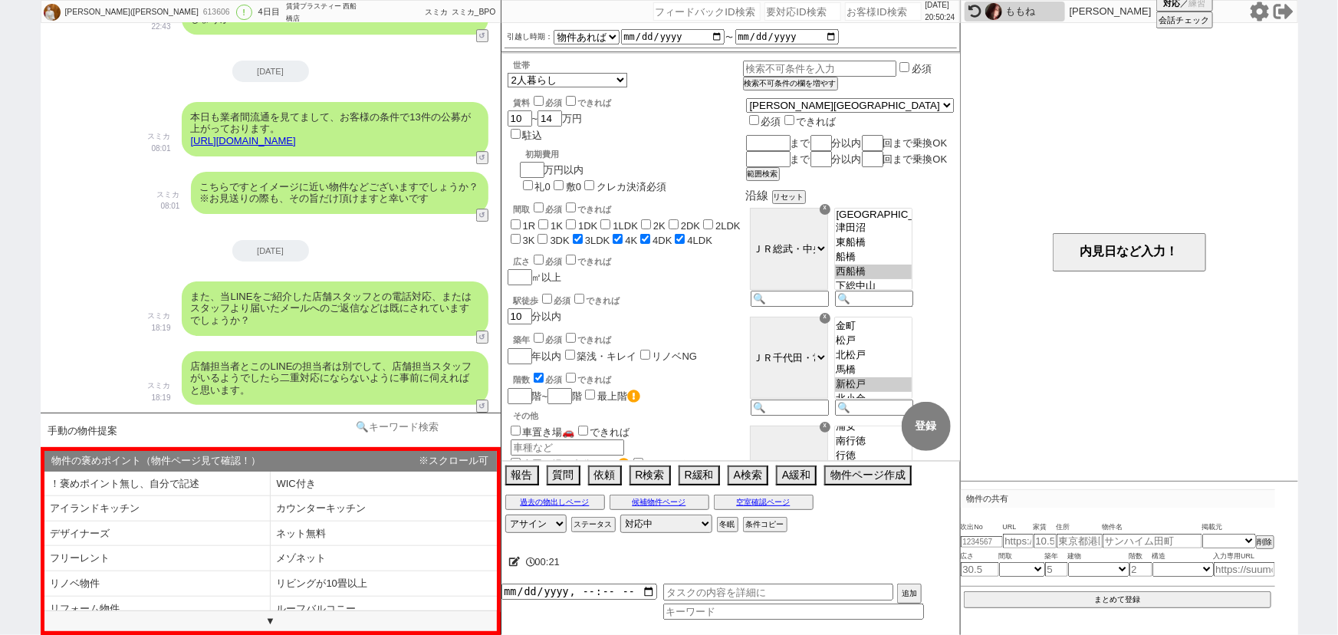
click at [432, 422] on input at bounding box center [424, 426] width 145 height 19
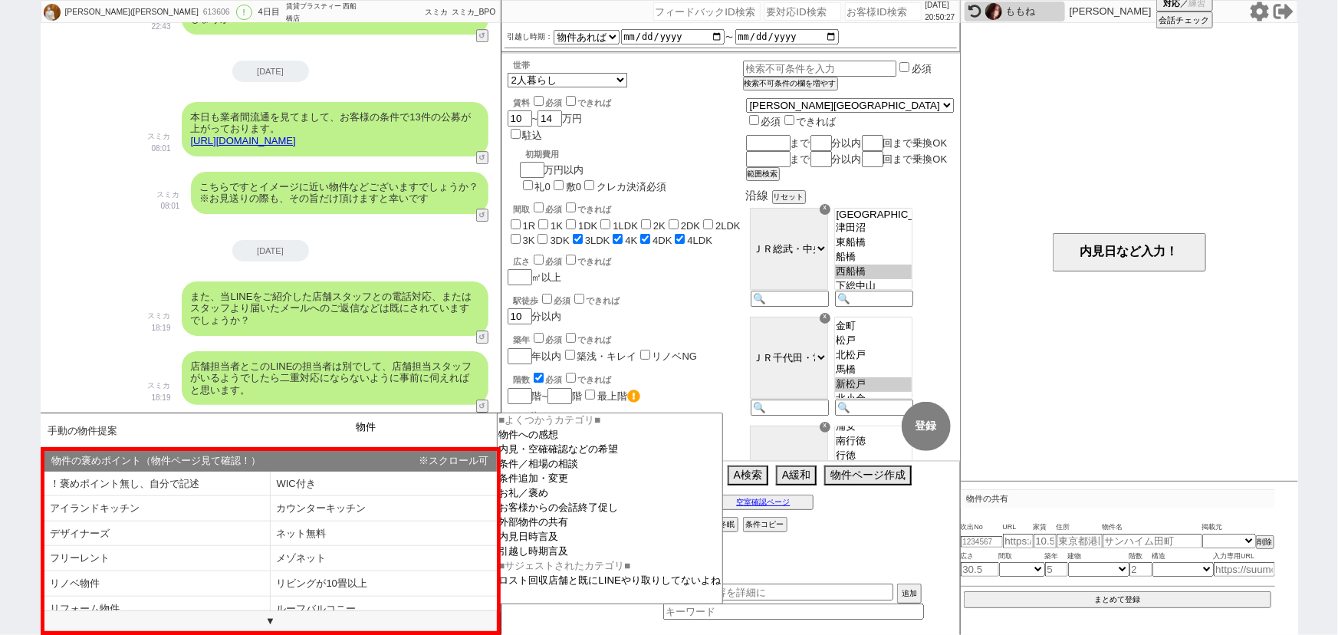
type input "物件"
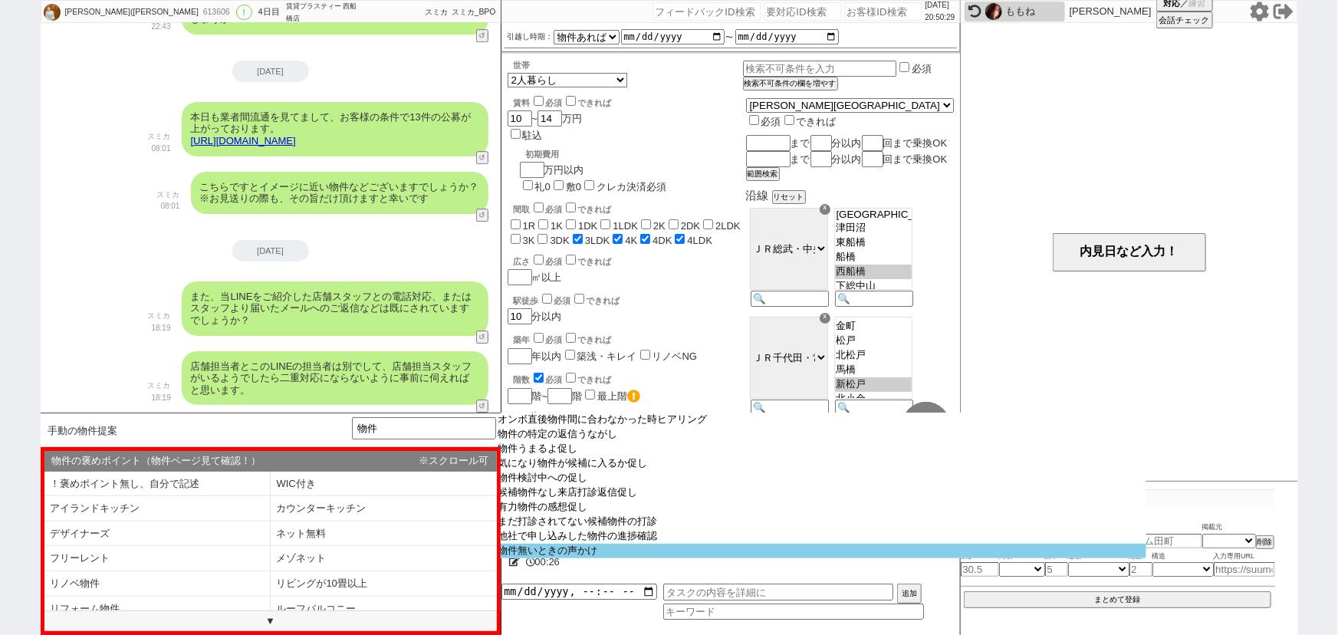
click at [538, 558] on option "物件無いときの声かけ" at bounding box center [821, 551] width 649 height 15
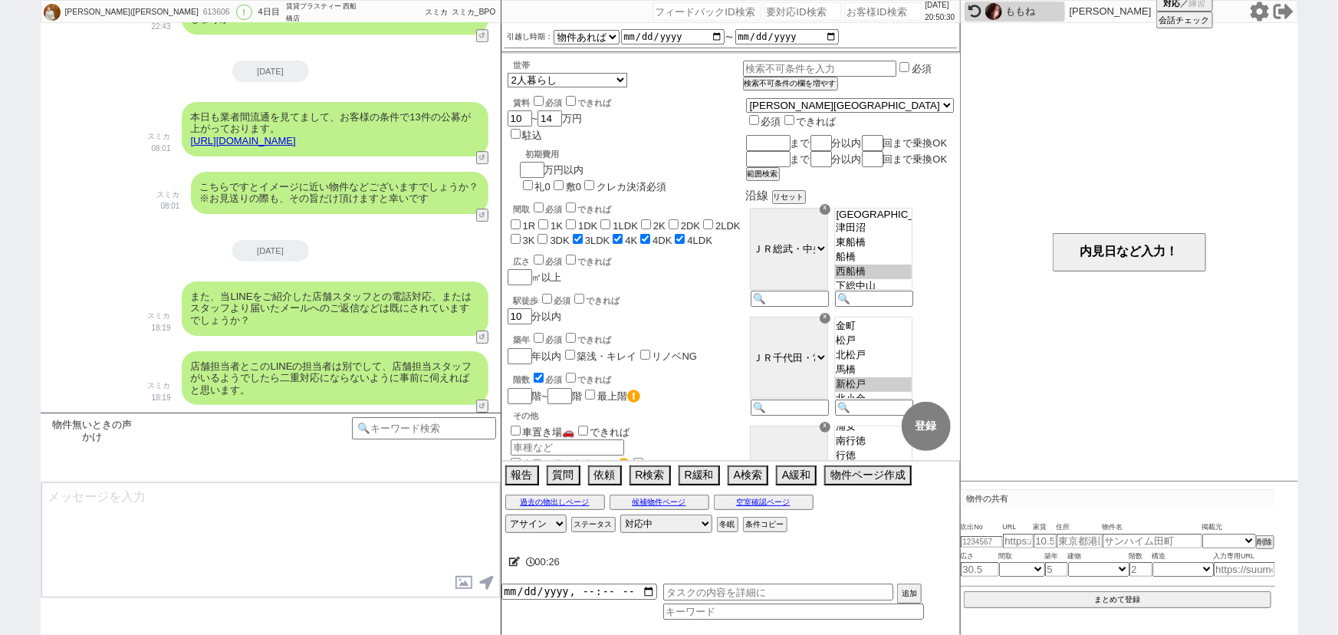
type textarea "本日も張っておりますが出ておりませんね、 厳し目に見てらっしゃると思いますが、その後お探しの中で緩められる条件などございましたらお気軽にお願いします！ これま…"
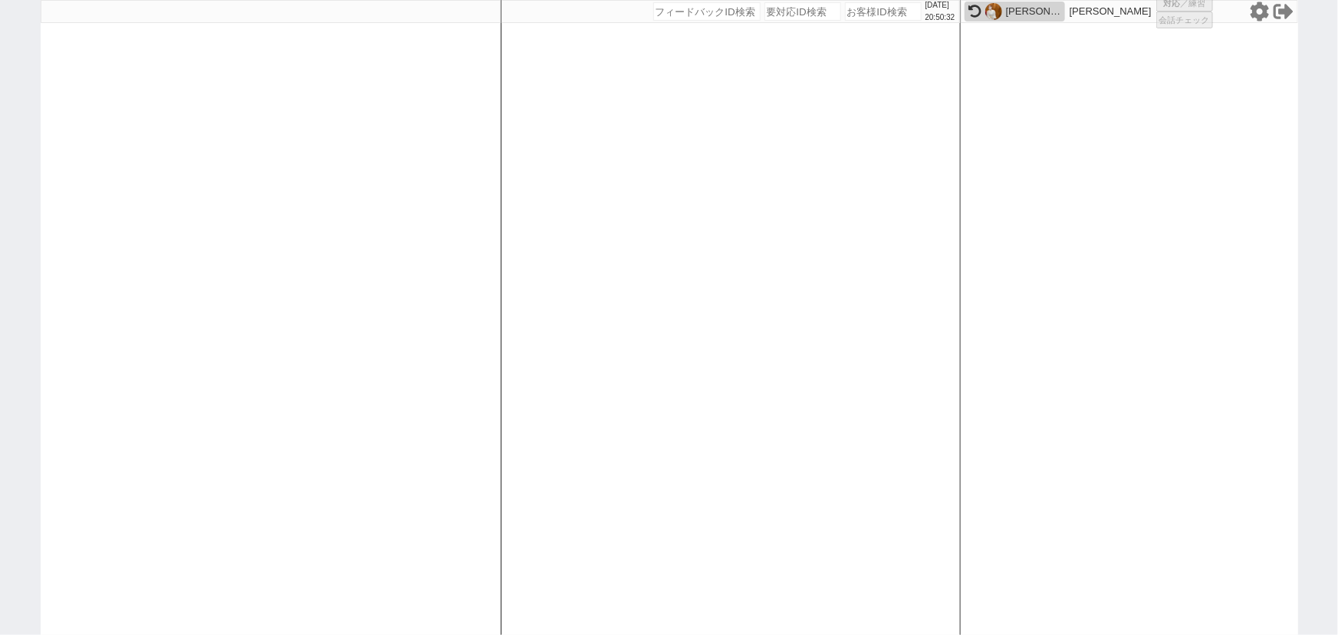
select select "1"
select select "6"
select select "2"
select select "10"
select select
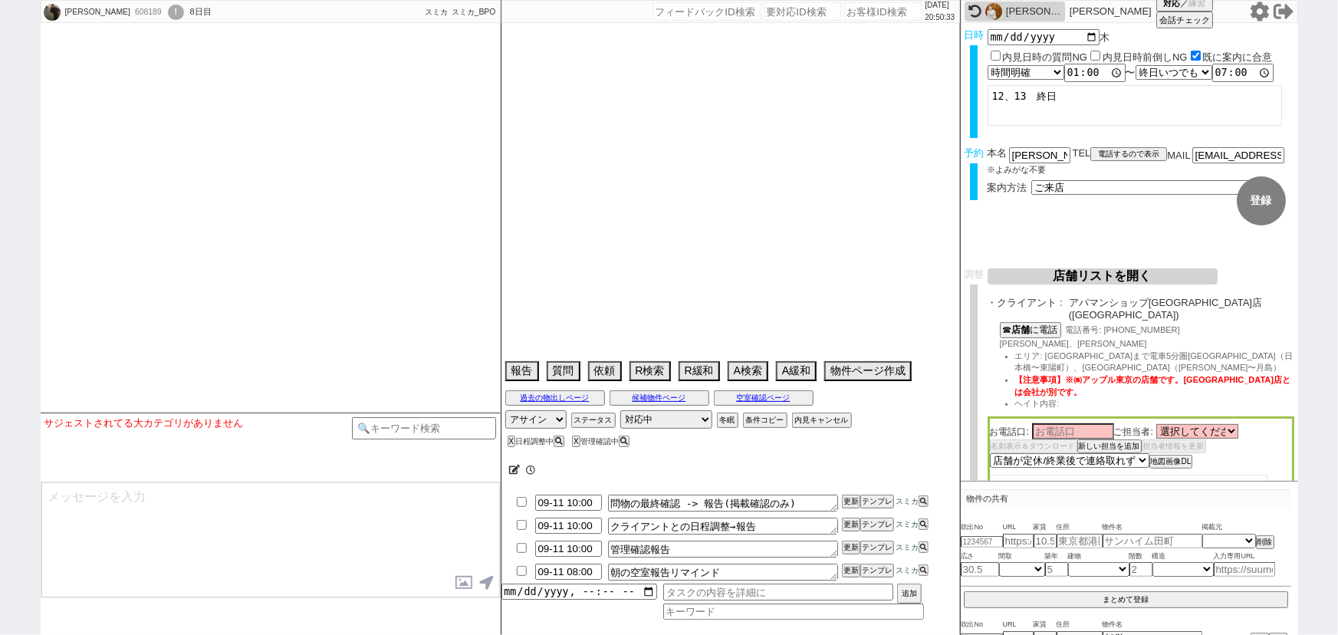
select select "2025"
select select "10"
select select "36"
select select "0"
select select "2"
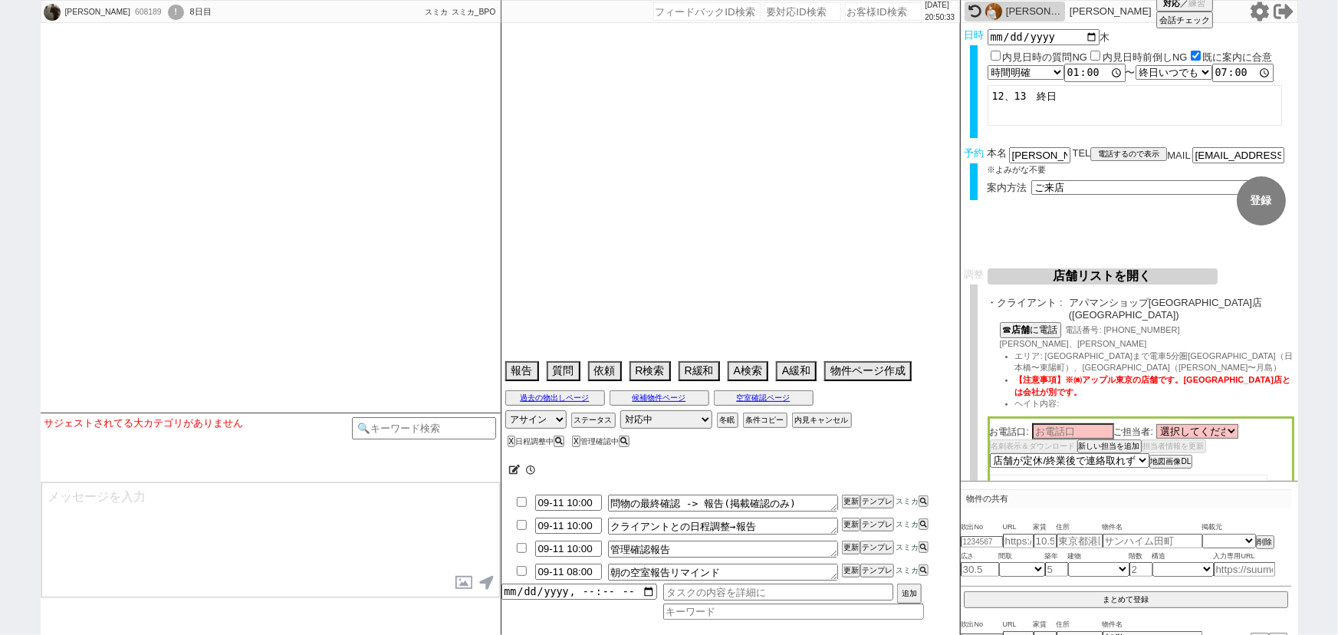
select select "3"
select select "4"
select select "5"
select select "6"
select select "7"
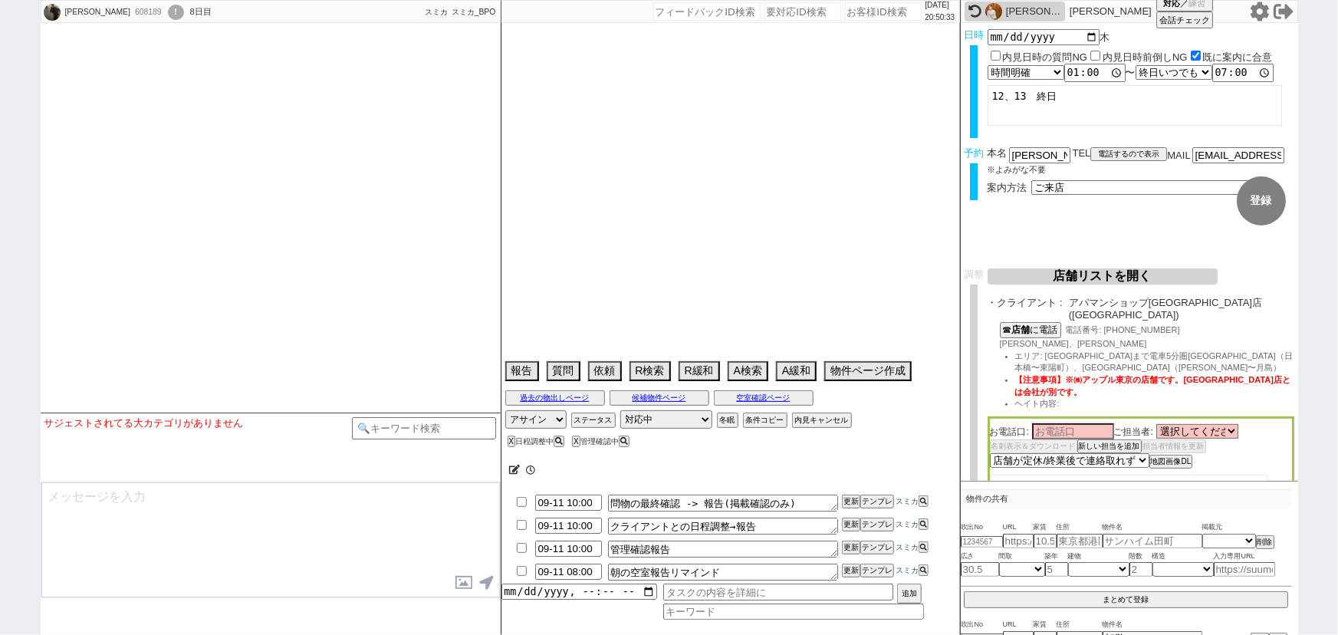
select select "8"
select select "9"
select select "10"
select select "11"
select select "12"
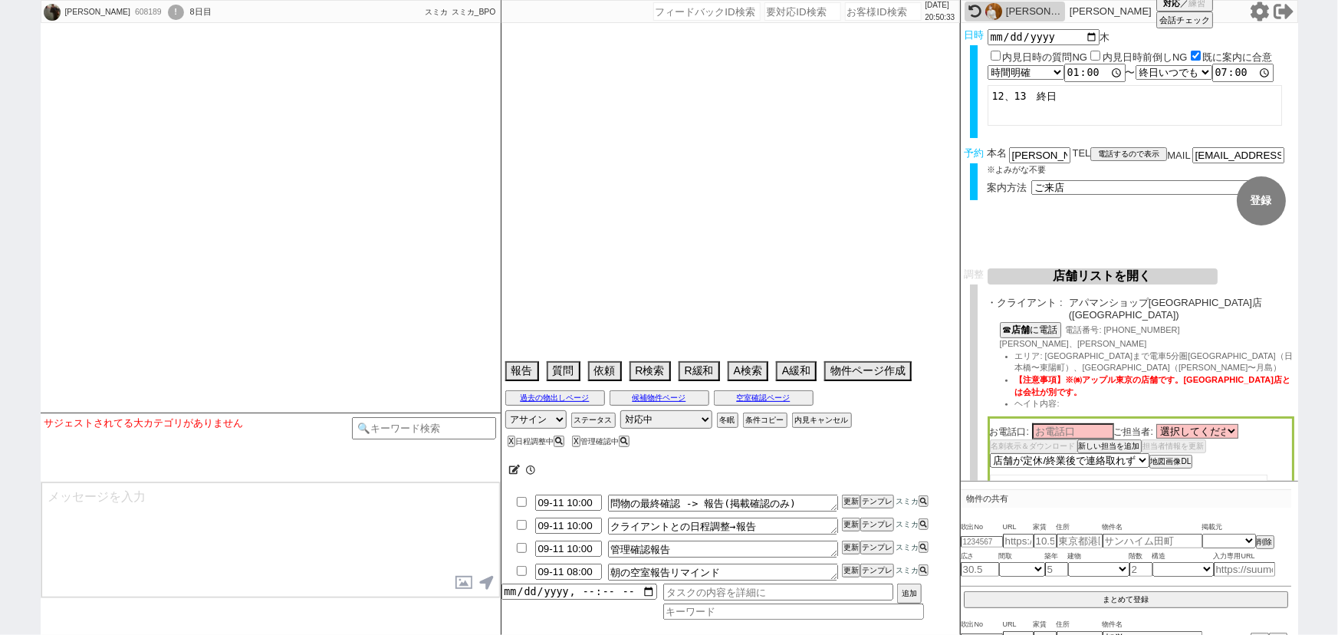
select select "13"
select select "14"
select select "15"
select select "16"
select select "17"
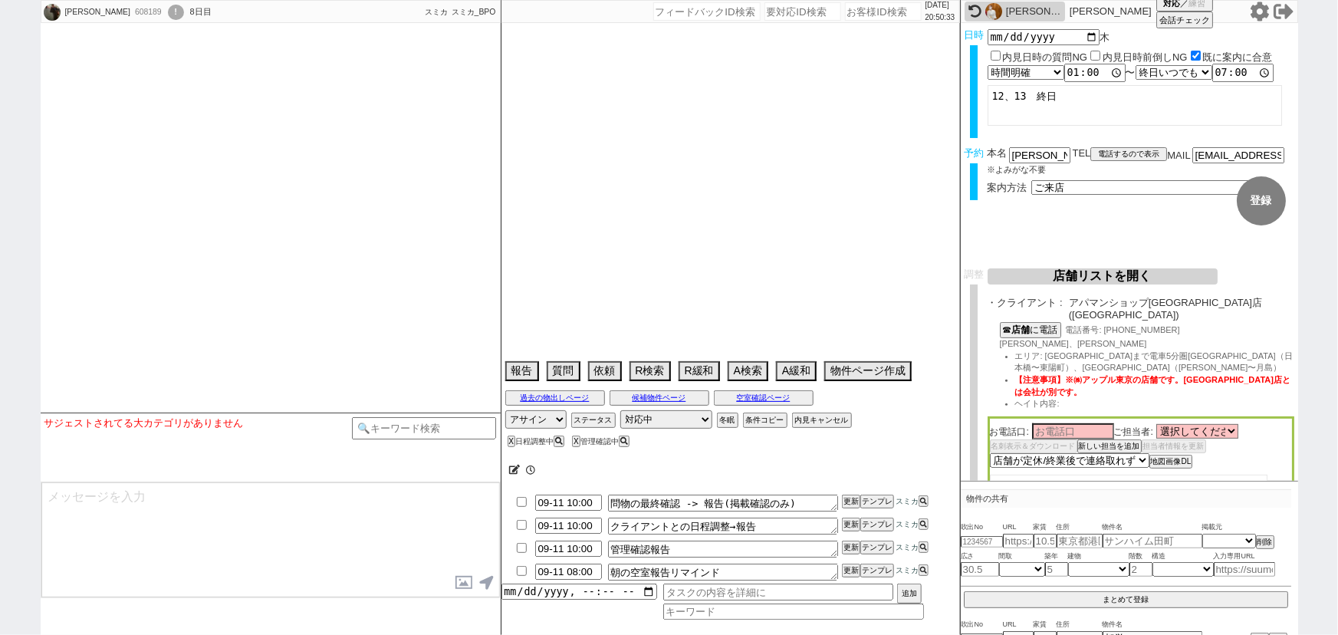
select select "18"
select select "19"
select select "20"
select select "21"
select select "22"
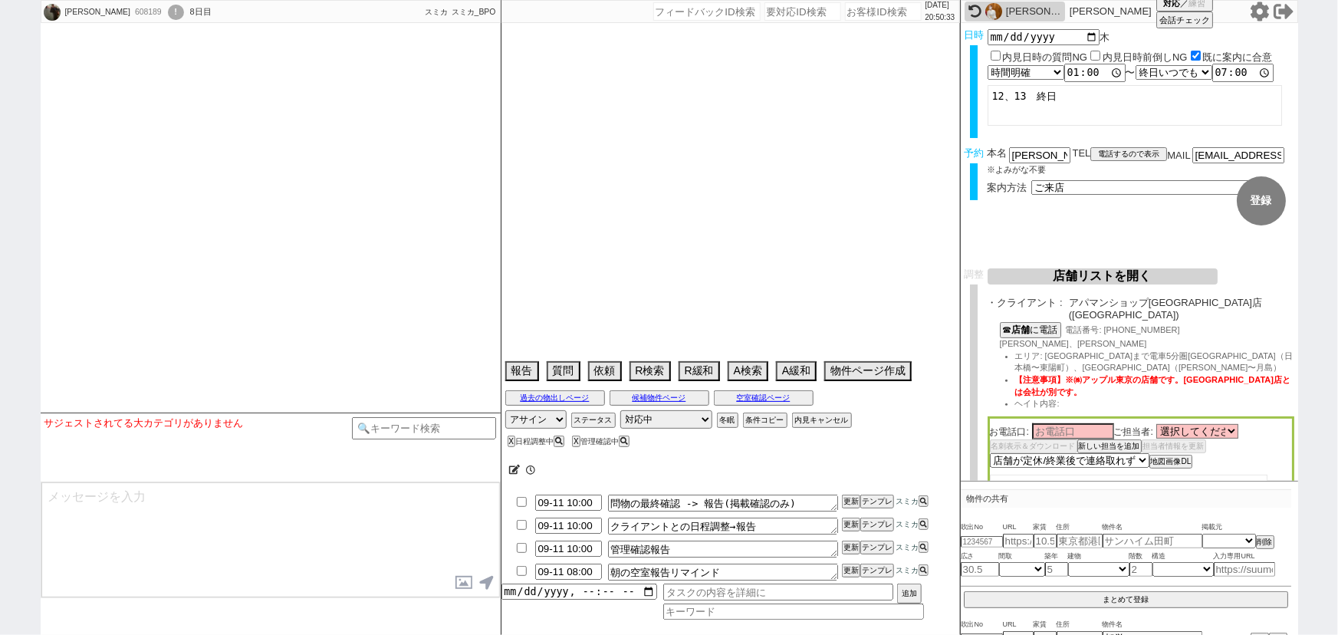
select select "23"
select select "24"
select select "25"
select select "26"
select select "27"
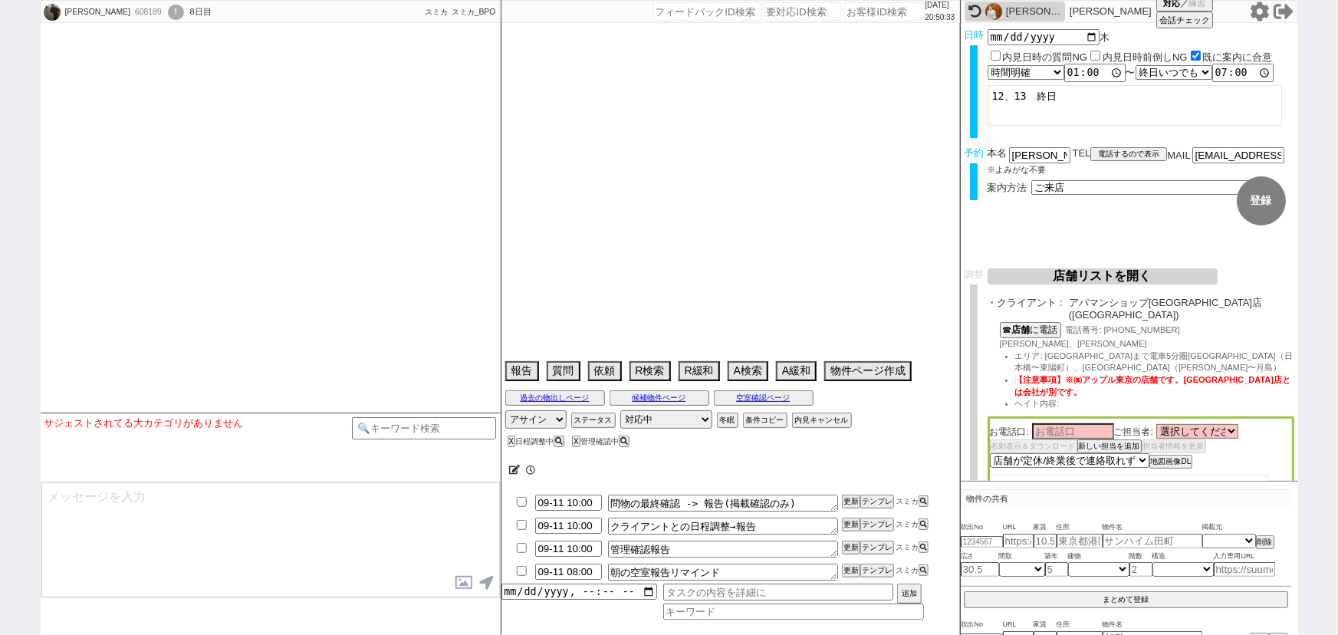
select select "28"
select select "29"
select select "30"
select select "31"
select select "32"
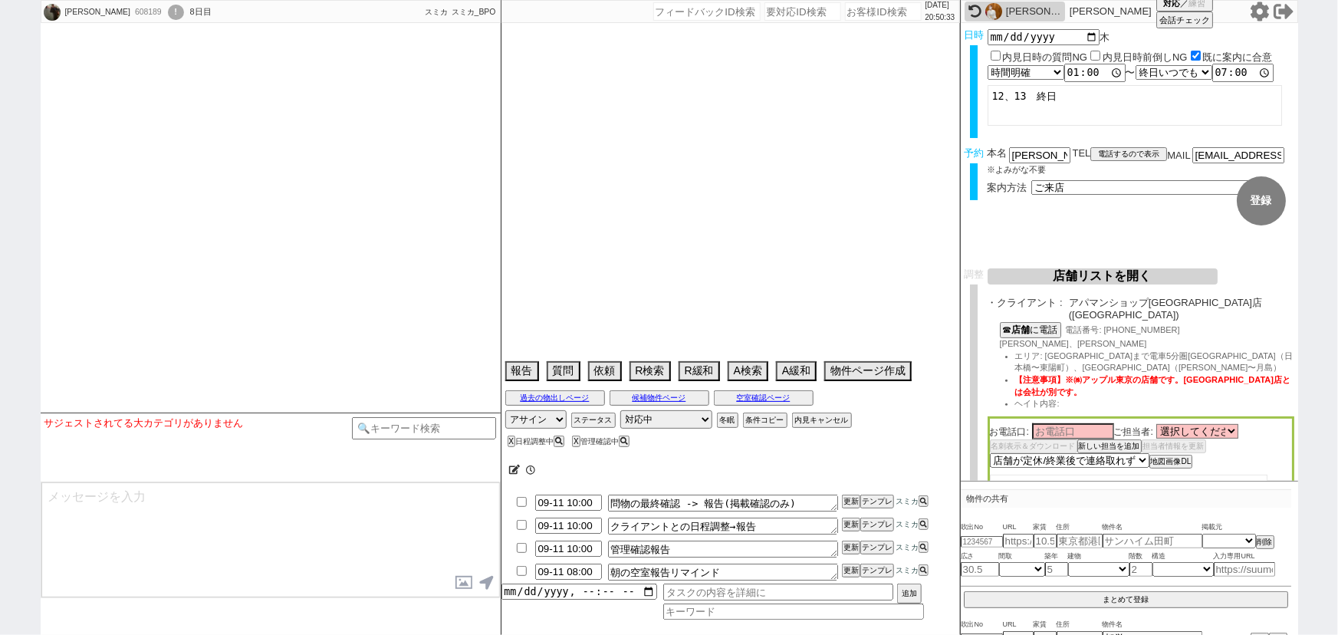
select select "33"
select select "34"
select select "35"
select select "36"
select select "37"
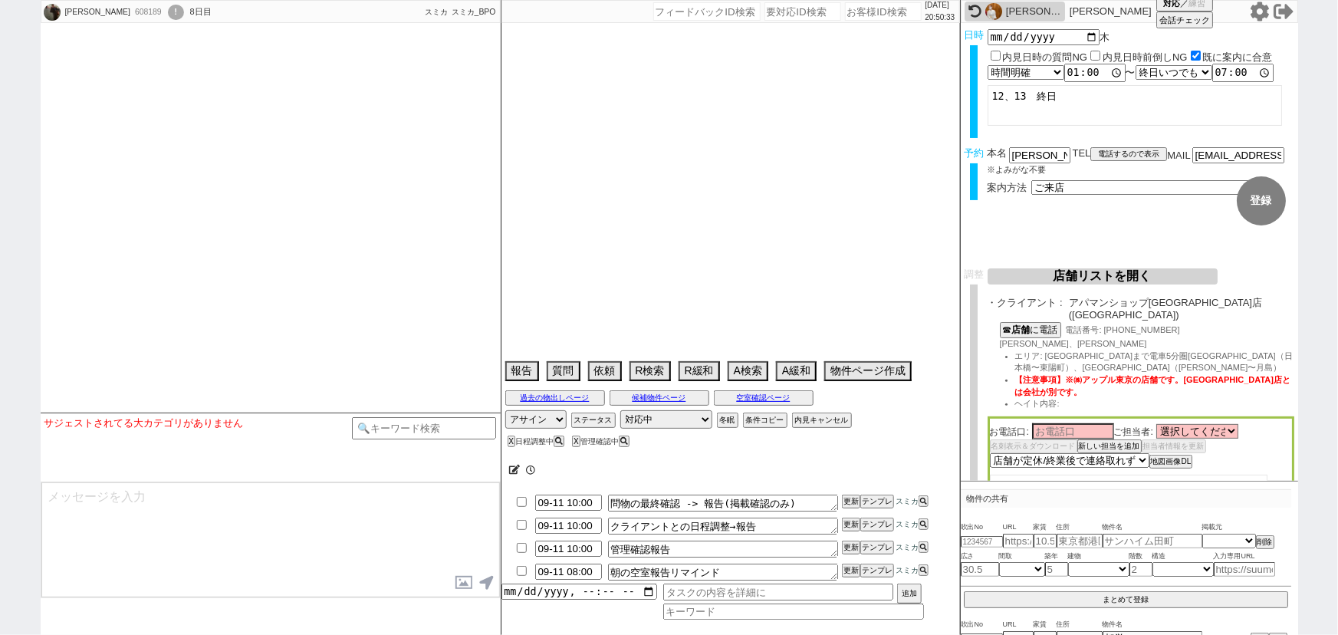
select select "38"
select select "39"
select select "40"
select select "41"
select select "42"
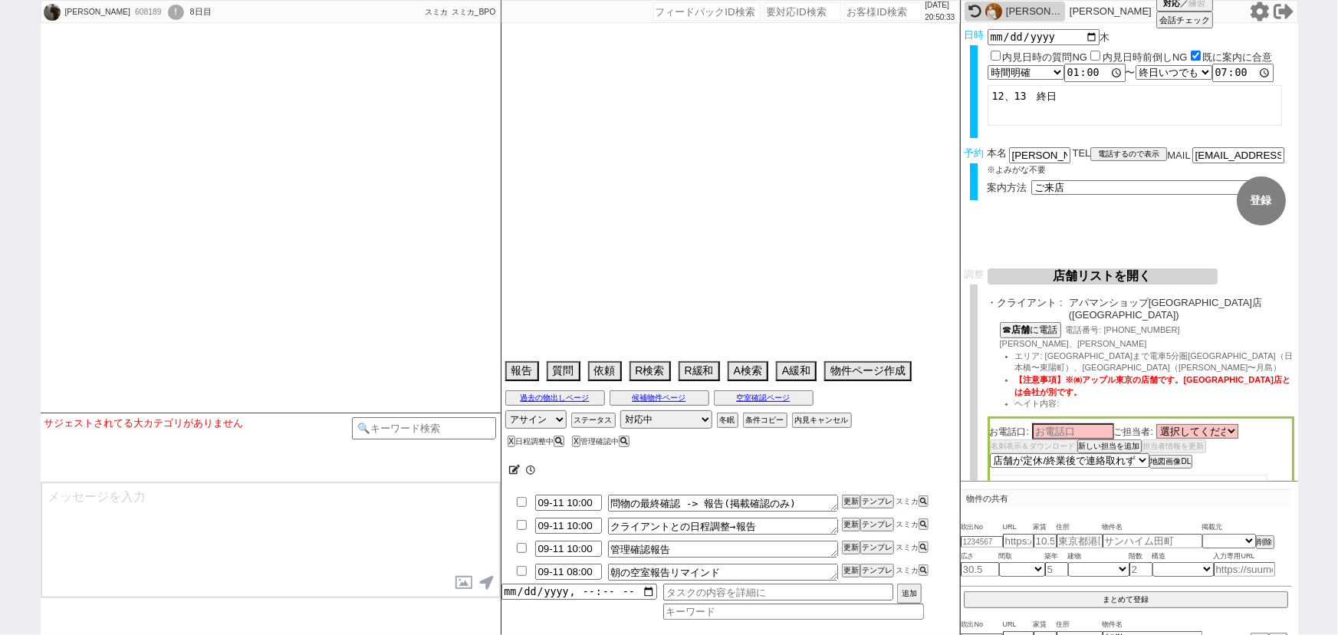
select select "43"
select select "45"
select select "46"
select select "47"
select select "48"
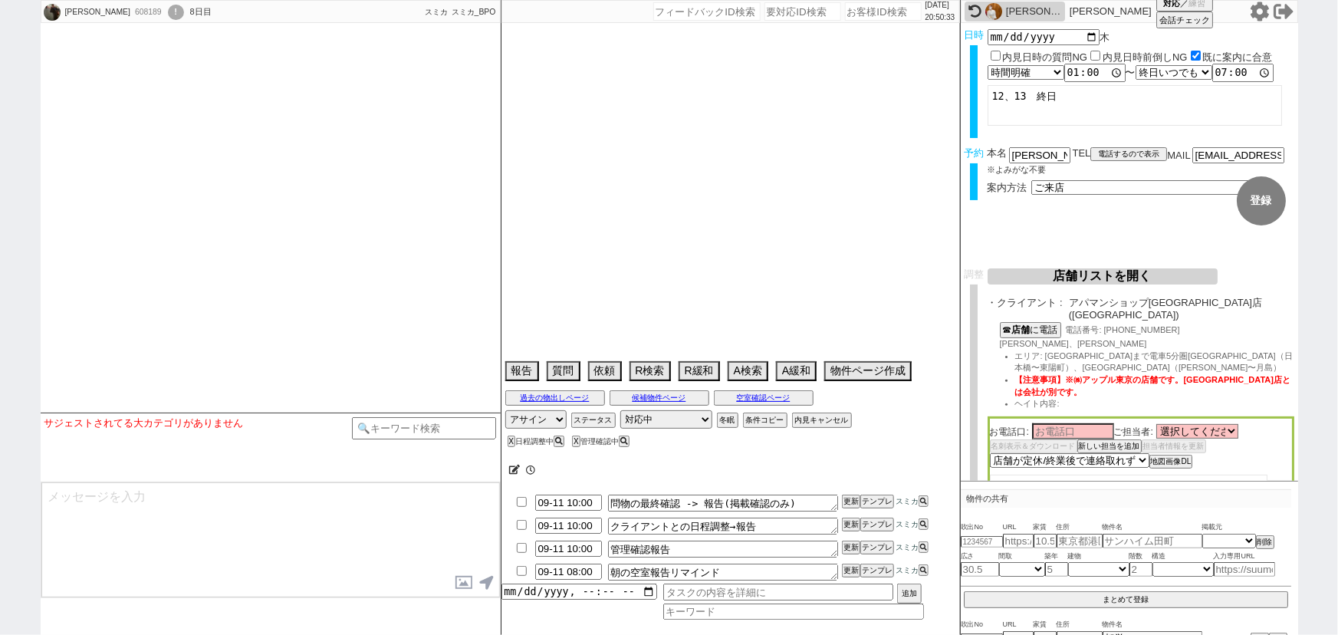
select select "49"
select select "50"
select select "53"
select select "66"
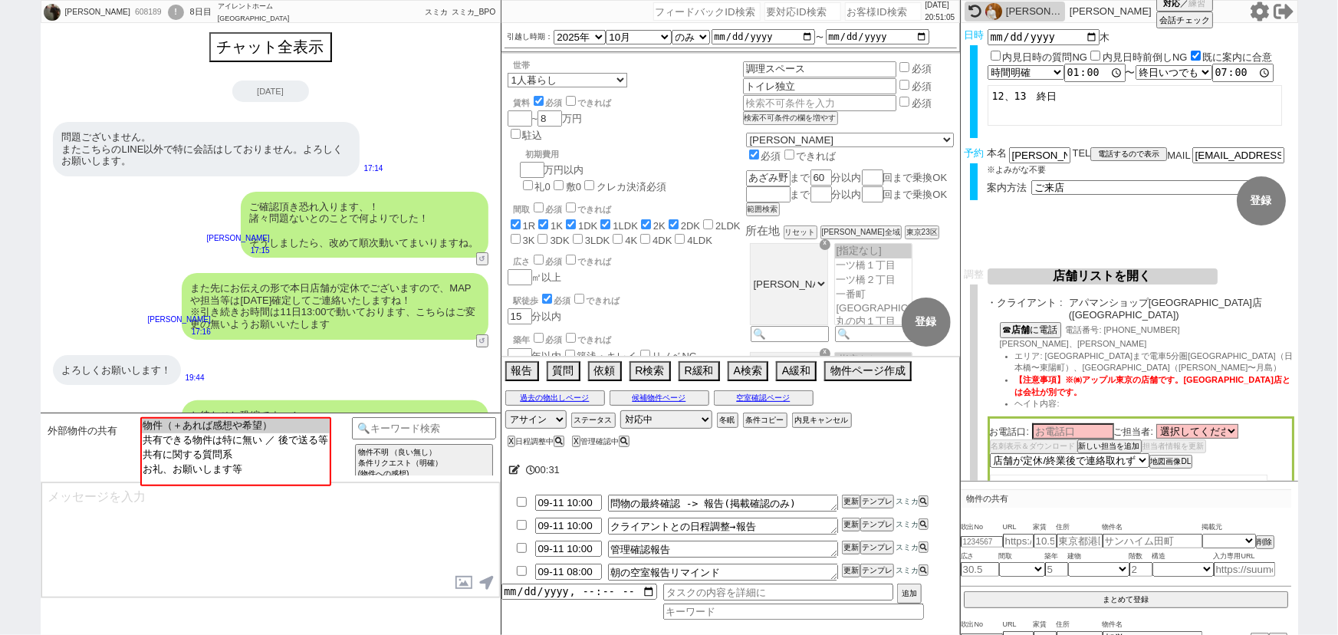
scroll to position [132, 0]
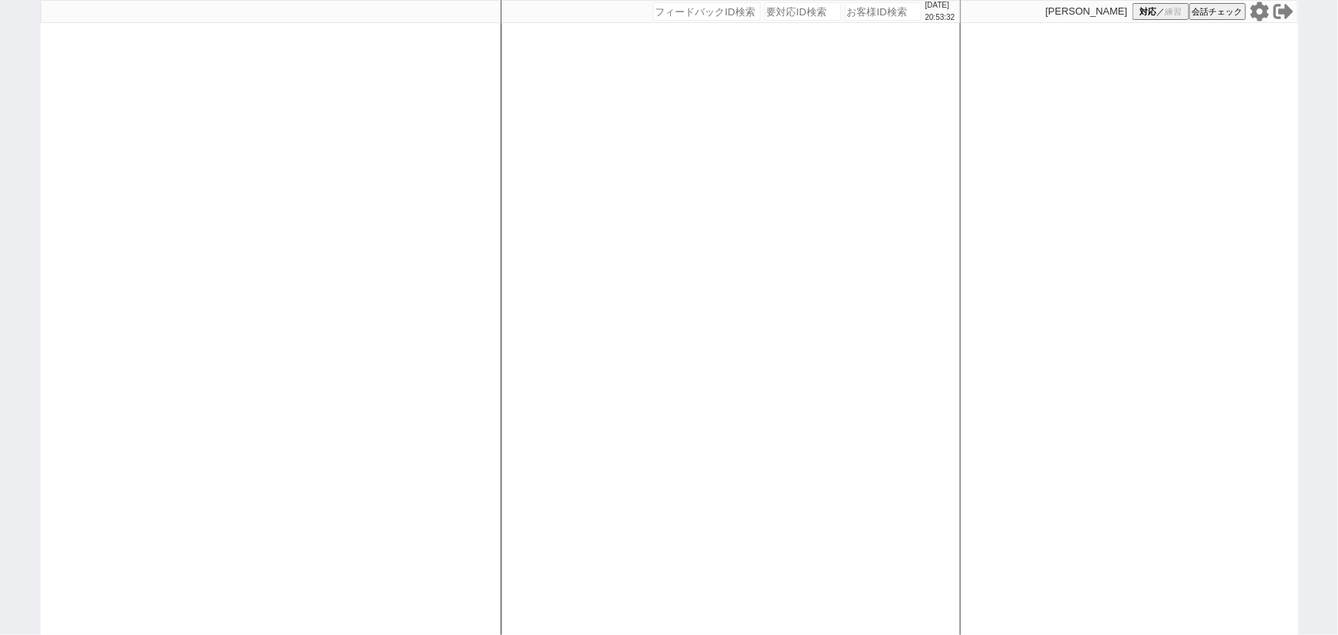
click at [1256, 15] on icon at bounding box center [1259, 11] width 18 height 19
